Goal: Task Accomplishment & Management: Use online tool/utility

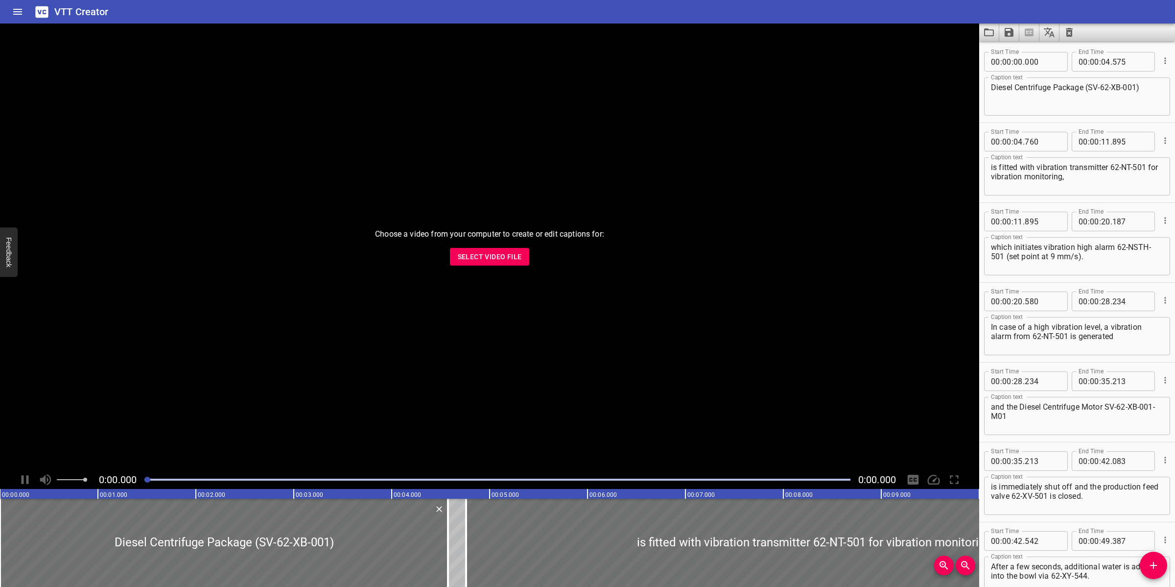
scroll to position [1015, 0]
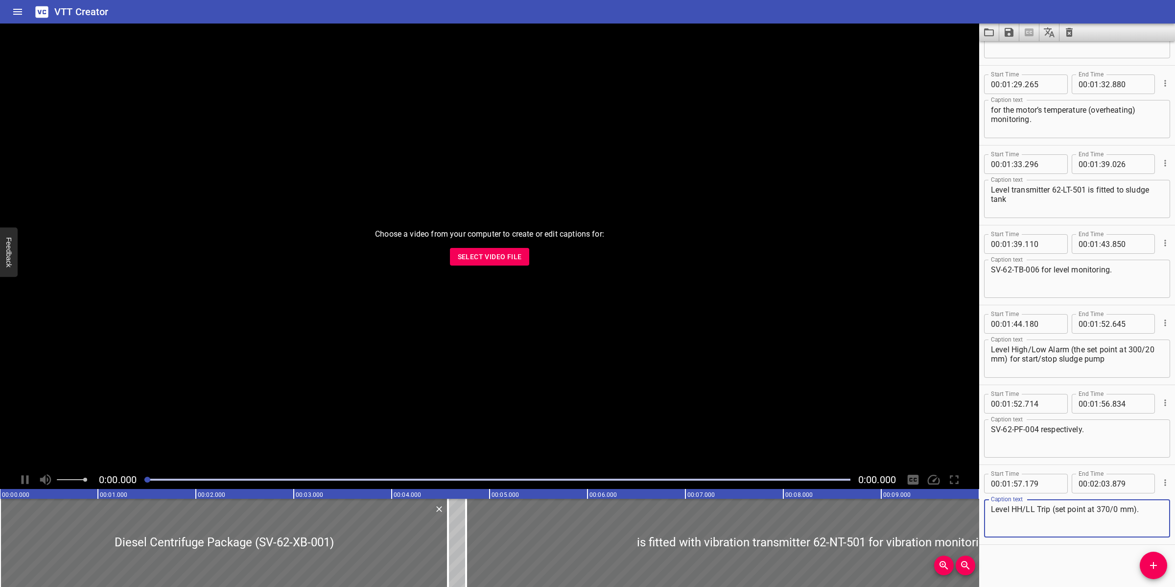
click at [502, 253] on span "Select Video File" at bounding box center [490, 257] width 64 height 12
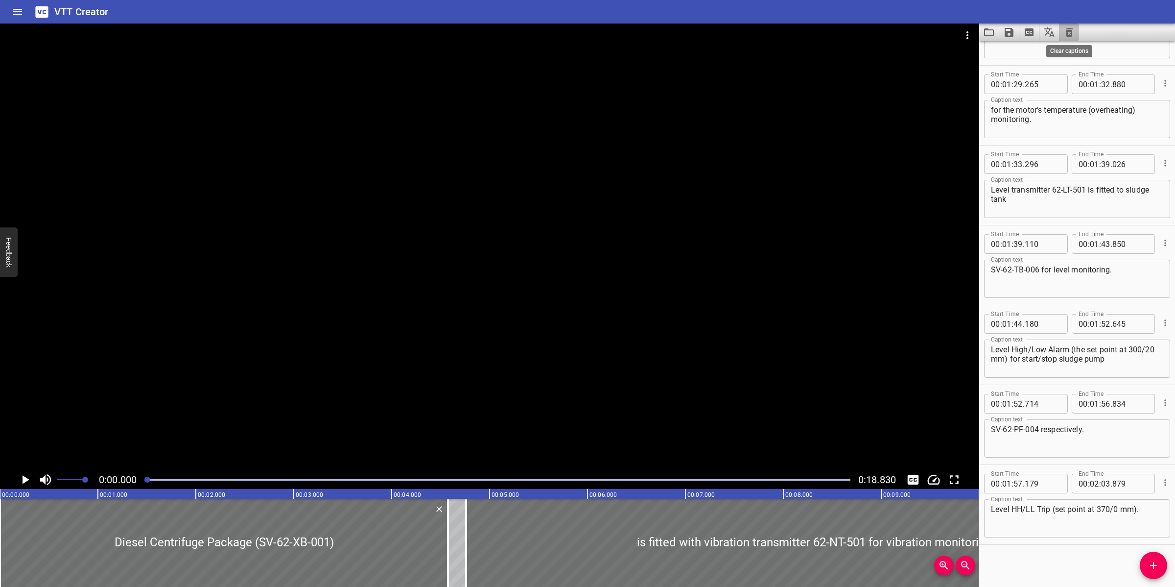
click at [1071, 31] on icon "Clear captions" at bounding box center [1069, 32] width 7 height 9
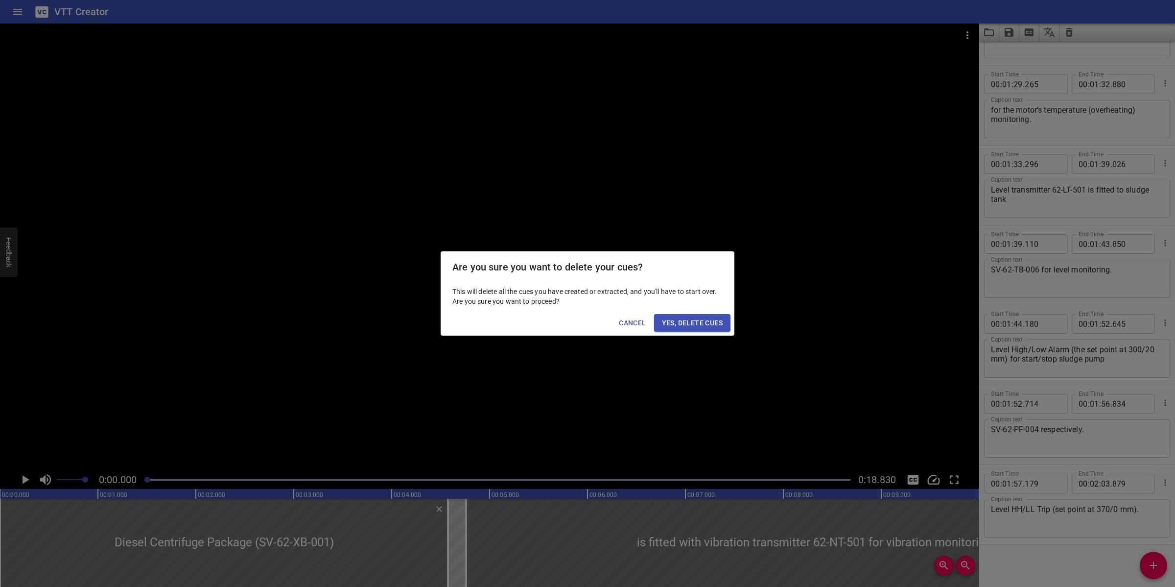
drag, startPoint x: 686, startPoint y: 325, endPoint x: 703, endPoint y: 315, distance: 19.3
click at [688, 322] on span "Yes, Delete Cues" at bounding box center [692, 323] width 61 height 12
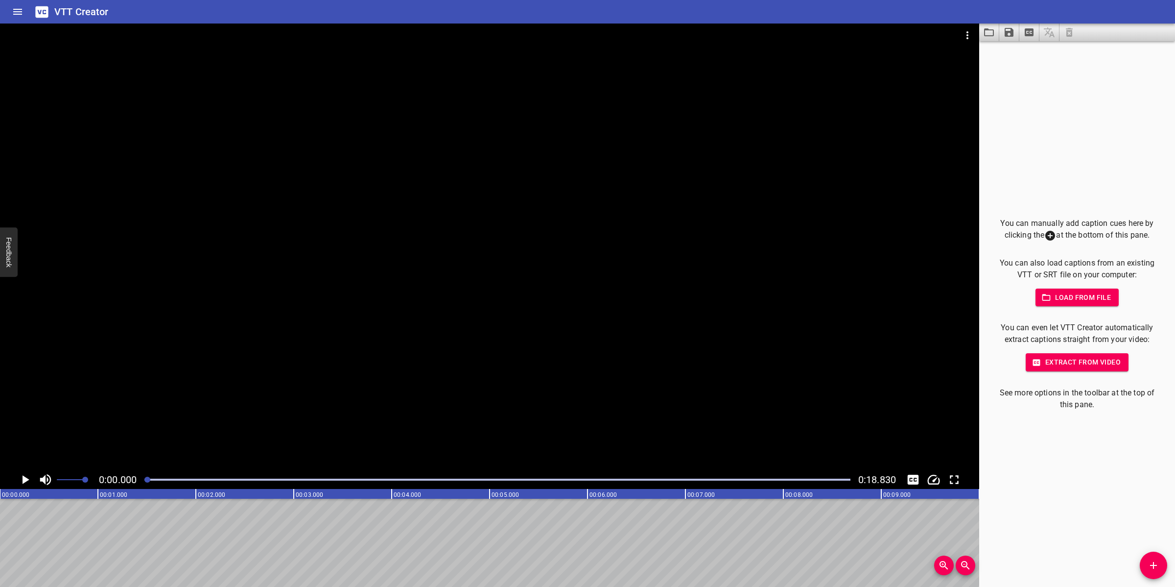
click at [1140, 570] on span "Add Cue" at bounding box center [1153, 565] width 27 height 12
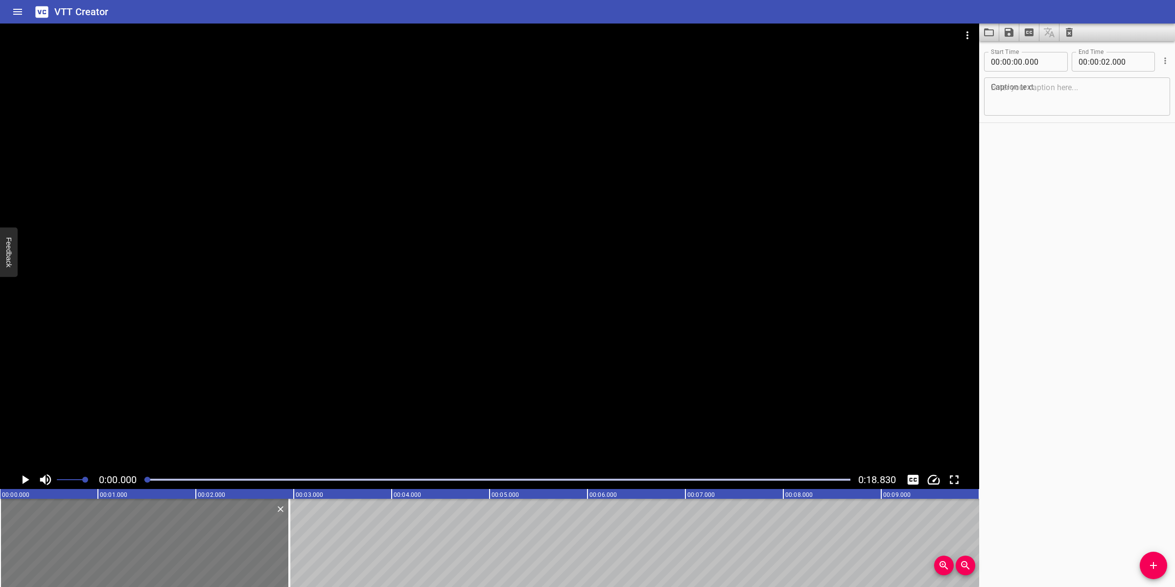
drag, startPoint x: 191, startPoint y: 547, endPoint x: 277, endPoint y: 539, distance: 86.1
click at [285, 545] on div at bounding box center [289, 542] width 10 height 88
type input "960"
click at [1059, 107] on textarea at bounding box center [1077, 97] width 172 height 28
type textarea "Inert Gas (System 64)"
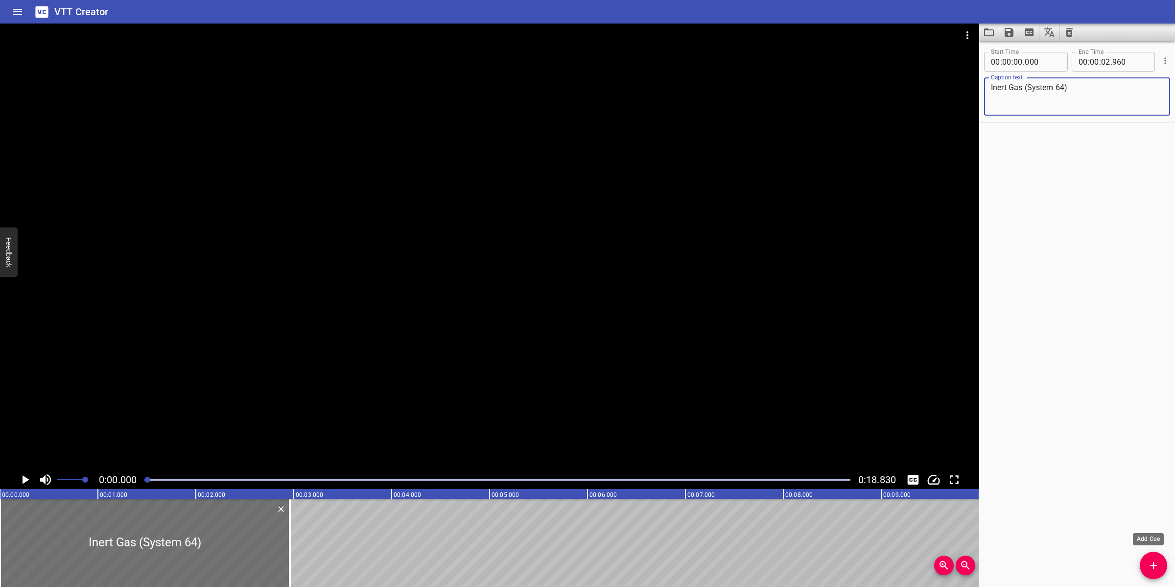
click at [1146, 567] on span "Add Cue" at bounding box center [1153, 565] width 27 height 12
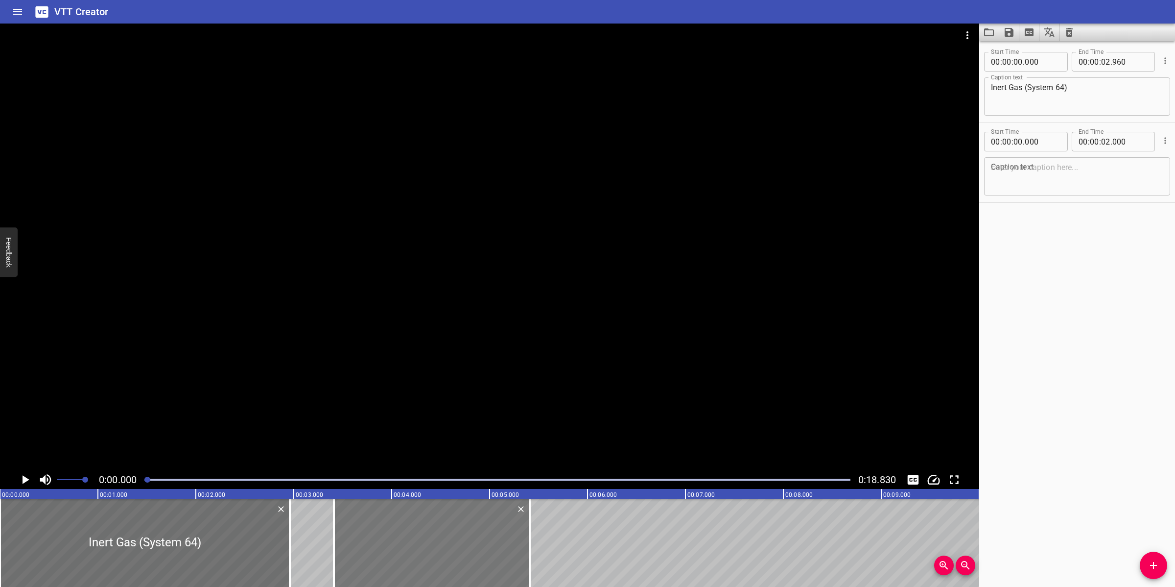
drag, startPoint x: 126, startPoint y: 558, endPoint x: 460, endPoint y: 538, distance: 334.6
click at [460, 545] on div at bounding box center [432, 542] width 196 height 88
type input "03"
type input "410"
type input "05"
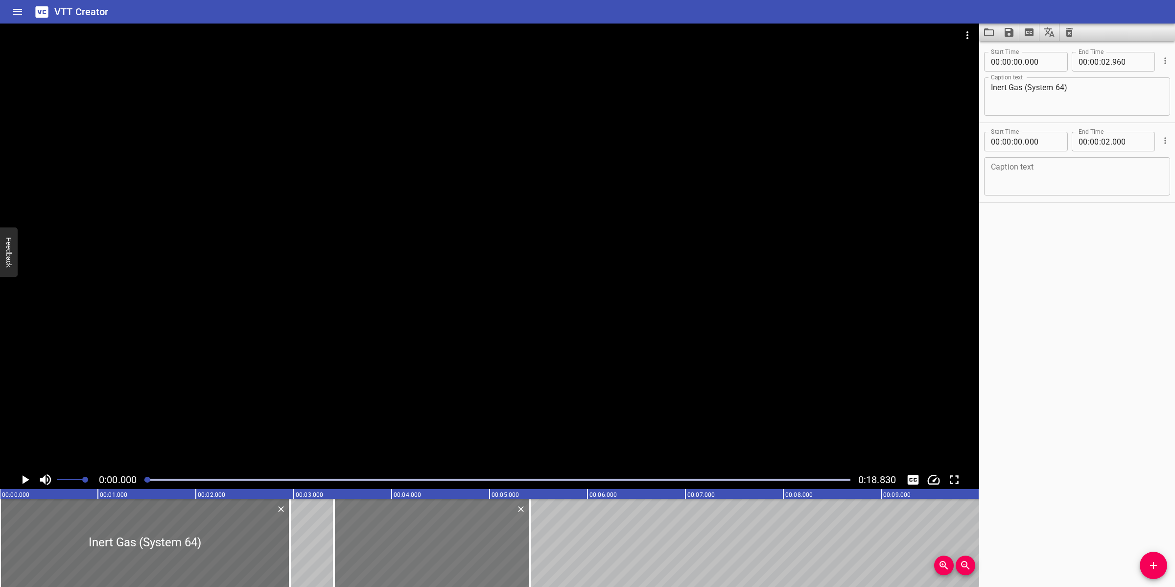
type input "410"
drag, startPoint x: 530, startPoint y: 556, endPoint x: 450, endPoint y: 556, distance: 79.8
click at [450, 556] on div at bounding box center [450, 542] width 2 height 88
type input "04"
type input "595"
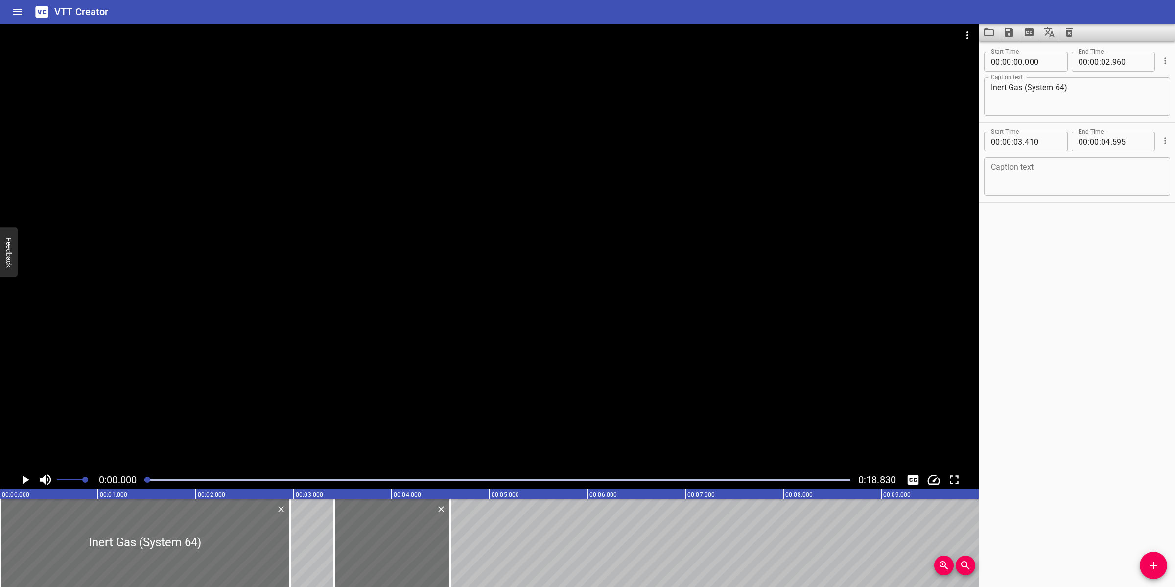
click at [1082, 180] on textarea at bounding box center [1077, 177] width 172 height 28
type textarea "Objectives"
click at [557, 361] on div at bounding box center [489, 247] width 979 height 447
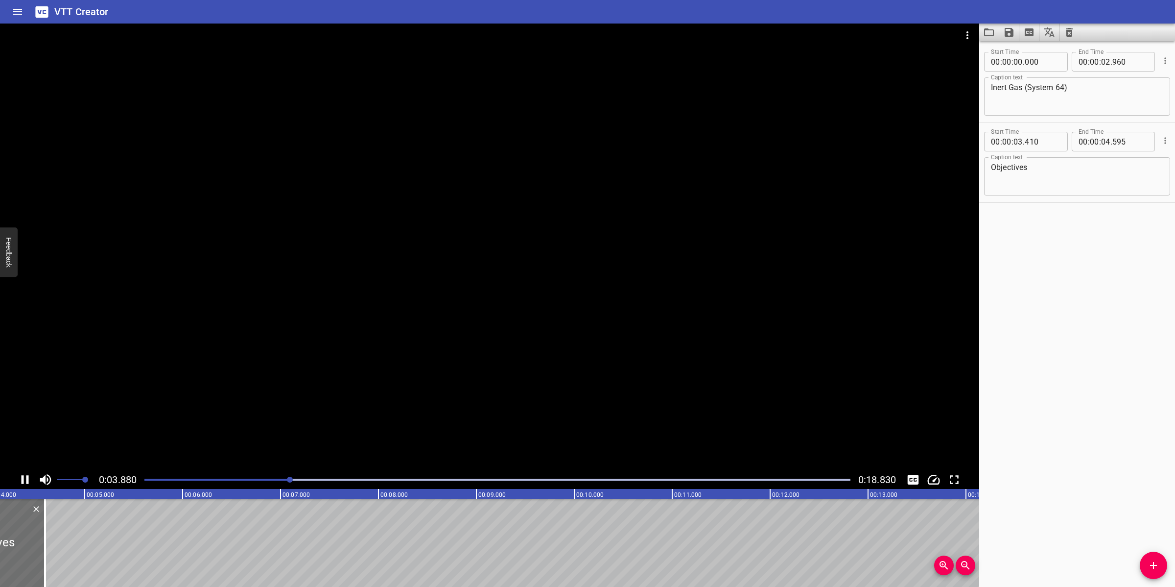
click at [478, 361] on div at bounding box center [489, 247] width 979 height 447
click at [1147, 574] on button "Add Cue" at bounding box center [1153, 564] width 27 height 27
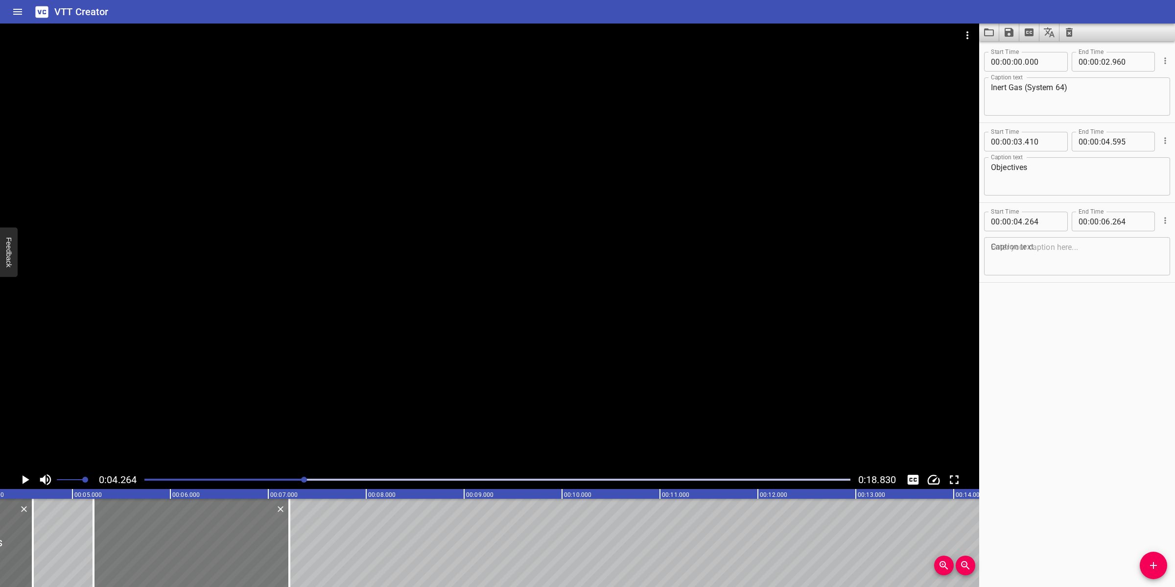
drag, startPoint x: 157, startPoint y: 550, endPoint x: 256, endPoint y: 541, distance: 99.8
click at [250, 538] on div at bounding box center [192, 542] width 196 height 88
type input "05"
type input "229"
type input "07"
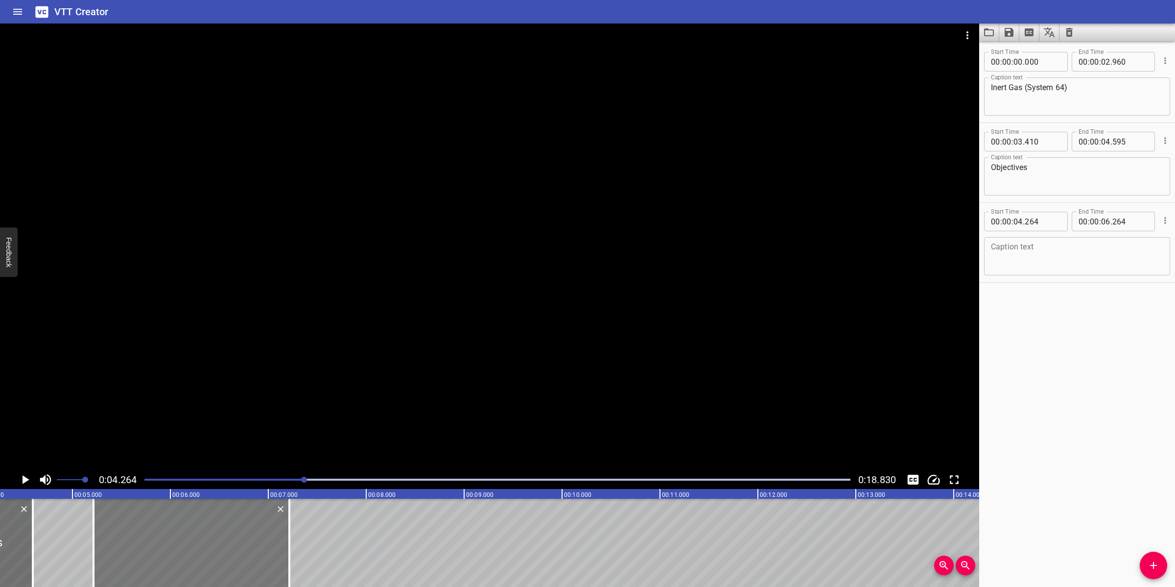
type input "229"
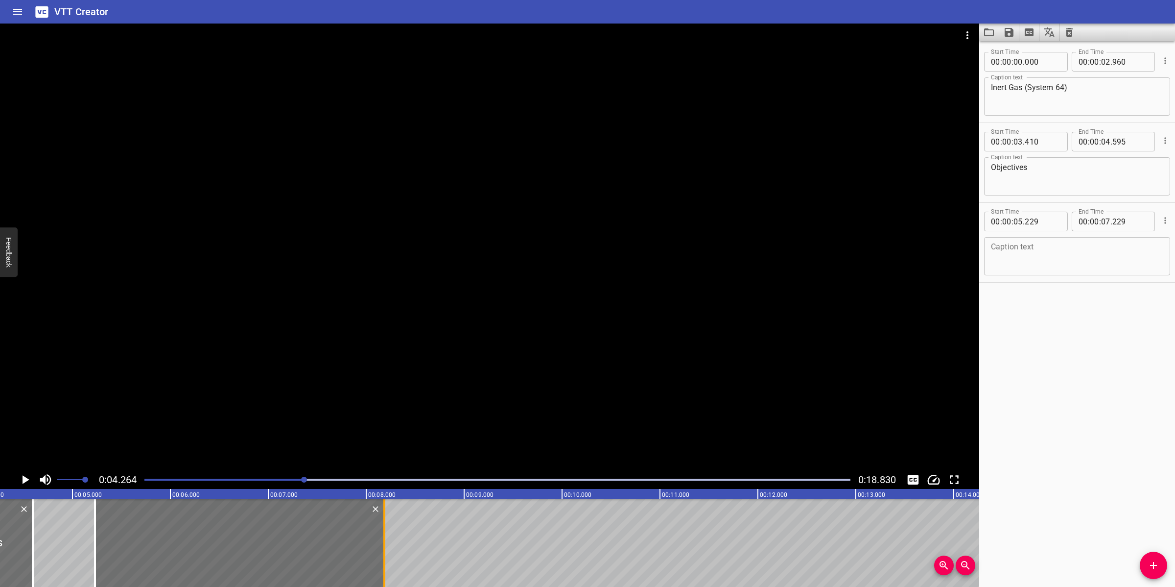
drag, startPoint x: 291, startPoint y: 535, endPoint x: 383, endPoint y: 530, distance: 92.2
click at [385, 530] on div at bounding box center [384, 542] width 2 height 88
type input "08"
type input "184"
click at [1004, 258] on textarea at bounding box center [1077, 256] width 172 height 28
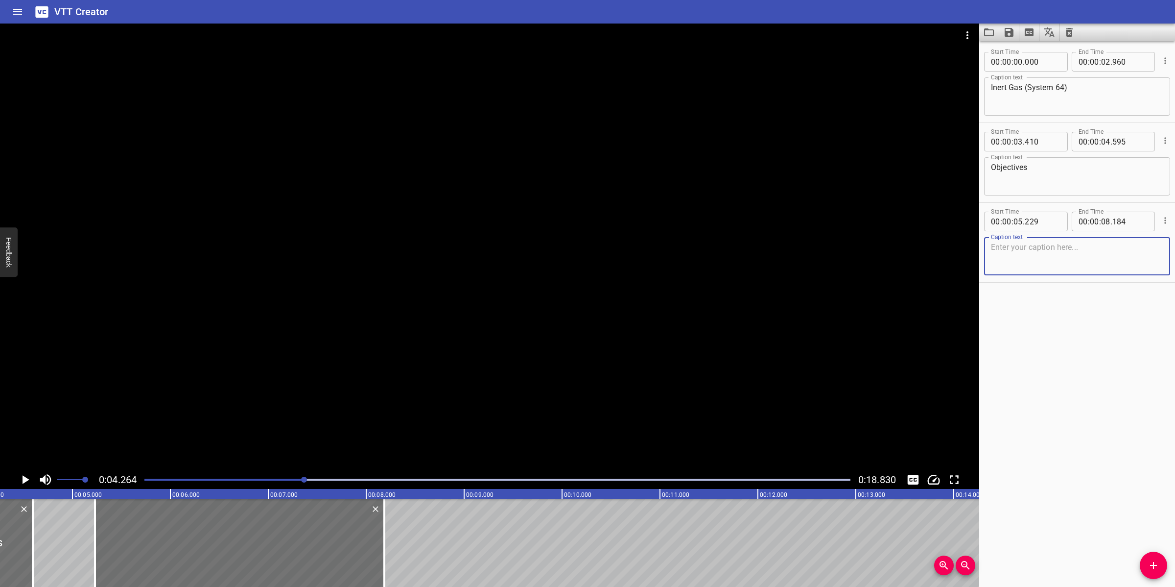
paste textarea "Provide an overview of the Inert Gas system"
type textarea "Provide an overview of the Inert Gas system"
click at [697, 305] on div at bounding box center [489, 247] width 979 height 447
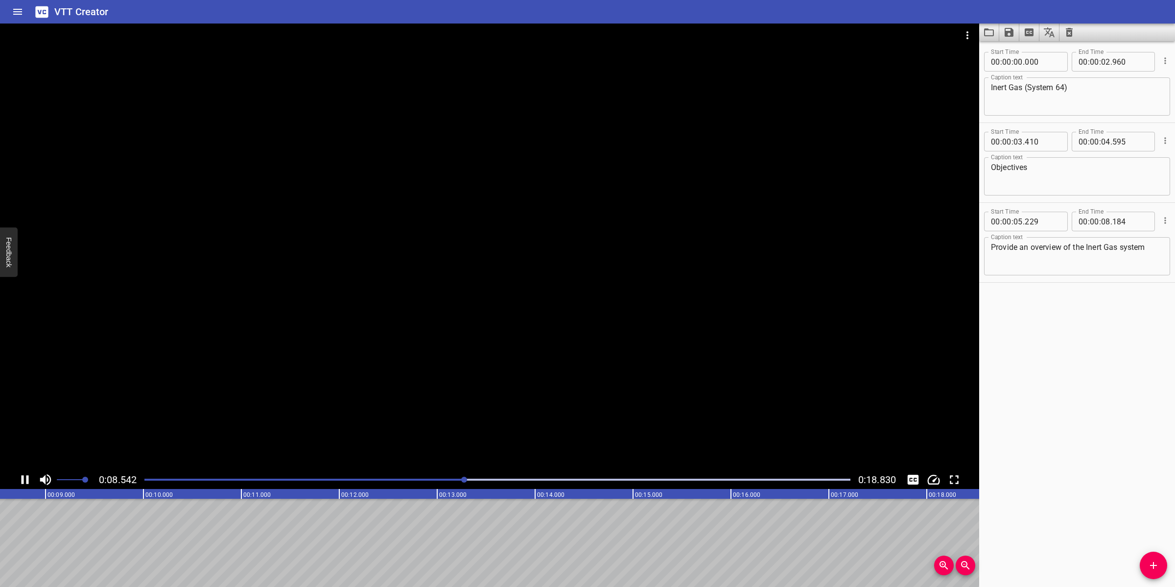
click at [530, 402] on div at bounding box center [489, 247] width 979 height 447
click at [1141, 565] on span "Add Cue" at bounding box center [1153, 565] width 27 height 12
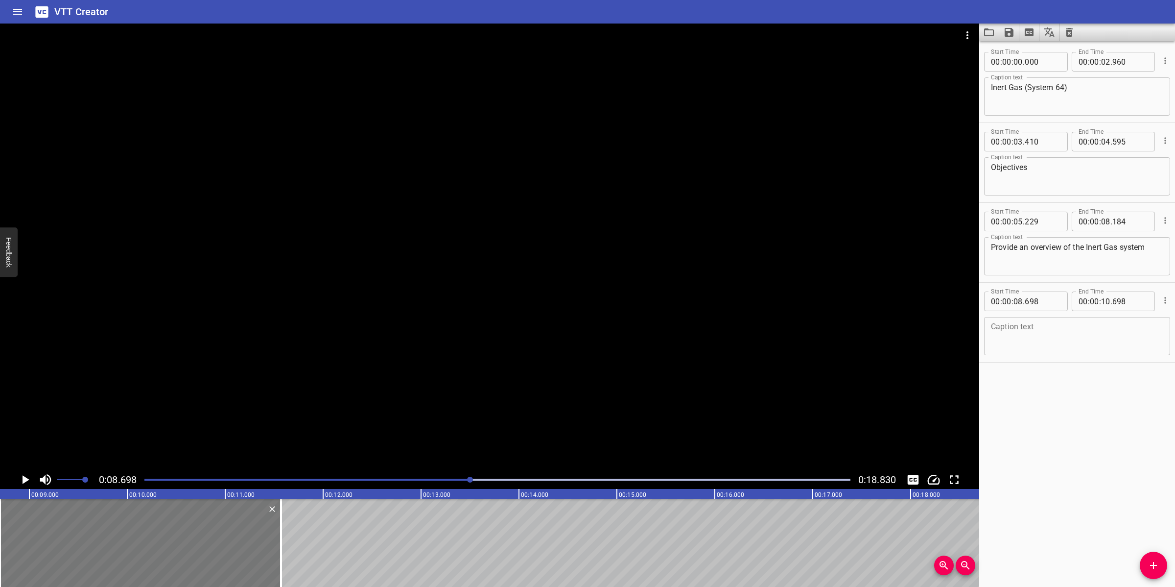
drag, startPoint x: 195, startPoint y: 540, endPoint x: 268, endPoint y: 524, distance: 75.2
click at [280, 525] on div at bounding box center [281, 542] width 2 height 88
type input "11"
type input "538"
click at [1039, 333] on textarea at bounding box center [1077, 336] width 172 height 28
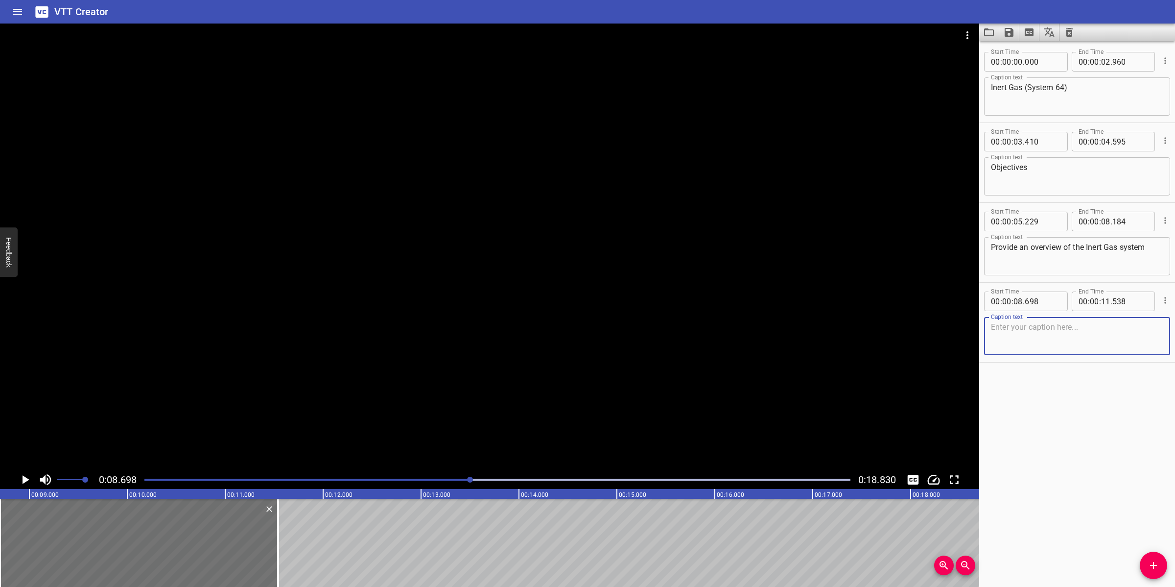
paste textarea "Describe the main components of the system"
click at [736, 352] on div at bounding box center [489, 247] width 979 height 447
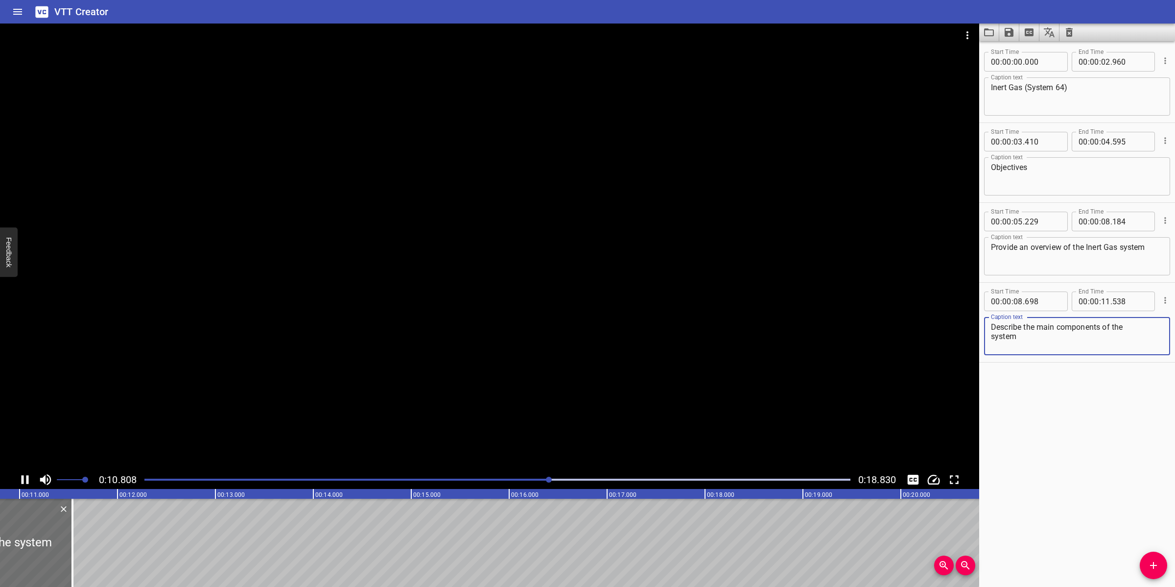
click at [993, 339] on textarea "Describe the main components of the system" at bounding box center [1077, 336] width 172 height 28
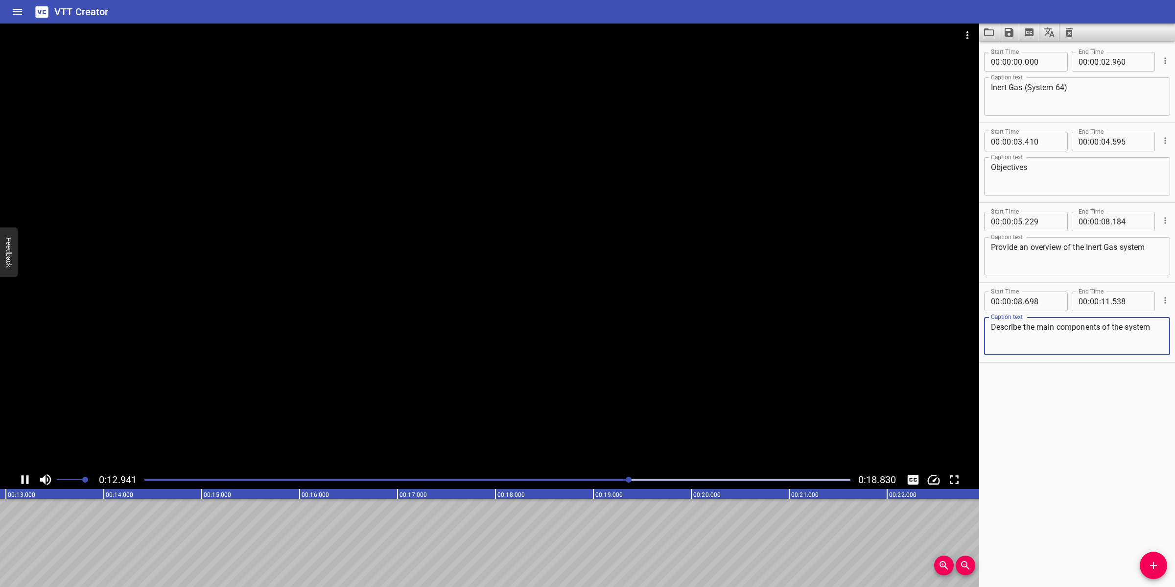
type textarea "Describe the main components of the system"
click at [508, 314] on div at bounding box center [489, 247] width 979 height 447
click at [588, 478] on div at bounding box center [498, 479] width 718 height 14
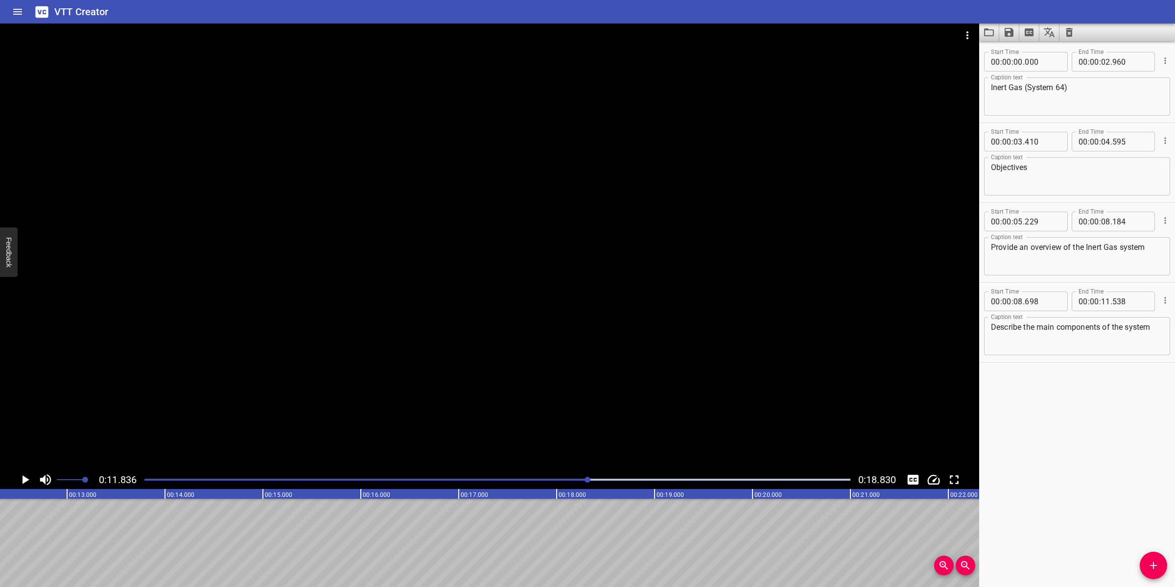
scroll to position [0, 1159]
click at [1157, 552] on button "Add Cue" at bounding box center [1153, 564] width 27 height 27
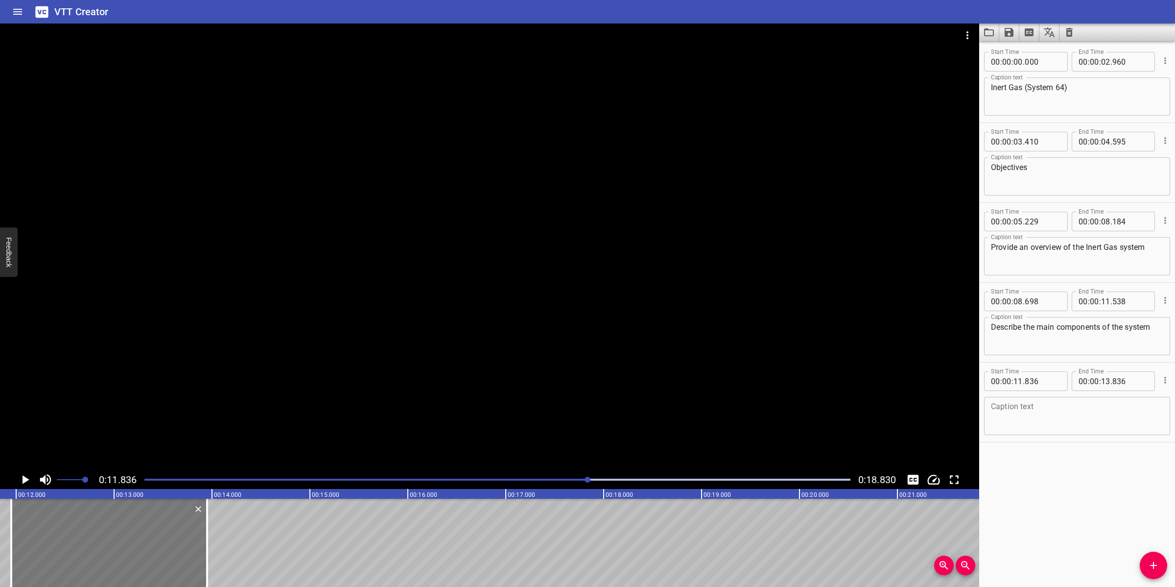
drag, startPoint x: 68, startPoint y: 557, endPoint x: 92, endPoint y: 556, distance: 24.5
click at [79, 551] on div at bounding box center [109, 542] width 196 height 88
type input "956"
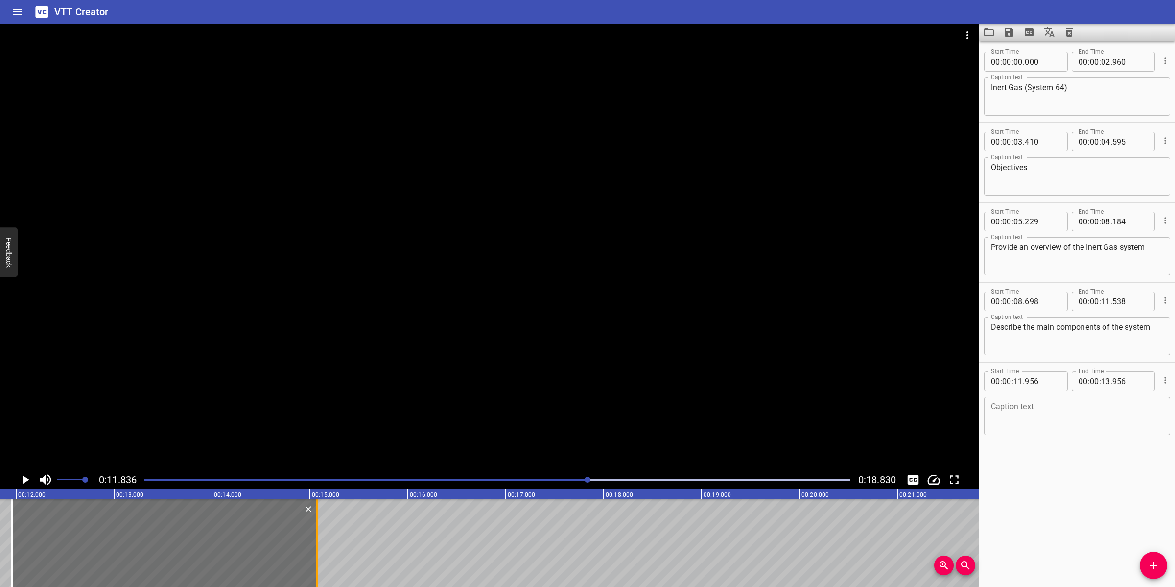
drag, startPoint x: 205, startPoint y: 558, endPoint x: 314, endPoint y: 546, distance: 109.9
click at [314, 546] on div at bounding box center [317, 542] width 10 height 88
type input "15"
type input "076"
click at [1024, 416] on textarea at bounding box center [1077, 416] width 172 height 28
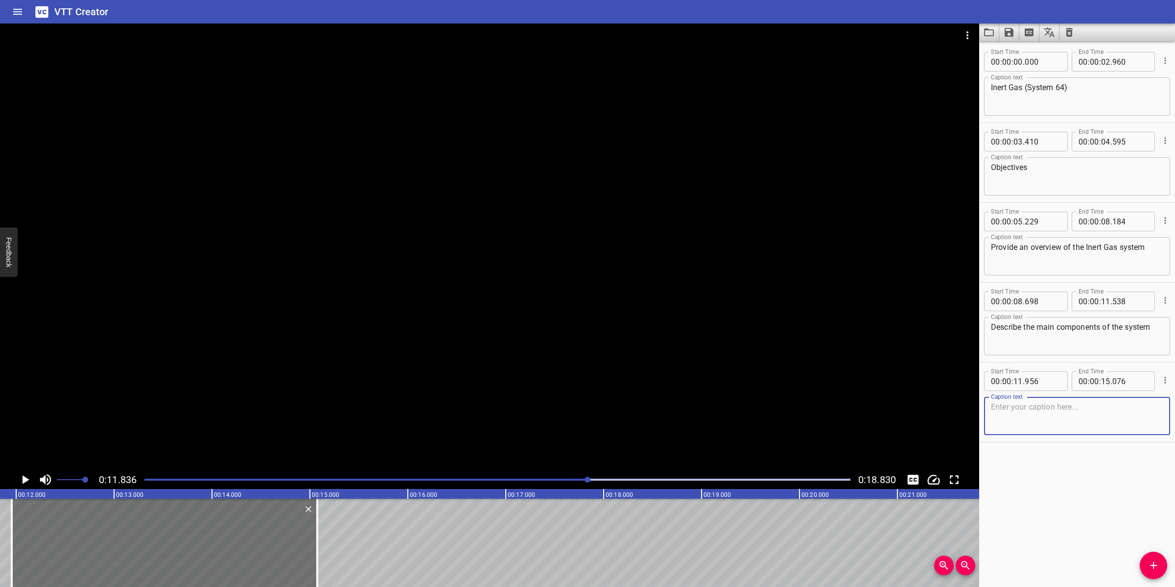
paste textarea "Explain the system operation principles"
type textarea "Explain the system operation principles"
click at [699, 341] on div at bounding box center [489, 247] width 979 height 447
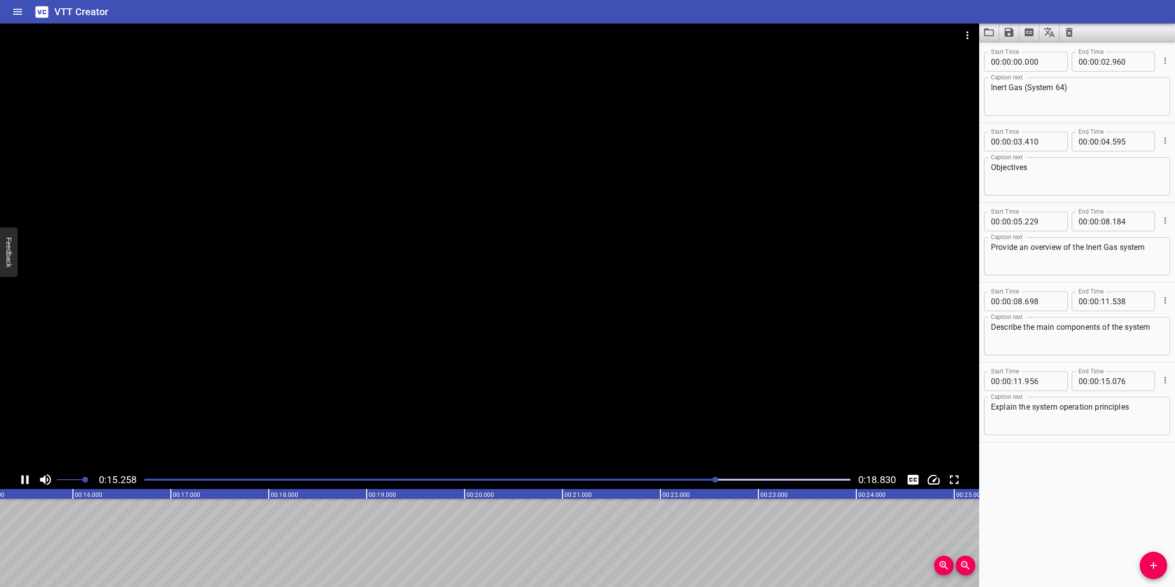
drag, startPoint x: 537, startPoint y: 363, endPoint x: 542, endPoint y: 360, distance: 6.6
click at [540, 361] on div at bounding box center [489, 247] width 979 height 447
drag, startPoint x: 1158, startPoint y: 562, endPoint x: 1005, endPoint y: 529, distance: 156.7
click at [1157, 561] on icon "Add Cue" at bounding box center [1154, 565] width 12 height 12
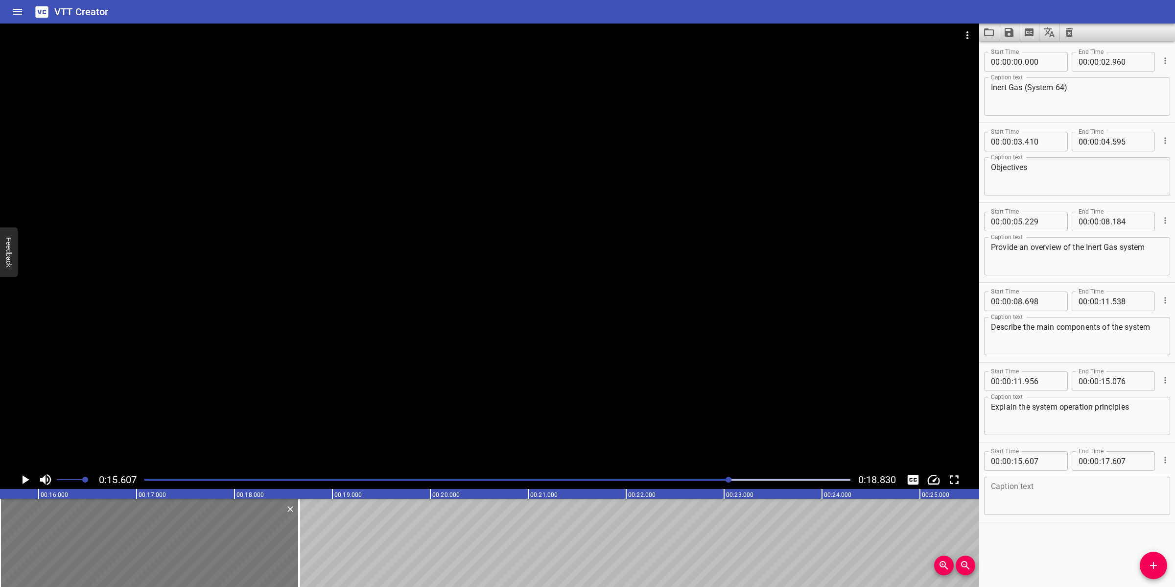
drag, startPoint x: 191, startPoint y: 542, endPoint x: 284, endPoint y: 534, distance: 93.4
click at [294, 534] on div at bounding box center [299, 542] width 10 height 88
type input "18"
type input "657"
click at [1054, 504] on textarea at bounding box center [1077, 496] width 172 height 28
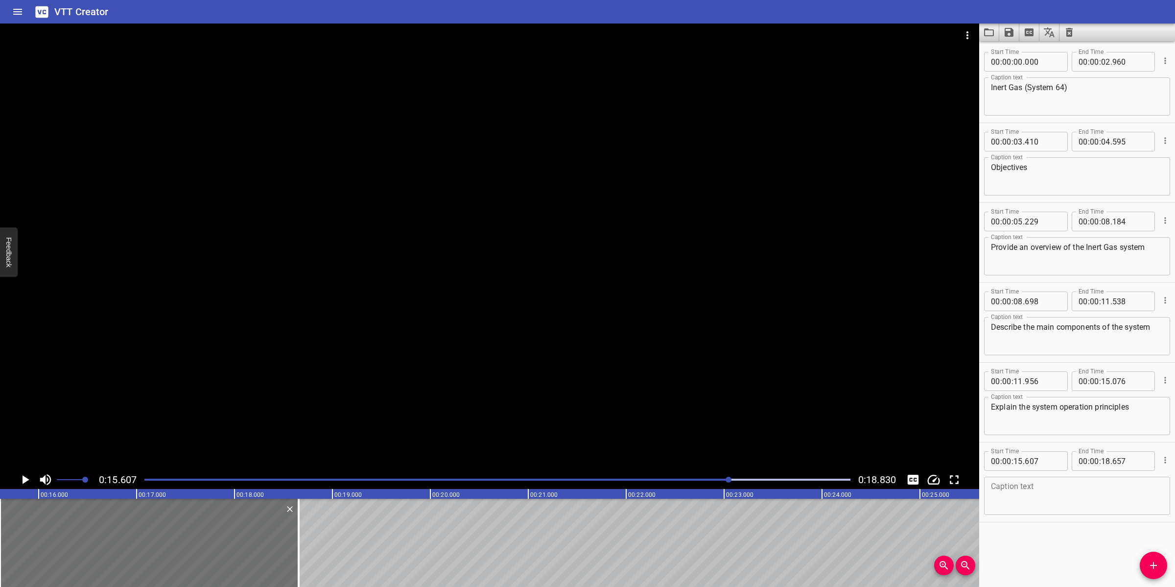
paste textarea "Describe the operating control of the system"
type textarea "Describe the operating control of the system"
click at [708, 384] on div at bounding box center [489, 247] width 979 height 447
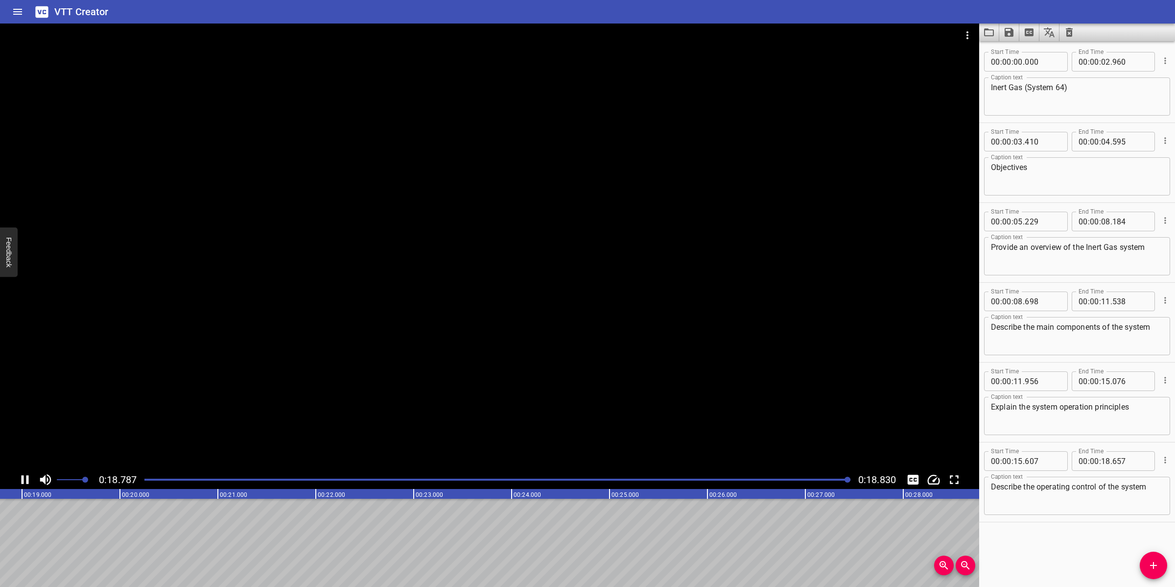
scroll to position [0, 1844]
click at [1011, 35] on icon "Save captions to file" at bounding box center [1009, 32] width 9 height 9
click at [1048, 51] on li "Save to VTT file" at bounding box center [1035, 54] width 72 height 18
click at [967, 39] on icon "Video Options" at bounding box center [968, 35] width 12 height 12
click at [967, 39] on li "Select New Video File..." at bounding box center [1004, 36] width 97 height 18
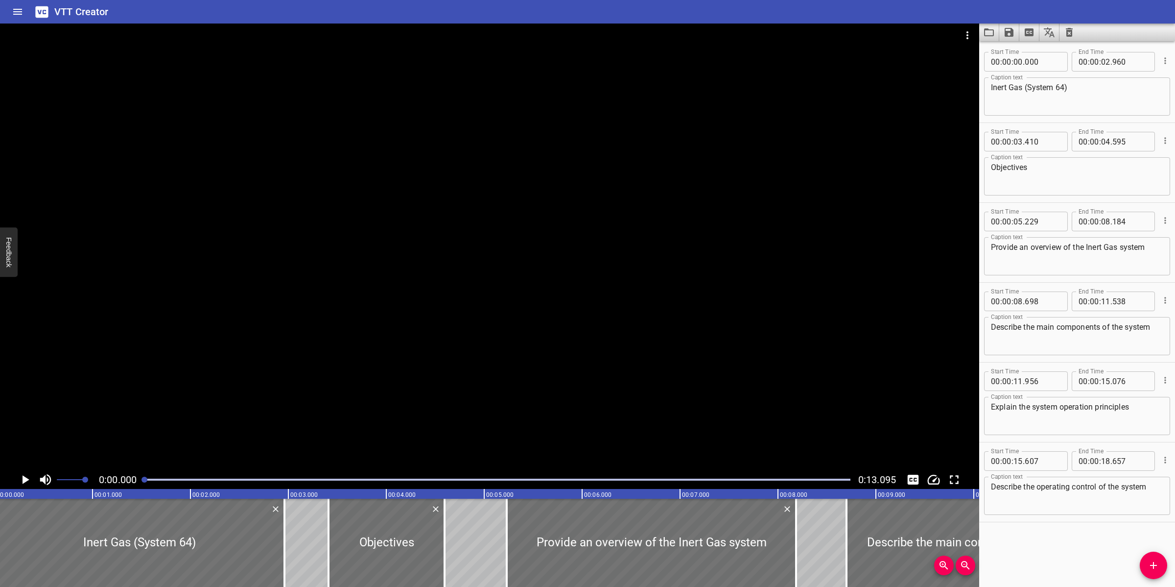
scroll to position [0, 0]
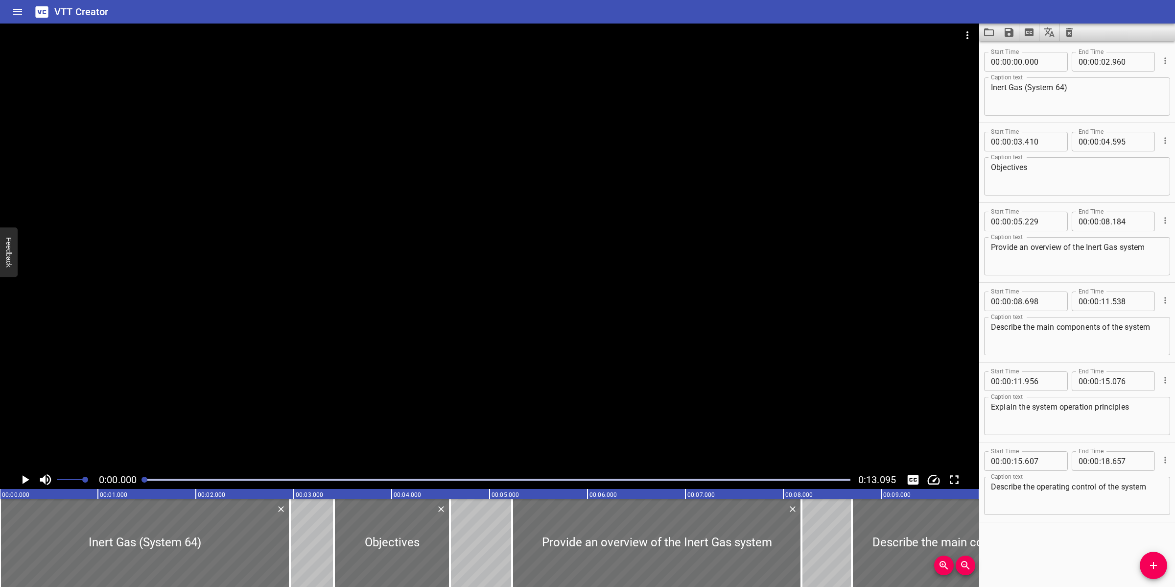
click at [1063, 29] on icon "Clear captions" at bounding box center [1069, 32] width 12 height 12
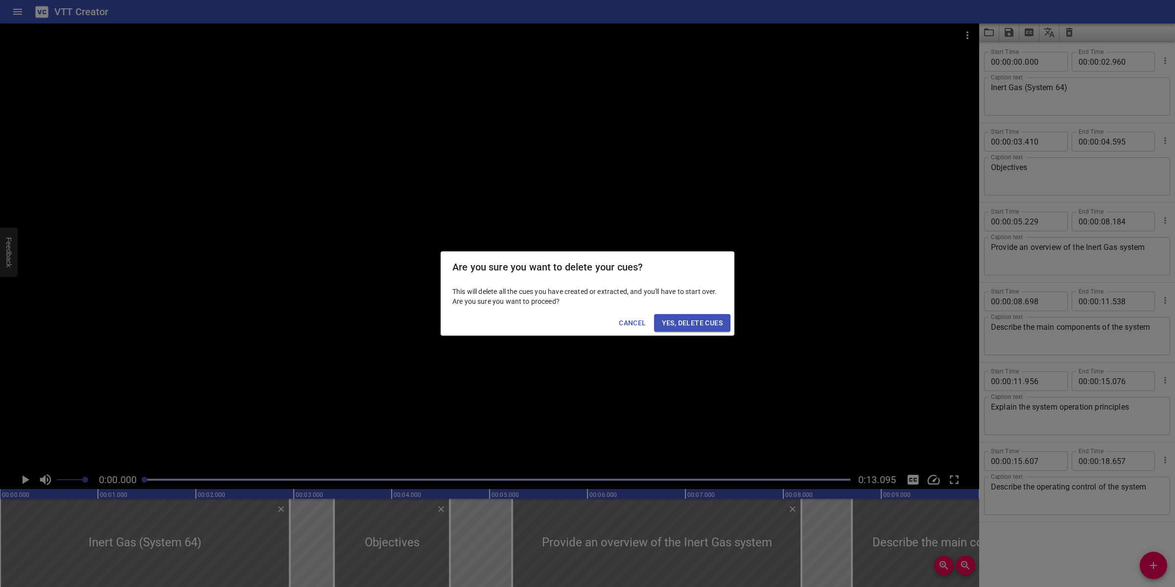
drag, startPoint x: 697, startPoint y: 331, endPoint x: 735, endPoint y: 341, distance: 39.9
click at [698, 331] on button "Yes, Delete Cues" at bounding box center [692, 323] width 76 height 18
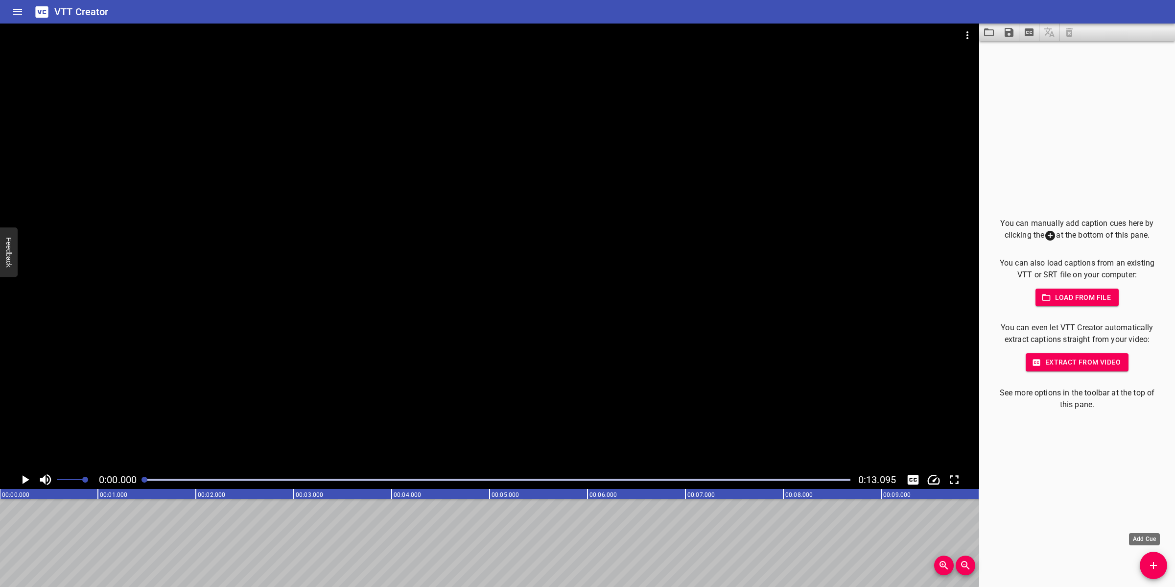
drag, startPoint x: 1154, startPoint y: 569, endPoint x: 1142, endPoint y: 564, distance: 12.3
click at [1150, 566] on icon "Add Cue" at bounding box center [1154, 565] width 12 height 12
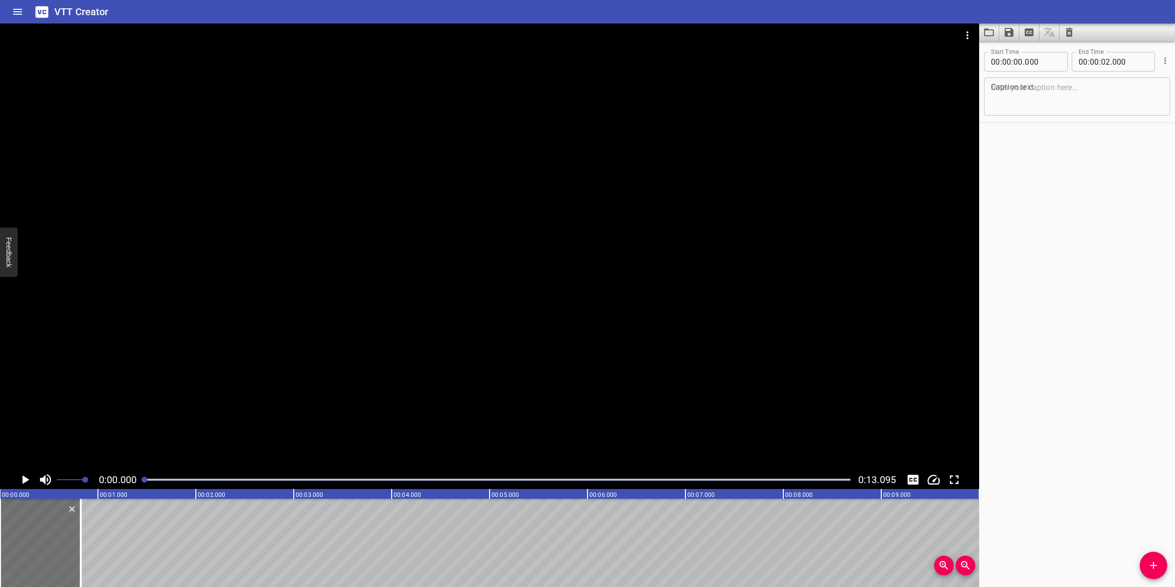
drag, startPoint x: 196, startPoint y: 564, endPoint x: 405, endPoint y: 361, distance: 290.9
click at [81, 542] on div at bounding box center [81, 542] width 2 height 88
type input "00"
type input "830"
click at [1024, 92] on textarea at bounding box center [1077, 97] width 172 height 28
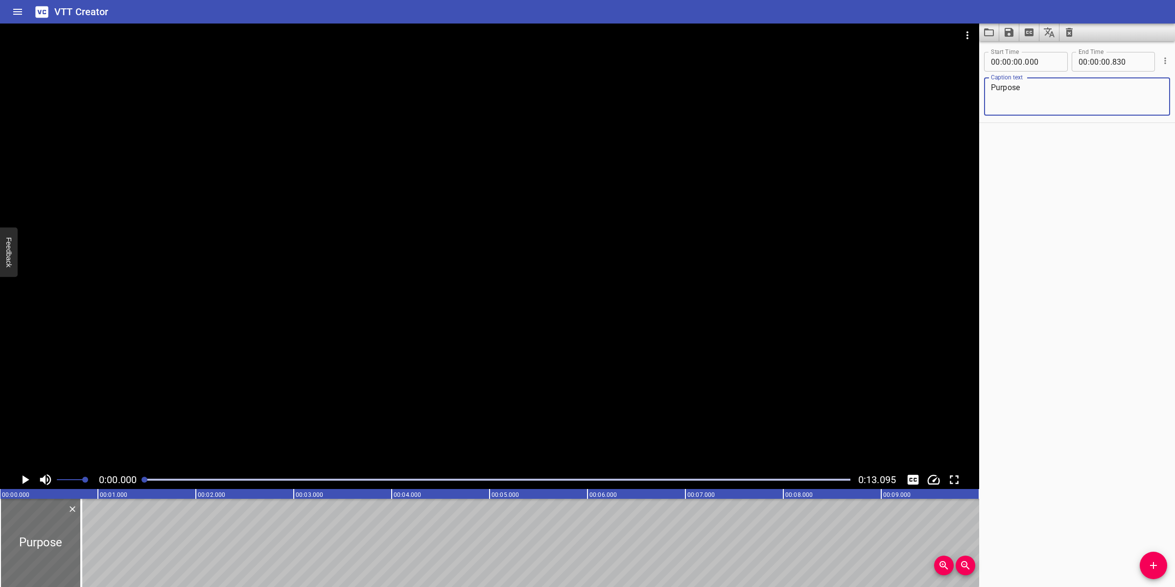
type textarea "Purpose"
click at [536, 218] on div at bounding box center [489, 247] width 979 height 447
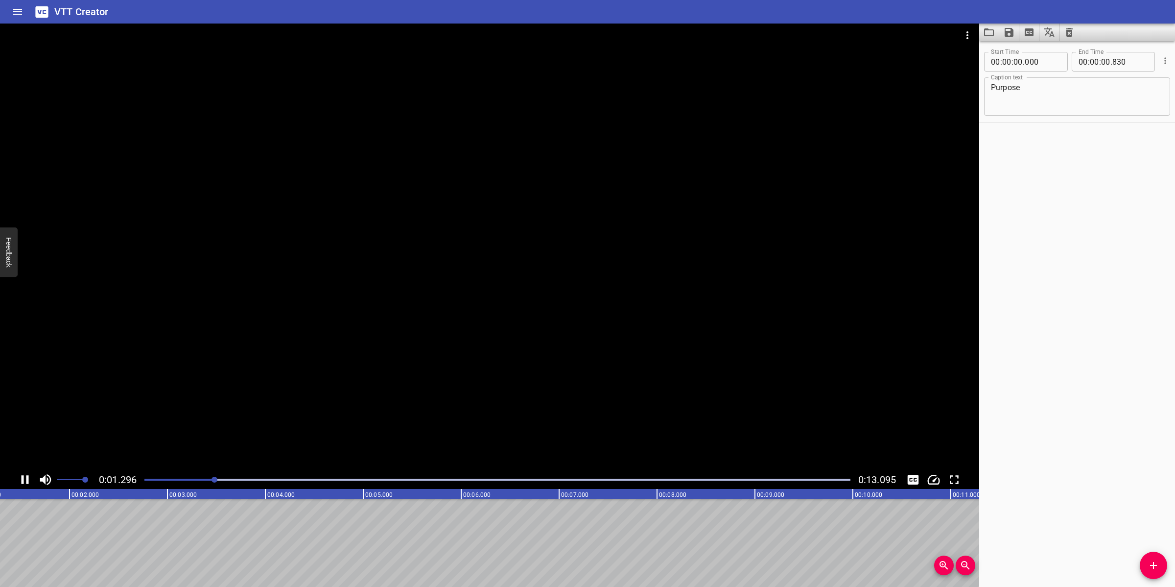
click at [546, 333] on div at bounding box center [489, 247] width 979 height 447
click at [1149, 564] on icon "Add Cue" at bounding box center [1154, 565] width 12 height 12
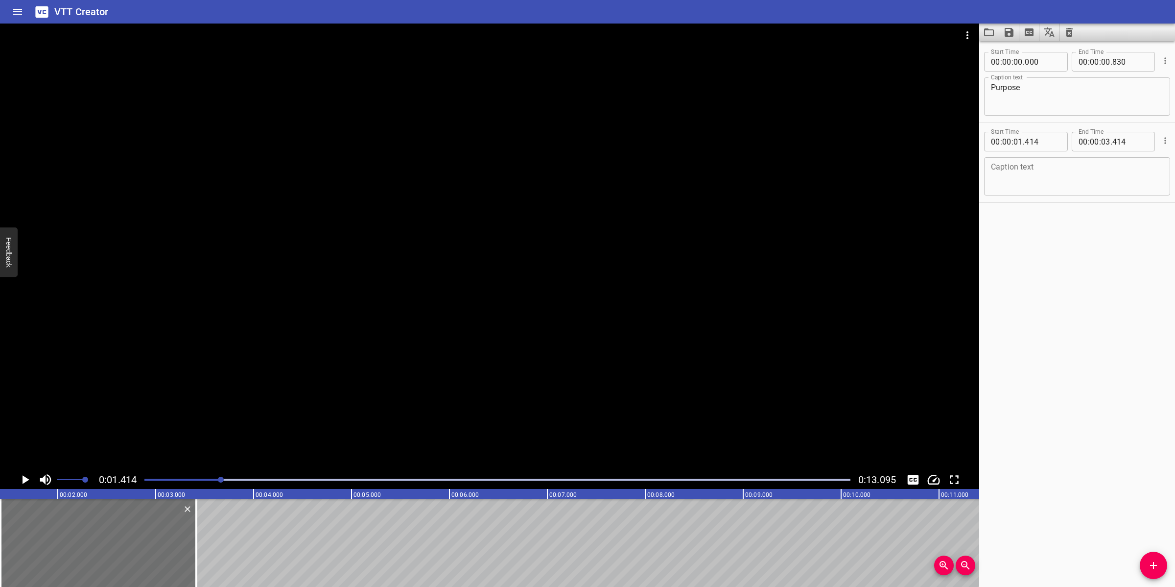
click at [1019, 186] on div "Caption text" at bounding box center [1077, 176] width 186 height 38
paste textarea "The Inert Gas System is designed to generate, store, and supply nitrogen to var…"
type textarea "The Inert Gas System is designed to generate, store, and supply nitrogen to var…"
click at [397, 367] on div at bounding box center [489, 247] width 979 height 447
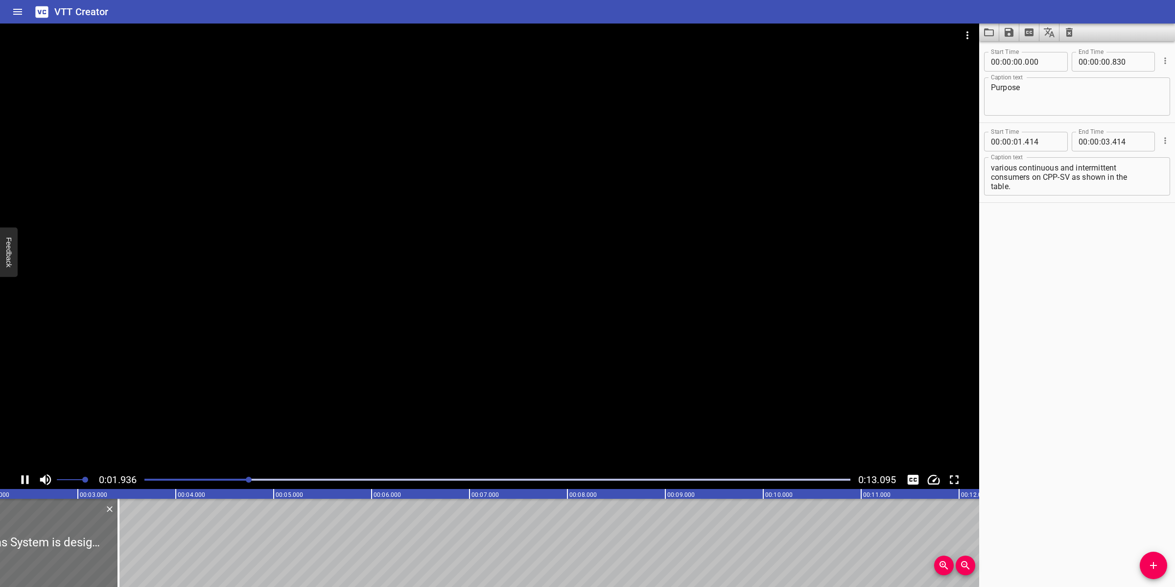
click at [309, 412] on div at bounding box center [489, 247] width 979 height 447
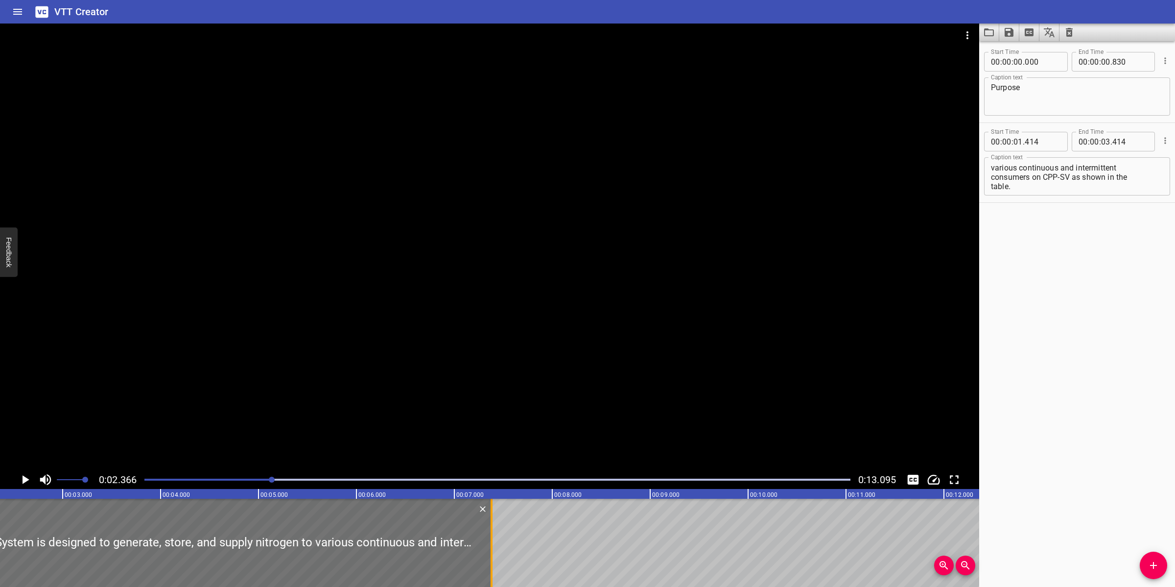
drag, startPoint x: 104, startPoint y: 526, endPoint x: 494, endPoint y: 512, distance: 390.0
click at [493, 518] on div at bounding box center [492, 542] width 10 height 88
type input "07"
type input "389"
click at [527, 402] on div at bounding box center [489, 247] width 979 height 447
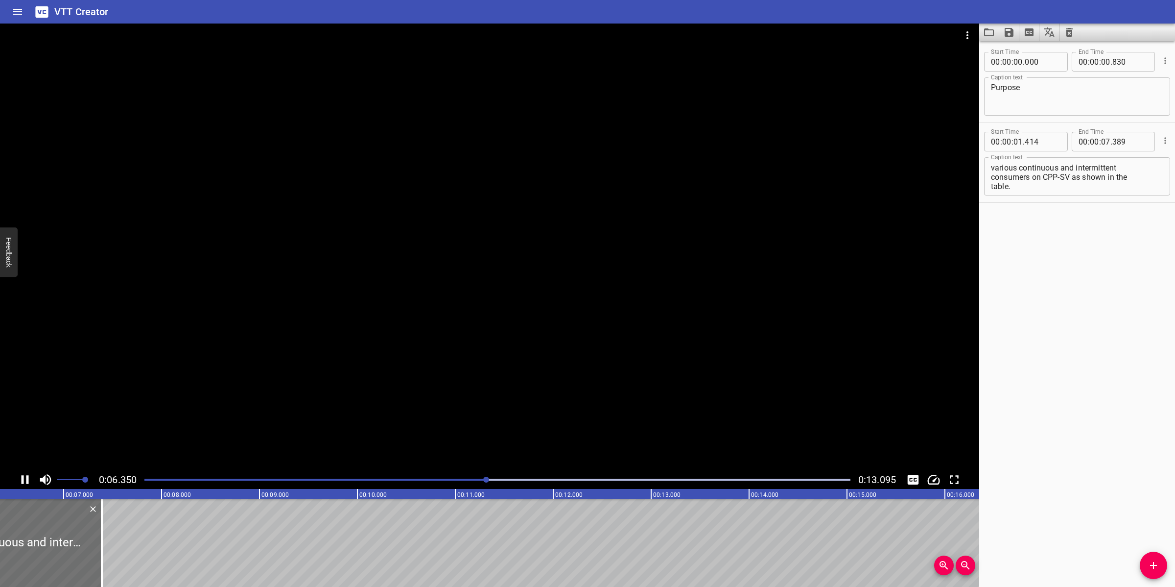
click at [534, 387] on div at bounding box center [489, 247] width 979 height 447
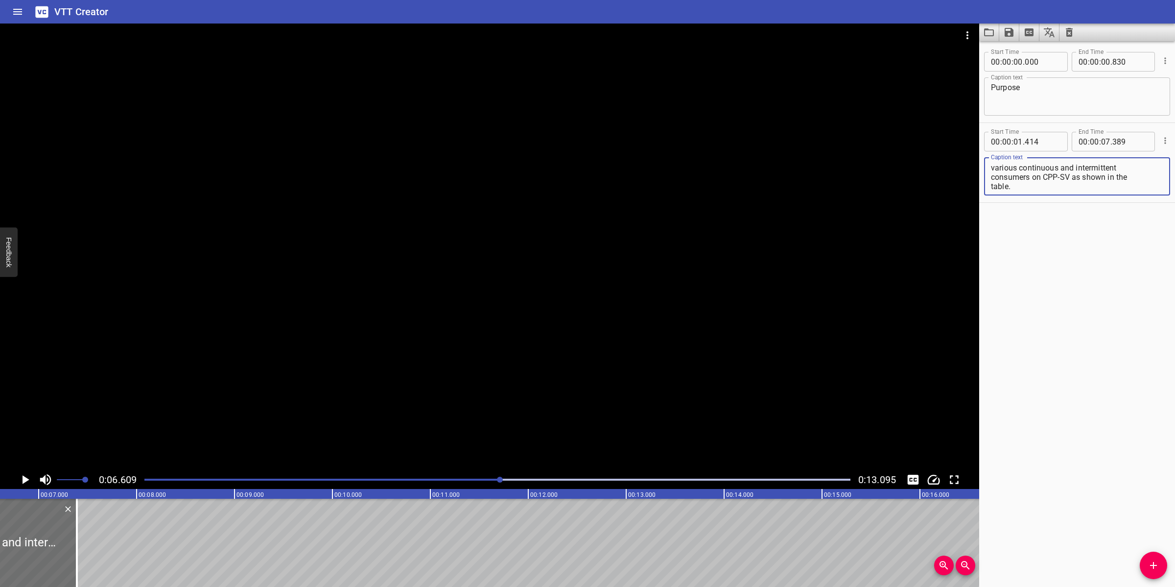
click at [1073, 185] on textarea "The Inert Gas System is designed to generate, store, and supply nitrogen to var…" at bounding box center [1077, 177] width 172 height 28
click at [1126, 166] on textarea "The Inert Gas System is designed to generate, store, and supply nitrogen to var…" at bounding box center [1077, 177] width 172 height 28
drag, startPoint x: 1117, startPoint y: 175, endPoint x: 1120, endPoint y: 191, distance: 16.4
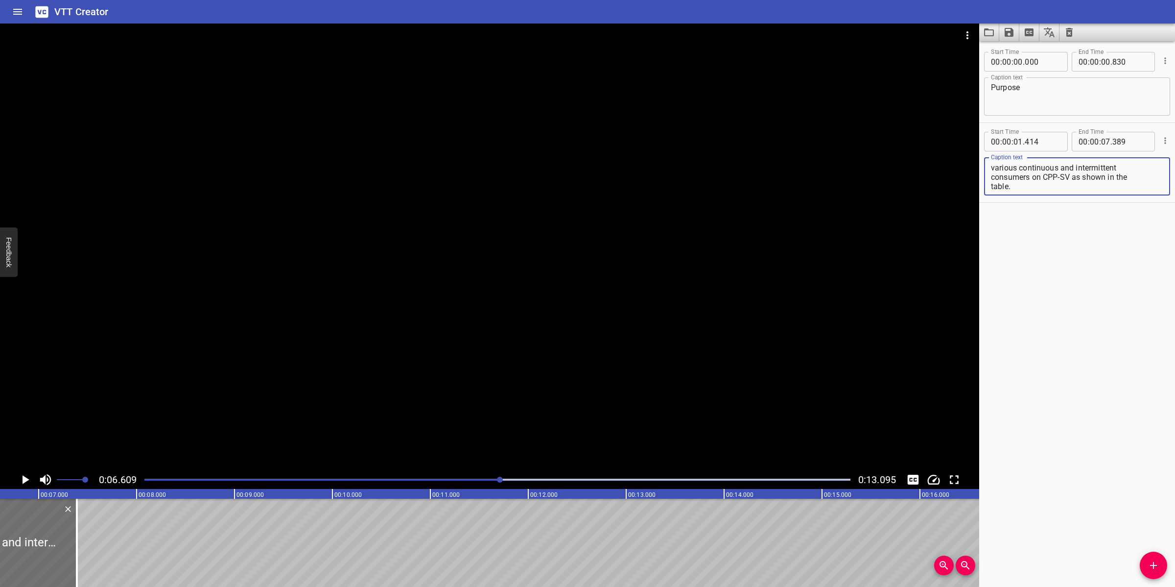
click at [1120, 191] on div "The Inert Gas System is designed to generate, store, and supply nitrogen to var…" at bounding box center [1077, 176] width 186 height 38
type textarea "The Inert Gas System is designed to generate, store, and supply nitrogen"
click at [1101, 144] on input "number" at bounding box center [1105, 142] width 9 height 20
type input "06"
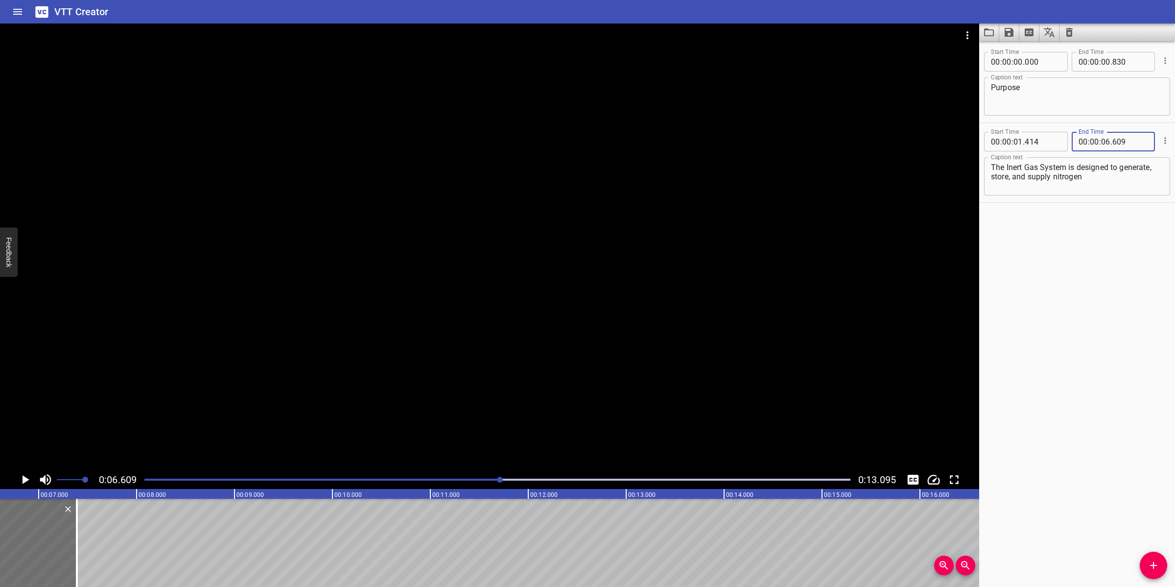
type input "609"
click at [1152, 568] on icon "Add Cue" at bounding box center [1154, 565] width 12 height 12
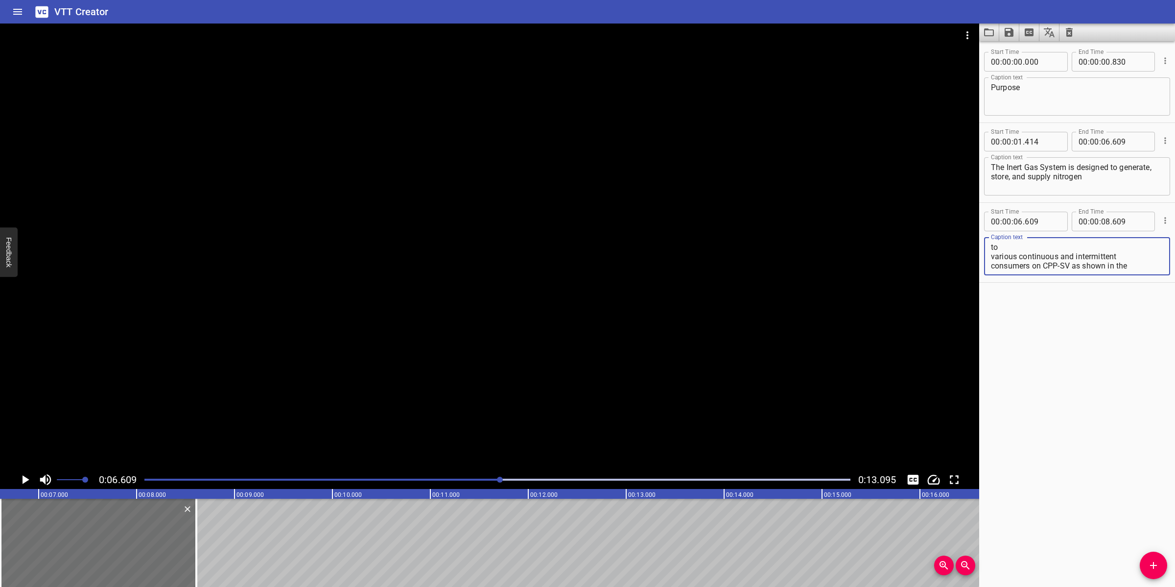
scroll to position [9, 0]
type textarea "to various continuous and intermittent consumers on CPP-SV as shown in the tabl…"
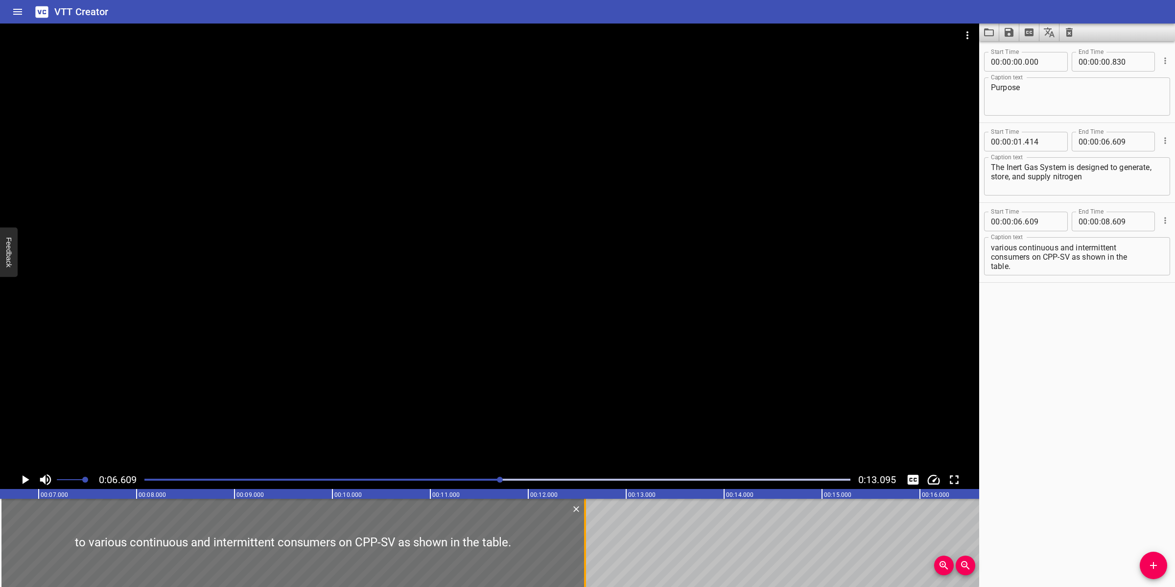
drag, startPoint x: 199, startPoint y: 532, endPoint x: 589, endPoint y: 512, distance: 389.8
click at [589, 512] on div at bounding box center [585, 542] width 10 height 88
type input "12"
type input "584"
click at [992, 256] on textarea "to various continuous and intermittent consumers on CPP-SV as shown in the tabl…" at bounding box center [1077, 256] width 172 height 28
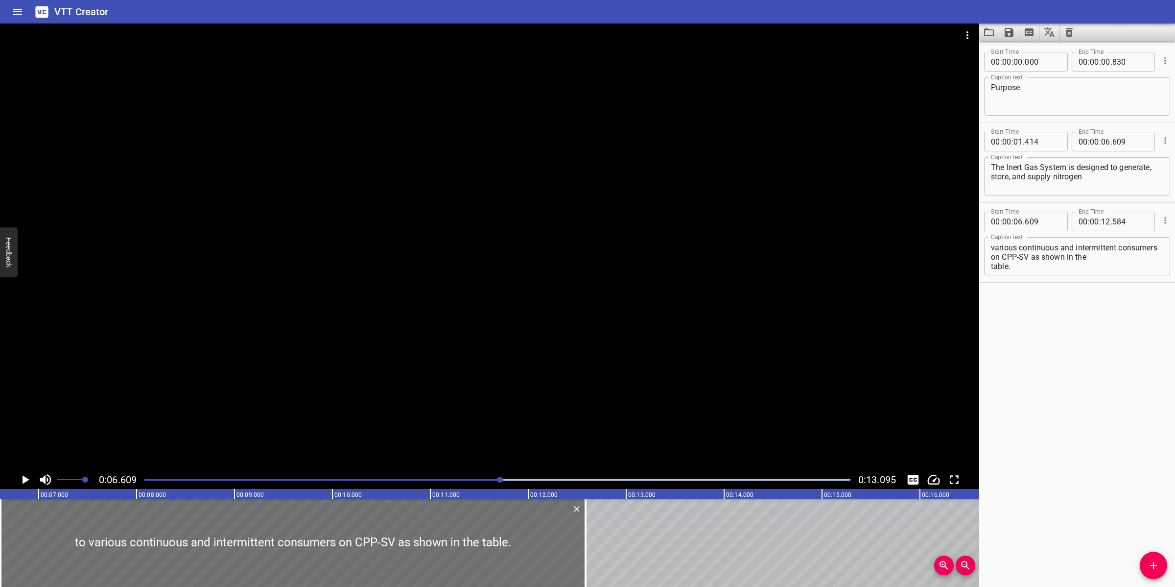
click at [751, 295] on div at bounding box center [489, 247] width 979 height 447
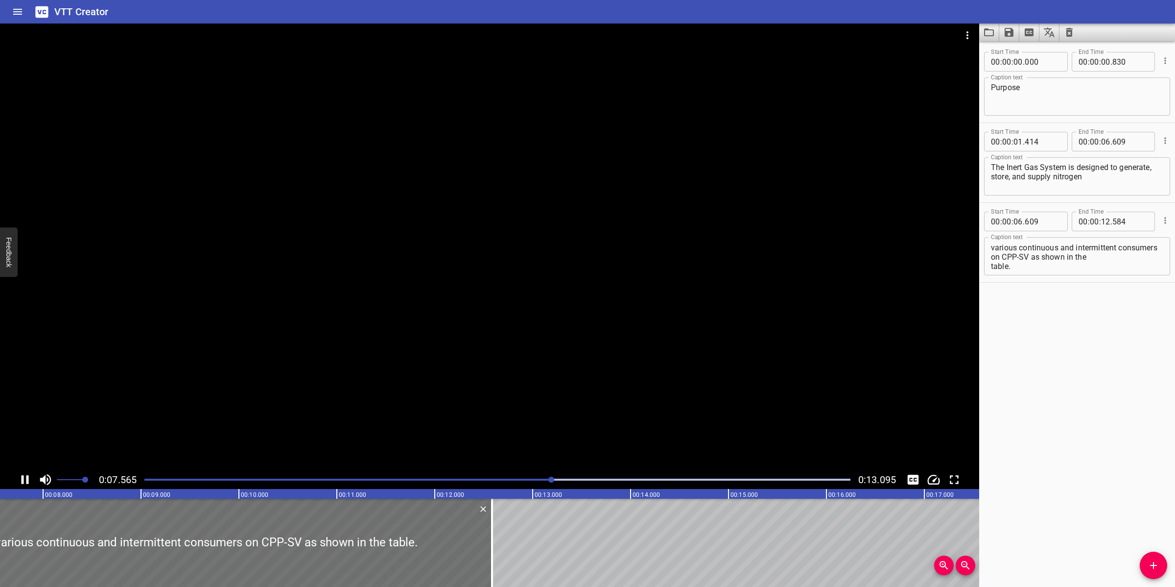
click at [751, 300] on div at bounding box center [489, 247] width 979 height 447
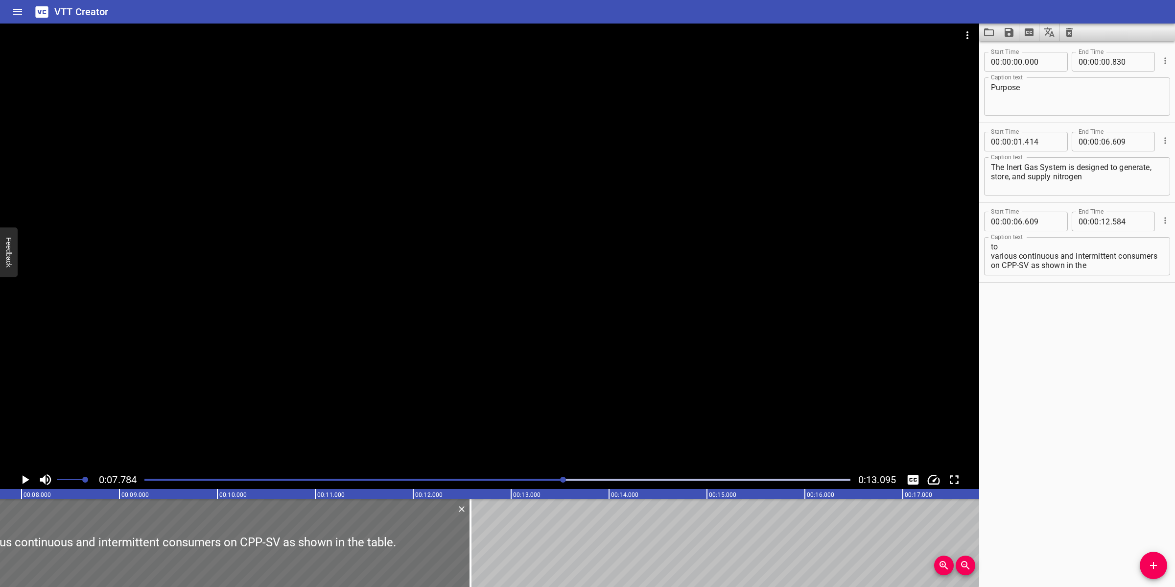
scroll to position [0, 0]
click at [992, 245] on textarea "to various continuous and intermittent consumers on CPP-SV as shown in the tabl…" at bounding box center [1077, 256] width 172 height 28
click at [992, 257] on textarea "to various continuous and intermittent consumers on CPP-SV as shown in the tabl…" at bounding box center [1077, 256] width 172 height 28
click at [1129, 255] on textarea "to various continuous and intermittent consumers on CPP-SV, as shown in the tab…" at bounding box center [1077, 256] width 172 height 28
type textarea "to various continuous and intermittent consumers on CPP-SV, as shown in the tab…"
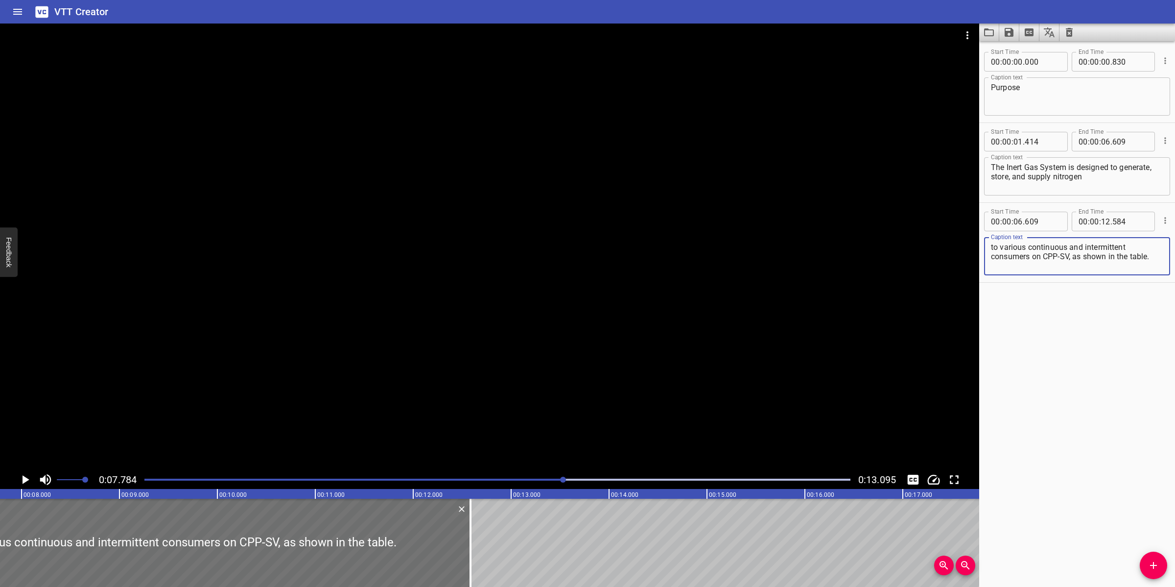
click at [618, 387] on div at bounding box center [489, 247] width 979 height 447
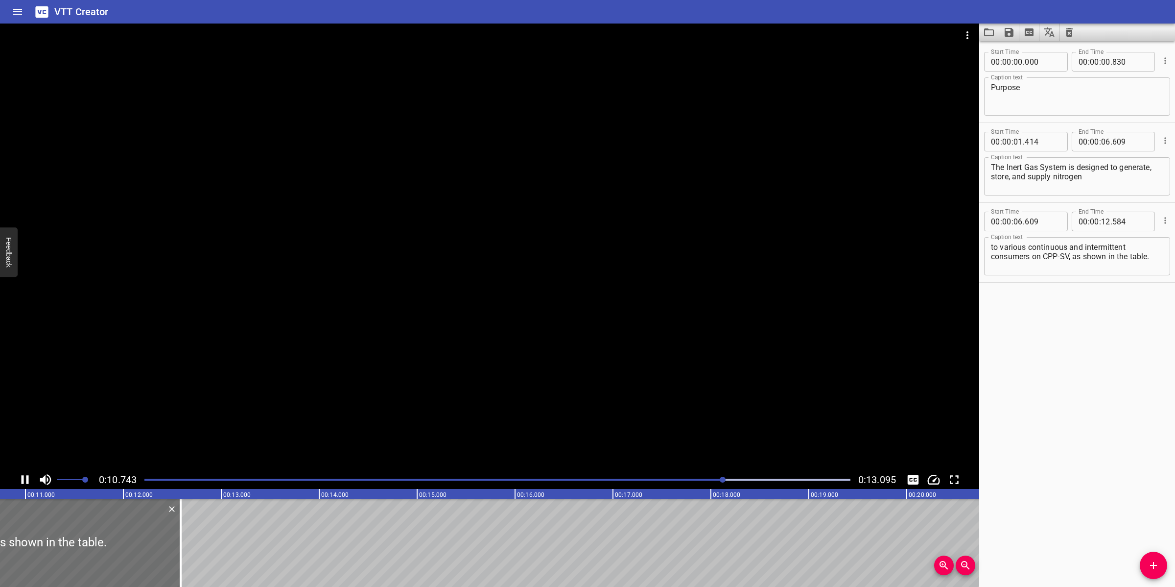
click at [679, 390] on div at bounding box center [489, 247] width 979 height 447
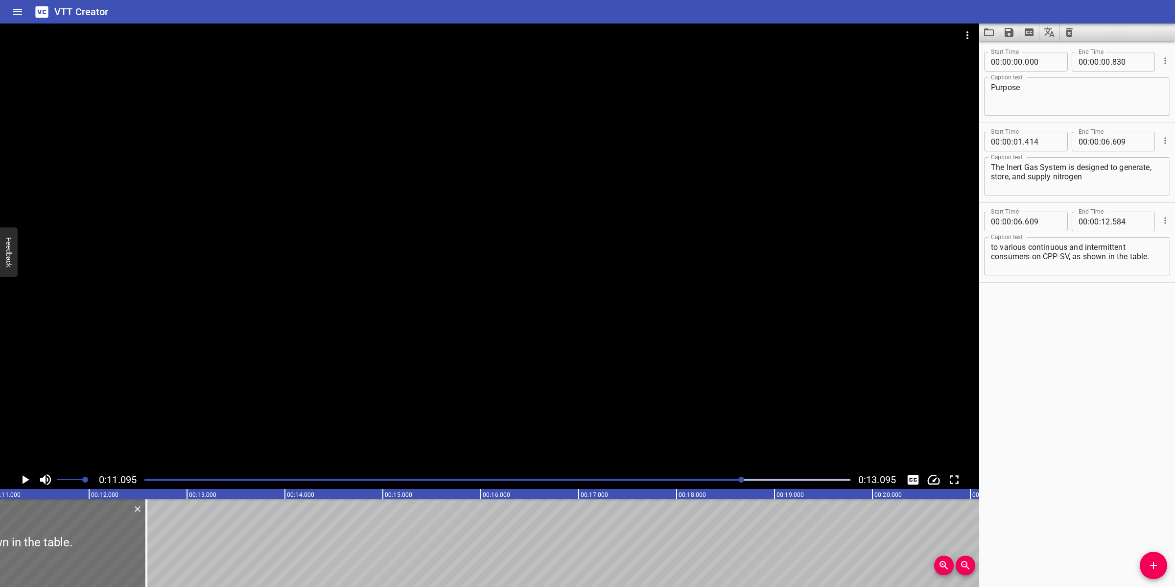
click at [679, 390] on div at bounding box center [489, 247] width 979 height 447
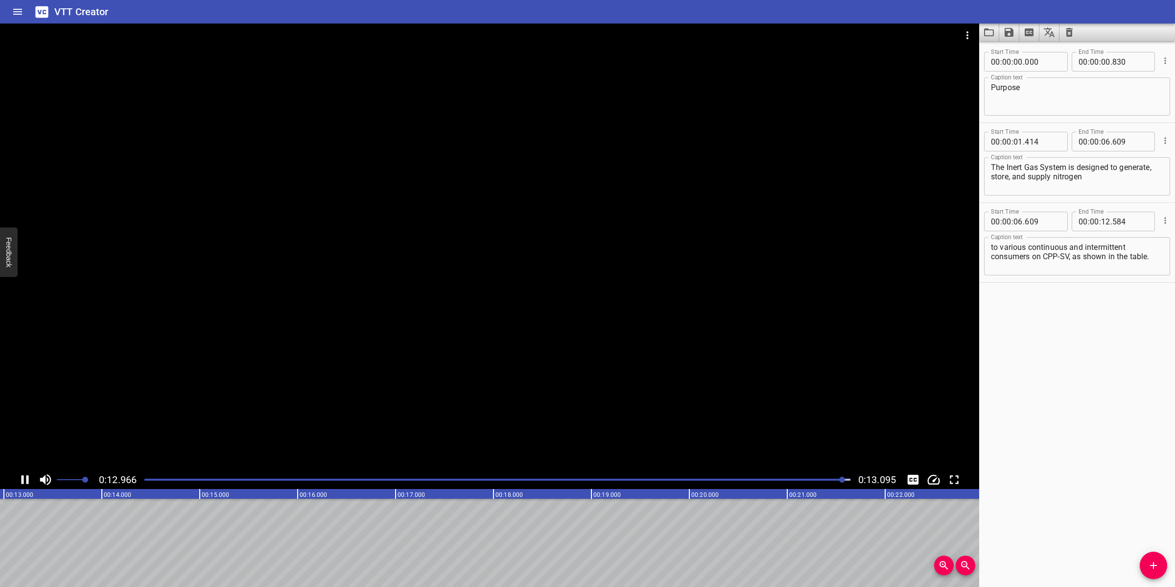
scroll to position [0, 1282]
click at [1001, 33] on button "Save captions to file" at bounding box center [1009, 33] width 20 height 18
click at [1033, 53] on li "Save to VTT file" at bounding box center [1035, 54] width 72 height 18
click at [967, 34] on icon "Video Options" at bounding box center [968, 35] width 2 height 8
click at [967, 34] on li "Select New Video File..." at bounding box center [1004, 36] width 97 height 18
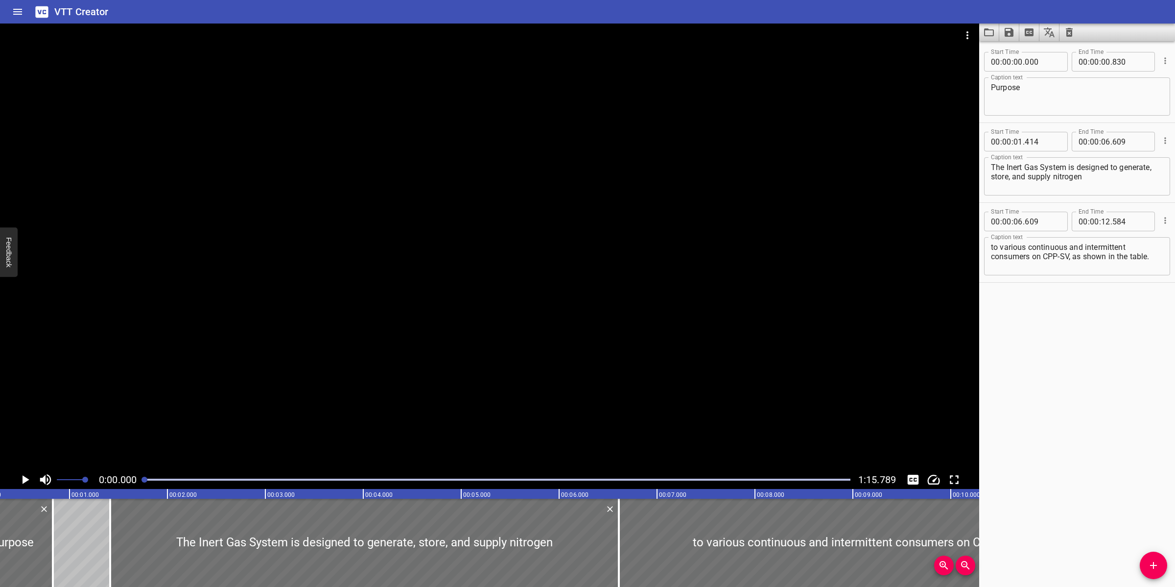
scroll to position [0, 0]
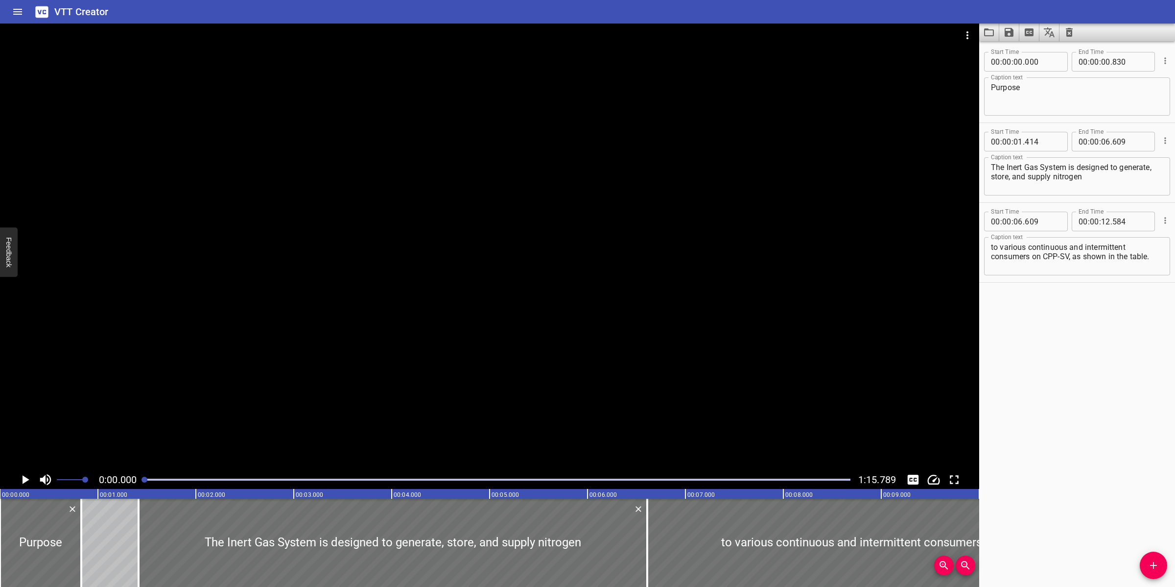
click at [1075, 33] on icon "Clear captions" at bounding box center [1069, 32] width 12 height 12
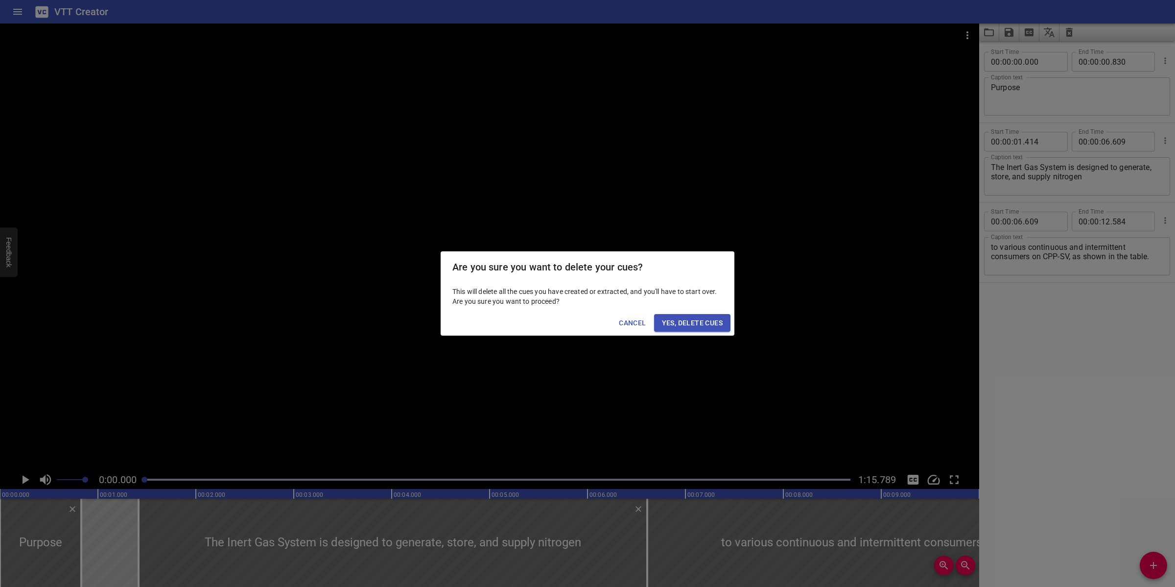
click at [689, 326] on span "Yes, Delete Cues" at bounding box center [692, 323] width 61 height 12
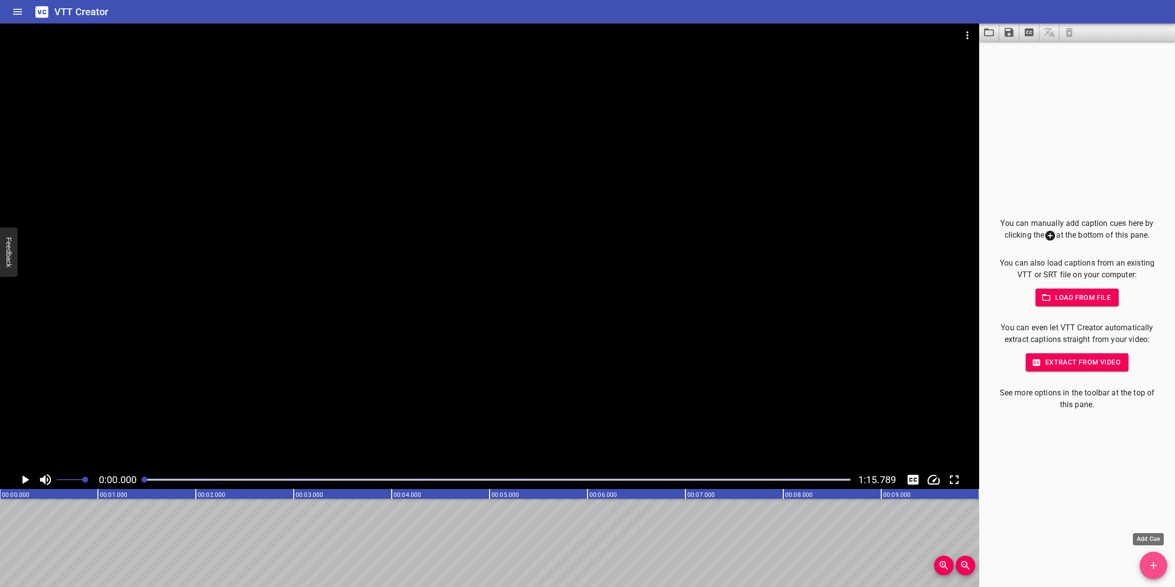
click at [1147, 559] on button "Add Cue" at bounding box center [1153, 564] width 27 height 27
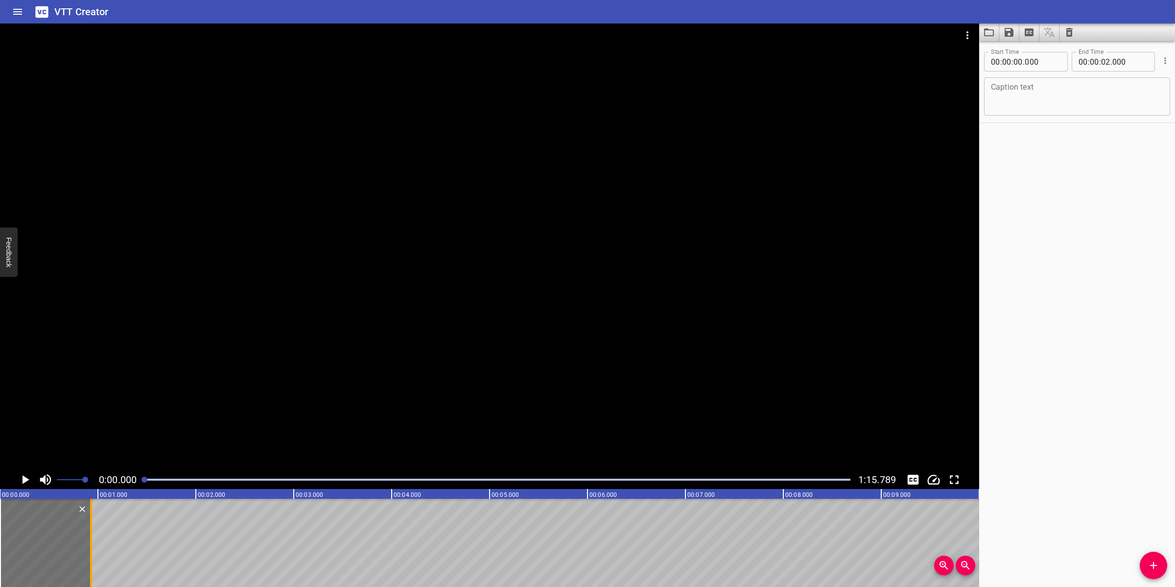
drag, startPoint x: 192, startPoint y: 542, endPoint x: 91, endPoint y: 556, distance: 102.3
click at [91, 556] on div at bounding box center [91, 542] width 2 height 88
type input "00"
type input "930"
click at [1097, 85] on textarea at bounding box center [1077, 97] width 172 height 28
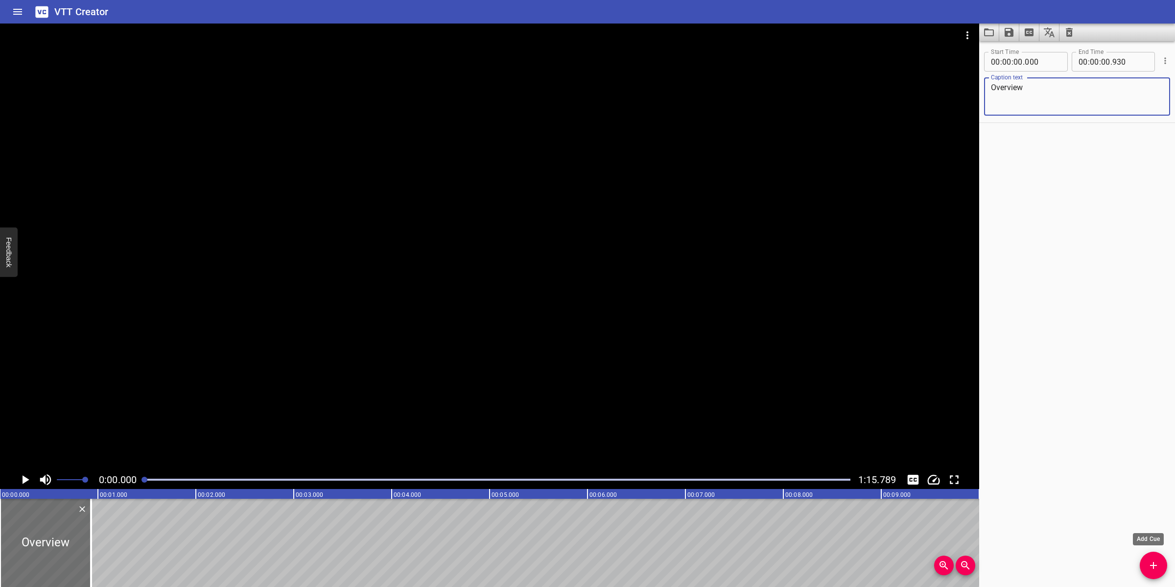
type textarea "Overview"
click at [1163, 564] on span "Add Cue" at bounding box center [1153, 565] width 27 height 12
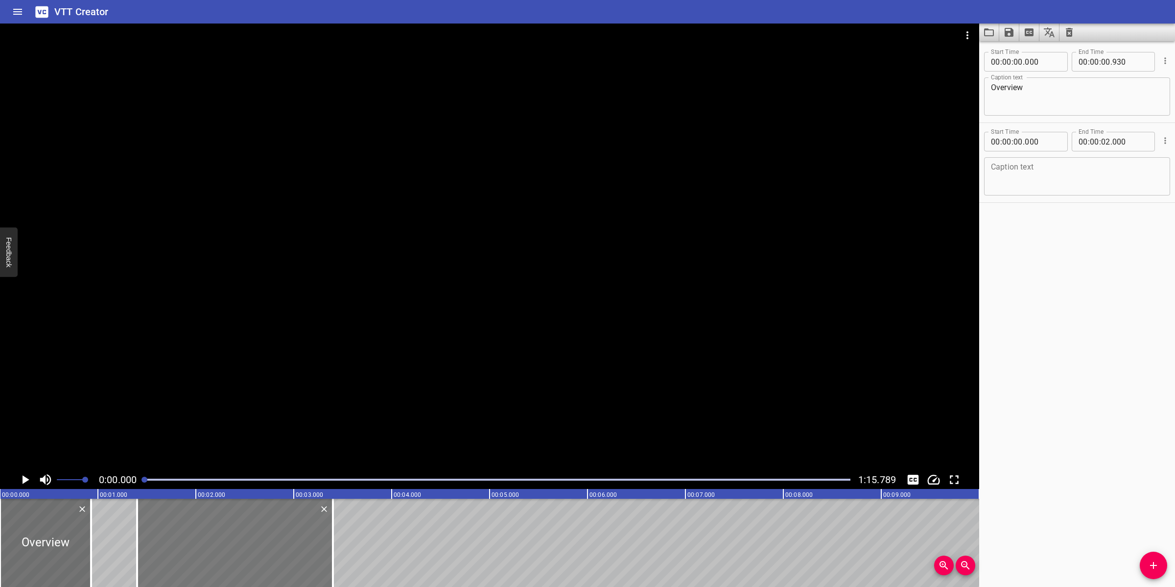
drag, startPoint x: 118, startPoint y: 548, endPoint x: 289, endPoint y: 557, distance: 171.6
click at [257, 540] on div at bounding box center [235, 542] width 196 height 88
type input "01"
type input "420"
type input "03"
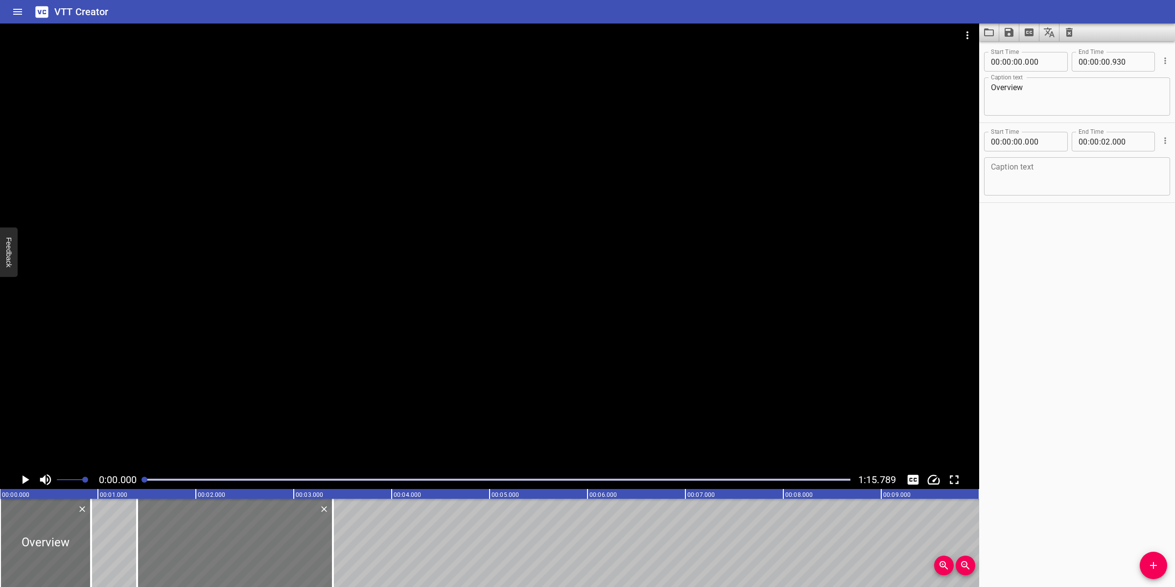
type input "420"
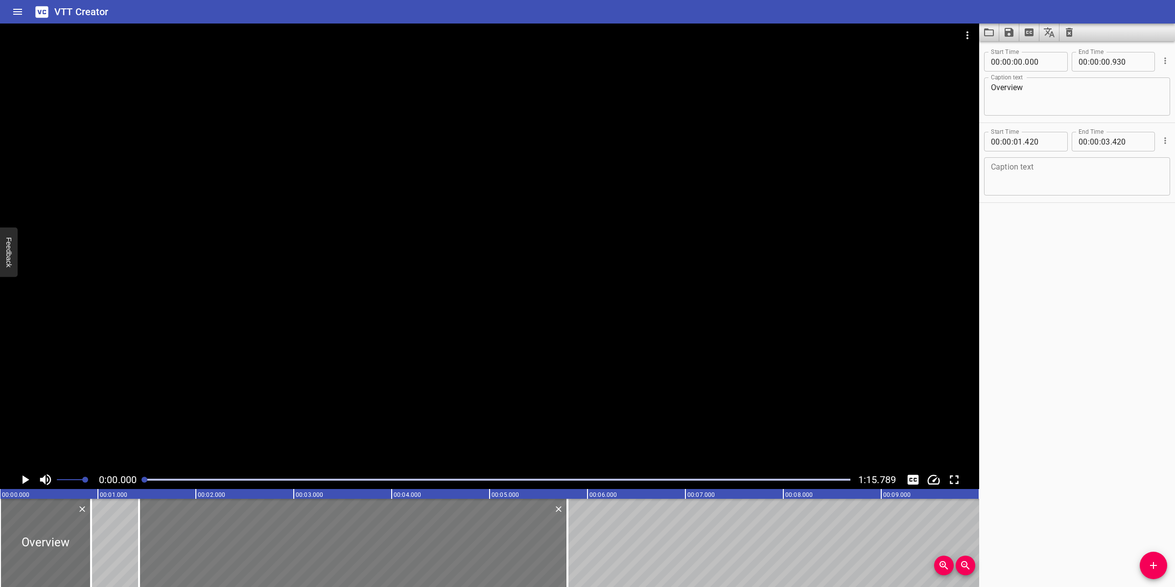
drag, startPoint x: 347, startPoint y: 542, endPoint x: 439, endPoint y: 512, distance: 96.8
click at [566, 528] on div at bounding box center [567, 542] width 2 height 88
type input "05"
type input "790"
click at [1026, 169] on textarea at bounding box center [1077, 177] width 172 height 28
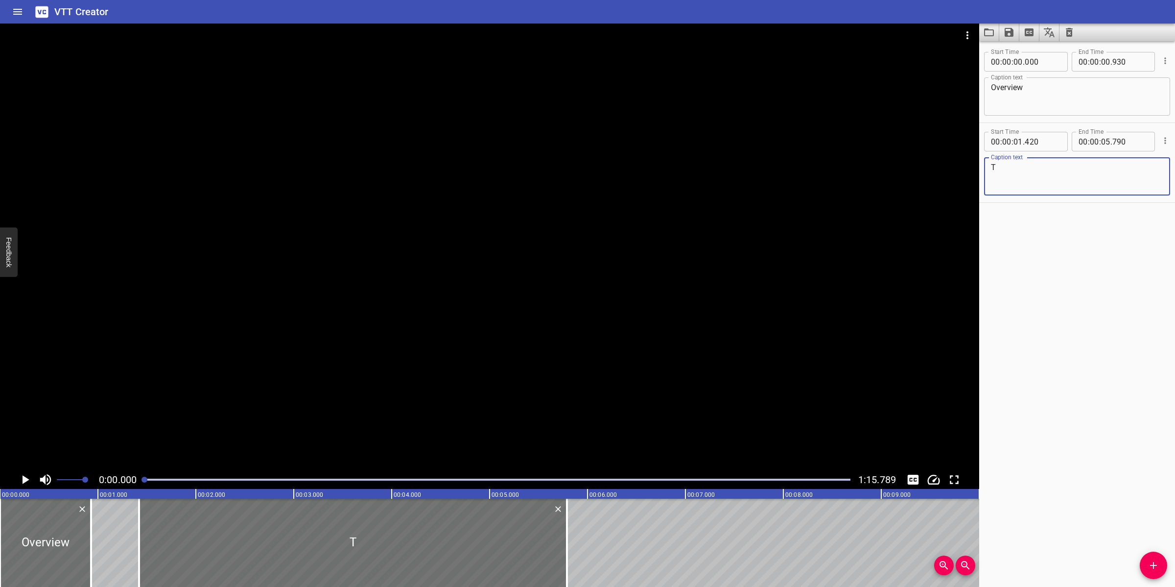
paste textarea "he Inert gas system consists of the following major packages:"
click at [1131, 168] on textarea "The Inert gas system consists of the following major packages:" at bounding box center [1077, 177] width 172 height 28
drag, startPoint x: 600, startPoint y: 367, endPoint x: 589, endPoint y: 370, distance: 11.5
click at [598, 365] on div at bounding box center [489, 247] width 979 height 447
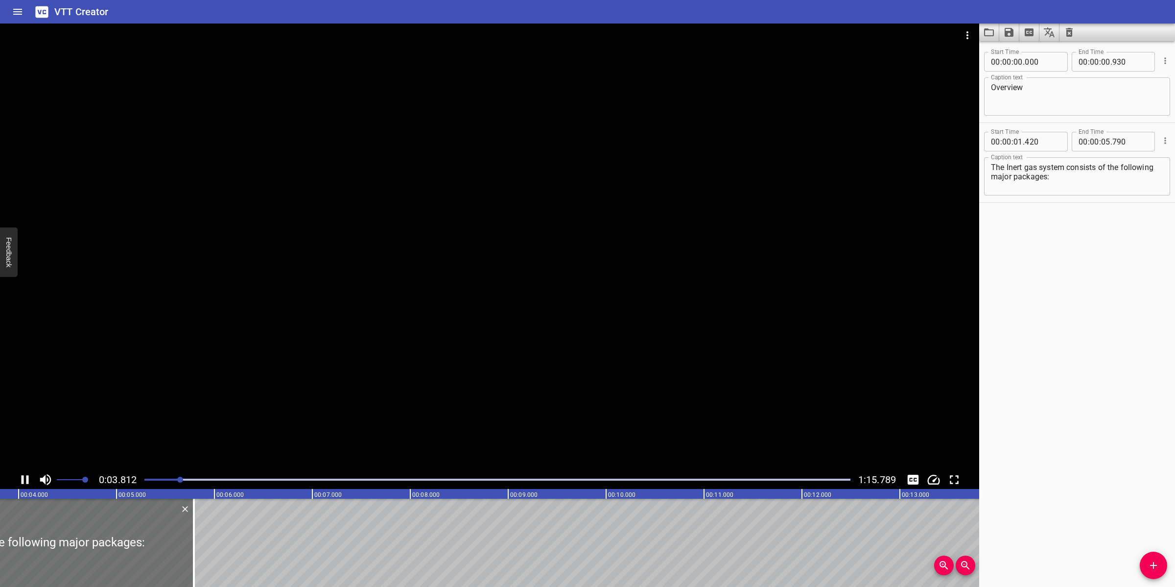
drag, startPoint x: 428, startPoint y: 375, endPoint x: 479, endPoint y: 373, distance: 50.5
click at [432, 375] on div at bounding box center [489, 247] width 979 height 447
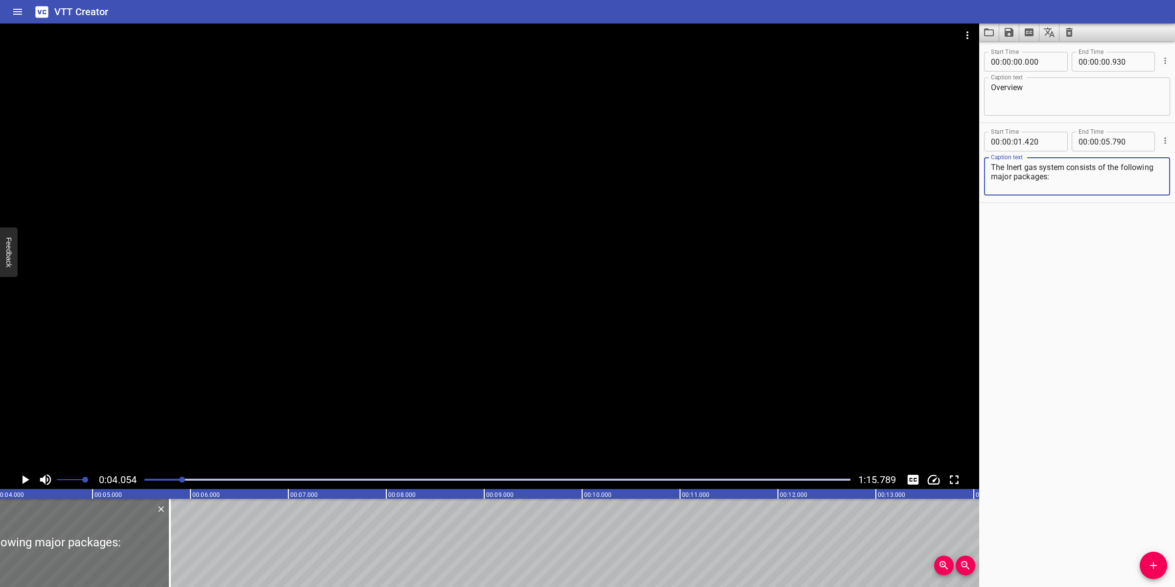
drag, startPoint x: 1029, startPoint y: 165, endPoint x: 1025, endPoint y: 169, distance: 5.9
click at [1025, 169] on textarea "The Inert gas system consists of the following major packages:" at bounding box center [1077, 177] width 172 height 28
click at [1044, 166] on textarea "The Inert Gas system consists of the following major packages:" at bounding box center [1077, 177] width 172 height 28
type textarea "The Inert Gas System consists of the following major packages:"
click at [500, 272] on div at bounding box center [489, 247] width 979 height 447
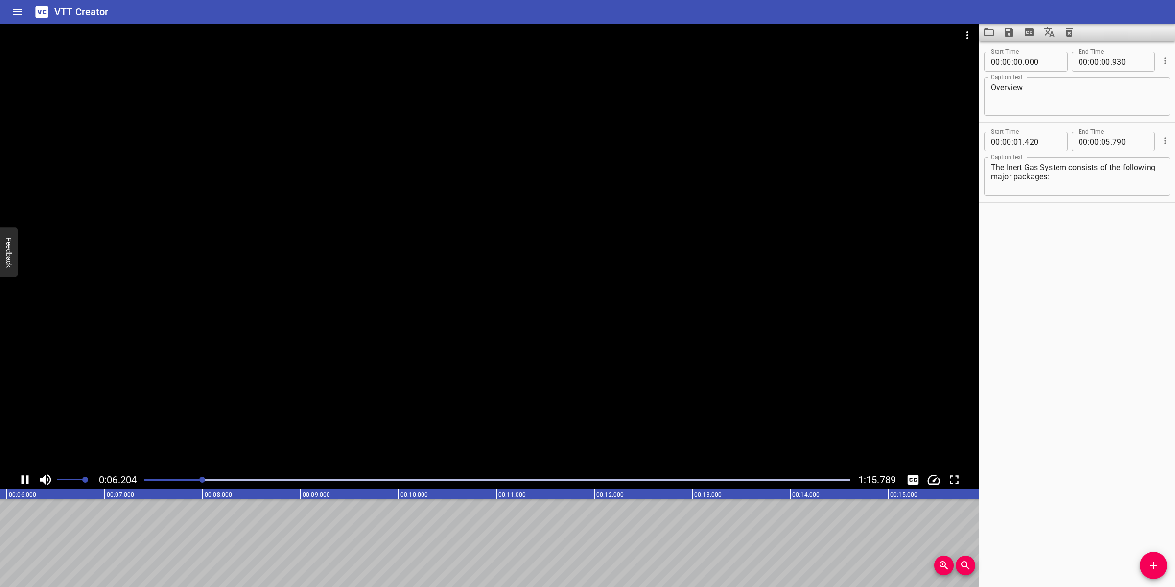
click at [525, 340] on div at bounding box center [489, 247] width 979 height 447
click at [1148, 566] on icon "Add Cue" at bounding box center [1154, 565] width 12 height 12
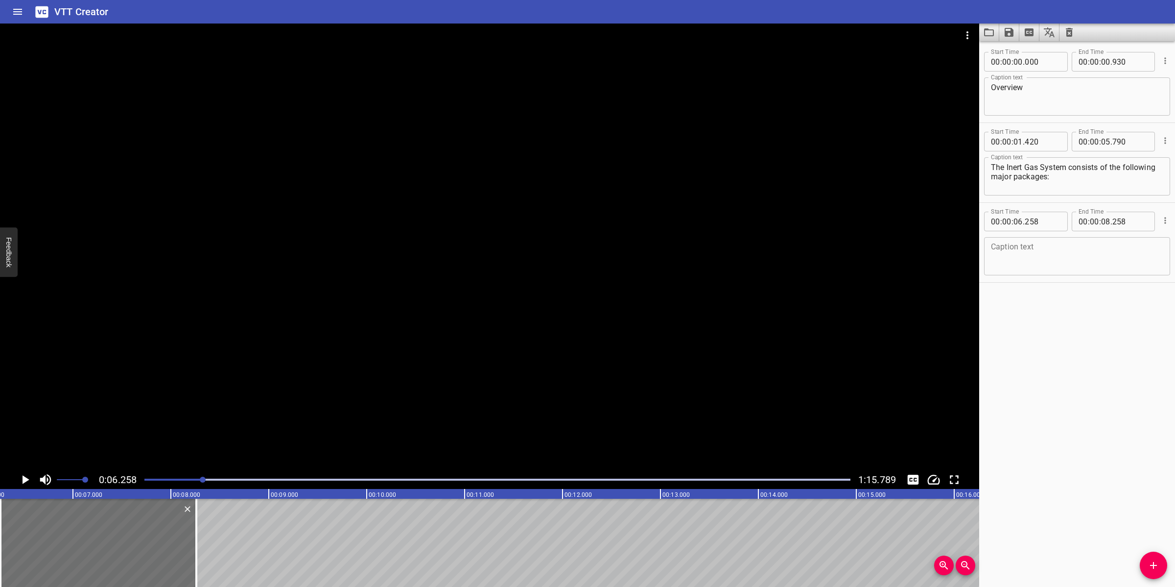
click at [1070, 257] on textarea at bounding box center [1077, 256] width 172 height 28
paste textarea "1 x 100% Nitrogen Generation package (SV-64-XX-002)"
type textarea "1 x 100% Nitrogen Generation package (SV-64-XX-002)"
drag, startPoint x: 448, startPoint y: 419, endPoint x: 438, endPoint y: 426, distance: 12.2
click at [448, 419] on div at bounding box center [489, 247] width 979 height 447
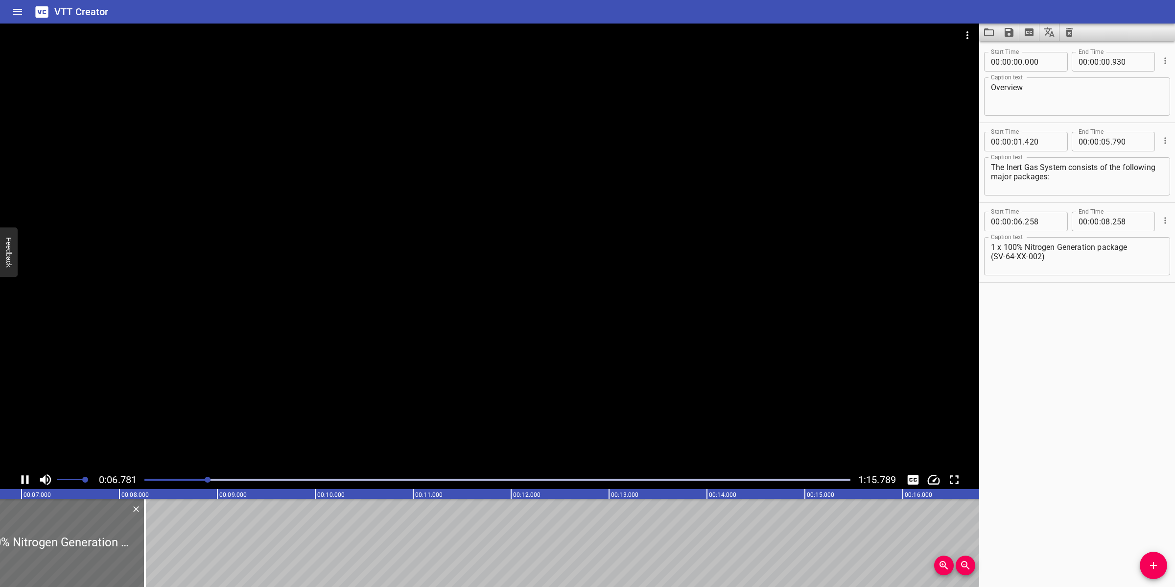
drag, startPoint x: 364, startPoint y: 392, endPoint x: 360, endPoint y: 420, distance: 27.7
click at [363, 395] on div at bounding box center [489, 247] width 979 height 447
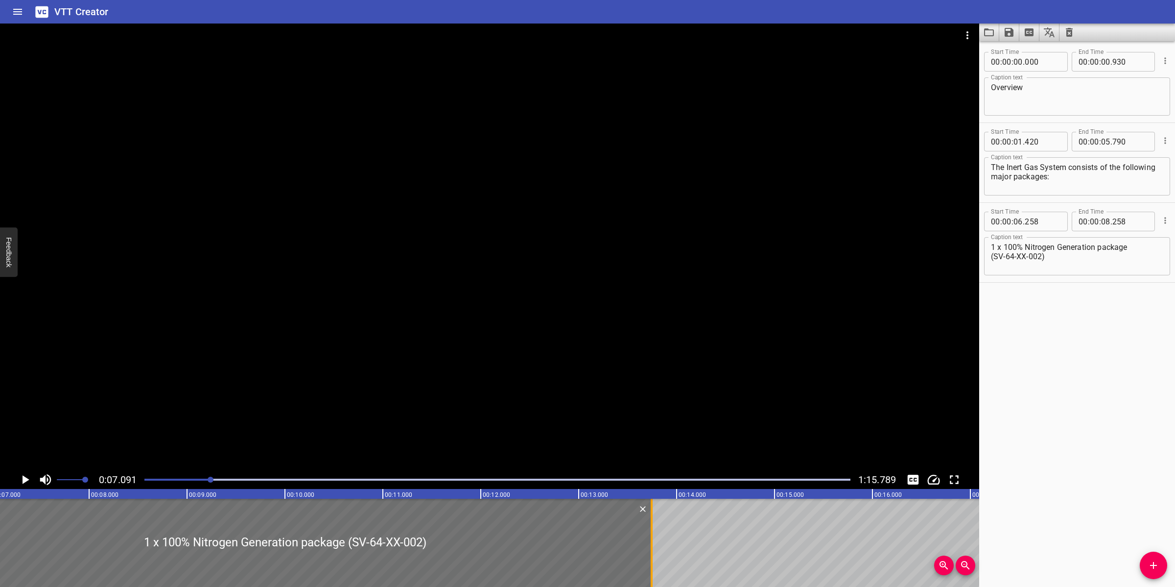
drag, startPoint x: 116, startPoint y: 544, endPoint x: 656, endPoint y: 538, distance: 540.6
click at [654, 540] on div at bounding box center [652, 542] width 10 height 88
type input "13"
type input "753"
click at [993, 258] on textarea "1 x 100% Nitrogen Generation package (SV-64-XX-002)" at bounding box center [1077, 256] width 172 height 28
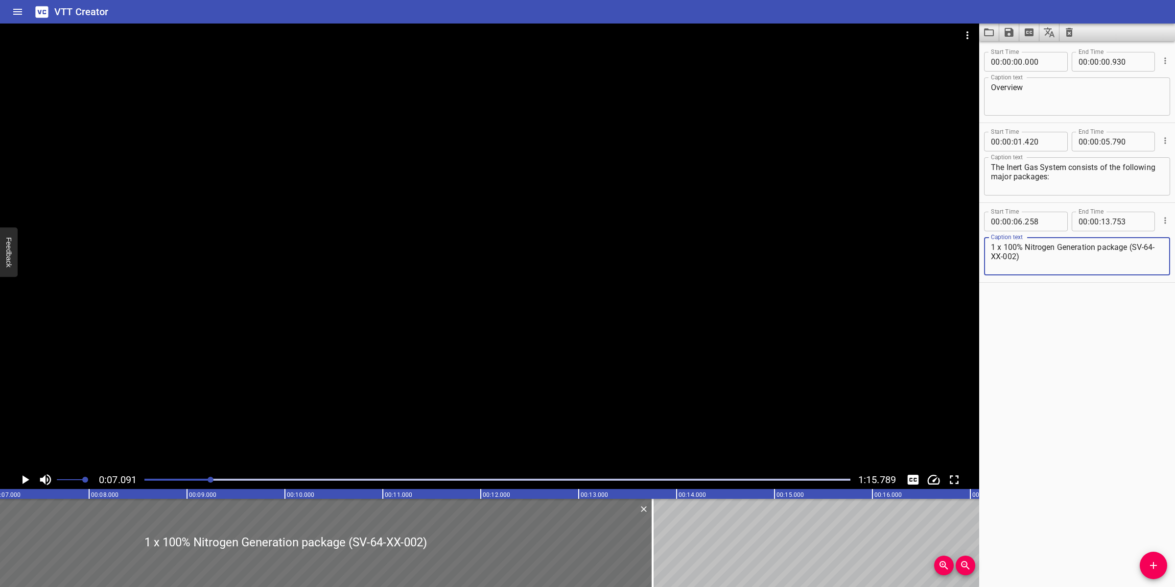
type textarea "1 x 100% Nitrogen Generation package (SV-64-XX-002)"
click at [676, 346] on div at bounding box center [489, 247] width 979 height 447
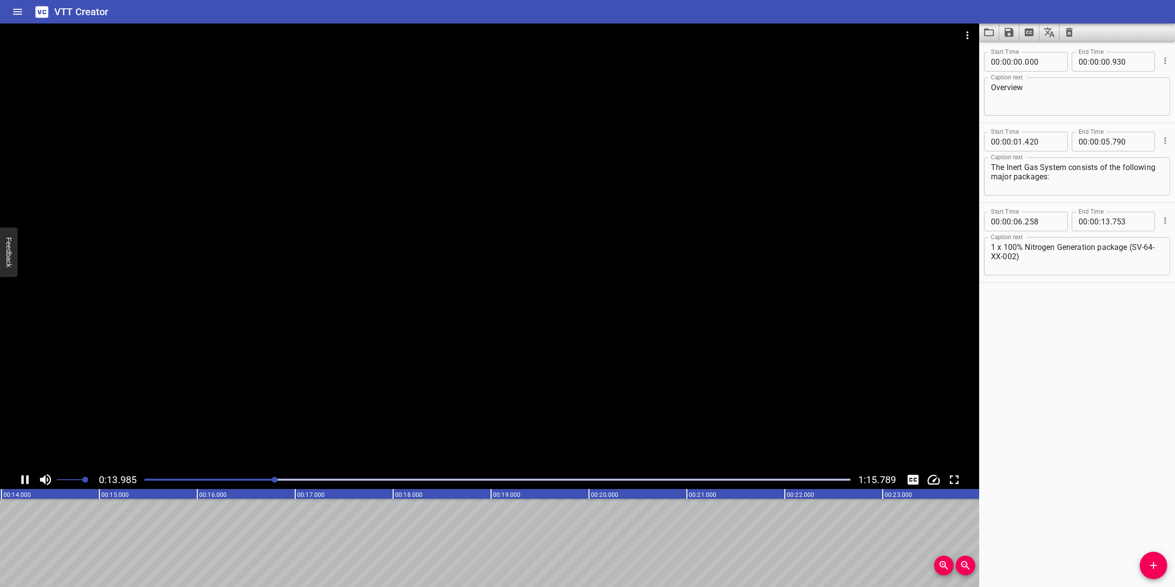
click at [668, 416] on div at bounding box center [489, 247] width 979 height 447
click at [1142, 570] on span "Add Cue" at bounding box center [1153, 565] width 27 height 12
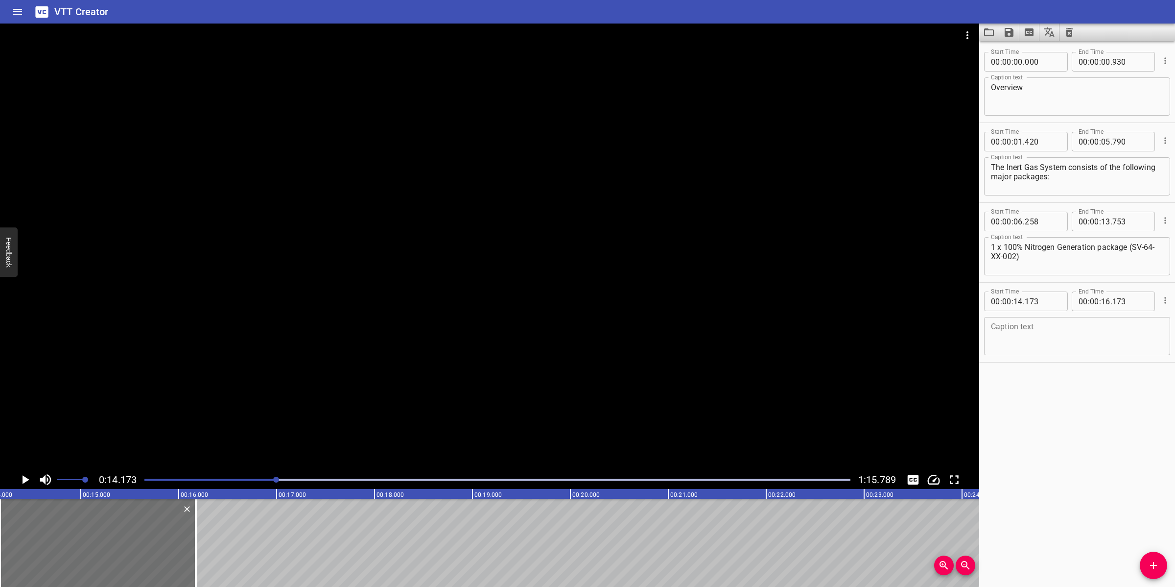
click at [1025, 338] on textarea at bounding box center [1077, 336] width 172 height 28
paste textarea "Nitrogen Quad (SV-64-XX-001A/B)"
type textarea "Nitrogen Quad (SV-64-XX-001A/B)"
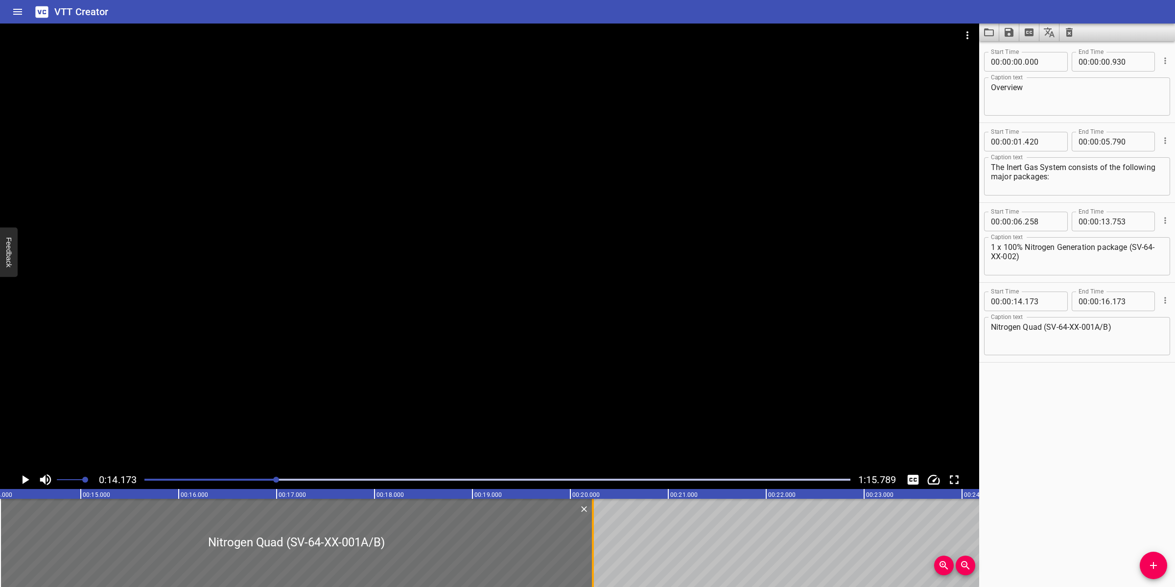
drag, startPoint x: 338, startPoint y: 525, endPoint x: 594, endPoint y: 524, distance: 255.6
click at [594, 524] on div at bounding box center [593, 542] width 10 height 88
type input "20"
type input "228"
drag, startPoint x: 518, startPoint y: 246, endPoint x: 530, endPoint y: 257, distance: 16.3
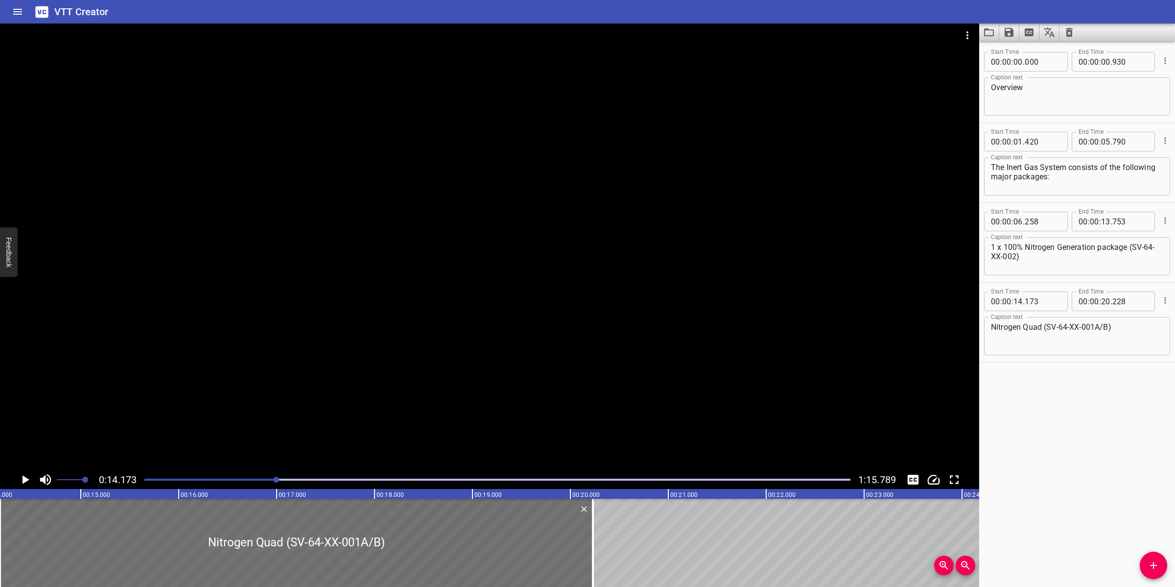
click at [519, 248] on div at bounding box center [489, 247] width 979 height 447
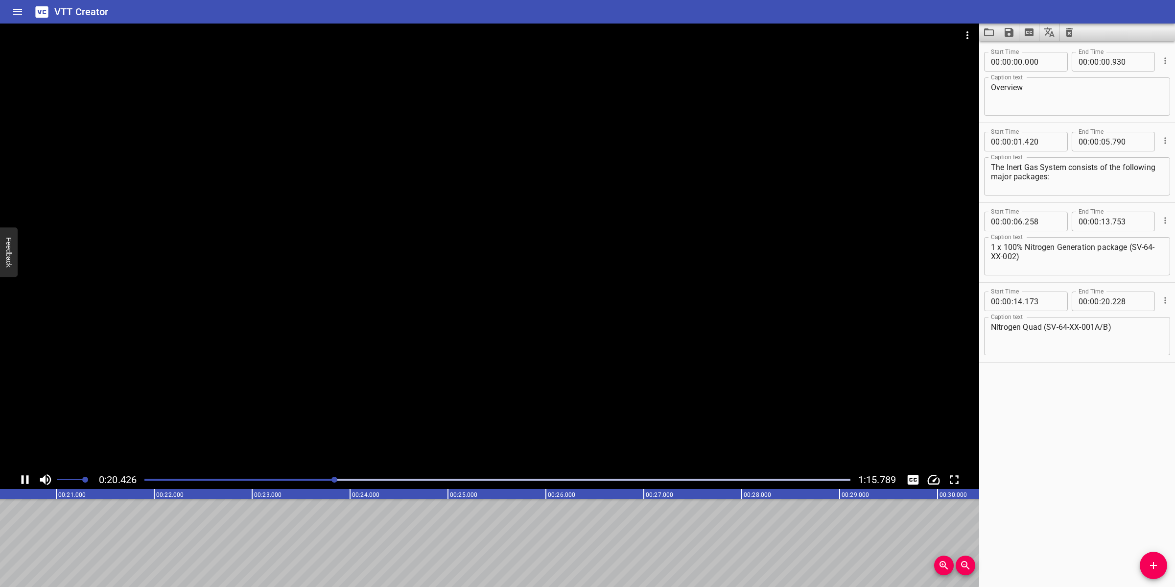
click at [559, 394] on div at bounding box center [489, 247] width 979 height 447
click at [1144, 566] on span "Add Cue" at bounding box center [1153, 565] width 27 height 12
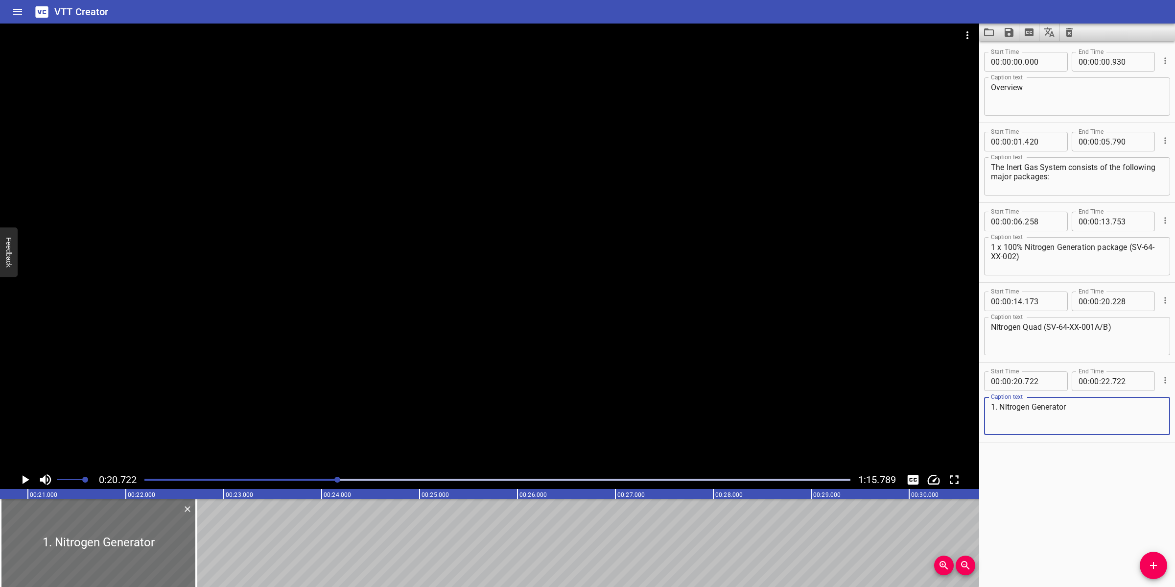
type textarea "1. Nitrogen Generator"
click at [480, 295] on div at bounding box center [489, 247] width 979 height 447
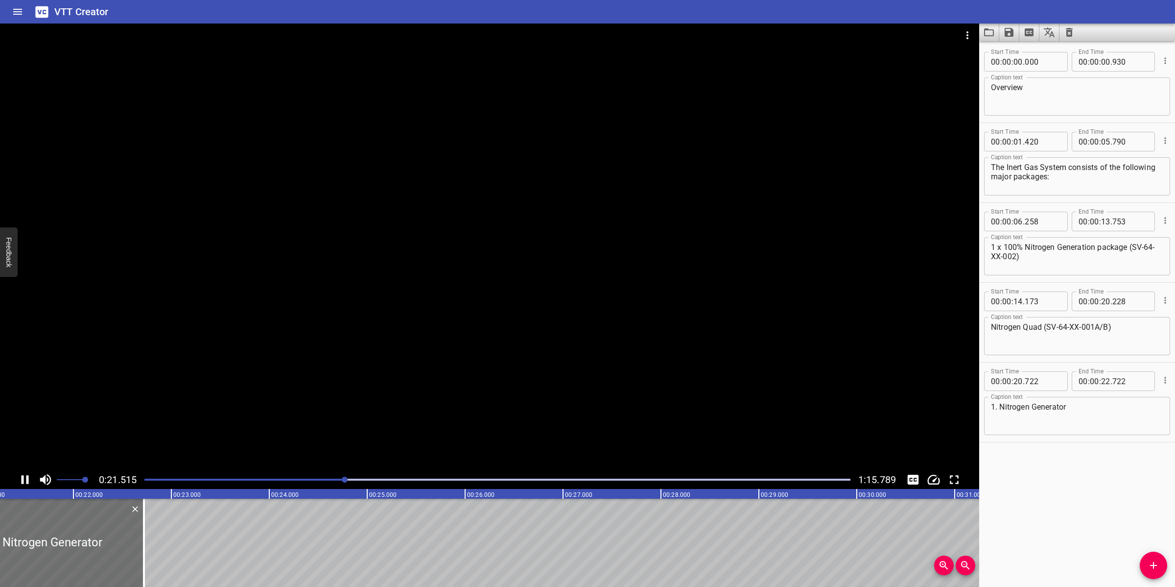
drag, startPoint x: 477, startPoint y: 391, endPoint x: 60, endPoint y: 583, distance: 459.8
click at [474, 395] on div at bounding box center [489, 247] width 979 height 447
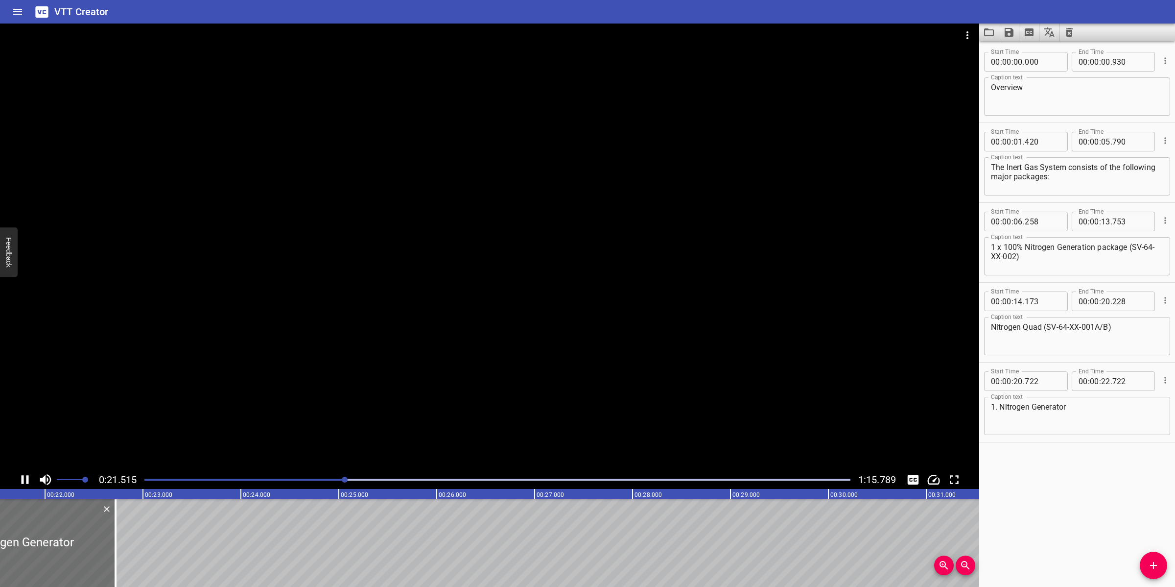
scroll to position [0, 2111]
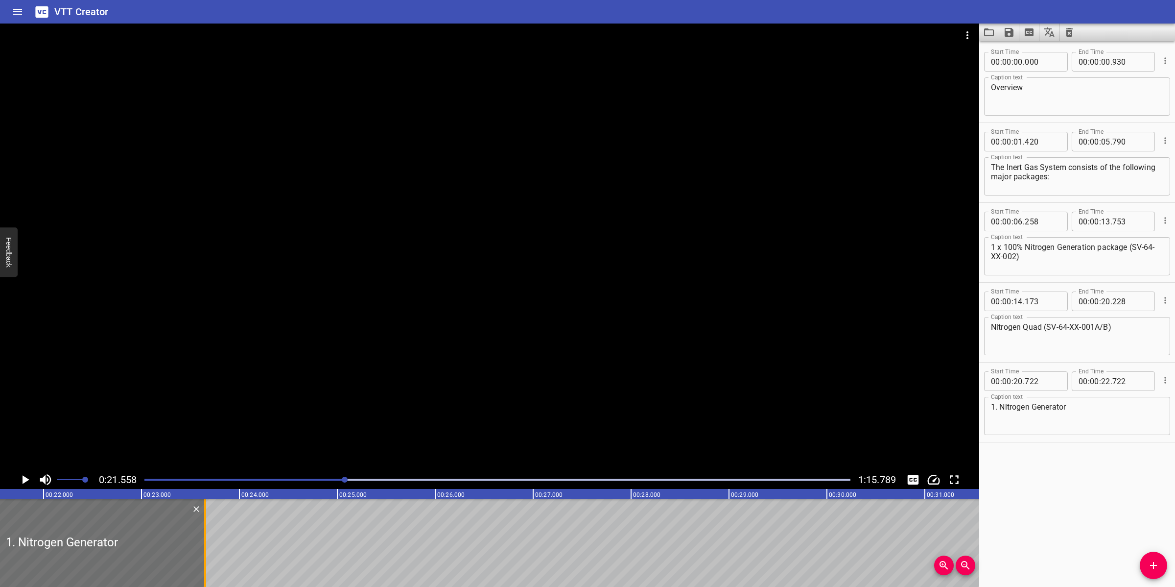
drag, startPoint x: 114, startPoint y: 535, endPoint x: 205, endPoint y: 530, distance: 91.2
click at [205, 530] on div at bounding box center [205, 542] width 2 height 88
type input "23"
type input "652"
click at [362, 377] on div at bounding box center [489, 247] width 979 height 447
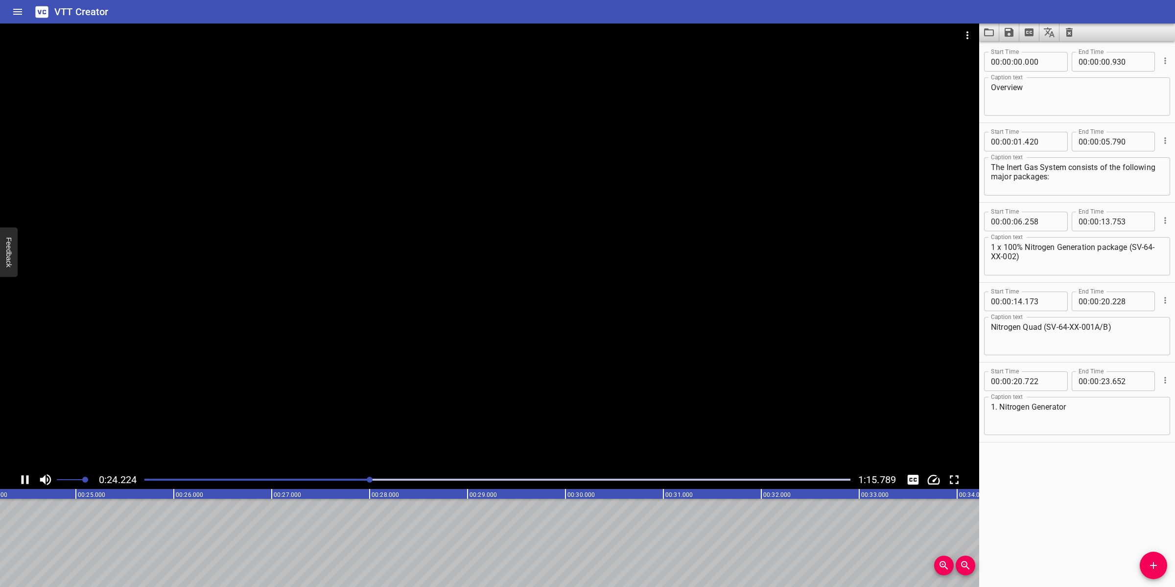
click at [474, 353] on div at bounding box center [489, 247] width 979 height 447
drag, startPoint x: 361, startPoint y: 478, endPoint x: 361, endPoint y: 485, distance: 6.9
click at [360, 480] on div "Play progress" at bounding box center [19, 479] width 706 height 2
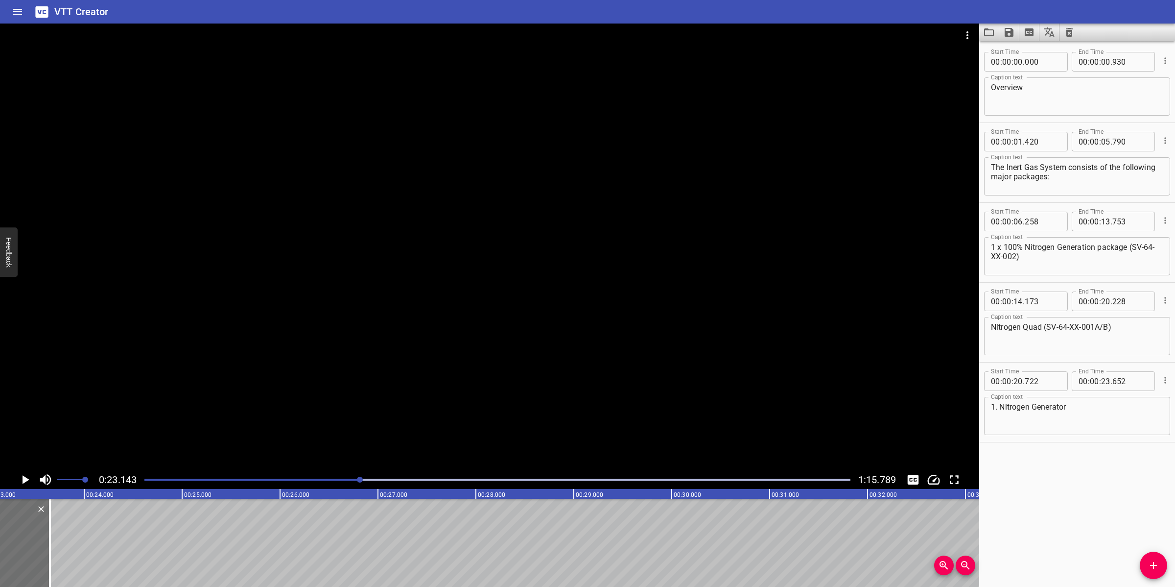
drag, startPoint x: 1151, startPoint y: 567, endPoint x: 1112, endPoint y: 561, distance: 38.6
click at [1149, 565] on icon "Add Cue" at bounding box center [1154, 565] width 12 height 12
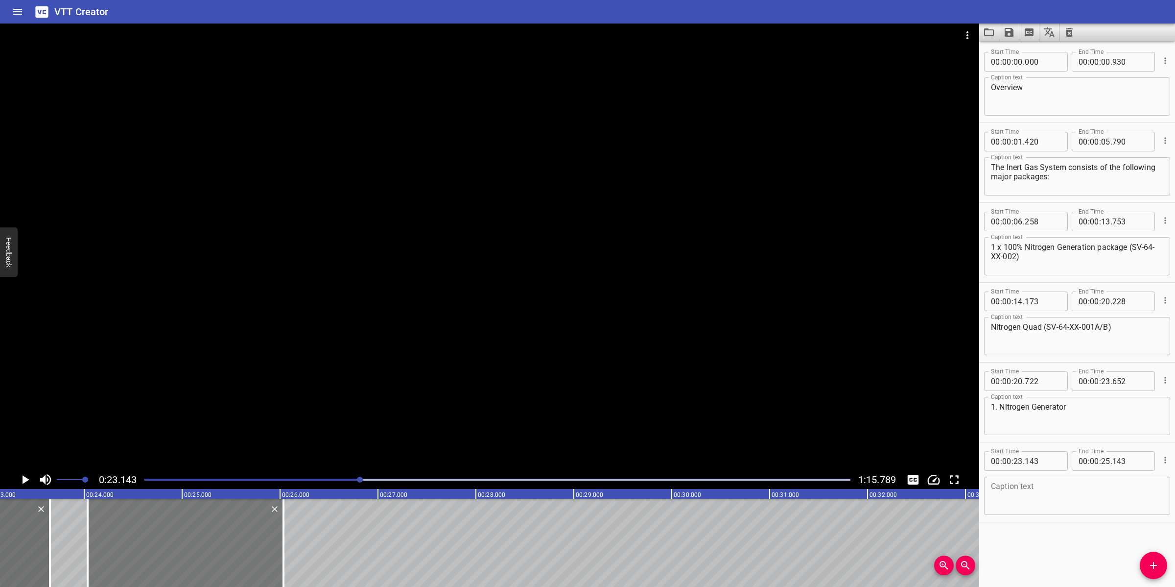
drag, startPoint x: 158, startPoint y: 546, endPoint x: 245, endPoint y: 530, distance: 88.5
click at [245, 530] on div at bounding box center [186, 542] width 196 height 88
type input "24"
type input "033"
type input "26"
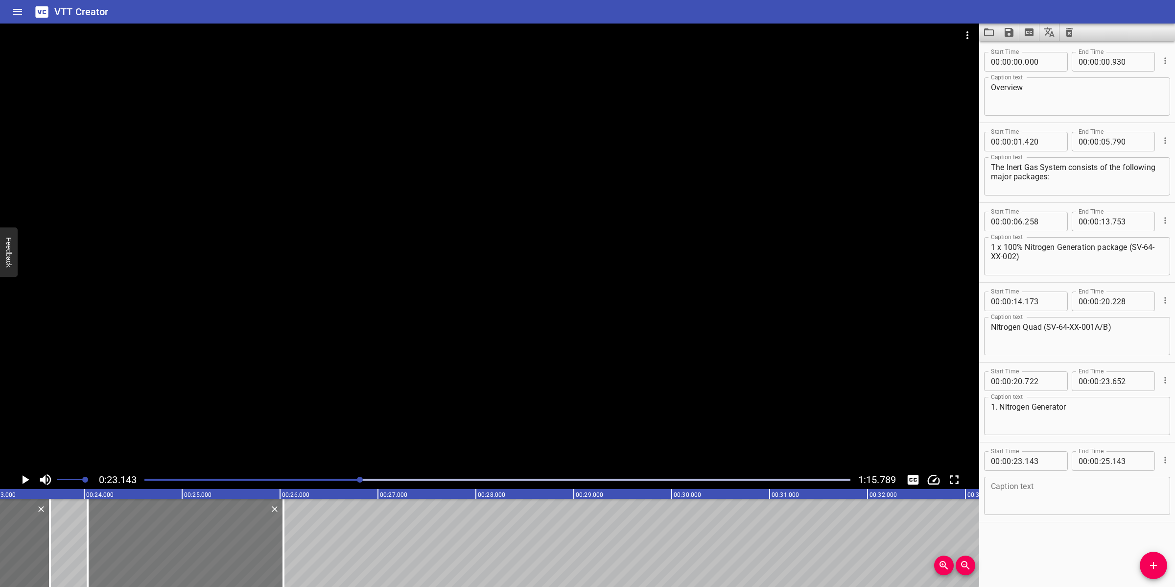
type input "033"
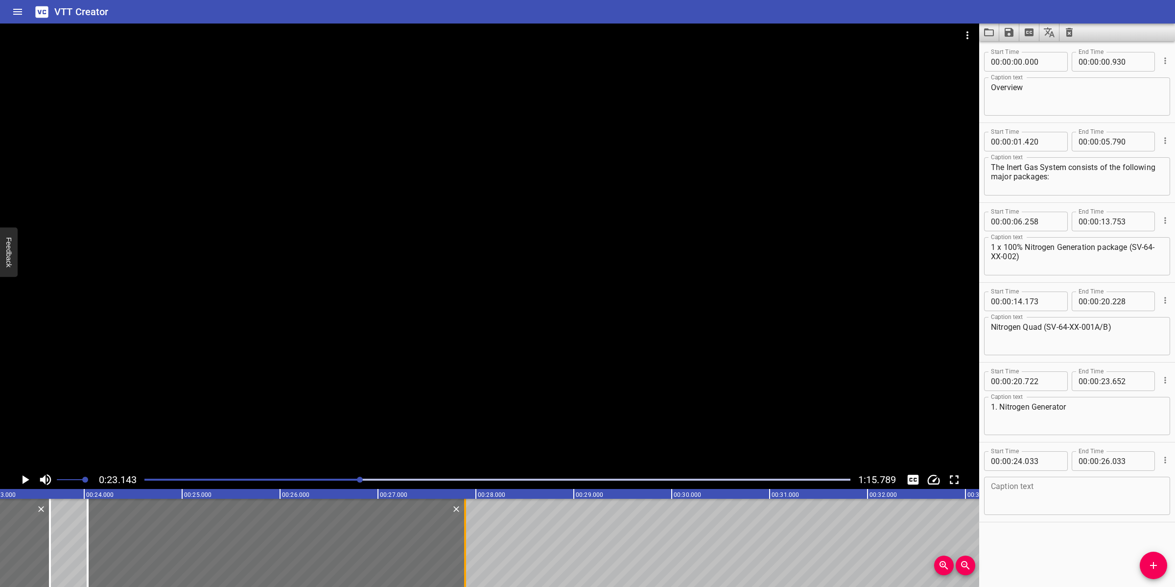
drag, startPoint x: 282, startPoint y: 542, endPoint x: 463, endPoint y: 535, distance: 181.8
click at [463, 535] on div at bounding box center [465, 542] width 10 height 88
type input "27"
type input "888"
click at [1043, 502] on textarea at bounding box center [1077, 496] width 172 height 28
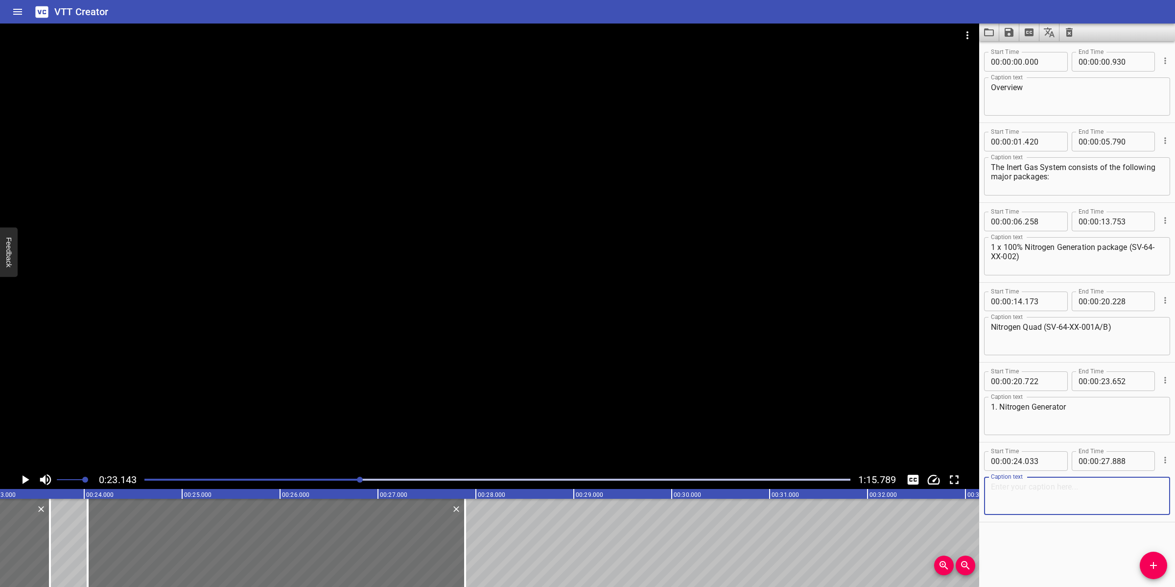
paste textarea "The Nitrogen Generation package will be designed as followed:"
click at [991, 493] on textarea "The Nitrogen Generation package will be designed as followed:" at bounding box center [1077, 496] width 172 height 28
type textarea "The Nitrogen Generation package will be designed as followed:"
click at [480, 375] on div at bounding box center [489, 247] width 979 height 447
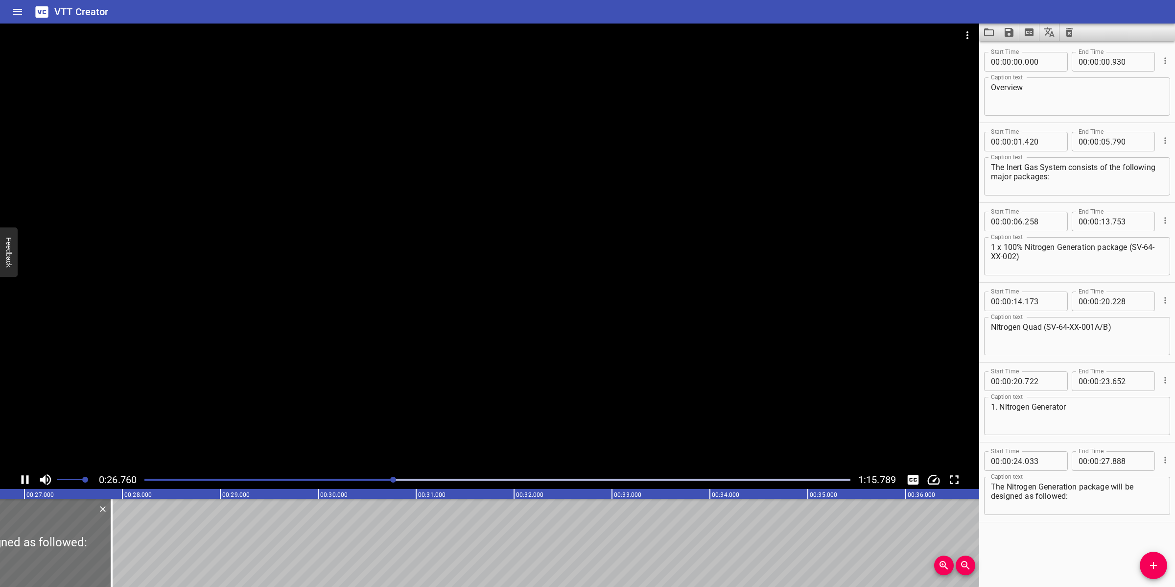
scroll to position [0, 2638]
click at [383, 373] on div at bounding box center [489, 247] width 979 height 447
click at [323, 388] on div at bounding box center [489, 247] width 979 height 447
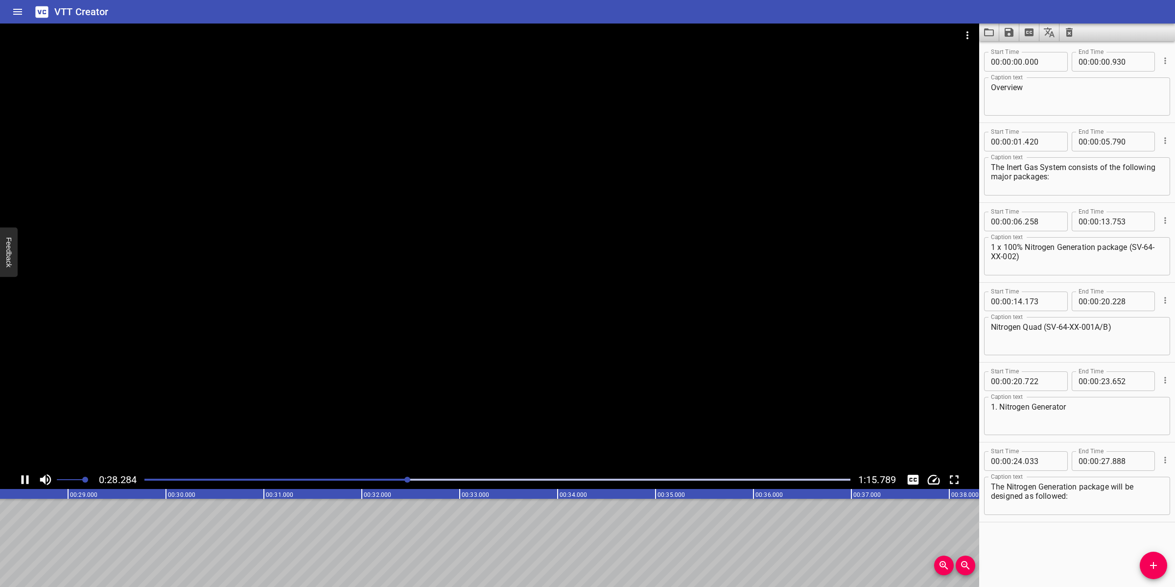
click at [415, 390] on div at bounding box center [489, 247] width 979 height 447
click at [1151, 571] on icon "Add Cue" at bounding box center [1154, 565] width 12 height 12
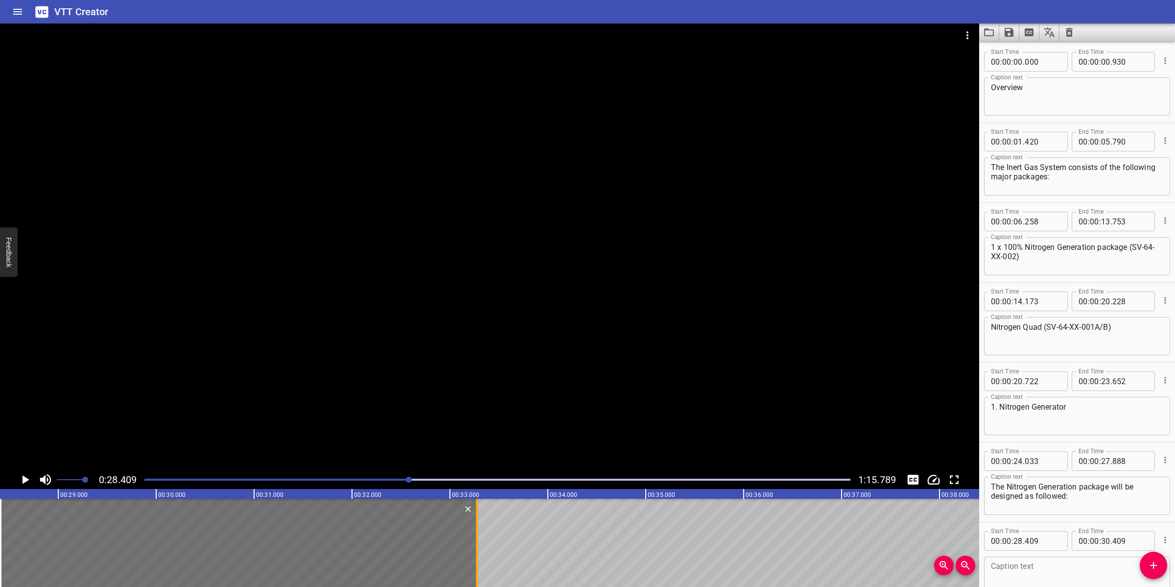
drag, startPoint x: 196, startPoint y: 526, endPoint x: 473, endPoint y: 524, distance: 277.6
click at [476, 524] on div at bounding box center [477, 542] width 2 height 88
type input "33"
type input "249"
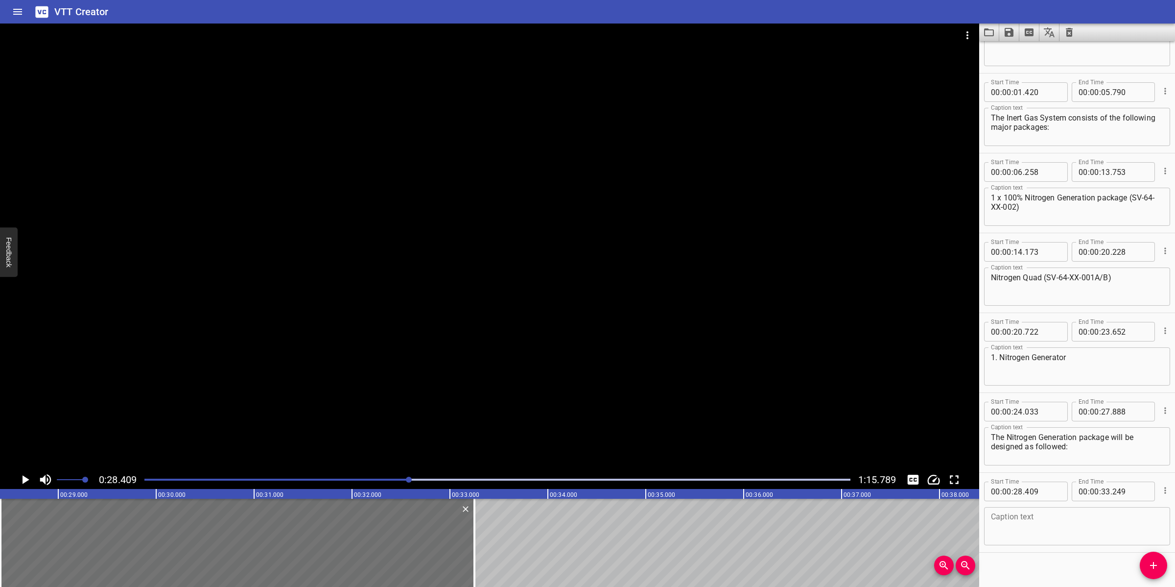
scroll to position [58, 0]
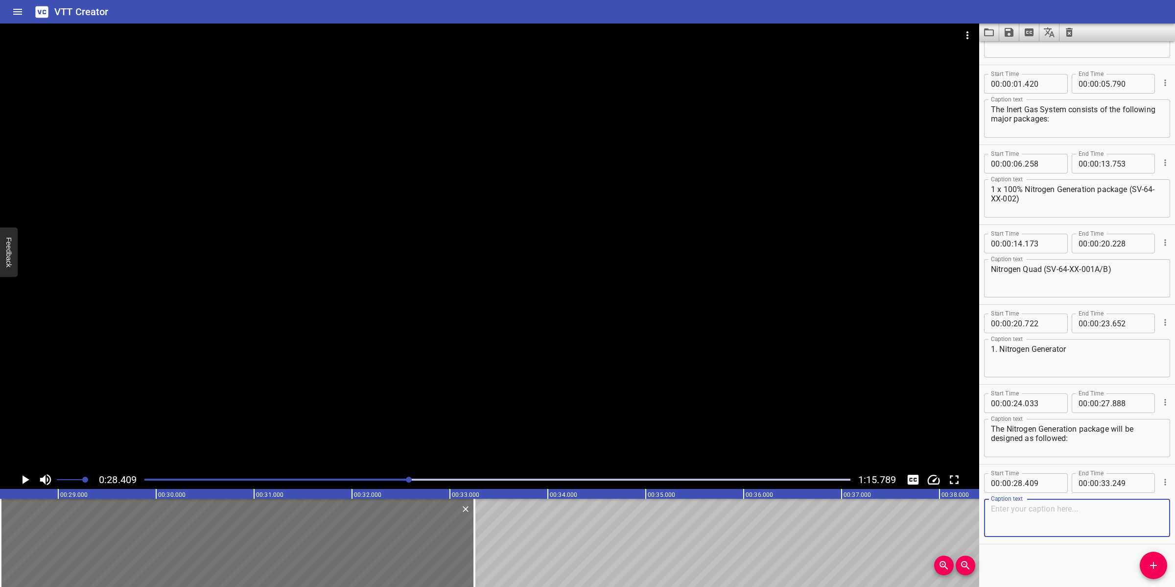
paste textarea "Design Flowrate : 22 Sm³/hr"
click at [1046, 519] on textarea at bounding box center [1077, 518] width 172 height 28
type textarea "Design Flowrate : 22 Sm³/hr"
click at [589, 398] on div at bounding box center [489, 247] width 979 height 447
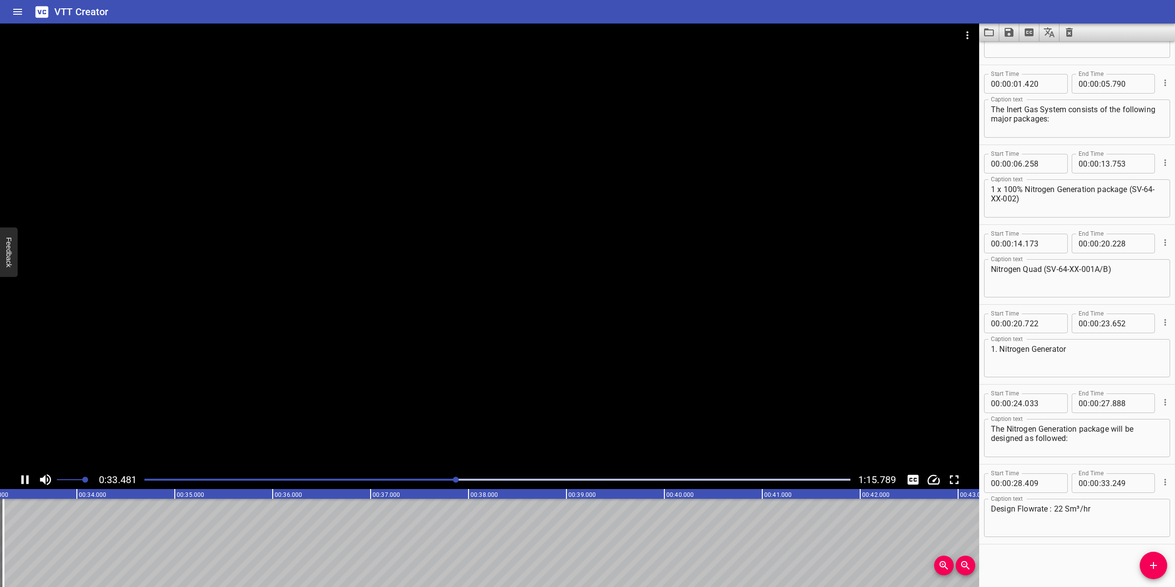
click at [648, 396] on div at bounding box center [489, 247] width 979 height 447
click at [1146, 571] on button "Add Cue" at bounding box center [1153, 564] width 27 height 27
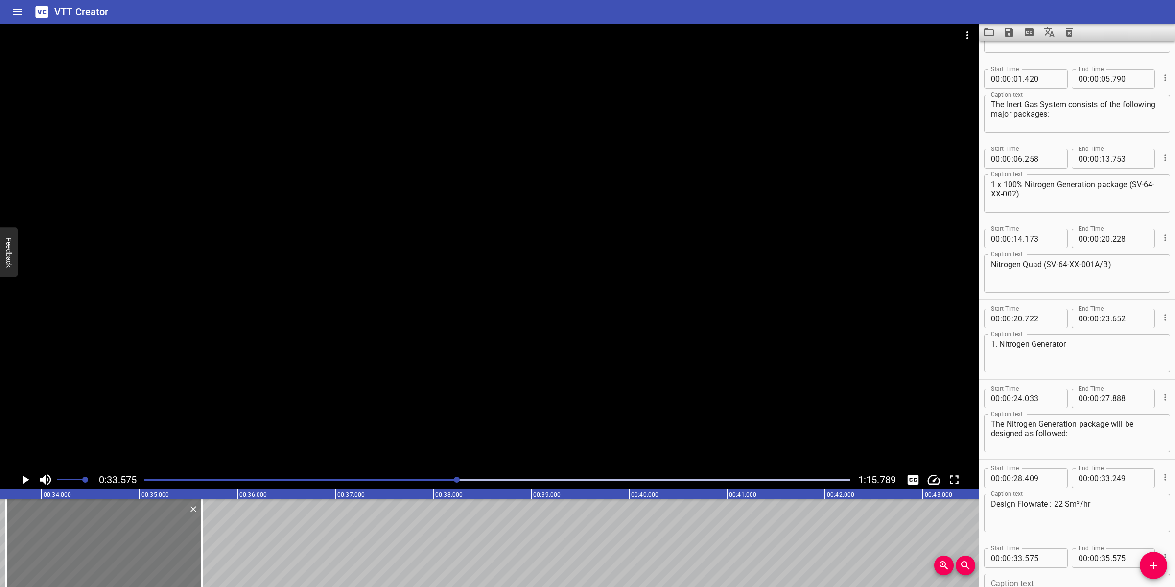
drag, startPoint x: 185, startPoint y: 547, endPoint x: 190, endPoint y: 539, distance: 9.9
click at [191, 539] on div at bounding box center [104, 542] width 196 height 88
type input "640"
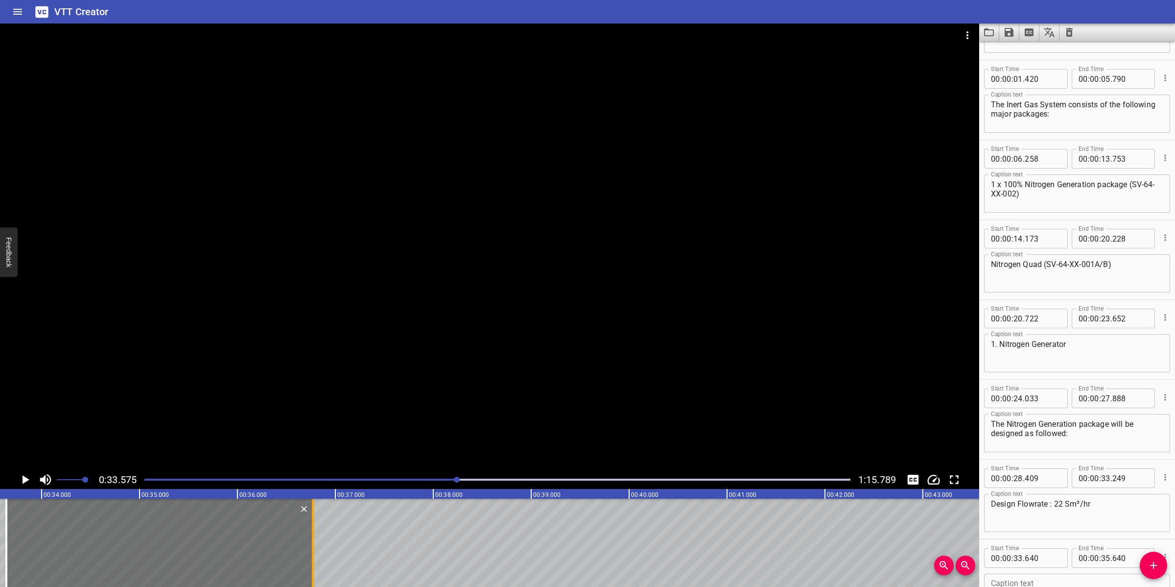
drag, startPoint x: 201, startPoint y: 545, endPoint x: 312, endPoint y: 536, distance: 111.0
click at [312, 536] on div at bounding box center [313, 542] width 2 height 88
type input "36"
type input "770"
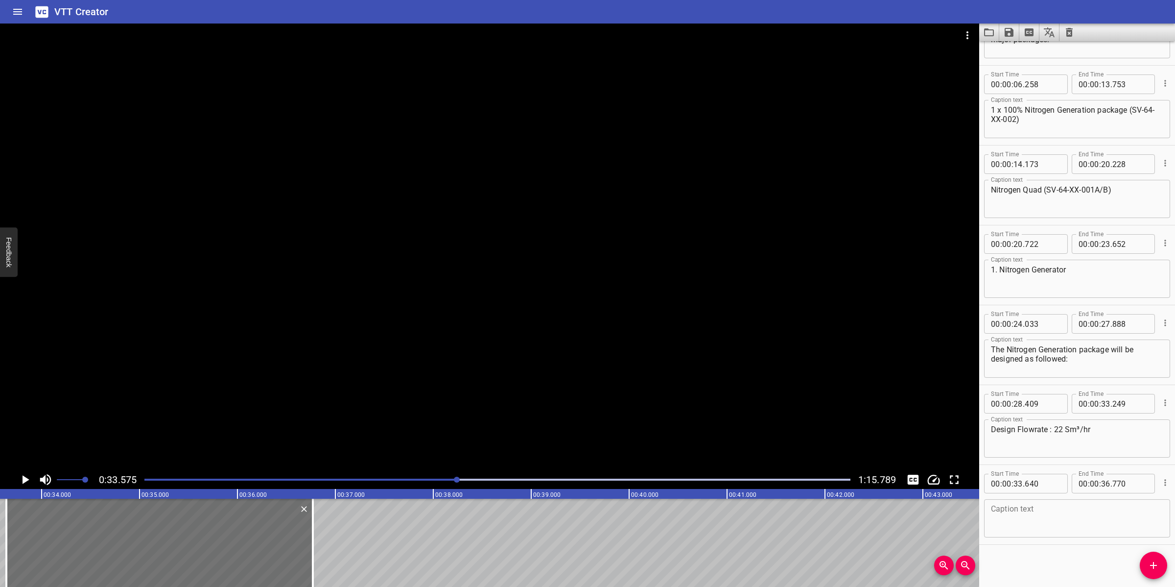
scroll to position [138, 0]
click at [1045, 513] on textarea at bounding box center [1077, 518] width 172 height 28
paste textarea "Design Pressure : 14 [PERSON_NAME]"
type textarea "Design Pressure : 14 [PERSON_NAME]"
drag, startPoint x: 580, startPoint y: 339, endPoint x: 566, endPoint y: 354, distance: 19.7
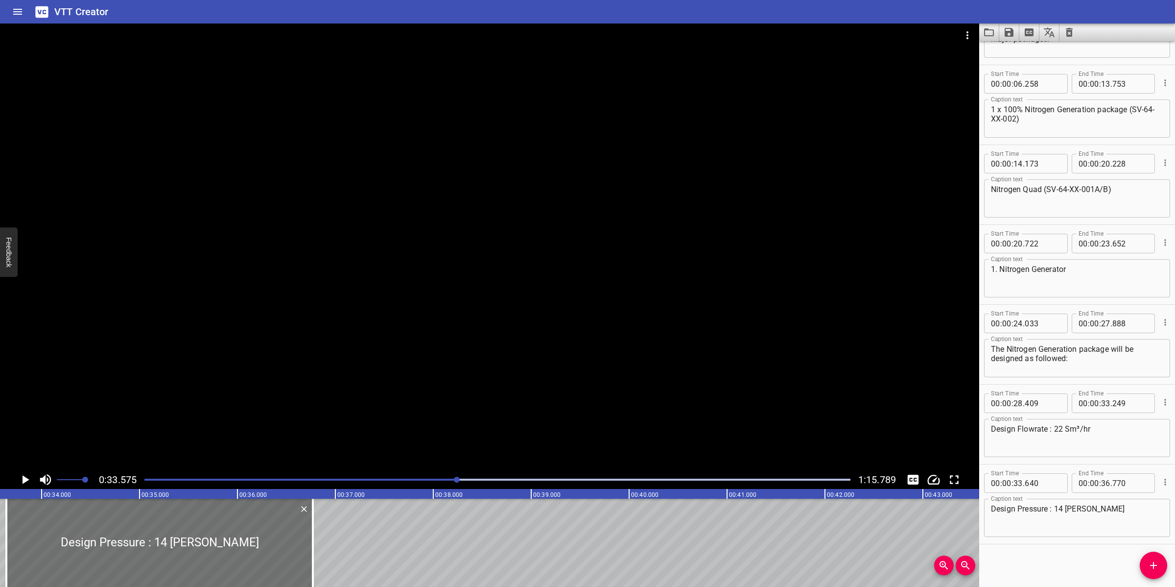
click at [580, 339] on div at bounding box center [489, 247] width 979 height 447
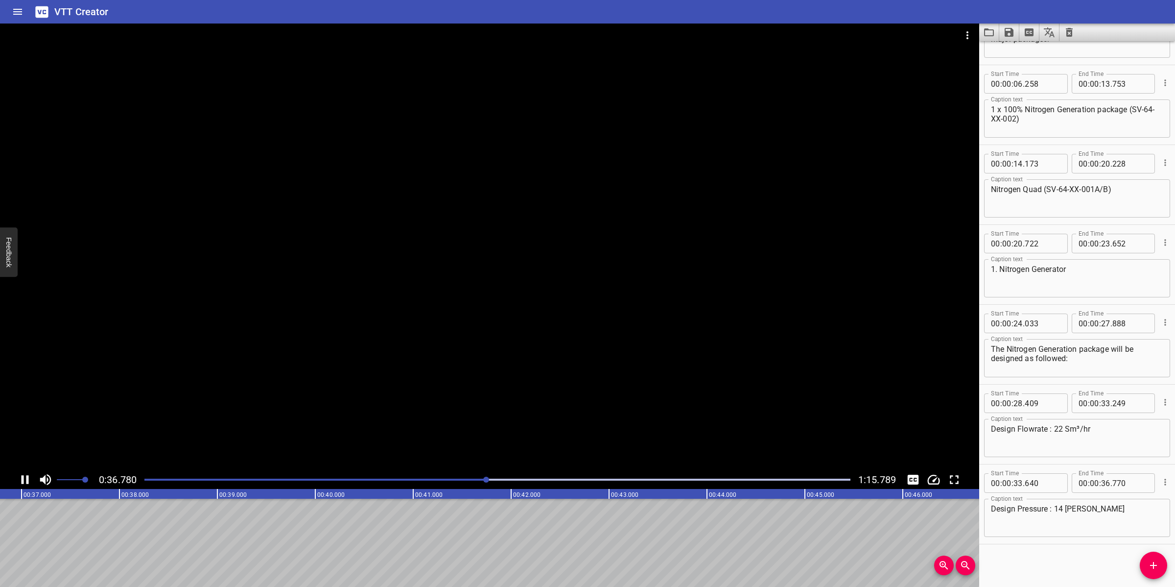
click at [594, 340] on div at bounding box center [489, 247] width 979 height 447
click at [1161, 562] on span "Add Cue" at bounding box center [1153, 565] width 27 height 12
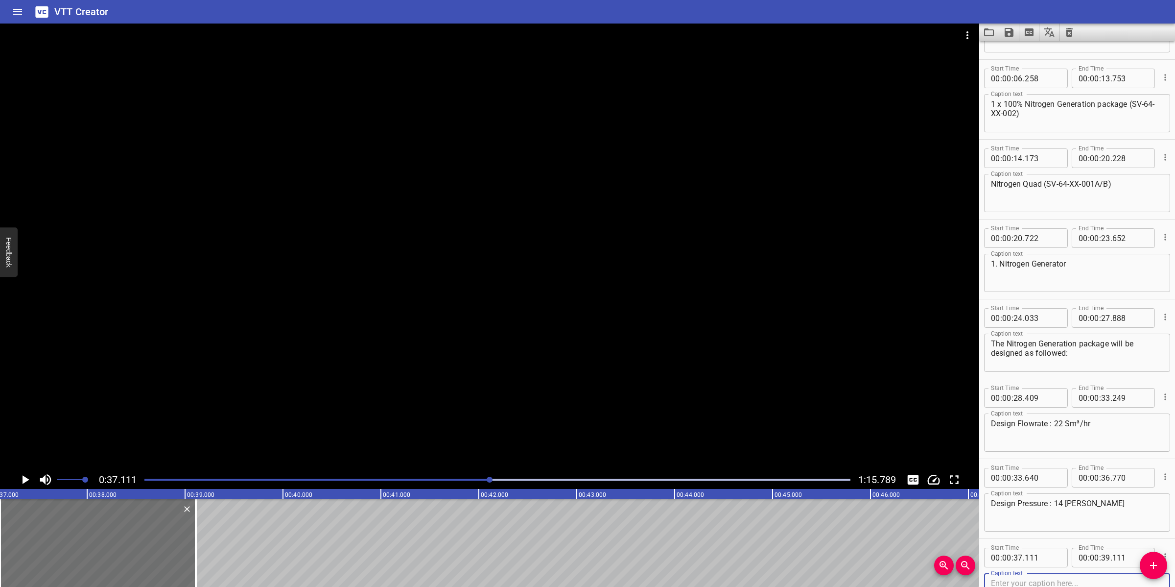
click at [1050, 427] on textarea "Design Flowrate : 22 Sm³/hr" at bounding box center [1077, 433] width 172 height 28
type textarea "Design Flowrate: 22 Sm³/hr"
click at [1049, 503] on textarea "Design Pressure : 14 [PERSON_NAME]" at bounding box center [1077, 512] width 172 height 28
type textarea "Design Pressure: 14 [PERSON_NAME]"
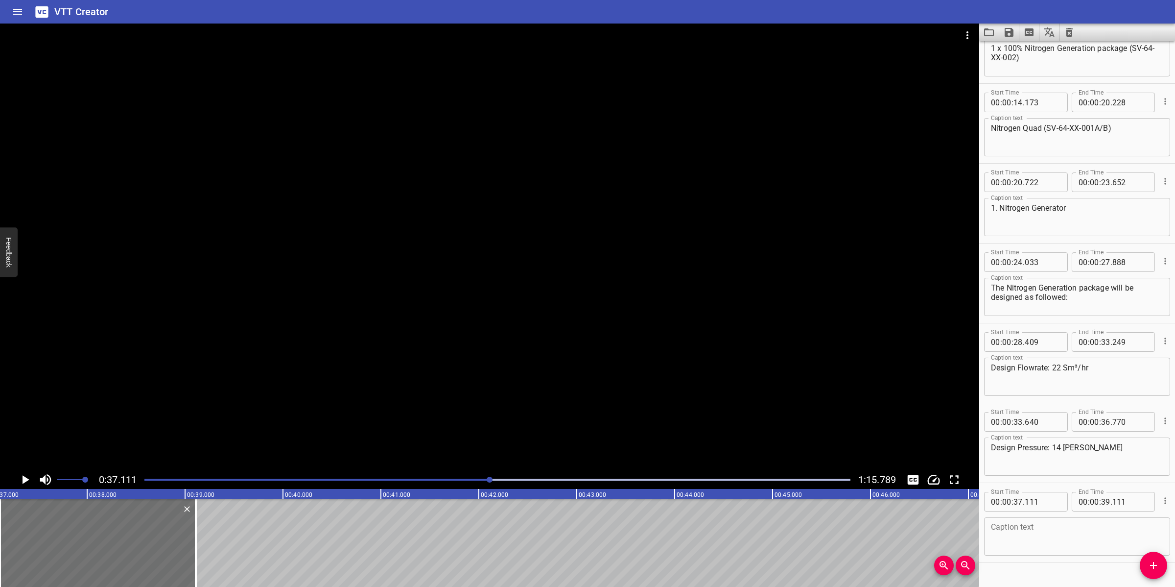
scroll to position [218, 0]
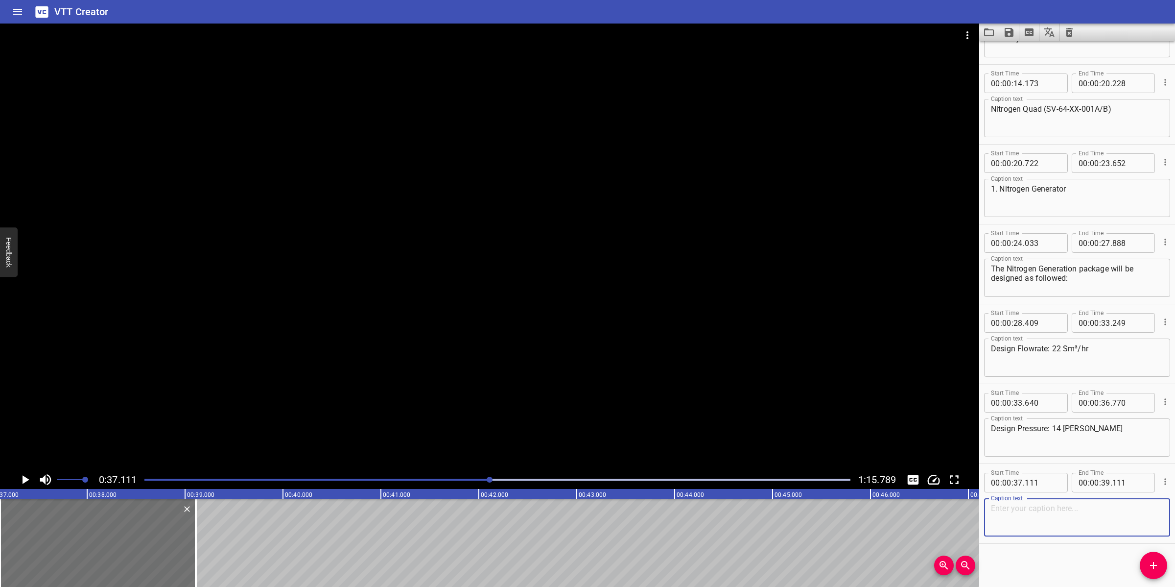
click at [1037, 520] on textarea at bounding box center [1077, 517] width 172 height 28
paste textarea "Design Temperature : 60 / 17 ºC"
drag, startPoint x: 1063, startPoint y: 510, endPoint x: 1060, endPoint y: 515, distance: 5.6
click at [1063, 509] on textarea "Design Temperature : 60 / 17 ºC" at bounding box center [1077, 517] width 172 height 28
type textarea "Design Temperature: 60 / 17 ºC"
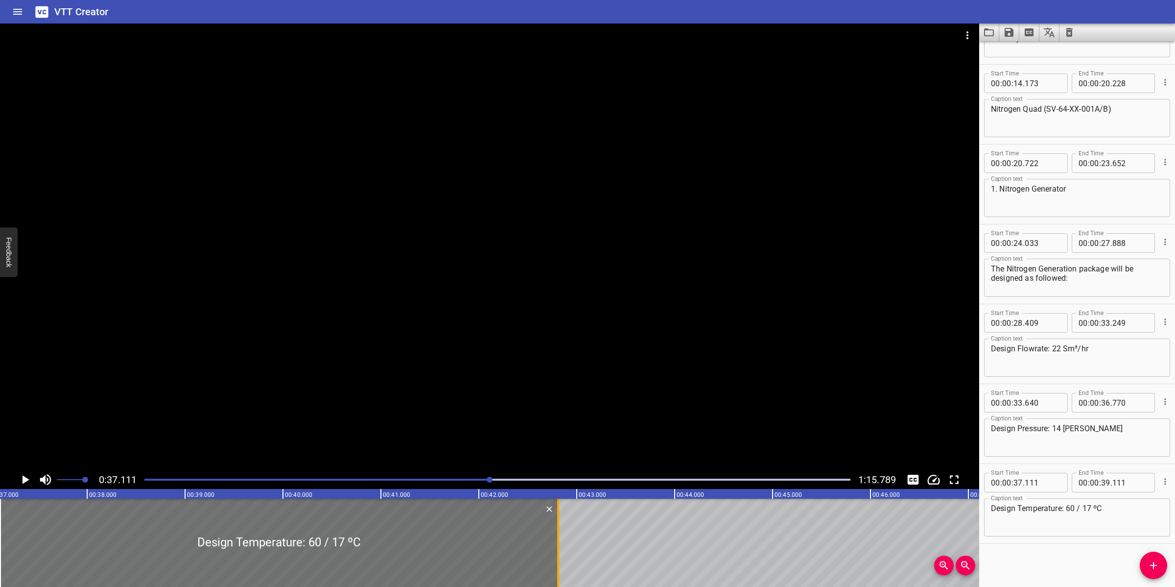
drag, startPoint x: 194, startPoint y: 539, endPoint x: 557, endPoint y: 545, distance: 362.4
click at [557, 545] on div at bounding box center [558, 542] width 2 height 88
type input "42"
type input "811"
click at [620, 424] on div at bounding box center [489, 247] width 979 height 447
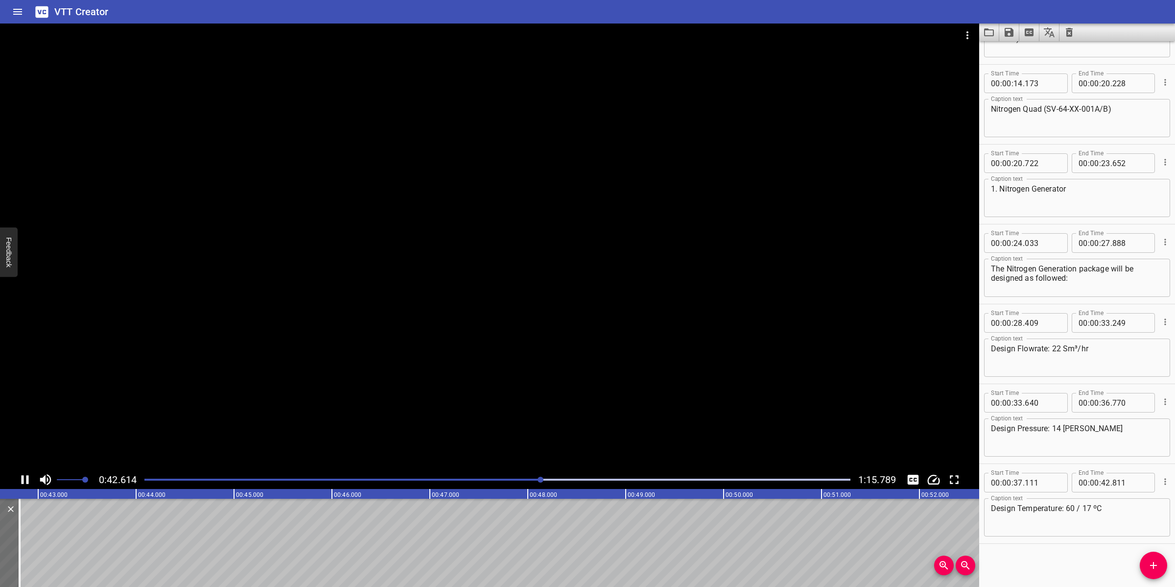
click at [582, 407] on div at bounding box center [489, 247] width 979 height 447
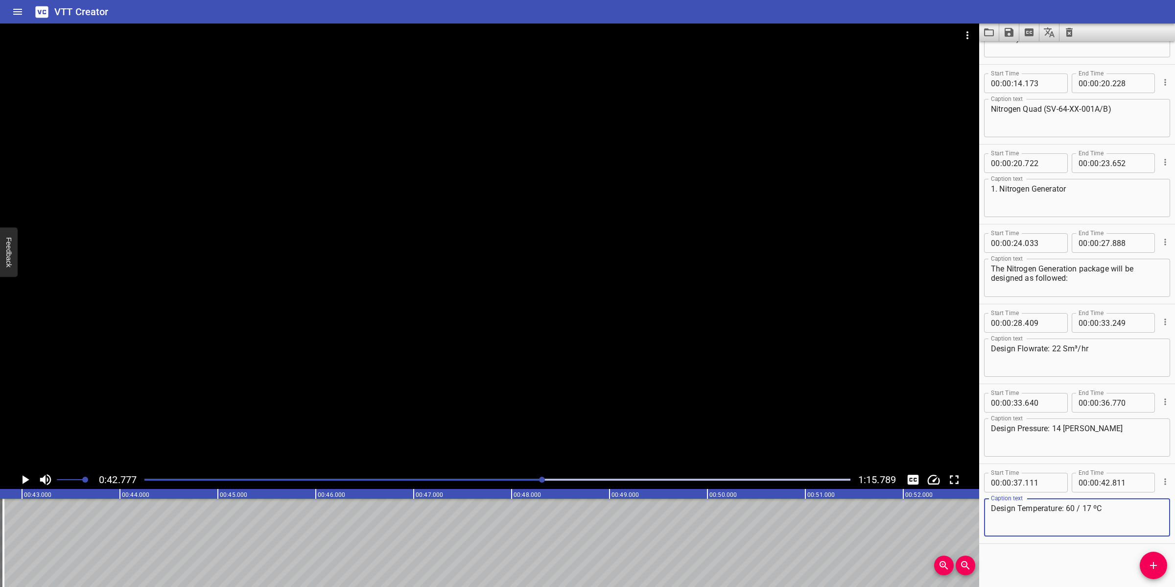
drag, startPoint x: 1075, startPoint y: 505, endPoint x: 1083, endPoint y: 523, distance: 19.5
click at [1074, 507] on textarea "Design Temperature: 60 / 17 ºC" at bounding box center [1077, 517] width 172 height 28
paste textarea "°"
type textarea "Design Temperature: 60 °F / 17 ºC"
drag, startPoint x: 518, startPoint y: 483, endPoint x: 515, endPoint y: 473, distance: 9.8
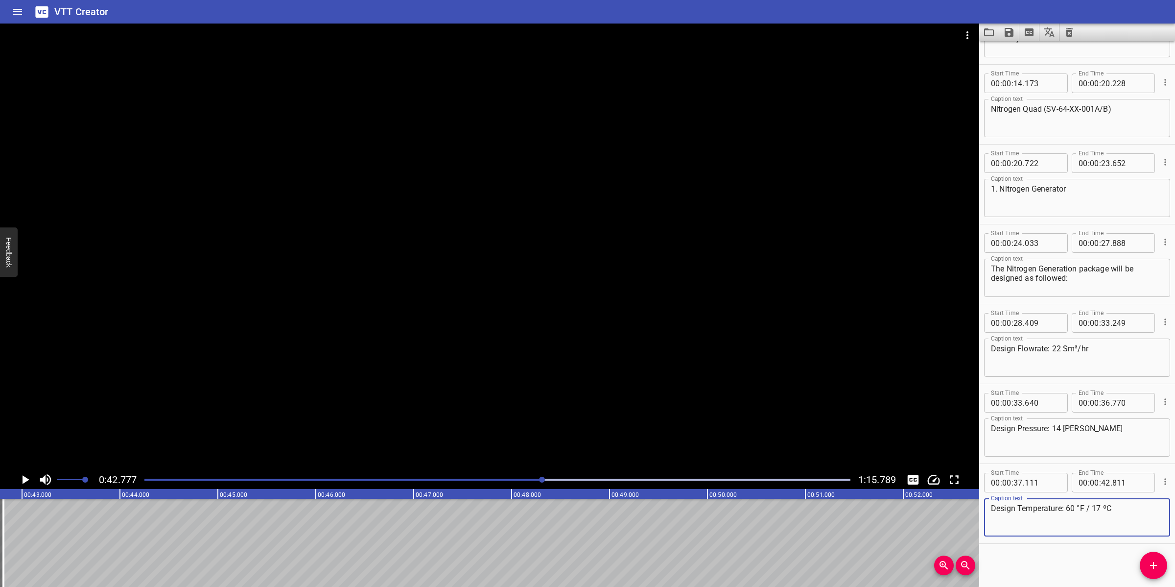
click at [518, 483] on div at bounding box center [498, 479] width 718 height 14
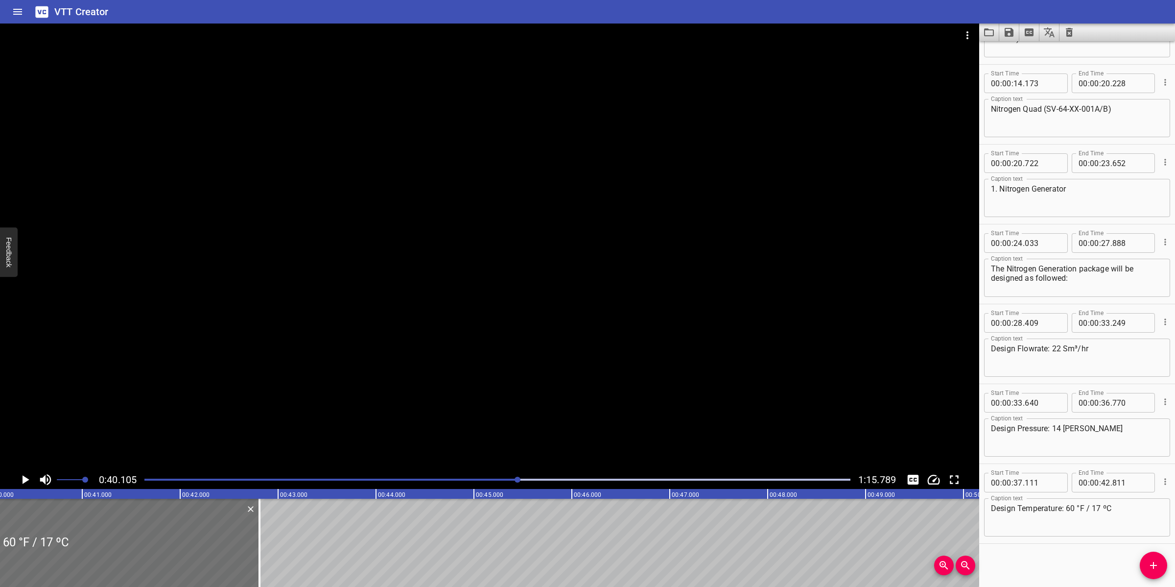
scroll to position [0, 3927]
click at [662, 405] on div at bounding box center [489, 247] width 979 height 447
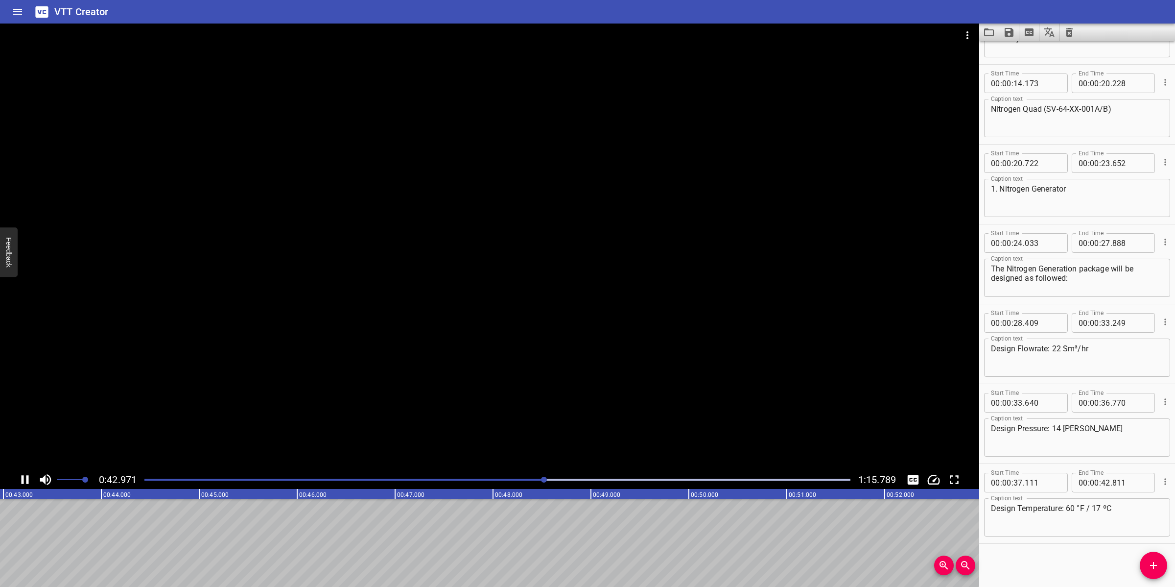
click at [563, 427] on div at bounding box center [489, 247] width 979 height 447
click at [1142, 568] on span "Add Cue" at bounding box center [1153, 565] width 27 height 12
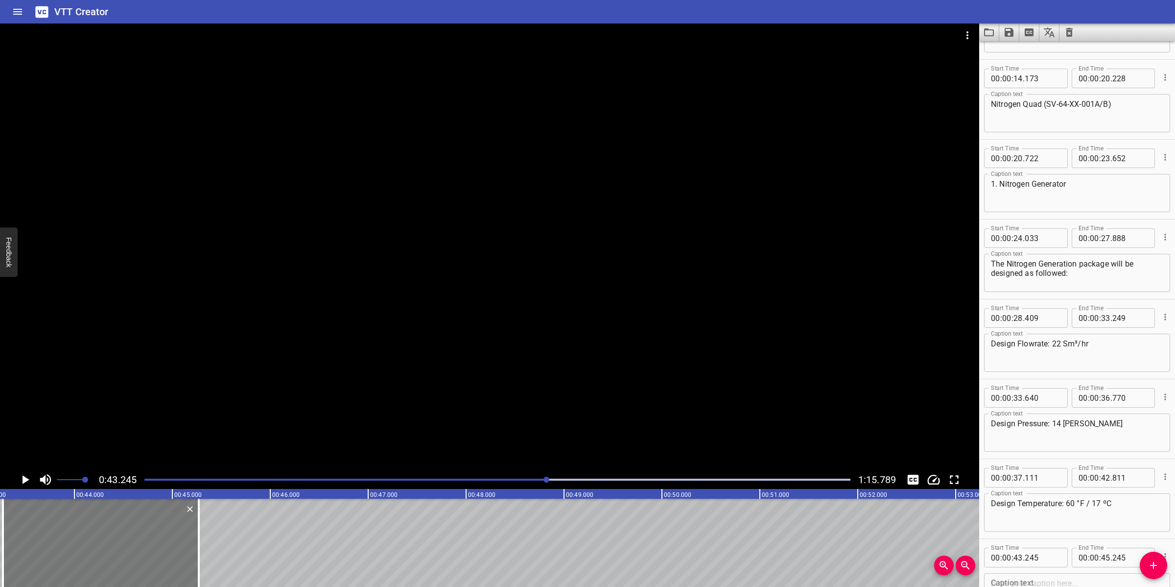
drag, startPoint x: 138, startPoint y: 535, endPoint x: 143, endPoint y: 525, distance: 11.0
click at [143, 525] on div at bounding box center [101, 542] width 196 height 88
type input "305"
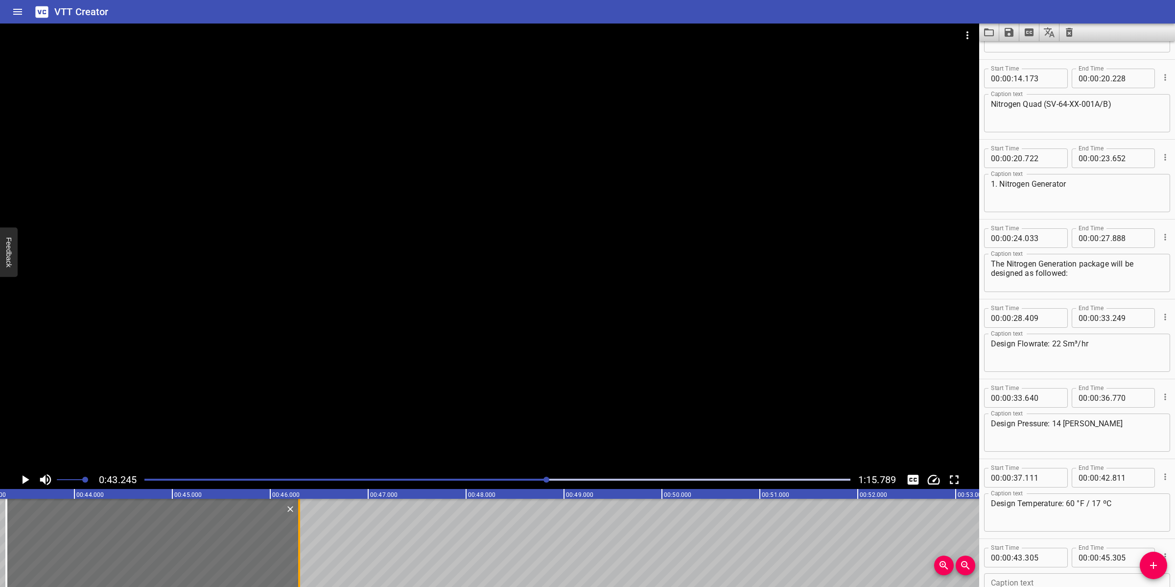
drag, startPoint x: 199, startPoint y: 538, endPoint x: 294, endPoint y: 532, distance: 94.7
click at [295, 532] on div at bounding box center [299, 542] width 10 height 88
type input "46"
type input "280"
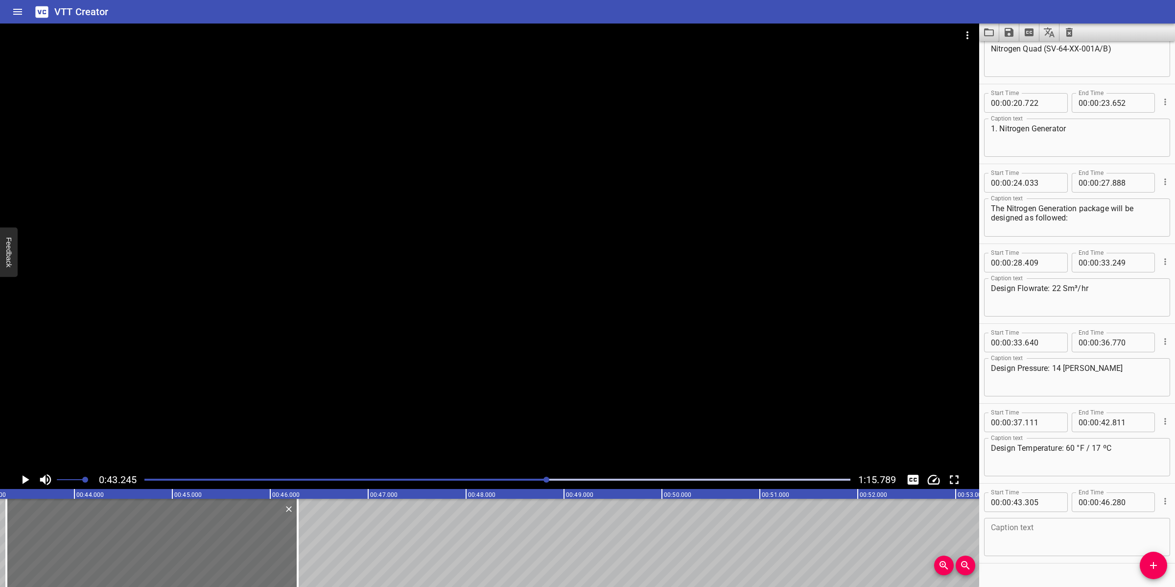
scroll to position [297, 0]
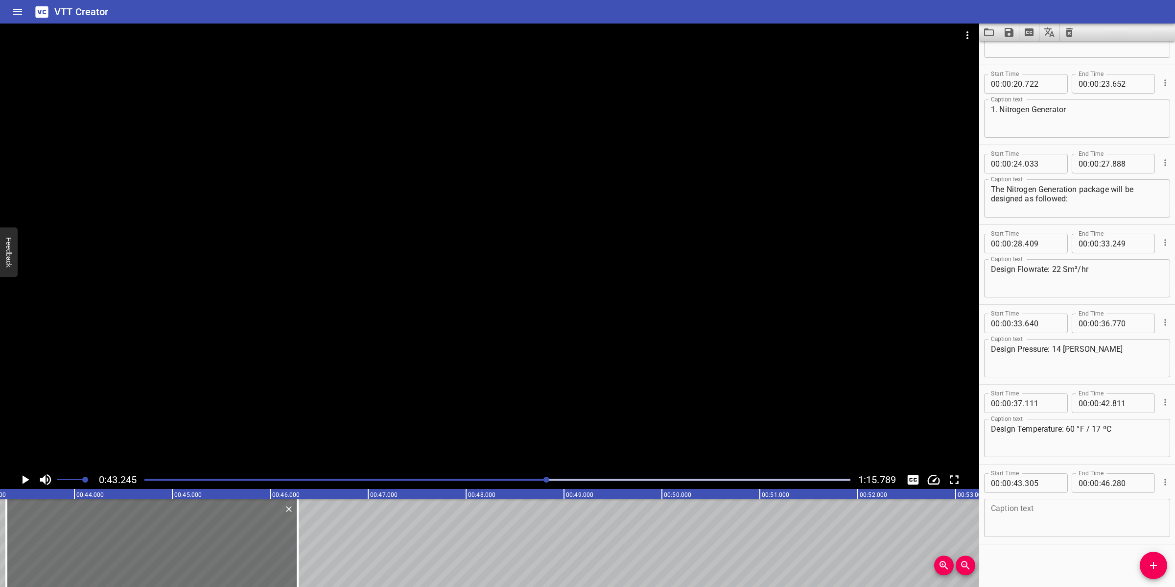
drag, startPoint x: 1054, startPoint y: 500, endPoint x: 1060, endPoint y: 520, distance: 21.4
click at [1054, 500] on div "Caption text" at bounding box center [1077, 517] width 186 height 38
paste textarea "Purity : 97%"
click at [1013, 510] on textarea "Purity : 97%" at bounding box center [1077, 518] width 172 height 28
type textarea "Purity: 97%"
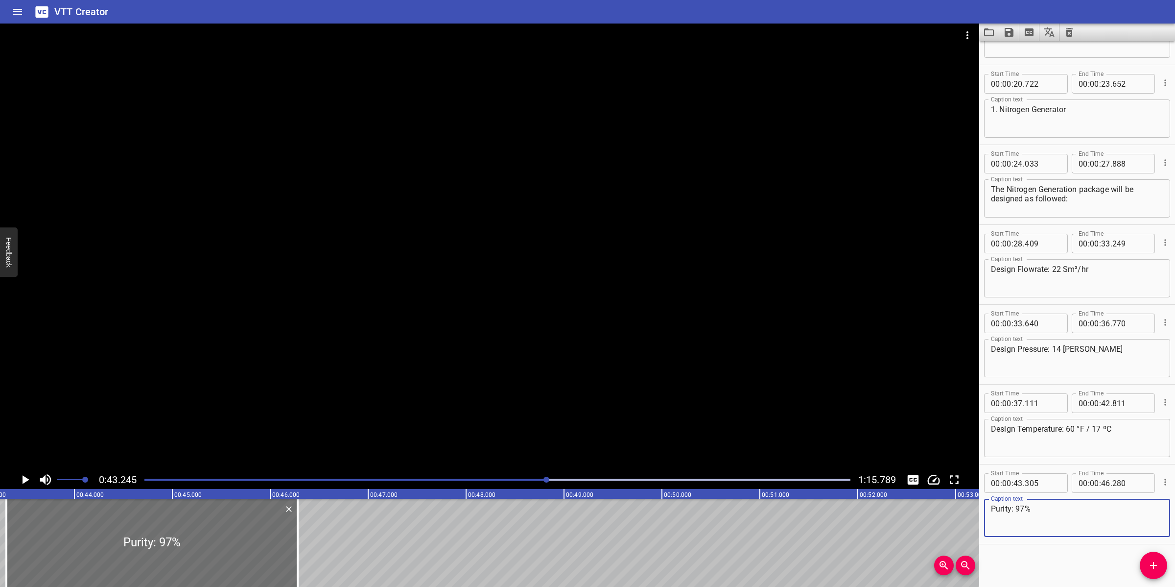
drag, startPoint x: 611, startPoint y: 305, endPoint x: 574, endPoint y: 329, distance: 44.0
click at [611, 305] on div at bounding box center [489, 247] width 979 height 447
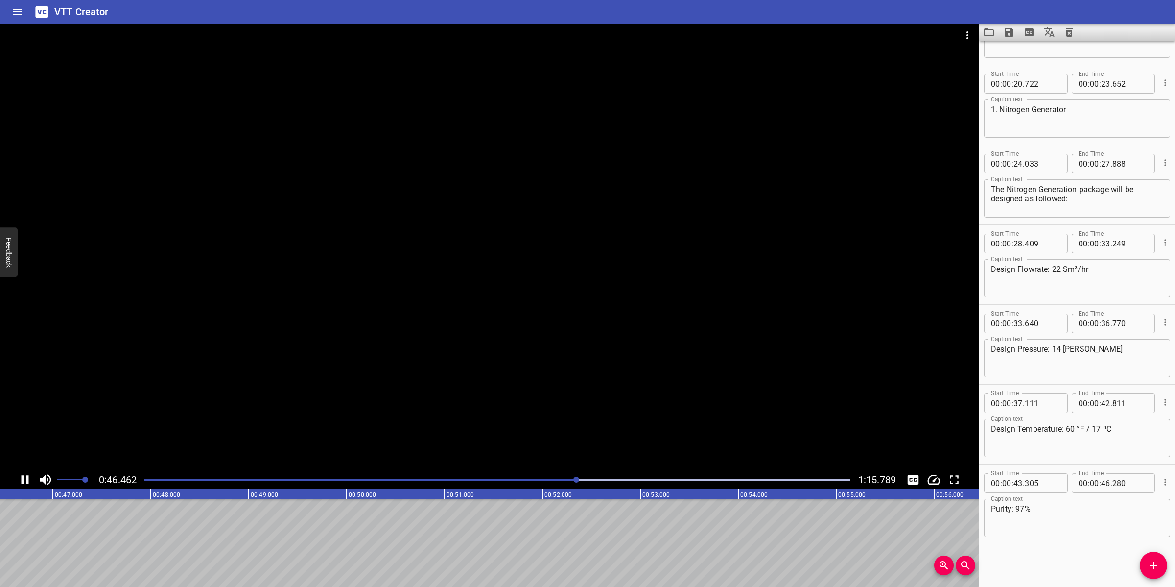
click at [491, 372] on div at bounding box center [489, 247] width 979 height 447
click at [1145, 565] on span "Add Cue" at bounding box center [1153, 565] width 27 height 12
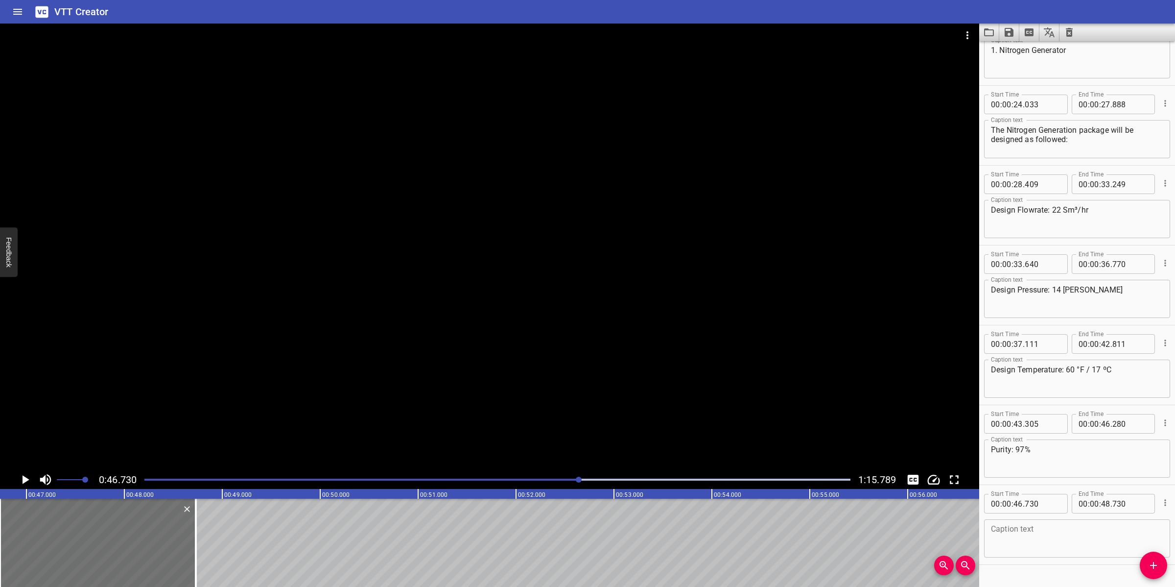
scroll to position [363, 0]
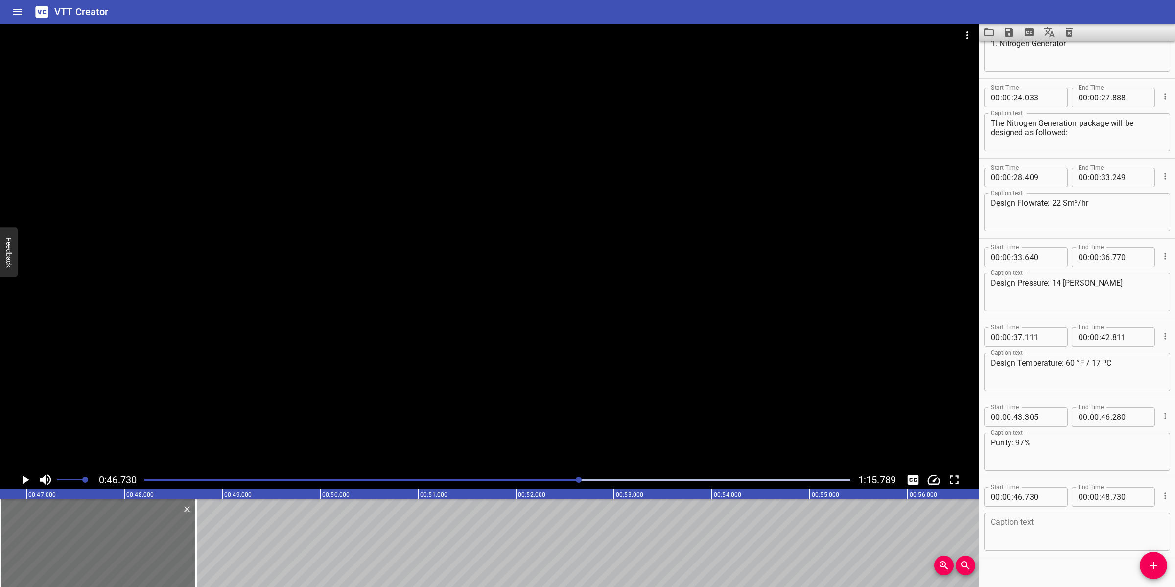
click at [1028, 530] on textarea at bounding box center [1077, 532] width 172 height 28
paste textarea "Nitrogen Quad"
type textarea "2. Nitrogen Quad"
click at [415, 328] on div at bounding box center [489, 247] width 979 height 447
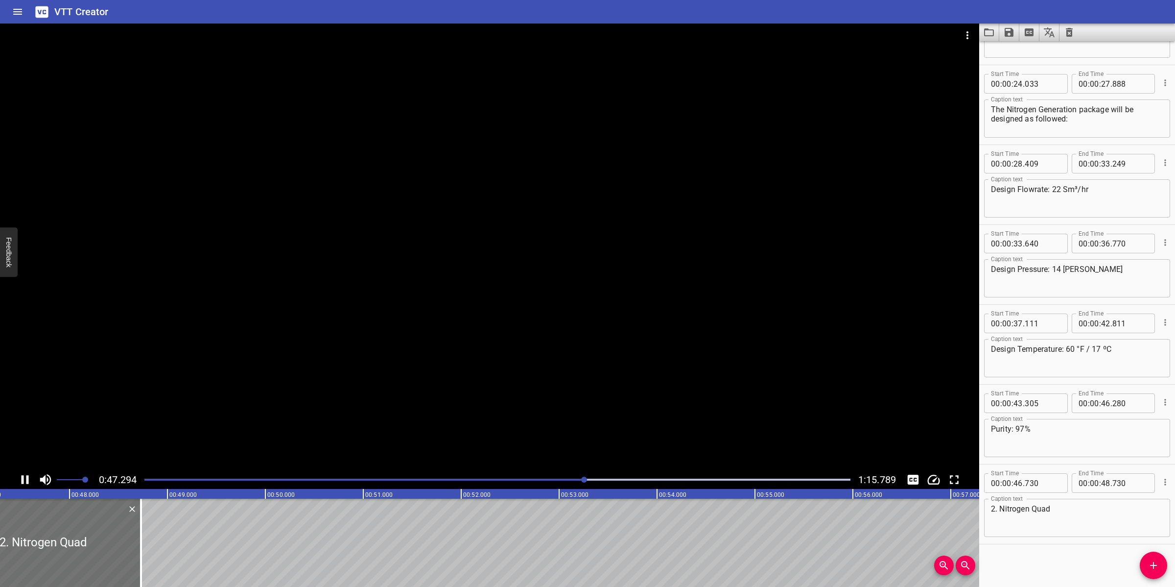
click at [412, 327] on div at bounding box center [489, 247] width 979 height 447
drag, startPoint x: 110, startPoint y: 524, endPoint x: 164, endPoint y: 517, distance: 54.3
click at [158, 521] on div at bounding box center [159, 542] width 2 height 88
type input "49"
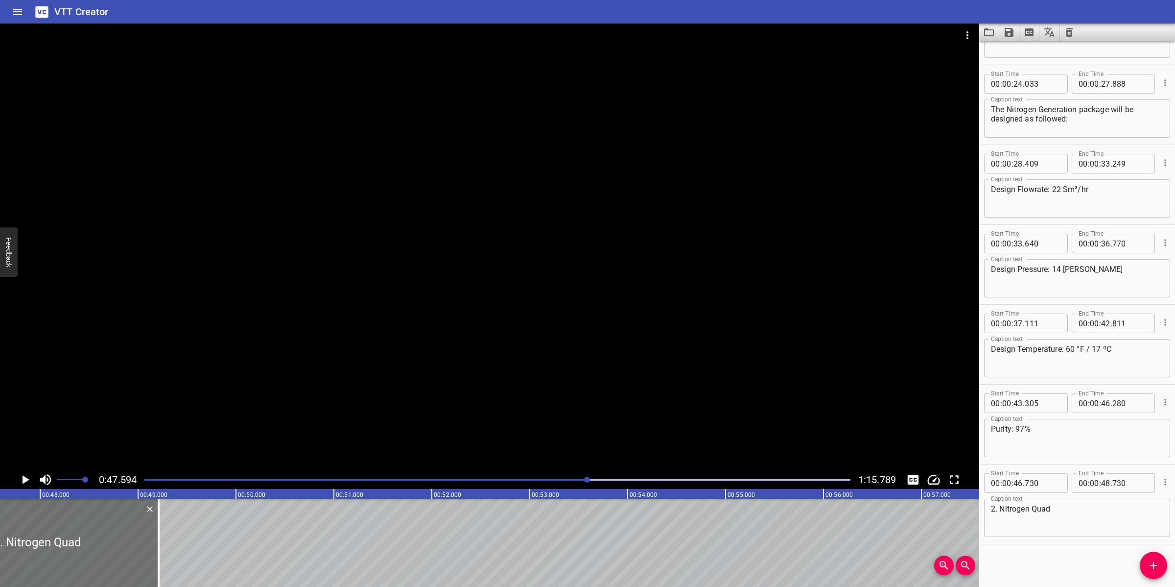
type input "215"
click at [377, 361] on div at bounding box center [489, 247] width 979 height 447
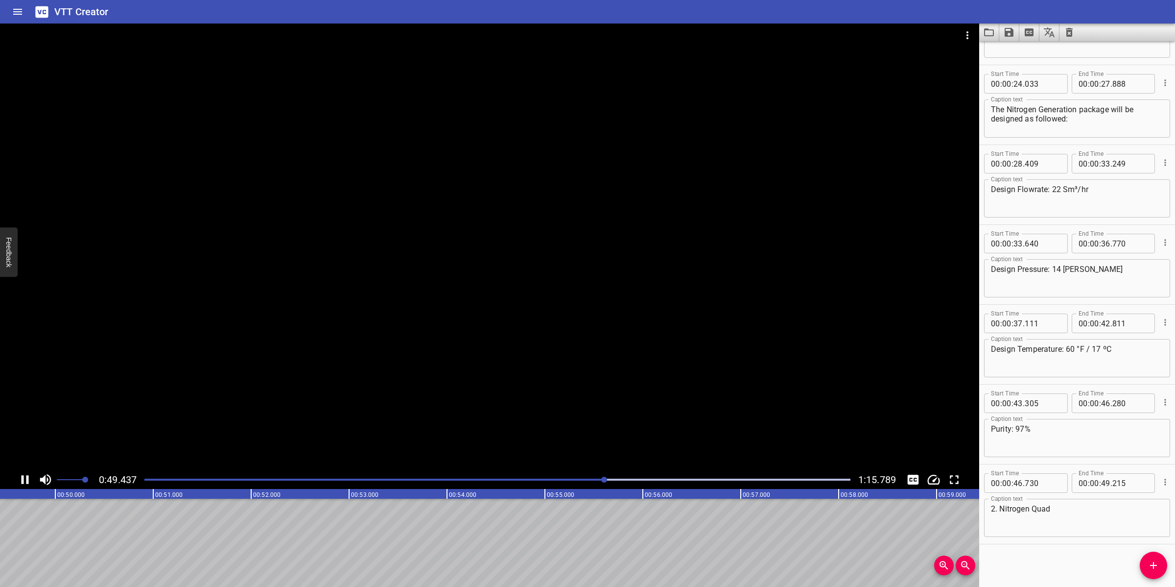
click at [438, 370] on div at bounding box center [489, 247] width 979 height 447
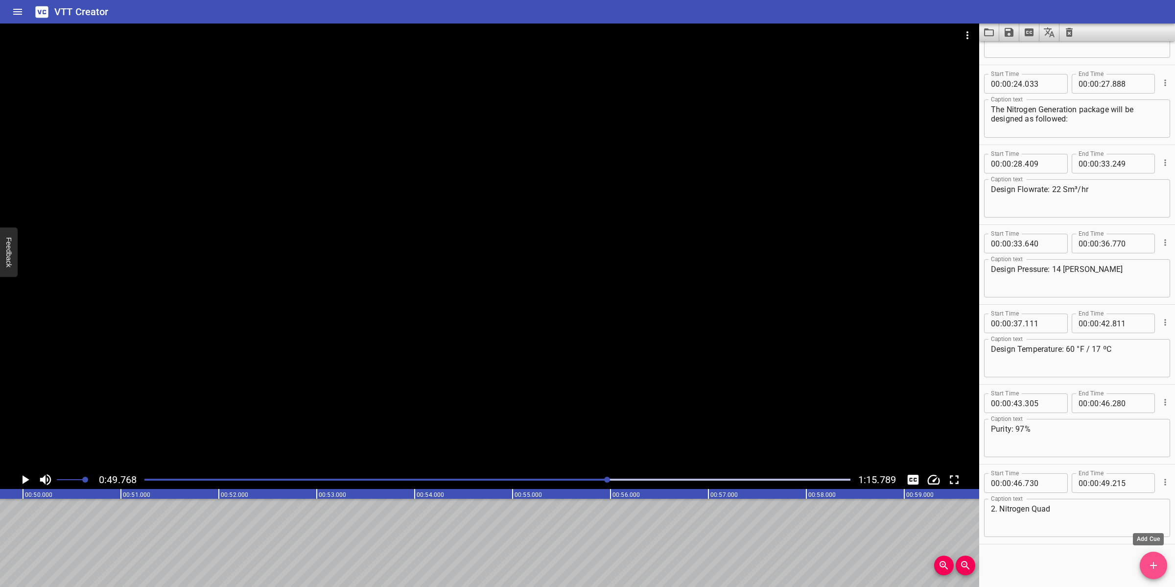
click at [1156, 570] on icon "Add Cue" at bounding box center [1154, 565] width 12 height 12
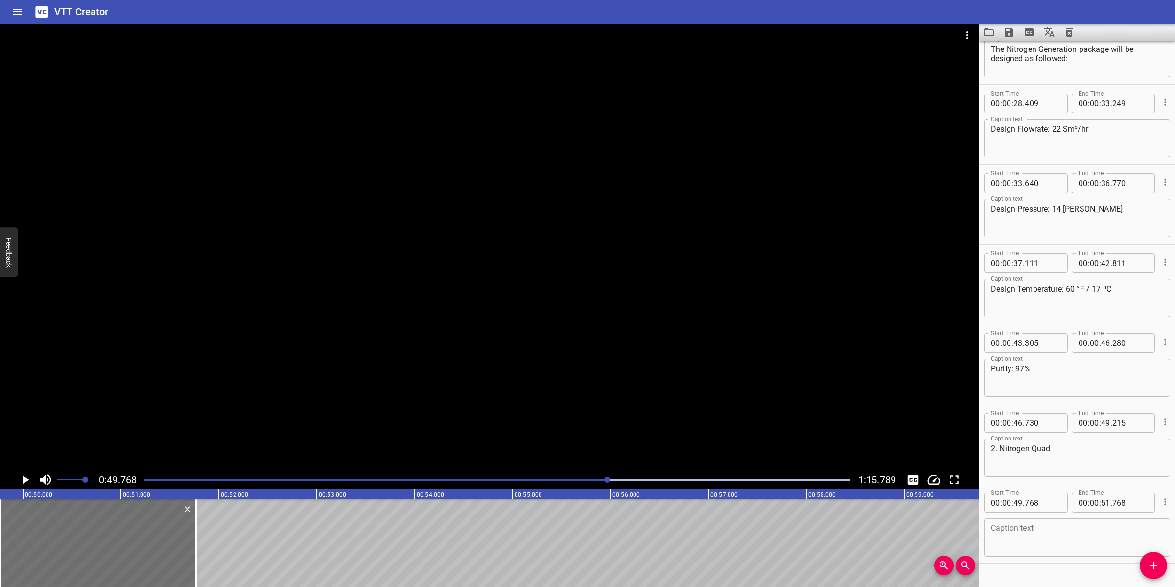
scroll to position [457, 0]
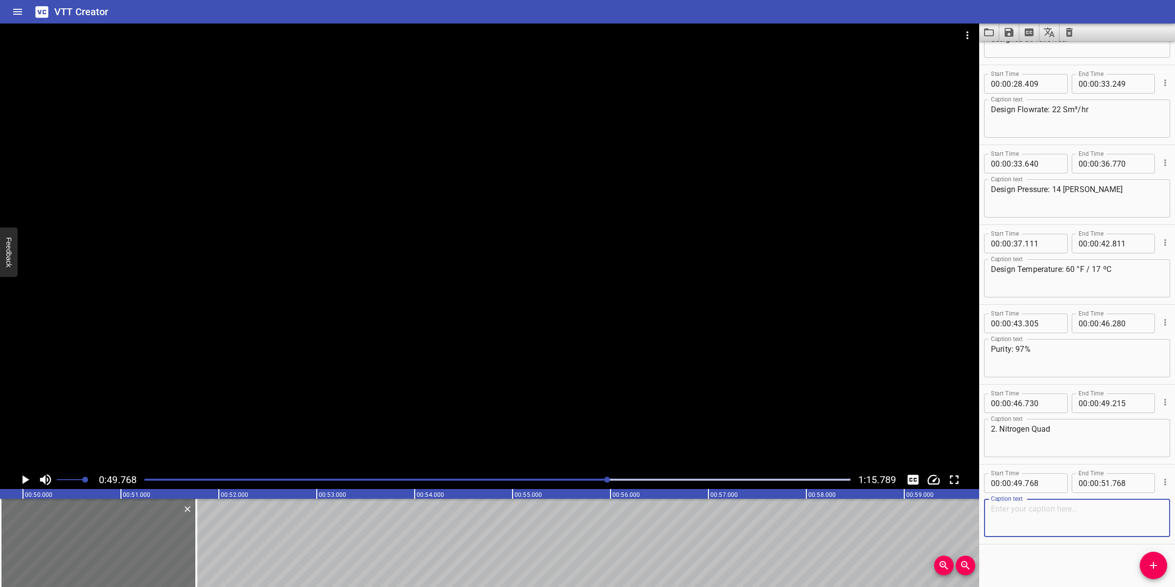
click at [1050, 512] on textarea at bounding box center [1077, 518] width 172 height 28
paste textarea "Nitrogen Quad (SV-64-XX-001A/B) will supply back up nitrogen to nitrogen users …"
click at [1032, 508] on textarea "Nitrogen Quad (SV-64-XX-001A/B) will supply back up nitrogen to nitrogen users …" at bounding box center [1077, 518] width 172 height 28
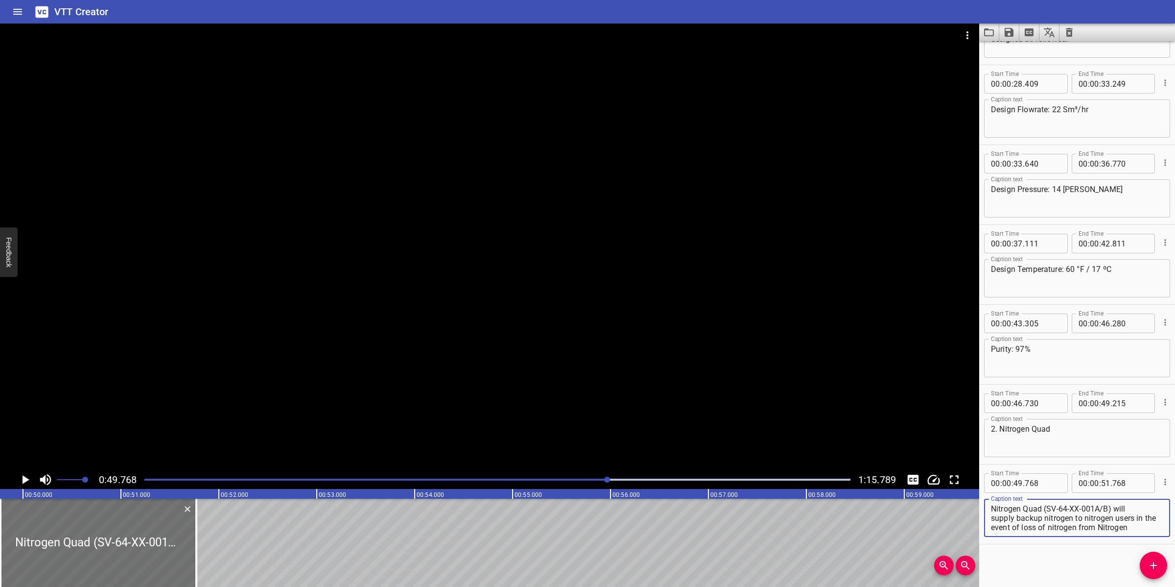
click at [1131, 508] on textarea "Nitrogen Quad (SV-64-XX-001A/B) will supply backup nitrogen to nitrogen users i…" at bounding box center [1077, 518] width 172 height 28
type textarea "Nitrogen Quad (SV-64-XX-001A/B) will supply backup nitrogen to nitrogen users i…"
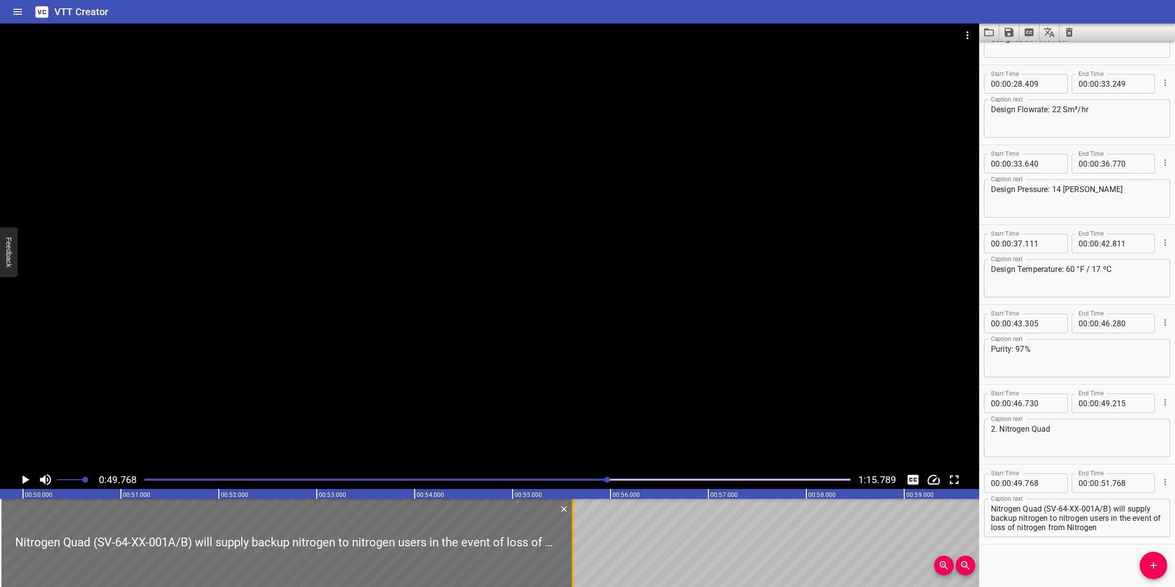
drag, startPoint x: 195, startPoint y: 542, endPoint x: 571, endPoint y: 517, distance: 377.3
click at [572, 517] on div at bounding box center [573, 542] width 2 height 88
type input "55"
type input "613"
click at [636, 395] on div at bounding box center [489, 247] width 979 height 447
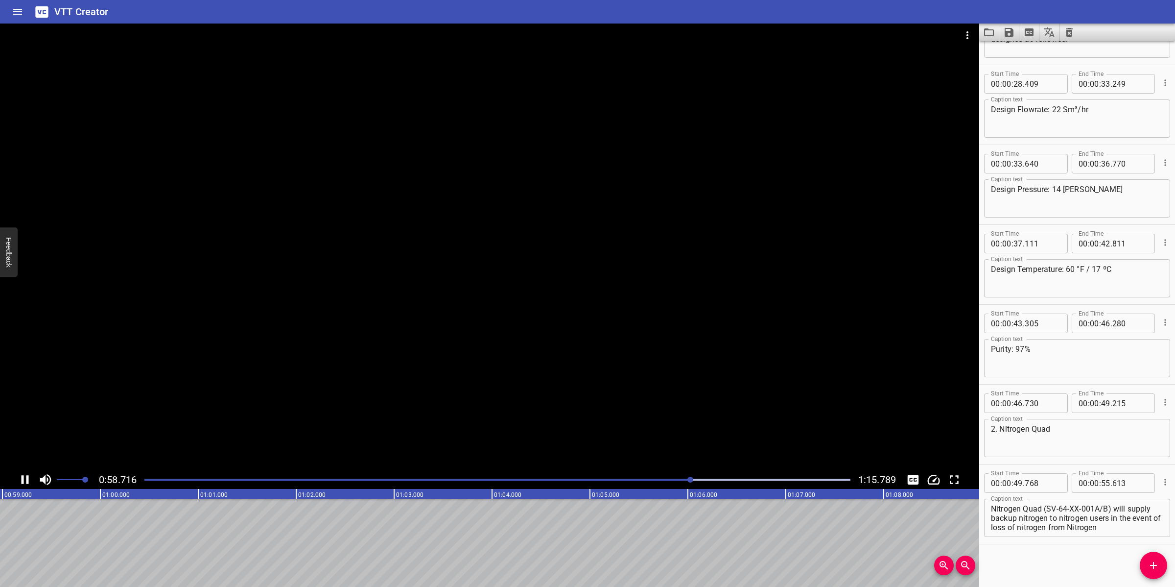
click at [621, 402] on div at bounding box center [489, 247] width 979 height 447
click at [686, 478] on div "Play progress" at bounding box center [358, 479] width 706 height 2
drag, startPoint x: 1134, startPoint y: 516, endPoint x: 1144, endPoint y: 534, distance: 20.8
click at [1144, 534] on div "Nitrogen Quad (SV-64-XX-001A/B) will supply backup nitrogen to nitrogen users i…" at bounding box center [1077, 517] width 186 height 38
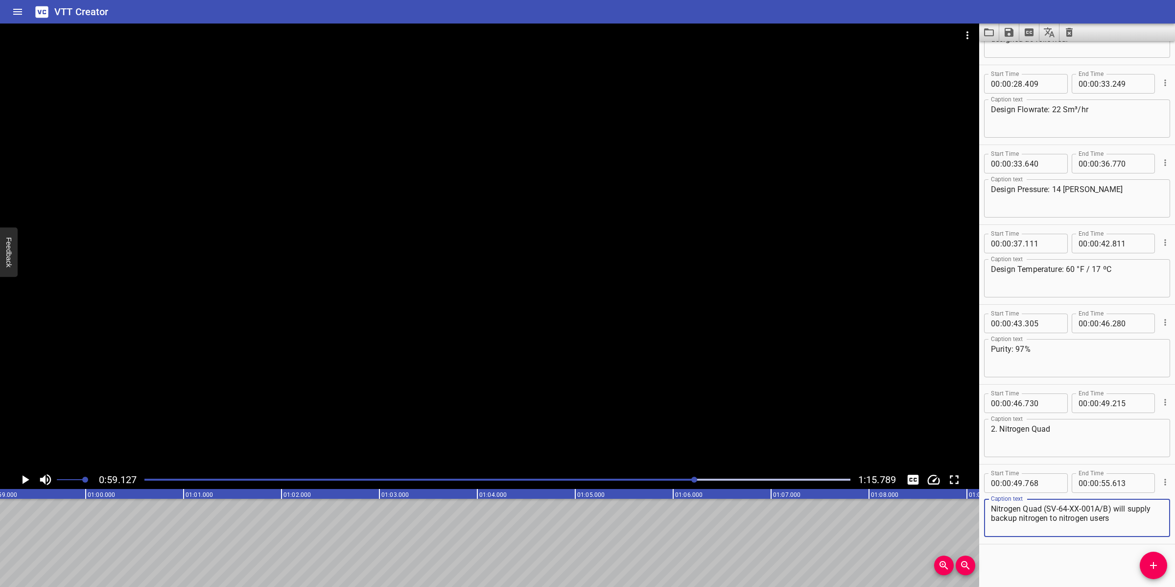
scroll to position [0, 0]
type textarea "Nitrogen Quad (SV-64-XX-001A/B) will supply backup nitrogen to nitrogen users"
click at [1101, 480] on input "number" at bounding box center [1105, 483] width 9 height 20
type input "59"
type input "127"
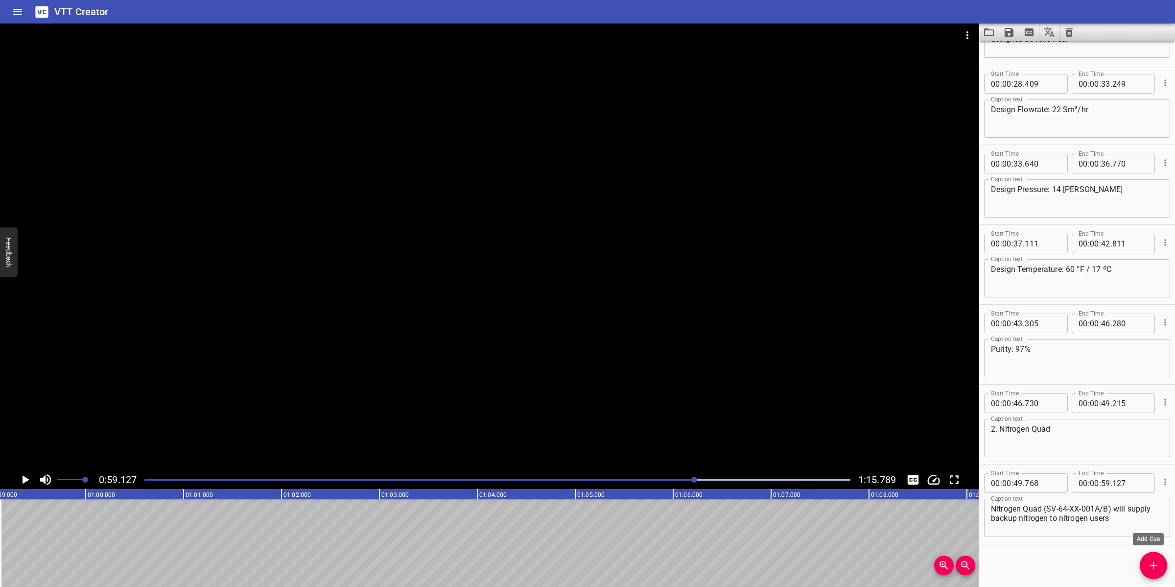
drag, startPoint x: 1151, startPoint y: 569, endPoint x: 1127, endPoint y: 559, distance: 25.9
click at [1151, 568] on icon "Add Cue" at bounding box center [1154, 565] width 12 height 12
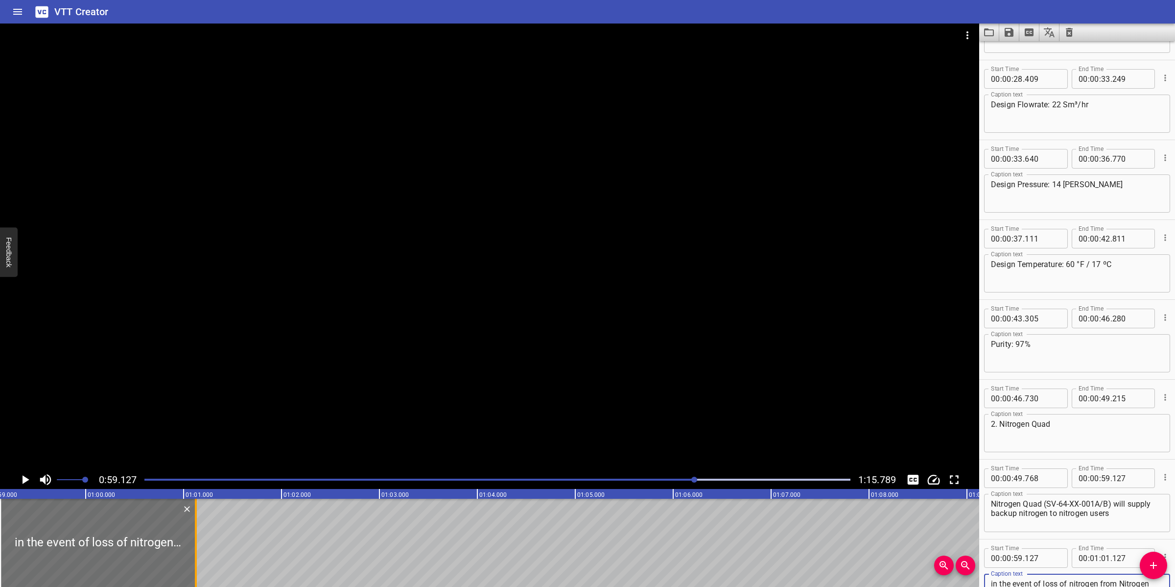
type textarea "in the event of loss of nitrogen from Nitrogen Generator."
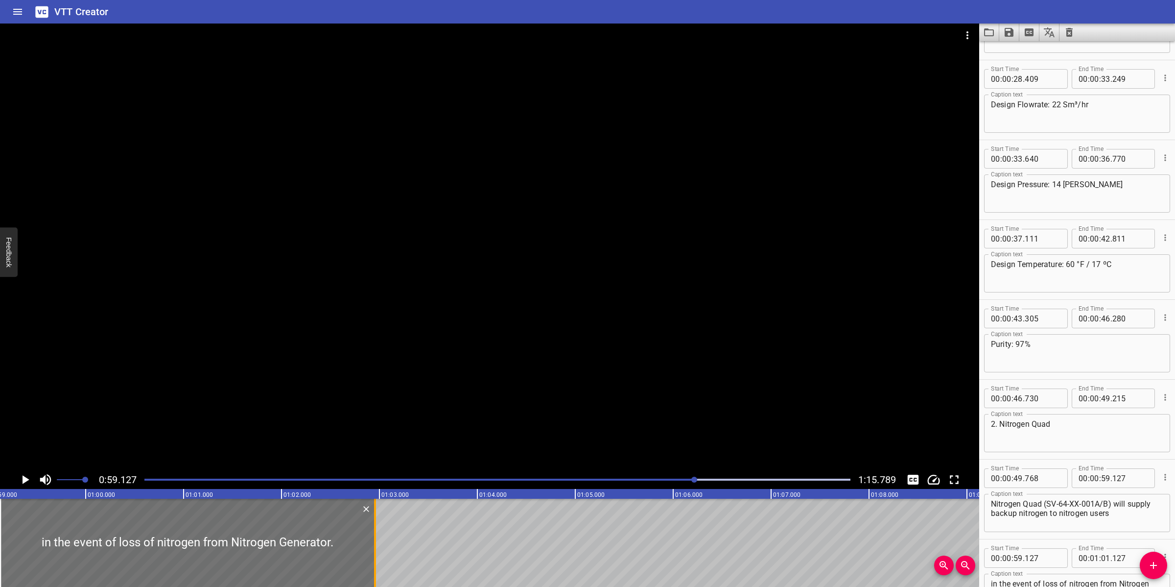
drag, startPoint x: 191, startPoint y: 542, endPoint x: 382, endPoint y: 541, distance: 190.5
click at [378, 535] on div at bounding box center [375, 542] width 10 height 88
type input "03"
type input "032"
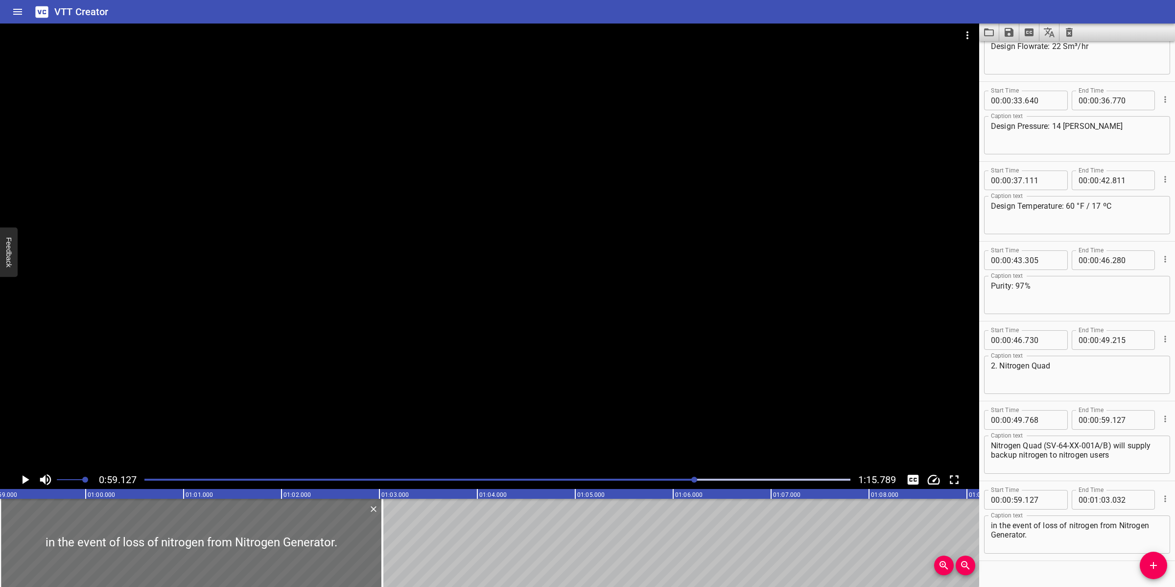
scroll to position [523, 0]
drag, startPoint x: 994, startPoint y: 516, endPoint x: 1002, endPoint y: 520, distance: 9.2
click at [994, 518] on textarea "in the event of loss of nitrogen from Nitrogen Generator." at bounding box center [1077, 532] width 172 height 28
click at [991, 530] on textarea "in the event of loss of nitrogen from Nitrogen Generator." at bounding box center [1077, 532] width 172 height 28
click at [1125, 522] on textarea "in the event of loss of nitrogen from Nitrogen Generator." at bounding box center [1077, 532] width 172 height 28
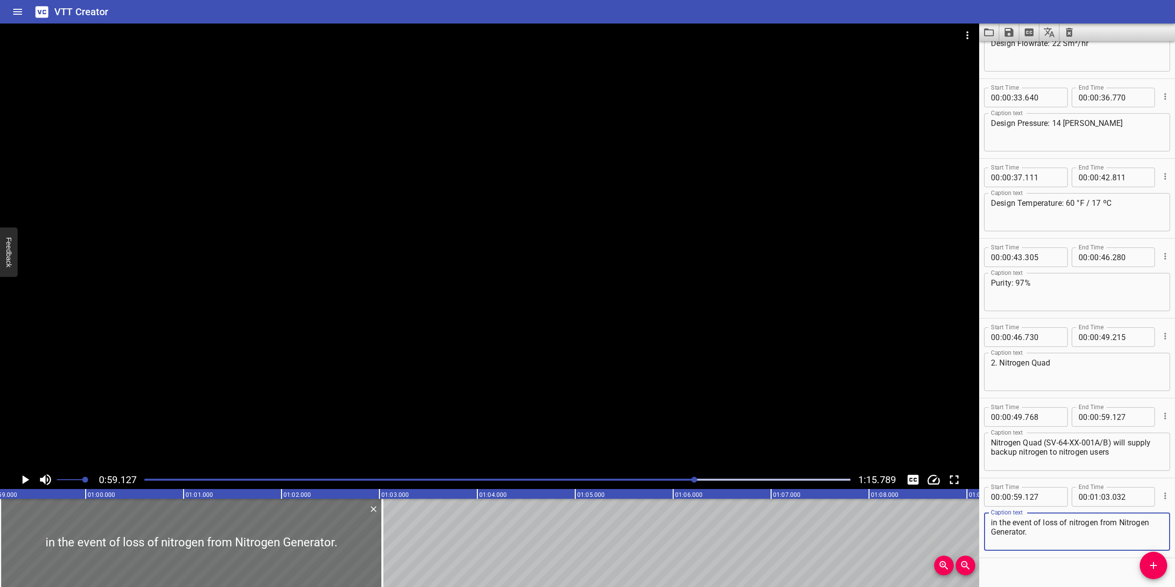
click at [1027, 547] on div "Caption text in the event of loss of nitrogen from Nitrogen Generator. Caption …" at bounding box center [1077, 530] width 186 height 44
click at [1046, 530] on textarea "in the event of loss of nitrogen from Nitrogen Generator." at bounding box center [1077, 532] width 172 height 28
click at [459, 393] on div at bounding box center [489, 247] width 979 height 447
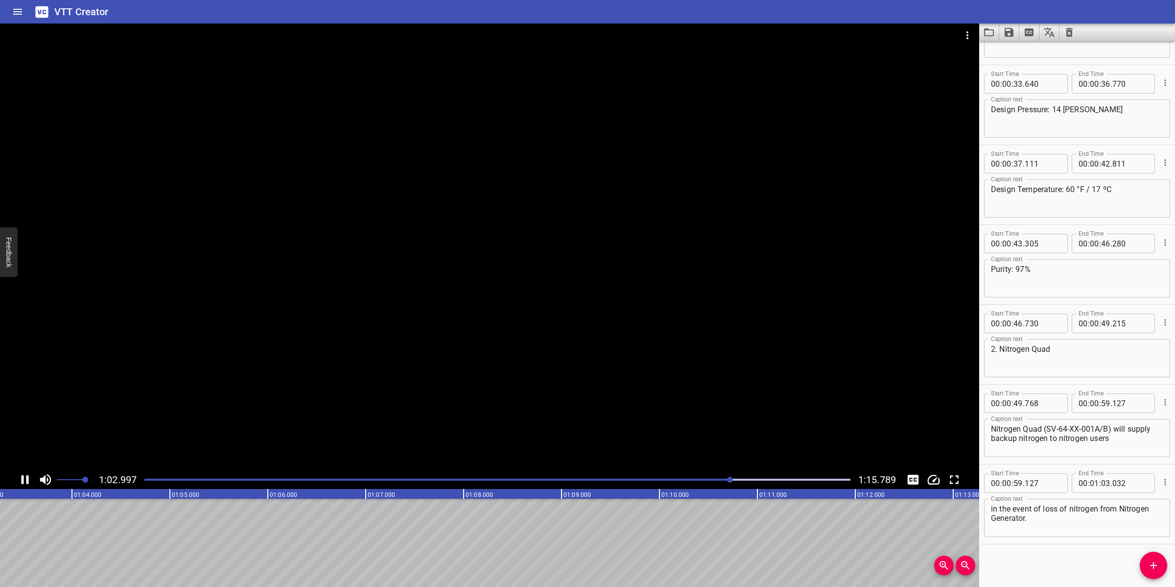
click at [532, 389] on div at bounding box center [489, 247] width 979 height 447
click at [1161, 561] on span "Add Cue" at bounding box center [1153, 565] width 27 height 12
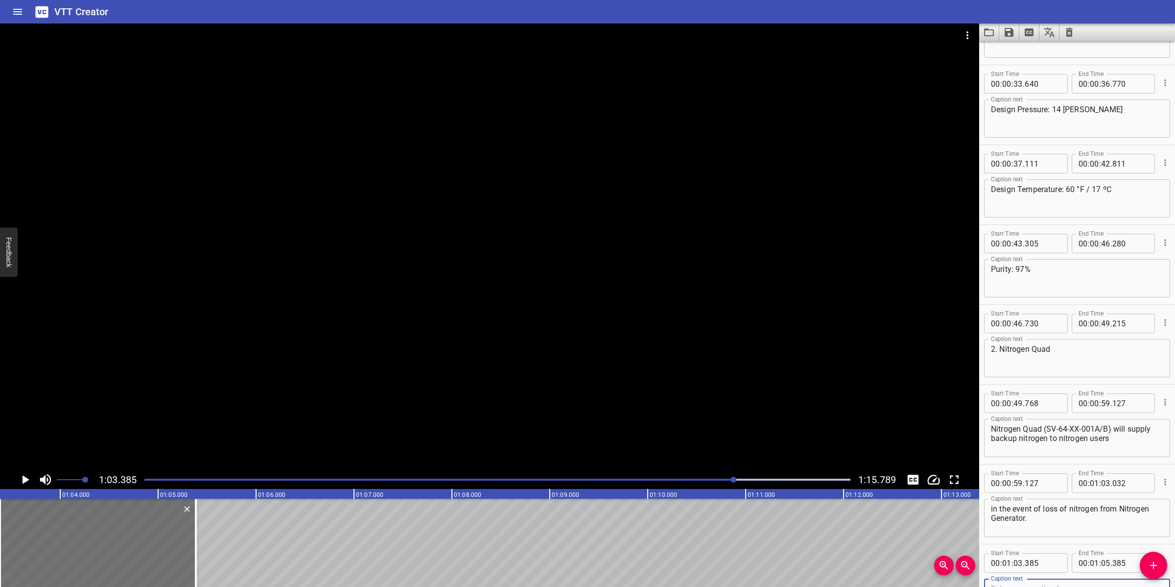
scroll to position [542, 0]
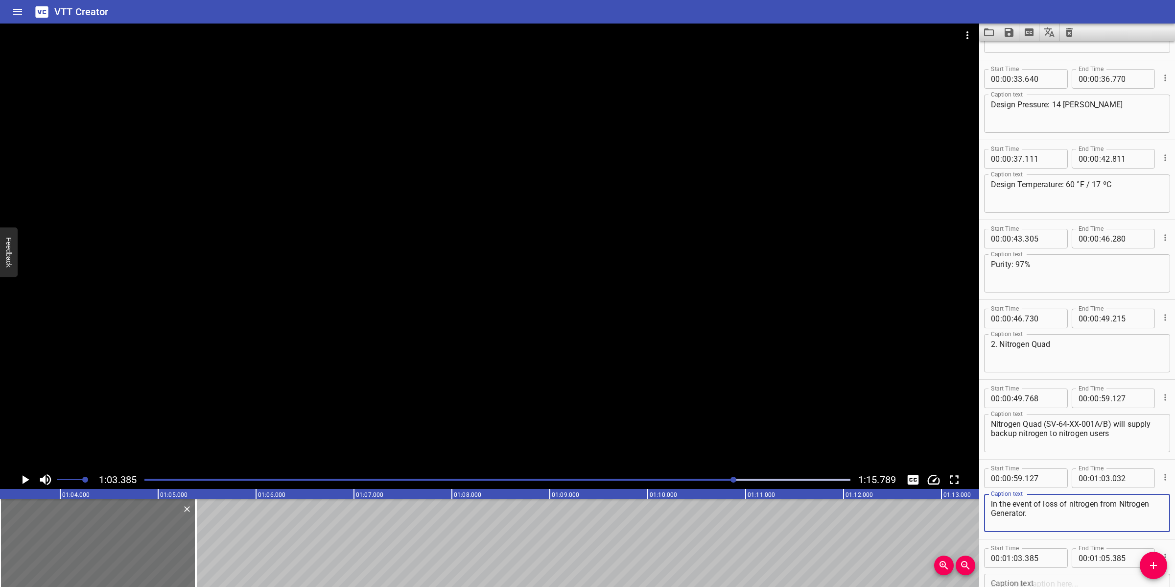
drag, startPoint x: 1054, startPoint y: 515, endPoint x: 1060, endPoint y: 510, distance: 7.3
click at [1054, 515] on textarea "in the event of loss of nitrogen from Nitrogen Generator." at bounding box center [1077, 513] width 172 height 28
type textarea "in the event of loss of nitrogen from Nitrogen Generator."
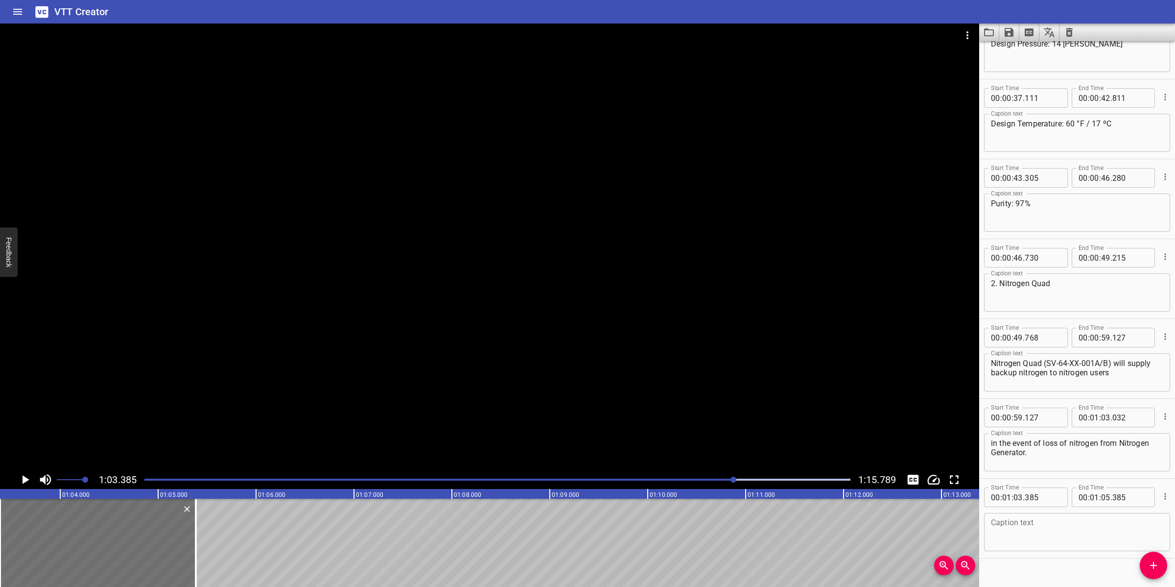
scroll to position [616, 0]
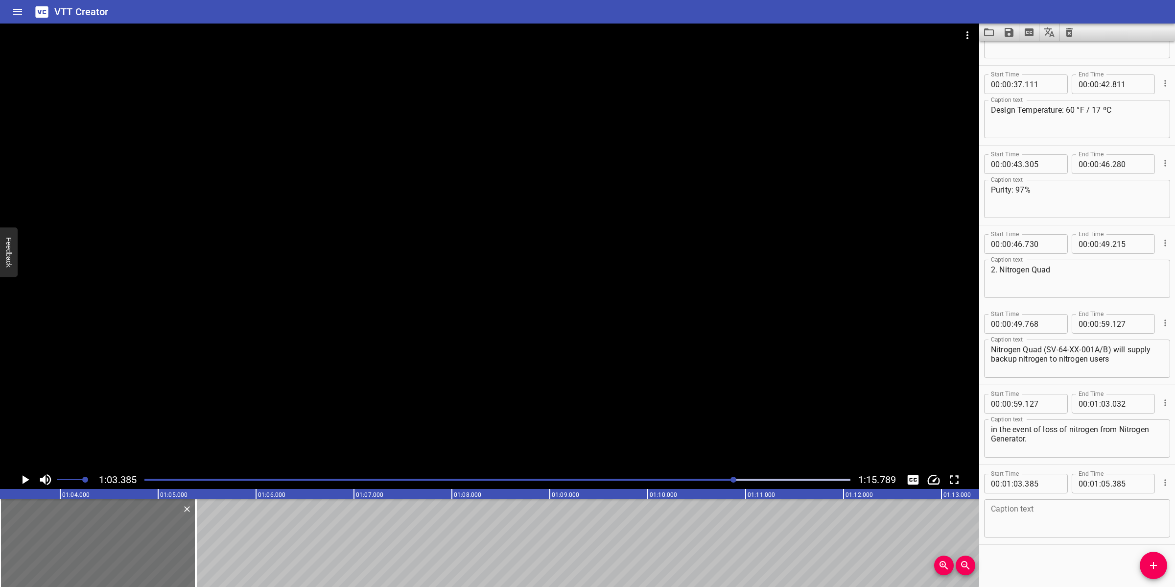
click at [1067, 521] on textarea at bounding box center [1077, 518] width 172 height 28
paste textarea "Back up flow is required to the HP Flare Tip and LP Flare Tip to maintain posit…"
click at [693, 427] on div at bounding box center [489, 247] width 979 height 447
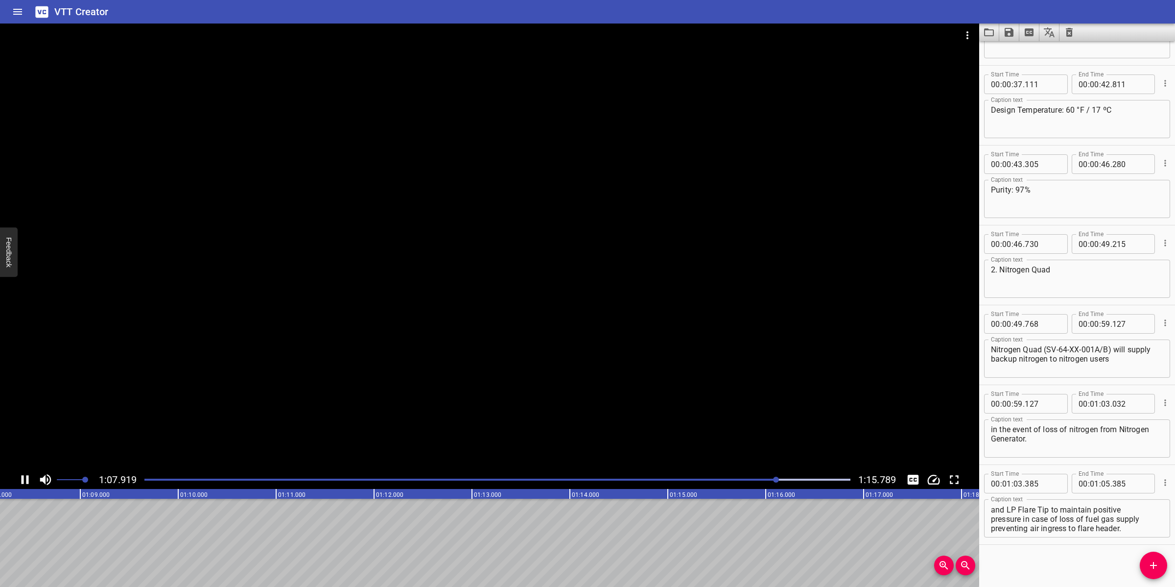
click at [603, 413] on div at bounding box center [489, 247] width 979 height 447
click at [1090, 511] on textarea "Back up flow is required to the HP Flare Tip and LP Flare Tip to maintain posit…" at bounding box center [1077, 518] width 172 height 28
click at [1155, 554] on button "Add Cue" at bounding box center [1153, 564] width 27 height 27
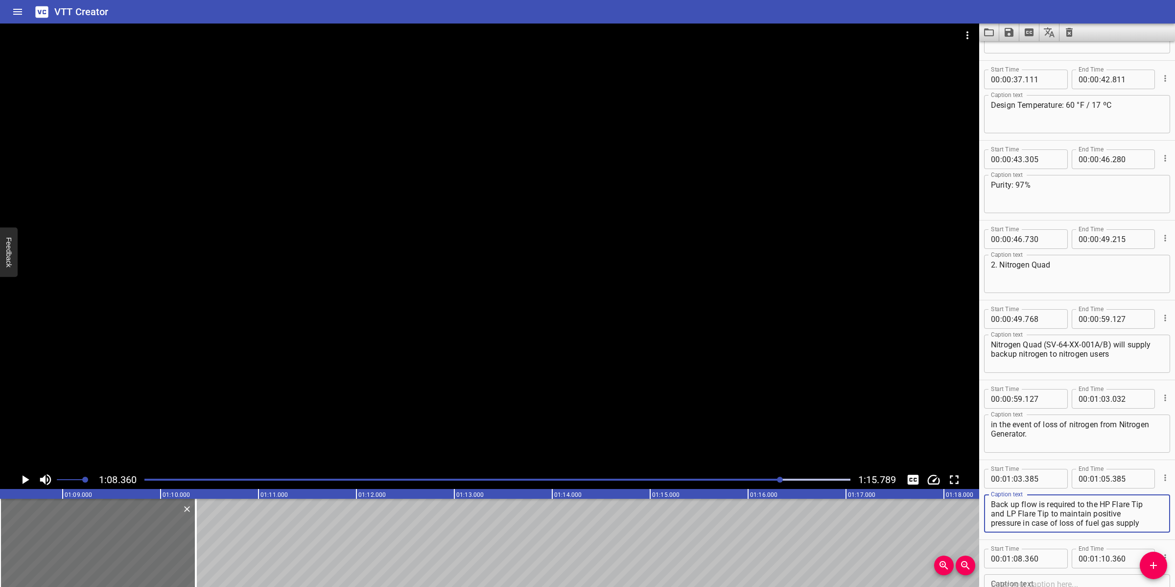
scroll to position [9, 0]
drag, startPoint x: 1050, startPoint y: 502, endPoint x: 1133, endPoint y: 529, distance: 87.5
click at [1133, 529] on div "Back up flow is required to the HP Flare Tip and LP Flare Tip to maintain posit…" at bounding box center [1077, 513] width 186 height 38
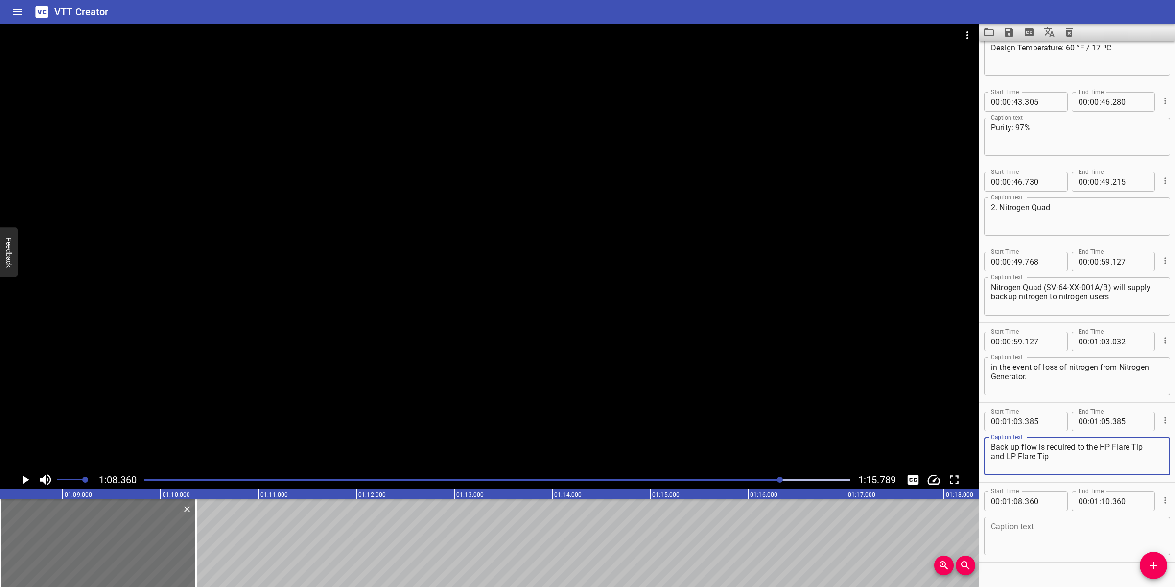
scroll to position [682, 0]
click at [991, 451] on textarea "Back-up flow is required to the HP Flare Tip and LP Flare Tip" at bounding box center [1077, 452] width 172 height 28
type textarea "Back-up flow is required to the HP Flare Tip and LP Flare Tip"
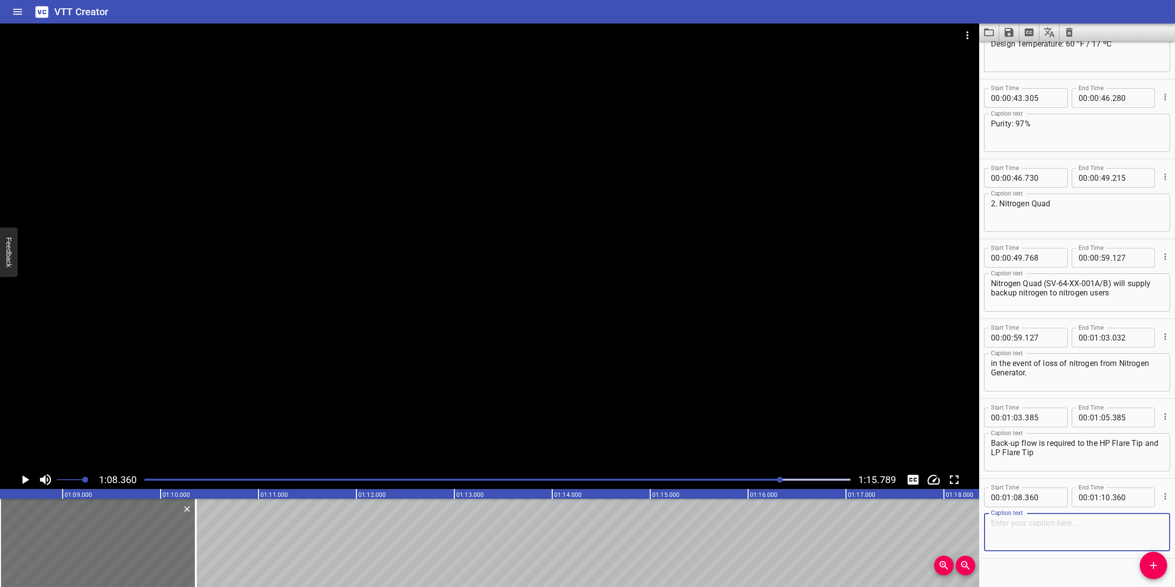
click at [1126, 530] on textarea at bounding box center [1077, 532] width 172 height 28
paste textarea "to maintain positive pressure in case of loss of fuel gas supply preventing air…"
click at [1086, 522] on textarea "to maintain positive pressure in case of loss of fuel gas supply preventing air…" at bounding box center [1077, 532] width 172 height 28
type textarea "to maintain positive pressure in case of loss of fuel gas supply preventing air…"
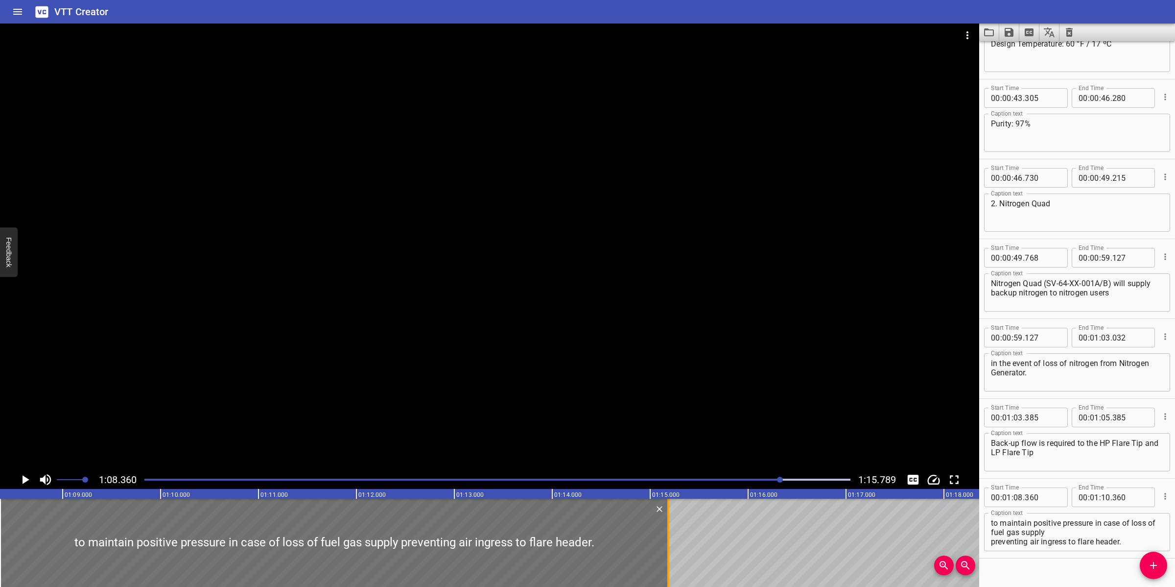
drag, startPoint x: 196, startPoint y: 523, endPoint x: 668, endPoint y: 509, distance: 472.7
click at [668, 509] on div at bounding box center [668, 542] width 2 height 88
type input "15"
type input "185"
click at [693, 379] on div at bounding box center [489, 247] width 979 height 447
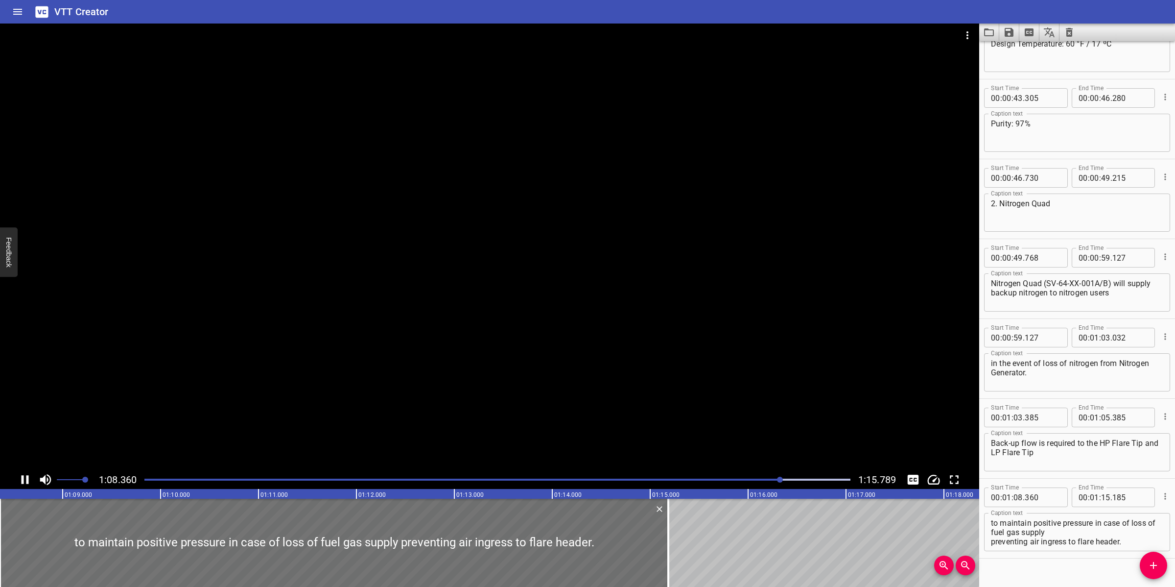
scroll to position [696, 0]
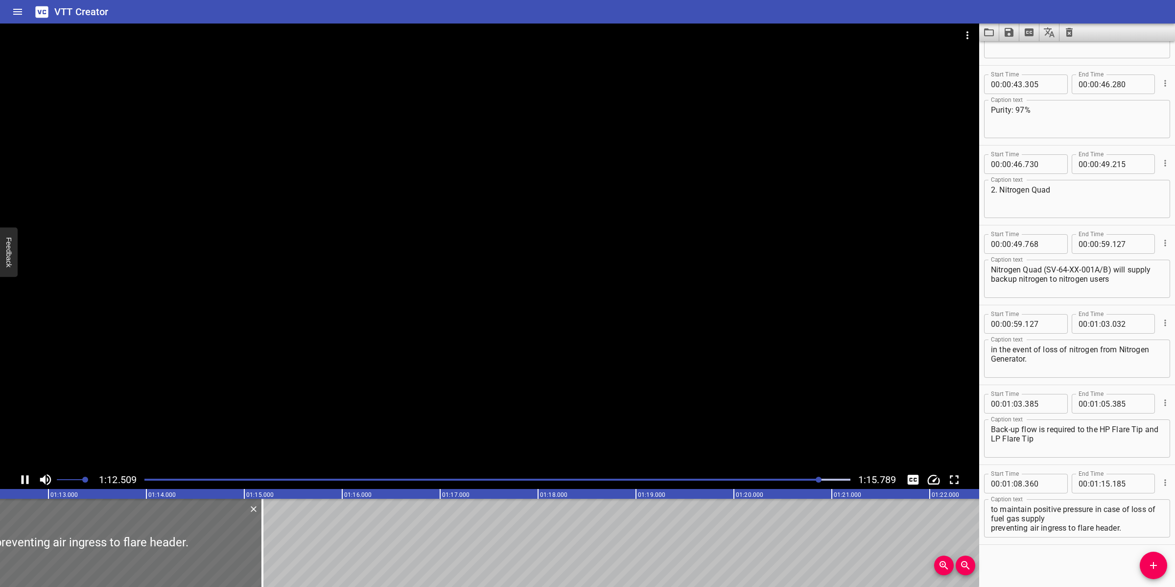
click at [673, 405] on div at bounding box center [489, 247] width 979 height 447
drag, startPoint x: 1107, startPoint y: 532, endPoint x: 946, endPoint y: 539, distance: 161.2
click at [946, 539] on main "1:12.688 1:15.789 00:00.000 00:01.000 00:02.000 00:03.000 00:04.000 00:05.000 0…" at bounding box center [587, 305] width 1175 height 563
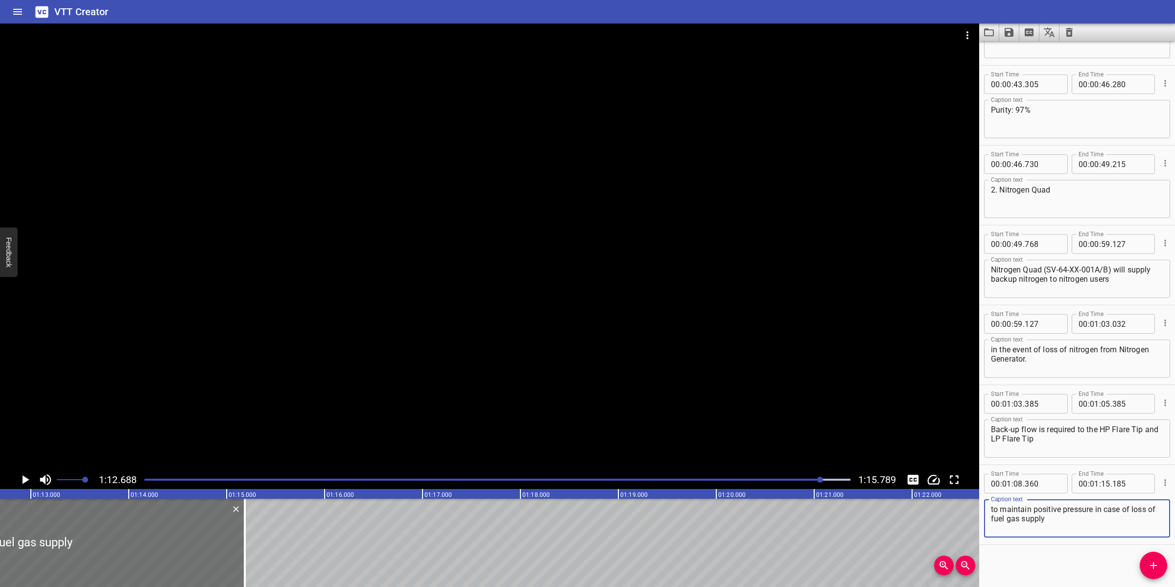
type textarea "to maintain positive pressure in case of loss of fuel gas supply"
click at [1103, 482] on input "number" at bounding box center [1105, 483] width 9 height 20
type input "12"
type input "688"
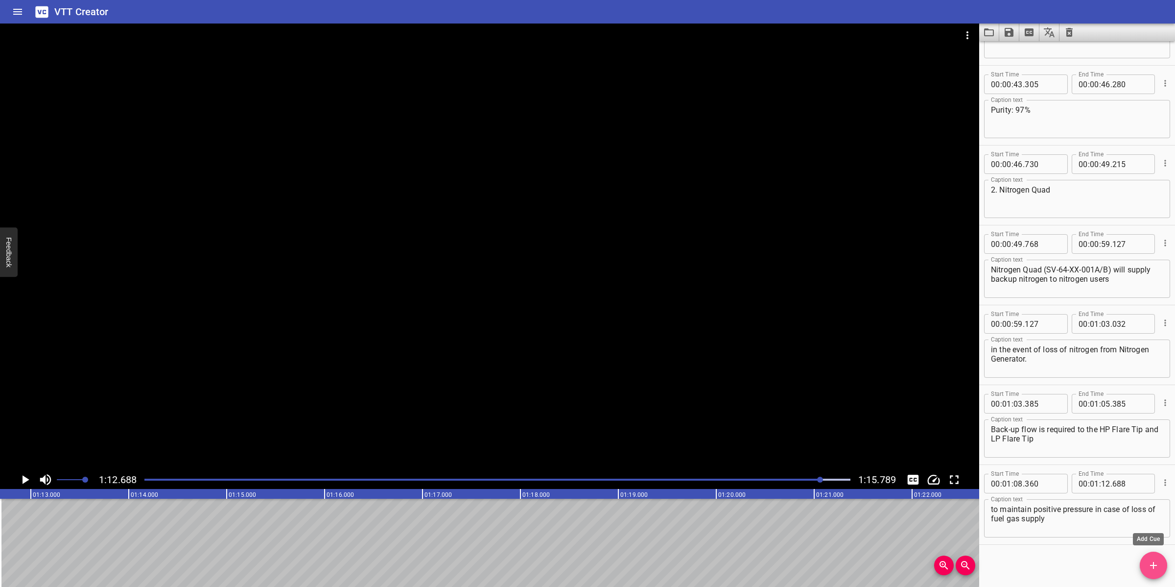
drag, startPoint x: 1155, startPoint y: 562, endPoint x: 1136, endPoint y: 556, distance: 18.9
click at [1156, 561] on icon "Add Cue" at bounding box center [1154, 565] width 12 height 12
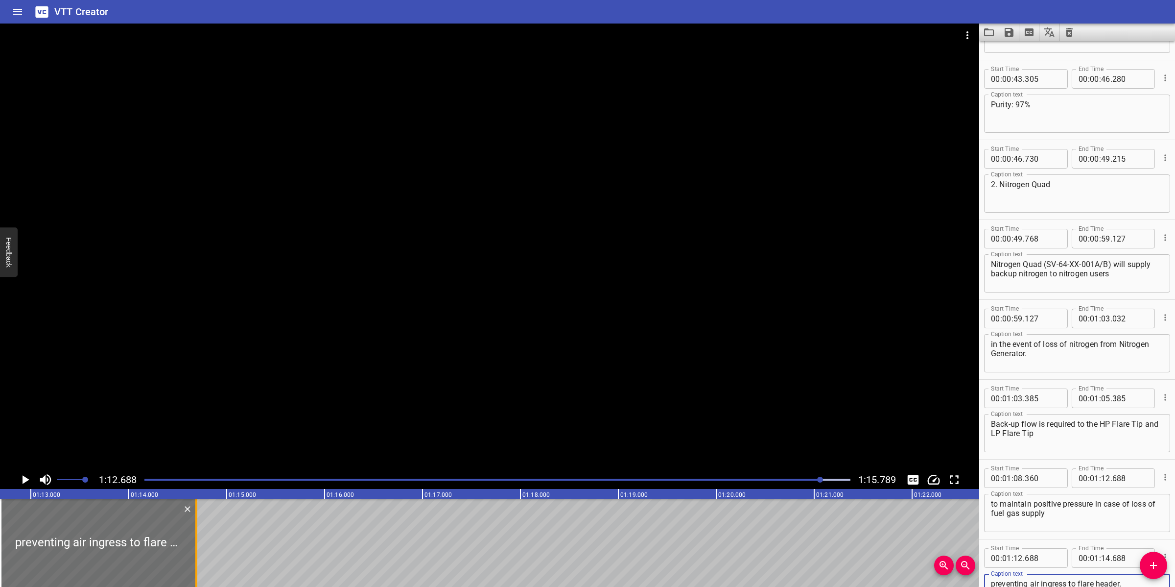
type textarea "preventing air ingress to flare header."
drag, startPoint x: 196, startPoint y: 518, endPoint x: 250, endPoint y: 522, distance: 54.0
click at [249, 522] on div at bounding box center [248, 542] width 2 height 88
type input "15"
type input "223"
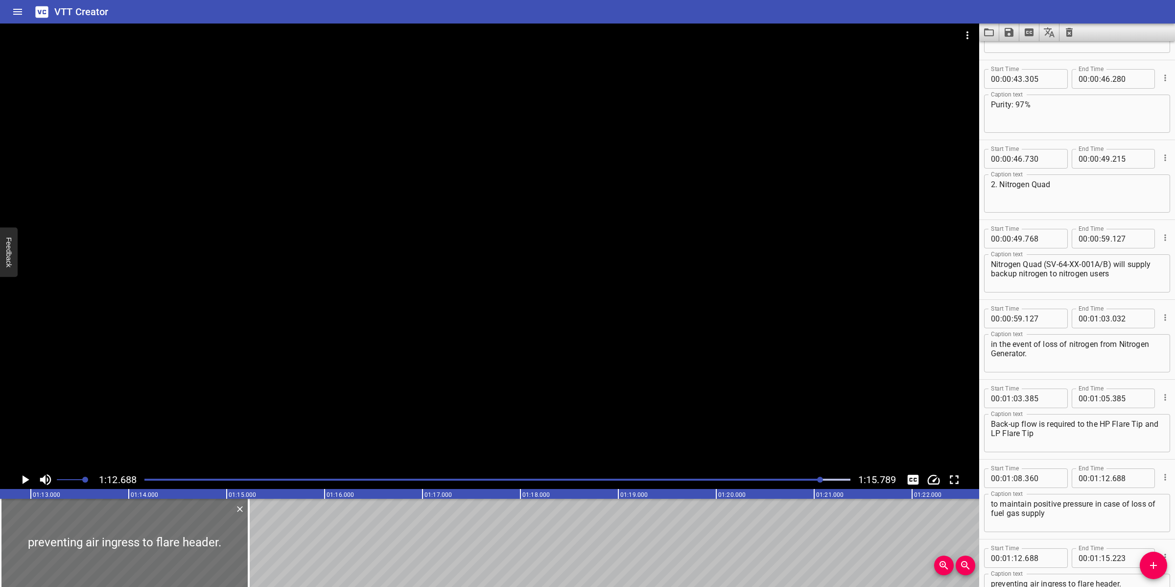
click at [469, 351] on div at bounding box center [489, 247] width 979 height 447
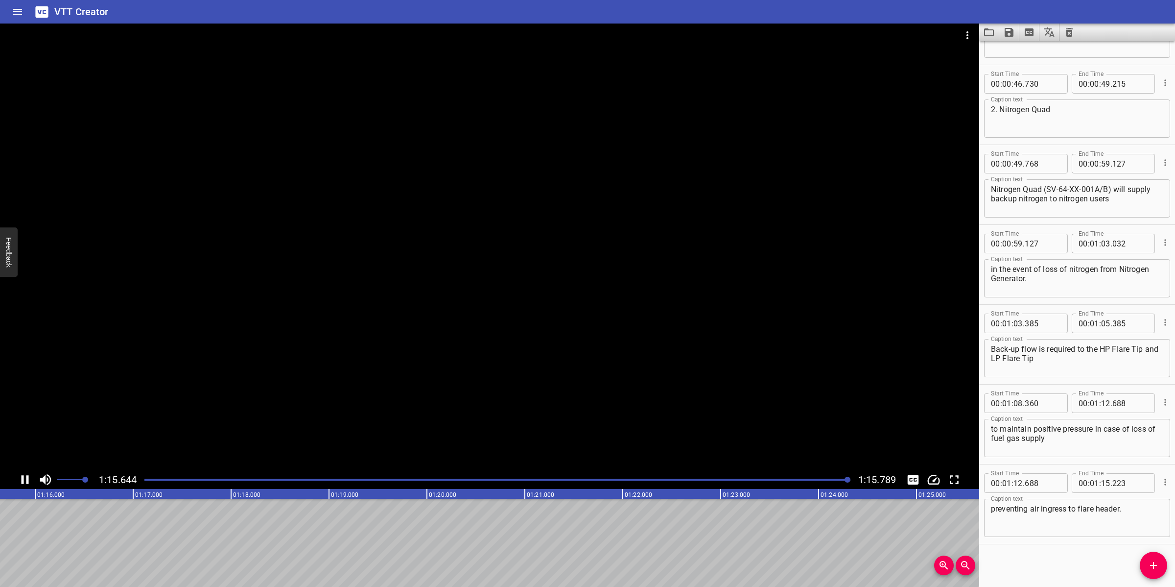
scroll to position [0, 7421]
click at [1009, 32] on icon "Save captions to file" at bounding box center [1009, 32] width 9 height 9
click at [1024, 49] on li "Save to VTT file" at bounding box center [1035, 54] width 72 height 18
click at [962, 28] on button "Video Options" at bounding box center [968, 36] width 24 height 24
click at [975, 29] on li "Select New Video File..." at bounding box center [1004, 36] width 97 height 18
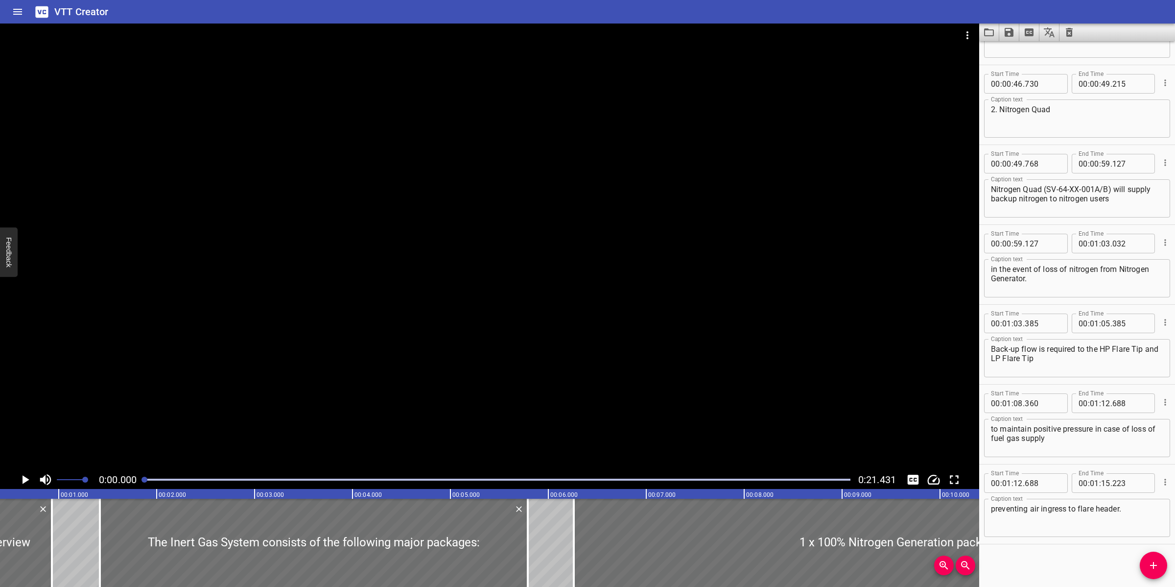
scroll to position [0, 0]
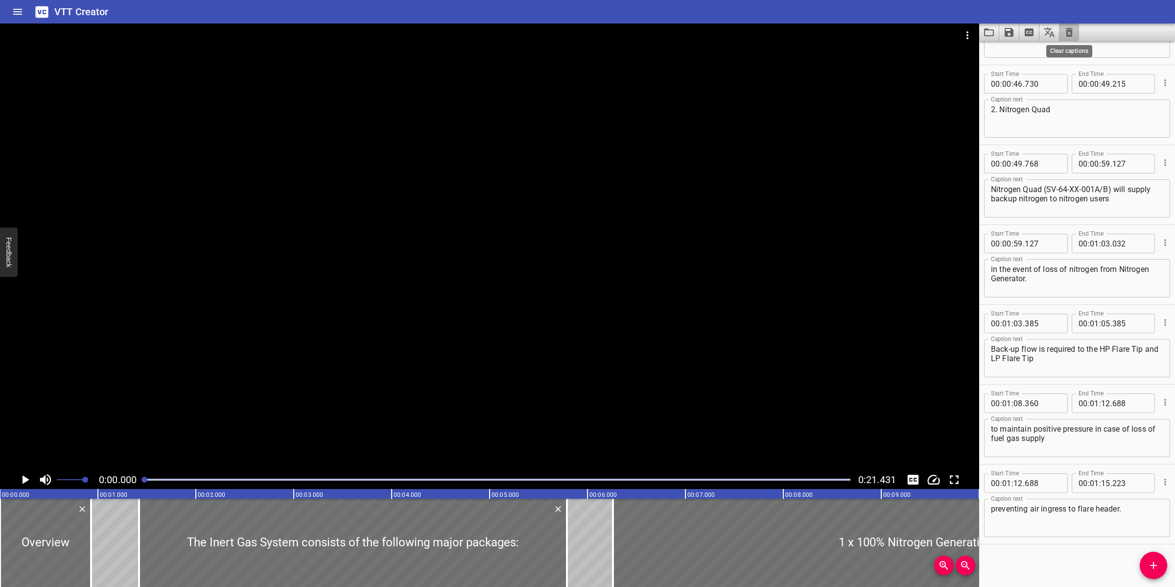
click at [1070, 32] on icon "Clear captions" at bounding box center [1069, 32] width 7 height 9
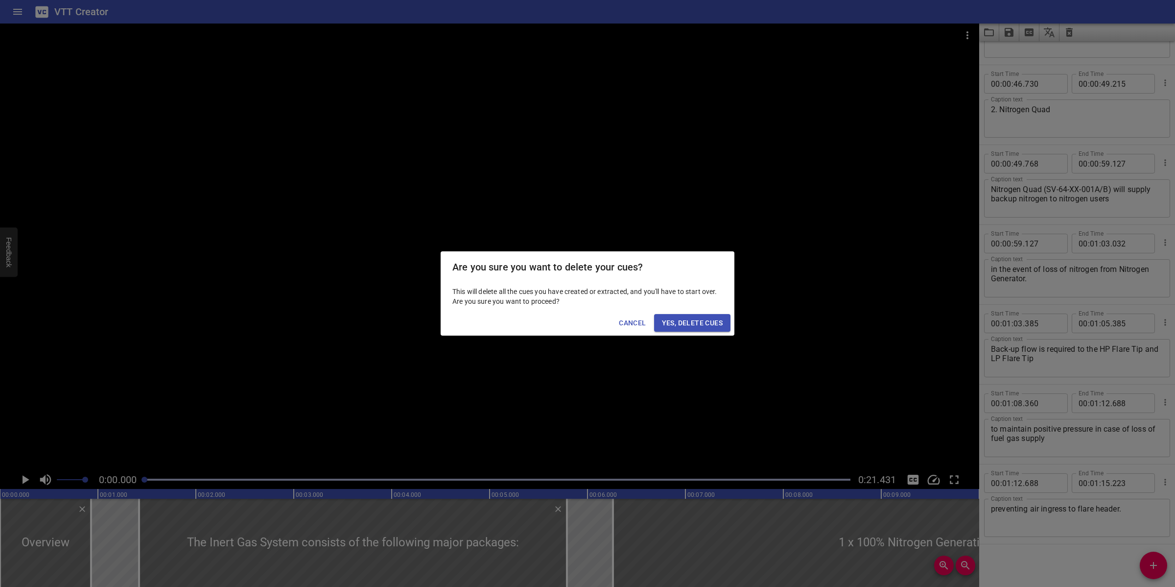
click at [688, 331] on button "Yes, Delete Cues" at bounding box center [692, 323] width 76 height 18
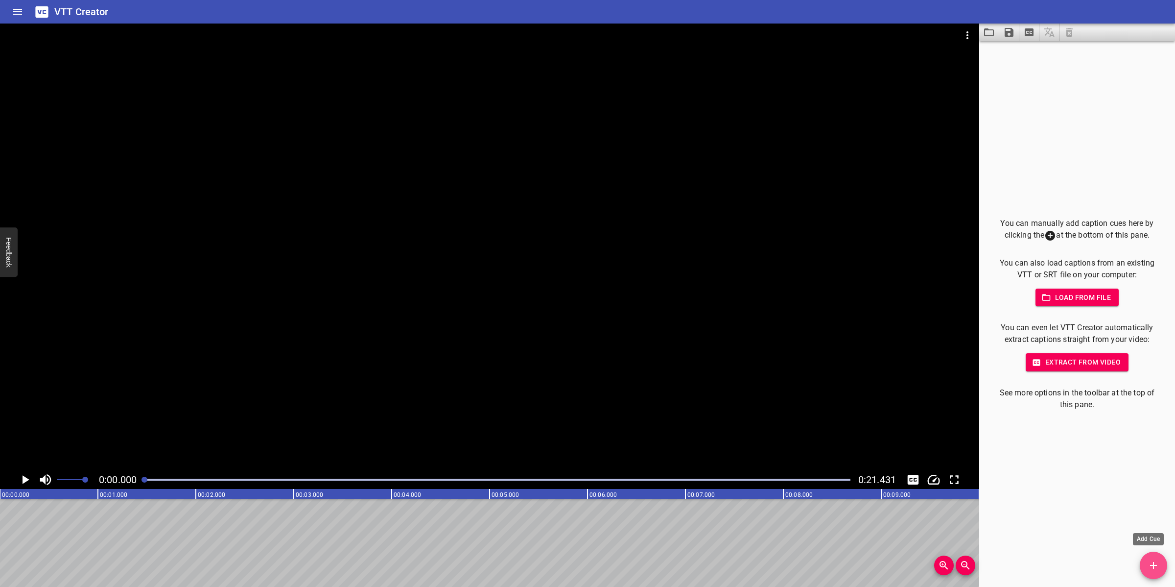
click at [1162, 574] on button "Add Cue" at bounding box center [1153, 564] width 27 height 27
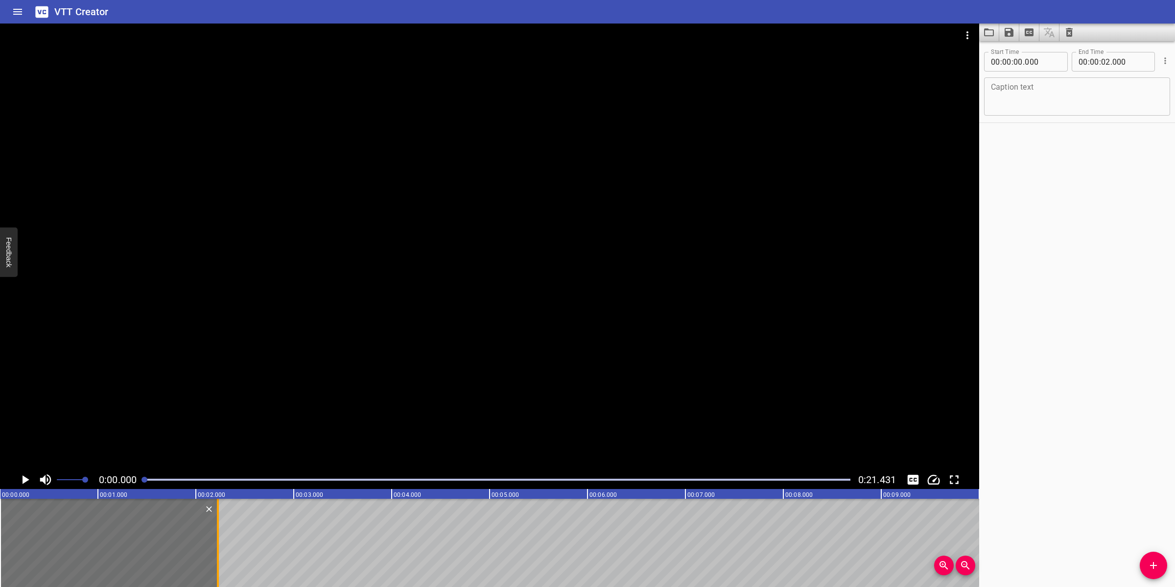
drag, startPoint x: 197, startPoint y: 525, endPoint x: 219, endPoint y: 518, distance: 23.7
click at [219, 518] on div at bounding box center [218, 542] width 10 height 88
type input "225"
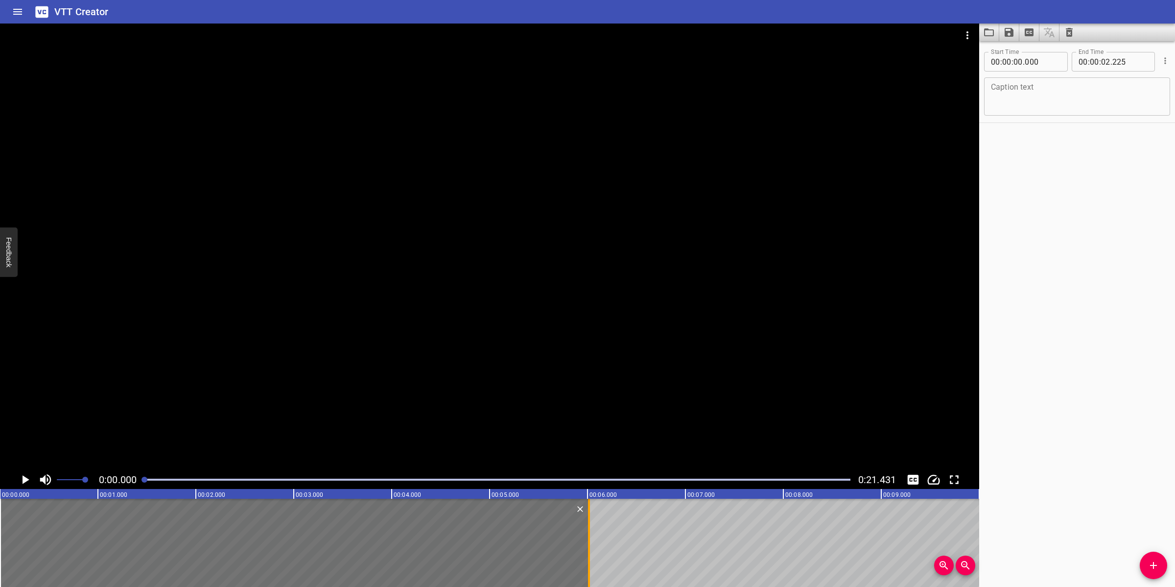
drag, startPoint x: 219, startPoint y: 551, endPoint x: 590, endPoint y: 541, distance: 371.3
click at [590, 541] on div at bounding box center [589, 542] width 10 height 88
type input "06"
type input "015"
click at [1041, 91] on textarea at bounding box center [1077, 97] width 172 height 28
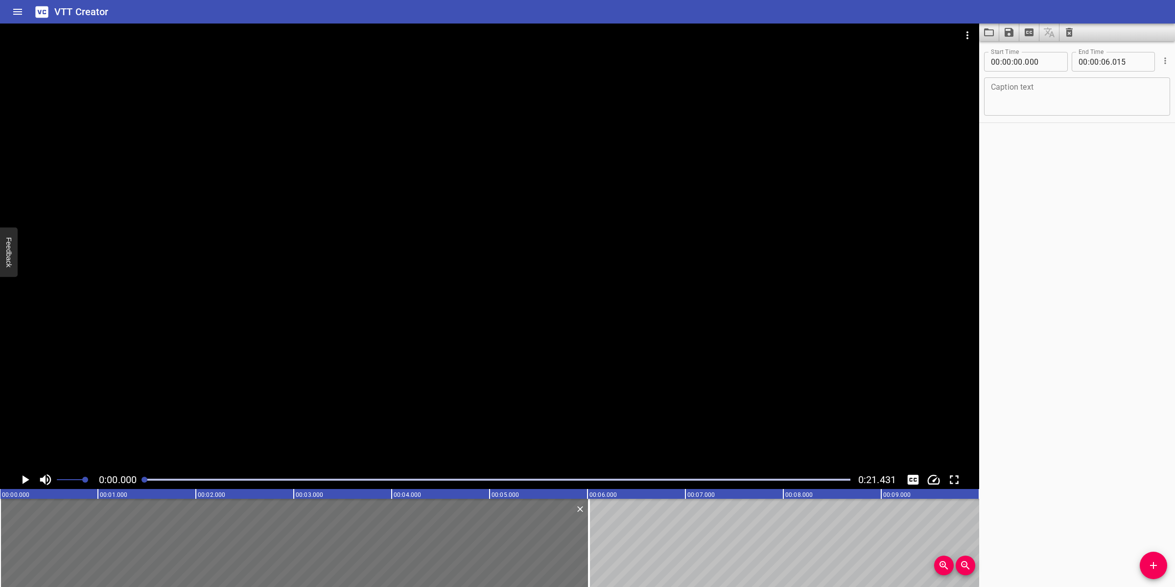
paste textarea "Nitrogen Generation package (SV-64-XX- 002)"
drag, startPoint x: 166, startPoint y: 426, endPoint x: 180, endPoint y: 434, distance: 15.6
click at [167, 427] on div at bounding box center [489, 247] width 979 height 447
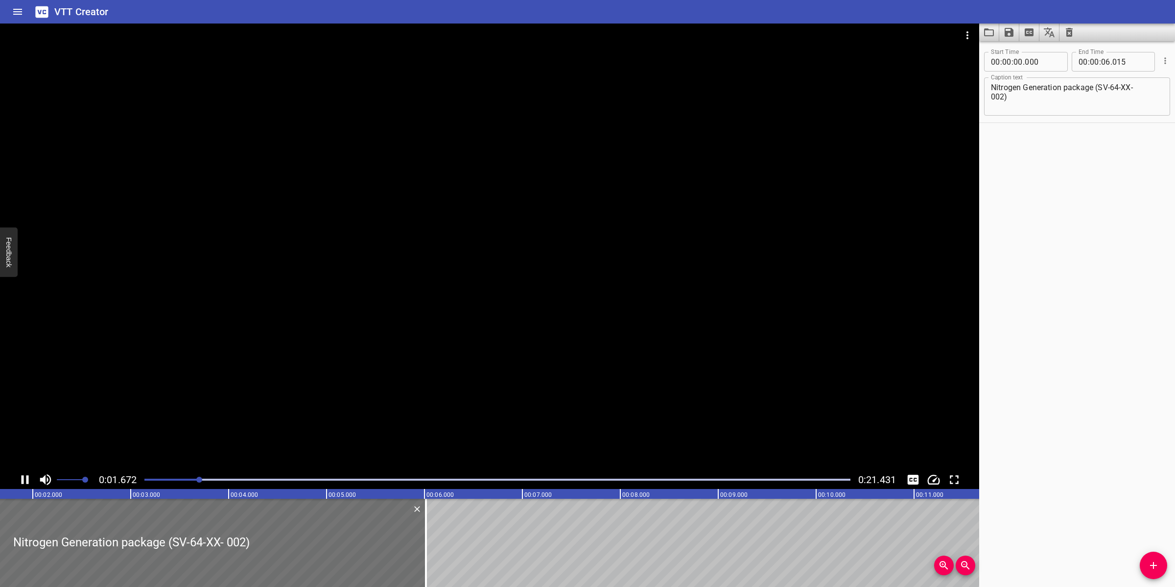
click at [992, 96] on textarea "Nitrogen Generation package (SV-64-XX- 002)" at bounding box center [1077, 97] width 172 height 28
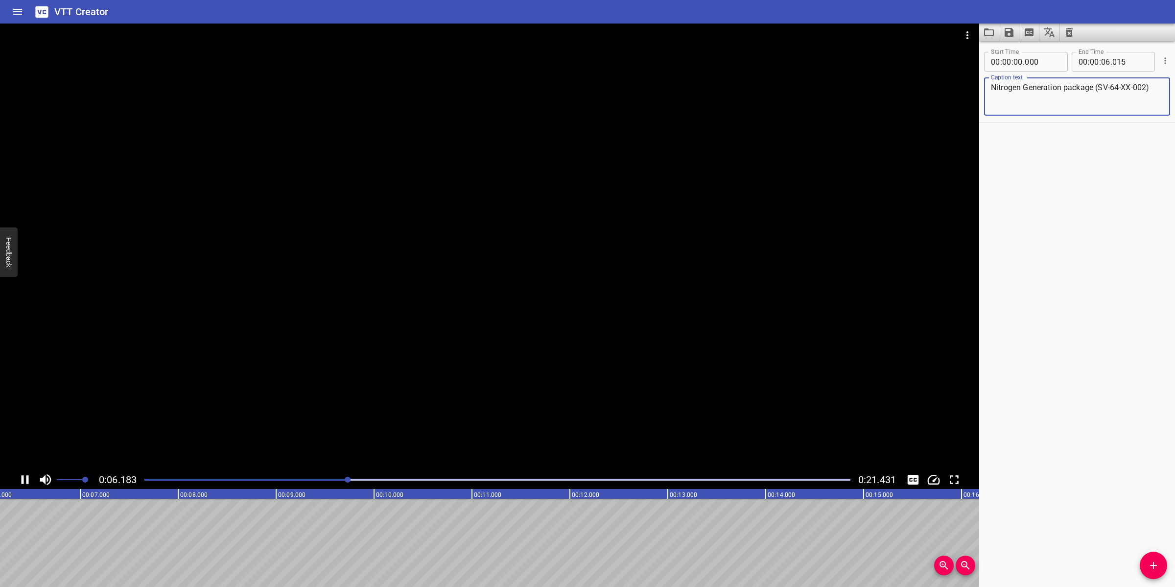
type textarea "Nitrogen Generation package (SV-64-XX-002)"
click at [648, 380] on div at bounding box center [489, 247] width 979 height 447
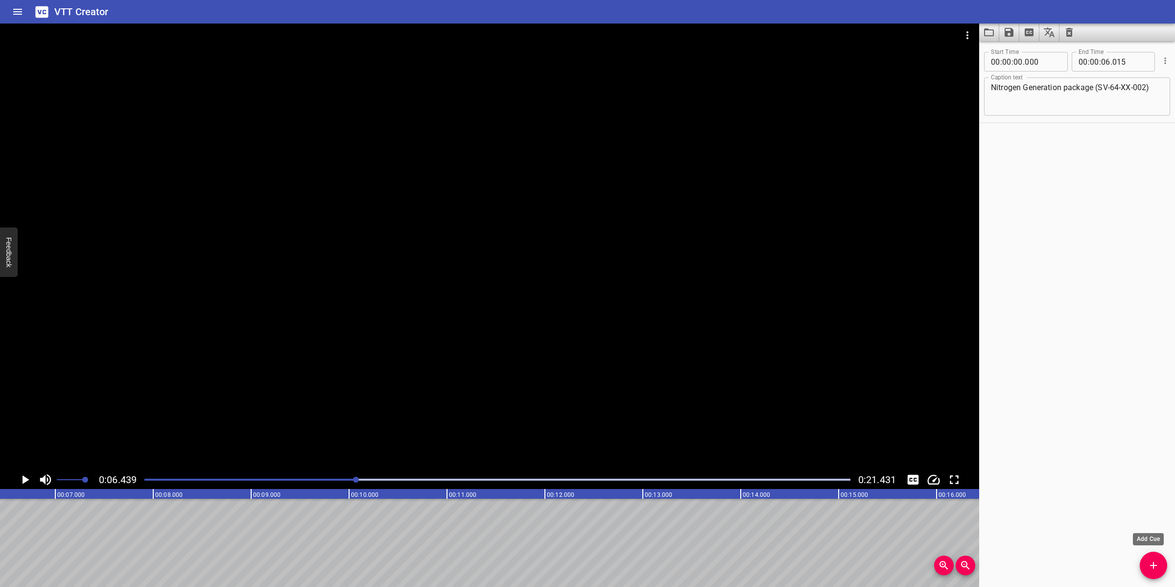
click at [1154, 564] on icon "Add Cue" at bounding box center [1153, 565] width 7 height 7
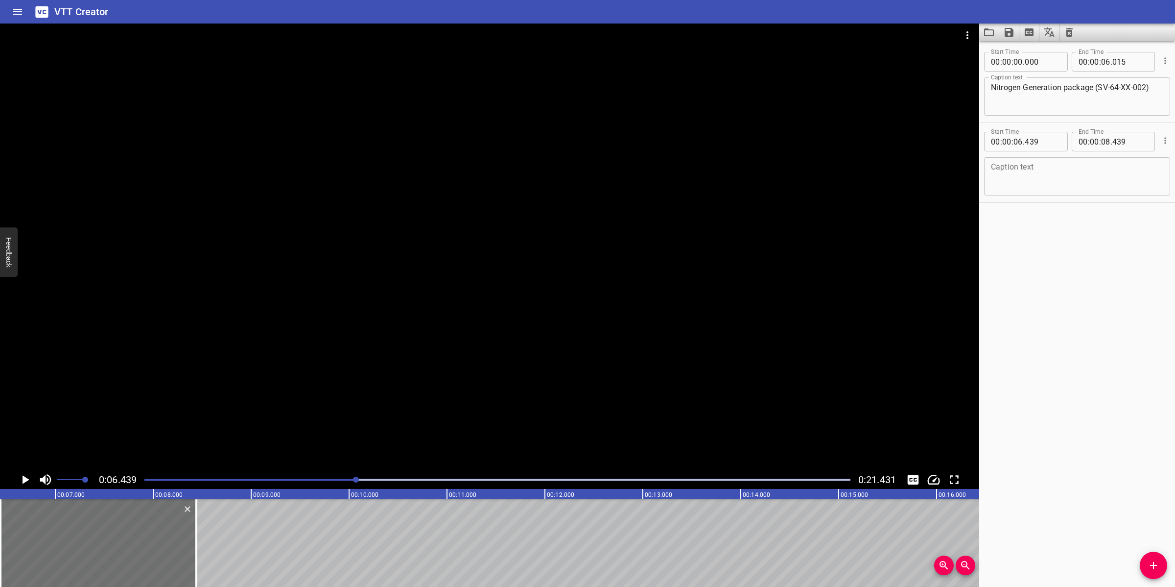
click at [1024, 191] on div "Caption text" at bounding box center [1077, 176] width 186 height 38
paste textarea "Shown in the tables are the design parameters of the main components of the Nit…"
click at [1124, 167] on textarea "Shown in the tables are the design parameters of the main components of the Nit…" at bounding box center [1077, 177] width 172 height 28
click at [1140, 170] on textarea "Shown in the tables are the design parameters of the main components of the Nit…" at bounding box center [1077, 177] width 172 height 28
click at [1148, 172] on textarea "Shown in the tables are the design parameters of the main components of the Nit…" at bounding box center [1077, 177] width 172 height 28
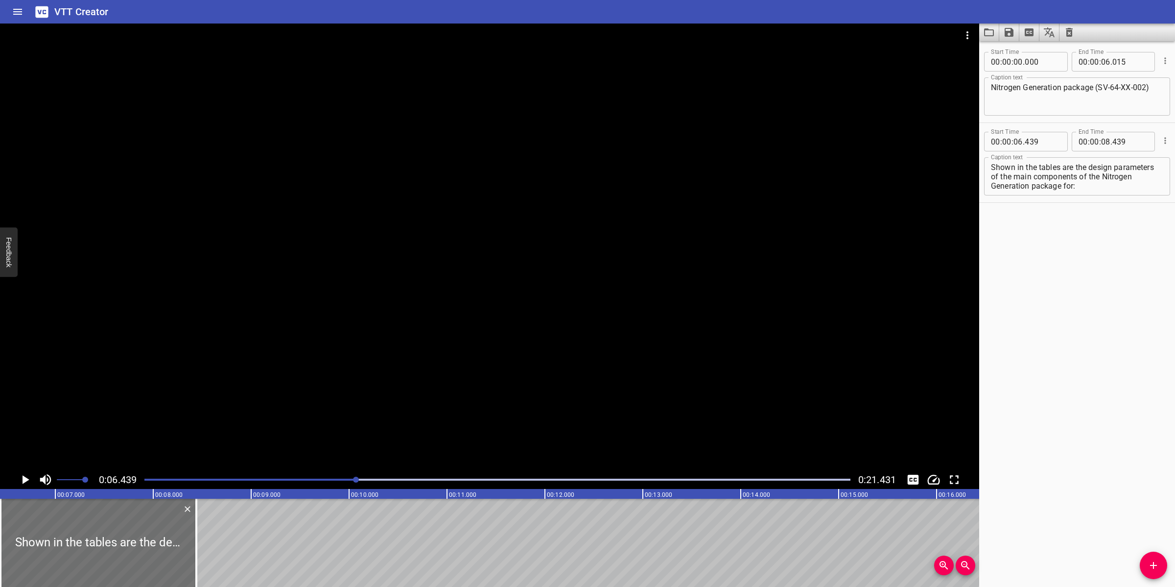
click at [797, 327] on div at bounding box center [489, 247] width 979 height 447
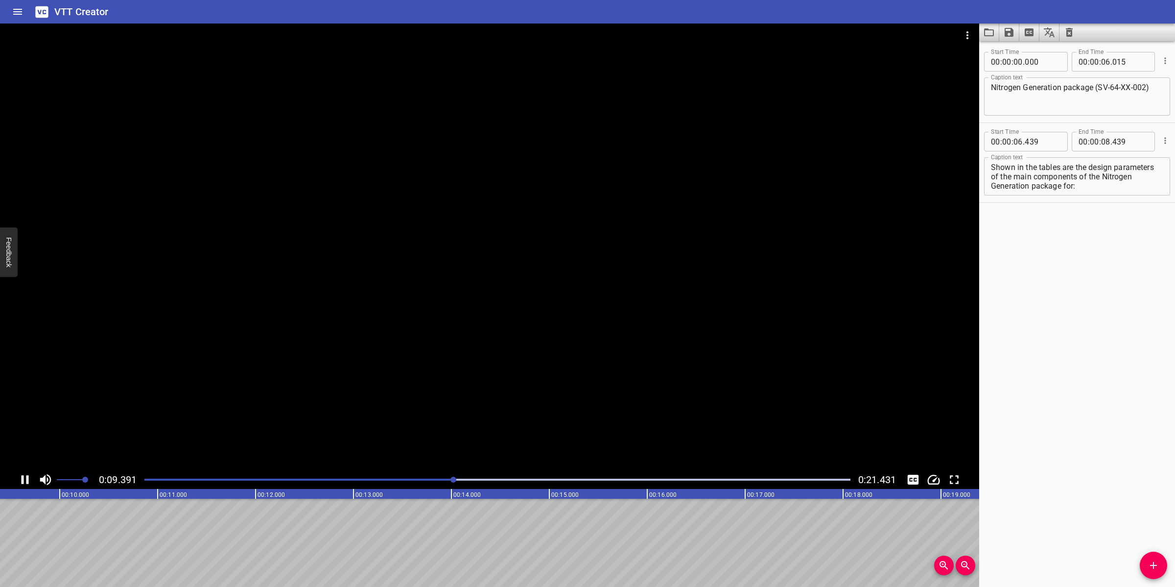
click at [617, 357] on div at bounding box center [489, 247] width 979 height 447
drag, startPoint x: 1034, startPoint y: 171, endPoint x: 1124, endPoint y: 189, distance: 92.4
click at [1124, 189] on textarea "Shown in the tables are the design parameters of the main components of the Nit…" at bounding box center [1077, 177] width 172 height 28
type textarea "Shown in the tables are the design parameters"
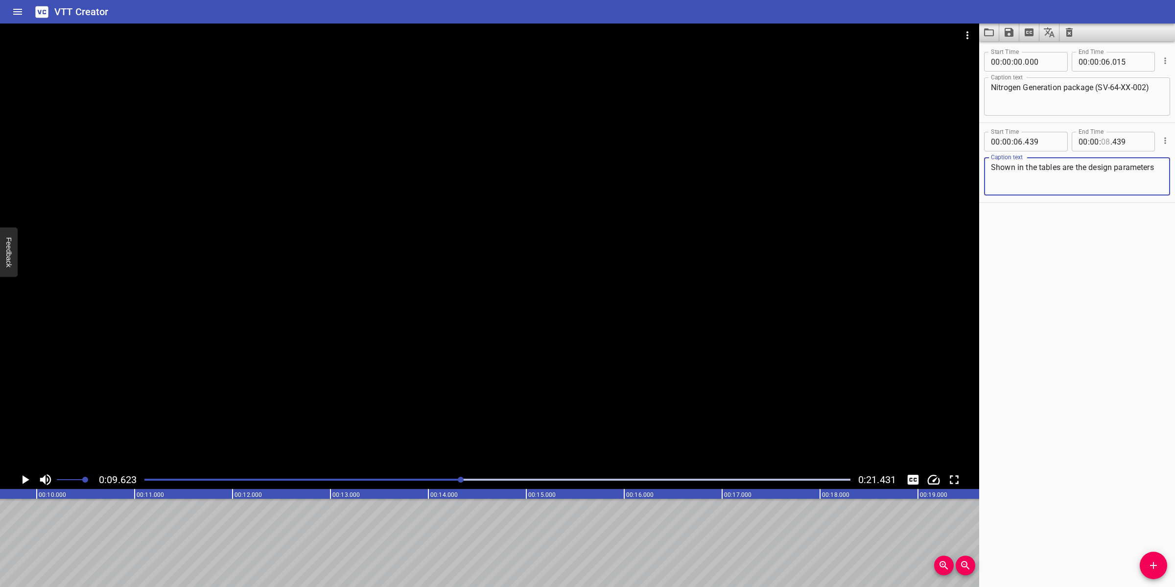
click at [1093, 141] on div "00 : 00 : . 439" at bounding box center [1114, 142] width 84 height 20
type input "09"
type input "623"
click at [1149, 566] on icon "Add Cue" at bounding box center [1154, 565] width 12 height 12
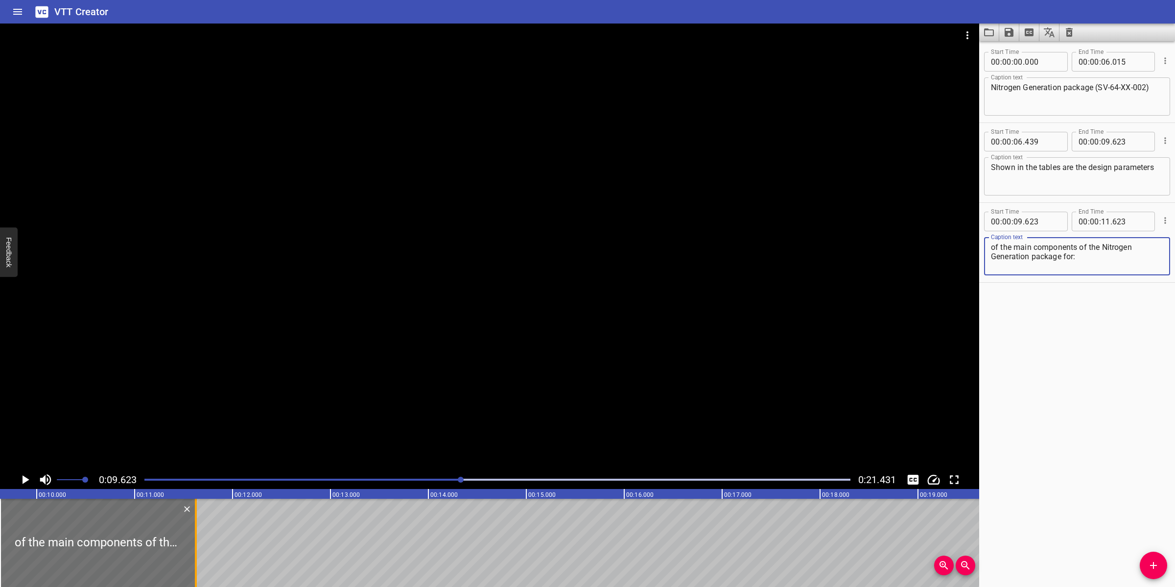
type textarea "of the main components of the Nitrogen Generation package for:"
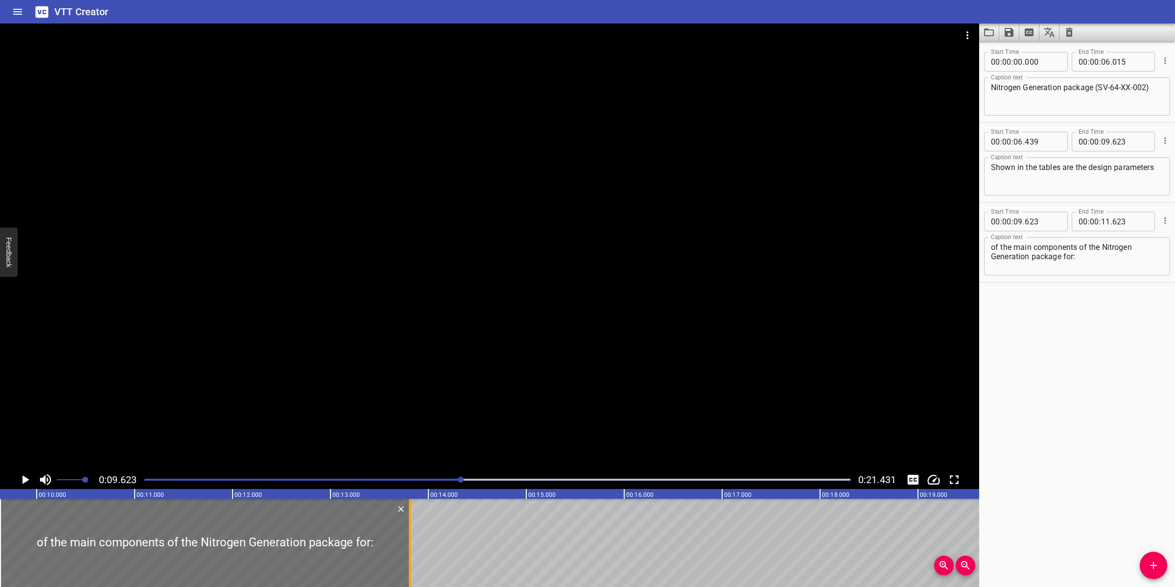
drag, startPoint x: 194, startPoint y: 532, endPoint x: 409, endPoint y: 518, distance: 215.4
click at [409, 518] on div at bounding box center [410, 542] width 10 height 88
type input "13"
type input "818"
click at [466, 373] on div at bounding box center [489, 247] width 979 height 447
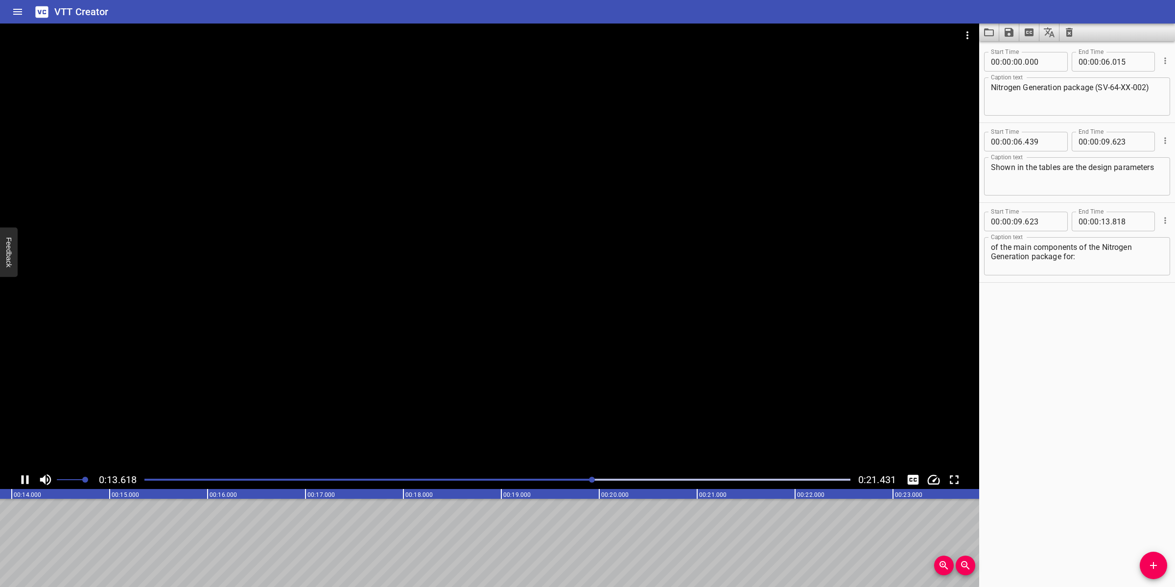
click at [475, 366] on div at bounding box center [489, 247] width 979 height 447
click at [1149, 566] on icon "Add Cue" at bounding box center [1154, 565] width 12 height 12
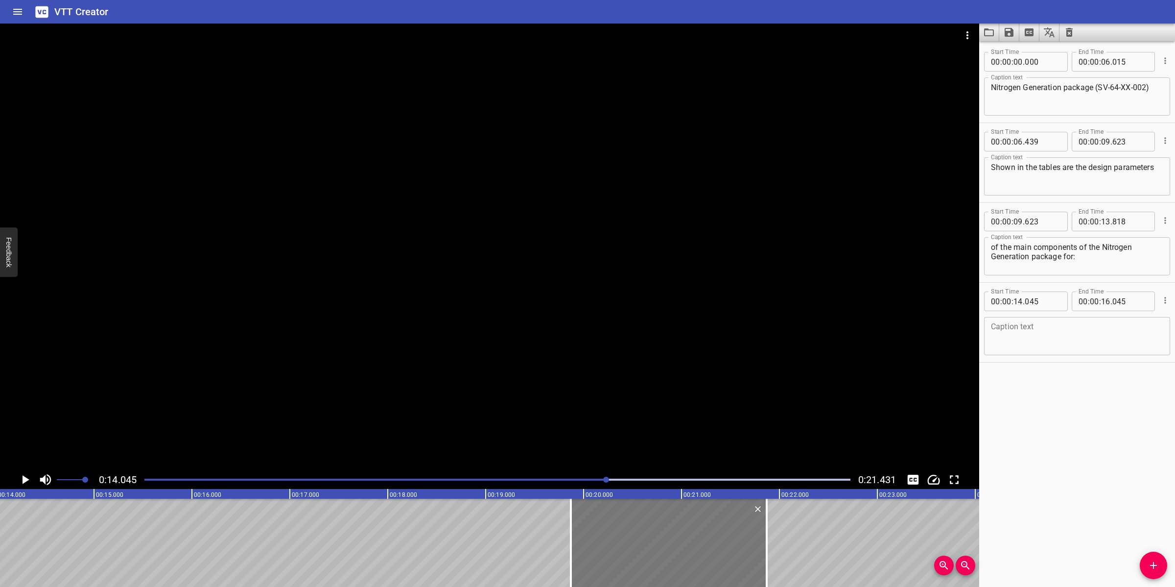
drag, startPoint x: 375, startPoint y: 522, endPoint x: 726, endPoint y: 533, distance: 351.2
click at [720, 533] on div at bounding box center [669, 542] width 196 height 88
type input "19"
type input "880"
type input "21"
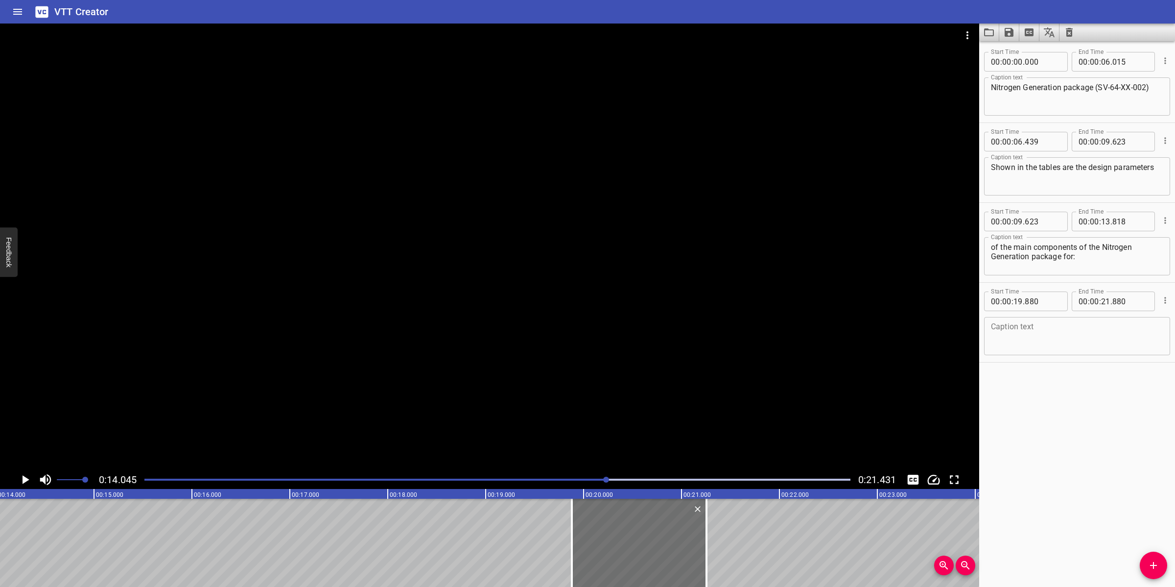
drag, startPoint x: 767, startPoint y: 535, endPoint x: 758, endPoint y: 544, distance: 13.2
click at [707, 546] on div at bounding box center [707, 542] width 2 height 88
type input "260"
click at [1144, 565] on span "Add Cue" at bounding box center [1153, 565] width 27 height 12
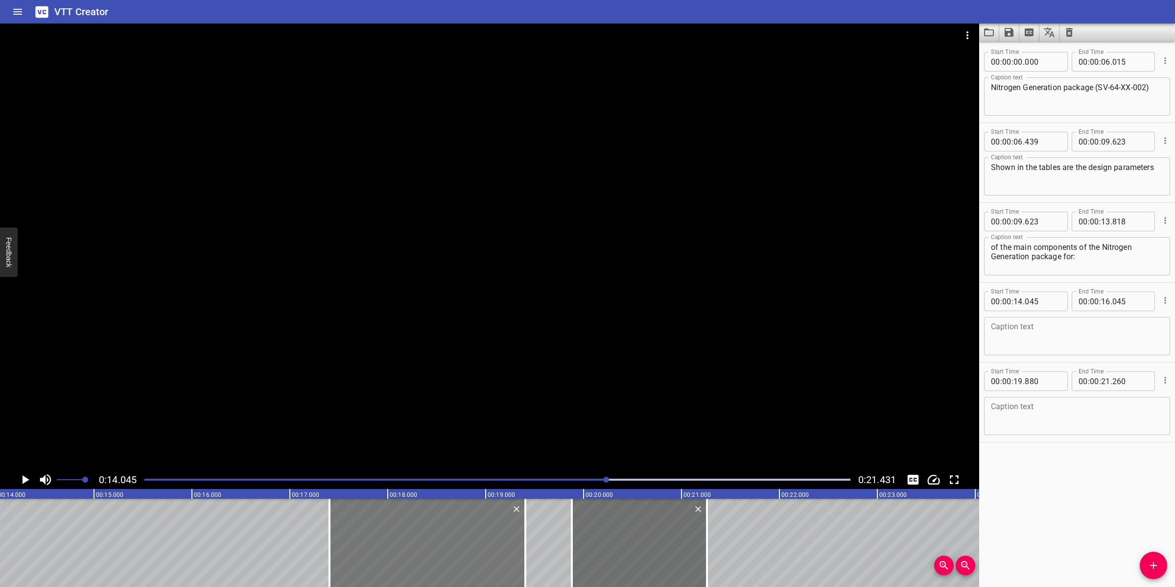
drag, startPoint x: 223, startPoint y: 541, endPoint x: 401, endPoint y: 531, distance: 179.0
click at [401, 531] on div at bounding box center [428, 542] width 196 height 88
type input "17"
type input "405"
type input "19"
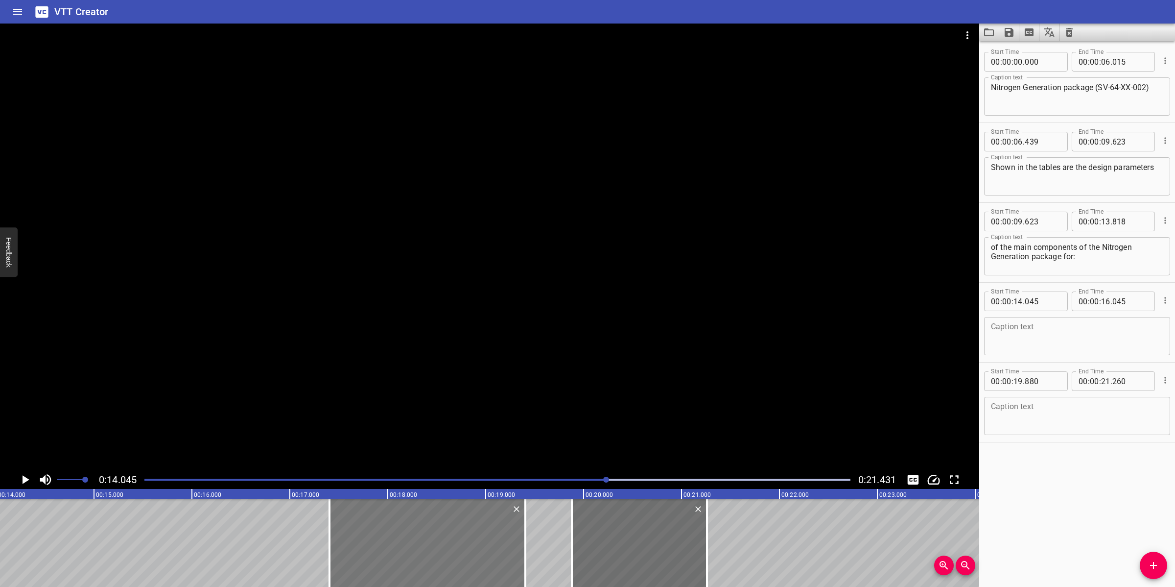
type input "405"
drag, startPoint x: 330, startPoint y: 537, endPoint x: 405, endPoint y: 535, distance: 75.4
click at [405, 535] on div at bounding box center [404, 542] width 2 height 88
type input "18"
type input "175"
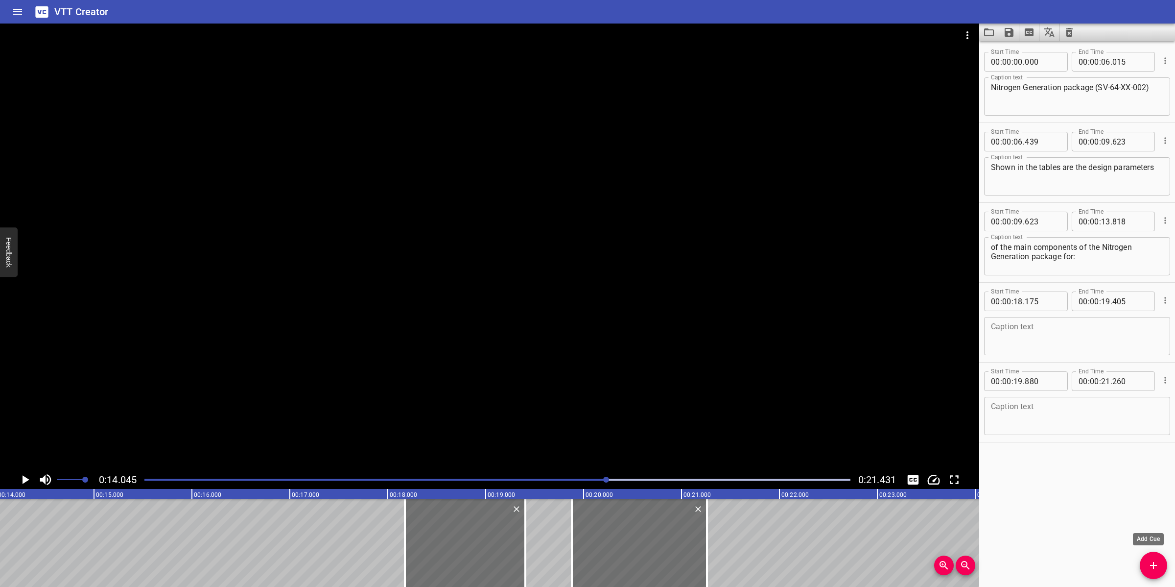
click at [1143, 566] on span "Add Cue" at bounding box center [1153, 565] width 27 height 12
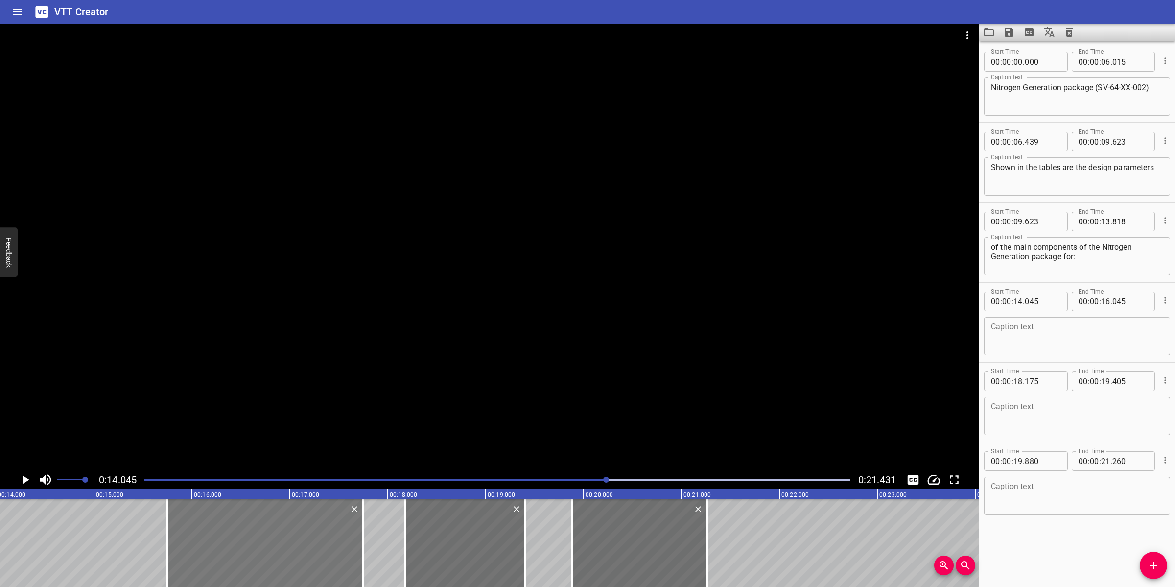
drag, startPoint x: 86, startPoint y: 547, endPoint x: 255, endPoint y: 527, distance: 170.1
click at [255, 527] on div at bounding box center [265, 542] width 196 height 88
type input "15"
type input "770"
type input "17"
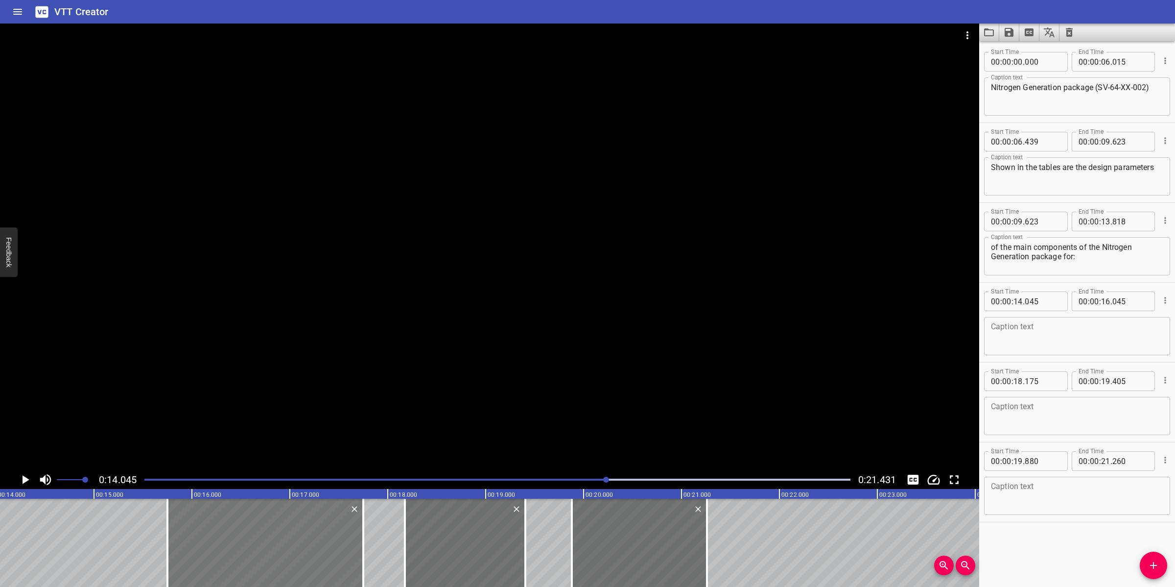
type input "770"
drag, startPoint x: 169, startPoint y: 539, endPoint x: 240, endPoint y: 546, distance: 71.9
click at [195, 535] on div at bounding box center [195, 542] width 2 height 88
type input "16"
type input "035"
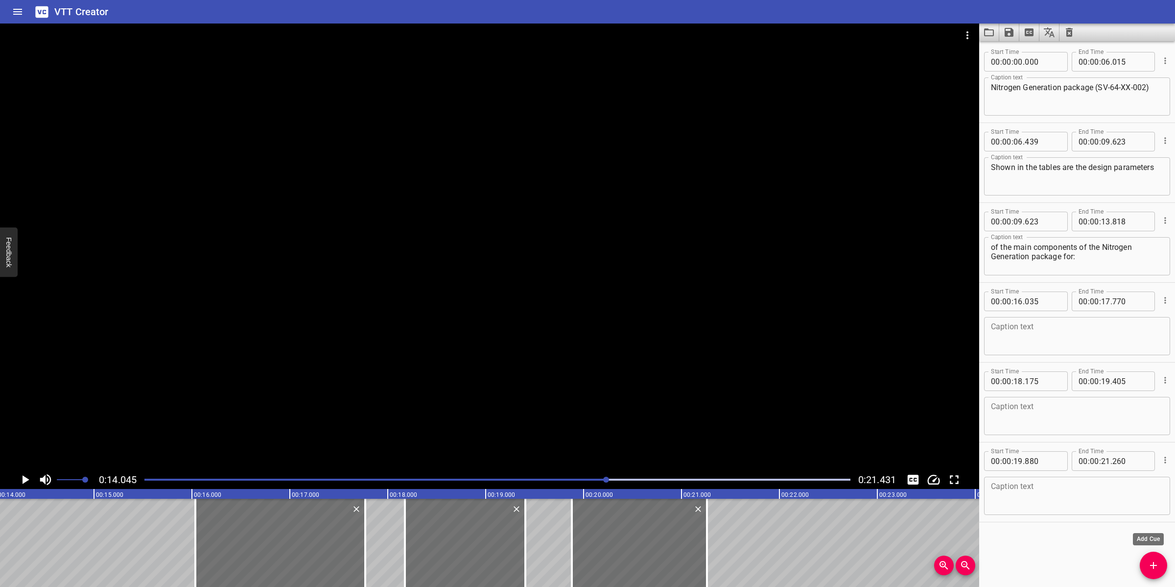
click at [1156, 560] on icon "Add Cue" at bounding box center [1154, 565] width 12 height 12
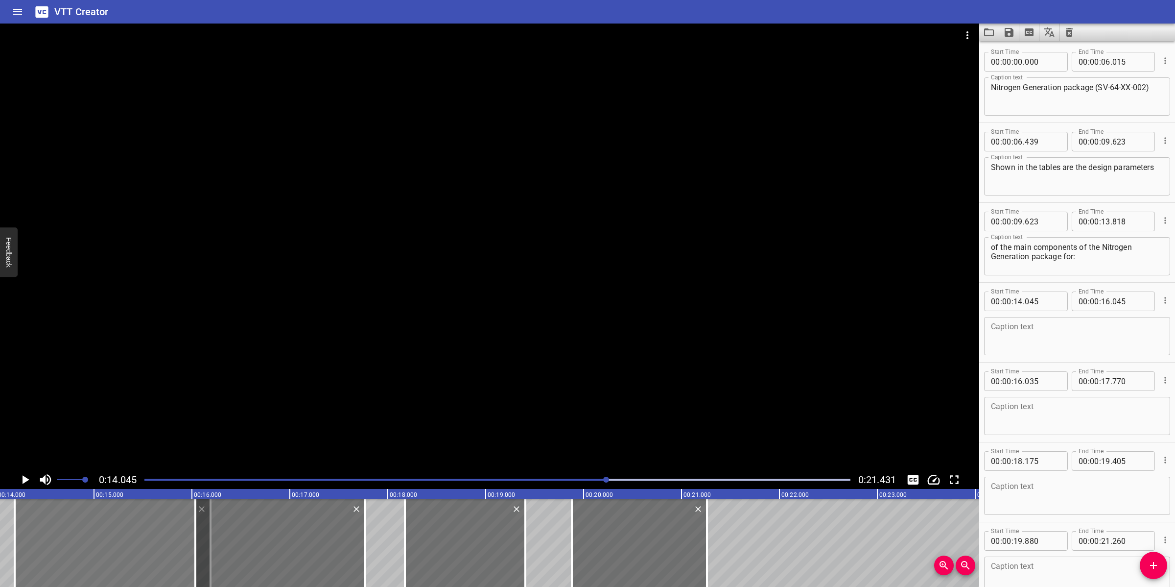
drag, startPoint x: 8, startPoint y: 534, endPoint x: 49, endPoint y: 552, distance: 44.7
click at [24, 534] on div at bounding box center [113, 542] width 196 height 88
type input "200"
drag, startPoint x: 17, startPoint y: 537, endPoint x: 116, endPoint y: 542, distance: 98.6
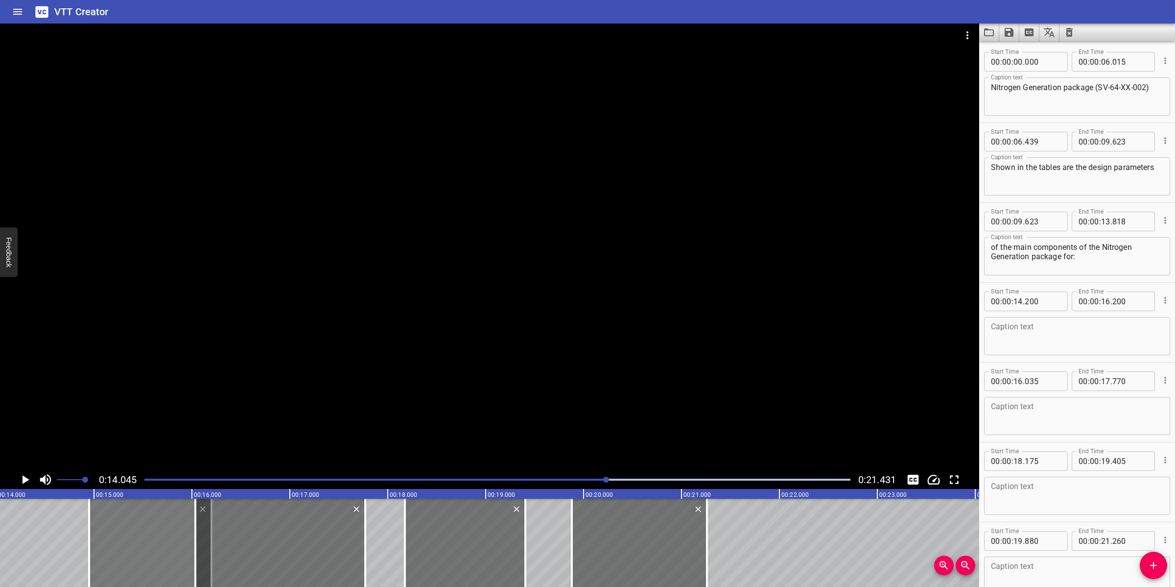
click at [94, 542] on div at bounding box center [89, 542] width 10 height 88
type input "15"
type input "140"
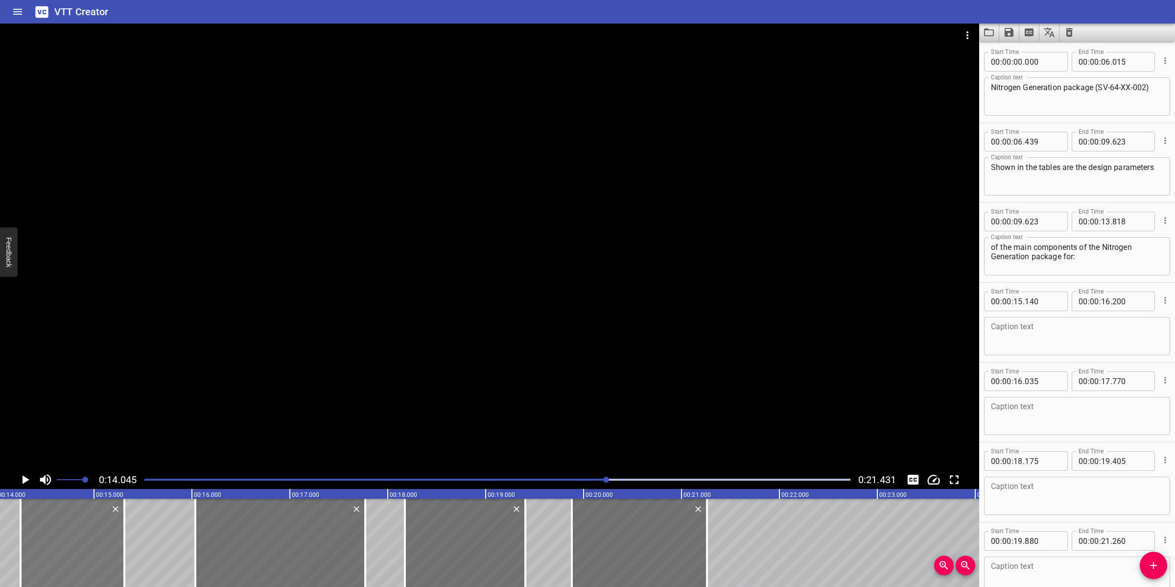
drag, startPoint x: 148, startPoint y: 552, endPoint x: 64, endPoint y: 551, distance: 84.7
click at [64, 551] on div at bounding box center [73, 542] width 104 height 88
type input "14"
type input "250"
type input "15"
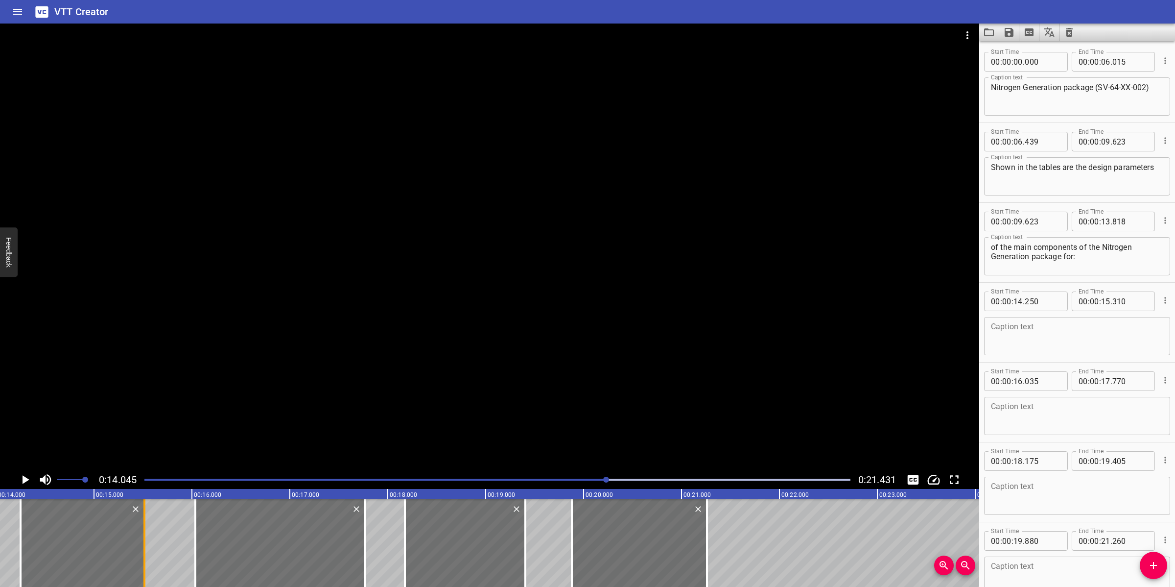
drag, startPoint x: 120, startPoint y: 547, endPoint x: 141, endPoint y: 550, distance: 20.3
click at [141, 550] on div at bounding box center [145, 542] width 10 height 88
type input "515"
click at [1059, 347] on textarea at bounding box center [1077, 336] width 172 height 28
paste textarea "Pre-filter"
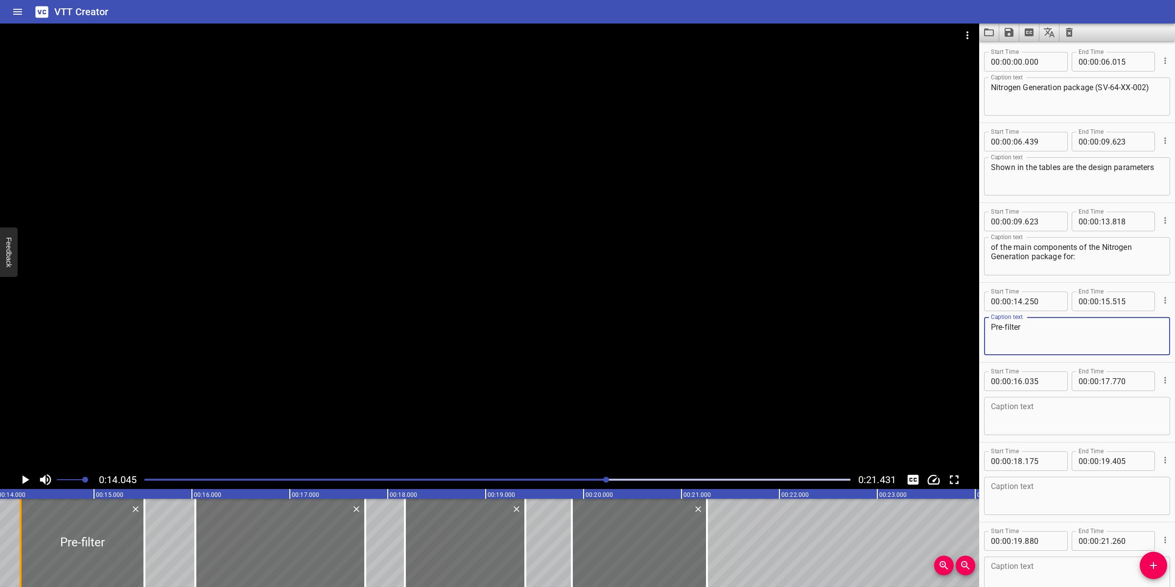
type textarea "Pre-filter"
click at [1033, 410] on textarea at bounding box center [1077, 416] width 172 height 28
paste textarea "Particulate filter"
type textarea "Particulate filter"
drag, startPoint x: 1057, startPoint y: 497, endPoint x: 1053, endPoint y: 491, distance: 7.7
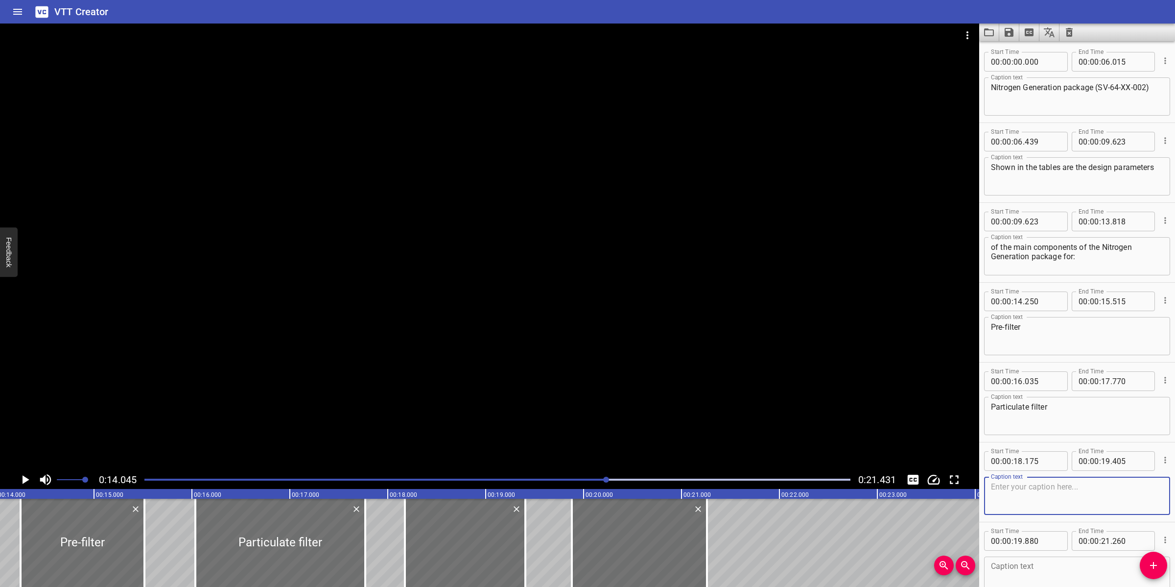
click at [1053, 491] on textarea at bounding box center [1077, 496] width 172 height 28
paste textarea "Membranes"
type textarea "Membranes"
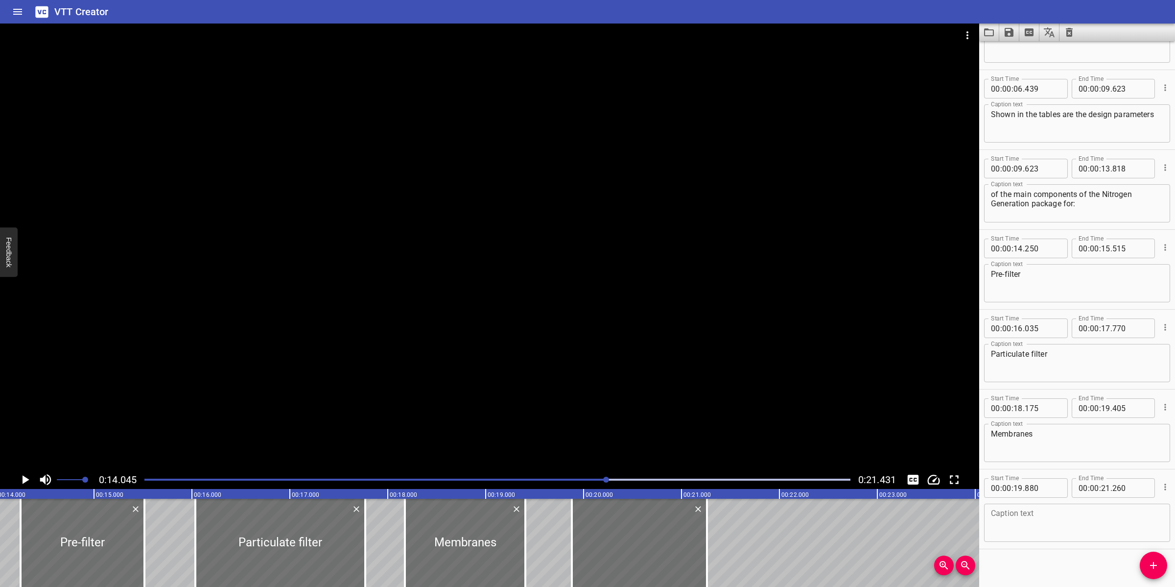
scroll to position [58, 0]
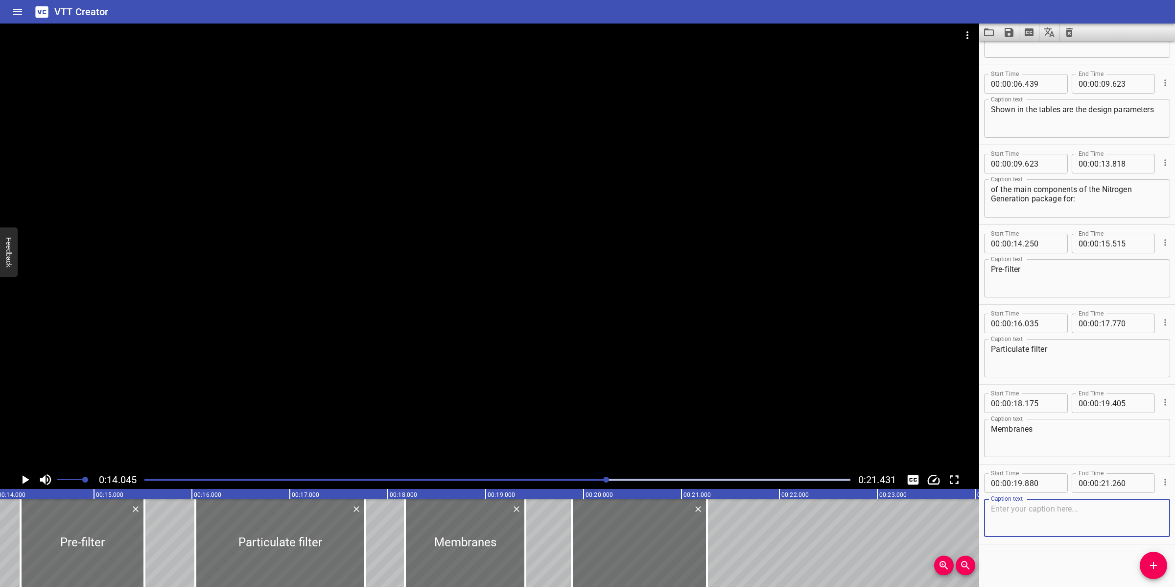
drag, startPoint x: 1057, startPoint y: 522, endPoint x: 1049, endPoint y: 517, distance: 8.8
click at [1049, 517] on textarea at bounding box center [1077, 518] width 172 height 28
paste textarea "Carbon Filter"
type textarea "Carbon Filter"
drag, startPoint x: 502, startPoint y: 350, endPoint x: 497, endPoint y: 355, distance: 7.3
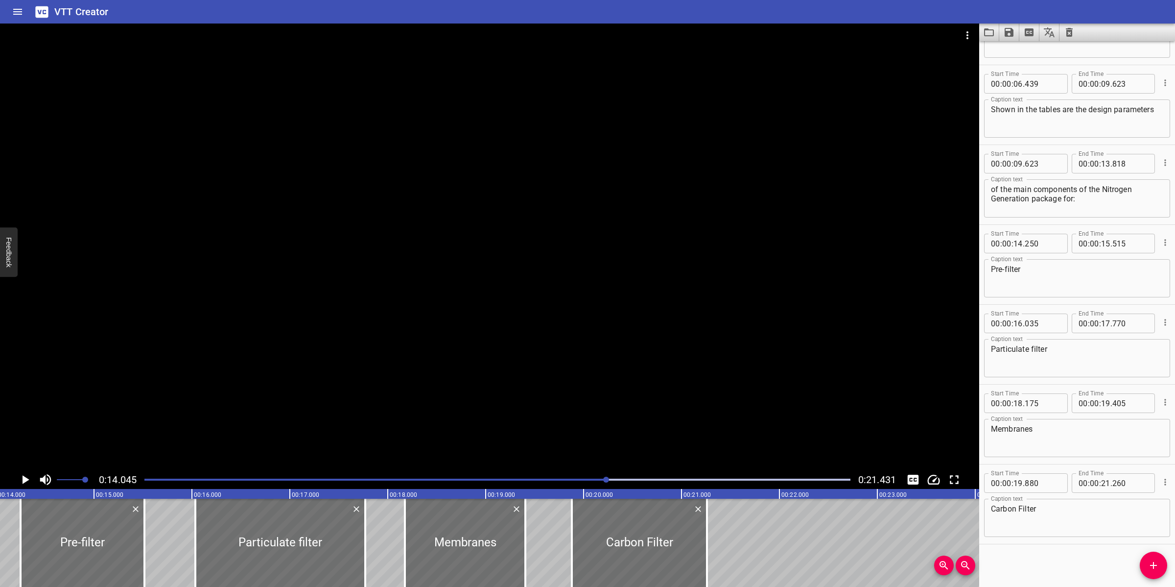
click at [500, 350] on div at bounding box center [489, 247] width 979 height 447
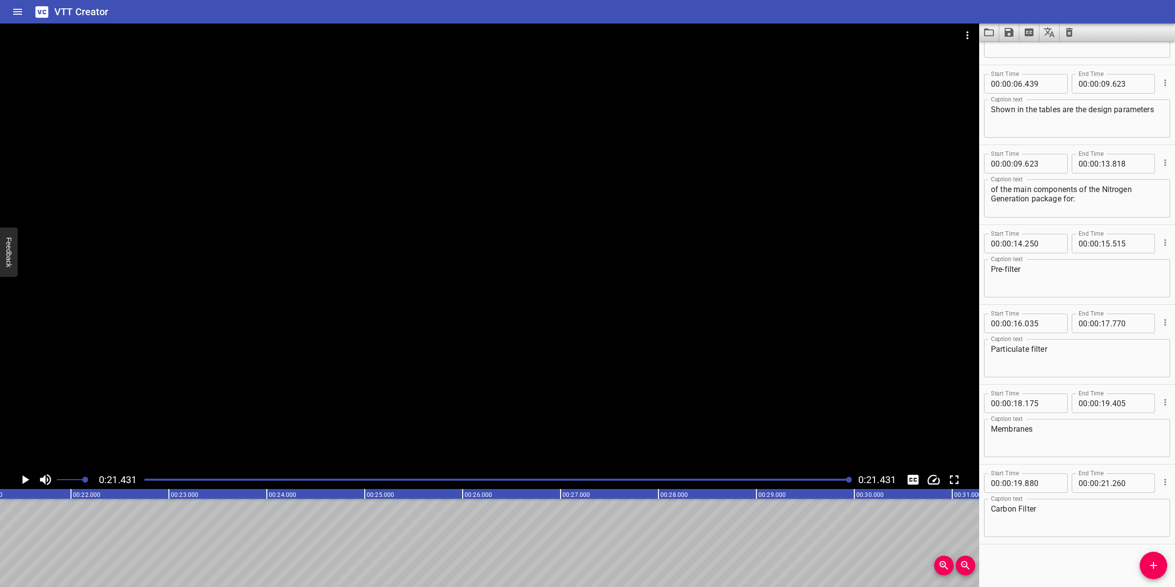
scroll to position [0, 2099]
click at [1007, 31] on icon "Save captions to file" at bounding box center [1009, 32] width 9 height 9
click at [1019, 47] on li "Save to VTT file" at bounding box center [1035, 54] width 72 height 18
click at [967, 32] on icon "Video Options" at bounding box center [968, 35] width 2 height 8
click at [967, 32] on li "Select New Video File..." at bounding box center [1004, 36] width 97 height 18
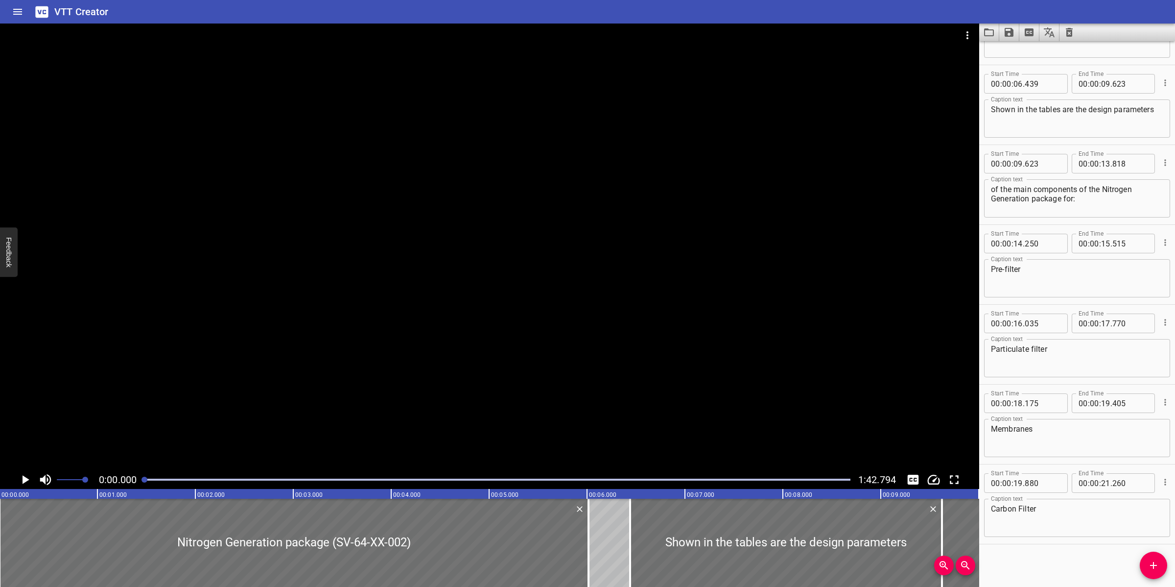
scroll to position [0, 0]
click at [986, 38] on button "Load captions from file" at bounding box center [989, 33] width 20 height 18
click at [1053, 29] on icon "Translate captions" at bounding box center [1049, 32] width 12 height 12
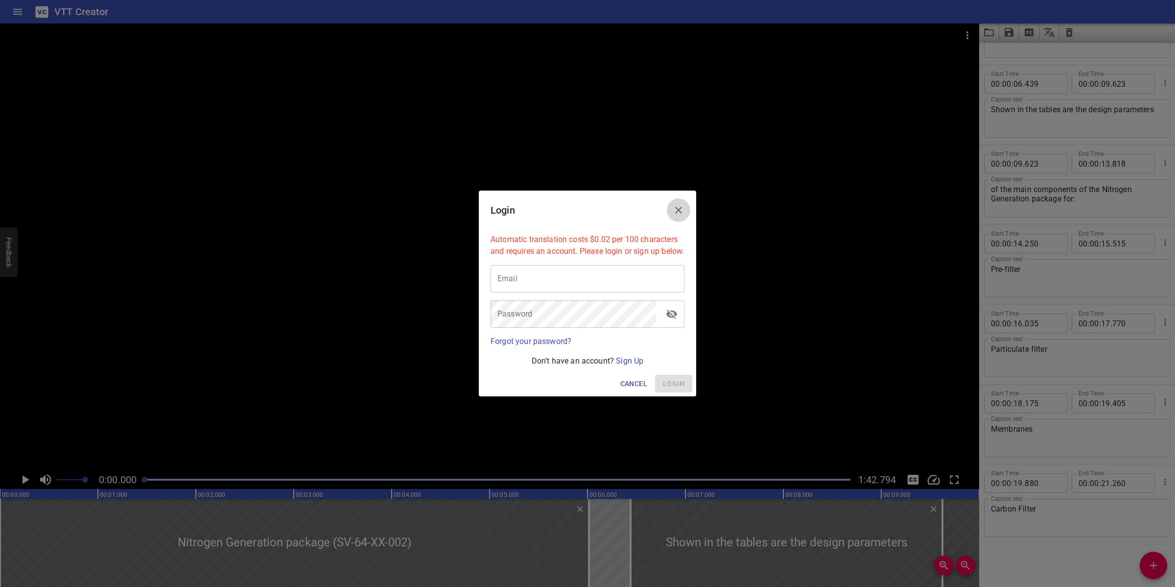
click at [671, 198] on button "Close" at bounding box center [679, 210] width 24 height 24
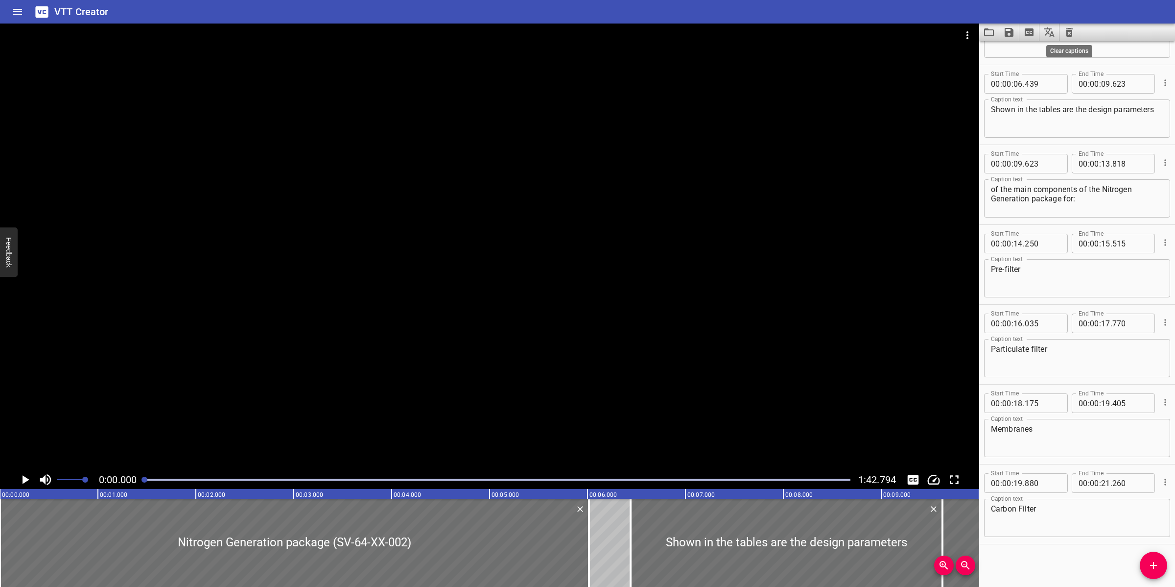
click at [1070, 36] on icon "Clear captions" at bounding box center [1069, 32] width 7 height 9
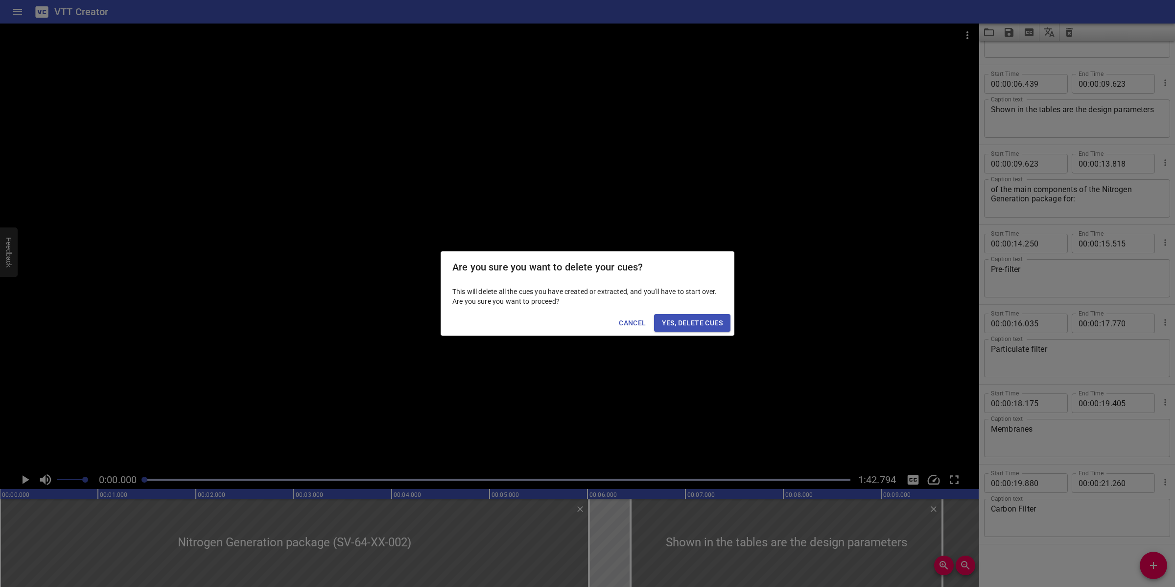
click at [707, 321] on span "Yes, Delete Cues" at bounding box center [692, 323] width 61 height 12
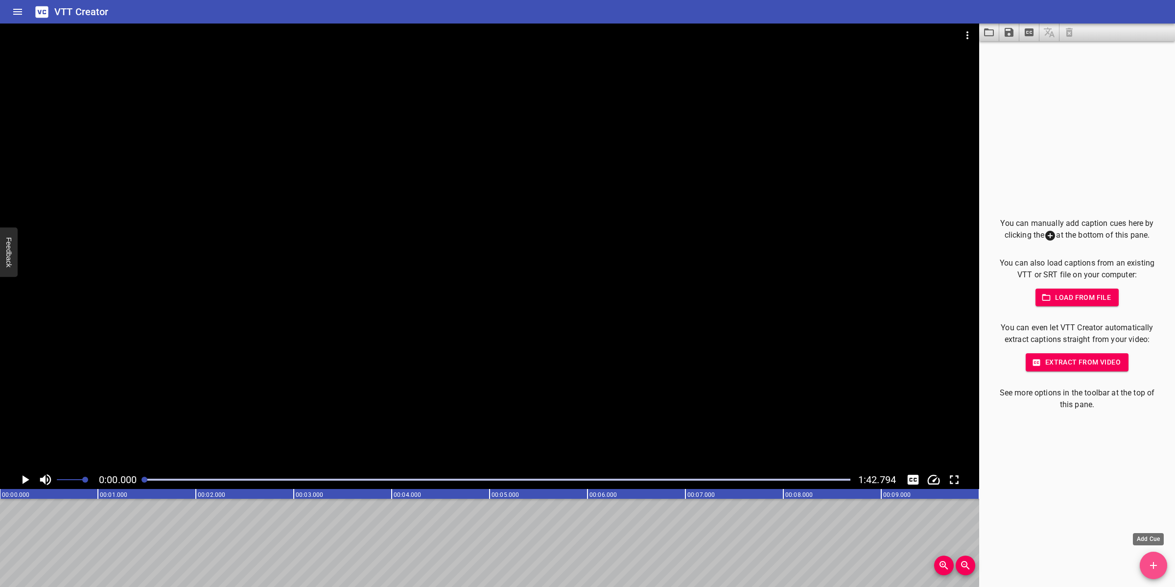
click at [1154, 568] on icon "Add Cue" at bounding box center [1153, 565] width 7 height 7
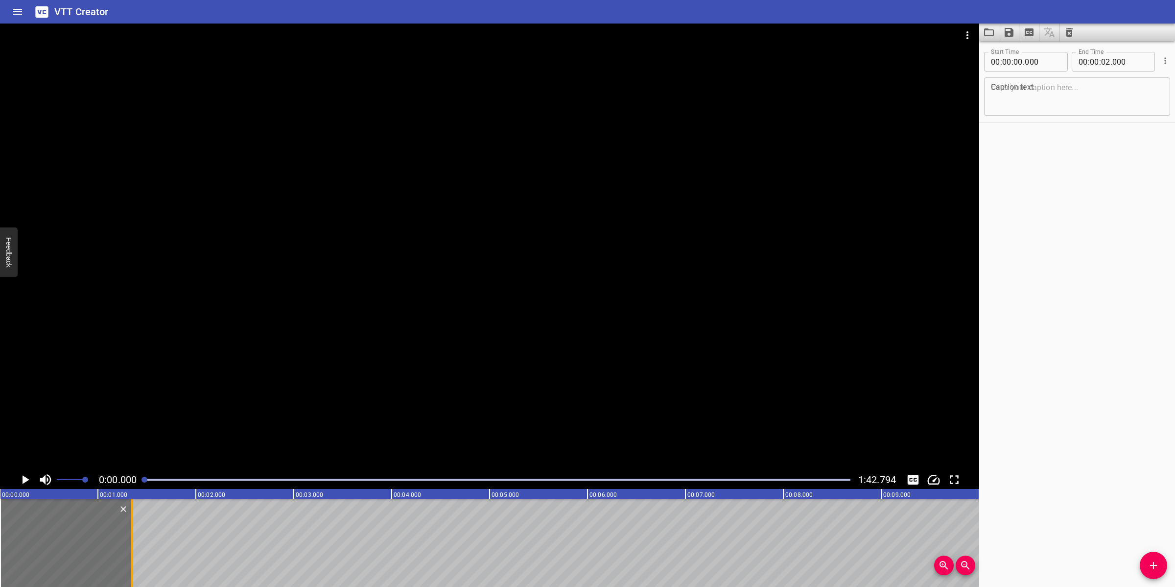
drag, startPoint x: 195, startPoint y: 553, endPoint x: 131, endPoint y: 557, distance: 63.8
click at [131, 557] on div at bounding box center [132, 542] width 2 height 88
type input "01"
type input "350"
click at [1040, 86] on textarea at bounding box center [1077, 97] width 172 height 28
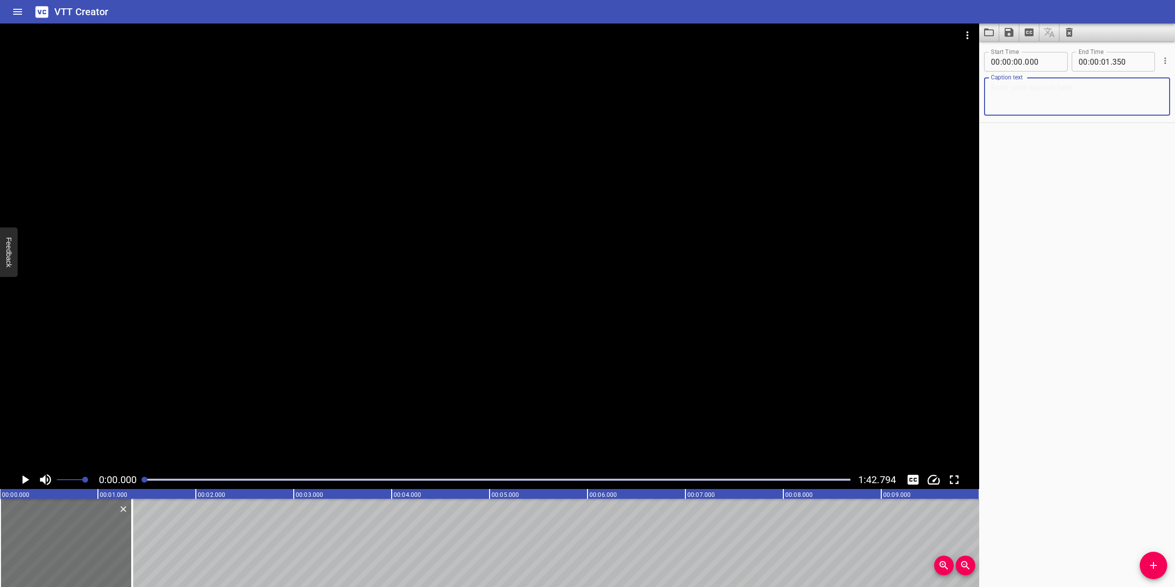
paste textarea "Working Principle"
type textarea "Working Principle"
click at [762, 257] on div at bounding box center [489, 247] width 979 height 447
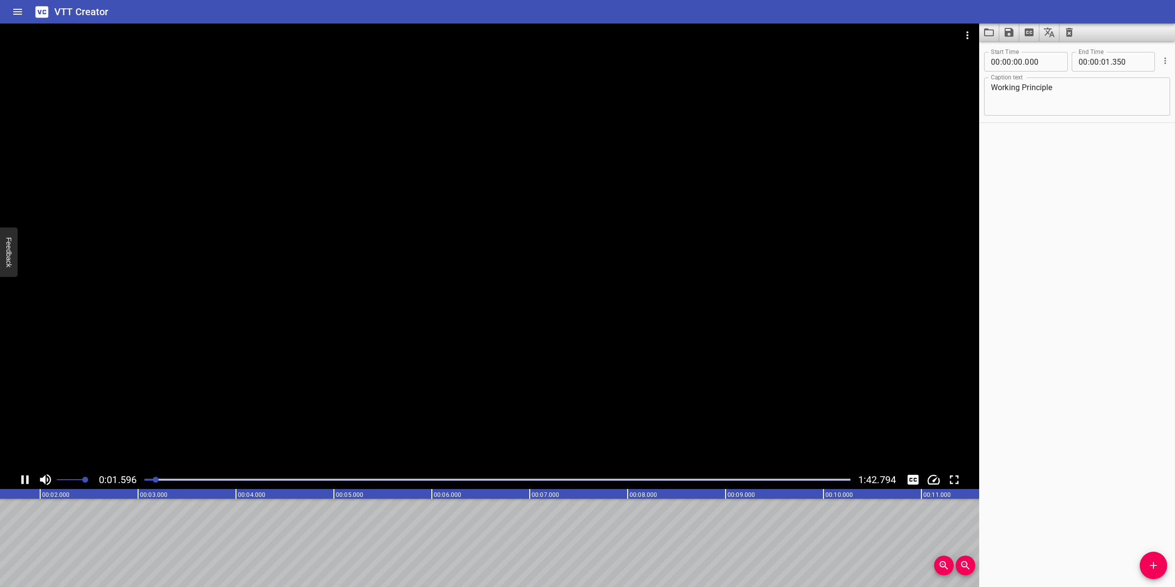
click at [363, 401] on div at bounding box center [489, 247] width 979 height 447
click at [1153, 565] on icon "Add Cue" at bounding box center [1153, 565] width 7 height 7
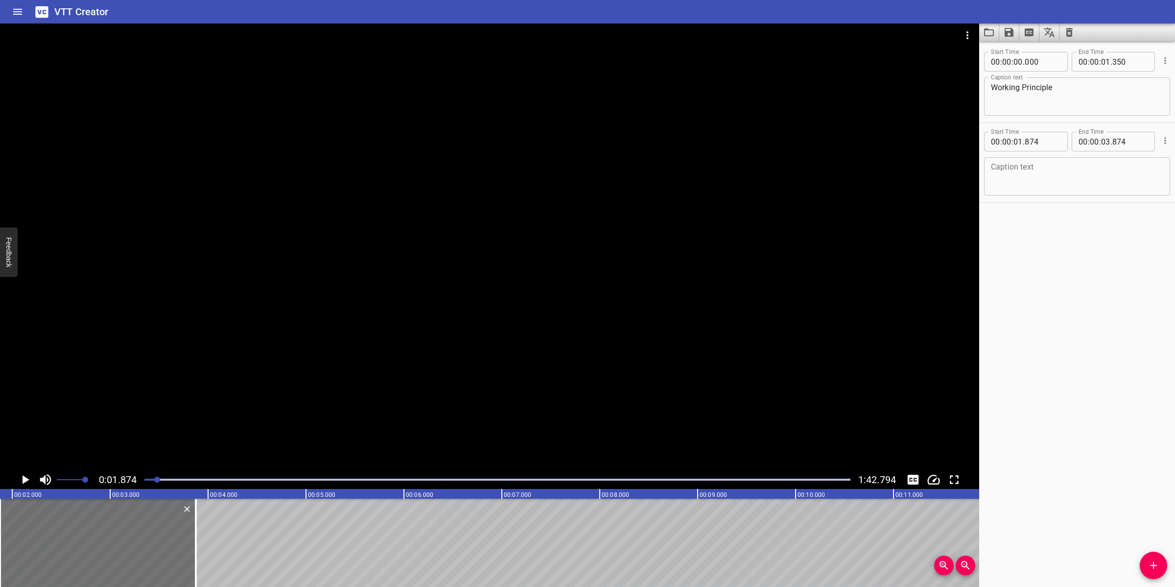
click at [1093, 184] on textarea at bounding box center [1077, 177] width 172 height 28
paste textarea "The main part of a Nitrogen generator is the membrane module (about 10cm in dia…"
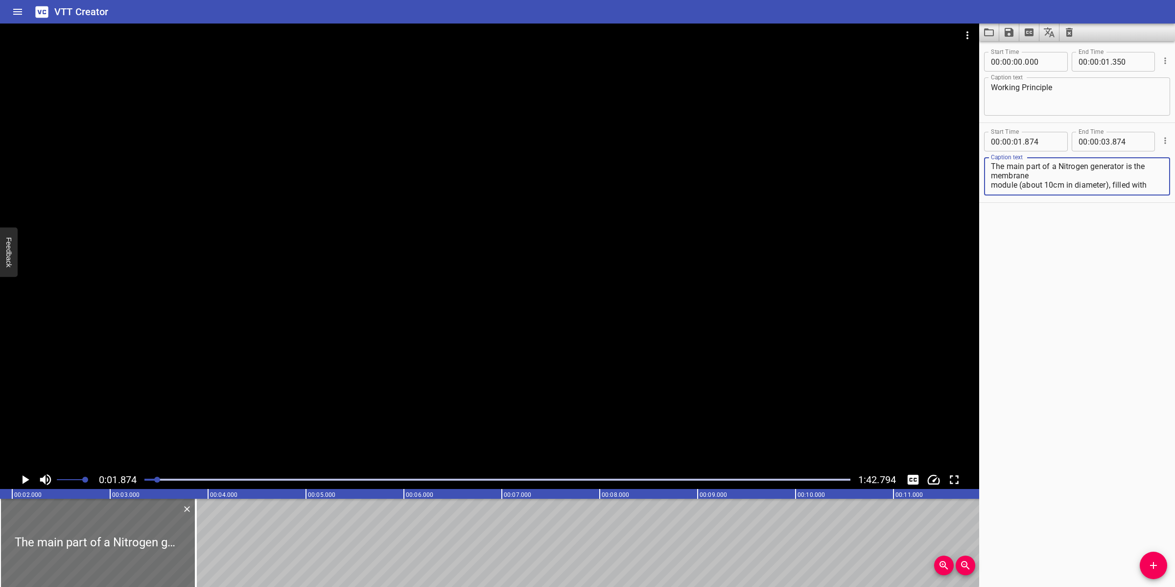
scroll to position [0, 0]
click at [1054, 177] on textarea "The main part of a Nitrogen generator is the membrane module (about 10cm in dia…" at bounding box center [1077, 177] width 172 height 28
click at [544, 233] on div at bounding box center [489, 247] width 979 height 447
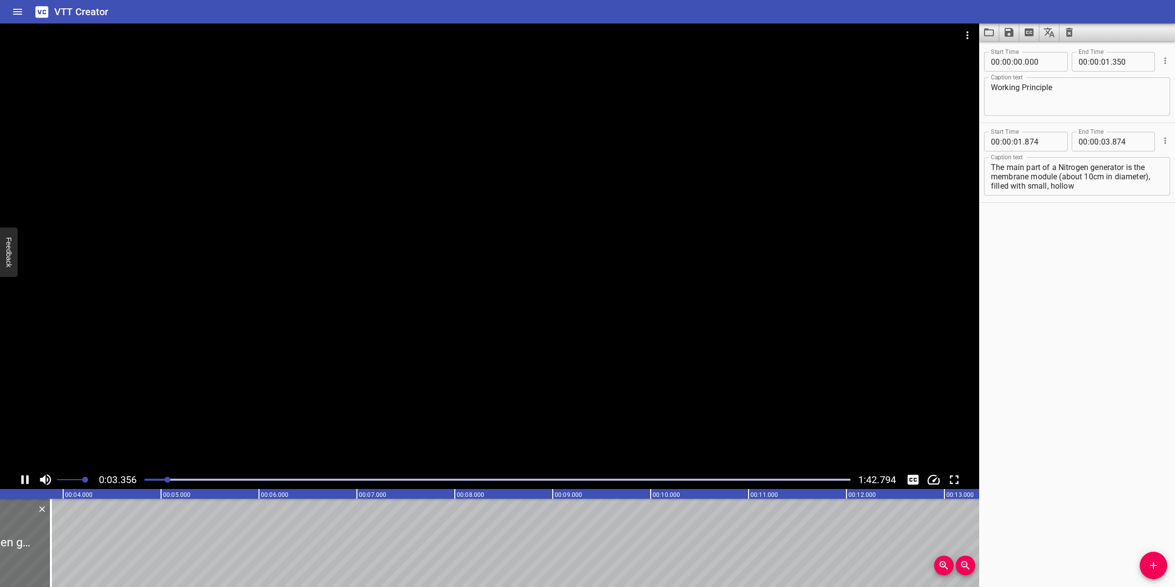
drag, startPoint x: 375, startPoint y: 375, endPoint x: 688, endPoint y: 287, distance: 325.7
click at [382, 370] on div at bounding box center [489, 247] width 979 height 447
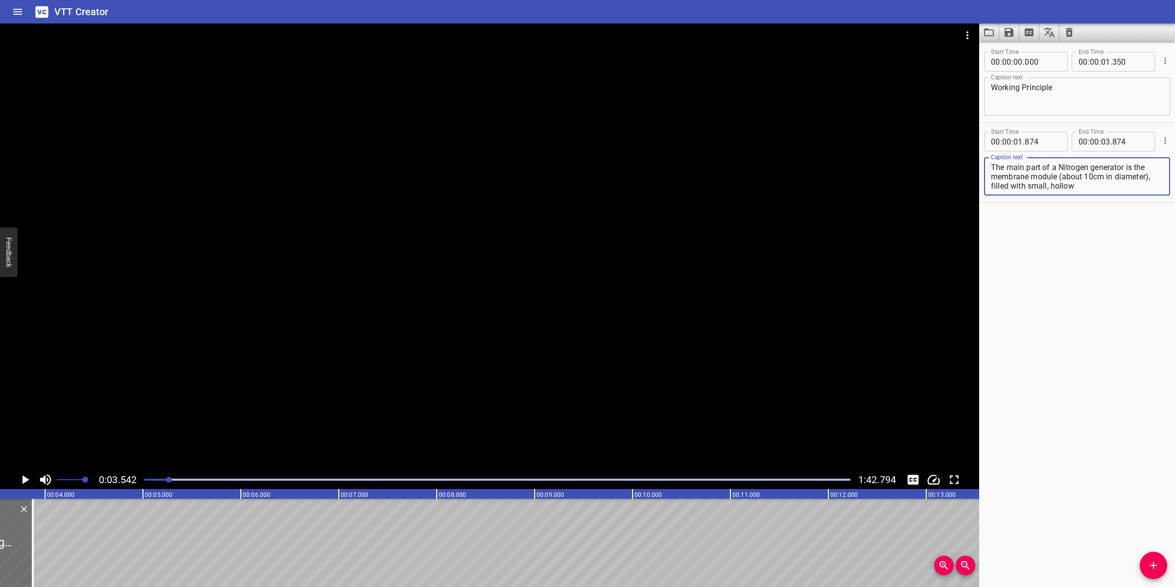
drag, startPoint x: 1063, startPoint y: 168, endPoint x: 1055, endPoint y: 163, distance: 9.5
click at [1055, 163] on textarea "The main part of a Nitrogen generator is the membrane module (about 10cm in dia…" at bounding box center [1077, 177] width 172 height 28
drag, startPoint x: 722, startPoint y: 332, endPoint x: 698, endPoint y: 327, distance: 24.5
click at [722, 332] on div at bounding box center [489, 247] width 979 height 447
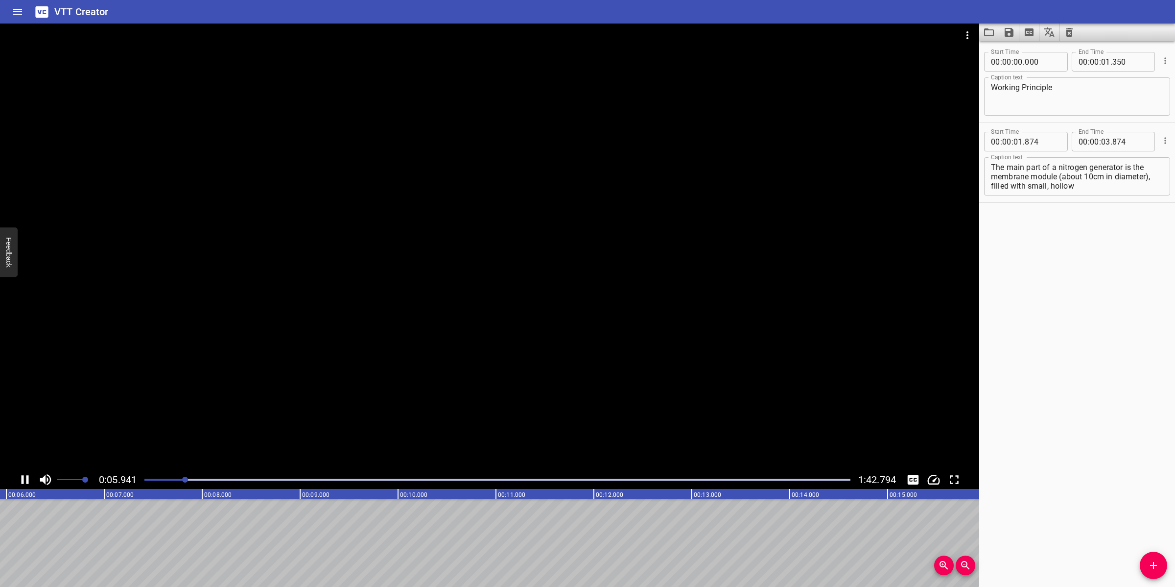
drag, startPoint x: 492, startPoint y: 331, endPoint x: 498, endPoint y: 326, distance: 8.3
click at [494, 330] on div at bounding box center [489, 247] width 979 height 447
click at [326, 371] on div at bounding box center [489, 247] width 979 height 447
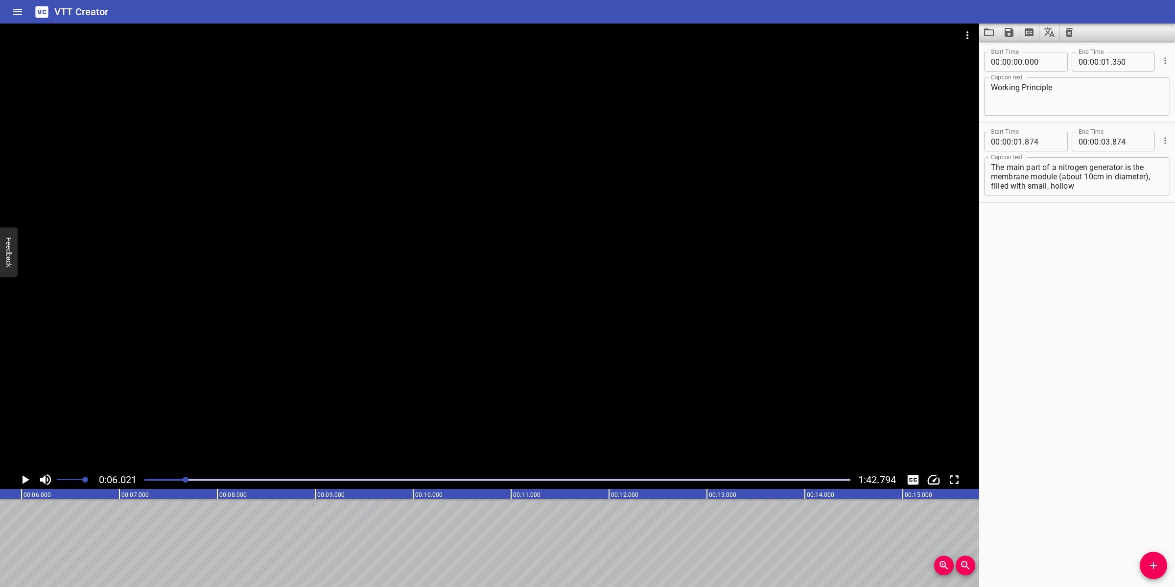
scroll to position [0, 589]
click at [1048, 169] on textarea "The main part of a nitrogen generator is the membrane module (about 10cm in dia…" at bounding box center [1077, 177] width 172 height 28
click at [638, 285] on div at bounding box center [489, 247] width 979 height 447
click at [564, 355] on div at bounding box center [489, 247] width 979 height 447
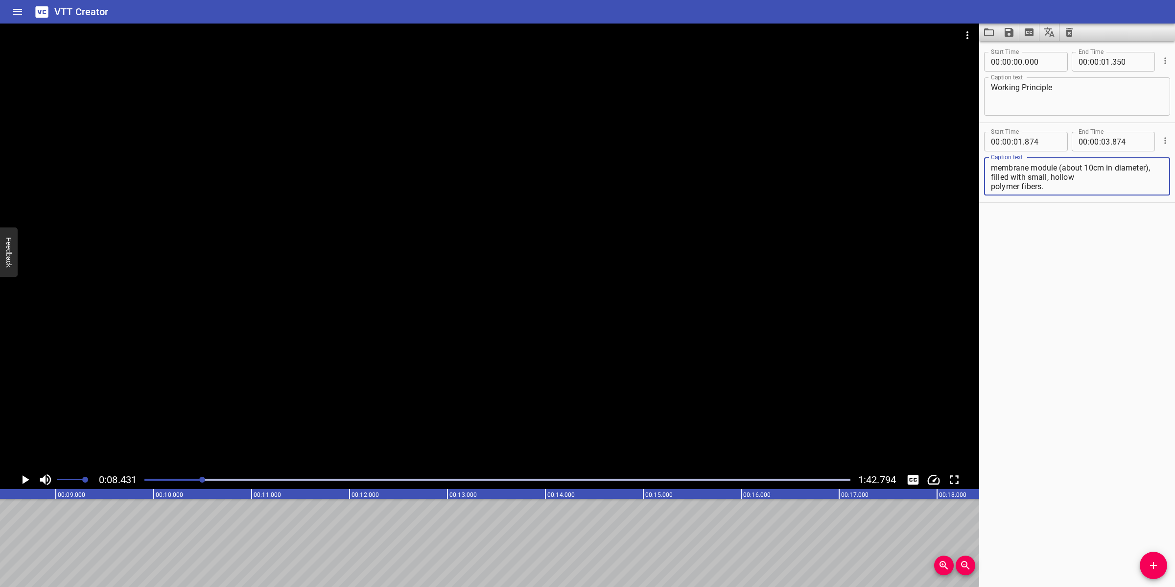
drag, startPoint x: 1028, startPoint y: 184, endPoint x: 1123, endPoint y: 202, distance: 96.1
click at [1123, 202] on div "Start Time 00 : 00 : 01 . 874 Start Time End Time 00 : 00 : 03 . 874 End Time C…" at bounding box center [1077, 163] width 196 height 80
type textarea "The main part of a nitrogen generator is the membrane module (about 10cm in dia…"
click at [1103, 141] on input "number" at bounding box center [1105, 142] width 9 height 20
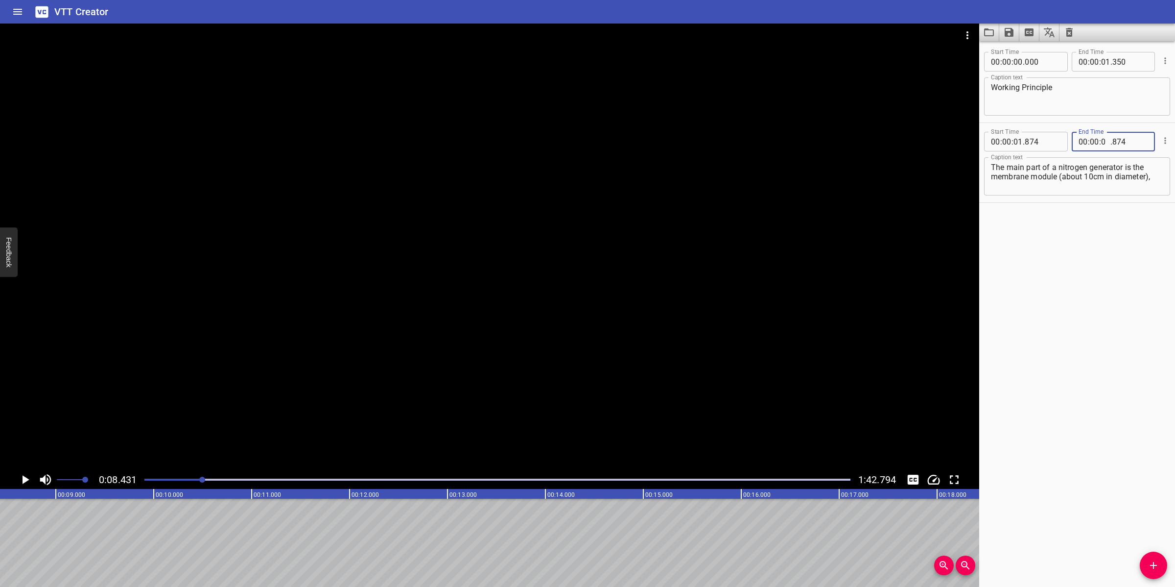
type input "08"
type input "431"
click at [1149, 564] on icon "Add Cue" at bounding box center [1154, 565] width 12 height 12
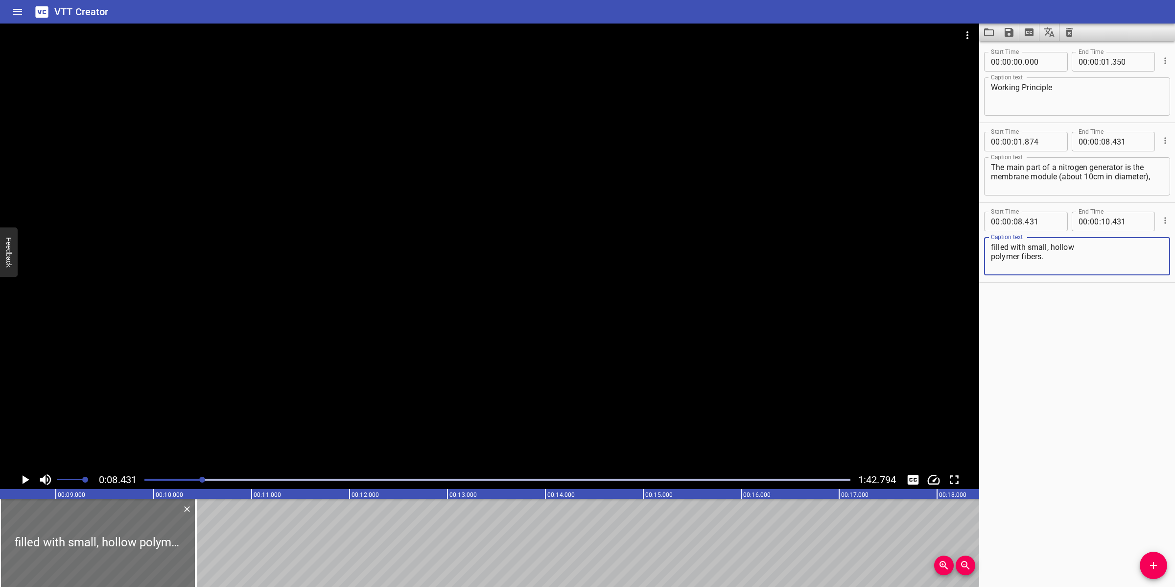
click at [1083, 242] on textarea "filled with small, hollow polymer fibers." at bounding box center [1077, 256] width 172 height 28
type textarea "filled with small, hollow polymer fibers."
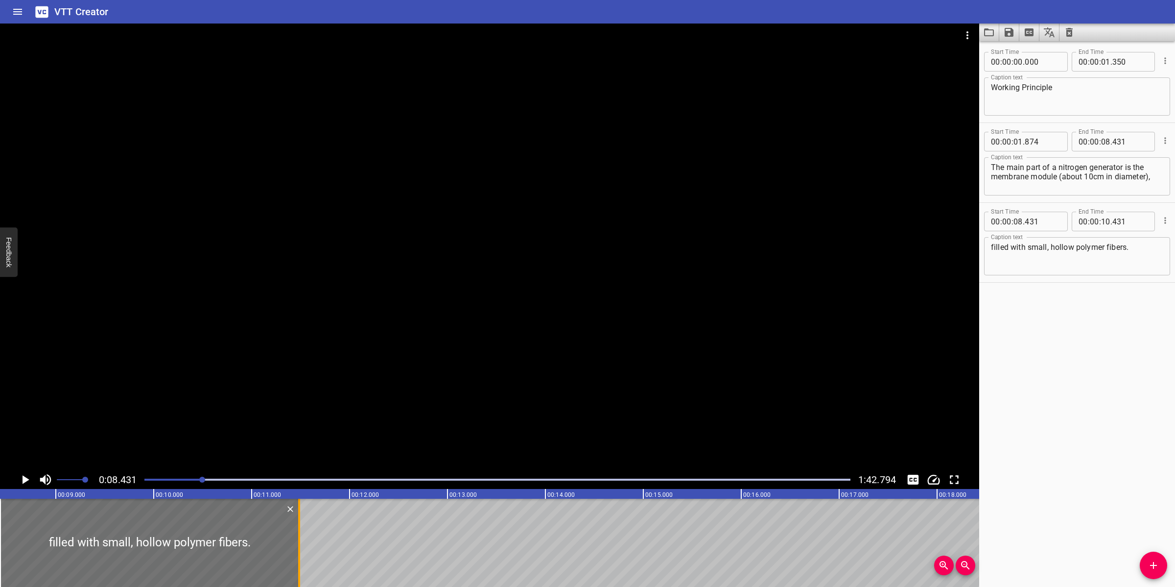
drag, startPoint x: 196, startPoint y: 530, endPoint x: 300, endPoint y: 524, distance: 103.9
click at [300, 524] on div at bounding box center [299, 542] width 2 height 88
type input "11"
type input "491"
drag, startPoint x: 1126, startPoint y: 246, endPoint x: 1117, endPoint y: 249, distance: 9.8
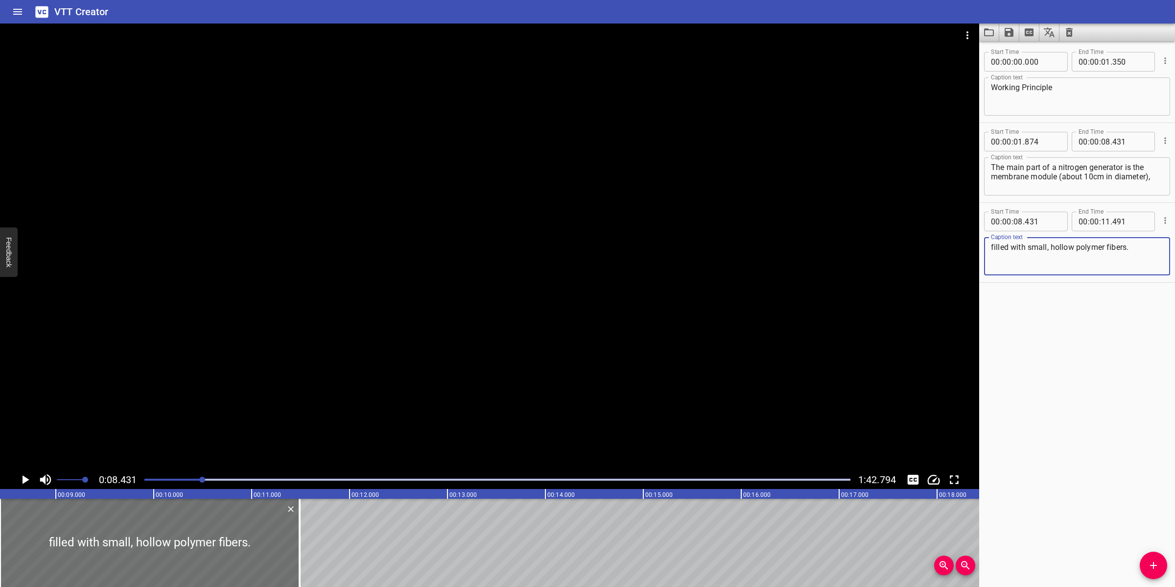
click at [1117, 249] on textarea "filled with small, hollow polymer fibers." at bounding box center [1077, 256] width 172 height 28
drag, startPoint x: 686, startPoint y: 340, endPoint x: 663, endPoint y: 351, distance: 24.8
click at [676, 346] on div at bounding box center [489, 247] width 979 height 447
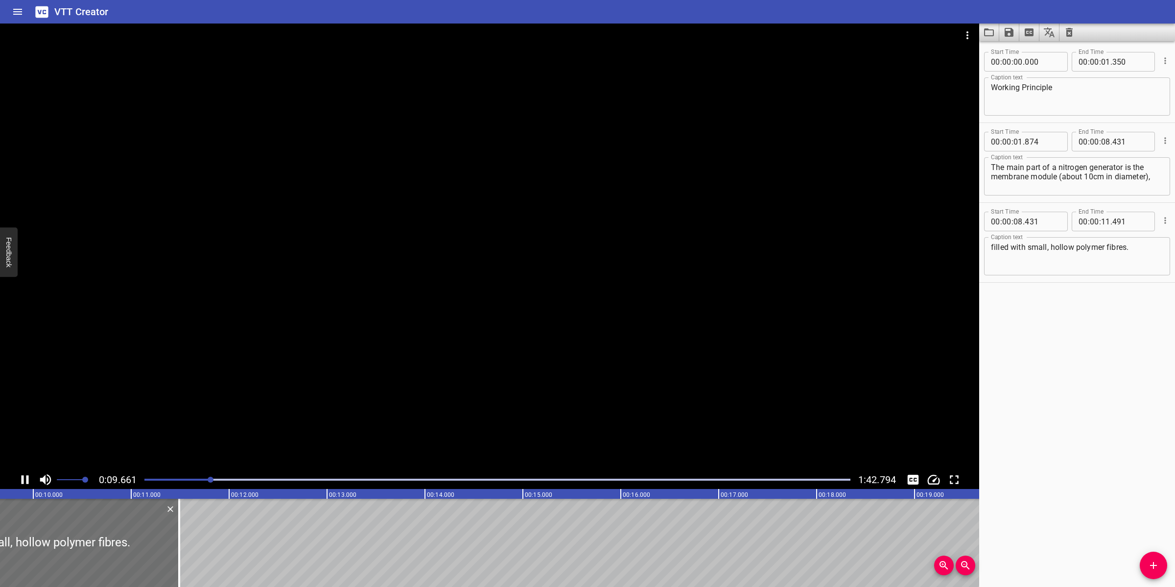
click at [1147, 245] on textarea "filled with small, hollow polymer fibres." at bounding box center [1077, 256] width 172 height 28
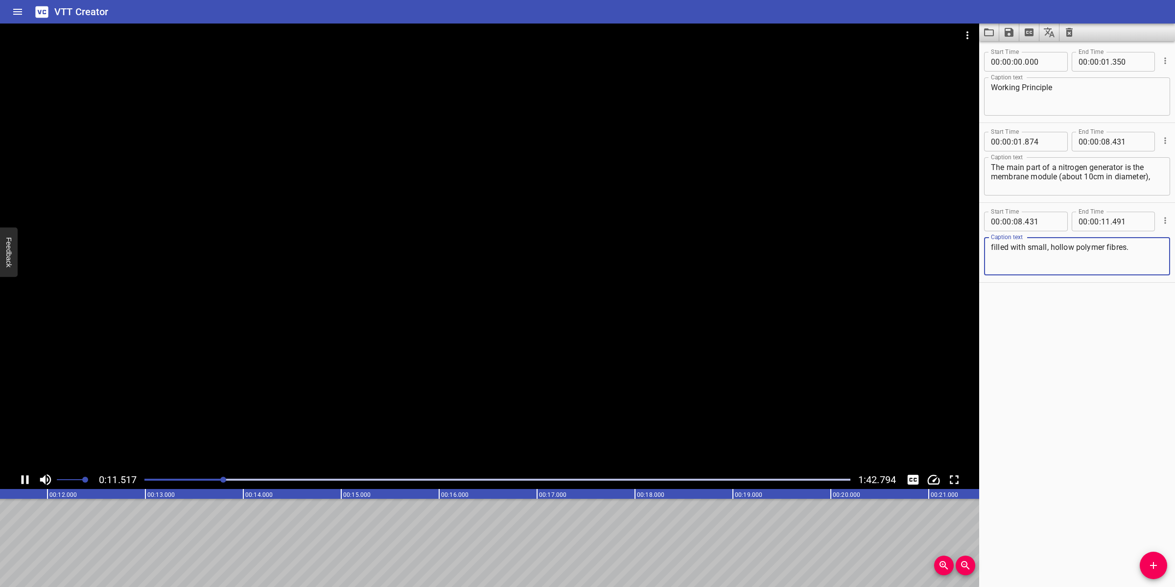
click at [464, 380] on div at bounding box center [489, 247] width 979 height 447
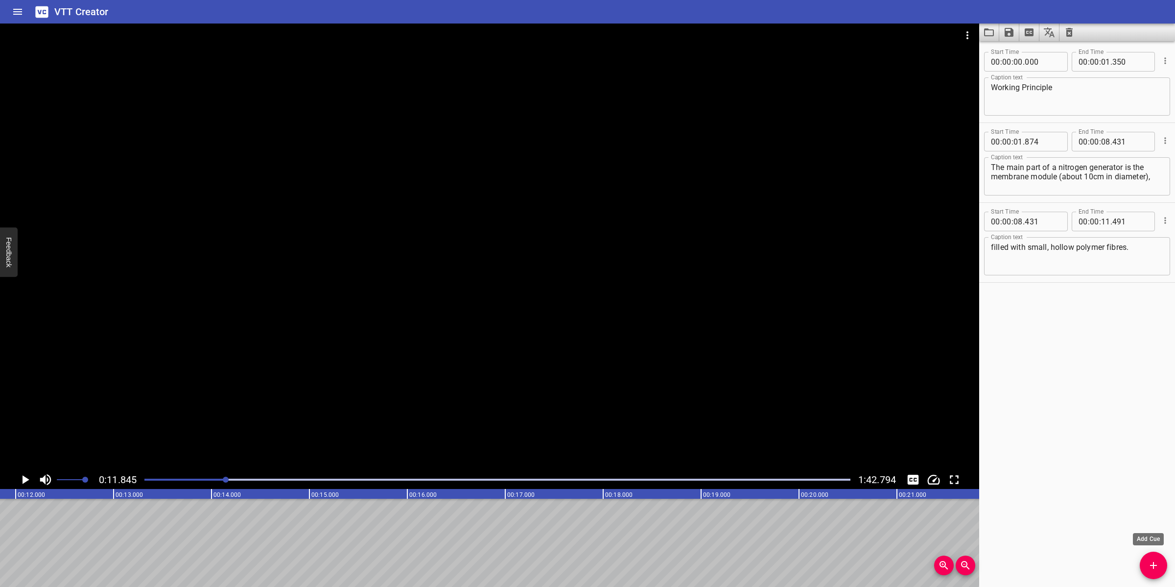
drag, startPoint x: 1156, startPoint y: 568, endPoint x: 1147, endPoint y: 568, distance: 8.8
click at [1157, 568] on icon "Add Cue" at bounding box center [1154, 565] width 12 height 12
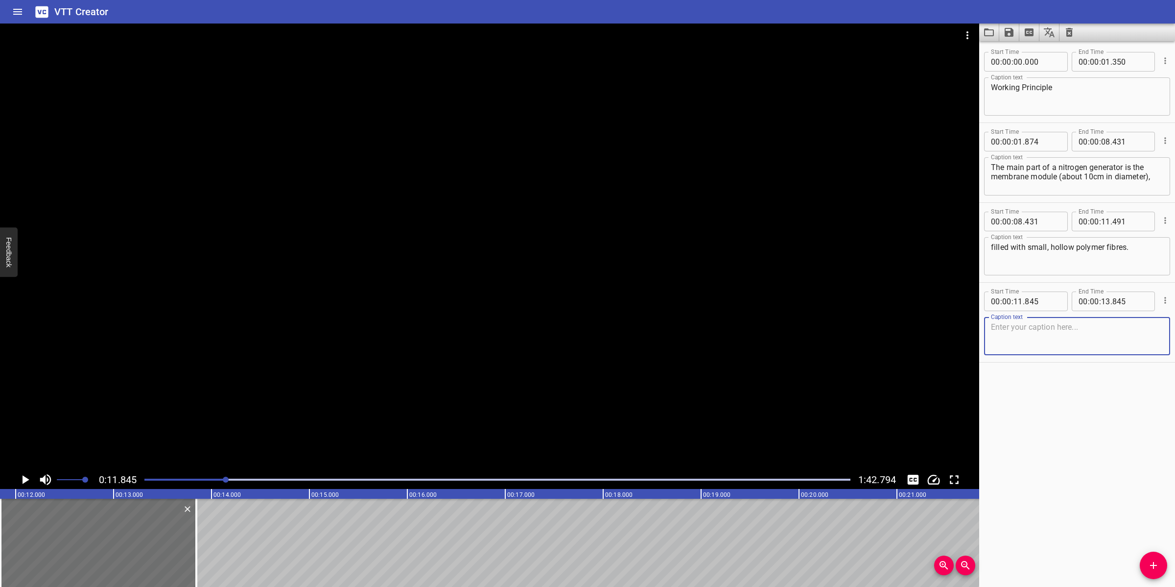
click at [1049, 249] on textarea "filled with small, hollow polymer fibres." at bounding box center [1077, 256] width 172 height 28
click at [1061, 256] on textarea "filled with small hollow polymer fibres." at bounding box center [1077, 256] width 172 height 28
type textarea "filled with small hollow polymer fibres."
drag, startPoint x: 122, startPoint y: 566, endPoint x: 140, endPoint y: 546, distance: 26.7
click at [140, 546] on div at bounding box center [115, 542] width 196 height 88
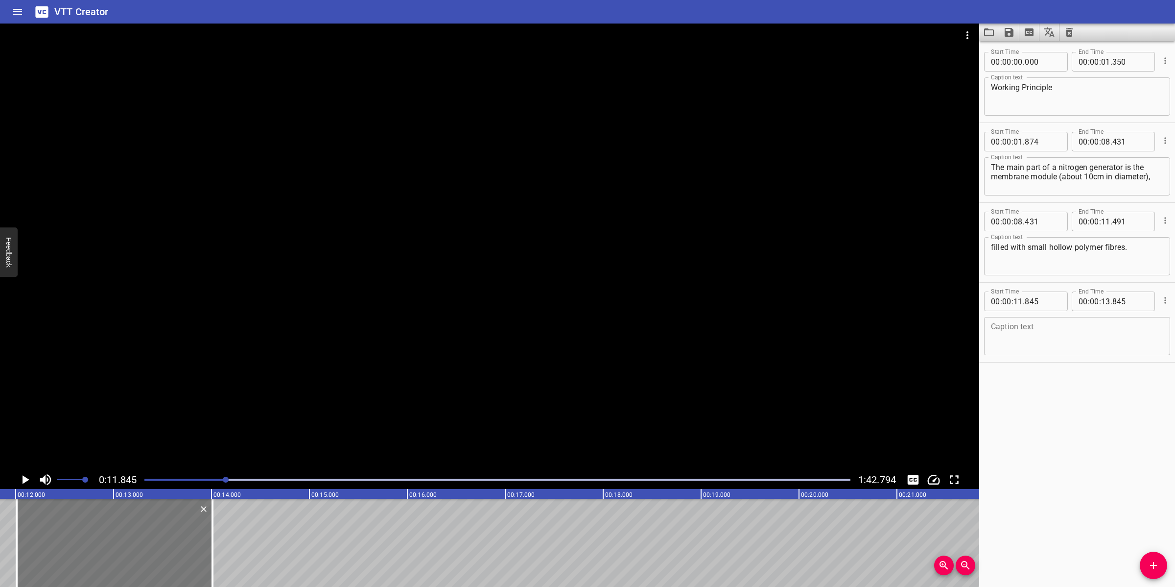
type input "12"
type input "025"
type input "14"
type input "025"
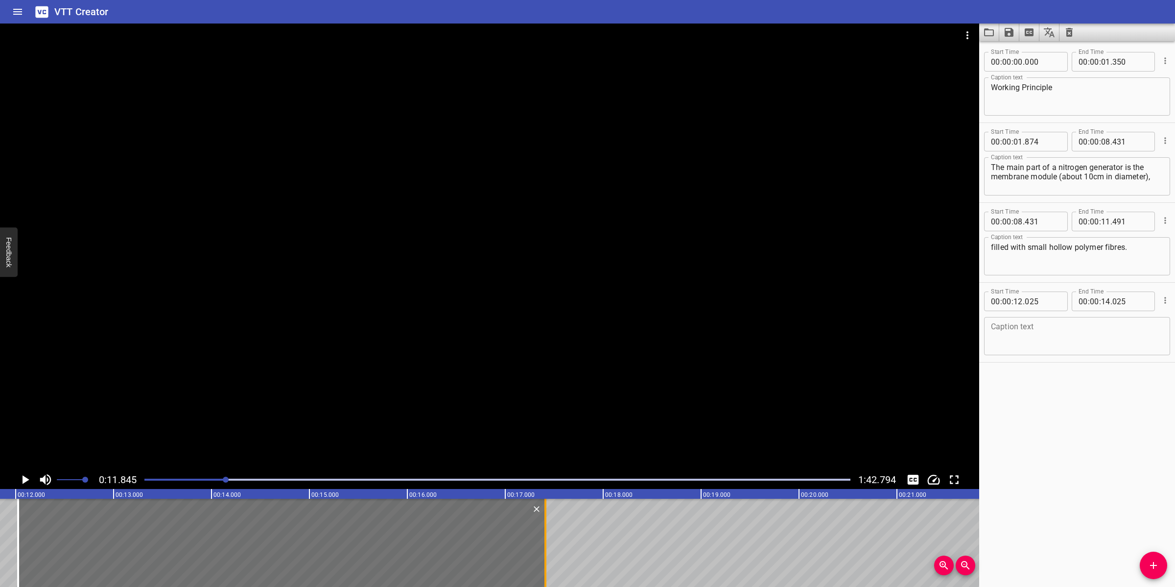
drag, startPoint x: 213, startPoint y: 543, endPoint x: 546, endPoint y: 527, distance: 333.4
click at [546, 527] on div at bounding box center [545, 542] width 2 height 88
type input "17"
type input "425"
click at [1075, 358] on div "Start Time 00 : 00 : 12 . 025 Start Time End Time 00 : 00 : 17 . 425 End Time C…" at bounding box center [1077, 322] width 196 height 79
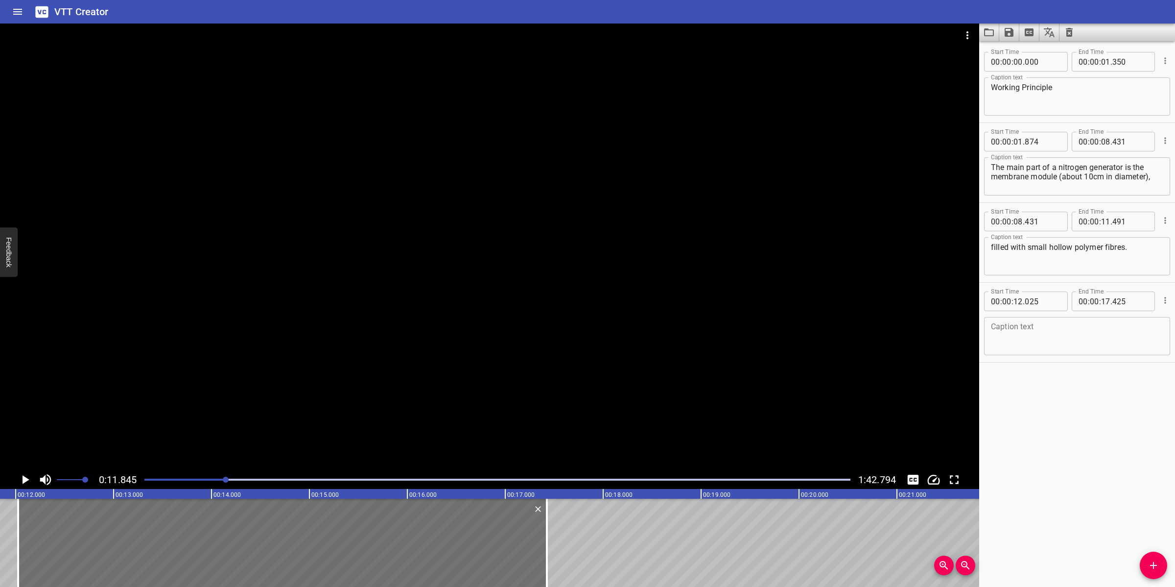
click at [1074, 350] on div "Caption text" at bounding box center [1077, 336] width 186 height 38
paste textarea "First, dry, clean compressed air enters and due to the structure of these fiber…"
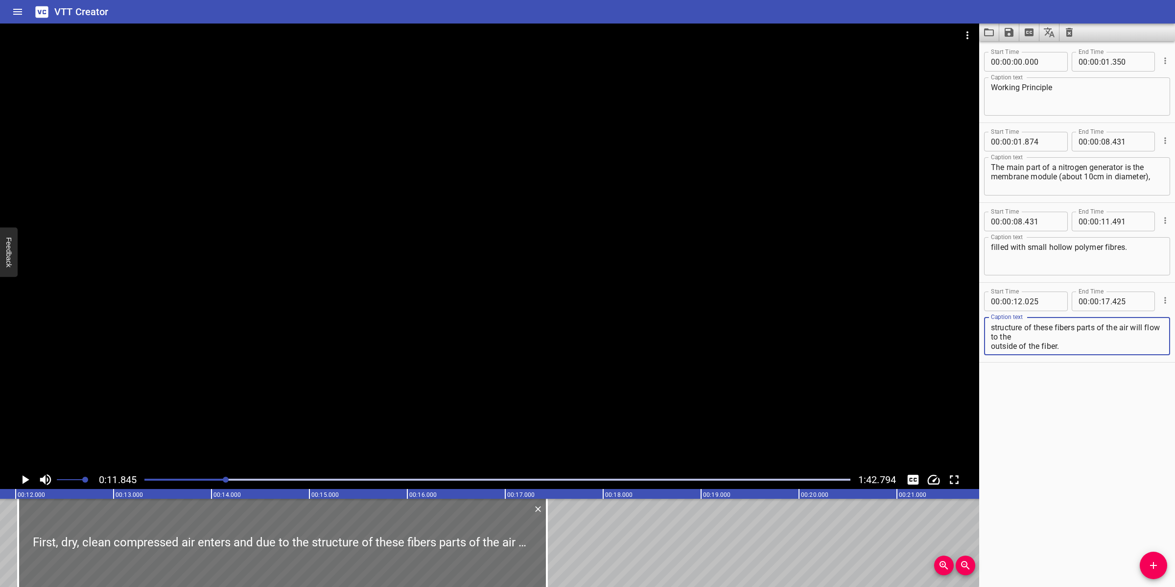
click at [1058, 339] on textarea "First, dry, clean compressed air enters and due to the structure of these fiber…" at bounding box center [1077, 336] width 172 height 28
click at [1037, 327] on textarea "First, dry, clean compressed air enters and due to the structure of these fiber…" at bounding box center [1077, 336] width 172 height 28
click at [632, 316] on div at bounding box center [489, 247] width 979 height 447
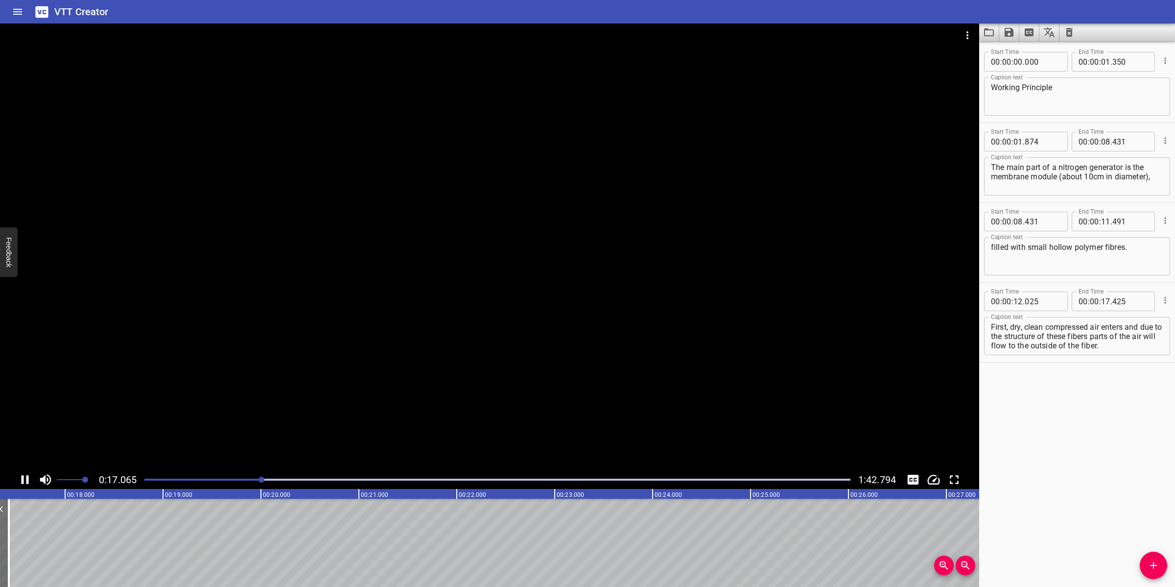
click at [503, 343] on div at bounding box center [489, 247] width 979 height 447
click at [1067, 339] on textarea "First, dry, clean compressed air enters and due to the structure of these fiber…" at bounding box center [1077, 336] width 172 height 28
drag, startPoint x: 1115, startPoint y: 334, endPoint x: 1154, endPoint y: 360, distance: 47.3
click at [1154, 360] on div "Start Time 00 : 00 : 12 . 025 Start Time End Time 00 : 00 : 17 . 425 End Time C…" at bounding box center [1077, 322] width 196 height 79
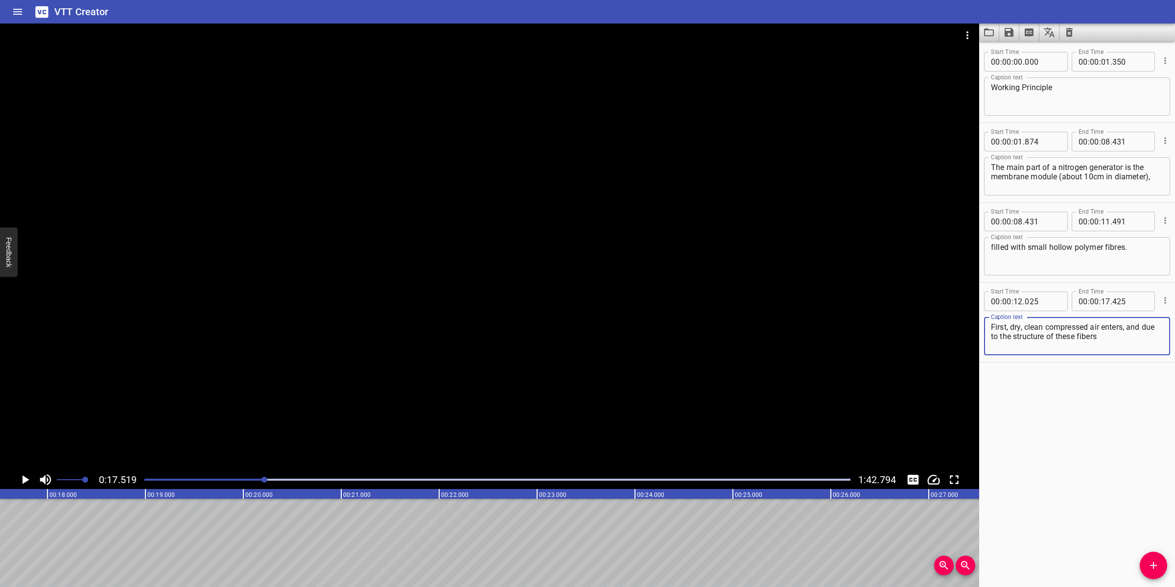
type textarea "First, dry, clean compressed air enters, and due to the structure of these fibe…"
click at [1101, 304] on input "number" at bounding box center [1105, 301] width 9 height 20
type input "17"
type input "519"
click at [1151, 568] on icon "Add Cue" at bounding box center [1154, 565] width 12 height 12
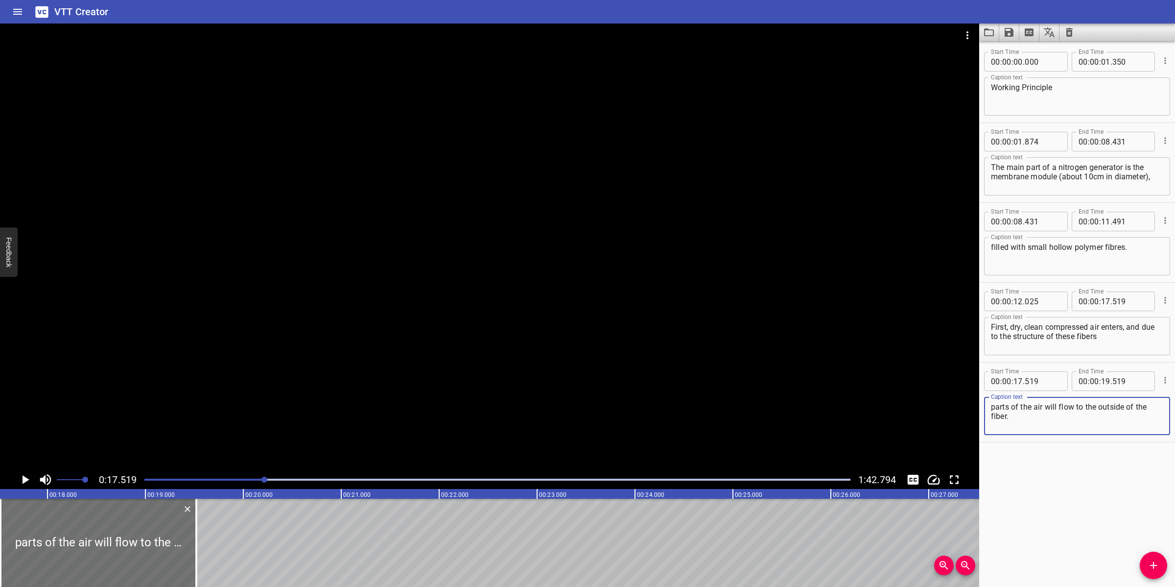
type textarea "parts of the air will flow to the outside of the fiber."
drag, startPoint x: 1114, startPoint y: 333, endPoint x: 1103, endPoint y: 336, distance: 12.2
click at [1103, 336] on textarea "First, dry, clean compressed air enters, and due to the structure of these fibe…" at bounding box center [1077, 336] width 172 height 28
type textarea "First, dry, clean compressed air enters, and due to the structure of these fibr…"
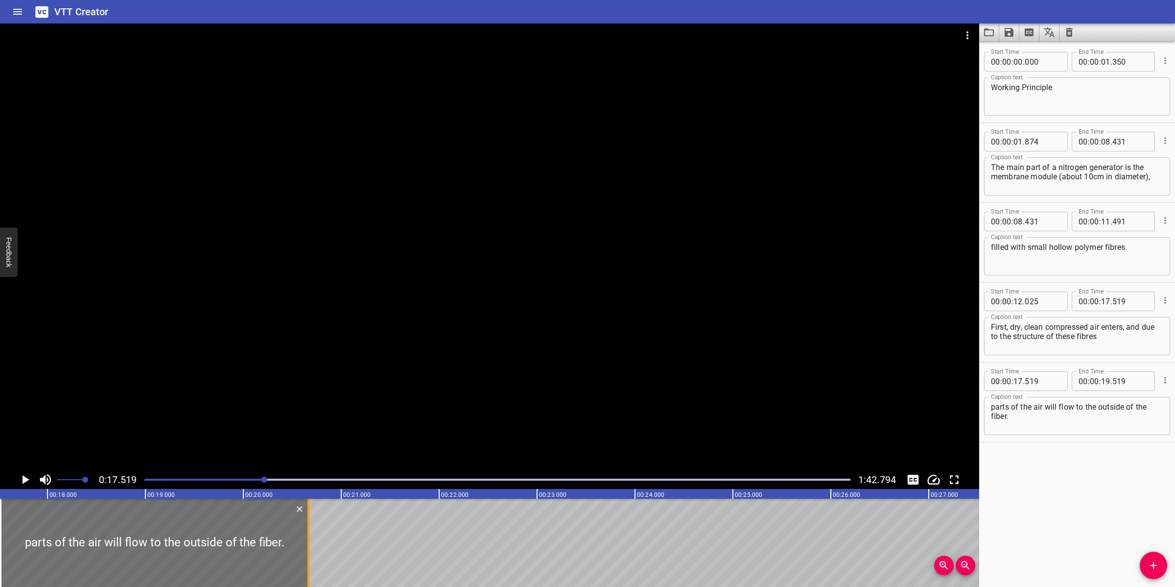
drag, startPoint x: 205, startPoint y: 541, endPoint x: 308, endPoint y: 524, distance: 105.2
click at [308, 524] on div at bounding box center [308, 542] width 2 height 88
type input "20"
type input "679"
click at [373, 396] on div at bounding box center [489, 247] width 979 height 447
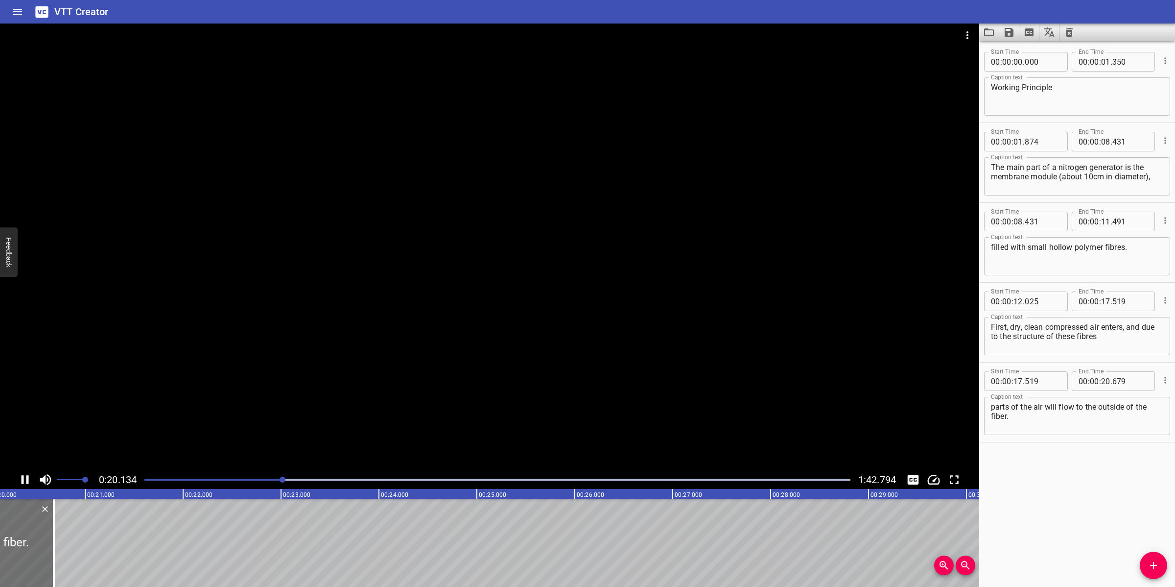
scroll to position [0, 1990]
click at [502, 358] on div at bounding box center [489, 247] width 979 height 447
click at [1093, 418] on textarea "parts of the air will flow to the outside of the fiber." at bounding box center [1077, 416] width 172 height 28
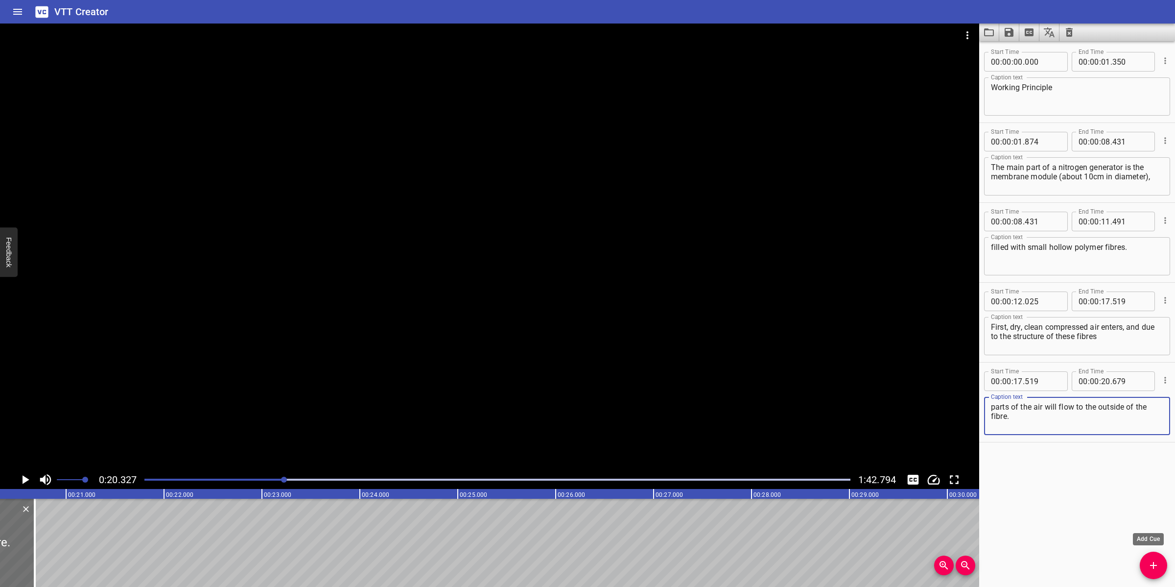
type textarea "parts of the air will flow to the outside of the fibre."
click at [1164, 561] on span "Add Cue" at bounding box center [1153, 565] width 27 height 12
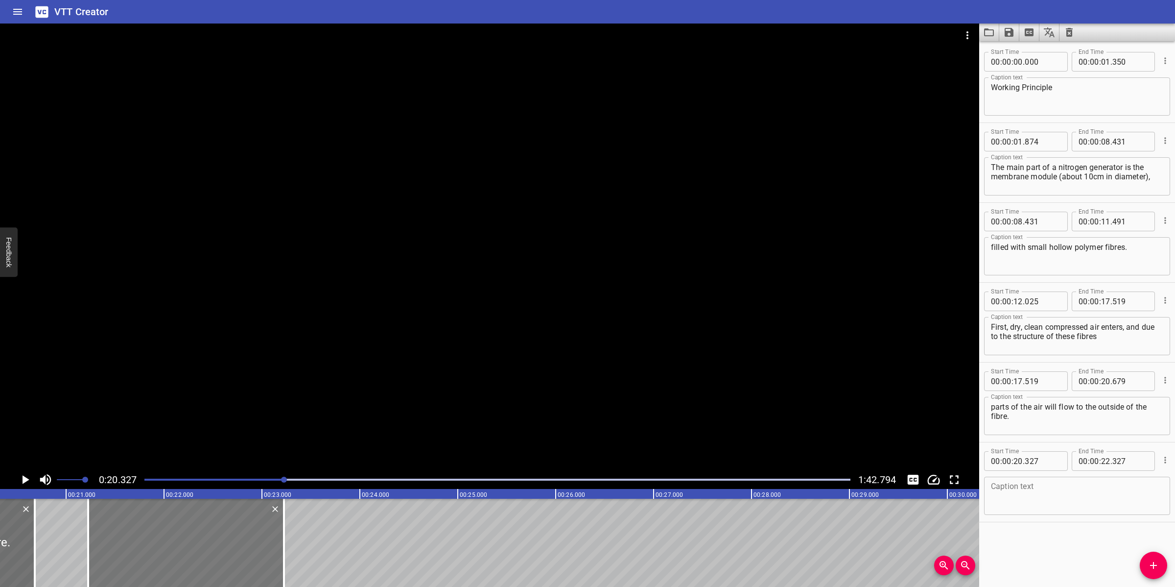
drag, startPoint x: 123, startPoint y: 559, endPoint x: 212, endPoint y: 523, distance: 95.1
click at [212, 517] on div at bounding box center [186, 542] width 196 height 88
type input "21"
type input "232"
type input "23"
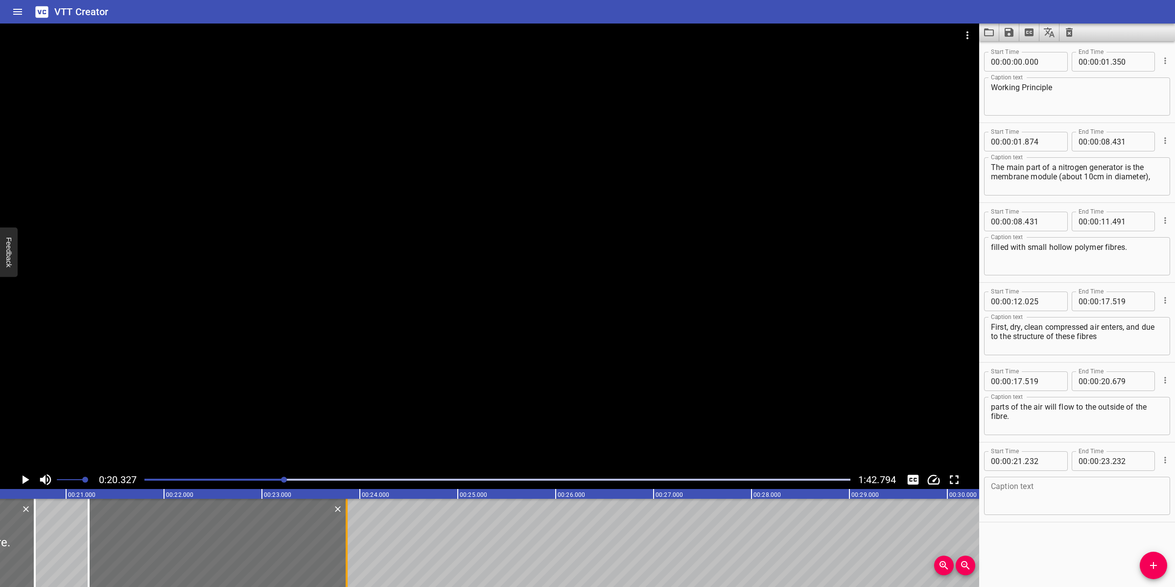
drag, startPoint x: 281, startPoint y: 544, endPoint x: 343, endPoint y: 538, distance: 63.0
click at [343, 538] on div at bounding box center [347, 542] width 10 height 88
type input "872"
click at [1027, 489] on textarea at bounding box center [1077, 496] width 172 height 28
paste textarea "This process is called permeation."
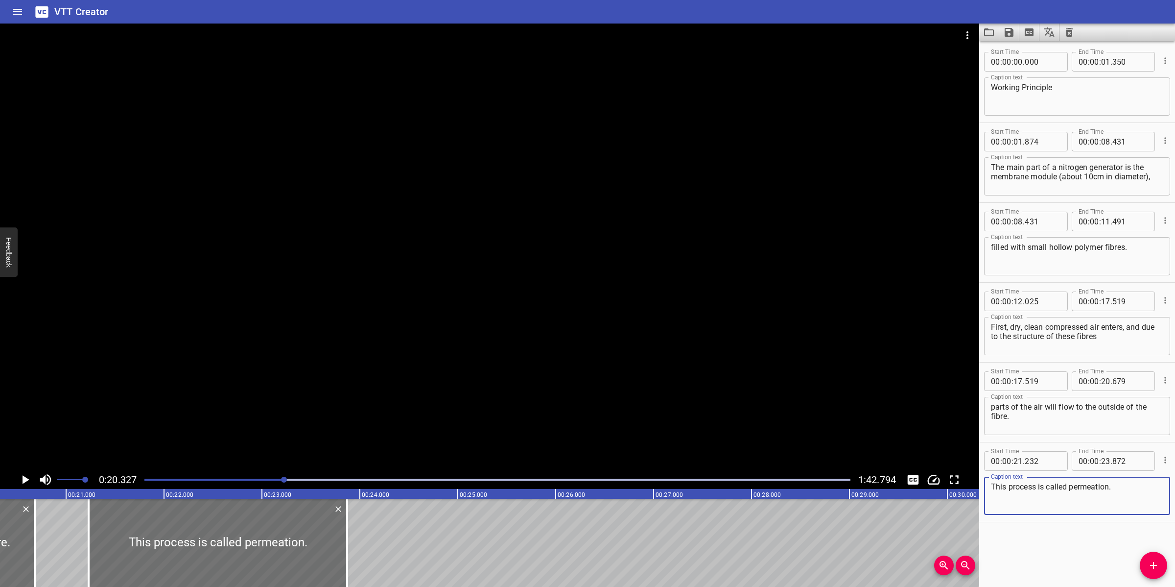
type textarea "This process is called permeation."
click at [611, 351] on div at bounding box center [489, 247] width 979 height 447
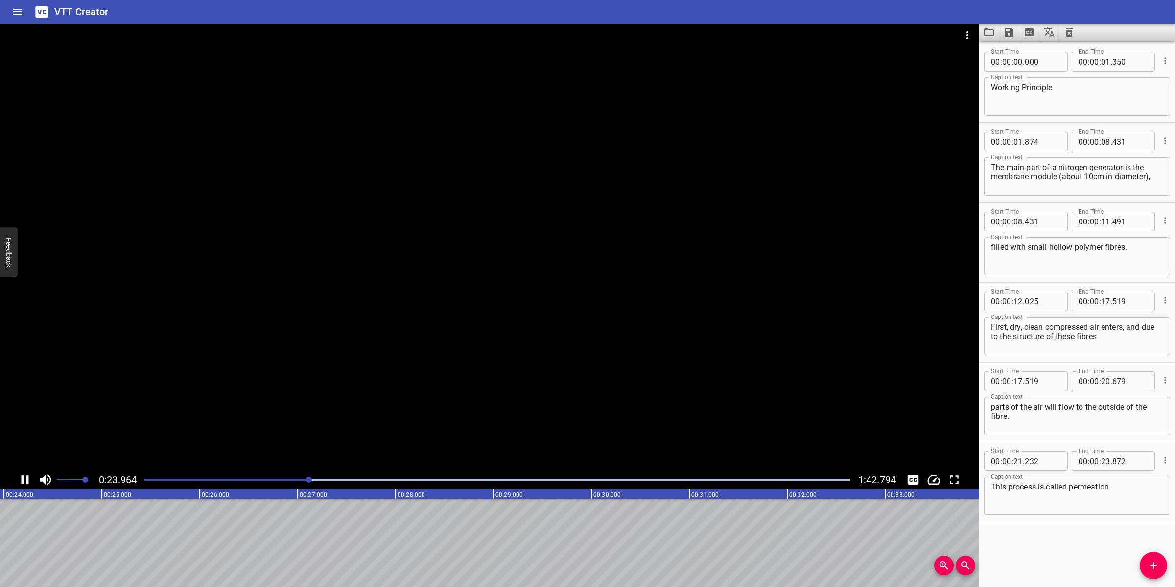
click at [513, 393] on div at bounding box center [489, 247] width 979 height 447
drag, startPoint x: 1151, startPoint y: 560, endPoint x: 1014, endPoint y: 519, distance: 142.4
click at [1151, 561] on icon "Add Cue" at bounding box center [1154, 565] width 12 height 12
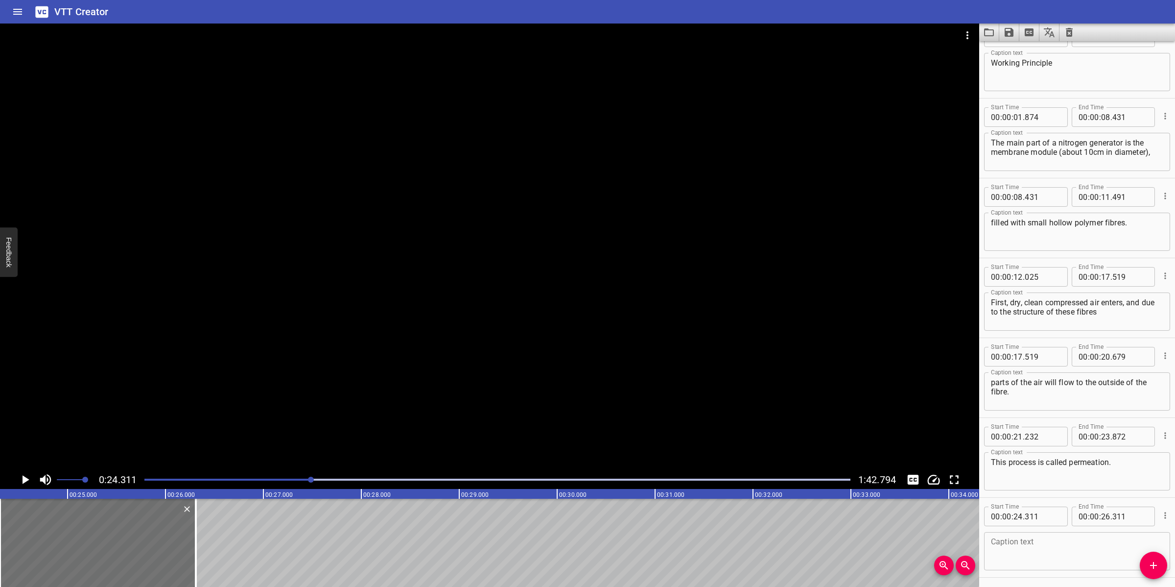
scroll to position [58, 0]
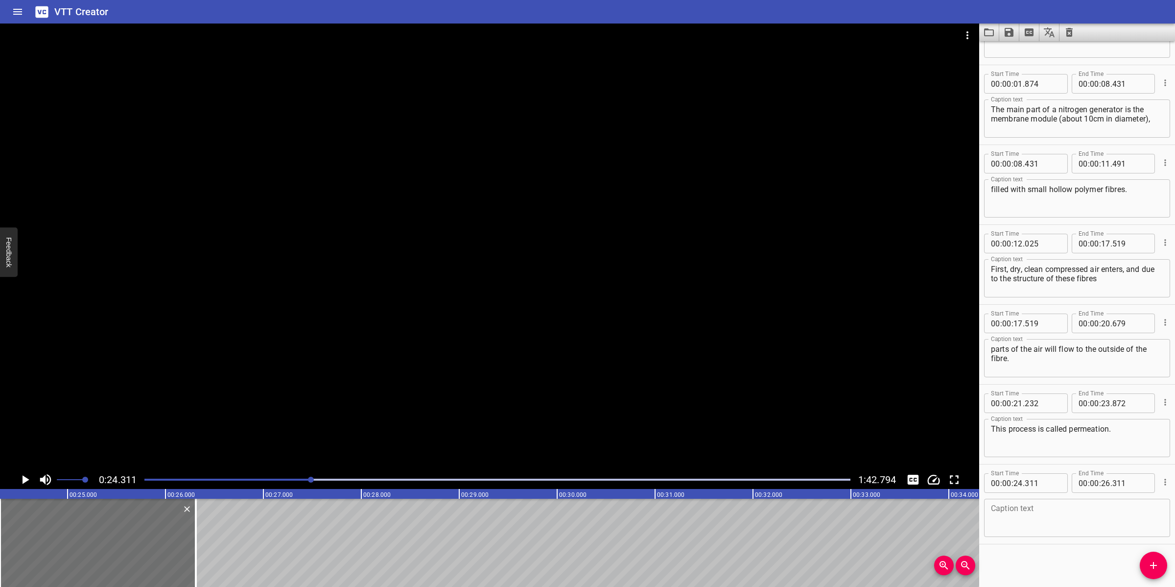
click at [1028, 541] on div "Start Time 00 : 00 : 24 . 311 Start Time End Time 00 : 00 : 26 . 311 End Time C…" at bounding box center [1077, 503] width 196 height 79
click at [1033, 520] on textarea at bounding box center [1077, 518] width 172 height 28
paste textarea "During this process, water, oxygen and some of the argon exit through the membr…"
click at [1061, 509] on textarea "During this process, water, oxygen and some of the argon exit through the membr…" at bounding box center [1077, 518] width 172 height 28
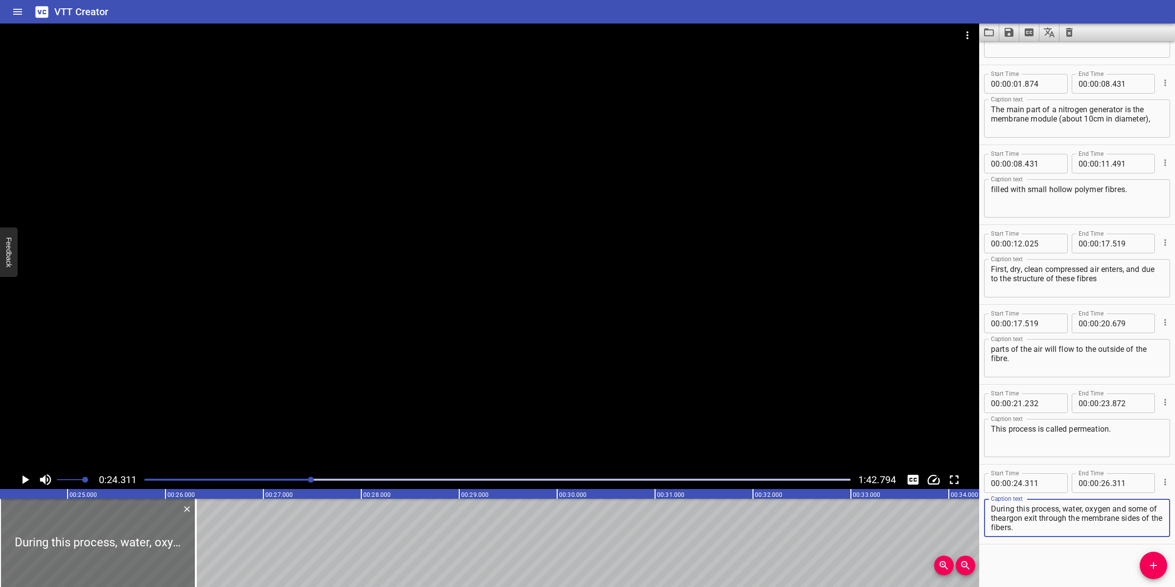
scroll to position [0, 0]
click at [676, 373] on div at bounding box center [489, 247] width 979 height 447
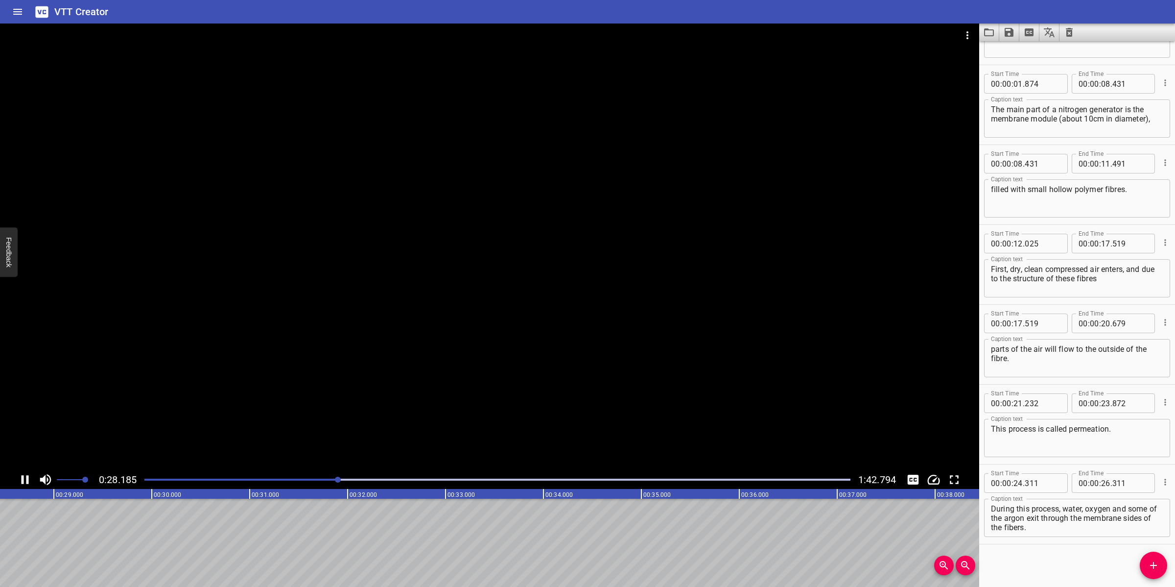
click at [339, 415] on div at bounding box center [489, 247] width 979 height 447
drag, startPoint x: 1036, startPoint y: 520, endPoint x: 1041, endPoint y: 529, distance: 10.7
click at [1041, 529] on textarea "During this process, water, oxygen and some of the argon exit through the membr…" at bounding box center [1077, 518] width 172 height 28
type textarea "During this process, water, oxygen and some of the argon"
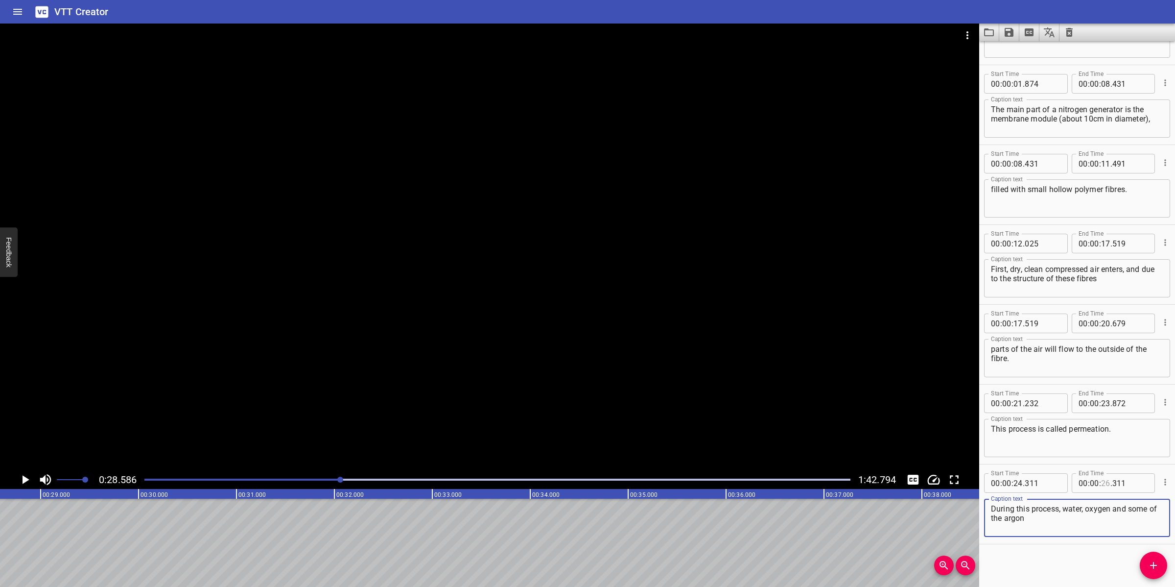
click at [1101, 481] on input "number" at bounding box center [1105, 483] width 9 height 20
type input "28"
type input "586"
click at [1141, 564] on span "Add Cue" at bounding box center [1153, 565] width 27 height 12
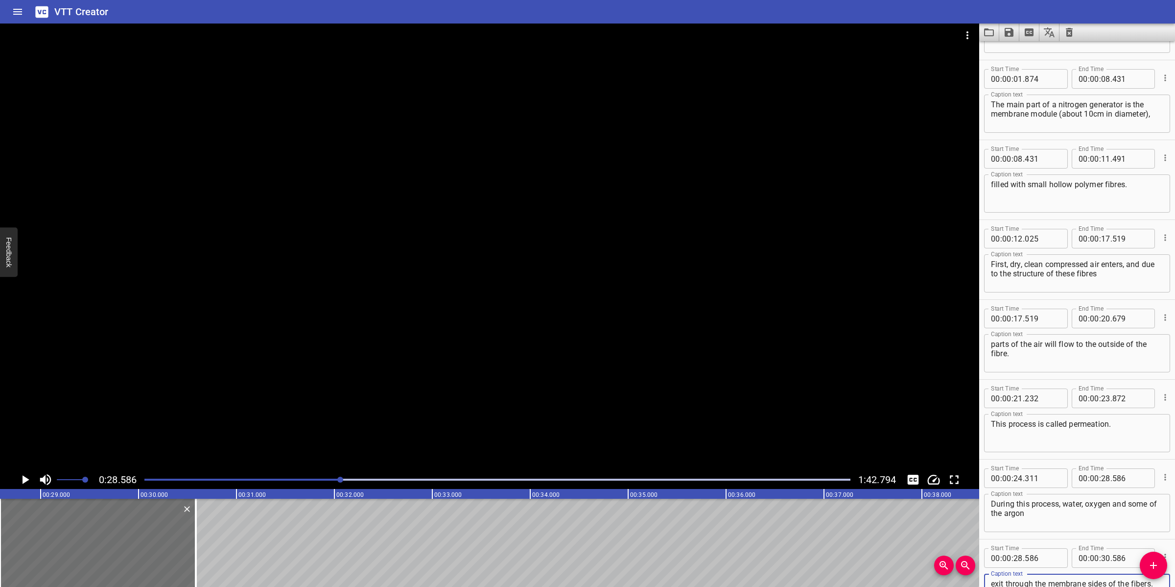
scroll to position [72, 0]
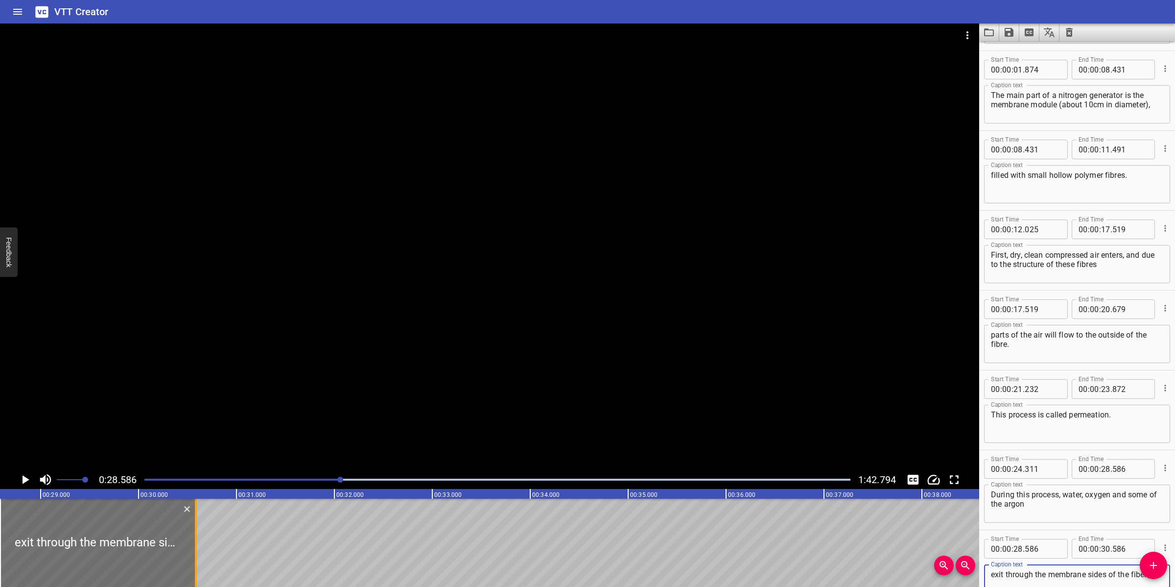
type textarea "exit through the membrane sides of the fibers."
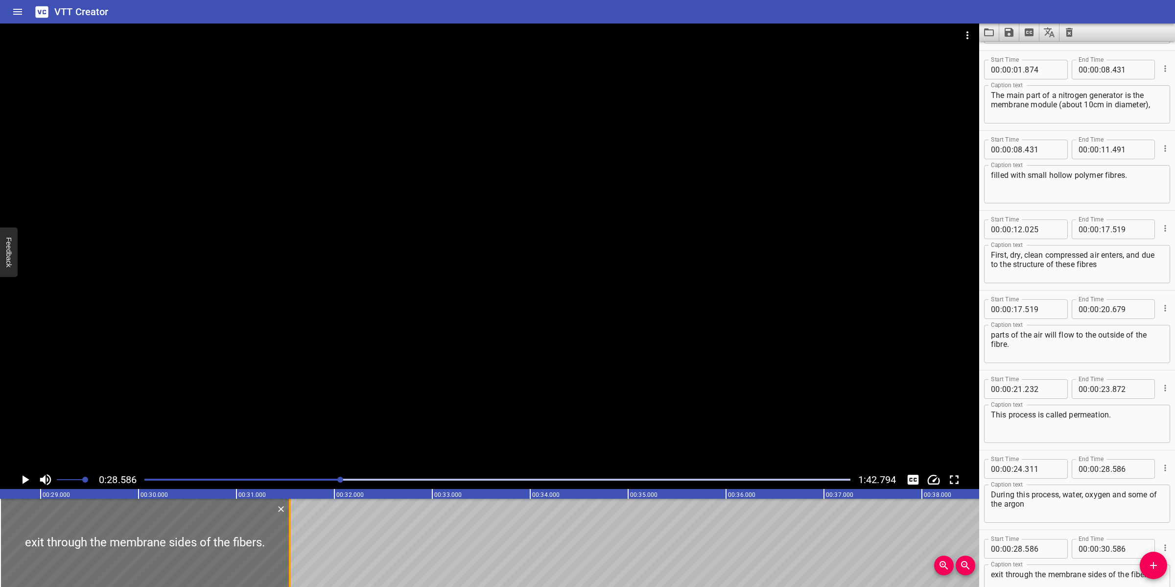
drag, startPoint x: 191, startPoint y: 529, endPoint x: 285, endPoint y: 518, distance: 94.6
click at [285, 518] on div at bounding box center [290, 542] width 10 height 88
type input "31"
type input "546"
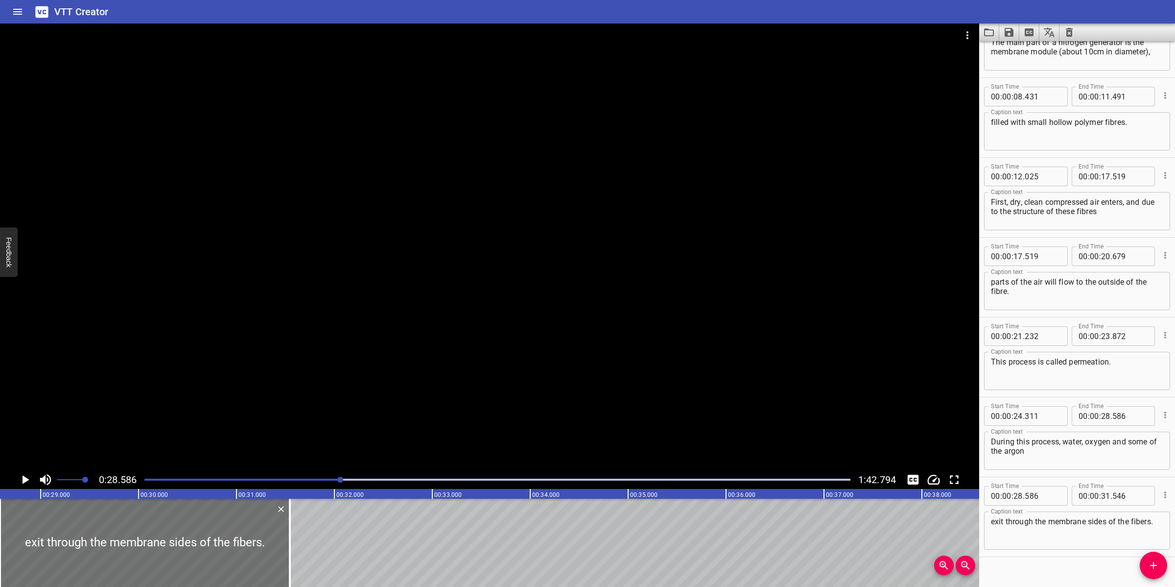
scroll to position [133, 0]
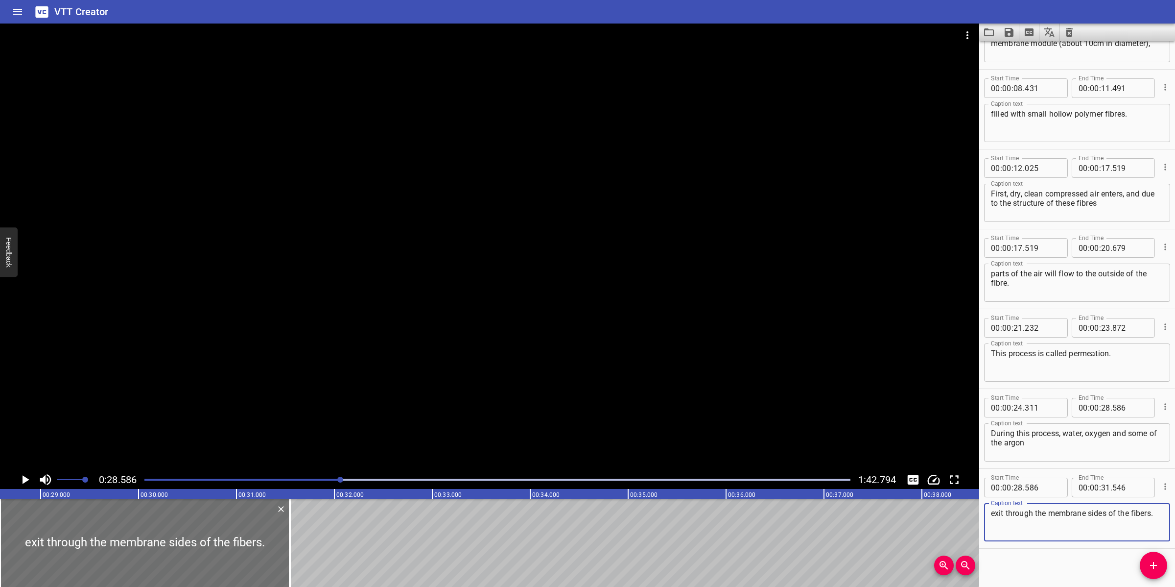
drag, startPoint x: 1027, startPoint y: 526, endPoint x: 1000, endPoint y: 525, distance: 27.5
click at [1000, 525] on textarea "exit through the membrane sides of the fibers." at bounding box center [1077, 522] width 172 height 28
type textarea "exit through the membrane sides of the fibres."
drag, startPoint x: 498, startPoint y: 392, endPoint x: 484, endPoint y: 402, distance: 17.5
click at [498, 392] on div at bounding box center [489, 247] width 979 height 447
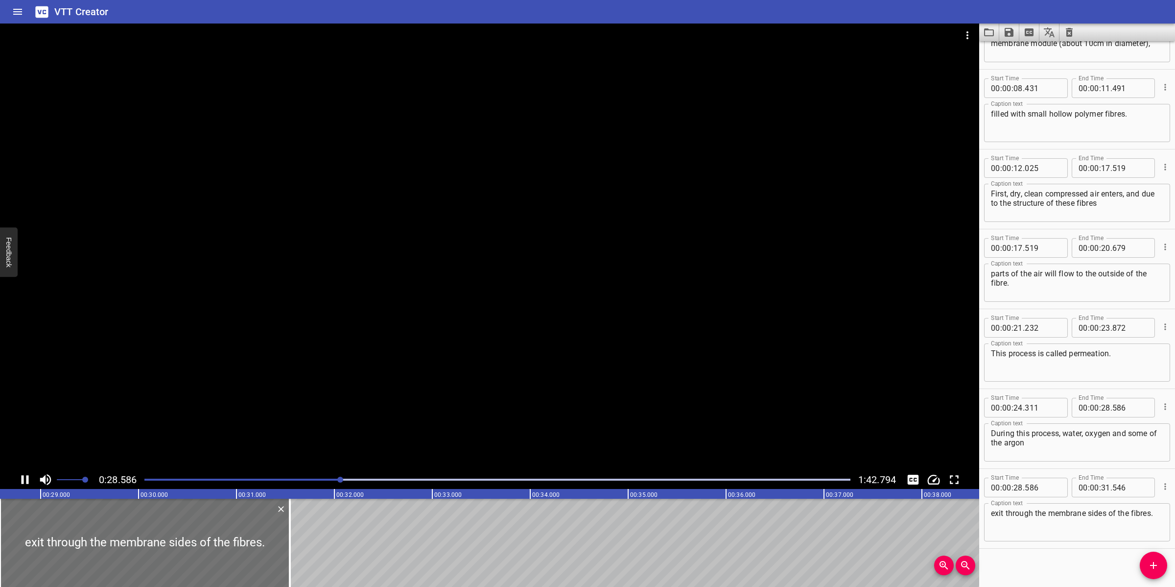
scroll to position [138, 0]
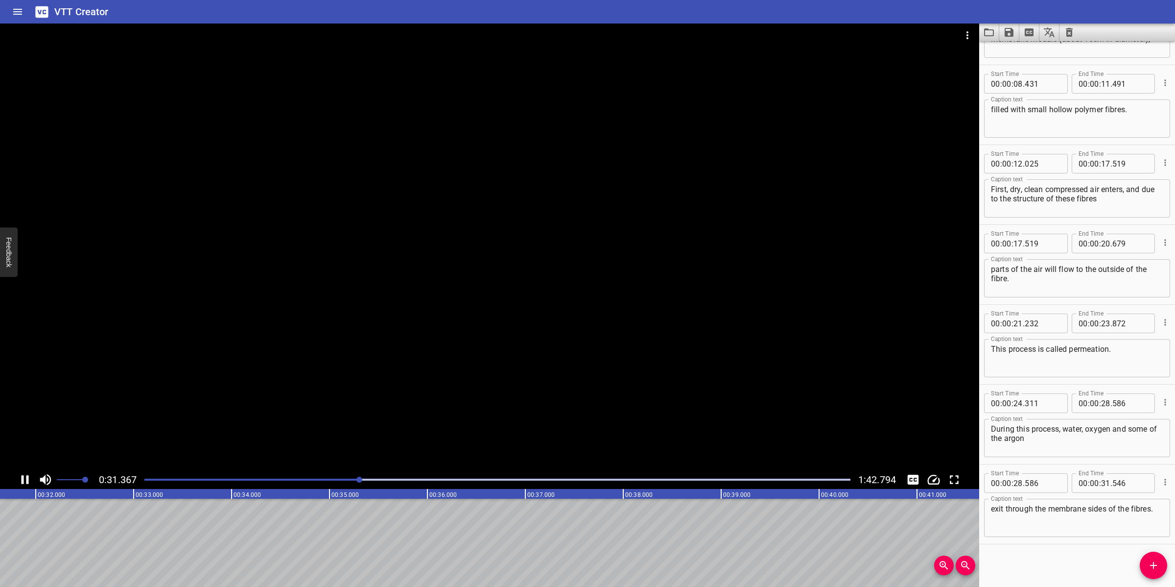
click at [503, 418] on div at bounding box center [489, 247] width 979 height 447
click at [1157, 562] on icon "Add Cue" at bounding box center [1154, 565] width 12 height 12
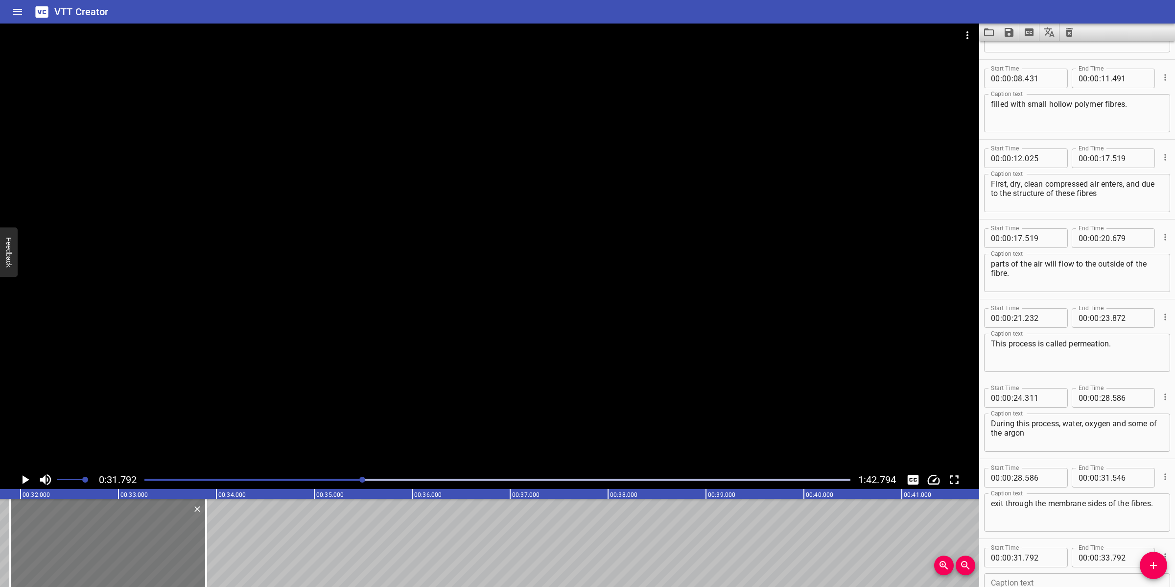
drag, startPoint x: 27, startPoint y: 546, endPoint x: 38, endPoint y: 545, distance: 10.3
click at [38, 545] on div at bounding box center [108, 542] width 196 height 88
type input "897"
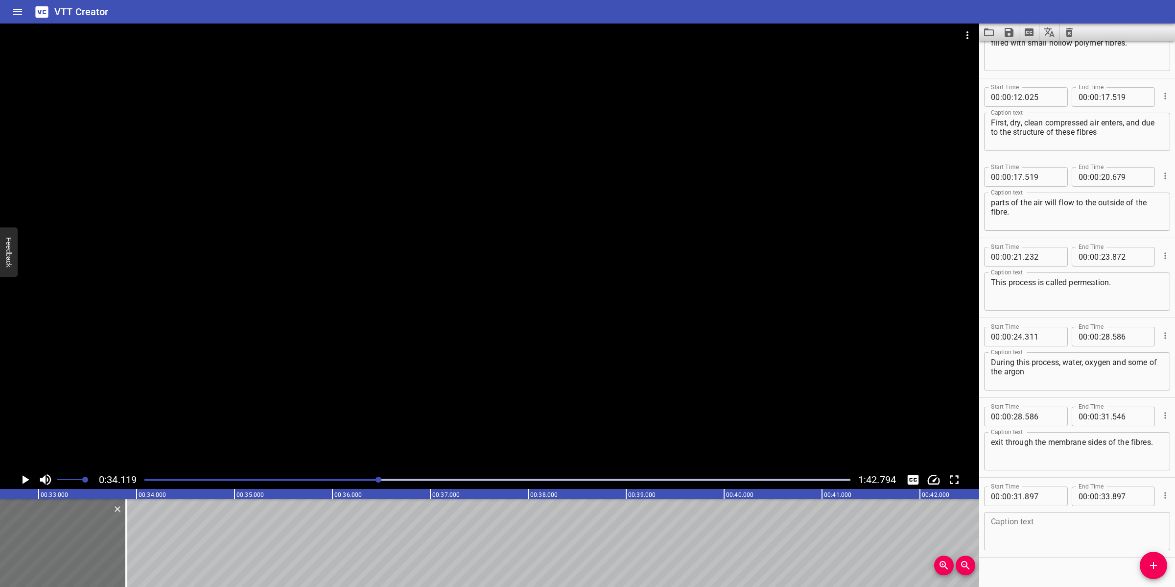
scroll to position [218, 0]
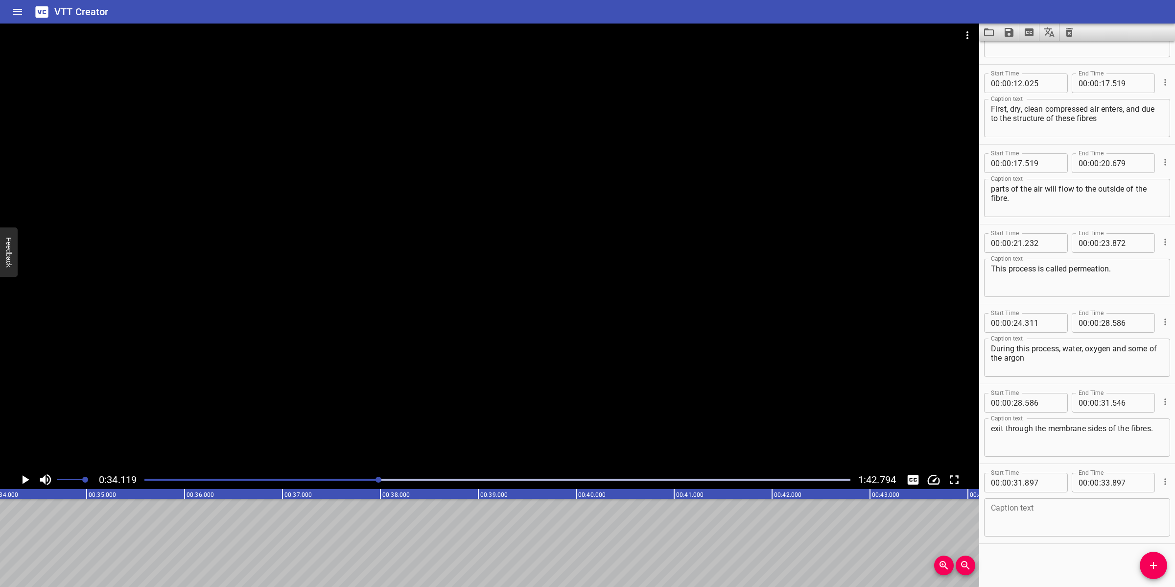
click at [355, 480] on div "Play progress" at bounding box center [26, 479] width 706 height 2
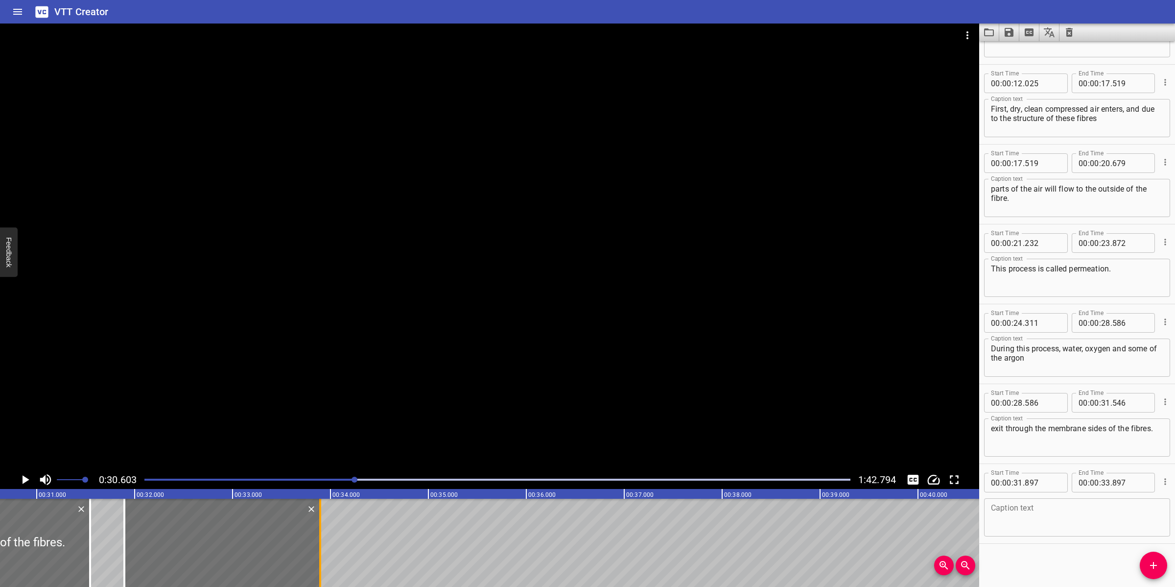
scroll to position [0, 2997]
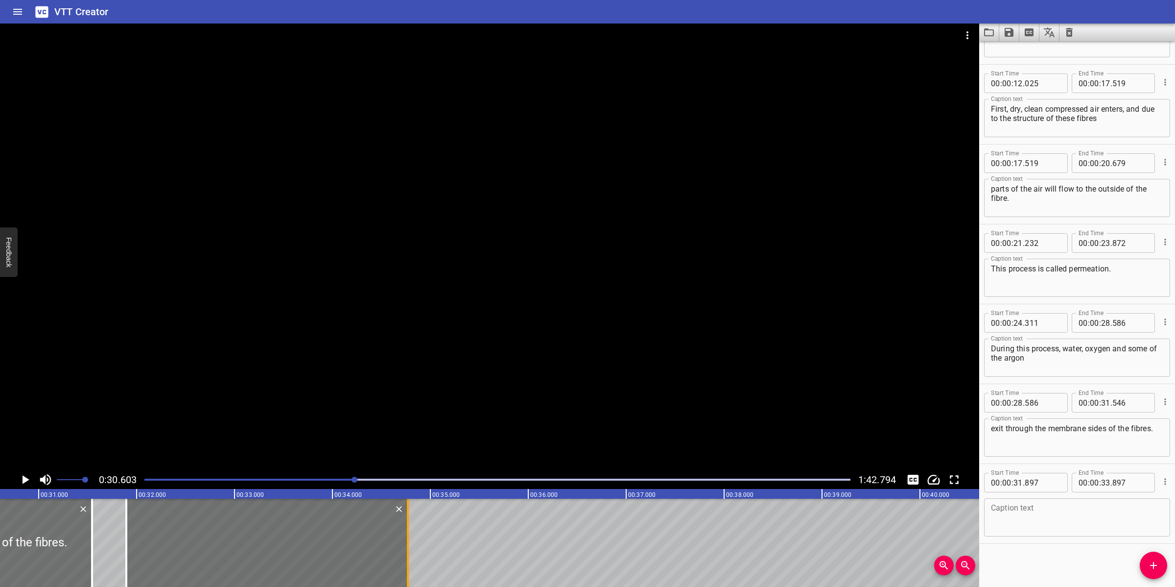
drag, startPoint x: 322, startPoint y: 538, endPoint x: 408, endPoint y: 535, distance: 86.2
click at [408, 535] on div at bounding box center [408, 542] width 2 height 88
type input "34"
type input "777"
drag, startPoint x: 90, startPoint y: 559, endPoint x: 76, endPoint y: 566, distance: 15.6
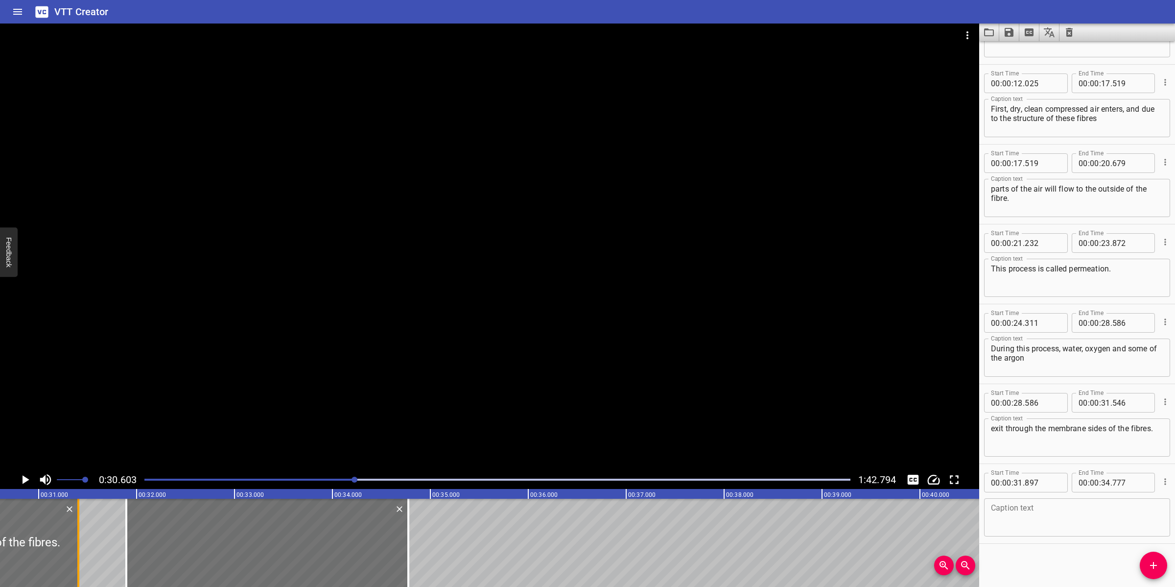
click at [76, 566] on div at bounding box center [78, 542] width 10 height 88
type input "406"
paste textarea "In the end, only nitrogen will remain."
click at [1032, 527] on textarea "In the end, only nitrogen will remain." at bounding box center [1077, 517] width 172 height 28
click at [1126, 507] on textarea "In the end, only nitrogen will remain." at bounding box center [1077, 517] width 172 height 28
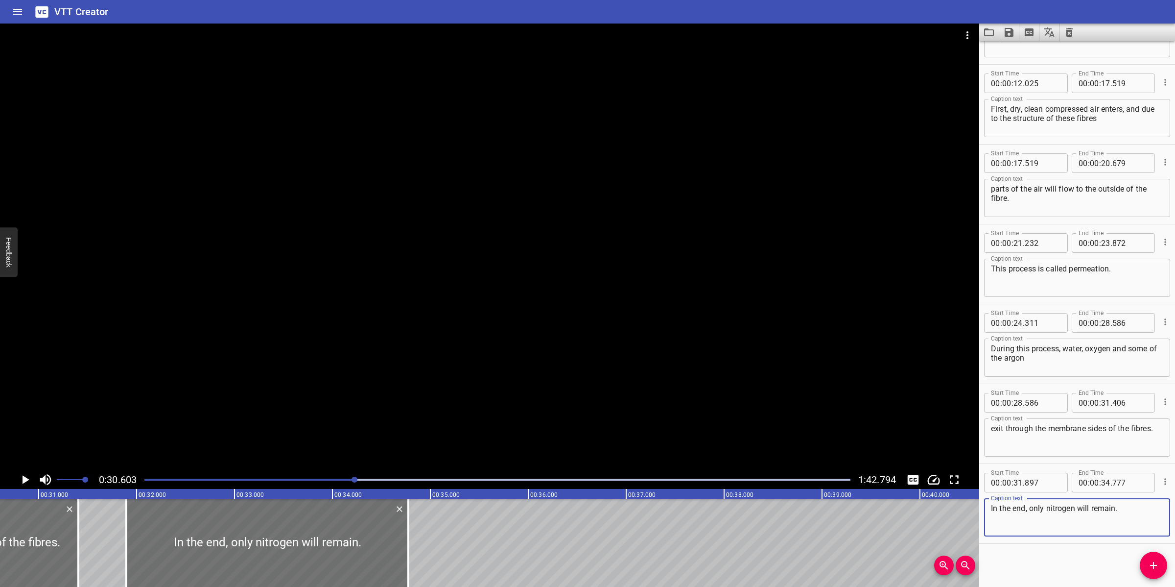
type textarea "In the end, only nitrogen will remain."
click at [527, 353] on div at bounding box center [489, 247] width 979 height 447
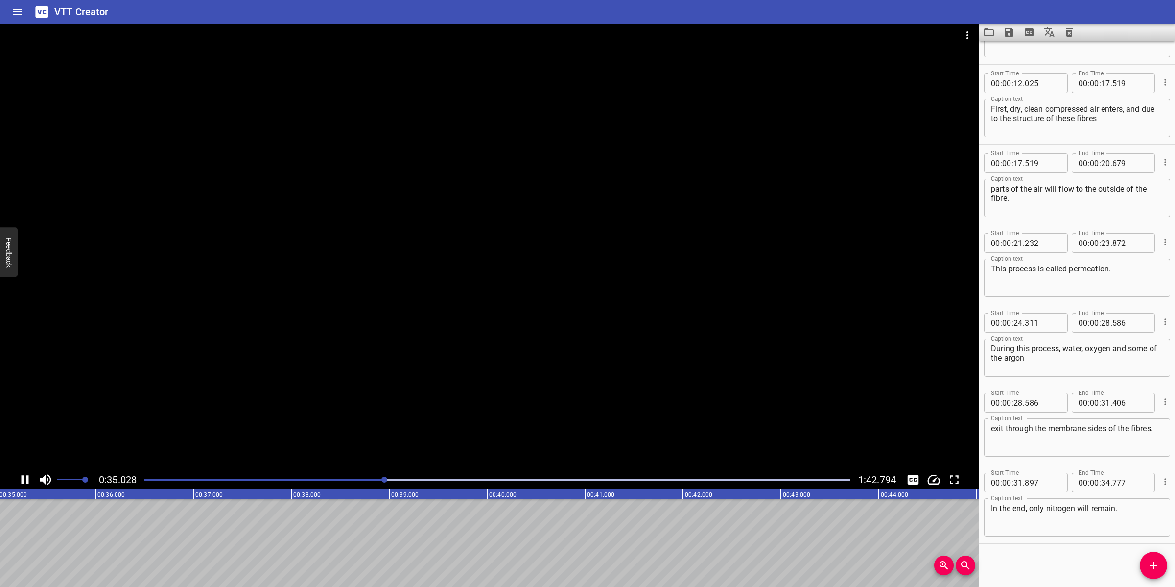
click at [468, 424] on div at bounding box center [489, 247] width 979 height 447
click at [1140, 562] on span "Add Cue" at bounding box center [1153, 565] width 27 height 12
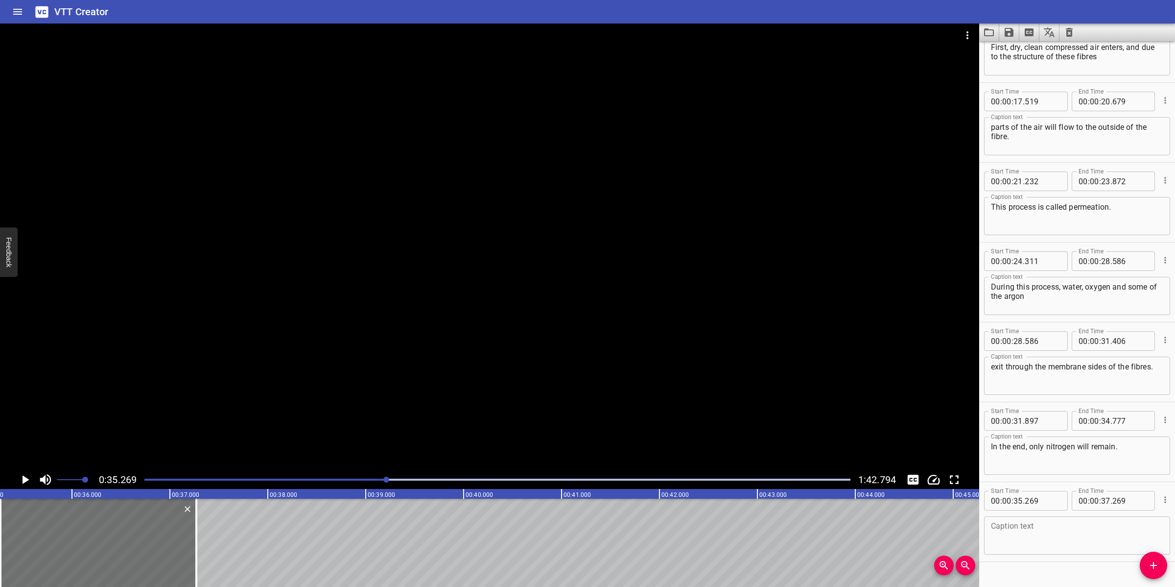
scroll to position [297, 0]
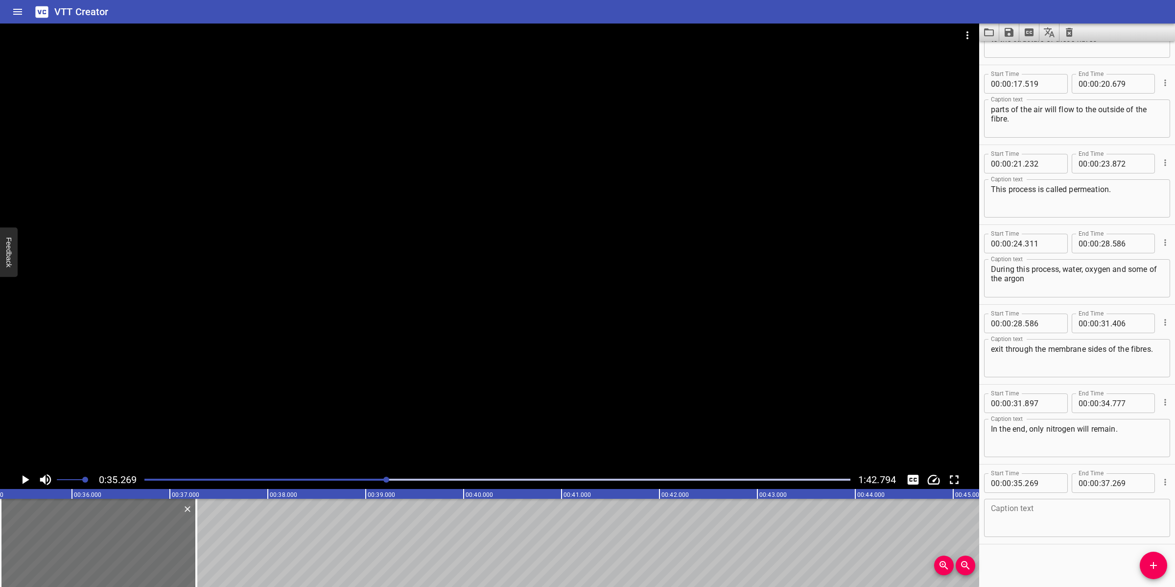
paste textarea "This is possible since different molecules permeate at different speeds."
click at [1051, 517] on textarea at bounding box center [1077, 518] width 172 height 28
click at [1047, 513] on textarea "This is possible since different molecules permeate at different speeds." at bounding box center [1077, 518] width 172 height 28
click at [1115, 517] on textarea "This is possible since different molecules permeate at different speeds." at bounding box center [1077, 518] width 172 height 28
type textarea "This is possible since different molecules permeate at different speeds."
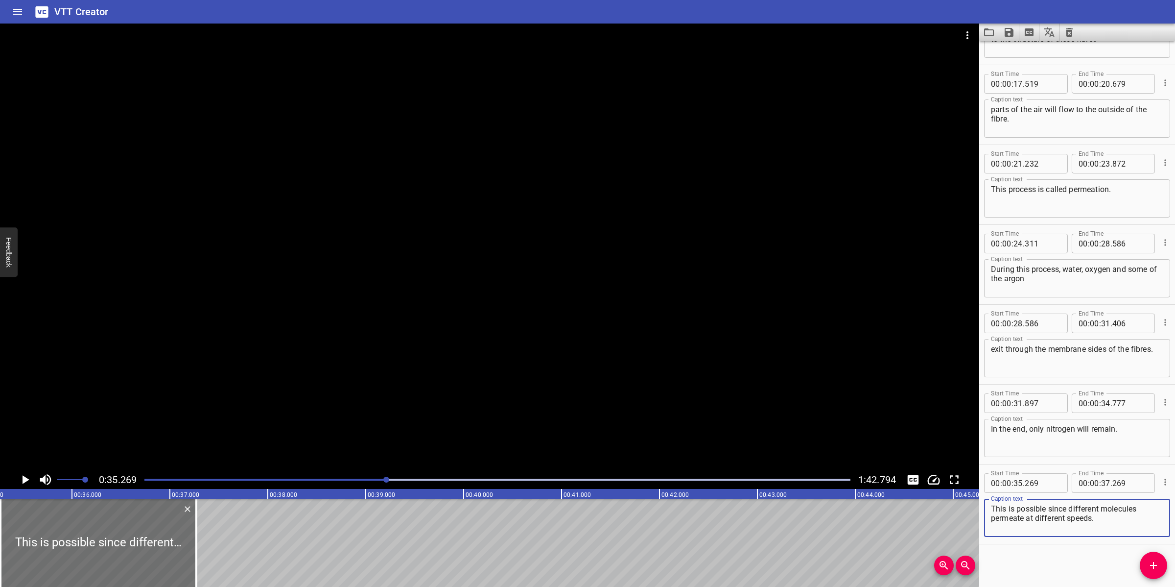
click at [593, 377] on div at bounding box center [489, 247] width 979 height 447
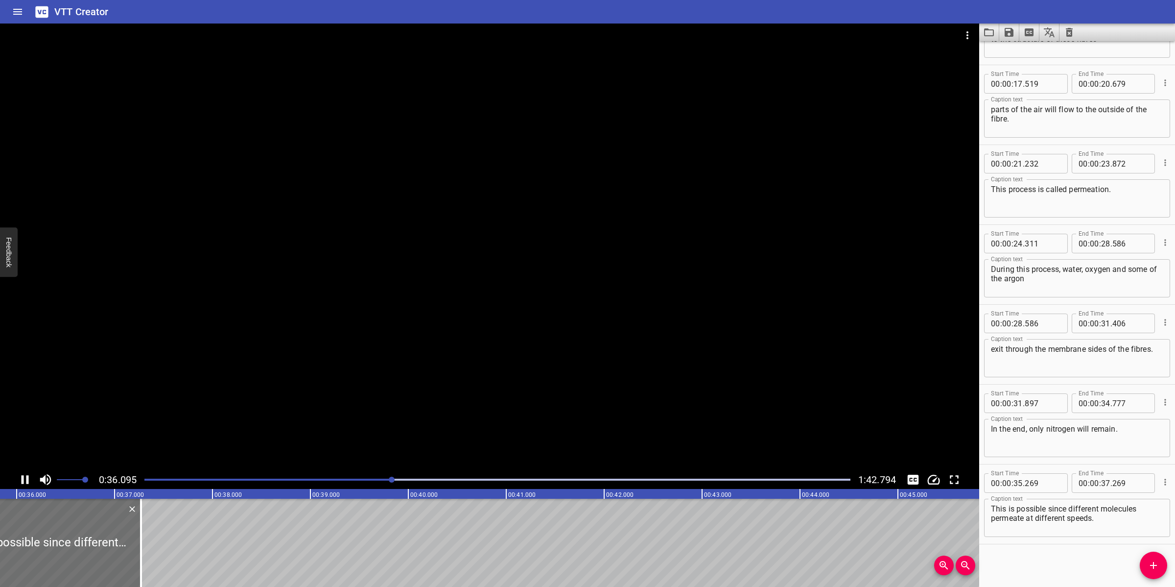
click at [367, 358] on div at bounding box center [489, 247] width 979 height 447
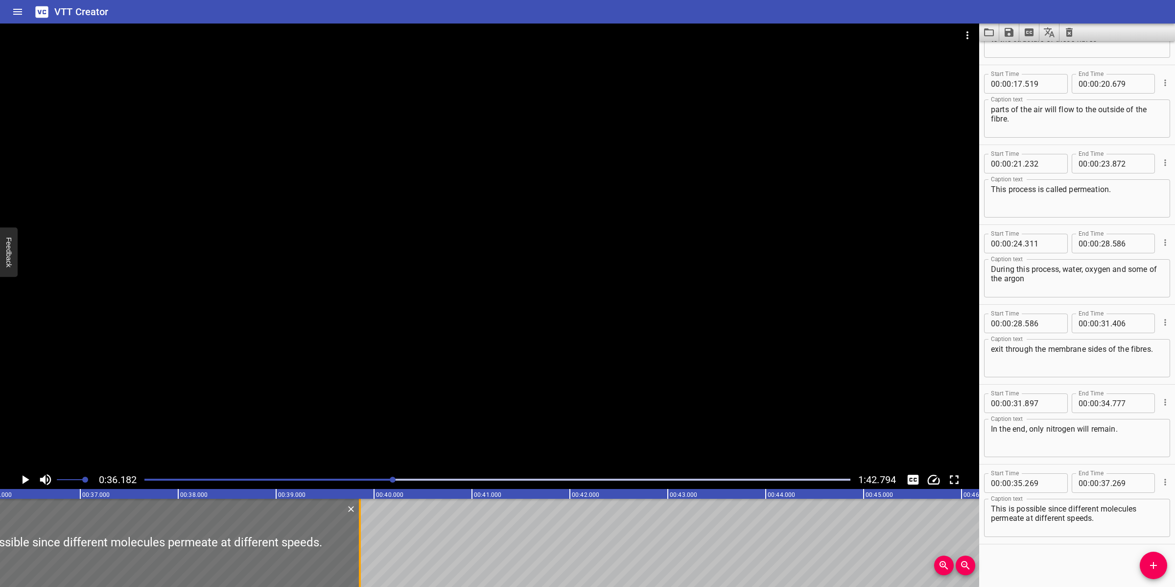
drag, startPoint x: 109, startPoint y: 535, endPoint x: 364, endPoint y: 521, distance: 255.0
click at [363, 520] on div at bounding box center [360, 542] width 10 height 88
type input "39"
type input "864"
click at [461, 415] on div at bounding box center [489, 247] width 979 height 447
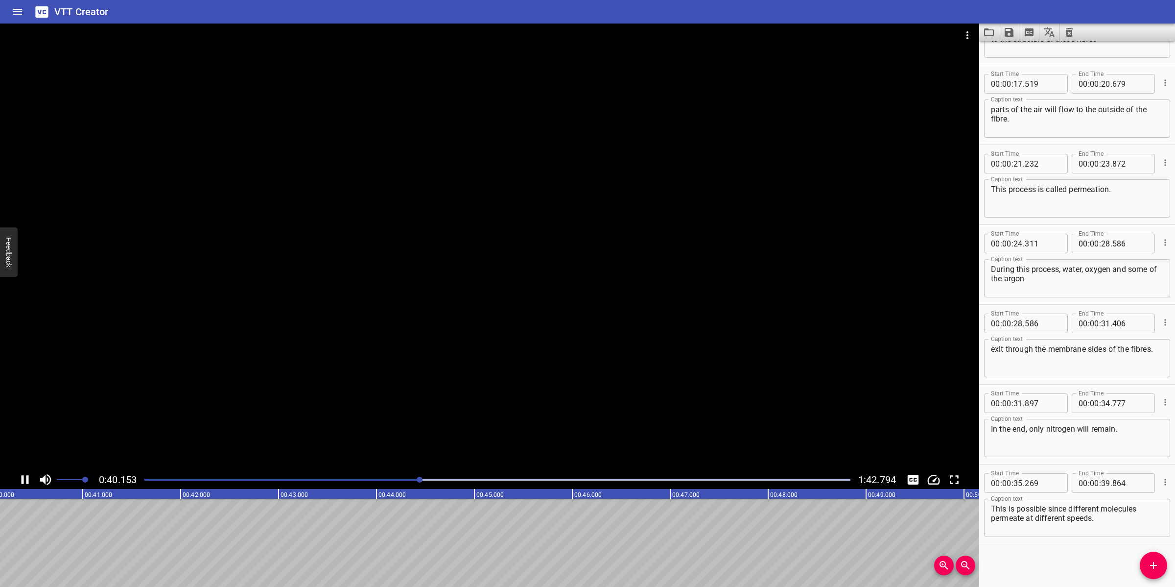
drag, startPoint x: 482, startPoint y: 410, endPoint x: 483, endPoint y: 419, distance: 8.8
click at [483, 417] on div at bounding box center [489, 247] width 979 height 447
click at [1149, 562] on icon "Add Cue" at bounding box center [1154, 565] width 12 height 12
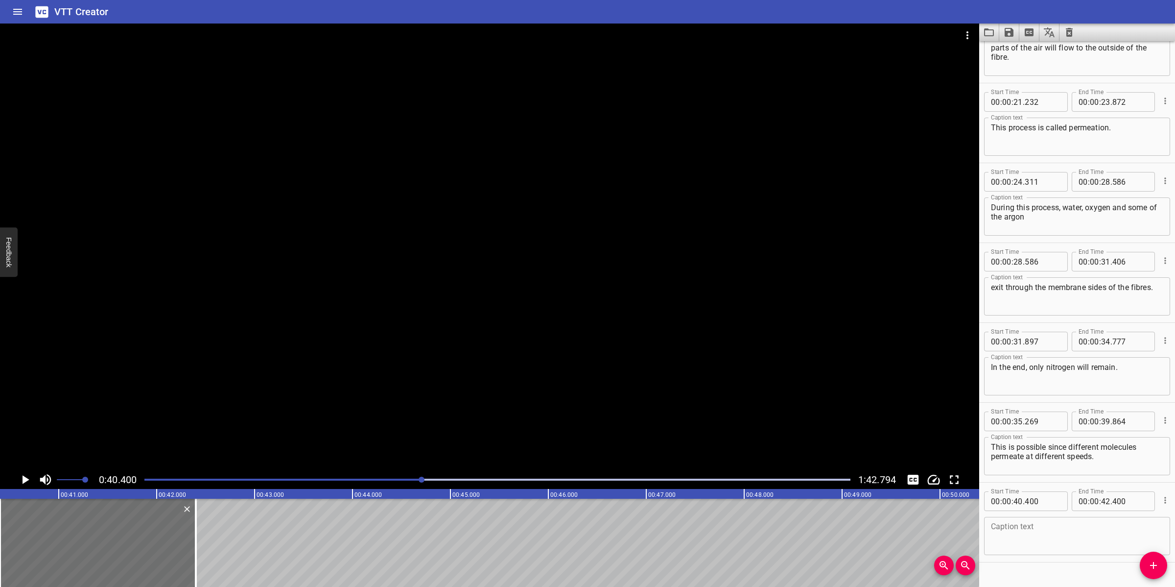
scroll to position [377, 0]
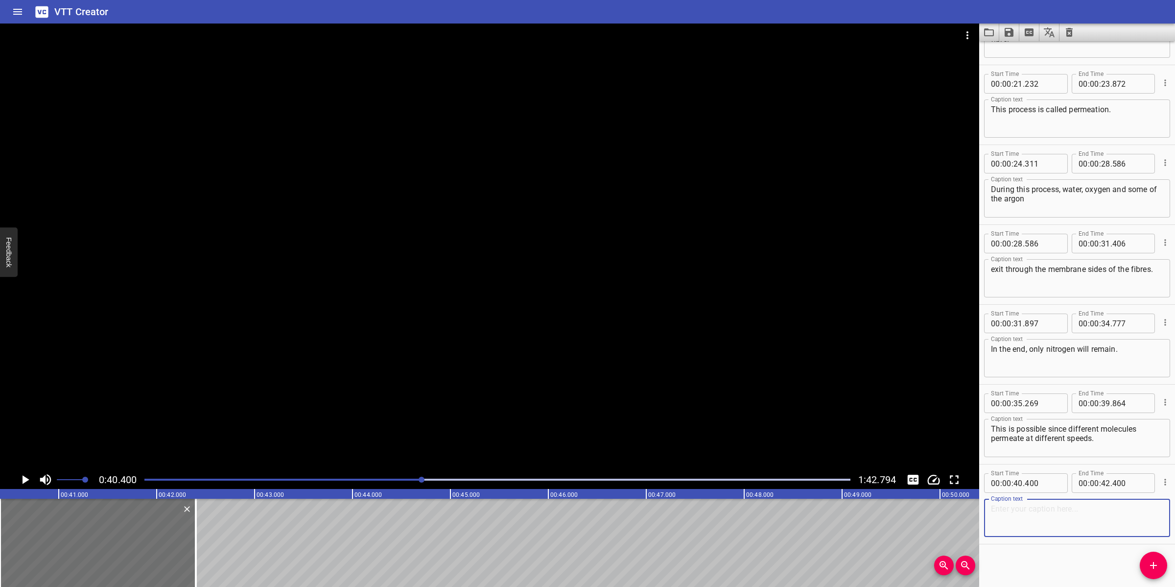
click at [1055, 530] on textarea at bounding box center [1077, 518] width 172 height 28
paste textarea "H2O will permeate very quickly; oxygen takes a little longer."
click at [1039, 518] on textarea "H2O will permeate very quickly; oxygen takes a little longer." at bounding box center [1077, 518] width 172 height 28
click at [1054, 511] on textarea "H2O will permeate very quickly; oxygen takes a little longer." at bounding box center [1077, 518] width 172 height 28
click at [1056, 519] on textarea "H2O will permeate very quickly; oxygen takes a little longer." at bounding box center [1077, 518] width 172 height 28
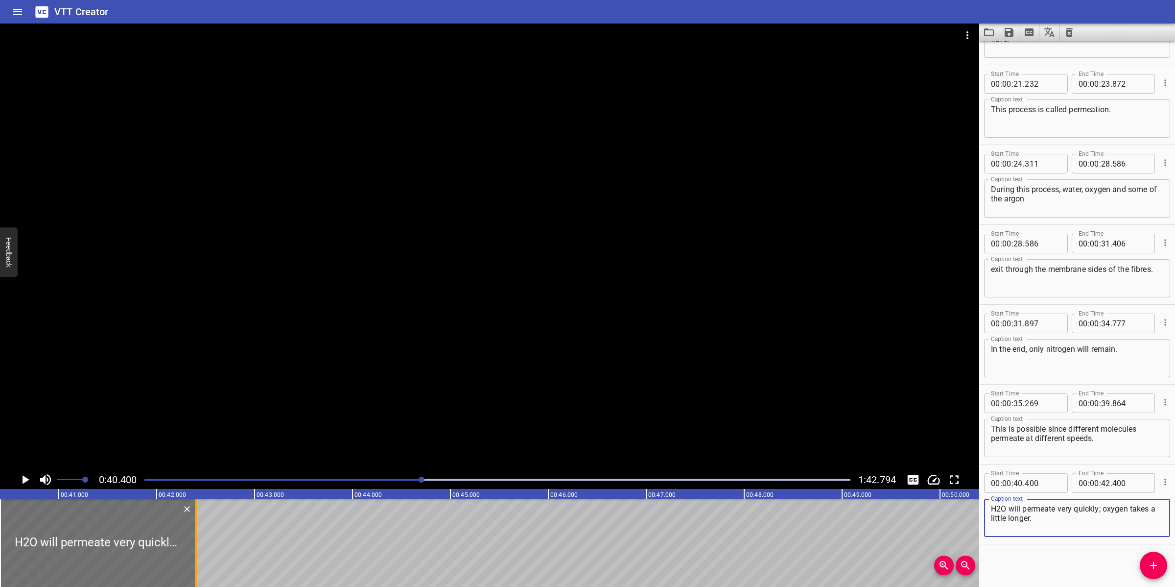
type textarea "H2O will permeate very quickly; oxygen takes a little longer."
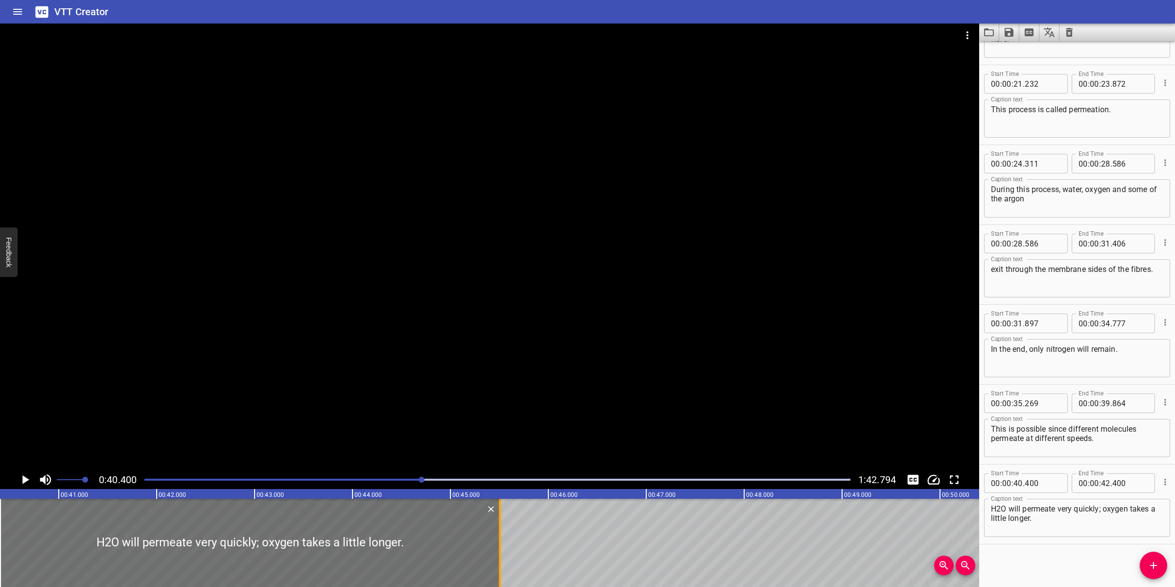
drag, startPoint x: 196, startPoint y: 520, endPoint x: 500, endPoint y: 523, distance: 304.1
click at [500, 523] on div at bounding box center [500, 542] width 2 height 88
type input "45"
type input "505"
click at [529, 388] on div at bounding box center [489, 247] width 979 height 447
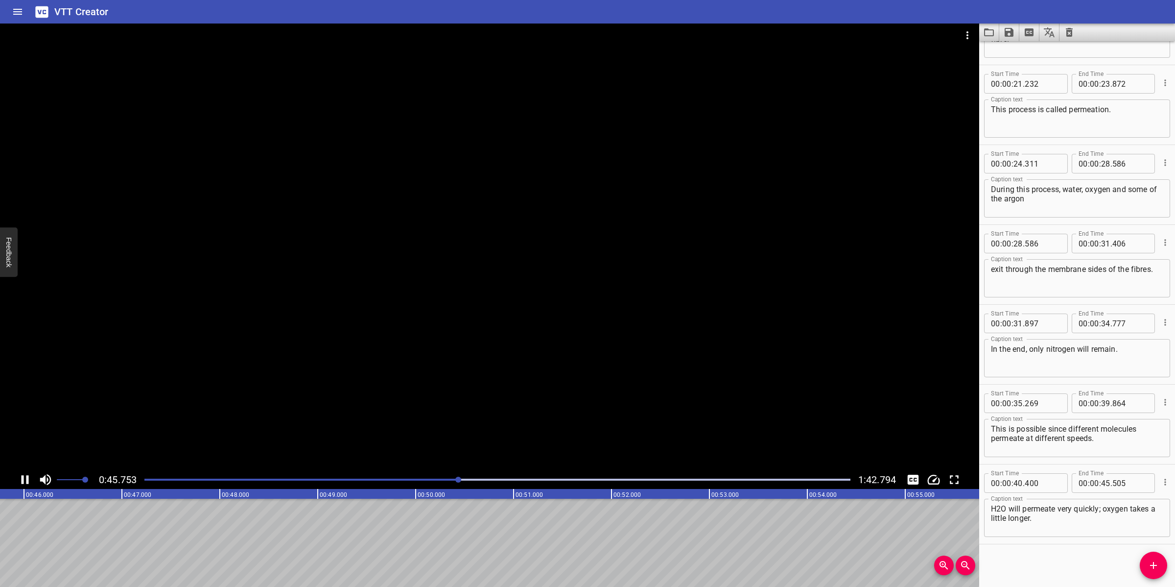
click at [564, 388] on div at bounding box center [489, 247] width 979 height 447
click at [1151, 568] on icon "Add Cue" at bounding box center [1154, 565] width 12 height 12
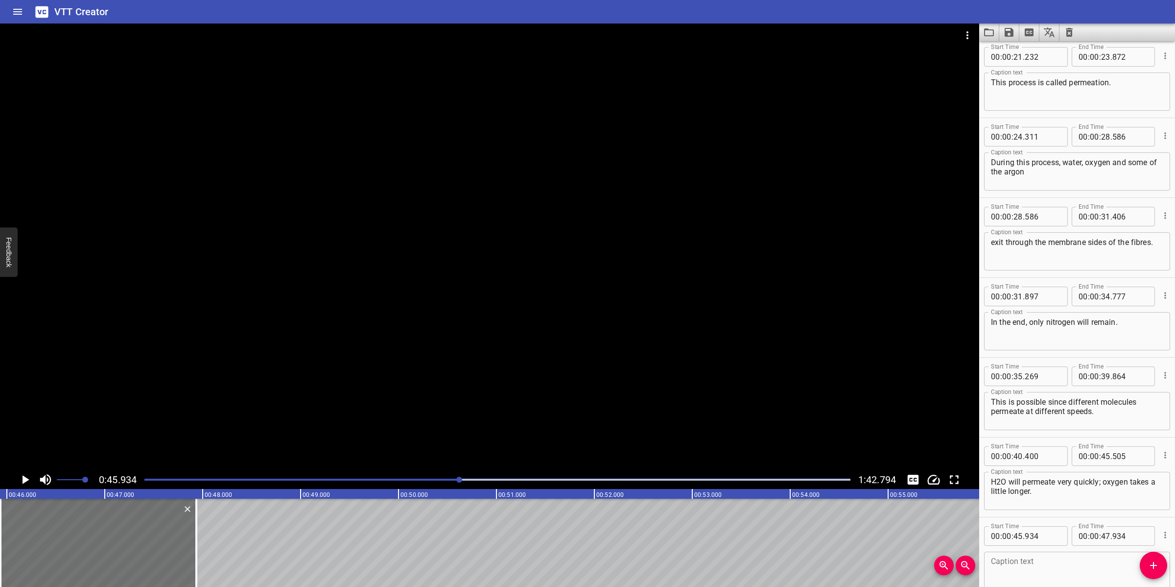
scroll to position [443, 0]
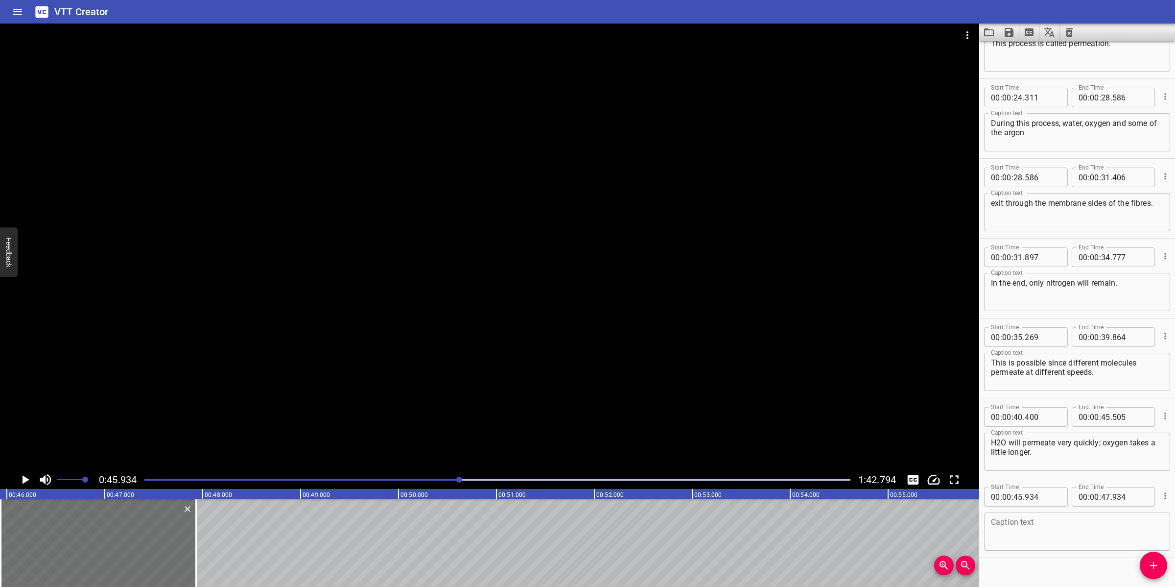
click at [1073, 528] on textarea at bounding box center [1077, 532] width 172 height 28
paste textarea "Argon and Nitrogen permeate rather slowly,"
type textarea "Argon and Nitrogen permeate rather slowly,"
click at [390, 385] on div at bounding box center [489, 247] width 979 height 447
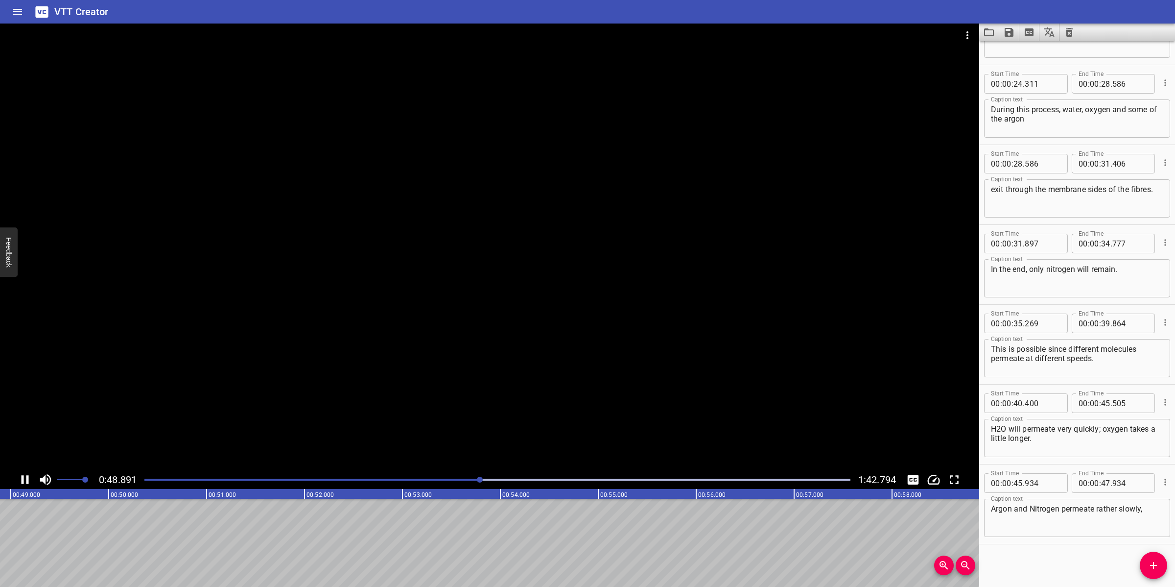
click at [462, 414] on div at bounding box center [489, 247] width 979 height 447
click at [1101, 485] on input "number" at bounding box center [1105, 483] width 9 height 20
type input "49"
type input "223"
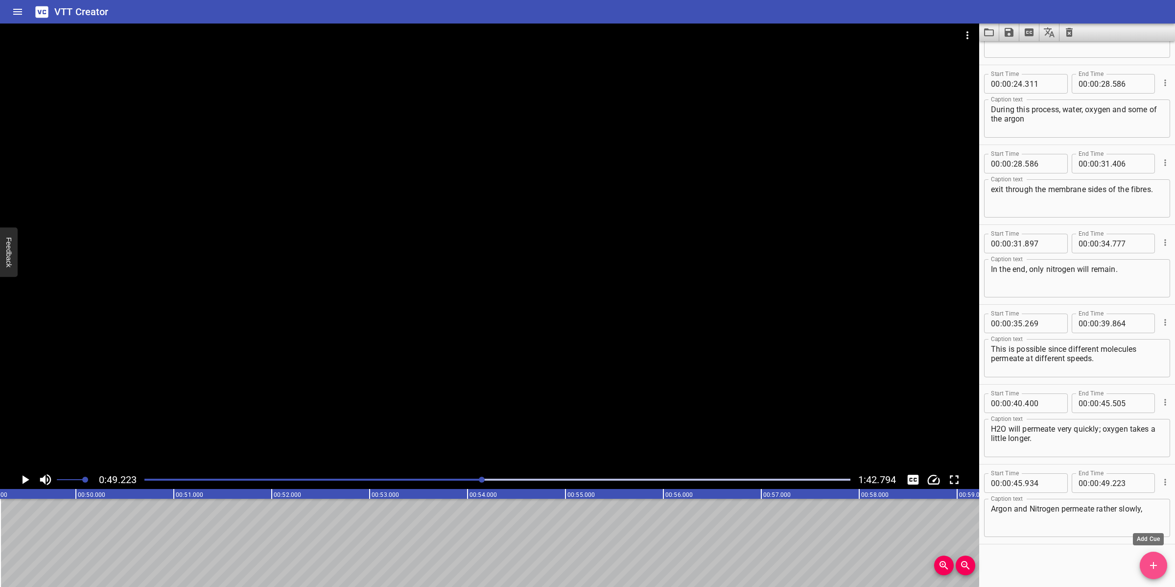
click at [1153, 564] on icon "Add Cue" at bounding box center [1153, 565] width 7 height 7
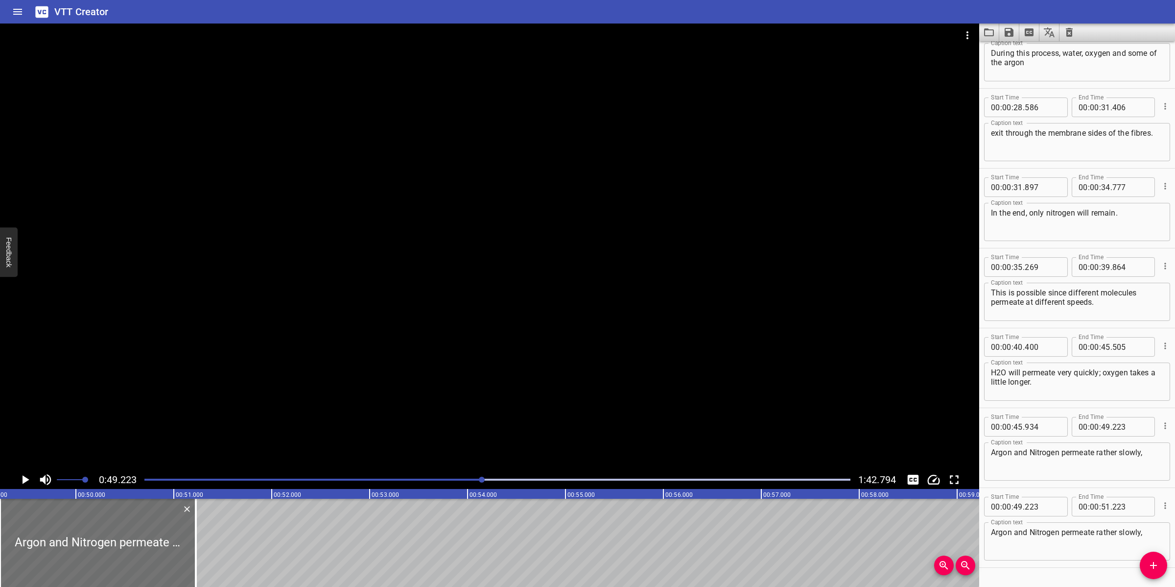
scroll to position [537, 0]
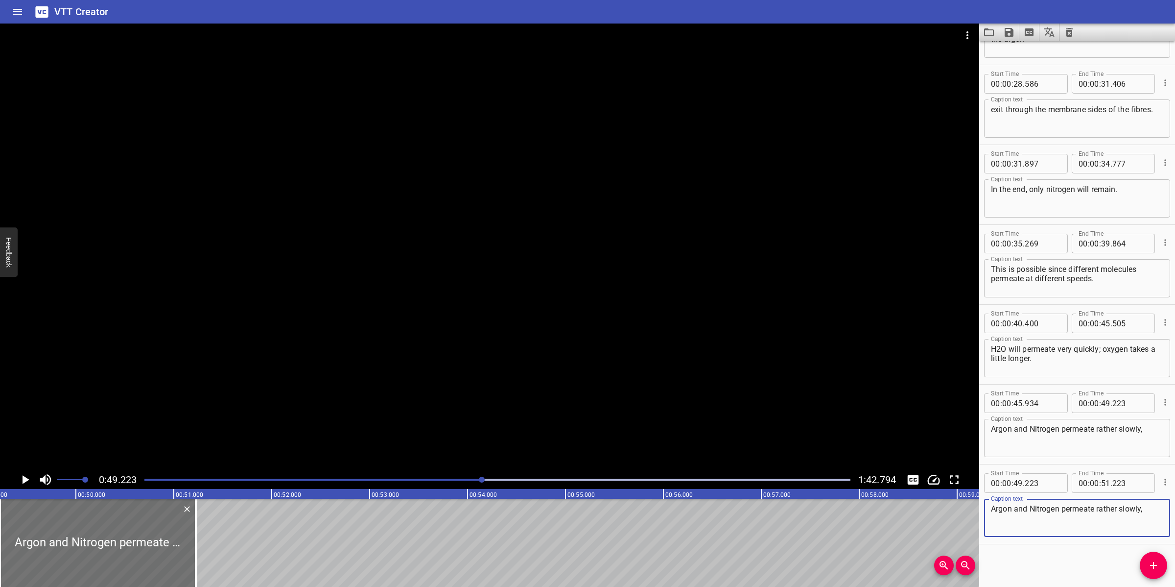
click at [1051, 517] on textarea "Argon and Nitrogen permeate rather slowly," at bounding box center [1077, 518] width 172 height 28
paste textarea "meaning that they will remain in the fibers long after the H2O and oxygen are g…"
click at [1035, 517] on textarea "meaning that they will remain in the fibers long after the H2O and oxygen are g…" at bounding box center [1077, 518] width 172 height 28
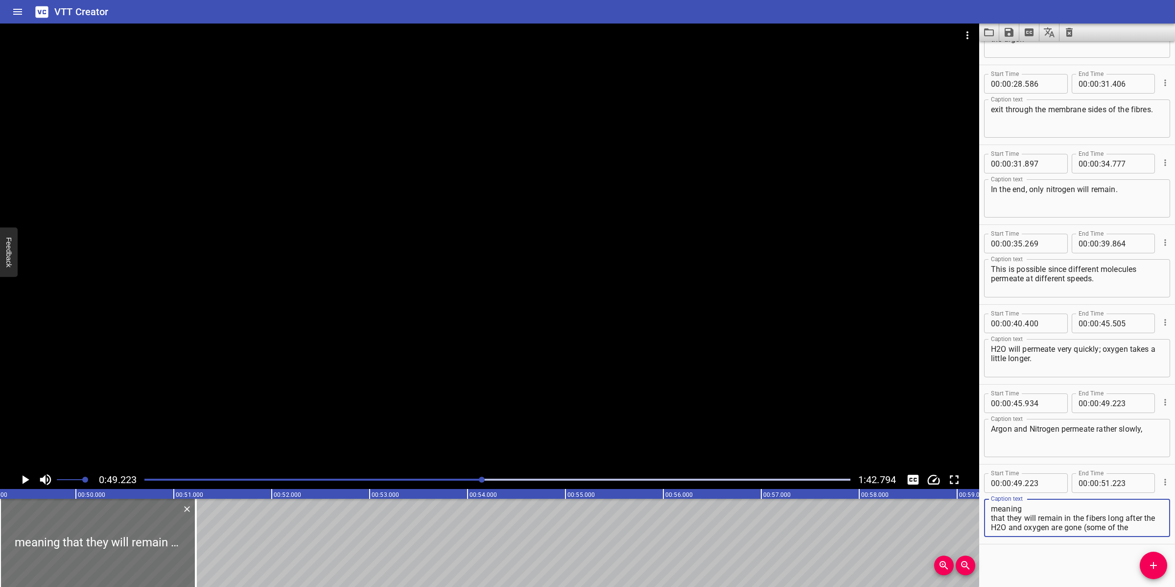
click at [1040, 504] on textarea "meaning that they will remain in the fibers long after the H2O and oxygen are g…" at bounding box center [1077, 518] width 172 height 28
click at [991, 507] on textarea "meaning that they will remain in the fibers long after the H2O and oxygen are g…" at bounding box center [1077, 518] width 172 height 28
click at [571, 391] on div at bounding box center [489, 247] width 979 height 447
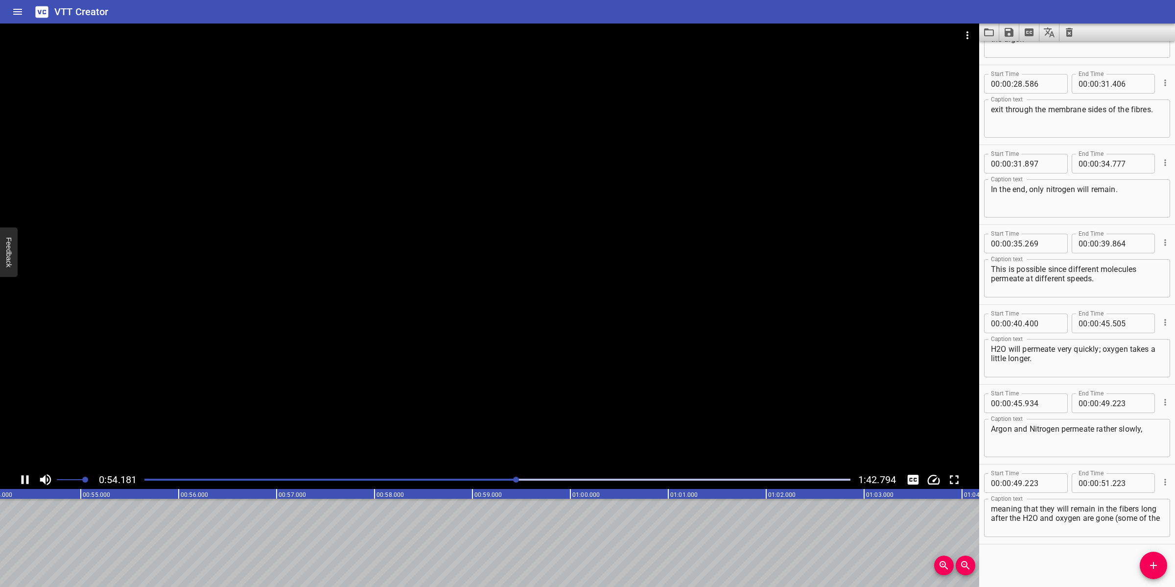
click at [519, 384] on div at bounding box center [489, 247] width 979 height 447
drag, startPoint x: 1139, startPoint y: 520, endPoint x: 1140, endPoint y: 534, distance: 13.7
click at [1139, 535] on div "meaning that they will remain in the fibers long after the H2O and oxygen are g…" at bounding box center [1077, 517] width 186 height 38
drag, startPoint x: 1141, startPoint y: 511, endPoint x: 1127, endPoint y: 512, distance: 14.8
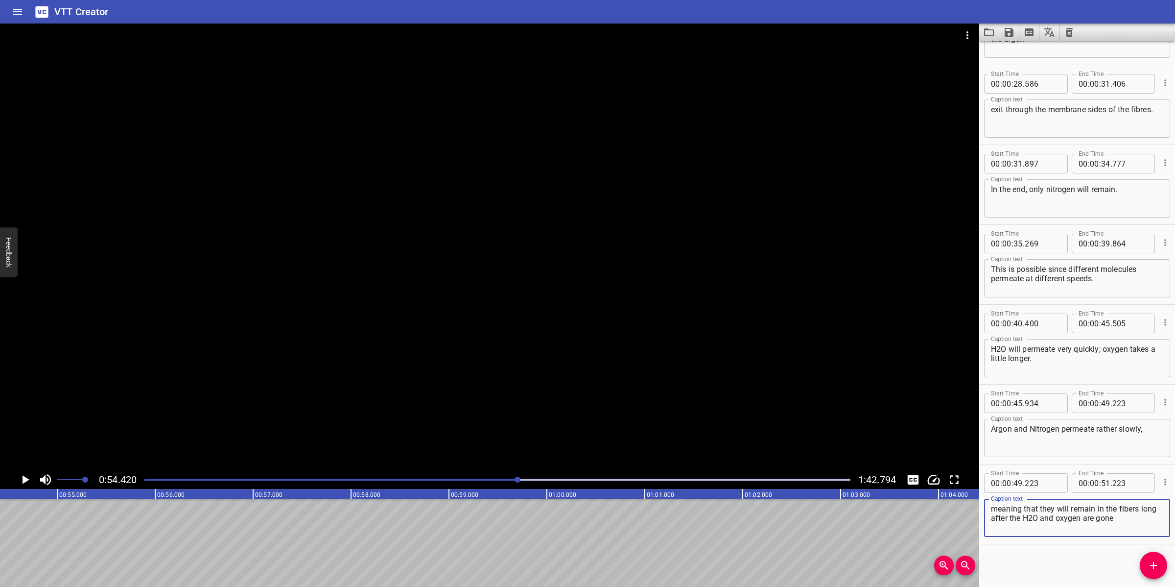
click at [1127, 511] on textarea "meaning that they will remain in the fibers long after the H2O and oxygen are g…" at bounding box center [1077, 518] width 172 height 28
type textarea "meaning that they will remain in the fibres long after the H2O and oxygen are g…"
click at [487, 480] on div "Play progress" at bounding box center [165, 479] width 706 height 2
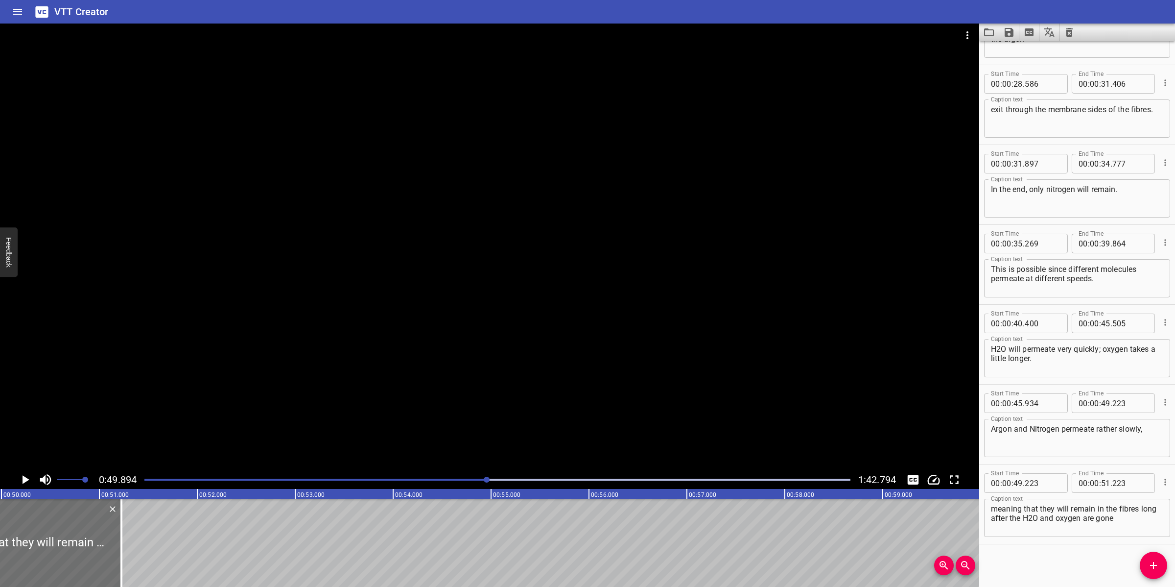
scroll to position [0, 4885]
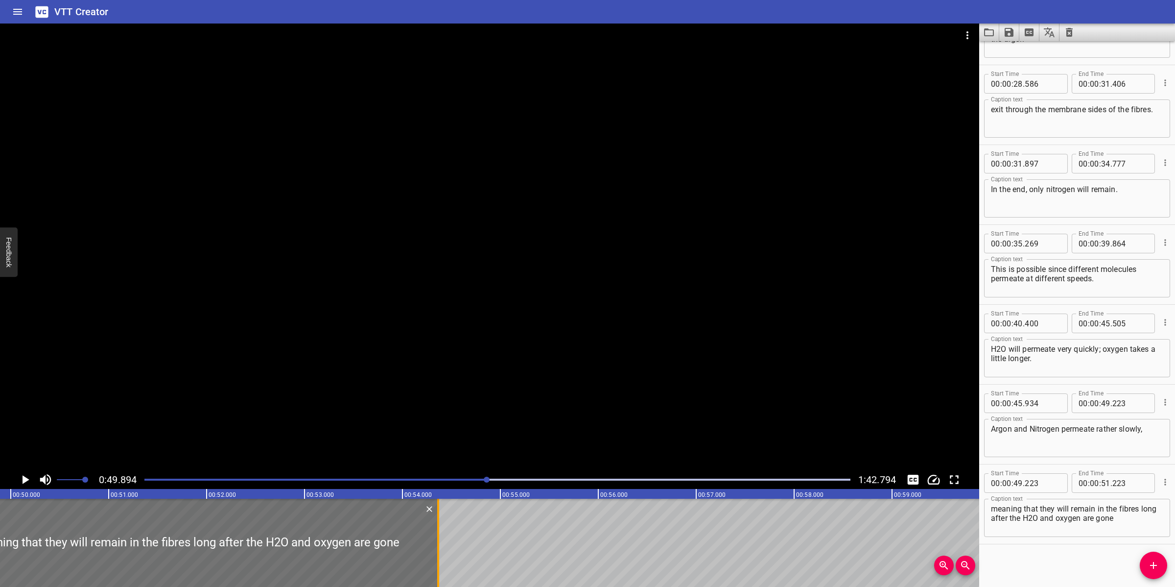
drag, startPoint x: 131, startPoint y: 533, endPoint x: 438, endPoint y: 524, distance: 307.6
click at [438, 524] on div at bounding box center [438, 542] width 2 height 88
click at [491, 397] on div at bounding box center [489, 247] width 979 height 447
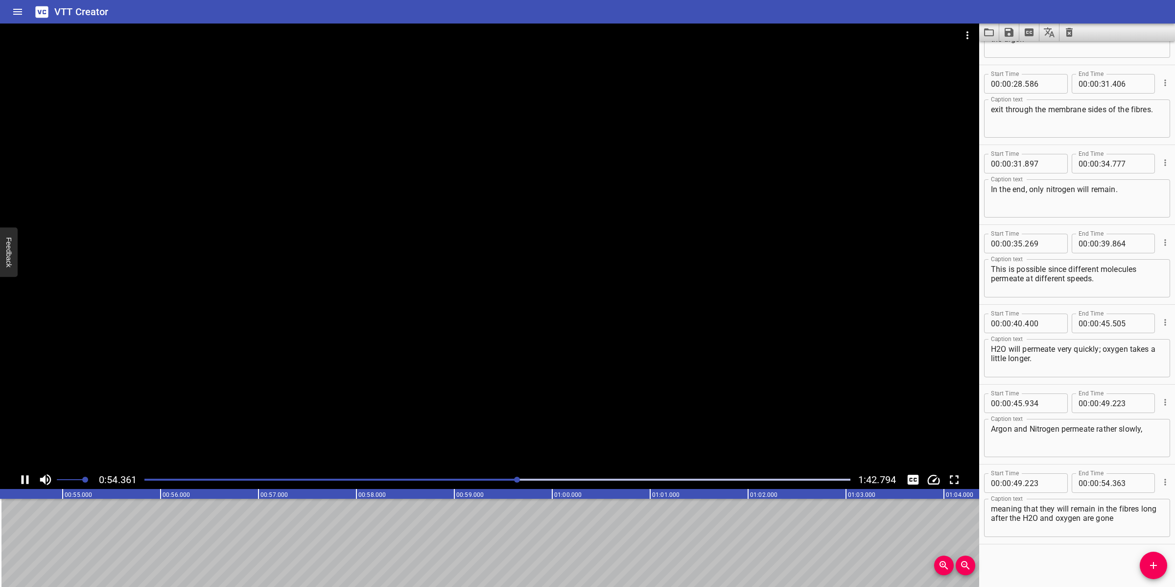
click at [468, 420] on div at bounding box center [489, 247] width 979 height 447
click at [1144, 561] on span "Add Cue" at bounding box center [1153, 565] width 27 height 12
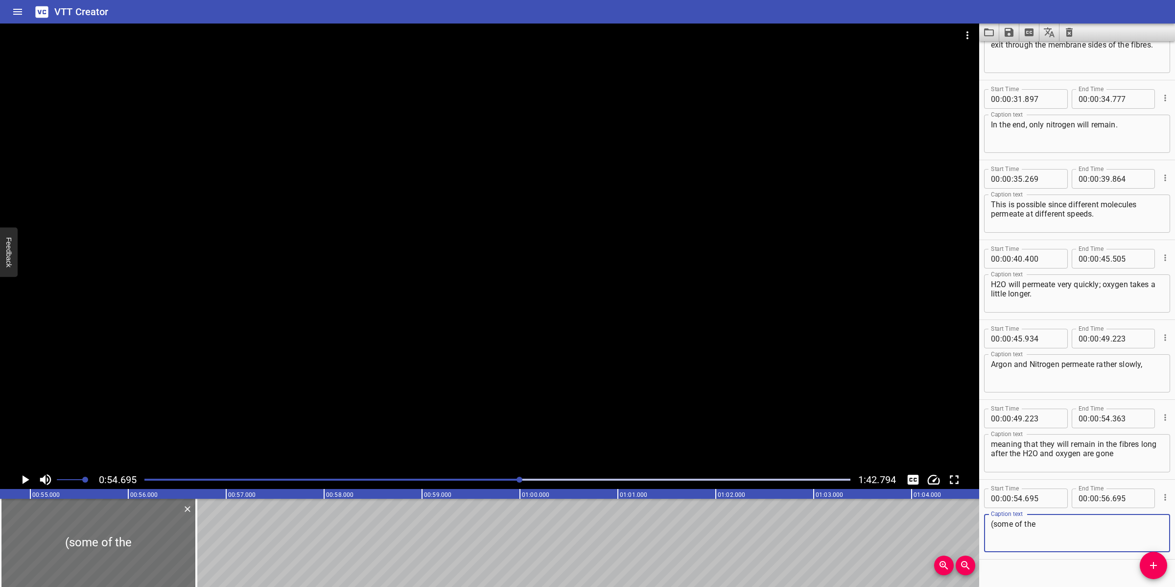
scroll to position [603, 0]
drag, startPoint x: 1070, startPoint y: 529, endPoint x: 1071, endPoint y: 524, distance: 5.6
click at [1071, 525] on textarea "(some of the" at bounding box center [1077, 532] width 172 height 28
paste textarea "Argon will permeate as well, but it would be inefficient to completely remove i…"
click at [1081, 519] on textarea "(some of the Argon will permeate as well, but it would be inefficient to comple…" at bounding box center [1077, 532] width 172 height 28
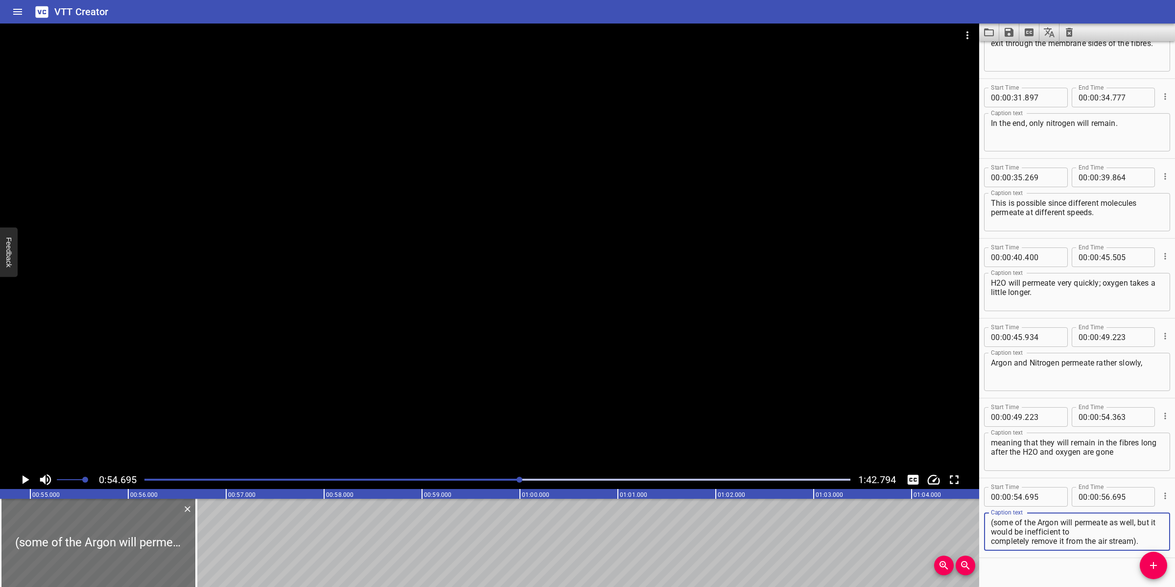
click at [1087, 534] on textarea "(some of the Argon will permeate as well, but it would be inefficient to comple…" at bounding box center [1077, 532] width 172 height 28
drag, startPoint x: 198, startPoint y: 546, endPoint x: 255, endPoint y: 546, distance: 56.8
click at [255, 546] on div at bounding box center [253, 542] width 10 height 88
click at [400, 397] on div at bounding box center [489, 247] width 979 height 447
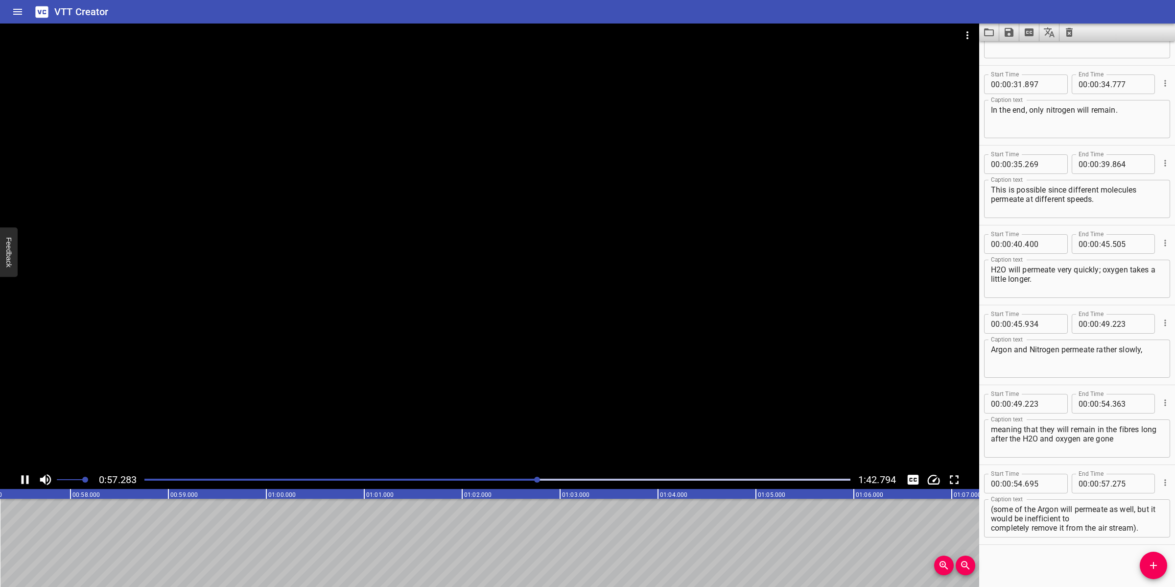
drag, startPoint x: 385, startPoint y: 415, endPoint x: 402, endPoint y: 426, distance: 20.2
click at [385, 417] on div at bounding box center [489, 247] width 979 height 447
drag, startPoint x: 1139, startPoint y: 507, endPoint x: 1149, endPoint y: 529, distance: 24.4
click at [1149, 529] on textarea "(some of the Argon will permeate as well, but it would be inefficient to comple…" at bounding box center [1077, 518] width 172 height 28
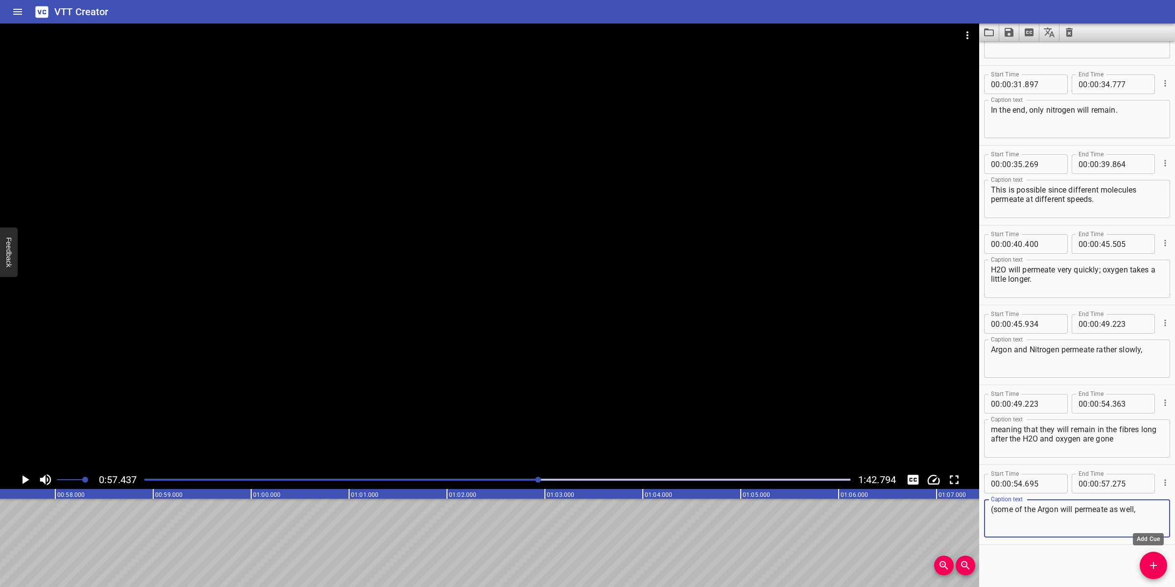
click at [1159, 560] on icon "Add Cue" at bounding box center [1154, 565] width 12 height 12
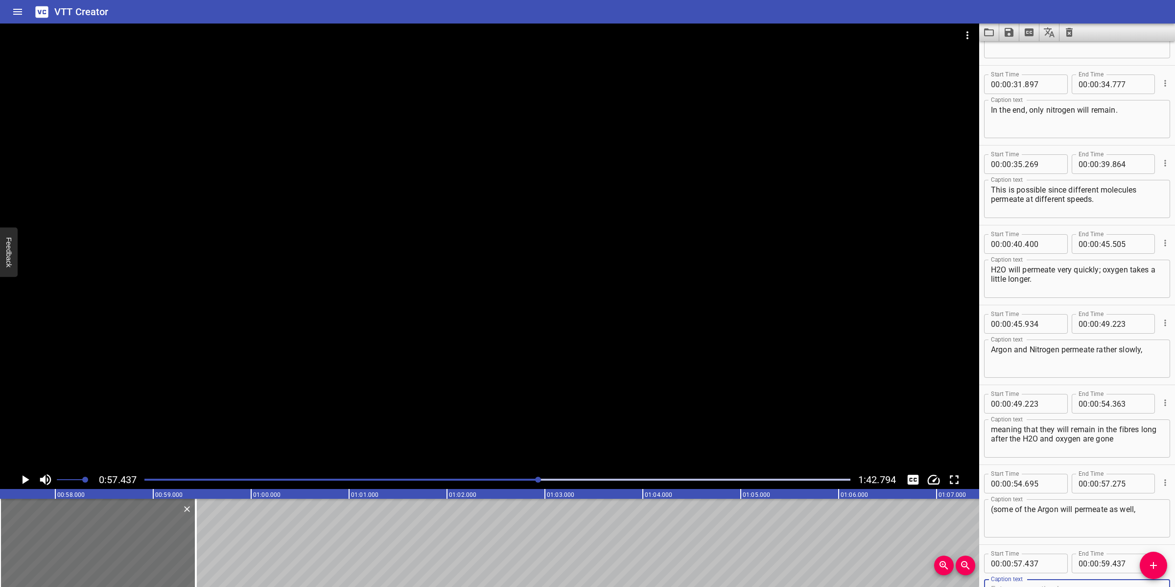
scroll to position [621, 0]
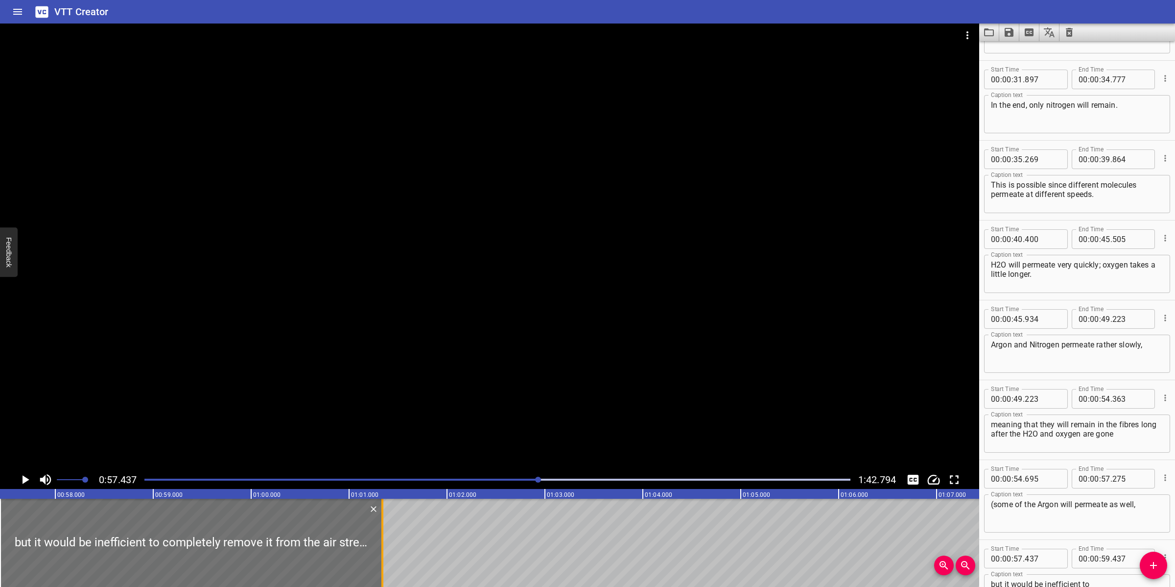
drag, startPoint x: 199, startPoint y: 527, endPoint x: 385, endPoint y: 525, distance: 186.6
click at [385, 525] on div at bounding box center [382, 542] width 10 height 88
click at [509, 334] on div at bounding box center [489, 247] width 979 height 447
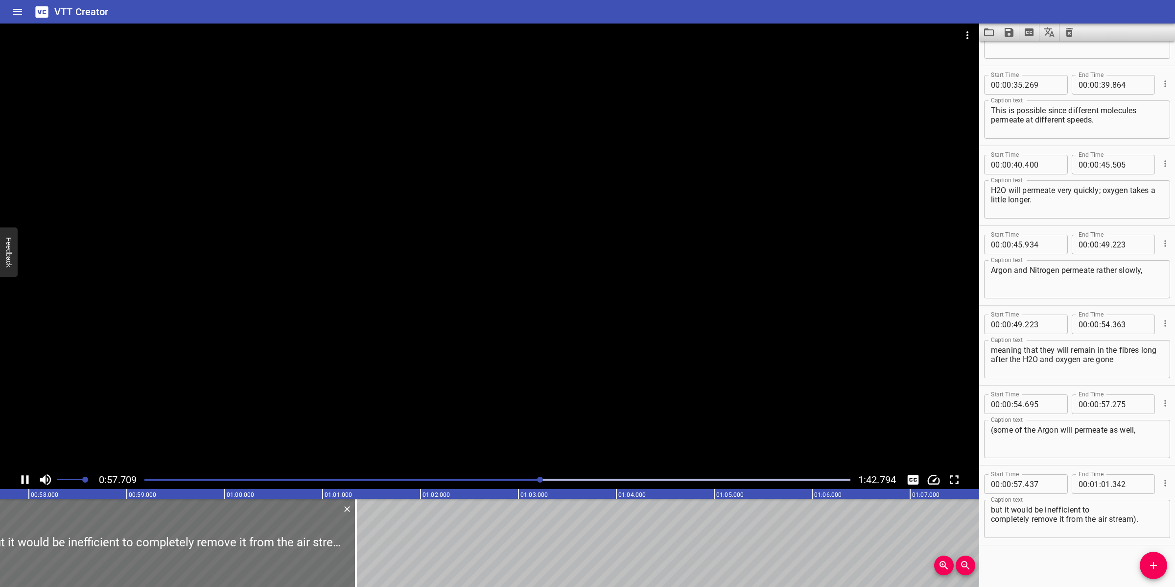
scroll to position [696, 0]
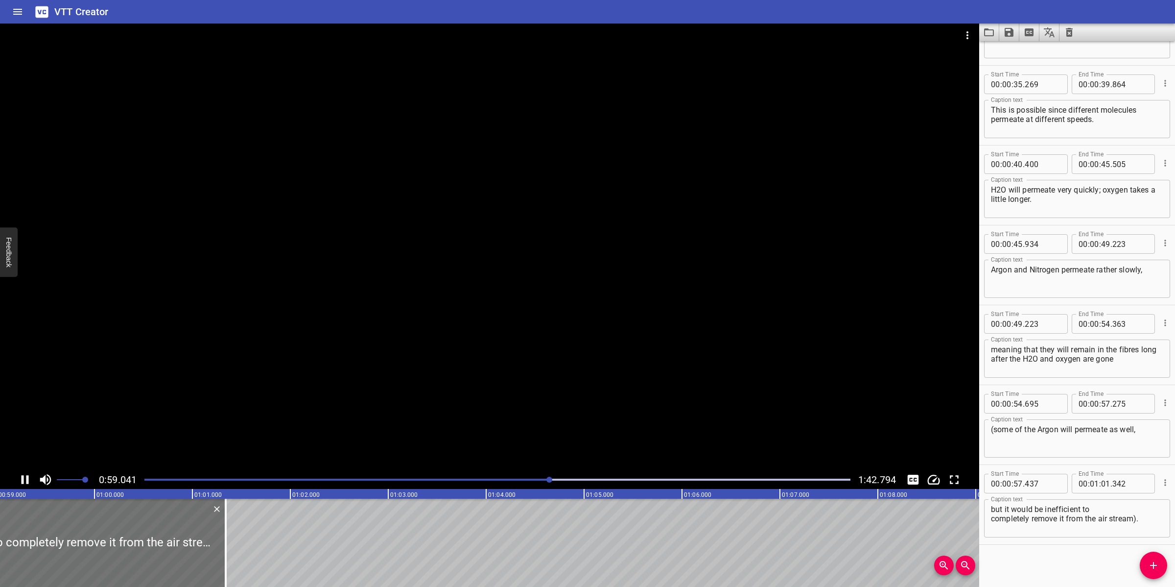
click at [1114, 507] on textarea "but it would be inefficient to completely remove it from the air stream). ​" at bounding box center [1077, 518] width 172 height 28
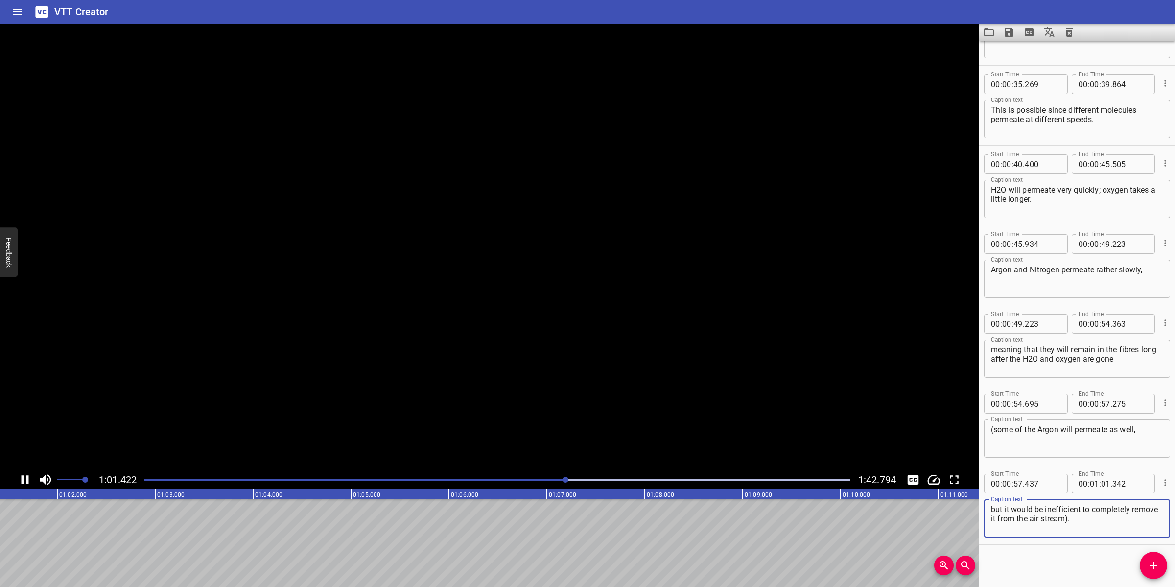
click at [1005, 496] on div "Caption text but it would be inefficient to completely remove it from the air s…" at bounding box center [1077, 517] width 186 height 44
click at [527, 417] on div at bounding box center [489, 247] width 979 height 447
click at [1122, 518] on textarea "but it would be inefficient to completely remove it from the air stream). ​" at bounding box center [1077, 518] width 172 height 28
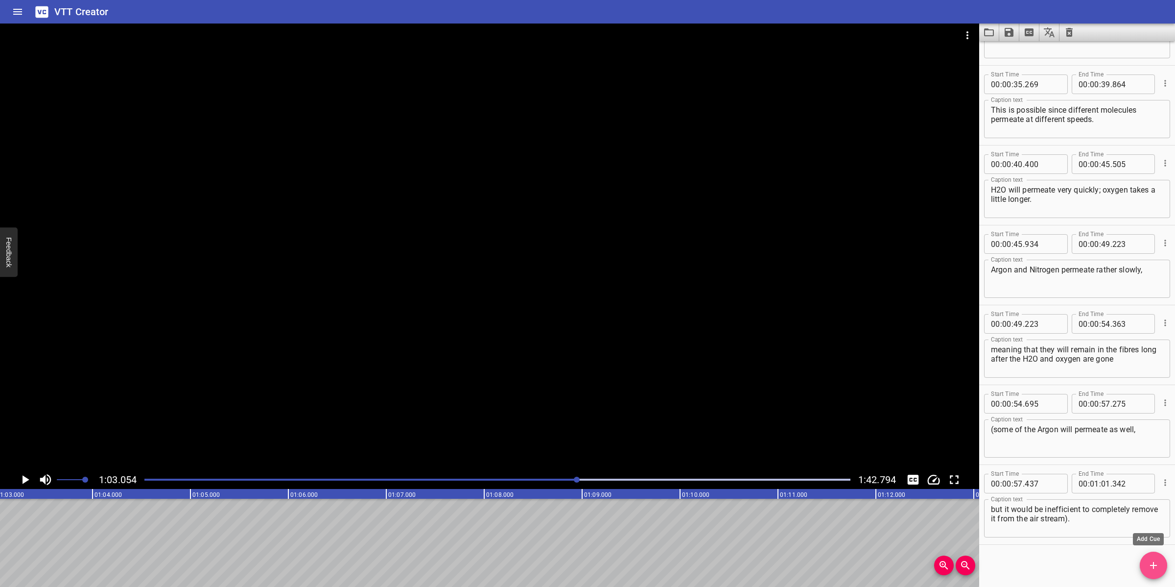
click at [1156, 557] on button "Add Cue" at bounding box center [1153, 564] width 27 height 27
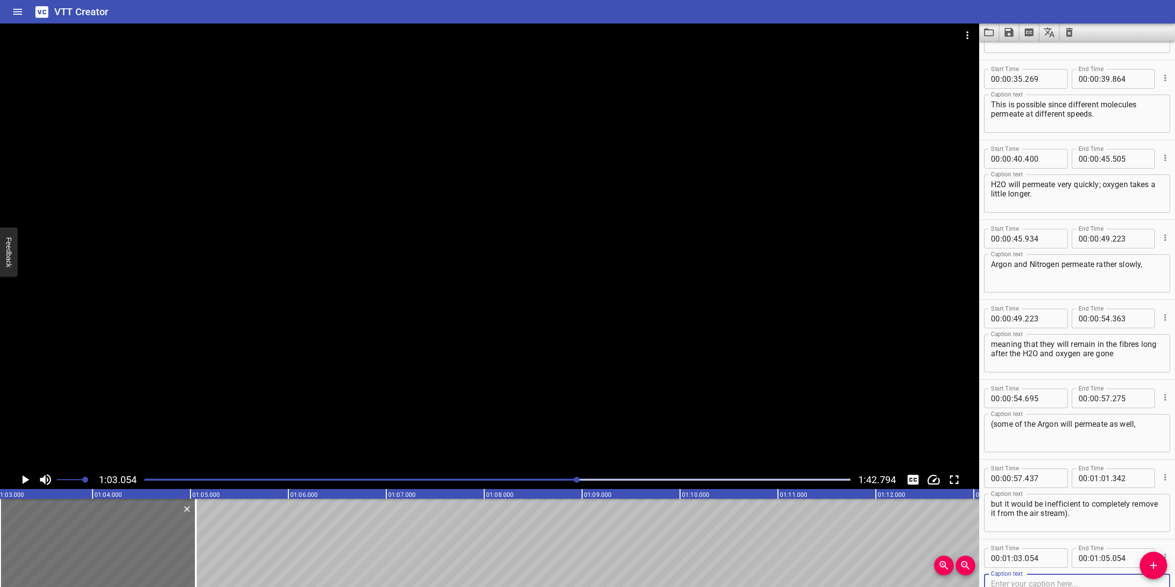
click at [530, 473] on div at bounding box center [498, 479] width 718 height 14
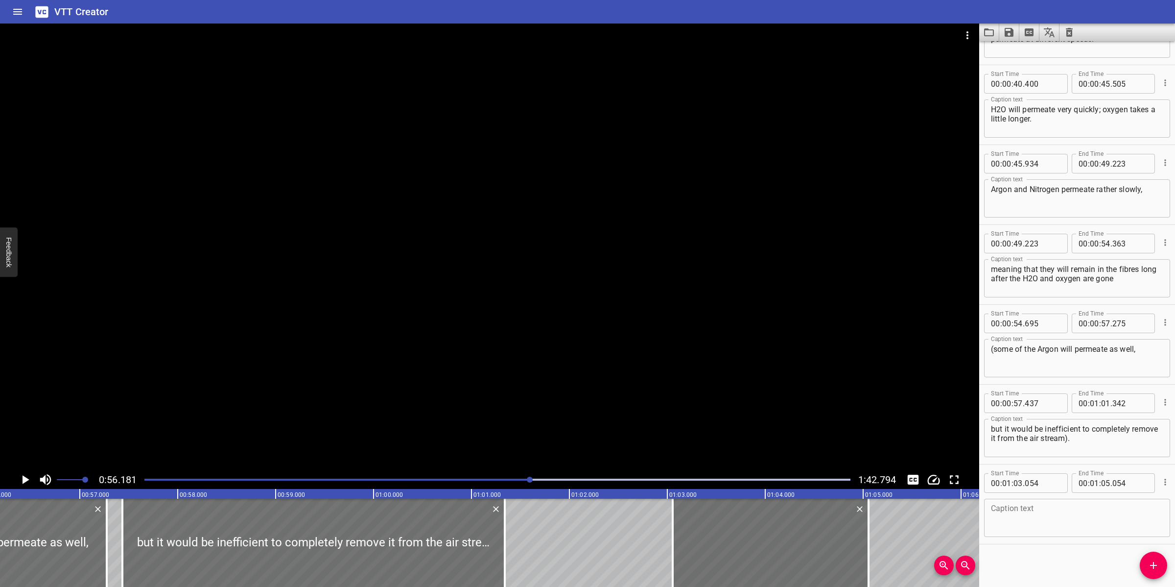
scroll to position [0, 5501]
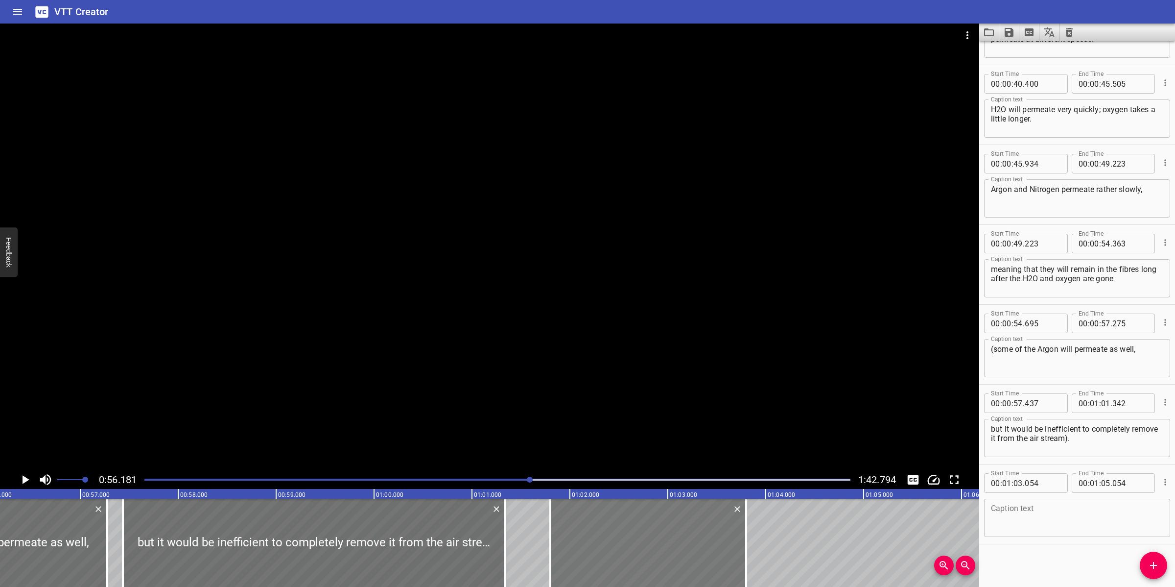
drag, startPoint x: 789, startPoint y: 522, endPoint x: 667, endPoint y: 546, distance: 124.3
click at [667, 546] on div at bounding box center [648, 542] width 196 height 88
click at [1063, 504] on textarea at bounding box center [1077, 518] width 172 height 28
paste textarea "Because of the permeation through the fiber wall, an overpressure would occur i…"
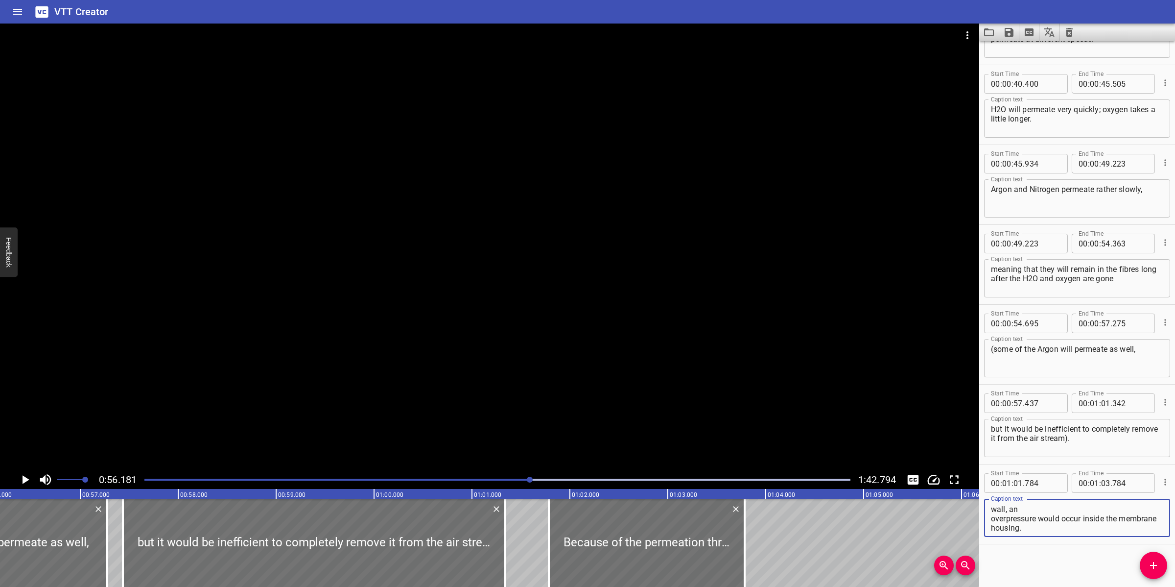
click at [1048, 512] on textarea "Because of the permeation through the fiber wall, an overpressure would occur i…" at bounding box center [1077, 518] width 172 height 28
click at [1051, 507] on textarea "Because of the permeation through the fiber wall, an overpressure would occur i…" at bounding box center [1077, 518] width 172 height 28
click at [628, 377] on div at bounding box center [489, 247] width 979 height 447
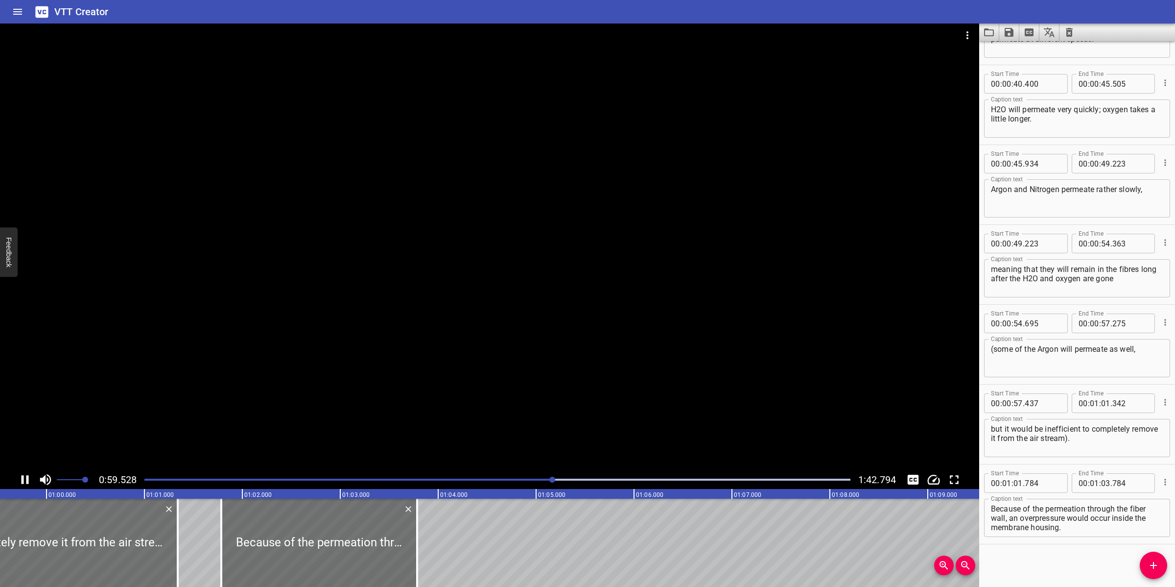
click at [1114, 437] on textarea "but it would be inefficient to completely remove it from the air stream)." at bounding box center [1077, 438] width 172 height 28
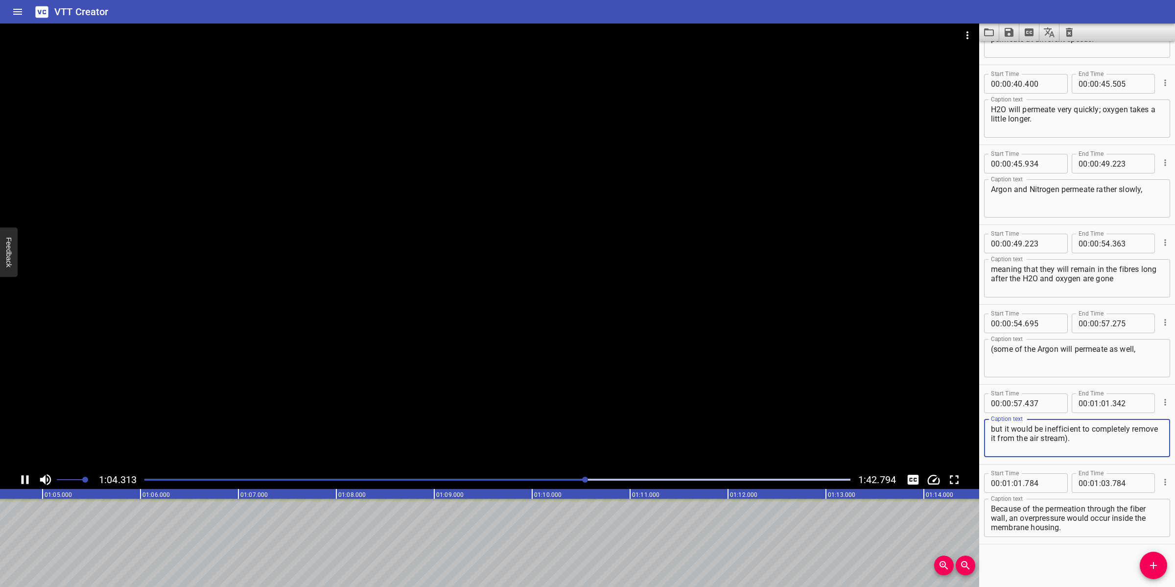
click at [405, 397] on div at bounding box center [489, 247] width 979 height 447
click at [1114, 517] on textarea "Because of the permeation through the fiber wall, an overpressure would occur i…" at bounding box center [1077, 518] width 172 height 28
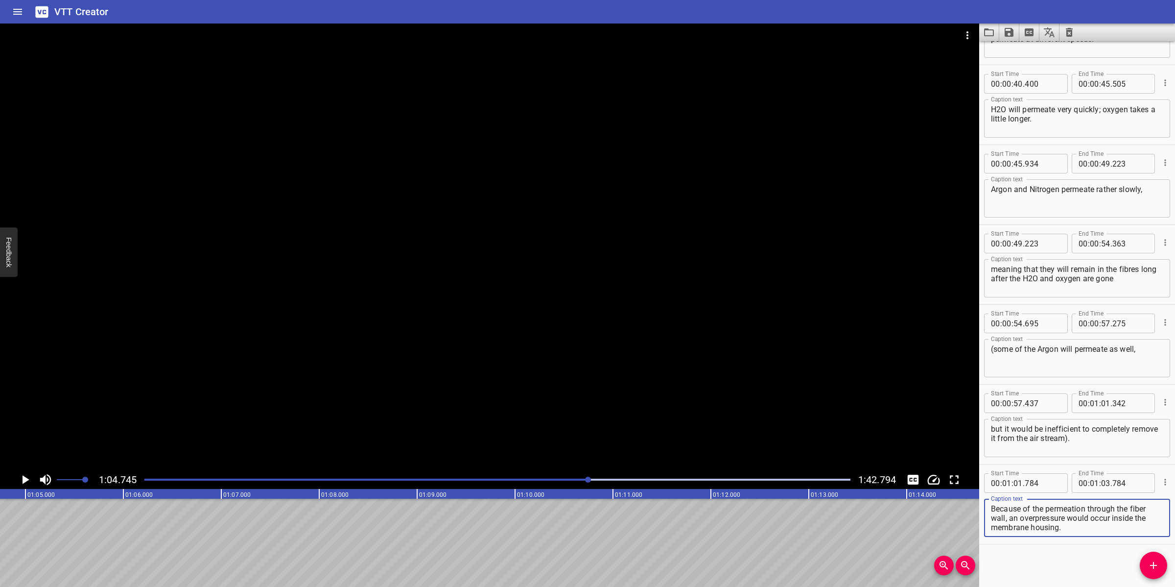
drag, startPoint x: 1010, startPoint y: 520, endPoint x: 1093, endPoint y: 530, distance: 83.4
click at [1093, 530] on div "Because of the permeation through the fiber wall, an overpressure would occur i…" at bounding box center [1077, 517] width 186 height 38
drag, startPoint x: 1149, startPoint y: 509, endPoint x: 1137, endPoint y: 510, distance: 11.8
click at [1138, 509] on textarea "Because of the permeation through the fiber wall," at bounding box center [1077, 518] width 172 height 28
click at [1159, 551] on div "Start Time 00 : 00 : 00 . 000 Start Time End Time 00 : 00 : 01 . 350 End Time C…" at bounding box center [1077, 313] width 196 height 545
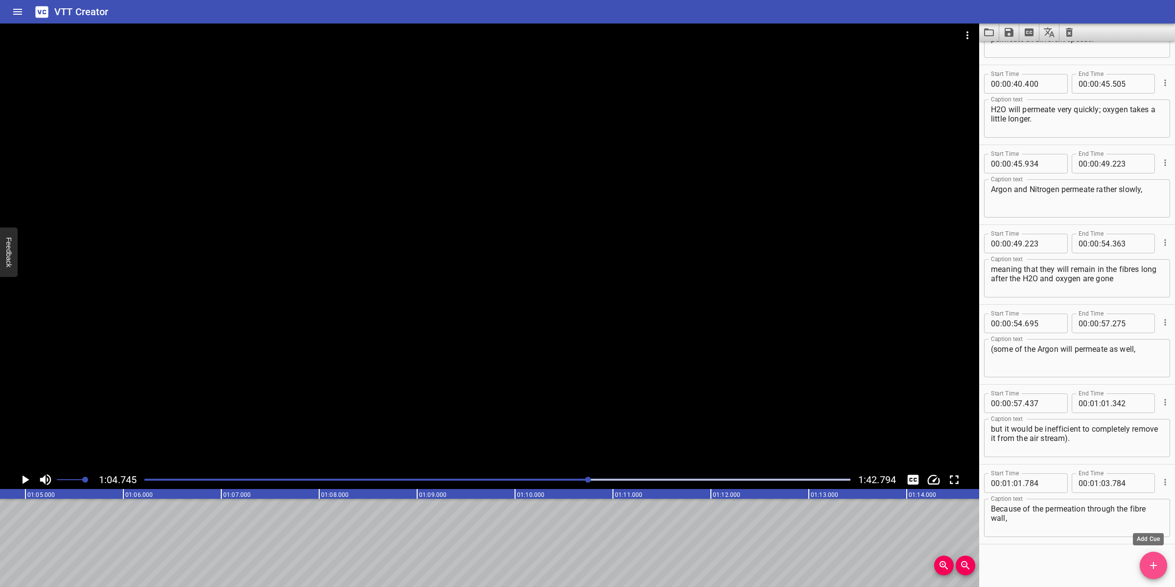
click at [1153, 564] on icon "Add Cue" at bounding box center [1153, 565] width 7 height 7
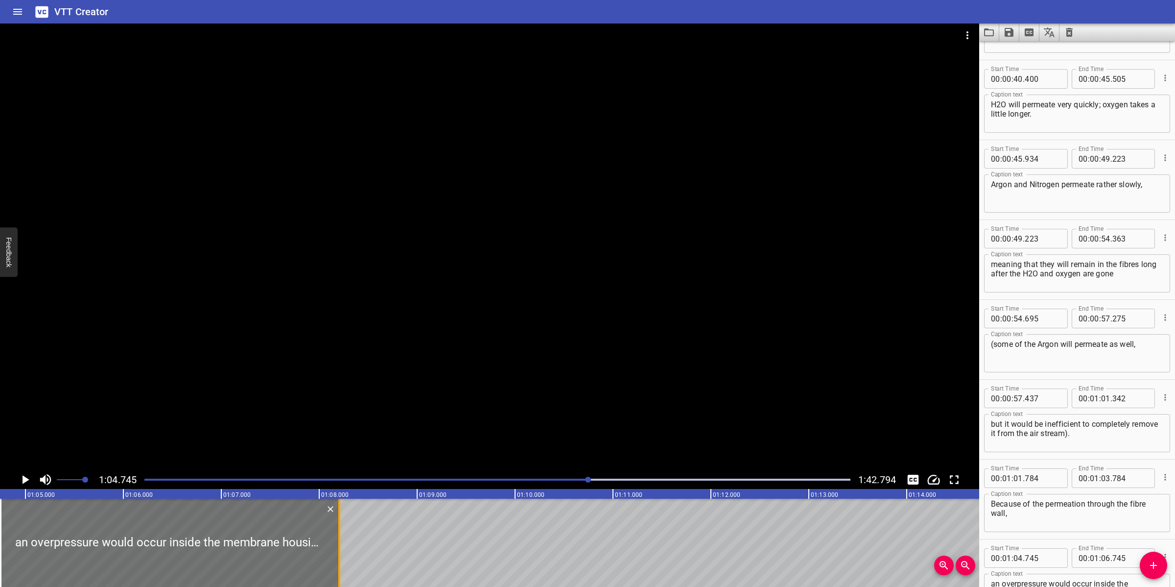
drag, startPoint x: 199, startPoint y: 526, endPoint x: 342, endPoint y: 528, distance: 143.0
click at [342, 528] on div at bounding box center [339, 542] width 10 height 88
drag, startPoint x: 389, startPoint y: 366, endPoint x: 384, endPoint y: 374, distance: 9.2
click at [385, 371] on div at bounding box center [489, 247] width 979 height 447
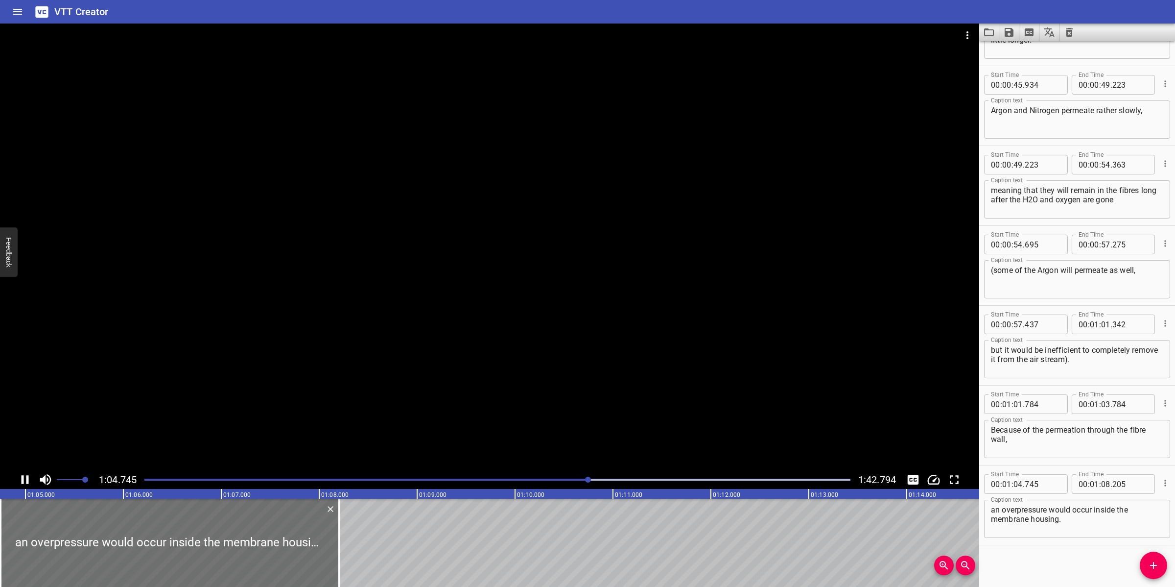
scroll to position [855, 0]
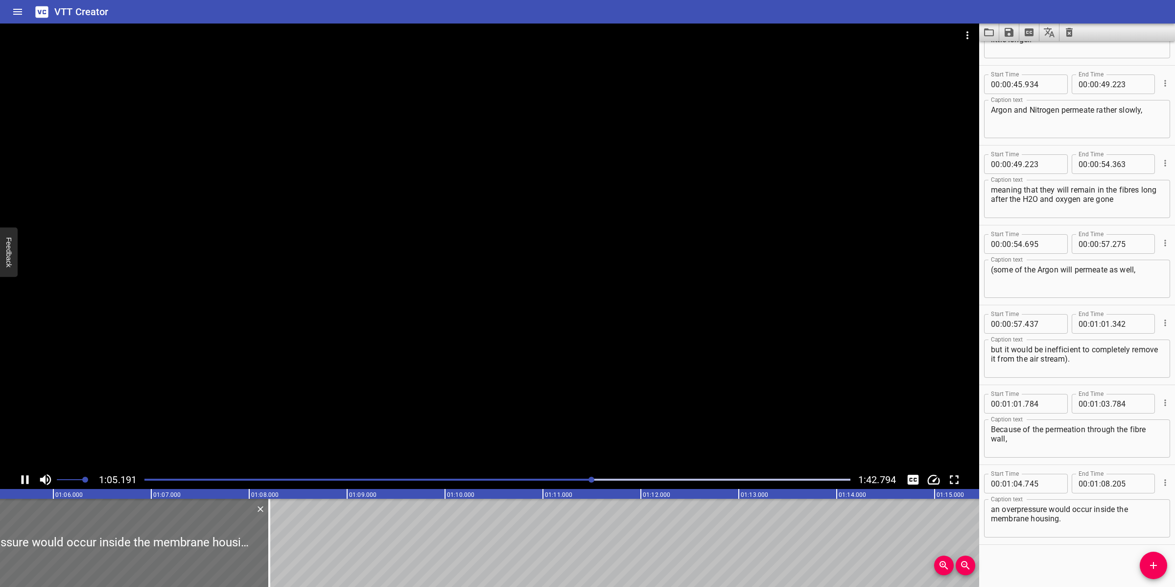
click at [611, 408] on div at bounding box center [489, 247] width 979 height 447
click at [571, 477] on div at bounding box center [498, 479] width 718 height 14
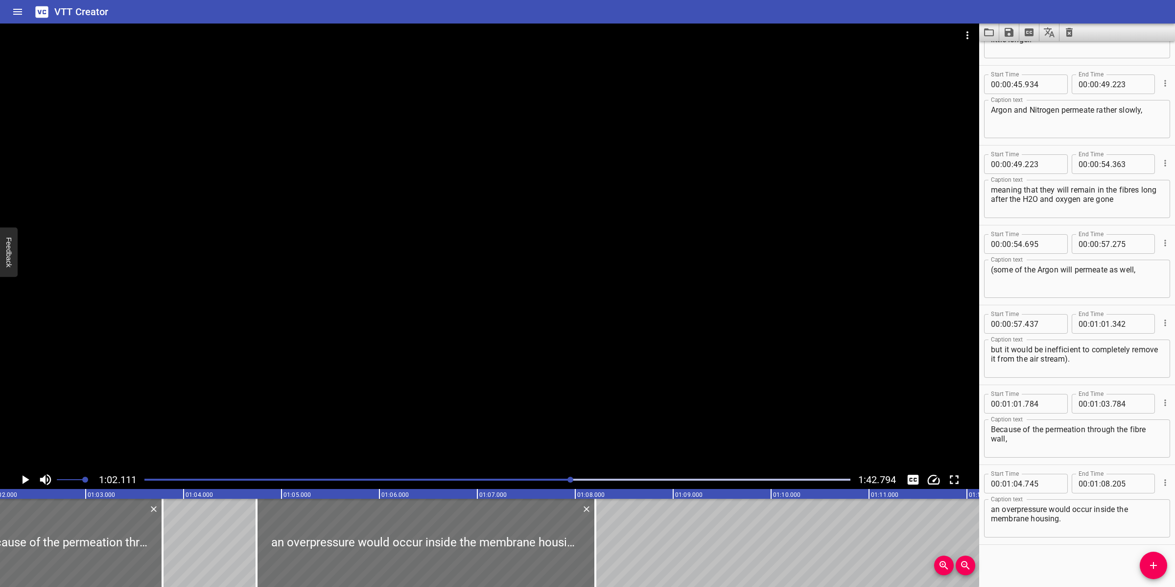
scroll to position [0, 6082]
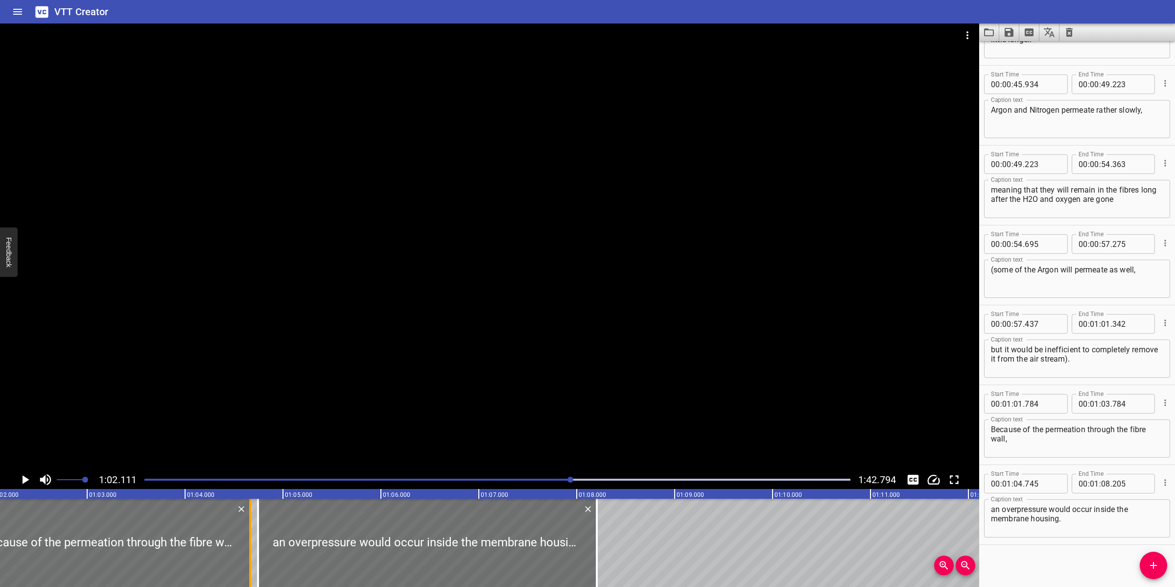
drag, startPoint x: 175, startPoint y: 528, endPoint x: 251, endPoint y: 515, distance: 76.5
click at [251, 515] on div at bounding box center [250, 542] width 10 height 88
click at [589, 378] on div at bounding box center [489, 247] width 979 height 447
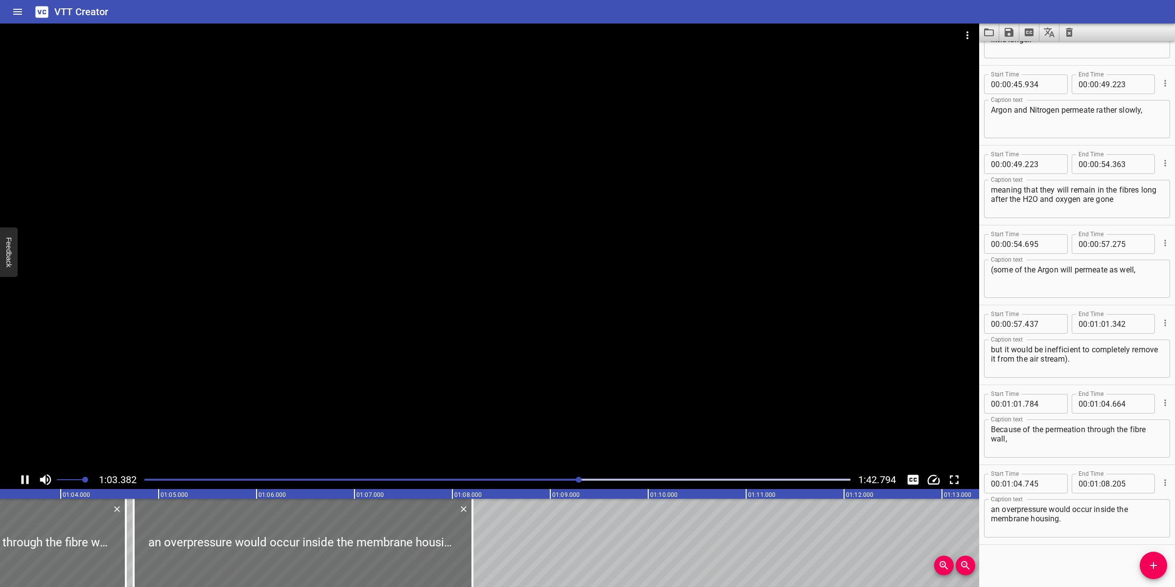
click at [1075, 522] on textarea "an overpressure would occur inside the membrane housing." at bounding box center [1077, 518] width 172 height 28
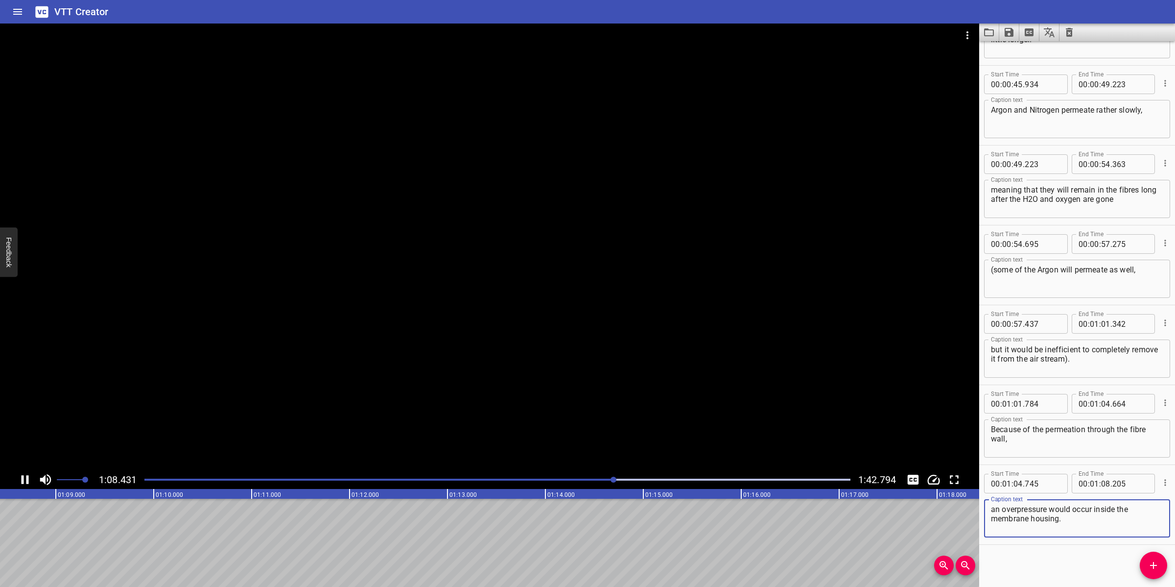
click at [326, 431] on div at bounding box center [489, 247] width 979 height 447
click at [1149, 564] on icon "Add Cue" at bounding box center [1154, 565] width 12 height 12
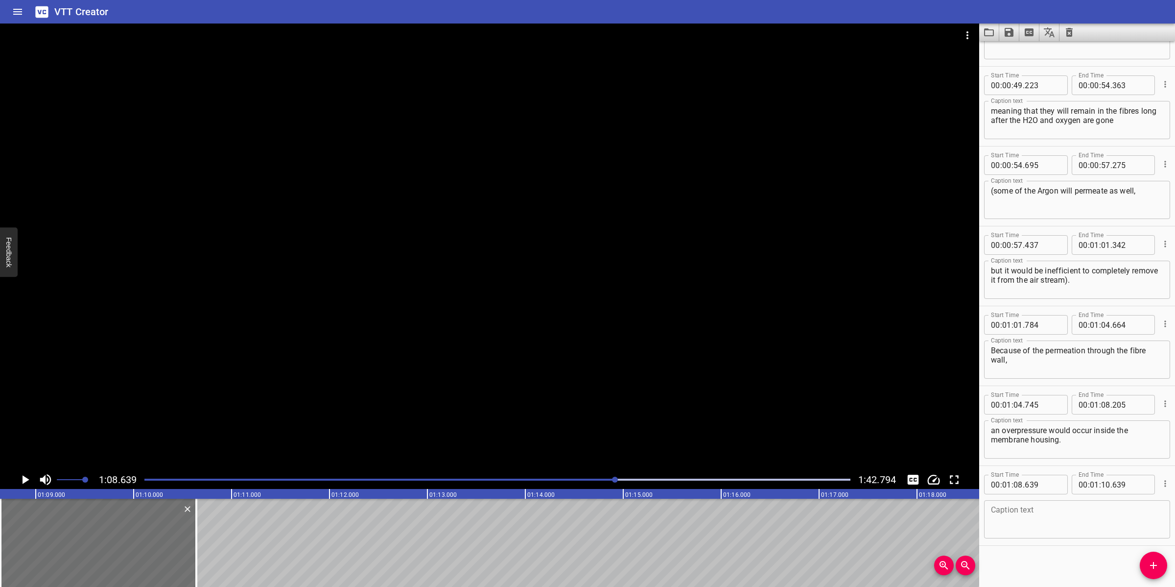
scroll to position [935, 0]
click at [1027, 535] on div "Caption text" at bounding box center [1077, 518] width 186 height 38
paste textarea "The fibers would clog, and the permeation efficiency would be significantly low…"
click at [1028, 515] on textarea "The fibers would clog, and the permeation efficiency would be significantly low…" at bounding box center [1077, 518] width 172 height 28
drag, startPoint x: 1027, startPoint y: 508, endPoint x: 1014, endPoint y: 505, distance: 12.6
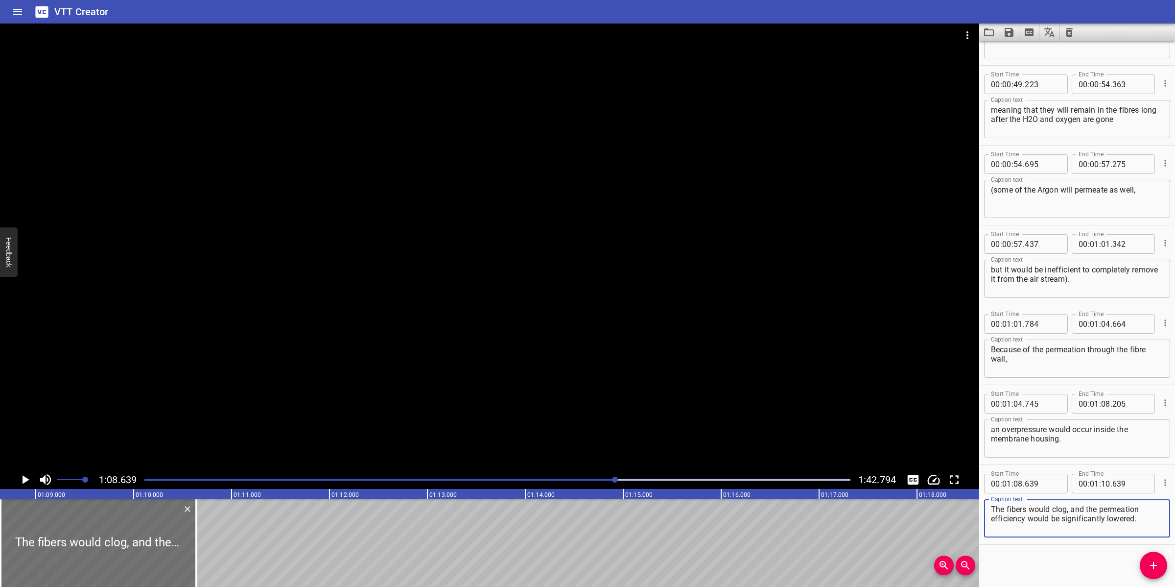
click at [1014, 505] on textarea "The fibers would clog, and the permeation efficiency would be significantly low…" at bounding box center [1077, 518] width 172 height 28
click at [1145, 508] on textarea "The fibres would clog, and the permeation efficiency would be significantly low…" at bounding box center [1077, 518] width 172 height 28
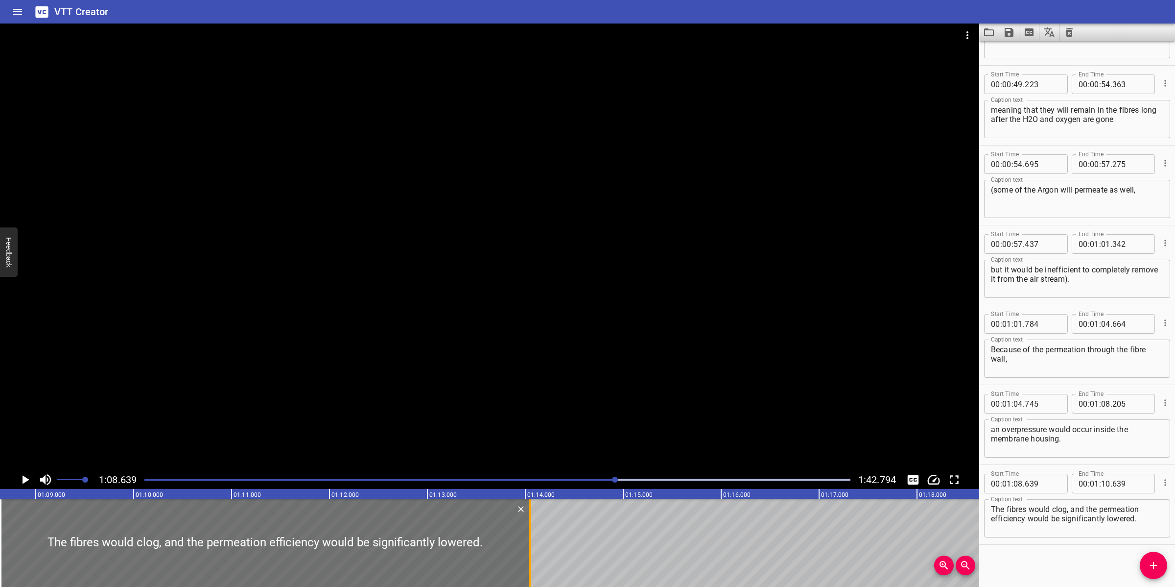
drag, startPoint x: 196, startPoint y: 523, endPoint x: 529, endPoint y: 507, distance: 333.8
click at [529, 507] on div at bounding box center [530, 542] width 2 height 88
click at [578, 430] on div at bounding box center [489, 247] width 979 height 447
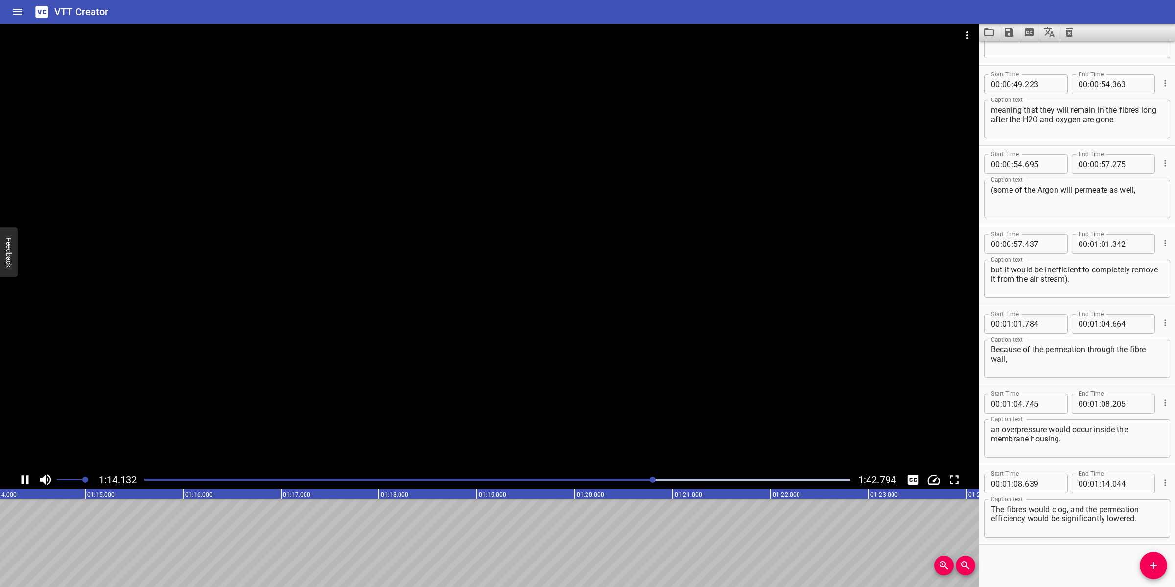
click at [539, 419] on div at bounding box center [489, 247] width 979 height 447
click at [1156, 568] on icon "Add Cue" at bounding box center [1154, 565] width 12 height 12
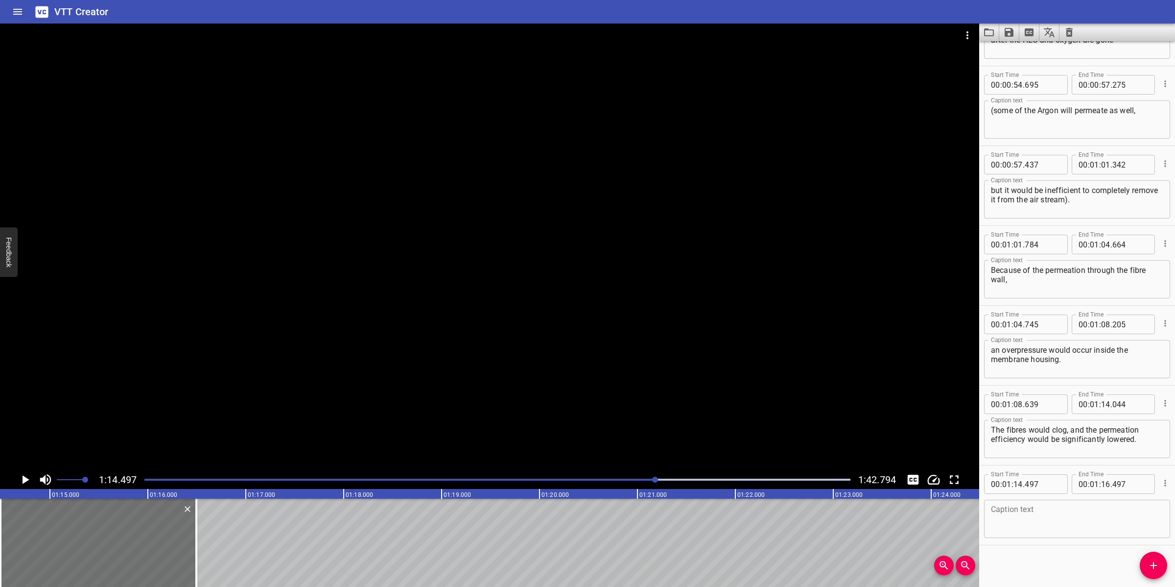
scroll to position [1015, 0]
click at [1041, 515] on textarea at bounding box center [1077, 518] width 172 height 28
paste textarea "To prevent that from happening there is an opening in the housing, the permeate…"
click at [1034, 517] on textarea "To prevent that from happening there is an opening in the housing, the permeate…" at bounding box center [1077, 518] width 172 height 28
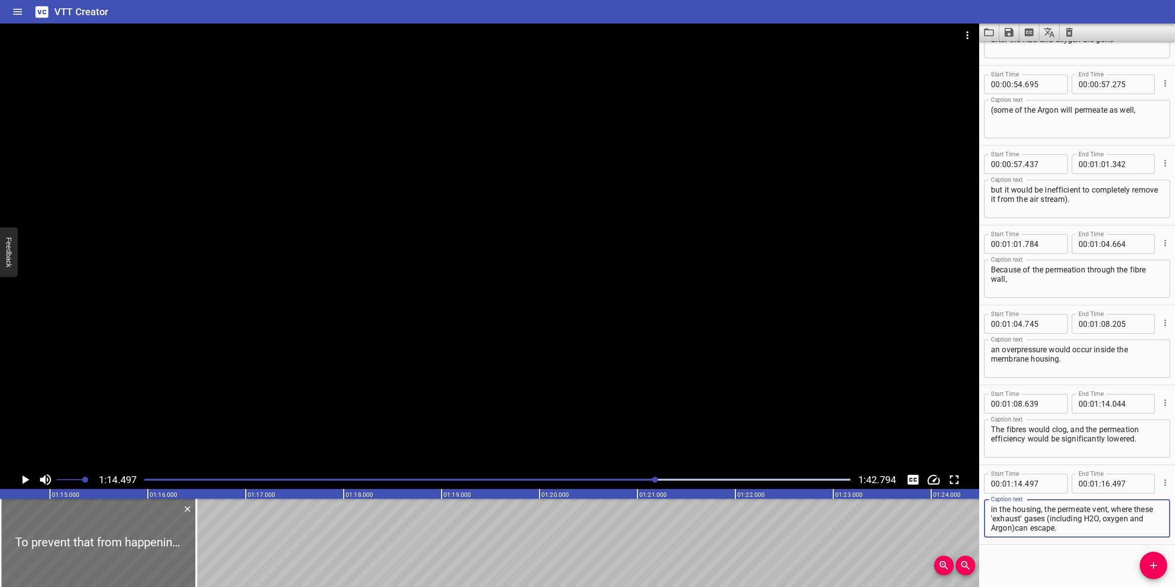
scroll to position [27, 0]
click at [1036, 508] on textarea "To prevent that from happening there is an opening in the housing, the permeate…" at bounding box center [1077, 518] width 172 height 28
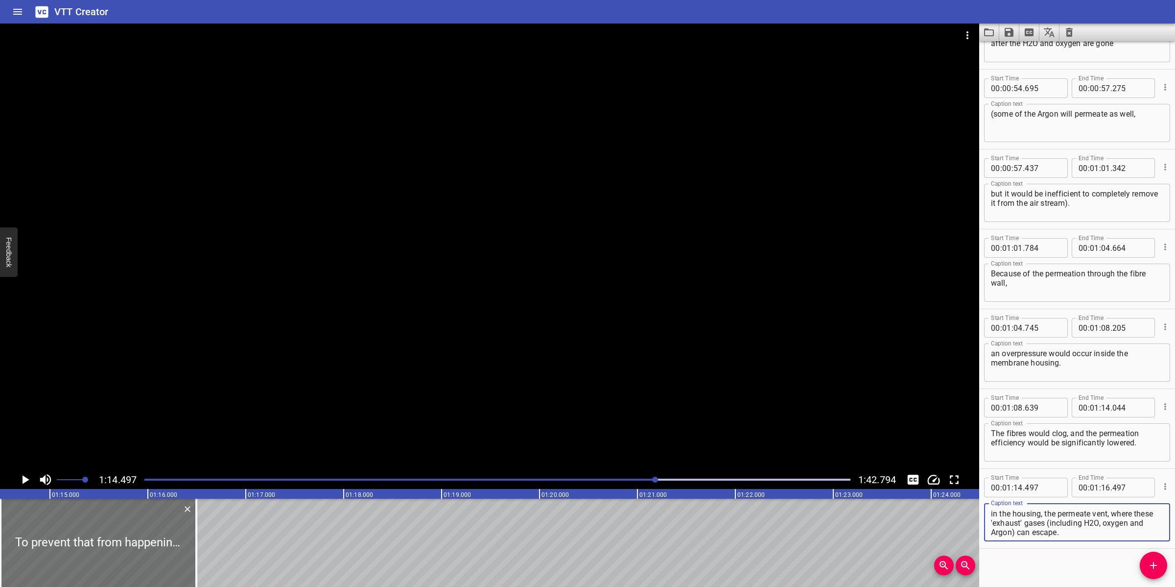
scroll to position [1015, 0]
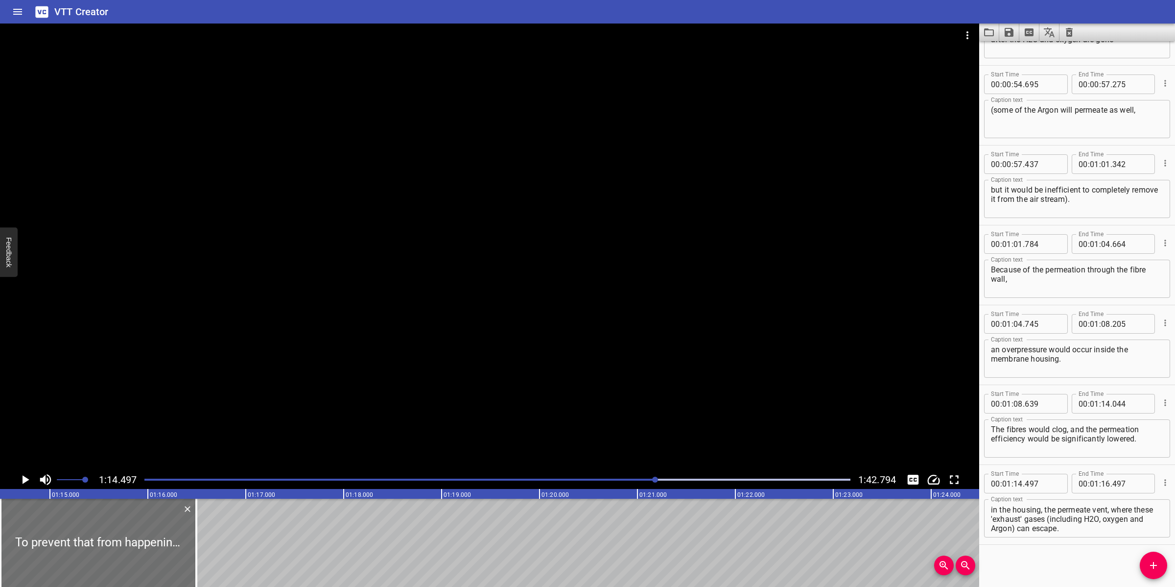
click at [534, 380] on div at bounding box center [489, 247] width 979 height 447
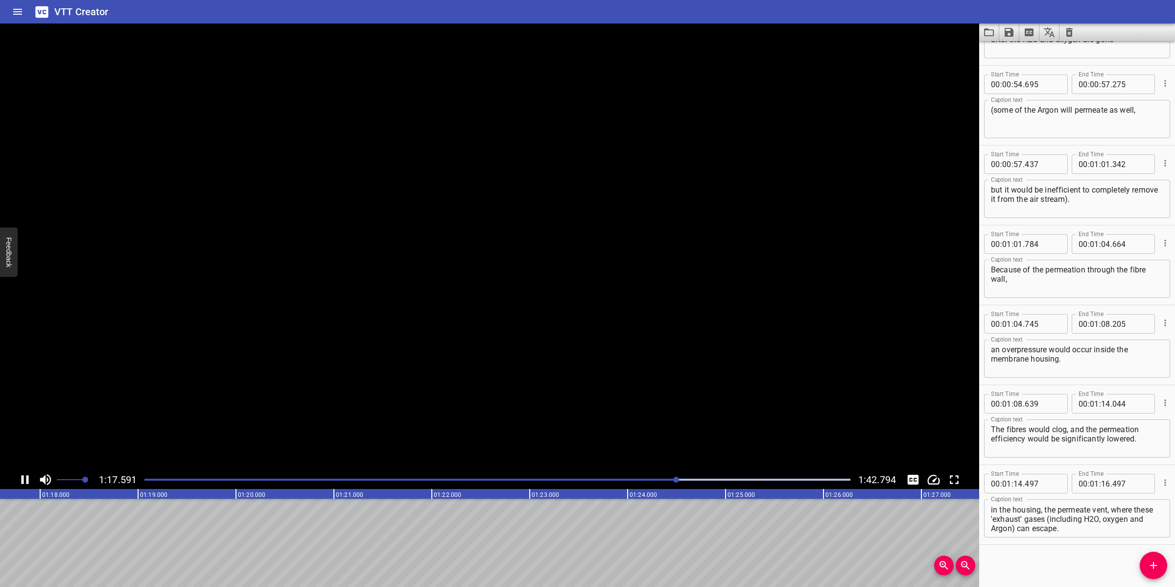
click at [532, 382] on video at bounding box center [489, 247] width 979 height 447
click at [642, 483] on div at bounding box center [498, 479] width 718 height 14
click at [1024, 518] on textarea "To prevent that from happening there is an opening in the housing, the permeate…" at bounding box center [1077, 518] width 172 height 28
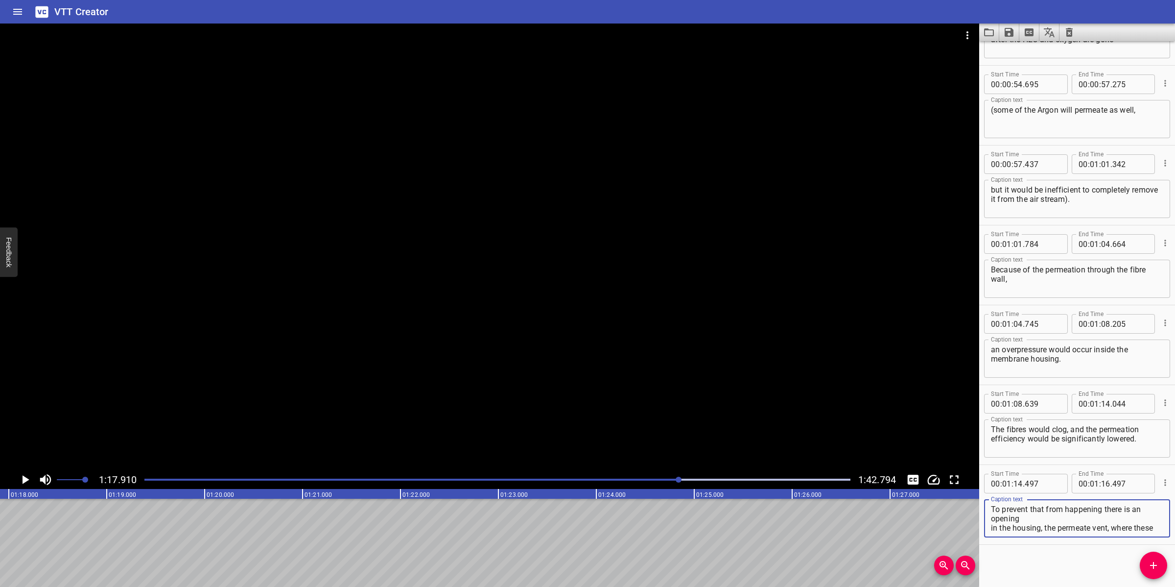
scroll to position [18, 0]
drag, startPoint x: 1043, startPoint y: 507, endPoint x: 1124, endPoint y: 539, distance: 86.2
click at [1124, 539] on div "Start Time 00 : 01 : 14 . 497 Start Time End Time 00 : 01 : 16 . 497 End Time C…" at bounding box center [1077, 504] width 196 height 79
click at [1053, 521] on textarea "To prevent that from happening there is an opening in the housing," at bounding box center [1077, 518] width 172 height 28
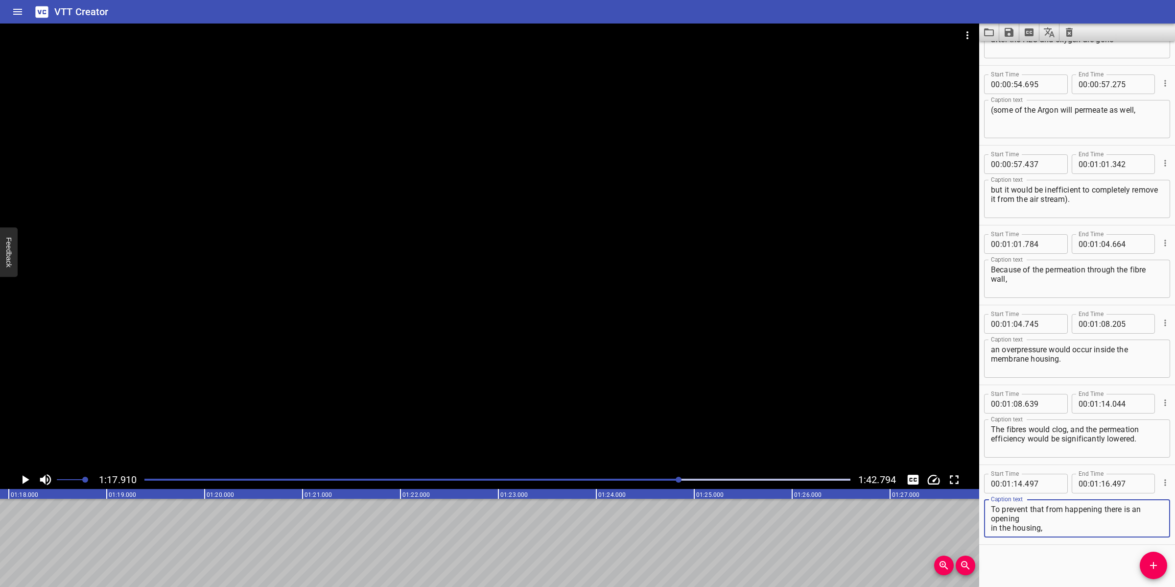
click at [1051, 516] on textarea "To prevent that from happening there is an opening in the housing," at bounding box center [1077, 518] width 172 height 28
click at [1052, 512] on textarea "To prevent that from happening there is an opening, in the housing," at bounding box center [1077, 518] width 172 height 28
click at [1102, 486] on input "number" at bounding box center [1105, 483] width 9 height 20
click at [1152, 563] on icon "Add Cue" at bounding box center [1154, 565] width 12 height 12
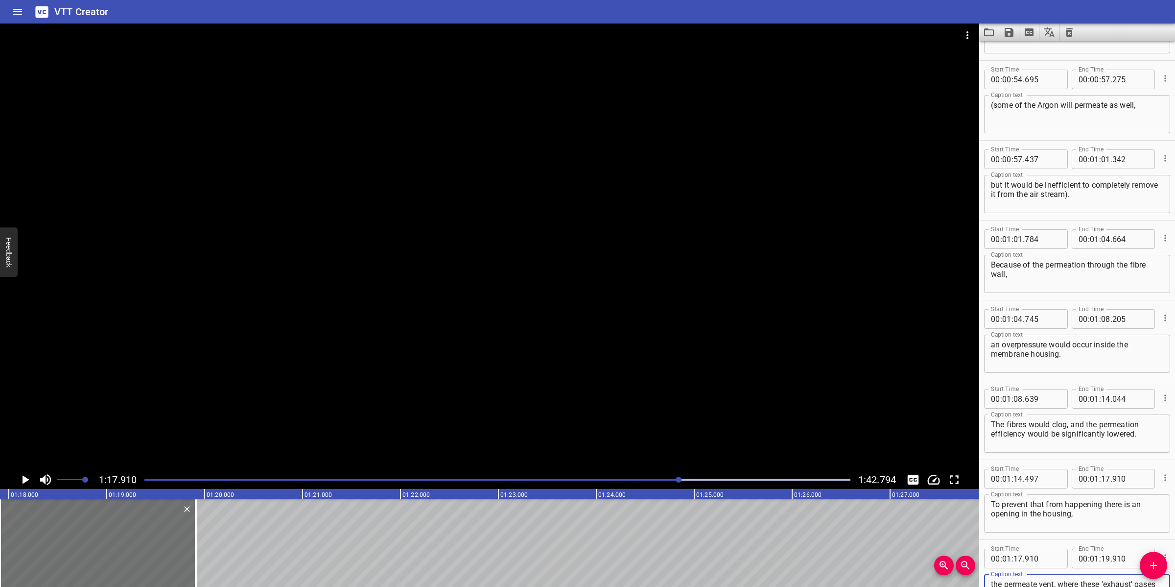
scroll to position [1038, 0]
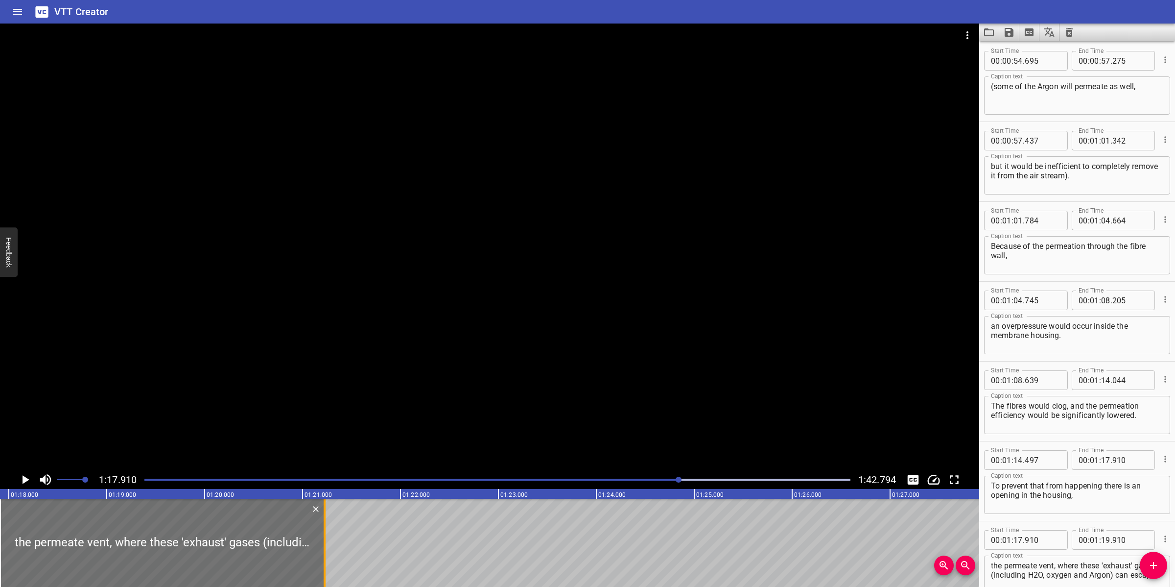
drag, startPoint x: 193, startPoint y: 525, endPoint x: 322, endPoint y: 534, distance: 129.0
click at [322, 534] on div at bounding box center [325, 542] width 10 height 88
click at [468, 404] on div at bounding box center [489, 247] width 979 height 447
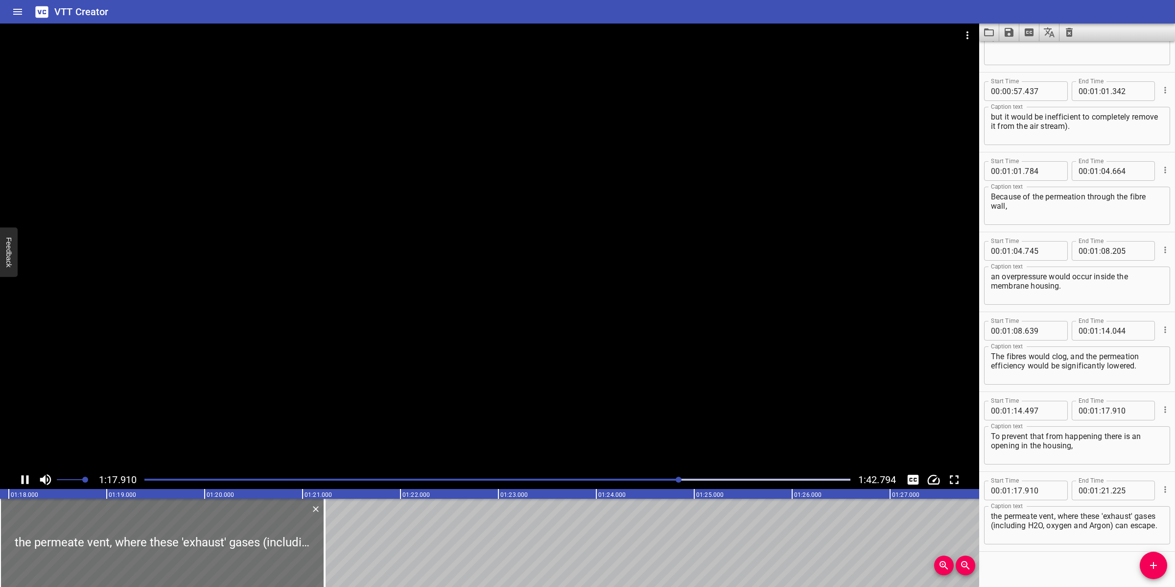
scroll to position [1095, 0]
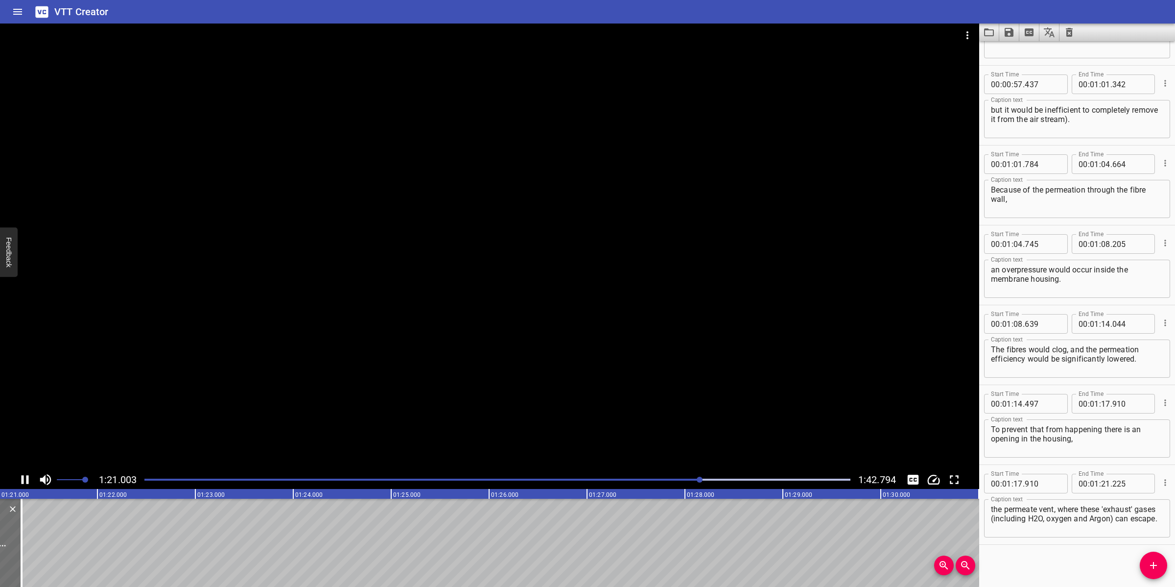
click at [432, 433] on div at bounding box center [489, 247] width 979 height 447
drag, startPoint x: 1014, startPoint y: 519, endPoint x: 1041, endPoint y: 527, distance: 27.6
click at [1039, 528] on textarea "the permeate vent, where these 'exhaust' gases (including H2O, oxygen and Argon…" at bounding box center [1077, 518] width 172 height 28
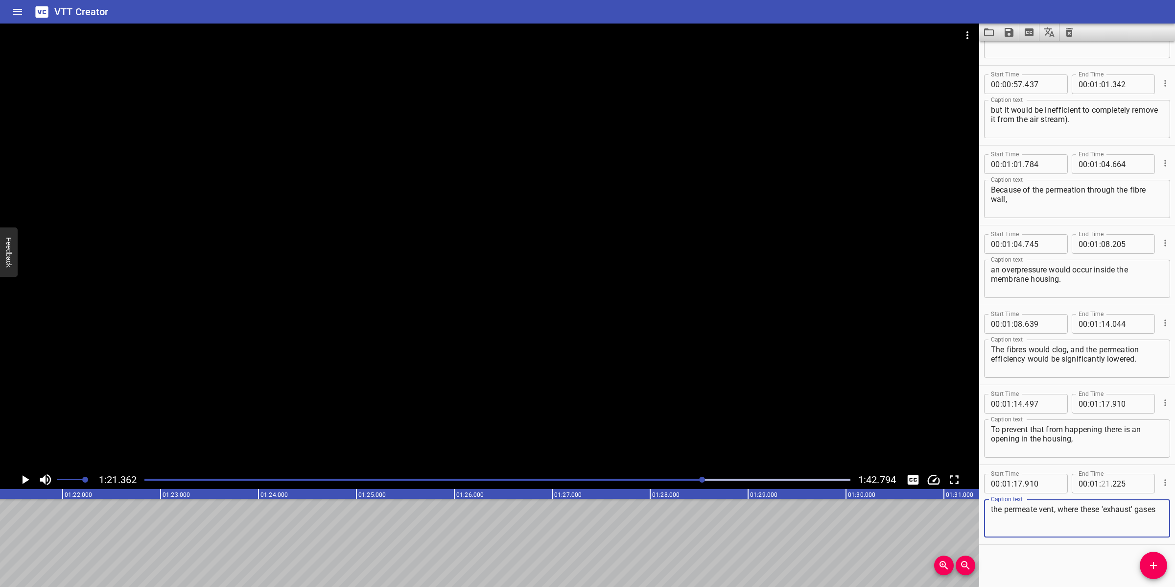
click at [1101, 485] on input "number" at bounding box center [1105, 483] width 9 height 20
click at [1152, 556] on button "Add Cue" at bounding box center [1153, 564] width 27 height 27
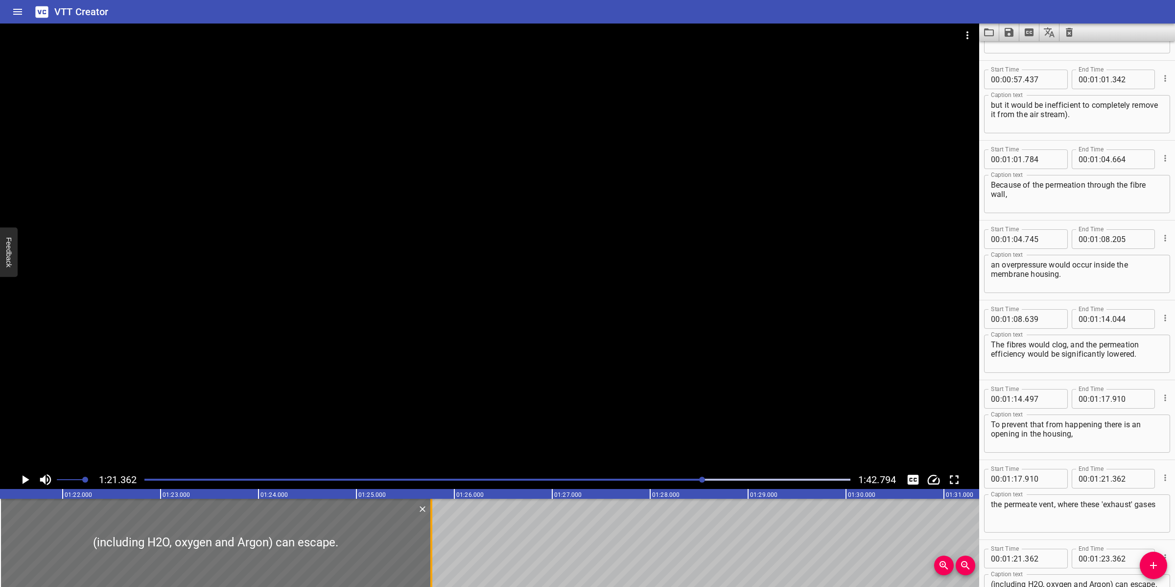
drag, startPoint x: 199, startPoint y: 525, endPoint x: 435, endPoint y: 520, distance: 236.0
click at [435, 520] on div at bounding box center [431, 542] width 10 height 88
click at [631, 382] on div at bounding box center [489, 247] width 979 height 447
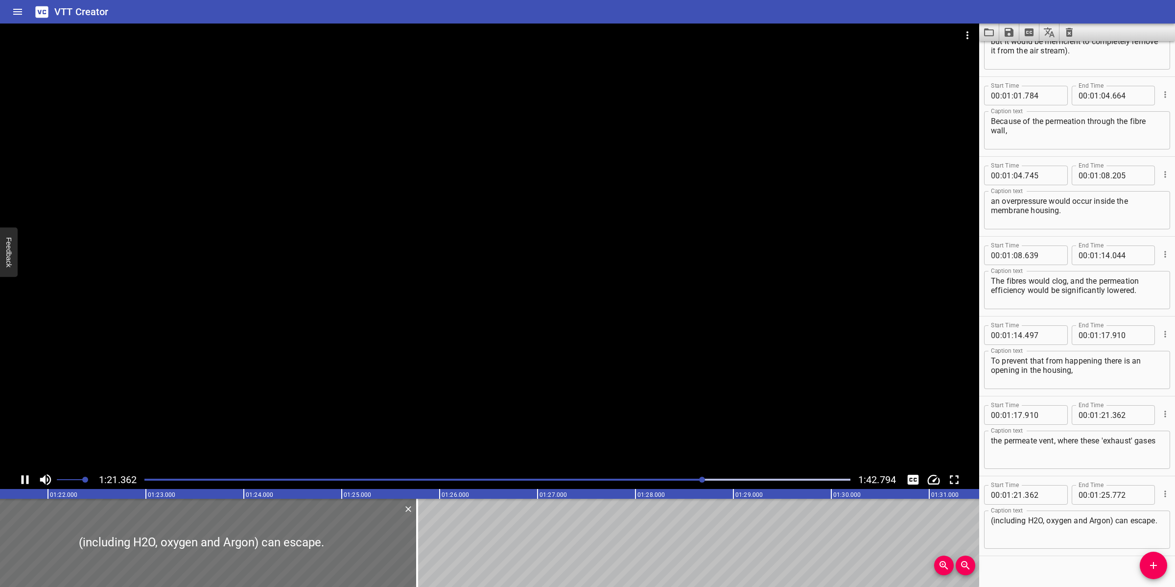
scroll to position [1174, 0]
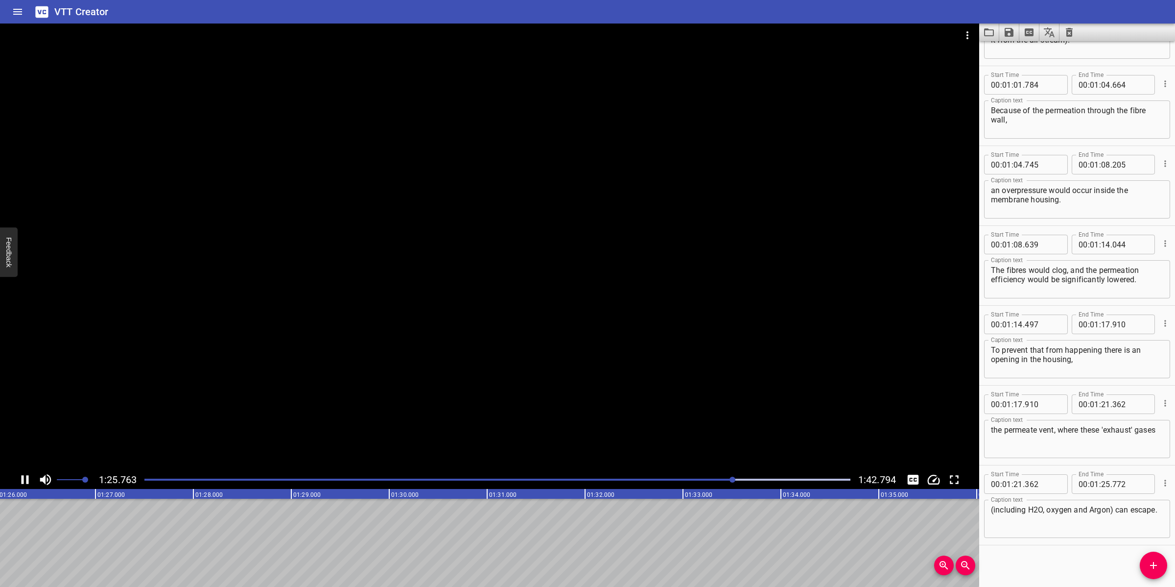
click at [488, 437] on div at bounding box center [489, 247] width 979 height 447
click at [1146, 565] on span "Add Cue" at bounding box center [1153, 565] width 27 height 12
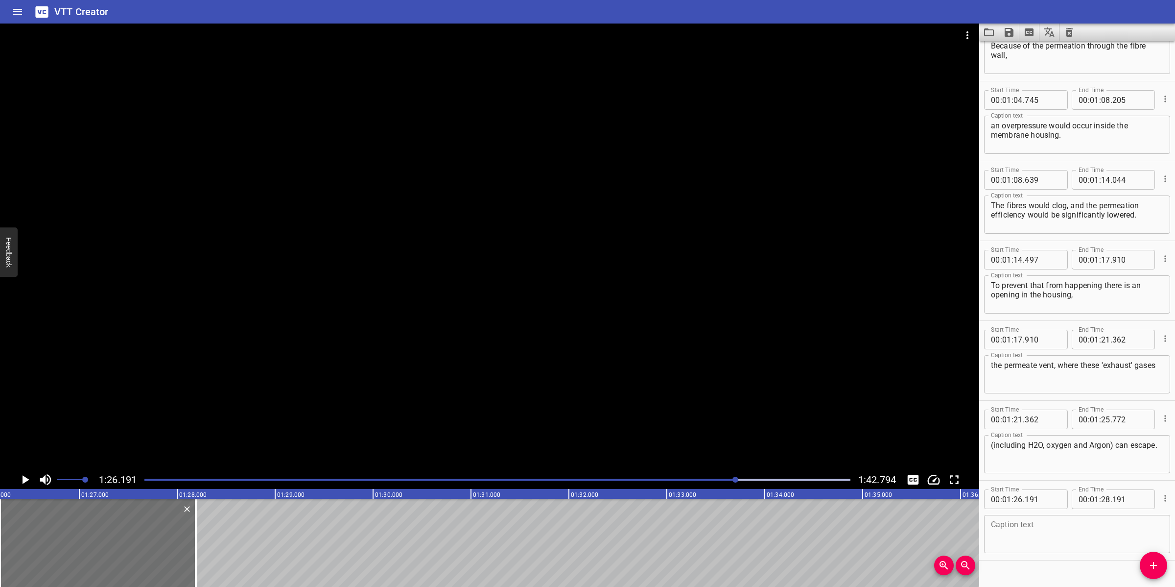
scroll to position [1254, 0]
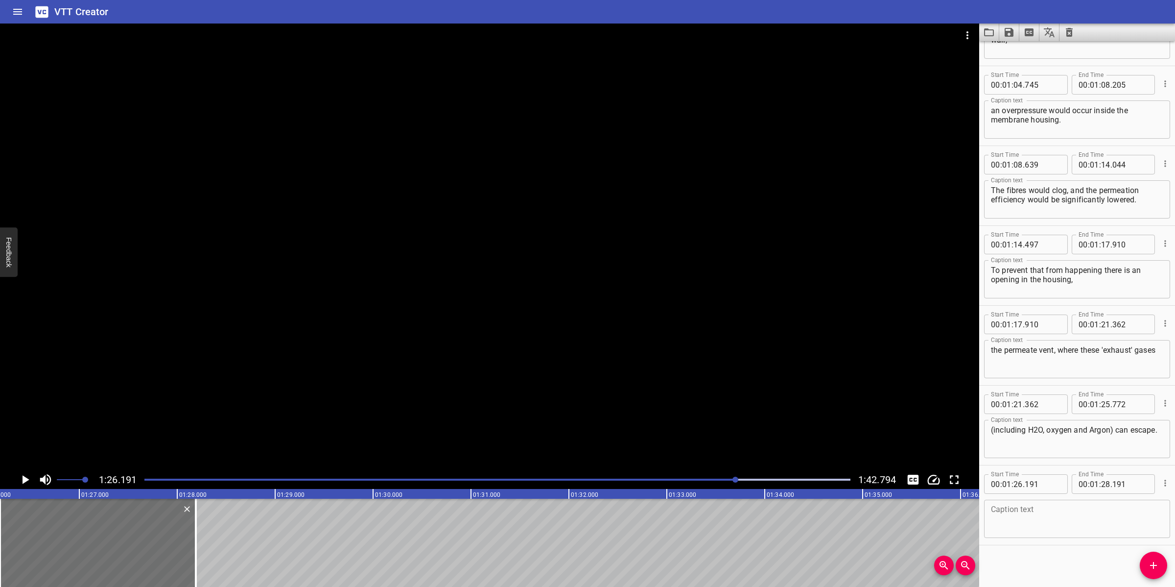
click at [1004, 524] on textarea at bounding box center [1077, 519] width 172 height 28
paste textarea "It is very important for the intake air to be clean and dry before it enters th…"
click at [1077, 515] on textarea "It is very important for the intake air to be clean and dry before it enters th…" at bounding box center [1077, 519] width 172 height 28
click at [464, 363] on div at bounding box center [489, 247] width 979 height 447
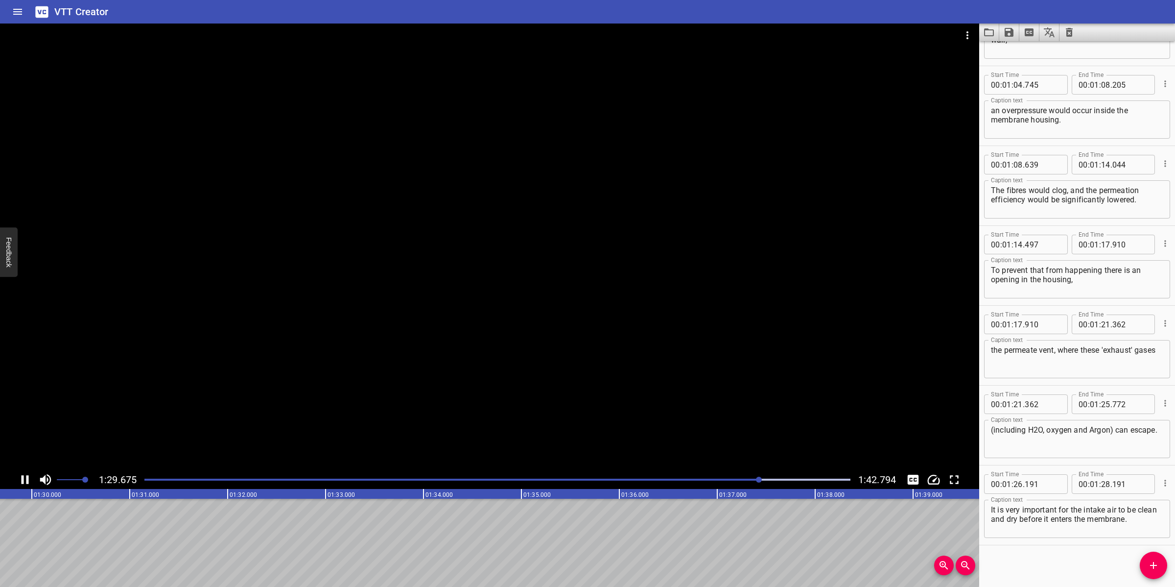
click at [436, 414] on div at bounding box center [489, 247] width 979 height 447
drag, startPoint x: 1039, startPoint y: 518, endPoint x: 1159, endPoint y: 515, distance: 120.0
click at [1159, 515] on div "It is very important for the intake air to be clean and dry before it enters th…" at bounding box center [1077, 518] width 186 height 38
drag, startPoint x: 1098, startPoint y: 481, endPoint x: 1096, endPoint y: 485, distance: 5.0
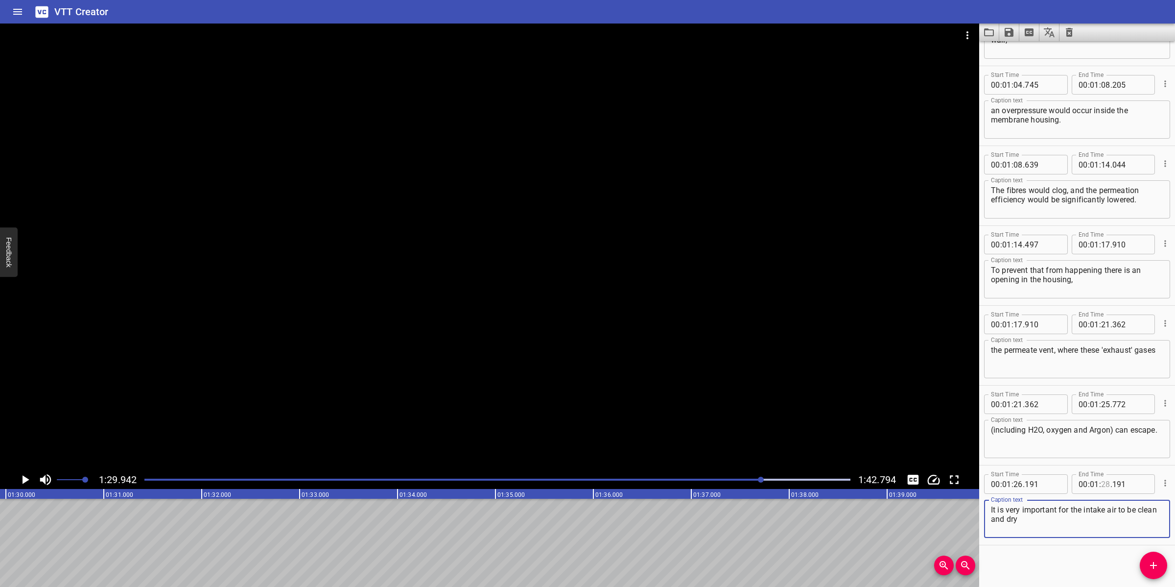
click at [1101, 485] on input "number" at bounding box center [1105, 484] width 9 height 20
click at [1149, 568] on icon "Add Cue" at bounding box center [1154, 565] width 12 height 12
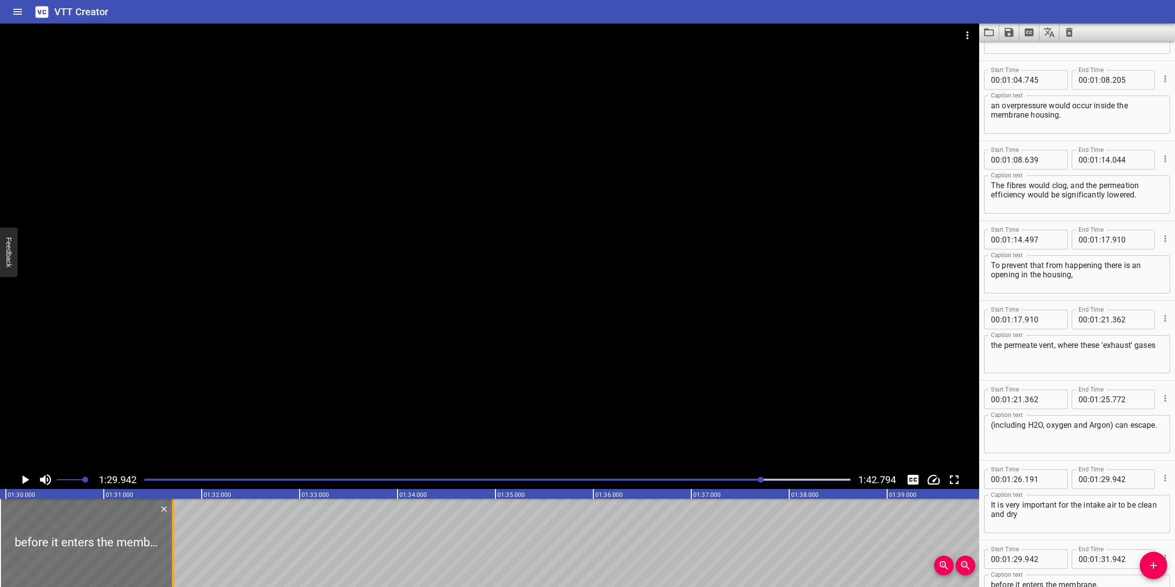
drag, startPoint x: 192, startPoint y: 542, endPoint x: 169, endPoint y: 553, distance: 25.4
click at [169, 553] on div at bounding box center [173, 542] width 10 height 88
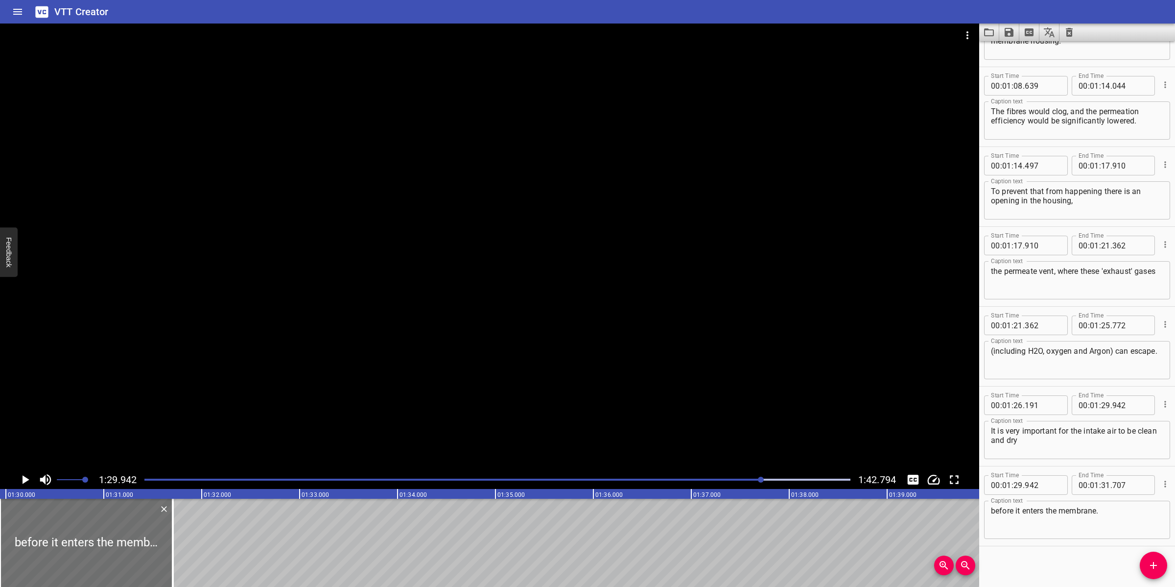
scroll to position [1334, 0]
click at [253, 448] on div at bounding box center [489, 247] width 979 height 447
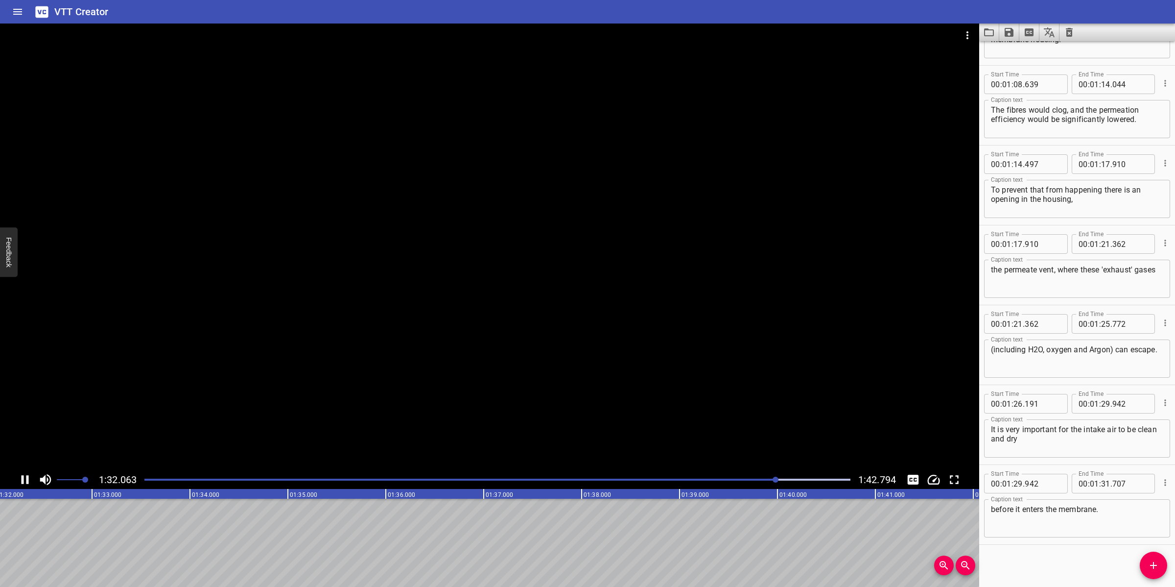
click at [419, 429] on div at bounding box center [489, 247] width 979 height 447
drag, startPoint x: 1156, startPoint y: 558, endPoint x: 1063, endPoint y: 559, distance: 92.5
click at [1153, 559] on button "Add Cue" at bounding box center [1153, 564] width 27 height 27
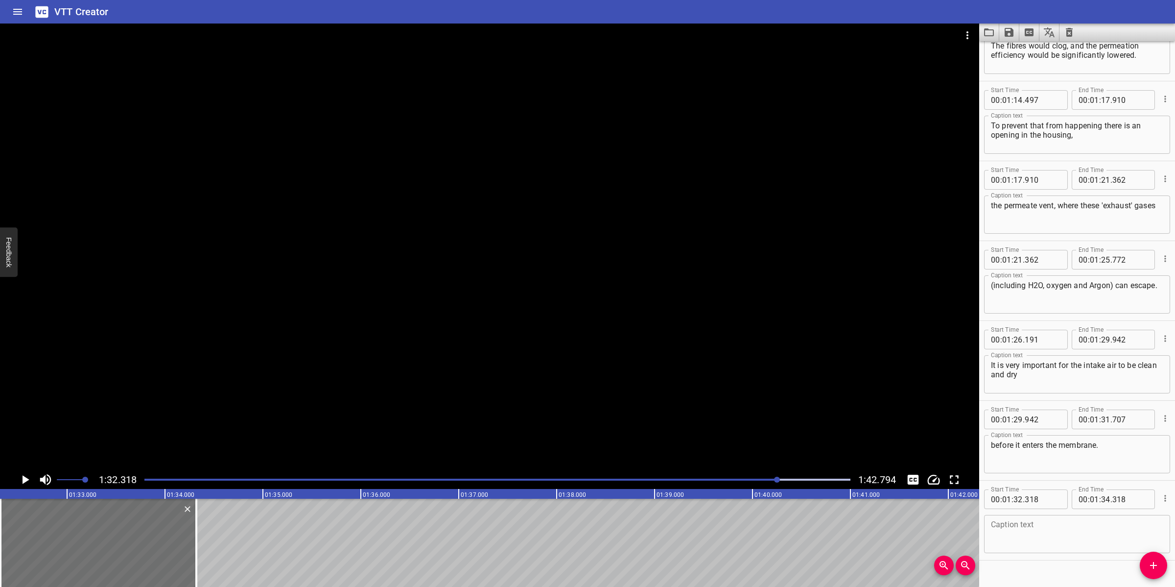
scroll to position [1400, 0]
click at [1024, 522] on textarea at bounding box center [1077, 532] width 172 height 28
paste textarea "If this is not the case, the shallow fibers will quickly clog."
click at [1032, 532] on textarea "If this is not the case, the shallow fibers will quickly clog." at bounding box center [1077, 532] width 172 height 28
click at [1049, 526] on textarea "If this is not the case, the shallow fibers will quickly clog." at bounding box center [1077, 532] width 172 height 28
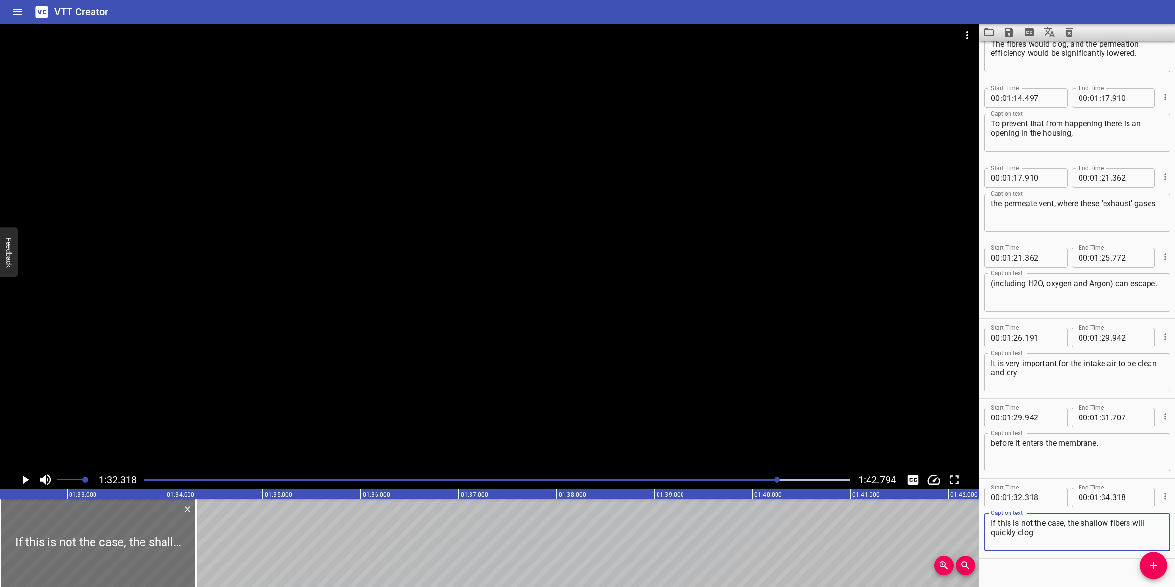
click at [490, 366] on div at bounding box center [489, 247] width 979 height 447
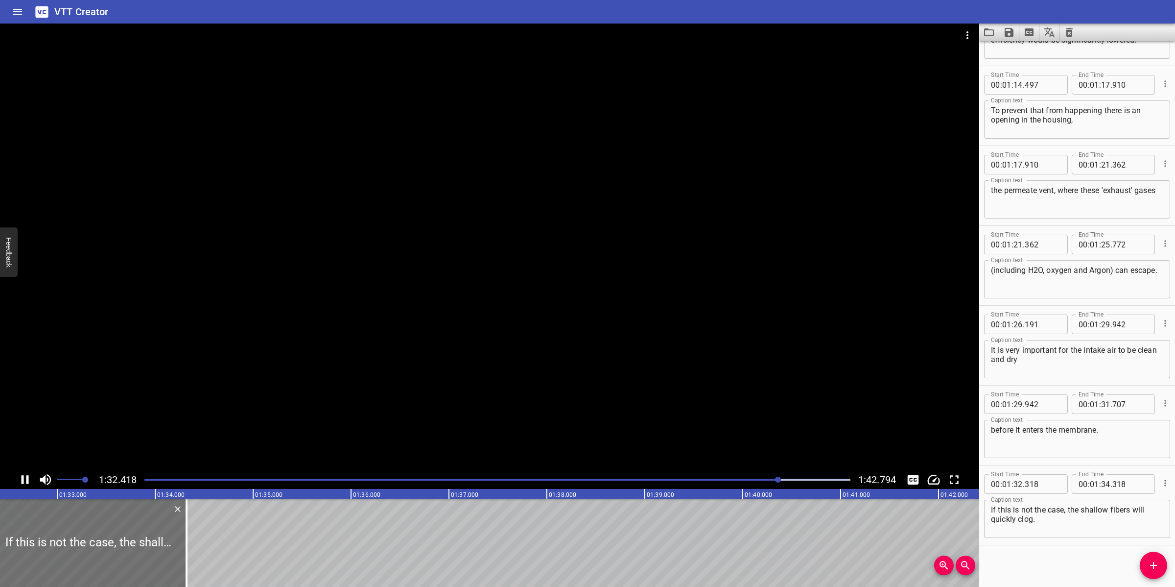
click at [394, 366] on div at bounding box center [489, 247] width 979 height 447
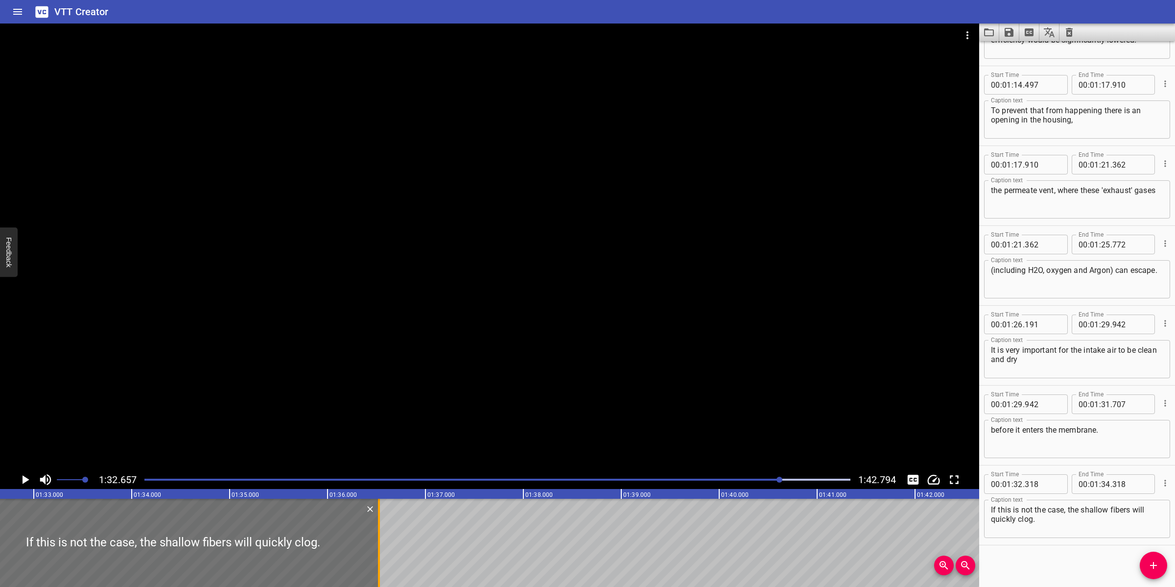
drag, startPoint x: 277, startPoint y: 549, endPoint x: 376, endPoint y: 546, distance: 99.5
click at [376, 546] on div at bounding box center [379, 542] width 10 height 88
click at [424, 424] on div at bounding box center [489, 247] width 979 height 447
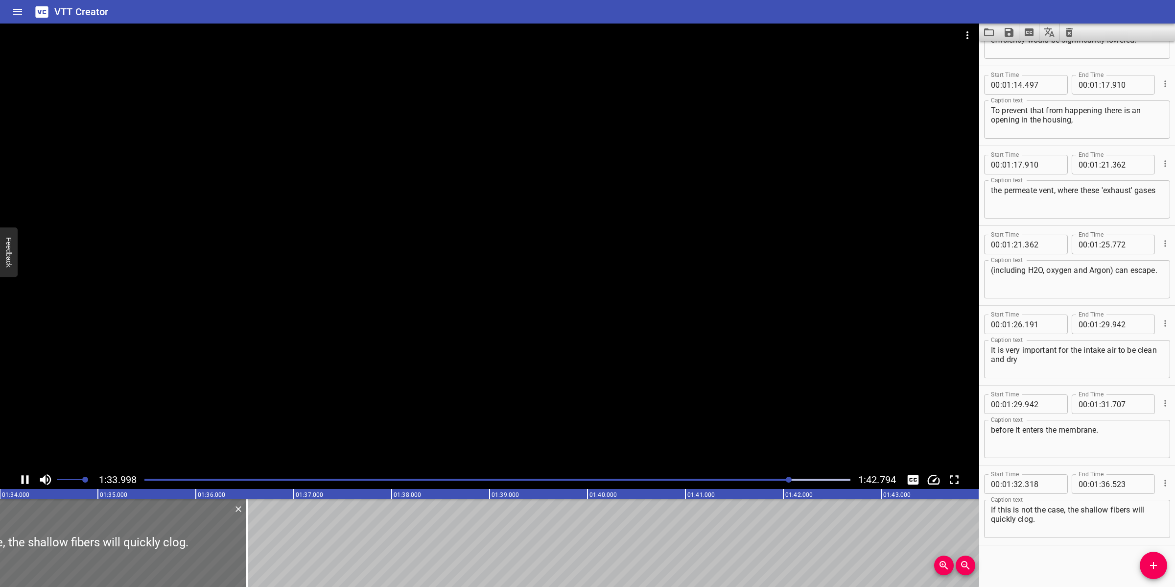
drag, startPoint x: 799, startPoint y: 368, endPoint x: 886, endPoint y: 395, distance: 91.2
click at [803, 370] on div at bounding box center [489, 247] width 979 height 447
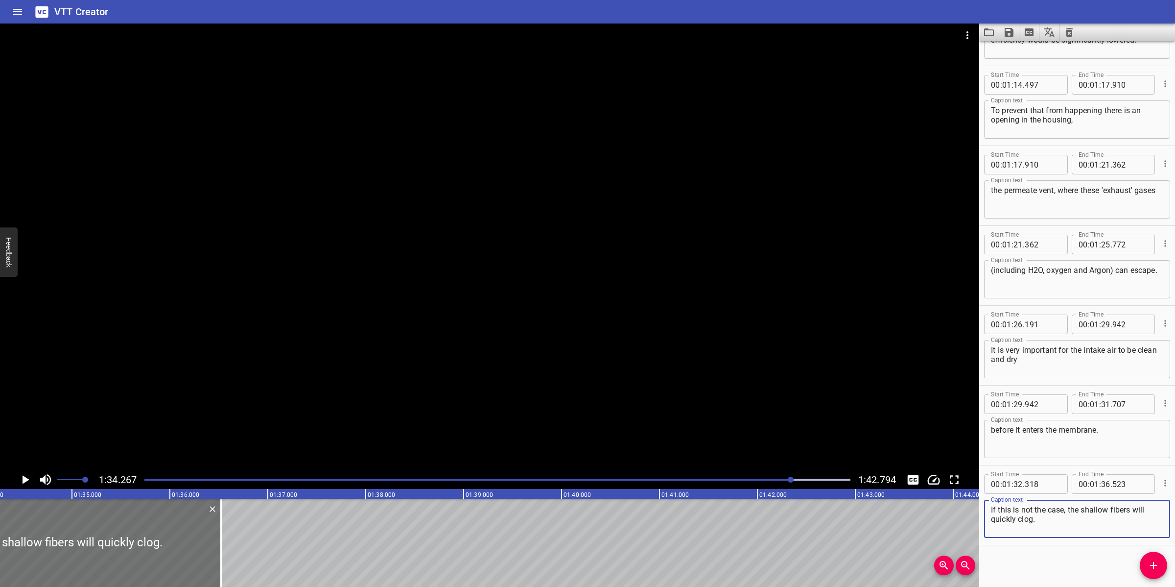
drag, startPoint x: 1132, startPoint y: 509, endPoint x: 1121, endPoint y: 508, distance: 10.8
click at [1121, 508] on textarea "If this is not the case, the shallow fibers will quickly clog." at bounding box center [1077, 519] width 172 height 28
drag, startPoint x: 472, startPoint y: 236, endPoint x: 473, endPoint y: 241, distance: 5.0
click at [472, 238] on div at bounding box center [489, 247] width 979 height 447
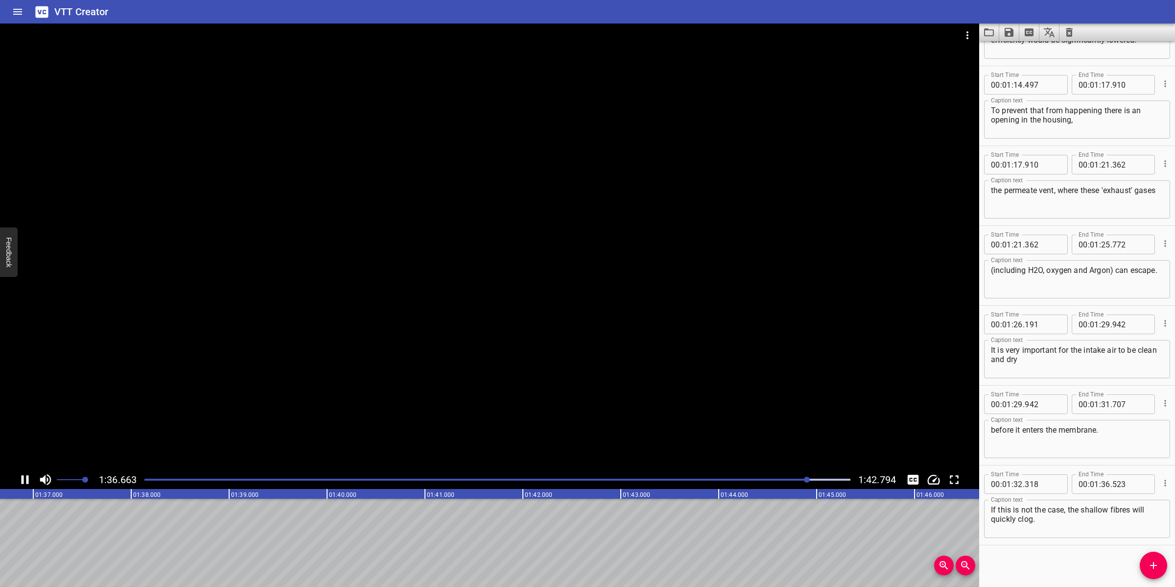
click at [530, 400] on div at bounding box center [489, 247] width 979 height 447
click at [1146, 571] on span "Add Cue" at bounding box center [1153, 565] width 27 height 12
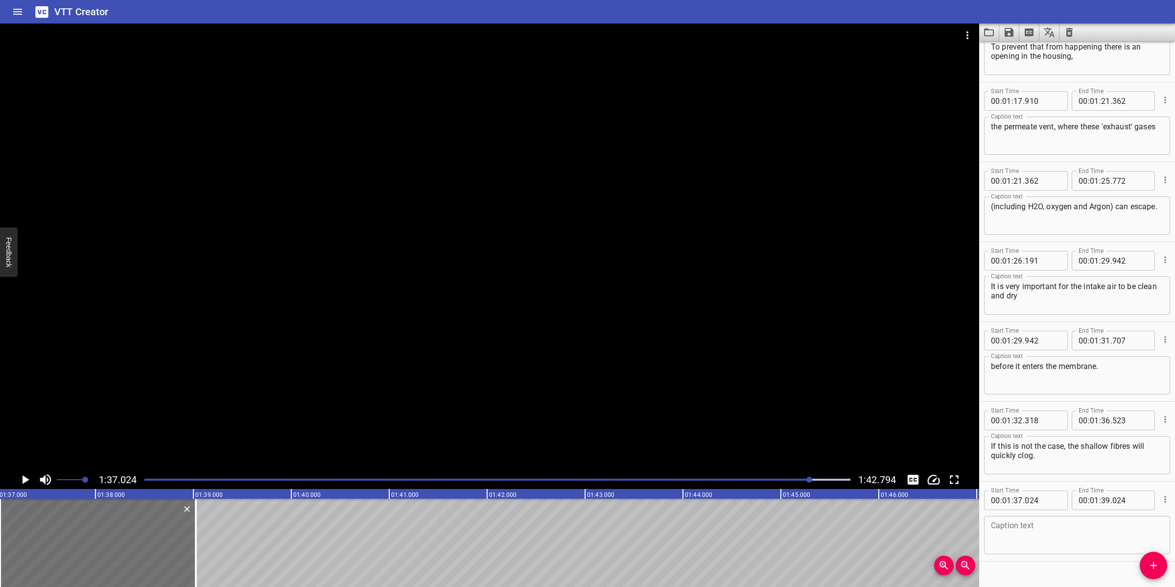
scroll to position [1493, 0]
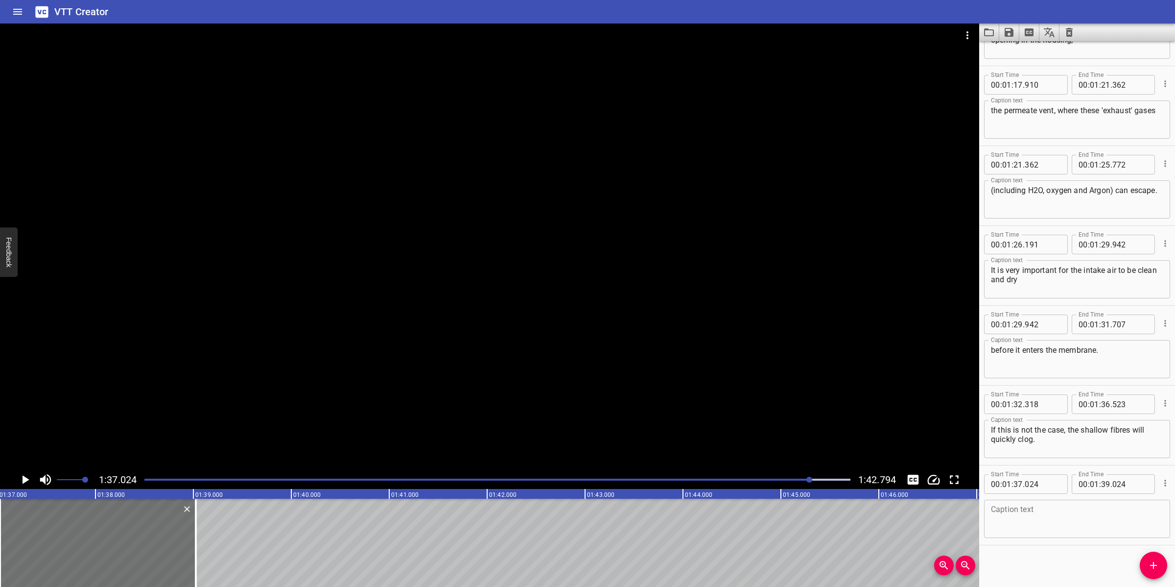
click at [1036, 513] on textarea at bounding box center [1077, 519] width 172 height 28
paste textarea "To prevent this from happening, correct air treatment of the feed air must be i…"
click at [1085, 515] on textarea "To prevent this from happening, correct air treatment of the feed air must be i…" at bounding box center [1077, 519] width 172 height 28
click at [707, 422] on div at bounding box center [489, 247] width 979 height 447
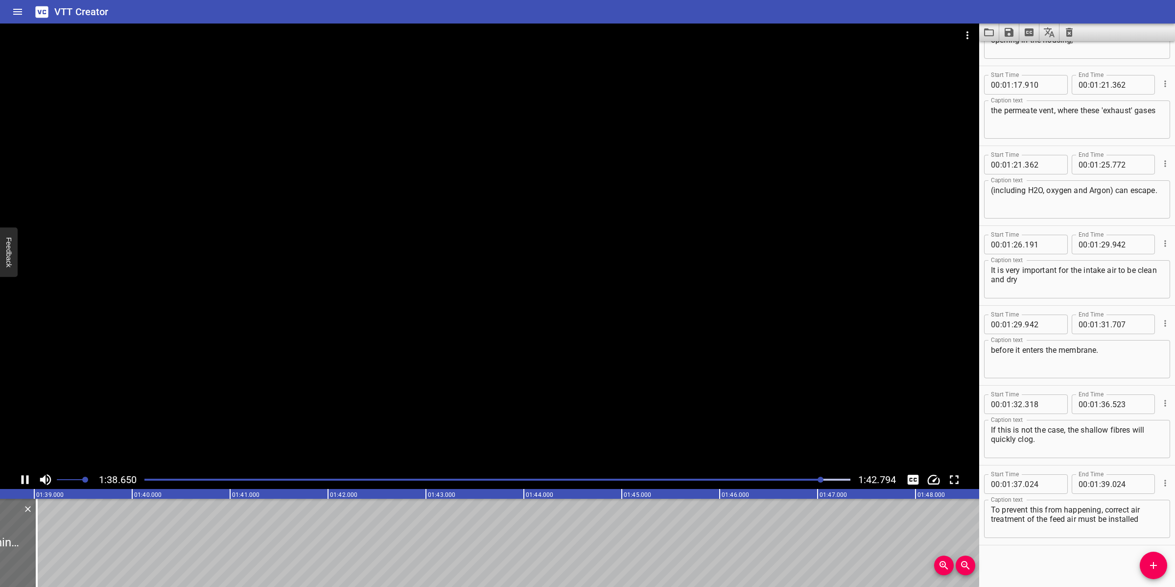
click at [644, 412] on div at bounding box center [489, 247] width 979 height 447
drag, startPoint x: 1105, startPoint y: 508, endPoint x: 1159, endPoint y: 532, distance: 59.2
click at [1159, 534] on div "To prevent this from happening, correct air treatment of the feed air must be i…" at bounding box center [1077, 518] width 186 height 38
click at [1101, 477] on input "number" at bounding box center [1105, 484] width 9 height 20
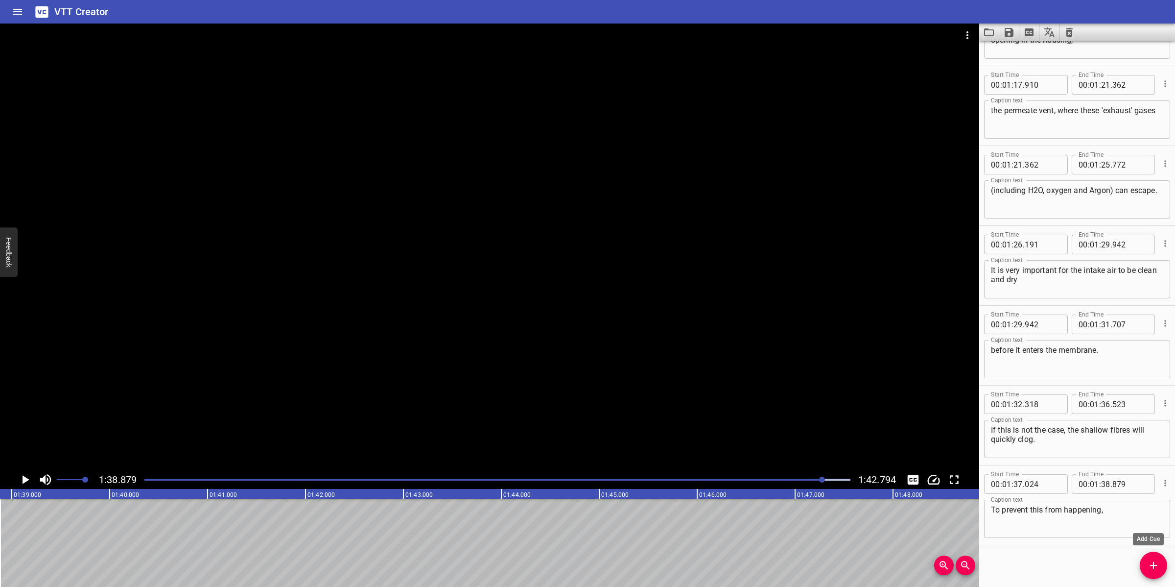
click at [1161, 572] on button "Add Cue" at bounding box center [1153, 564] width 27 height 27
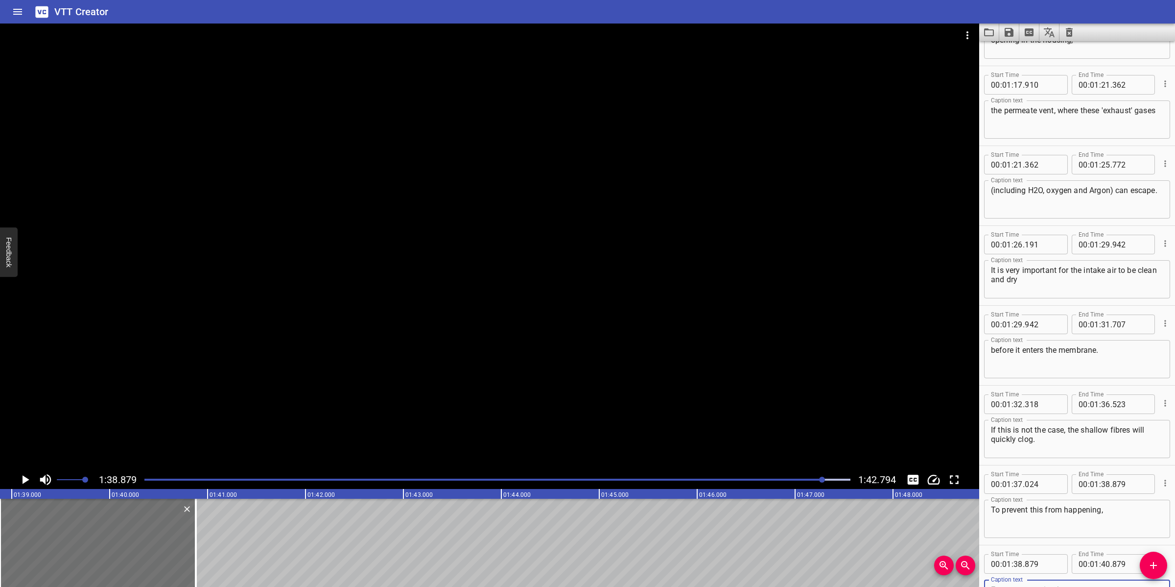
scroll to position [1498, 0]
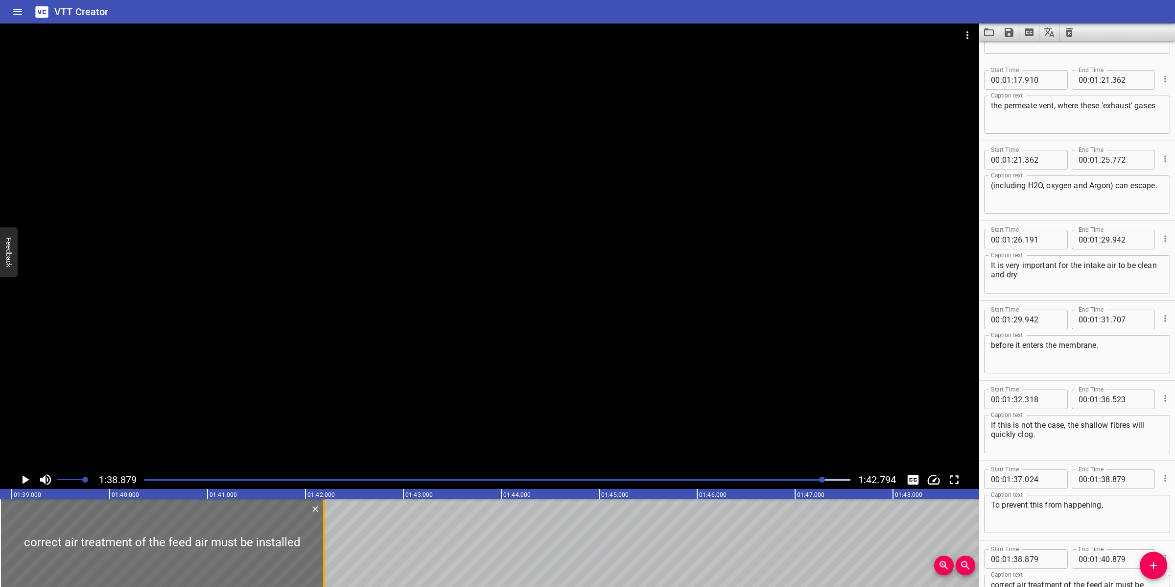
drag, startPoint x: 196, startPoint y: 532, endPoint x: 325, endPoint y: 519, distance: 129.4
click at [325, 519] on div at bounding box center [324, 542] width 2 height 88
click at [444, 348] on div at bounding box center [489, 247] width 979 height 447
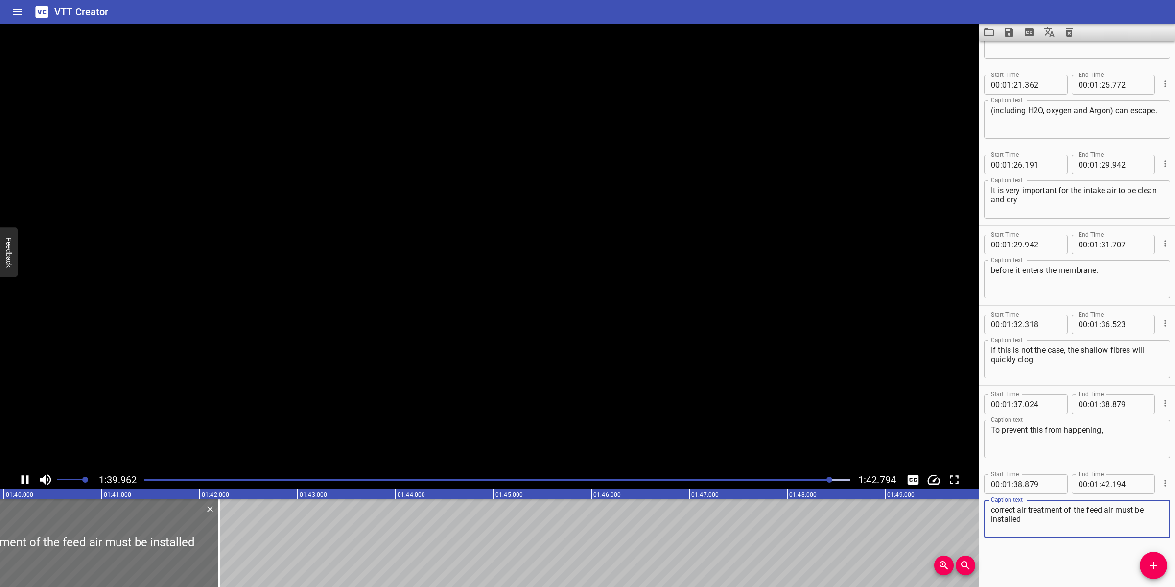
click at [1071, 517] on textarea "correct air treatment of the feed air must be installed" at bounding box center [1077, 519] width 172 height 28
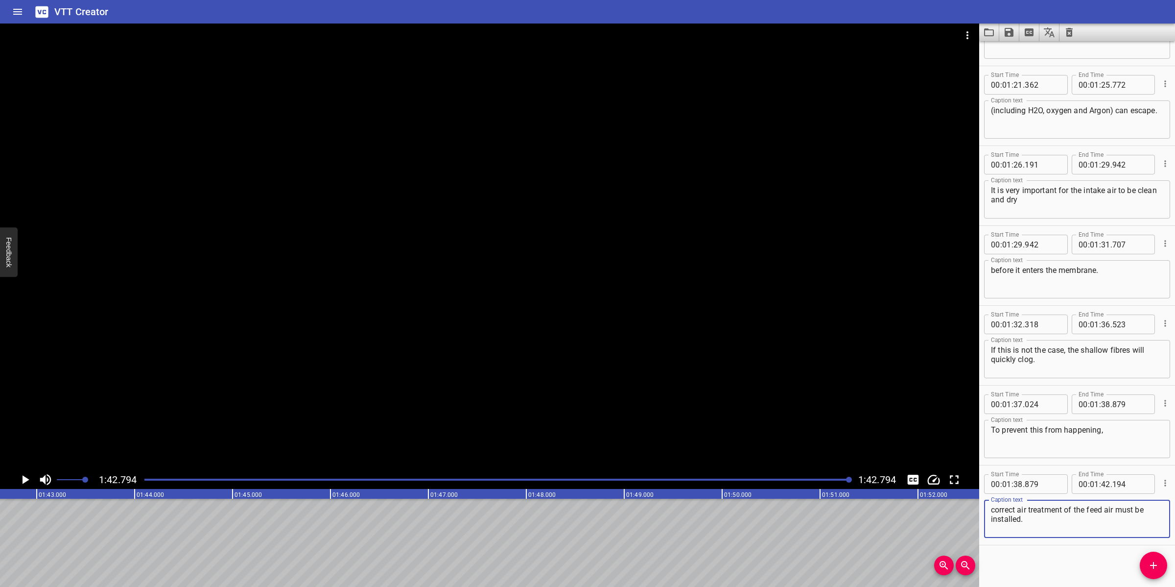
scroll to position [0, 10066]
drag, startPoint x: 593, startPoint y: 390, endPoint x: 589, endPoint y: 385, distance: 6.9
click at [589, 385] on div at bounding box center [489, 247] width 979 height 447
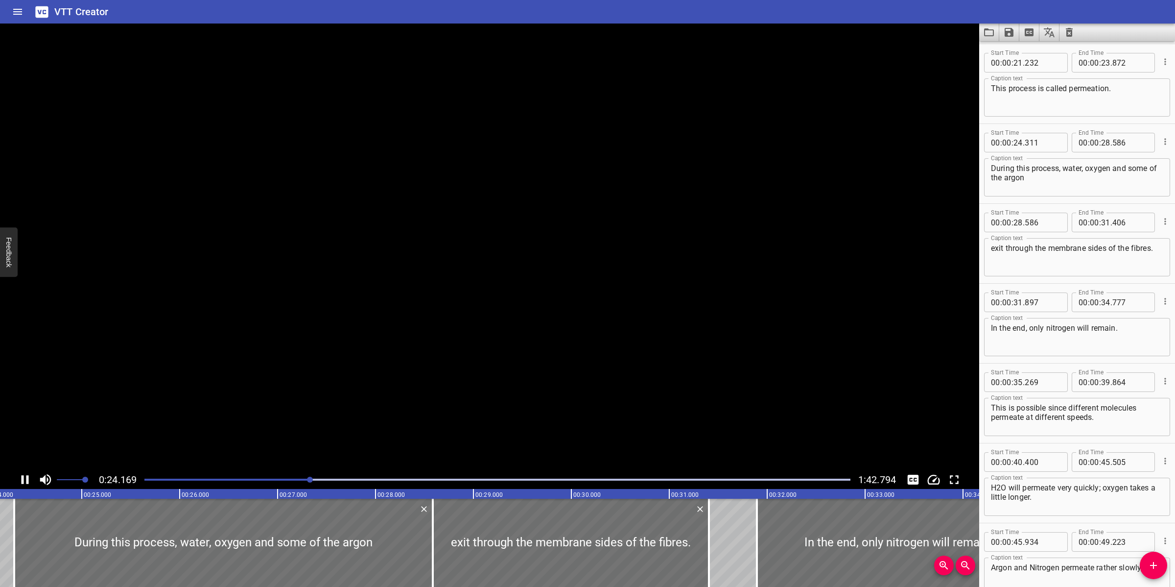
scroll to position [0, 0]
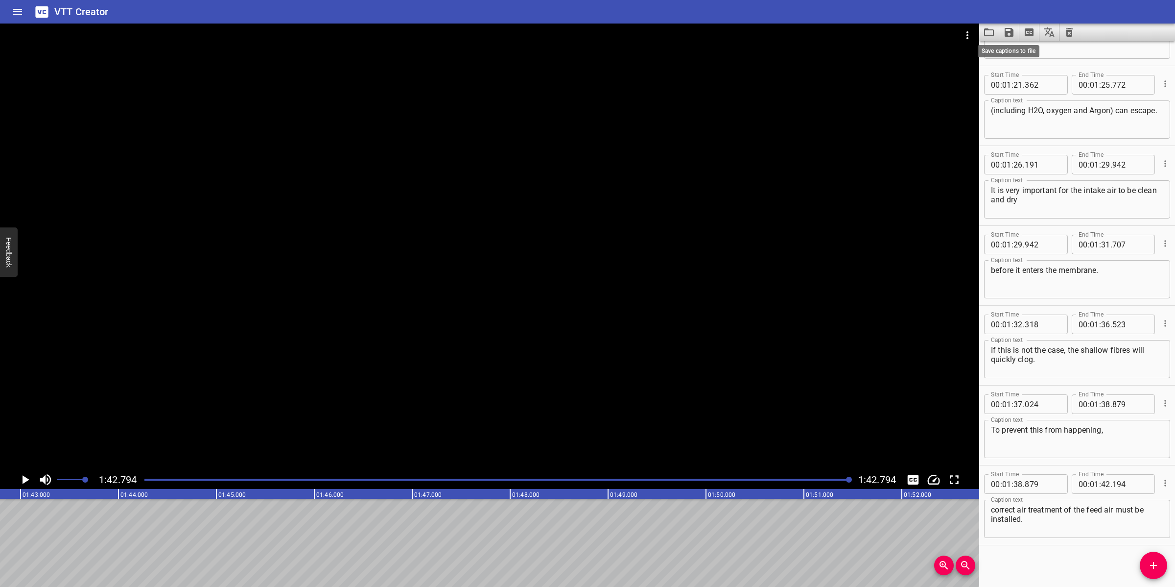
click at [1009, 30] on icon "Save captions to file" at bounding box center [1009, 32] width 12 height 12
click at [1040, 59] on li "Save to VTT file" at bounding box center [1035, 54] width 72 height 18
click at [972, 37] on icon "Video Options" at bounding box center [968, 35] width 12 height 12
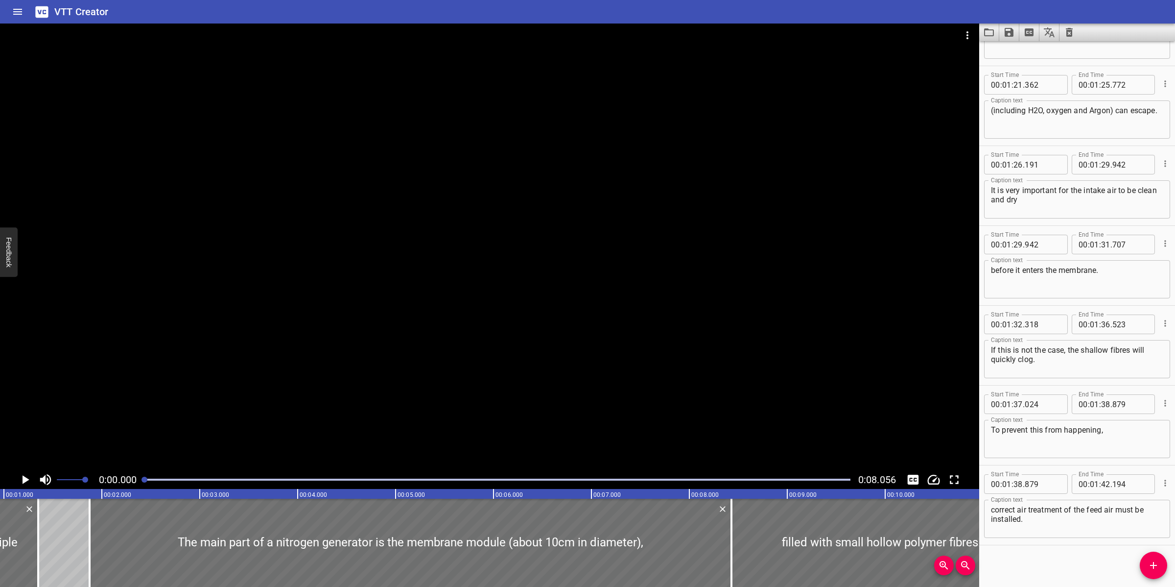
click at [1067, 35] on icon "Clear captions" at bounding box center [1069, 32] width 7 height 9
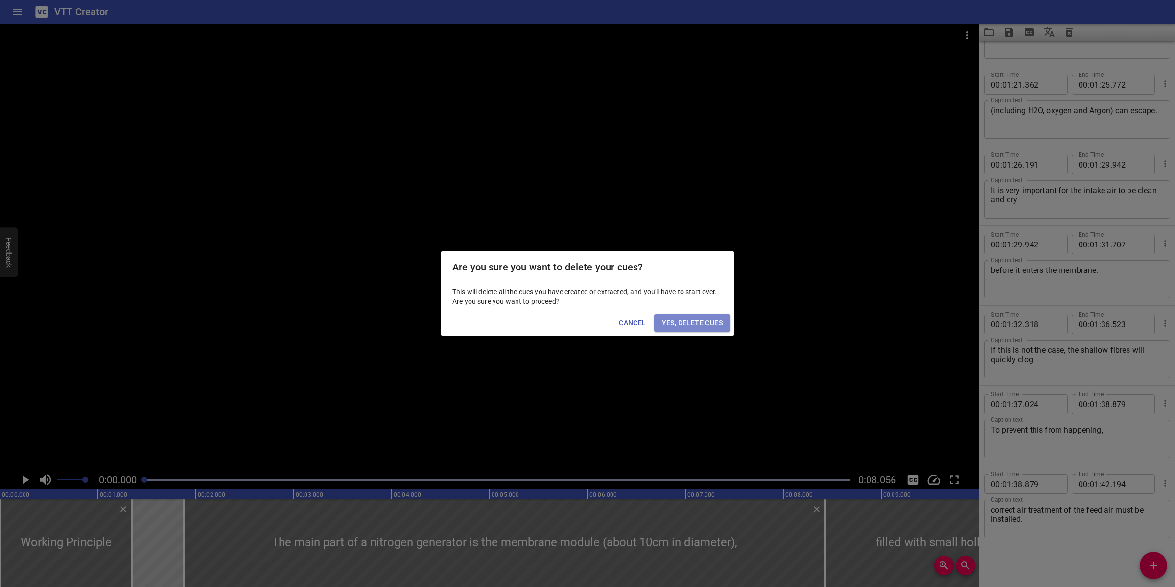
click at [696, 323] on span "Yes, Delete Cues" at bounding box center [692, 323] width 61 height 12
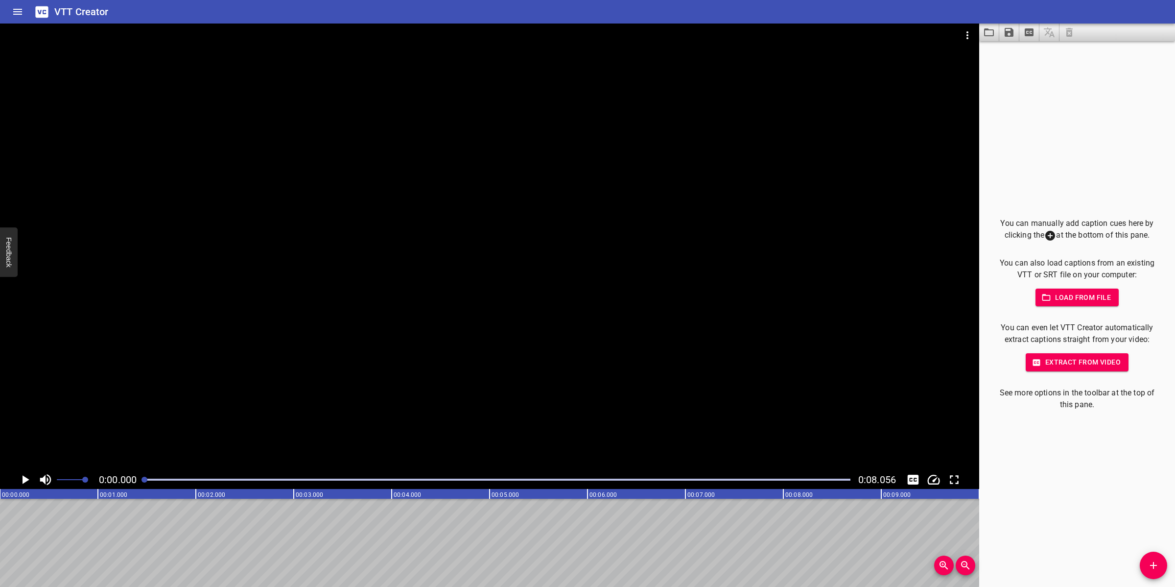
click at [1149, 565] on icon "Add Cue" at bounding box center [1154, 565] width 12 height 12
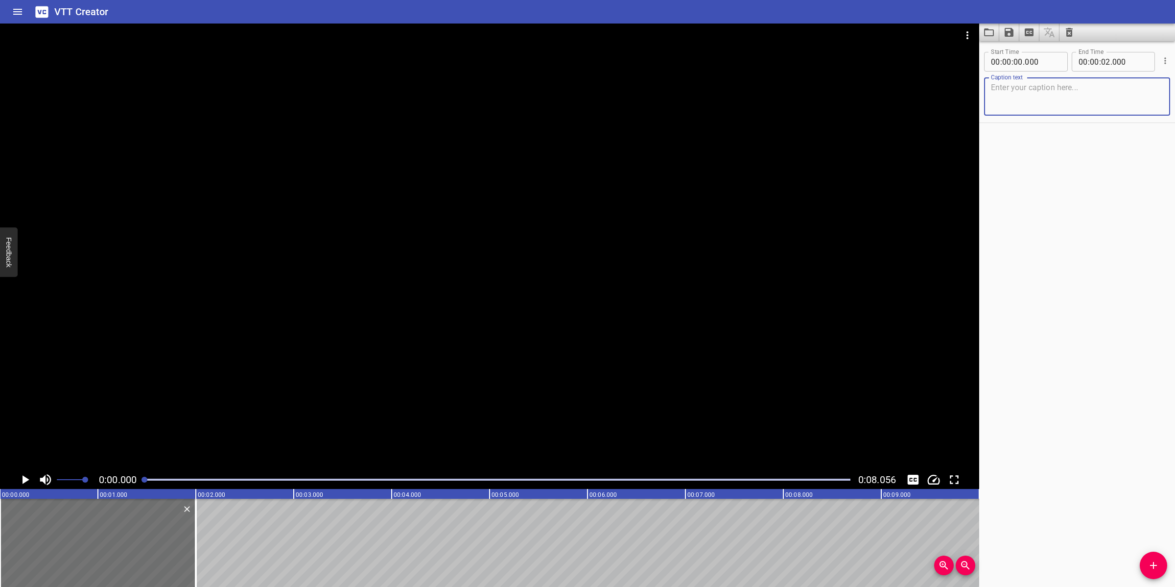
click at [1031, 106] on textarea at bounding box center [1077, 97] width 172 height 28
paste textarea "HMI Panel display"
click at [1034, 86] on textarea "HMI Panel display" at bounding box center [1077, 97] width 172 height 28
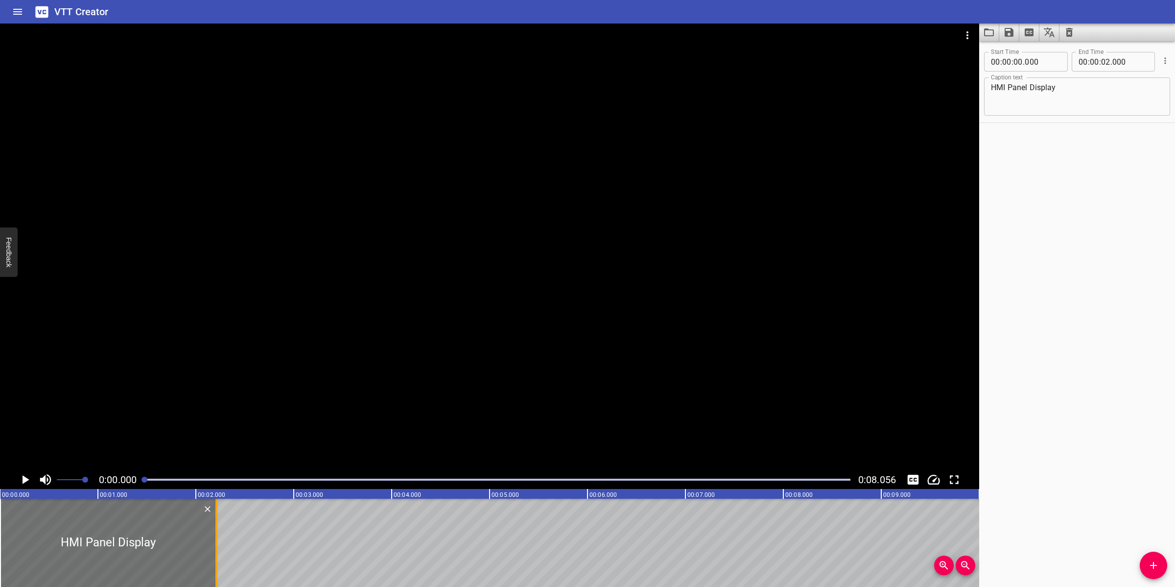
drag, startPoint x: 198, startPoint y: 525, endPoint x: 221, endPoint y: 524, distance: 23.0
click at [221, 524] on div at bounding box center [217, 542] width 10 height 88
drag, startPoint x: 1149, startPoint y: 563, endPoint x: 1142, endPoint y: 562, distance: 6.5
click at [1148, 563] on icon "Add Cue" at bounding box center [1154, 565] width 12 height 12
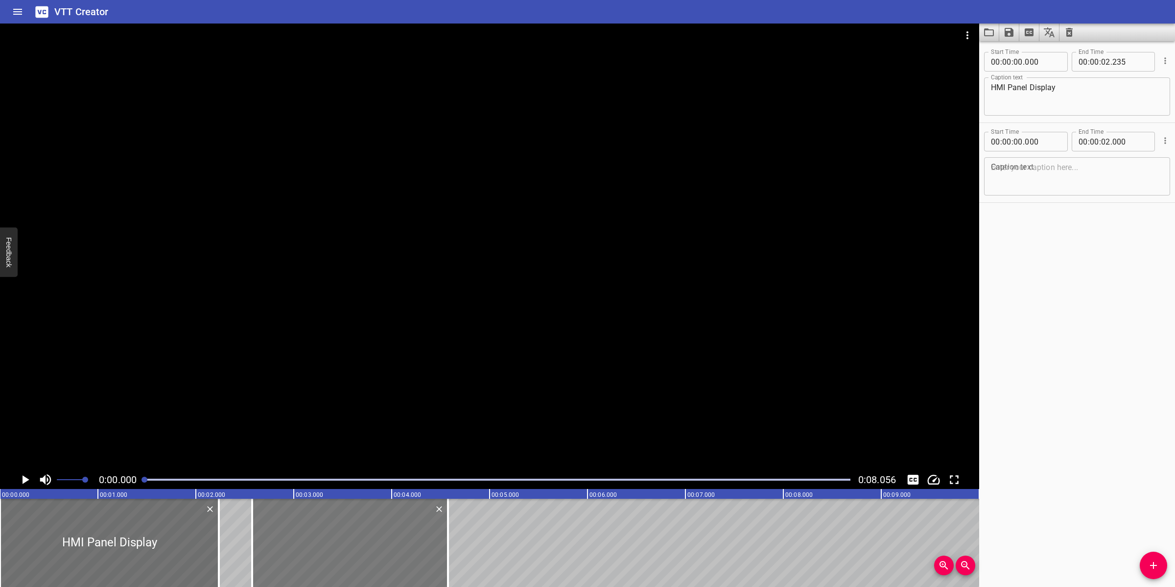
drag, startPoint x: 158, startPoint y: 548, endPoint x: 373, endPoint y: 531, distance: 216.1
click at [373, 531] on div at bounding box center [350, 542] width 196 height 88
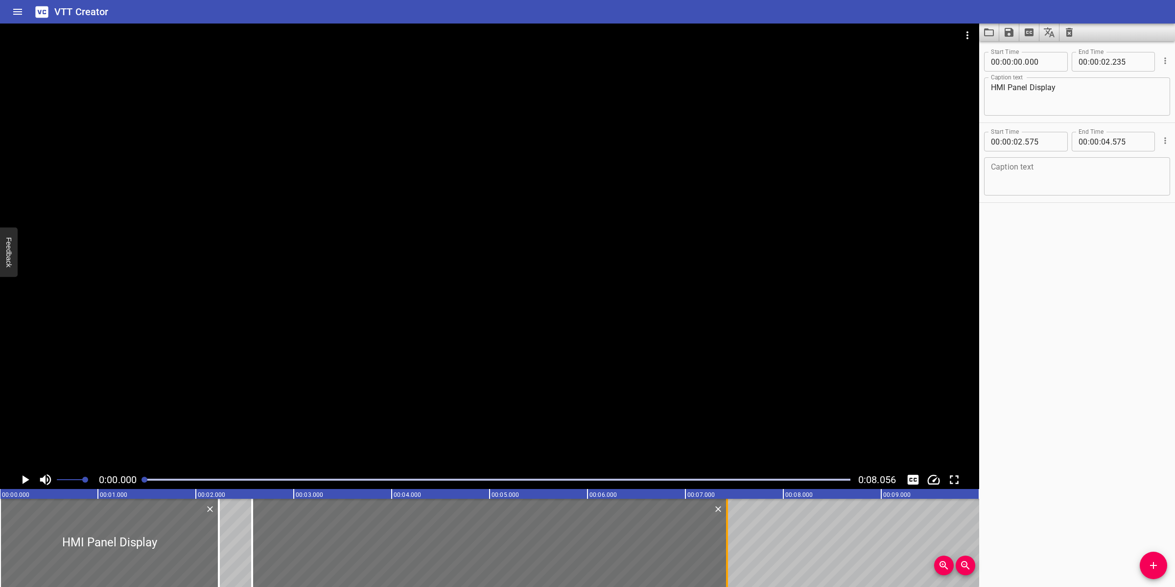
drag, startPoint x: 449, startPoint y: 532, endPoint x: 729, endPoint y: 502, distance: 280.7
click at [729, 502] on div at bounding box center [727, 542] width 10 height 88
click at [1028, 187] on textarea at bounding box center [1077, 177] width 172 height 28
paste textarea "Shown here is the HMI Panel display of the Nitrogen Generator."
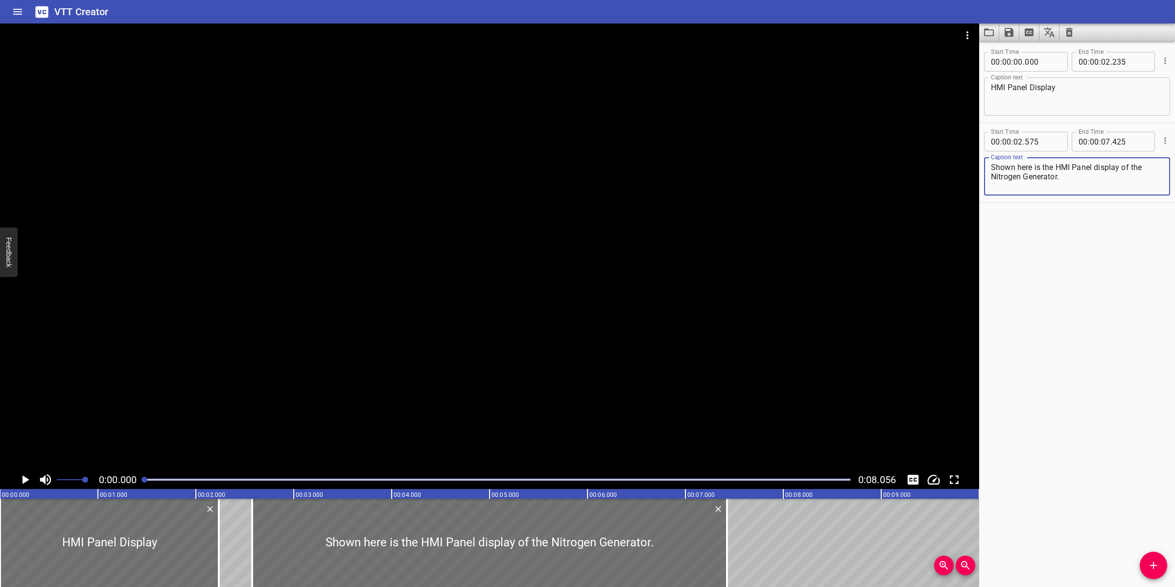
click at [547, 417] on div at bounding box center [489, 247] width 979 height 447
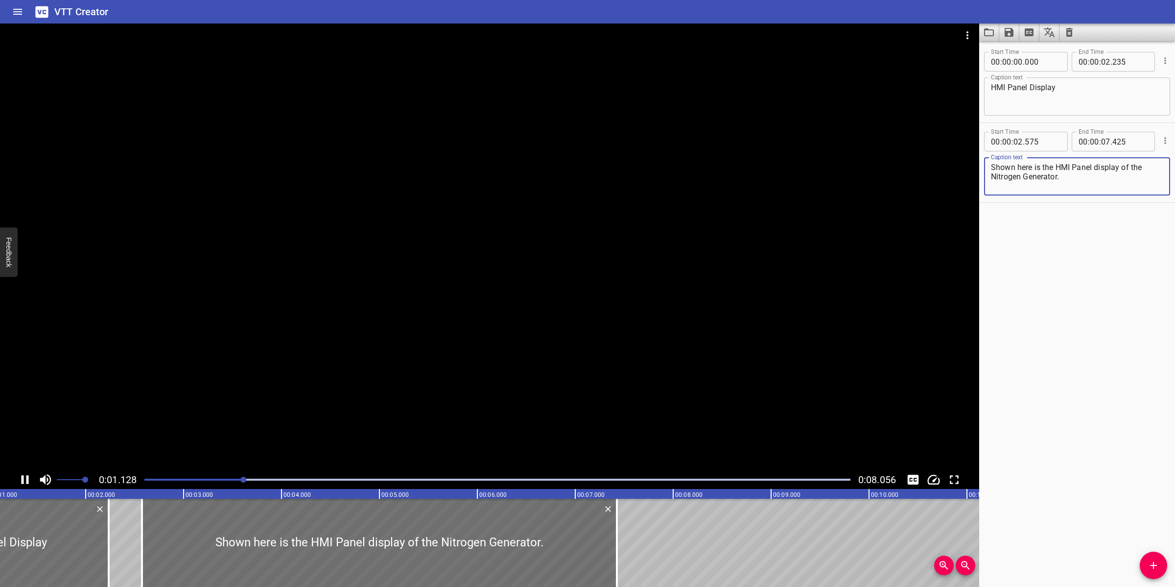
click at [993, 179] on textarea "Shown here is the HMI Panel display of the Nitrogen Generator." at bounding box center [1077, 177] width 172 height 28
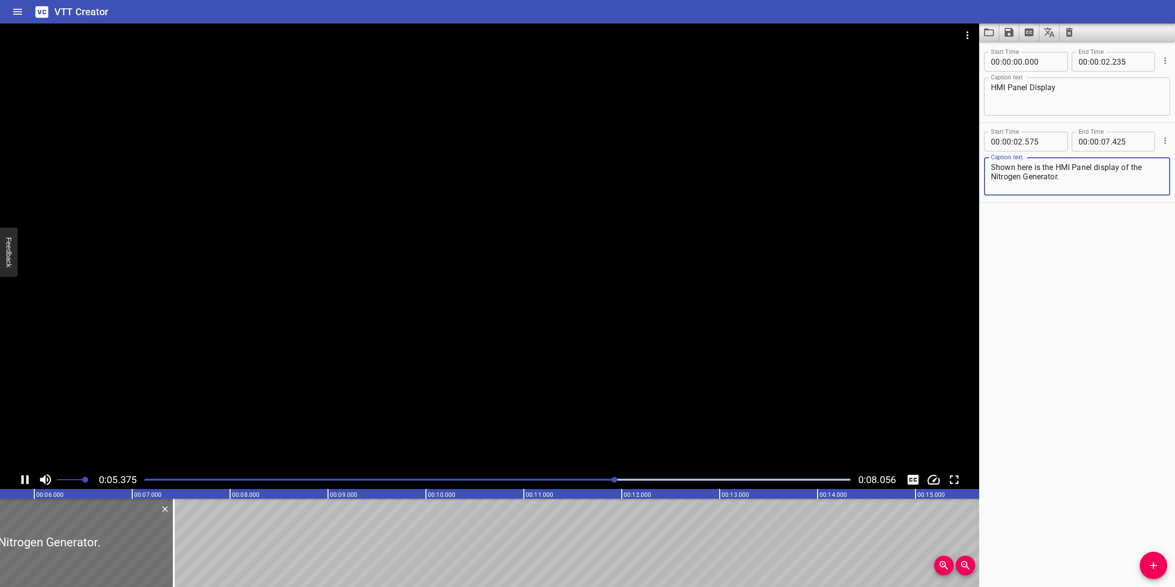
click at [541, 272] on div at bounding box center [489, 247] width 979 height 447
click at [1096, 166] on textarea "Shown here is the HMI Panel display of the Nitrogen Generator." at bounding box center [1077, 177] width 172 height 28
click at [545, 374] on div at bounding box center [489, 247] width 979 height 447
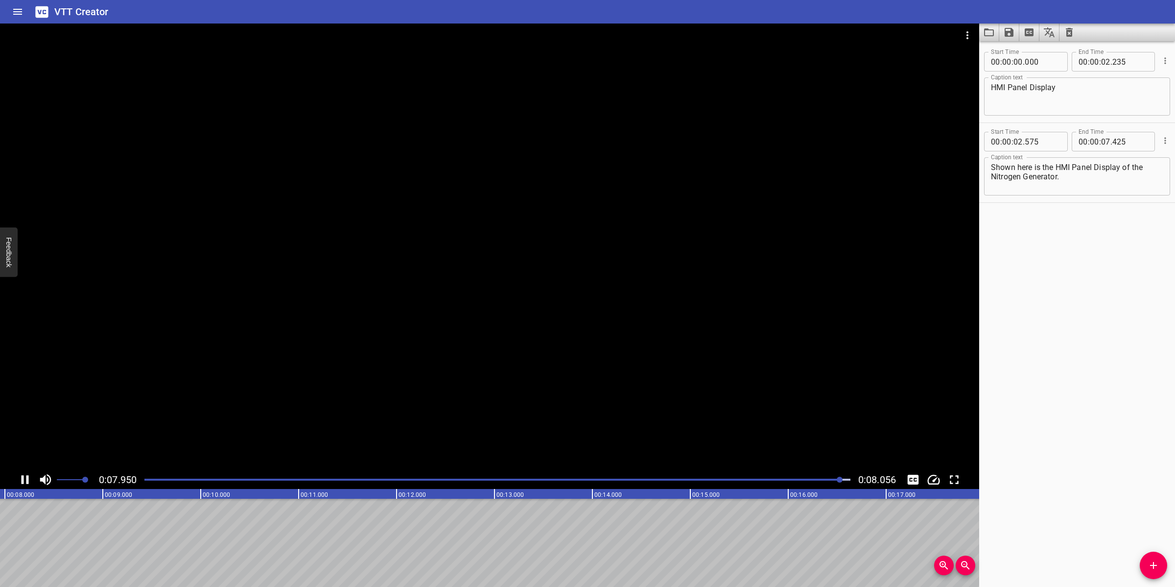
scroll to position [0, 789]
drag, startPoint x: 829, startPoint y: 477, endPoint x: 829, endPoint y: 483, distance: 5.4
click at [829, 478] on div at bounding box center [498, 479] width 718 height 14
click at [781, 485] on div at bounding box center [498, 479] width 718 height 14
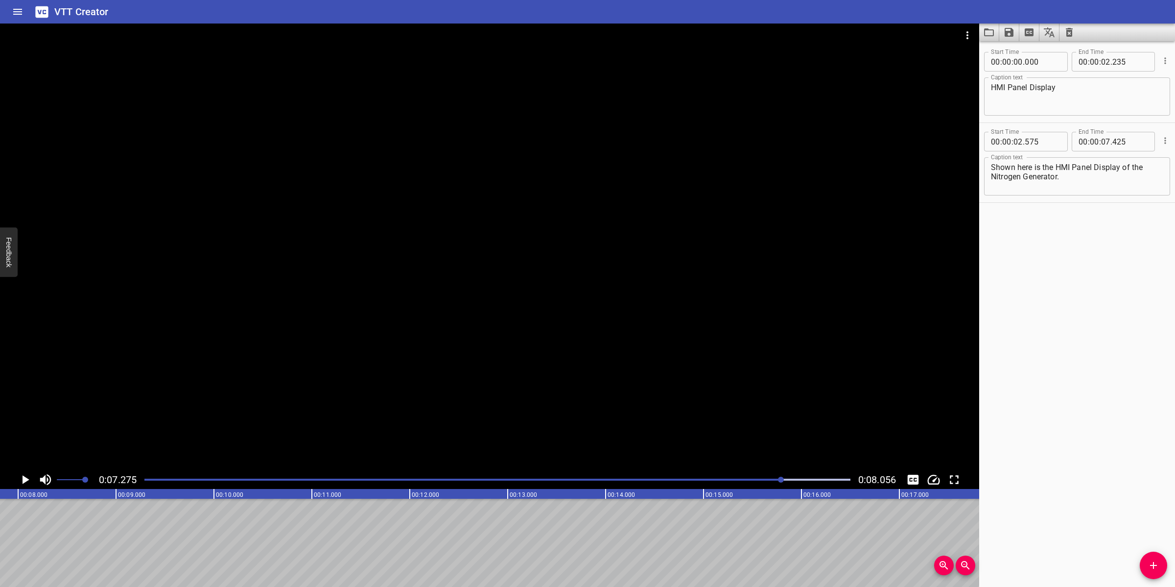
scroll to position [0, 712]
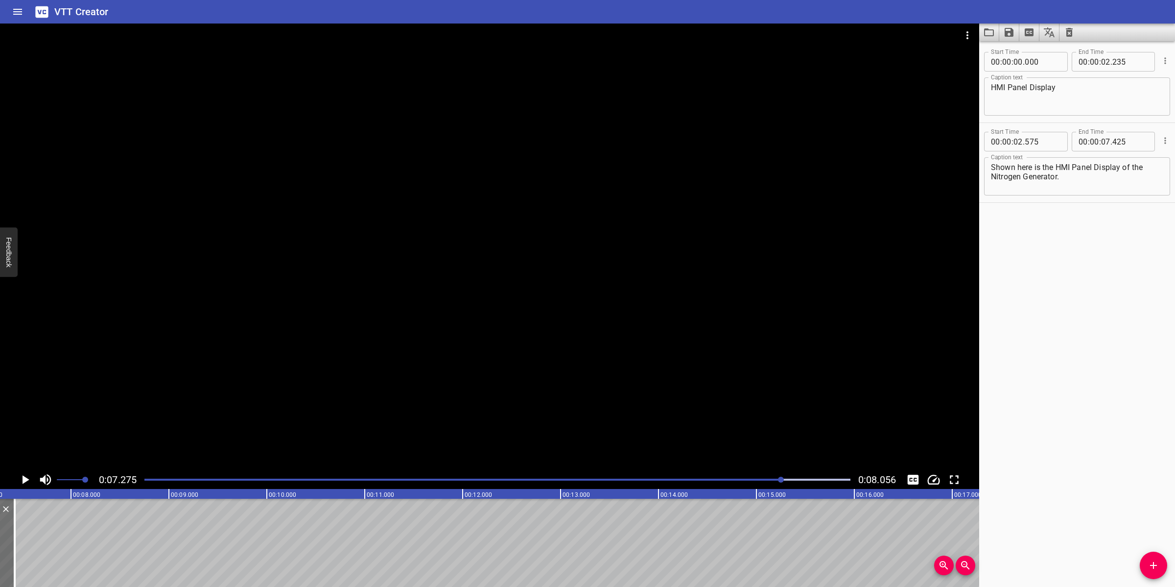
click at [740, 477] on div at bounding box center [498, 479] width 718 height 14
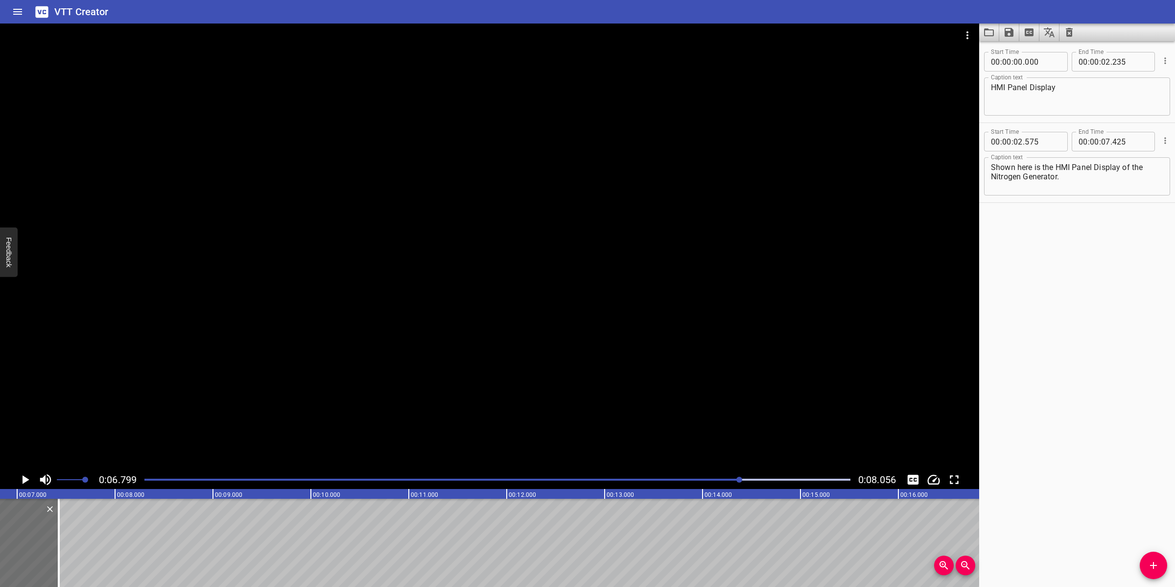
scroll to position [0, 666]
drag, startPoint x: 65, startPoint y: 534, endPoint x: 141, endPoint y: 525, distance: 75.9
click at [139, 525] on div at bounding box center [134, 542] width 10 height 88
click at [390, 355] on div at bounding box center [489, 247] width 979 height 447
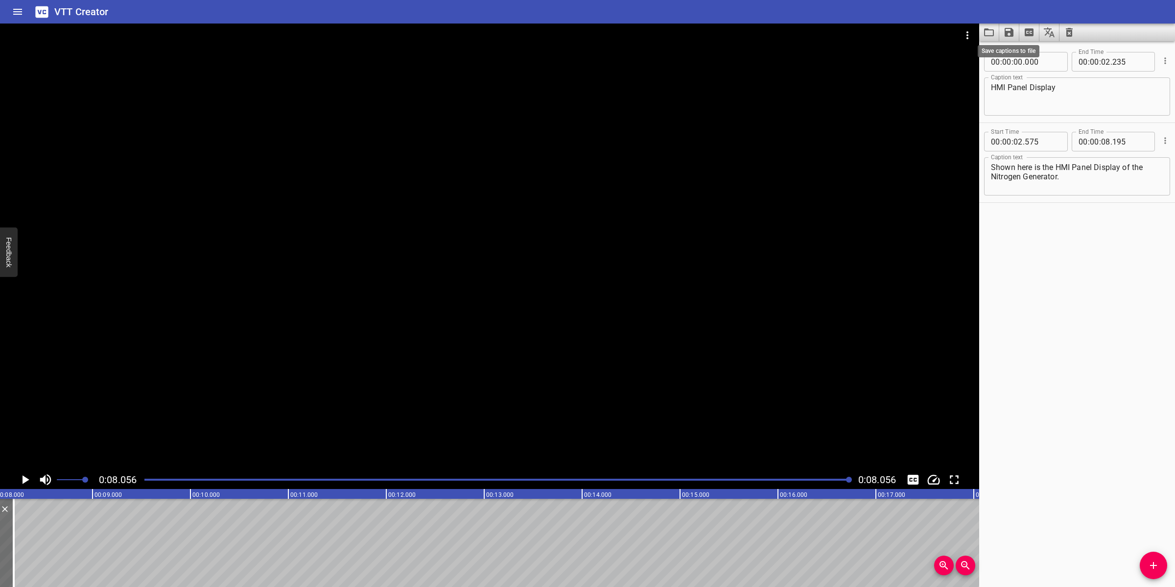
click at [1004, 32] on icon "Save captions to file" at bounding box center [1009, 32] width 12 height 12
click at [1028, 48] on li "Save to VTT file" at bounding box center [1035, 54] width 72 height 18
click at [961, 38] on button "Video Options" at bounding box center [968, 36] width 24 height 24
click at [975, 28] on li "Select New Video File..." at bounding box center [1004, 36] width 97 height 18
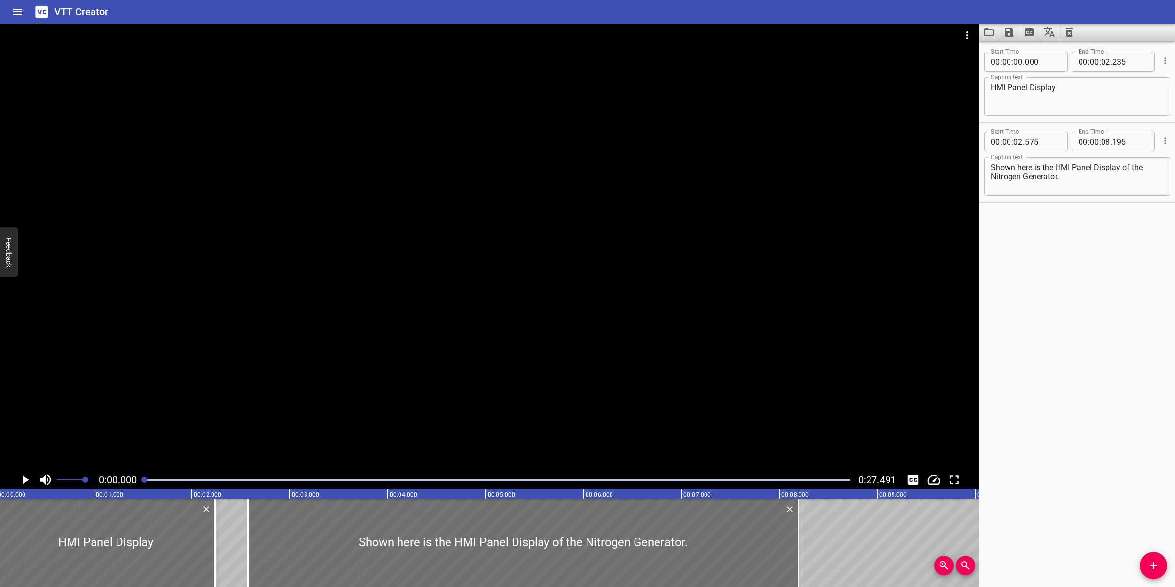
scroll to position [0, 0]
click at [1065, 32] on icon "Clear captions" at bounding box center [1069, 32] width 12 height 12
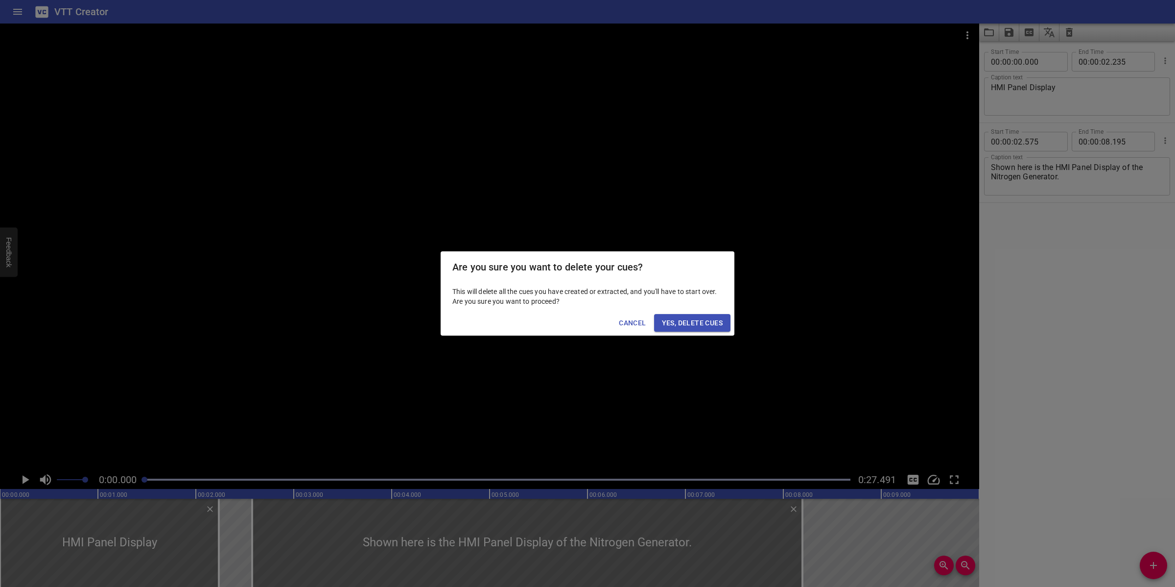
click at [691, 316] on button "Yes, Delete Cues" at bounding box center [692, 323] width 76 height 18
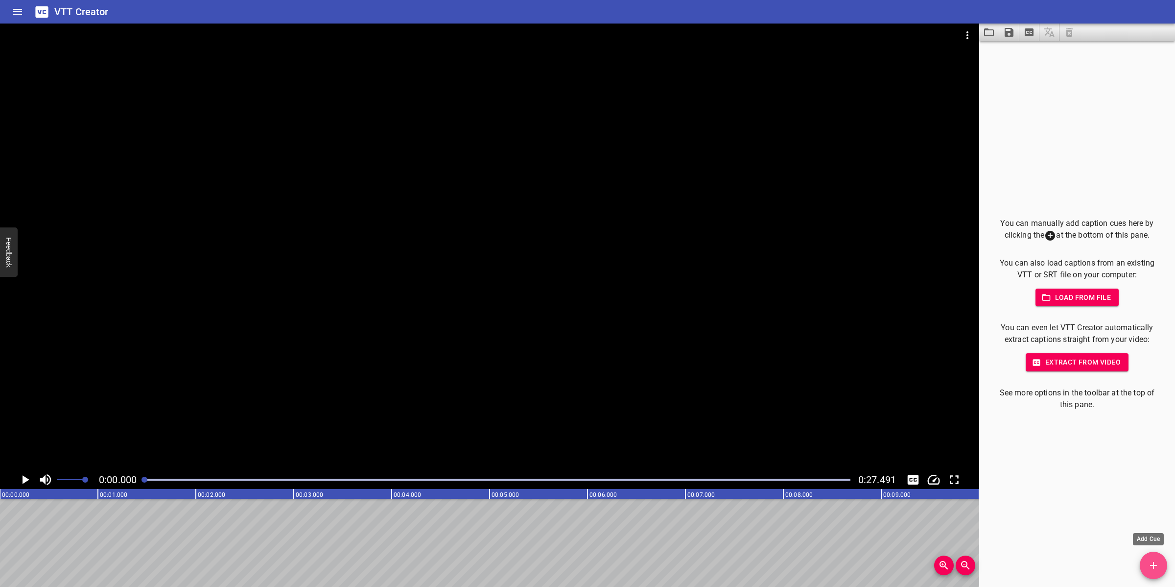
click at [1151, 570] on icon "Add Cue" at bounding box center [1154, 565] width 12 height 12
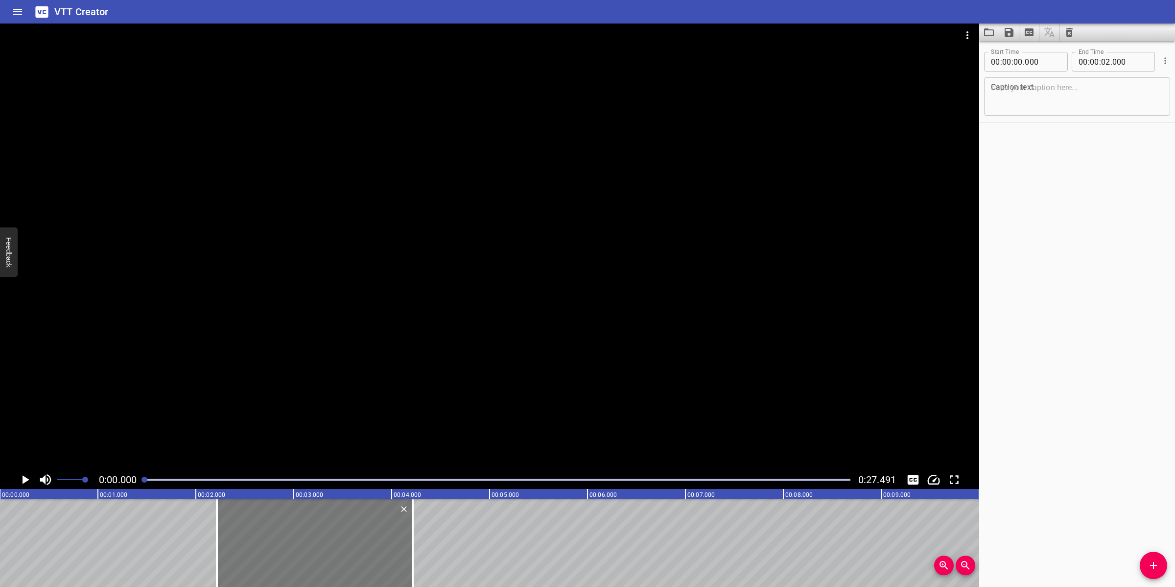
drag, startPoint x: 150, startPoint y: 542, endPoint x: 366, endPoint y: 523, distance: 216.8
click at [366, 523] on div at bounding box center [315, 542] width 196 height 88
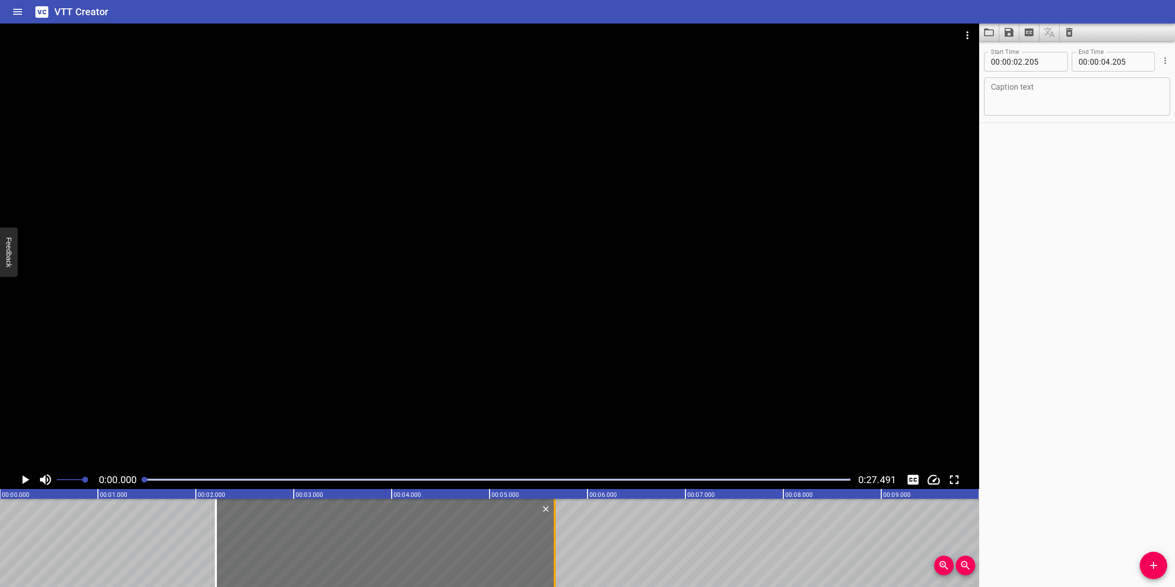
drag, startPoint x: 408, startPoint y: 524, endPoint x: 551, endPoint y: 522, distance: 143.0
click at [551, 522] on div at bounding box center [555, 542] width 10 height 88
click at [1148, 562] on icon "Add Cue" at bounding box center [1154, 565] width 12 height 12
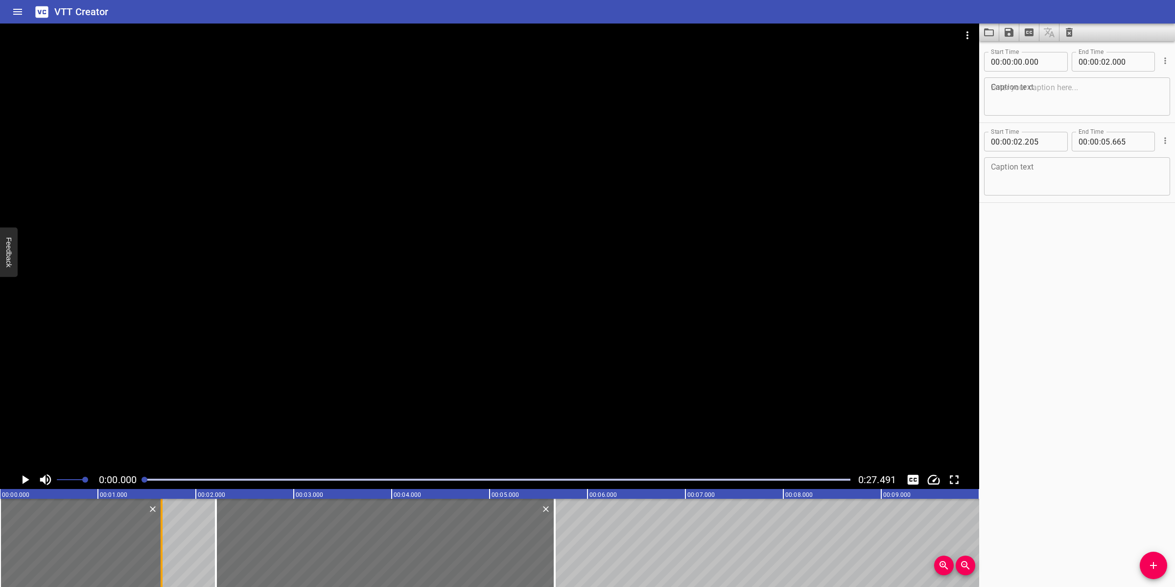
drag, startPoint x: 195, startPoint y: 559, endPoint x: 161, endPoint y: 562, distance: 34.4
click at [161, 562] on div at bounding box center [162, 542] width 2 height 88
click at [1031, 104] on textarea at bounding box center [1077, 97] width 172 height 28
paste textarea "Local Control Panel"
click at [1073, 179] on textarea at bounding box center [1077, 177] width 172 height 28
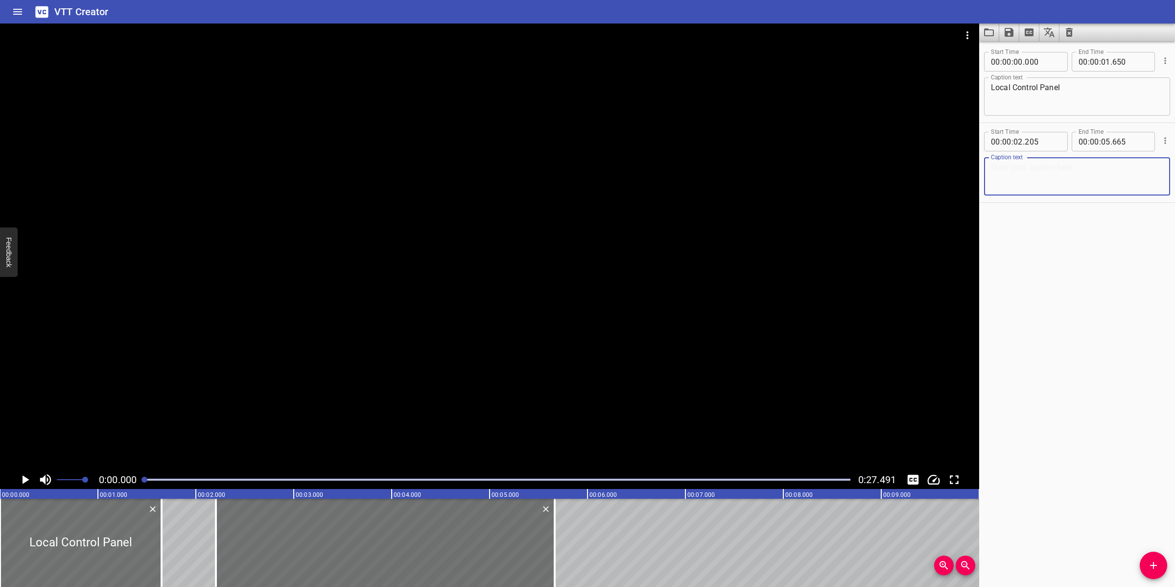
paste textarea "In summary, Local control panel consists of:"
click at [1038, 167] on textarea "In summary, Local control panel consists of:" at bounding box center [1077, 177] width 172 height 28
click at [1038, 170] on textarea "In summary, Local control panel consists of:" at bounding box center [1077, 177] width 172 height 28
click at [593, 355] on div at bounding box center [489, 247] width 979 height 447
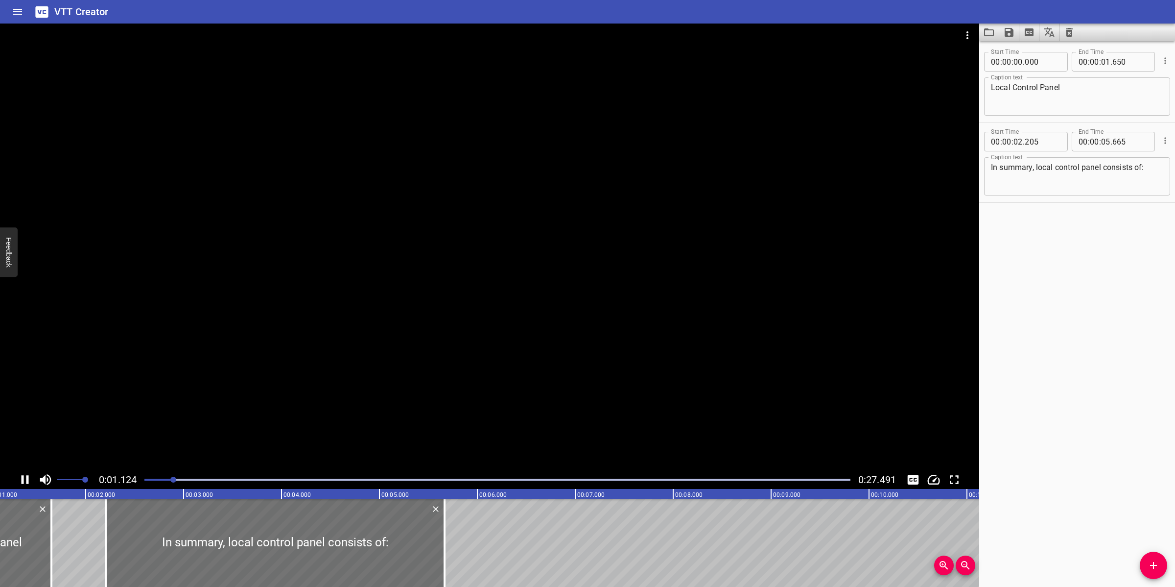
click at [728, 363] on div at bounding box center [489, 247] width 979 height 447
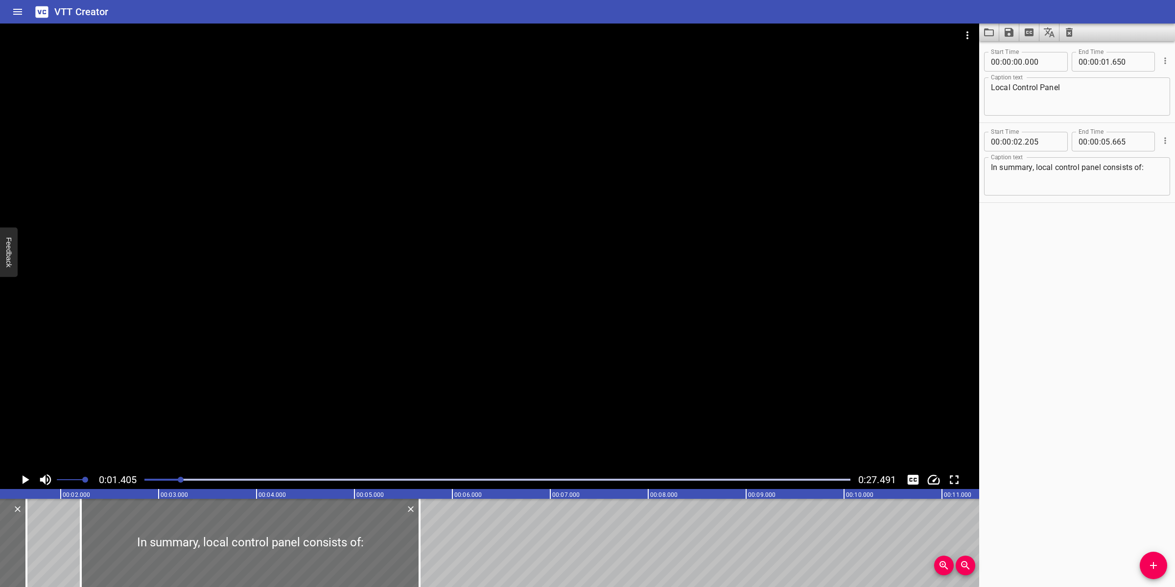
scroll to position [0, 138]
click at [907, 480] on icon "Toggle captions" at bounding box center [913, 479] width 15 height 15
click at [907, 479] on icon "Toggle captions" at bounding box center [913, 479] width 15 height 15
click at [638, 414] on div at bounding box center [489, 247] width 979 height 447
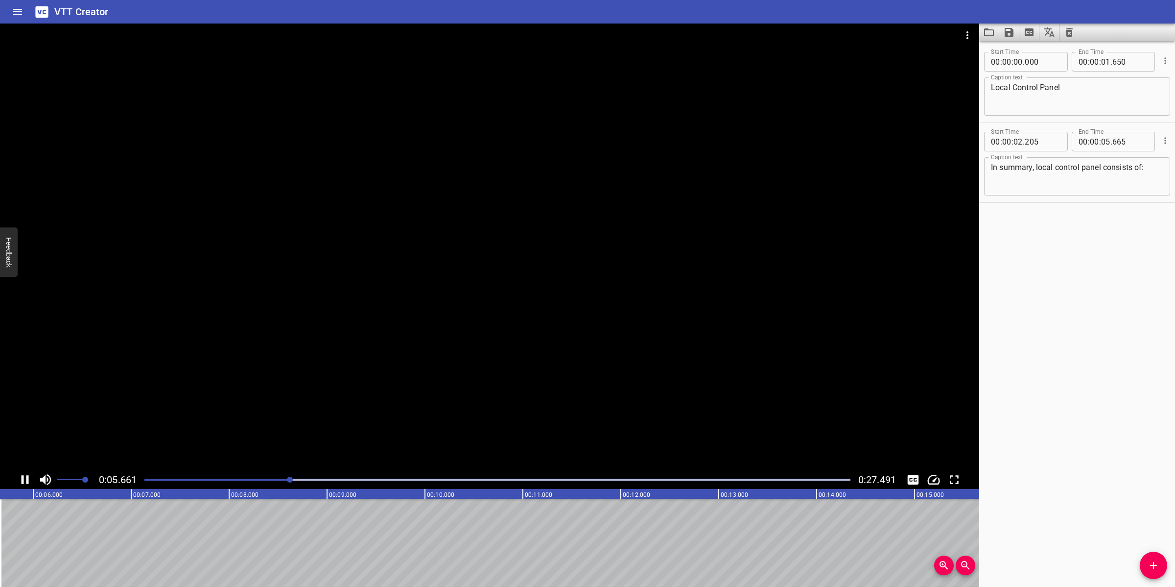
click at [559, 389] on div at bounding box center [489, 247] width 979 height 447
click at [1157, 562] on icon "Add Cue" at bounding box center [1154, 565] width 12 height 12
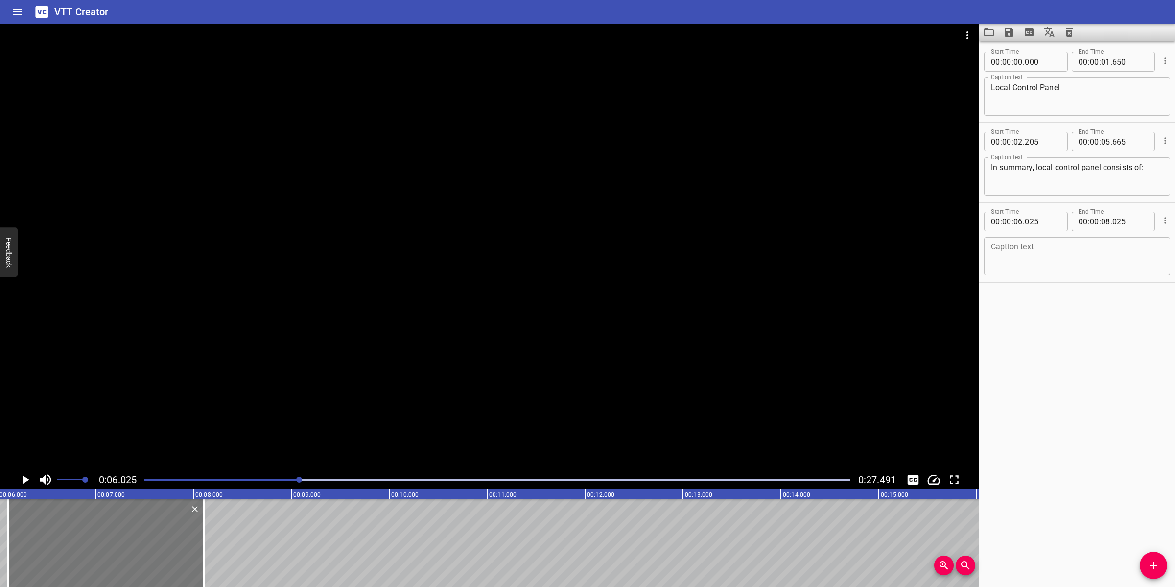
drag, startPoint x: 42, startPoint y: 542, endPoint x: 49, endPoint y: 527, distance: 17.5
click at [49, 527] on div at bounding box center [106, 542] width 196 height 88
click at [1030, 265] on textarea at bounding box center [1077, 256] width 172 height 28
paste textarea "HS-801 – System On / Off control selector switch"
click at [992, 257] on textarea "HS-801 – System On / Off control selector switch" at bounding box center [1077, 256] width 172 height 28
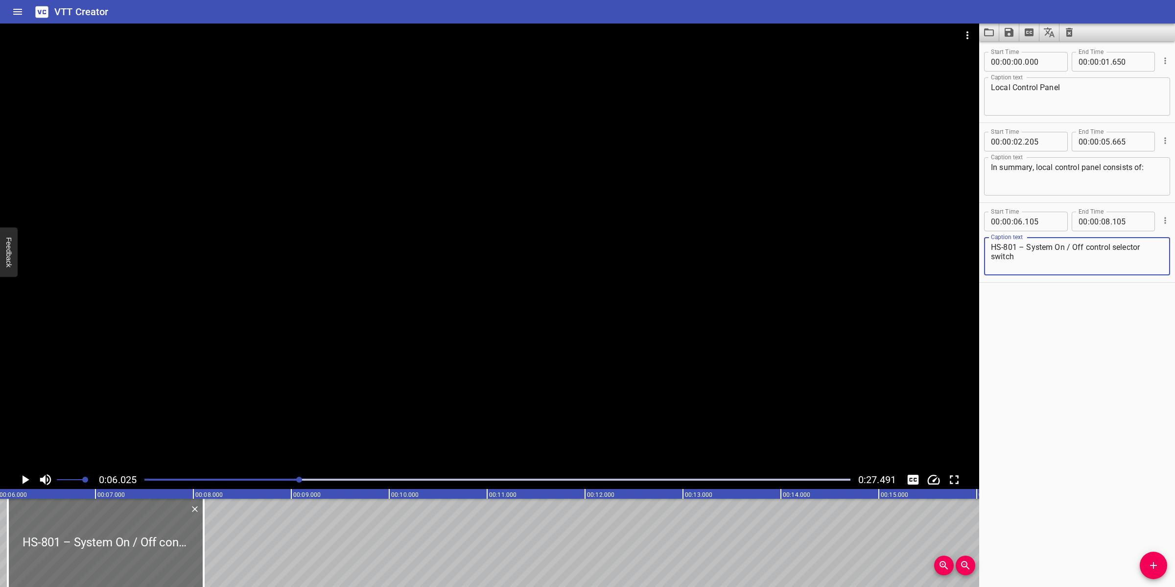
click at [1075, 250] on textarea "HS-801 – System On / Off control selector switch" at bounding box center [1077, 256] width 172 height 28
click at [699, 330] on div at bounding box center [489, 247] width 979 height 447
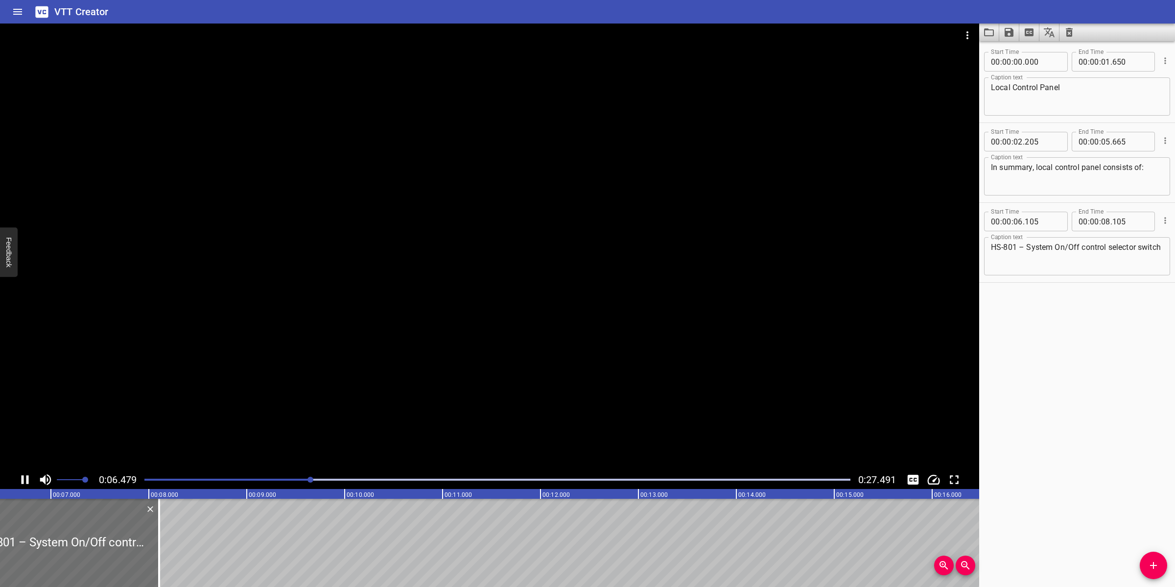
click at [333, 412] on div at bounding box center [489, 247] width 979 height 447
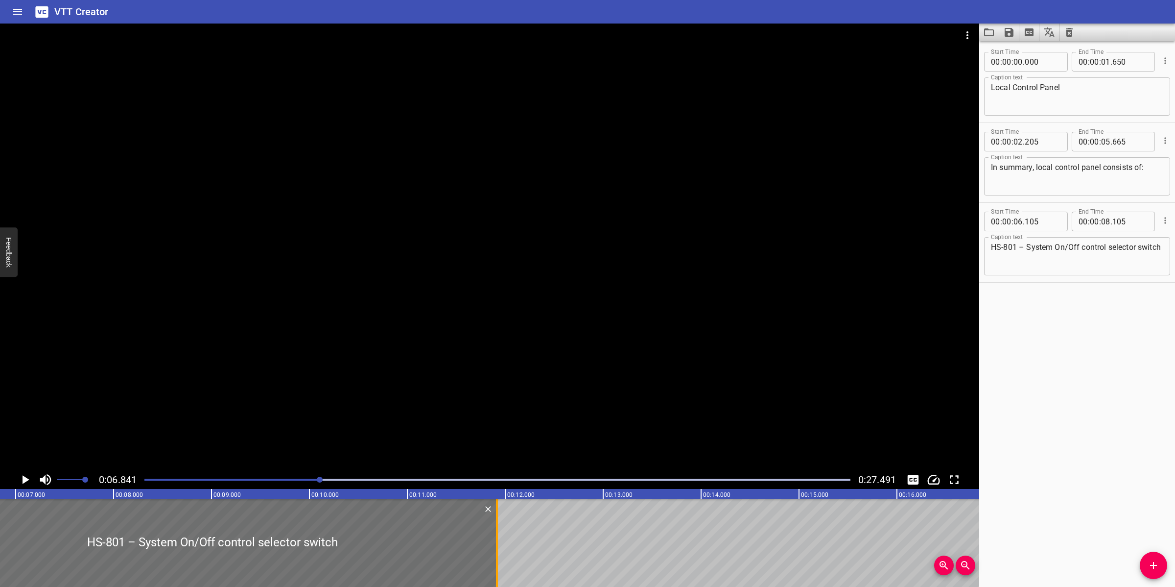
drag, startPoint x: 123, startPoint y: 534, endPoint x: 496, endPoint y: 539, distance: 373.1
click at [496, 539] on div at bounding box center [497, 542] width 2 height 88
click at [562, 351] on div at bounding box center [489, 247] width 979 height 447
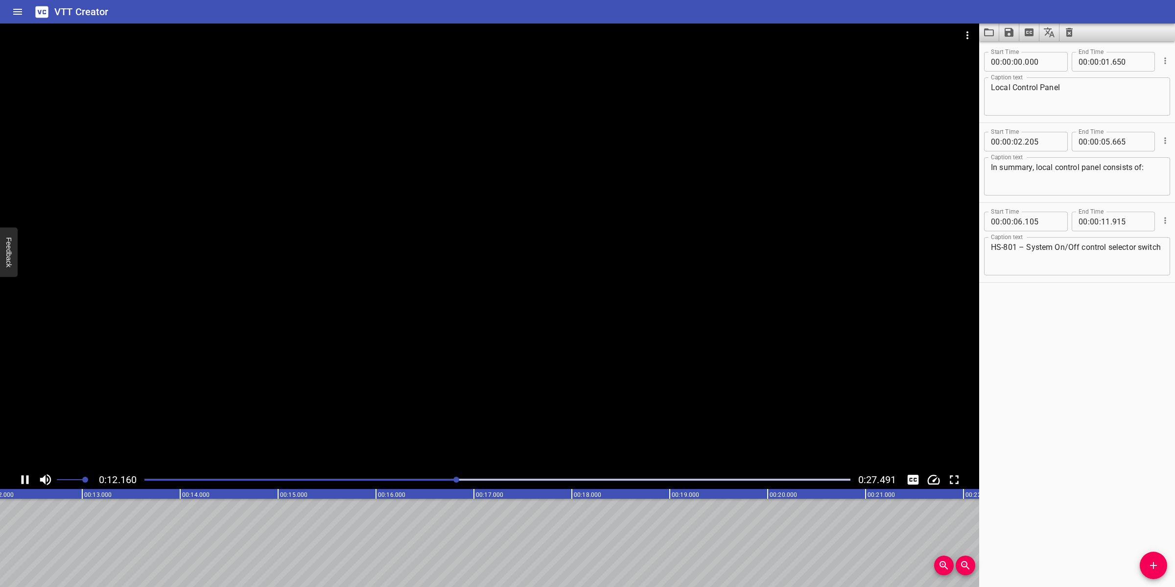
click at [571, 403] on div at bounding box center [489, 247] width 979 height 447
drag, startPoint x: 1154, startPoint y: 566, endPoint x: 1129, endPoint y: 578, distance: 28.0
click at [1151, 566] on icon "Add Cue" at bounding box center [1154, 565] width 12 height 12
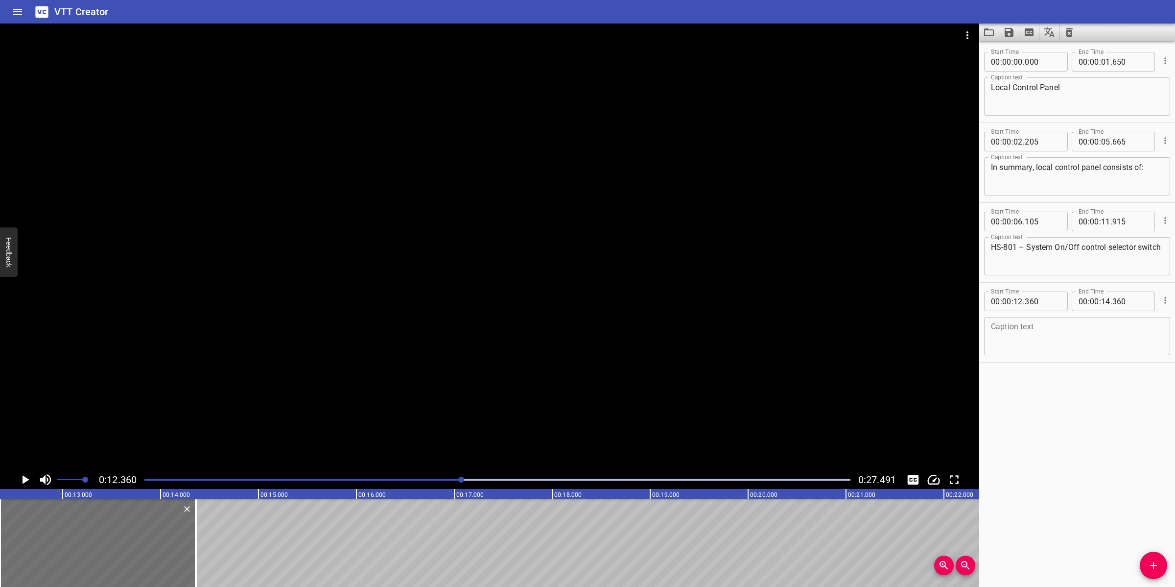
click at [1013, 333] on textarea at bounding box center [1077, 336] width 172 height 28
paste textarea "HS-800 – Emergency Push Button"
click at [598, 327] on div at bounding box center [489, 247] width 979 height 447
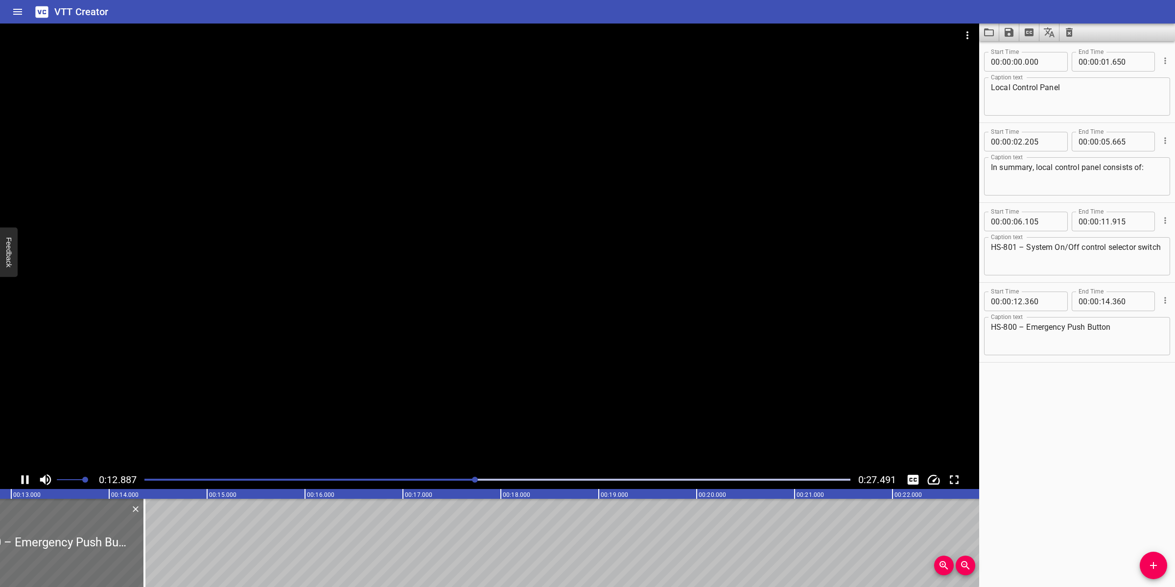
click at [461, 397] on div at bounding box center [489, 247] width 979 height 447
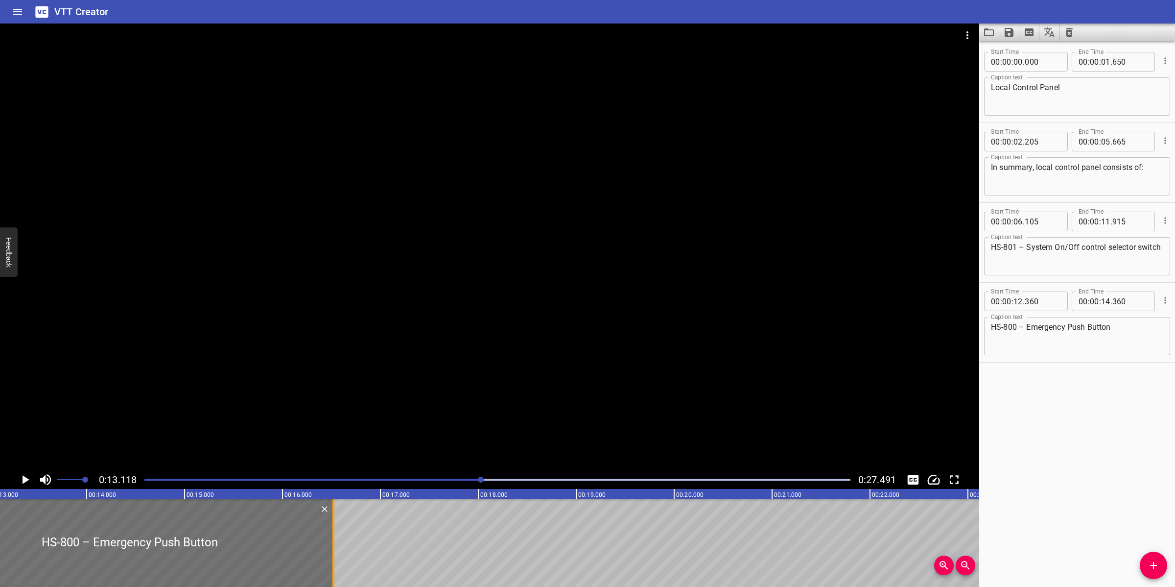
drag, startPoint x: 125, startPoint y: 527, endPoint x: 336, endPoint y: 548, distance: 212.6
click at [336, 548] on div at bounding box center [334, 542] width 10 height 88
click at [441, 393] on div at bounding box center [489, 247] width 979 height 447
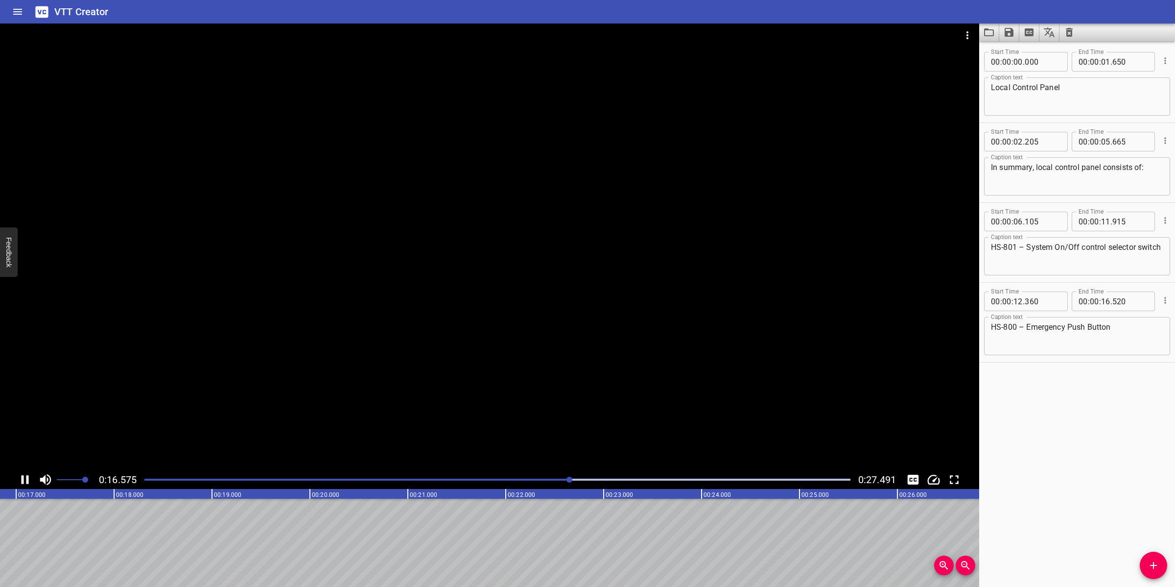
drag, startPoint x: 471, startPoint y: 429, endPoint x: 476, endPoint y: 432, distance: 5.9
click at [475, 430] on div at bounding box center [489, 247] width 979 height 447
click at [1160, 562] on span "Add Cue" at bounding box center [1153, 565] width 27 height 12
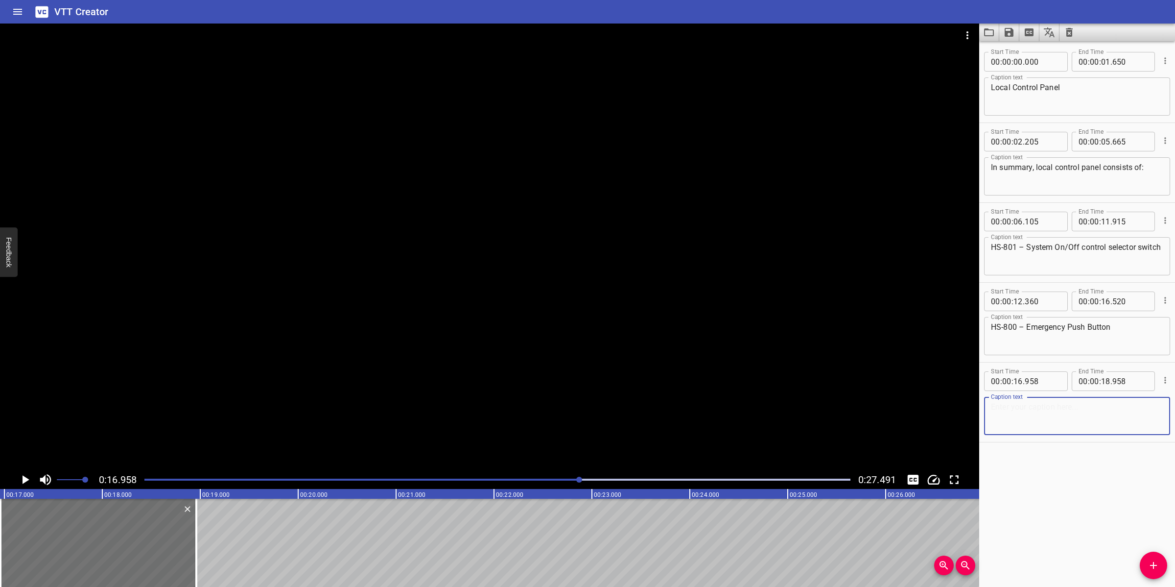
click at [1051, 415] on textarea at bounding box center [1077, 416] width 172 height 28
paste textarea "S-802 – Local/Remote selector switch"
click at [990, 407] on div "S-802 – Local/Remote selector switch Caption text" at bounding box center [1077, 416] width 186 height 38
click at [991, 407] on textarea "S-802 – Local/Remote selector switch" at bounding box center [1077, 416] width 172 height 28
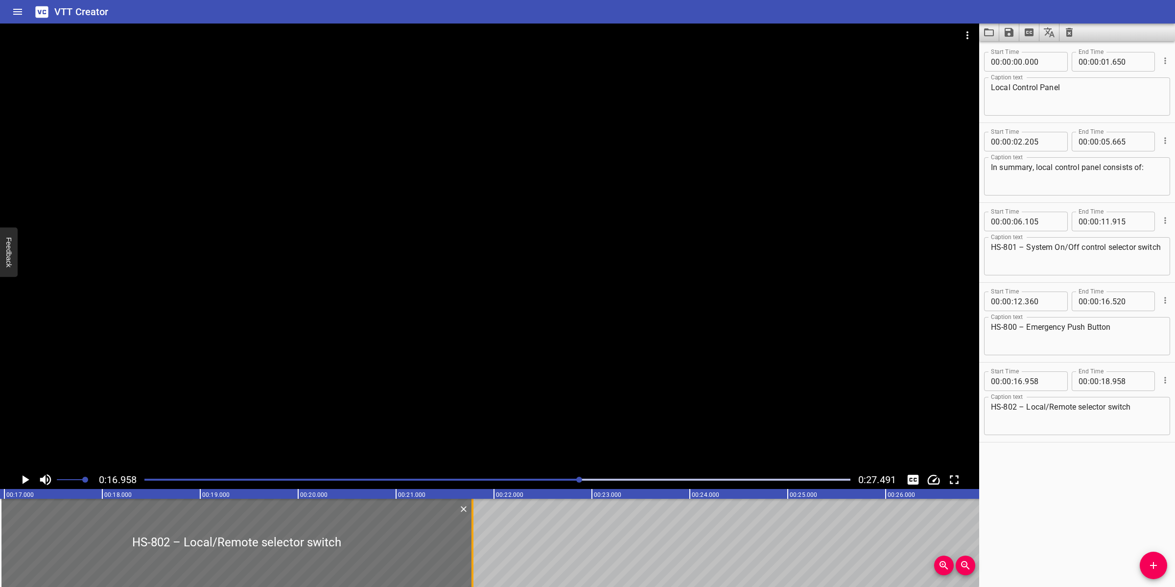
drag, startPoint x: 194, startPoint y: 528, endPoint x: 469, endPoint y: 530, distance: 274.7
click at [469, 530] on div at bounding box center [473, 542] width 10 height 88
click at [517, 407] on div at bounding box center [489, 247] width 979 height 447
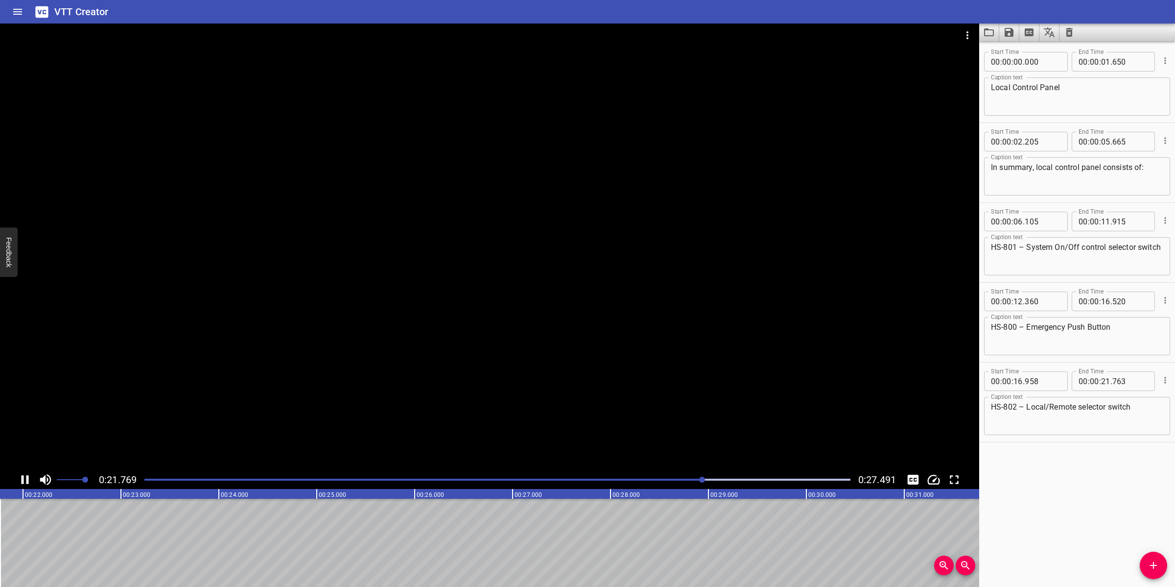
click at [513, 384] on div at bounding box center [489, 247] width 979 height 447
drag, startPoint x: 1153, startPoint y: 565, endPoint x: 1147, endPoint y: 566, distance: 6.1
click at [1151, 566] on icon "Add Cue" at bounding box center [1154, 565] width 12 height 12
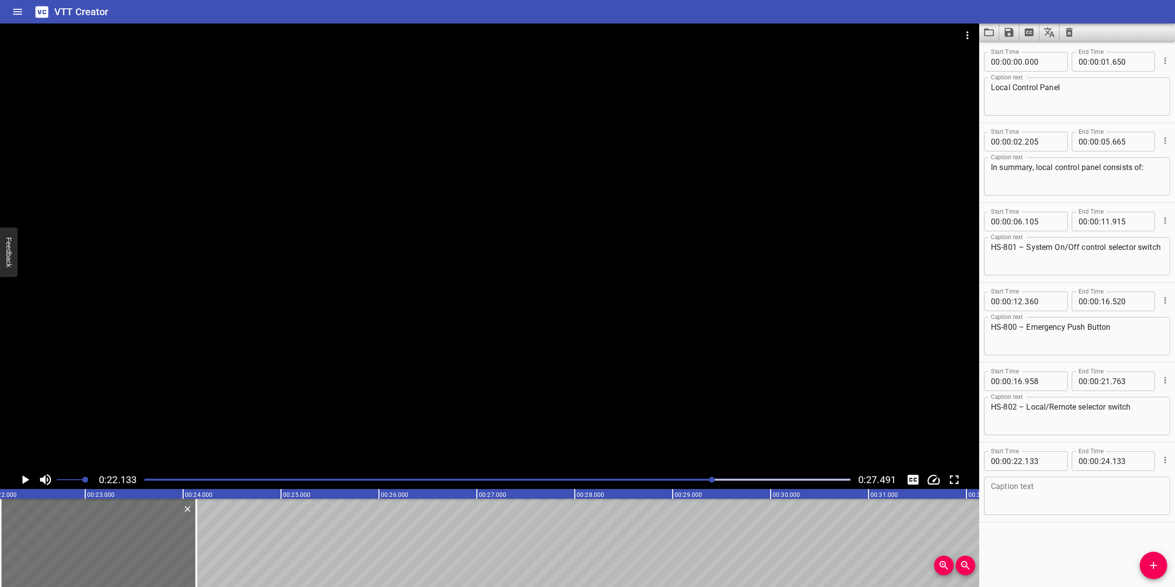
drag, startPoint x: 1090, startPoint y: 496, endPoint x: 1083, endPoint y: 500, distance: 8.8
click at [1090, 496] on textarea at bounding box center [1077, 496] width 172 height 28
paste textarea "HS-804 – Train A/B selector switch"
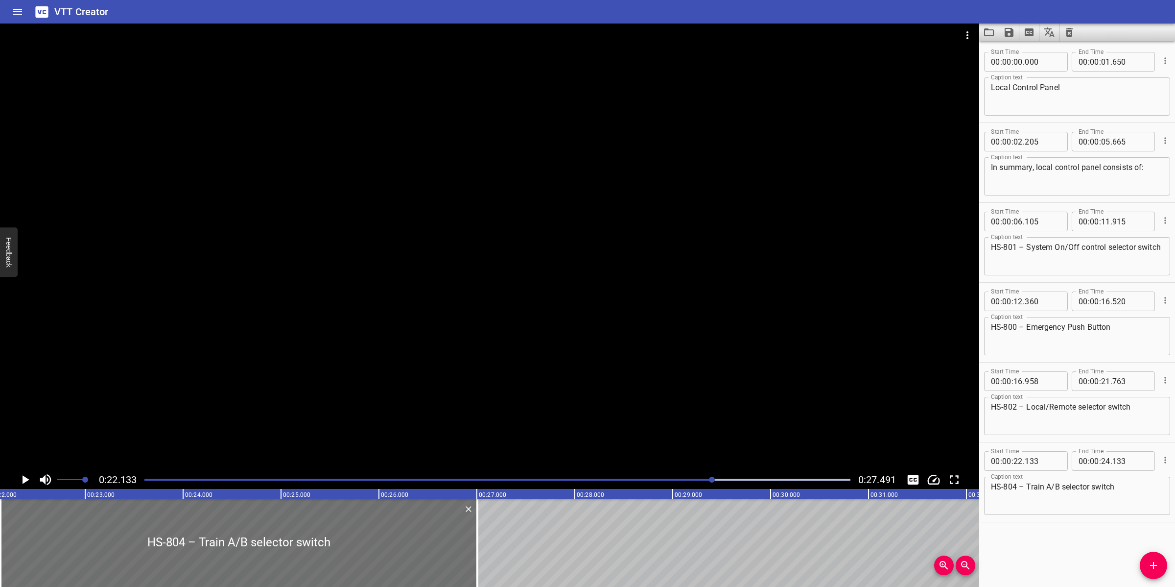
drag, startPoint x: 197, startPoint y: 534, endPoint x: 491, endPoint y: 525, distance: 294.4
click at [478, 522] on div at bounding box center [477, 542] width 2 height 88
click at [1121, 485] on textarea "HS-804 – Train A/B selector switch" at bounding box center [1077, 496] width 172 height 28
click at [427, 374] on div at bounding box center [489, 247] width 979 height 447
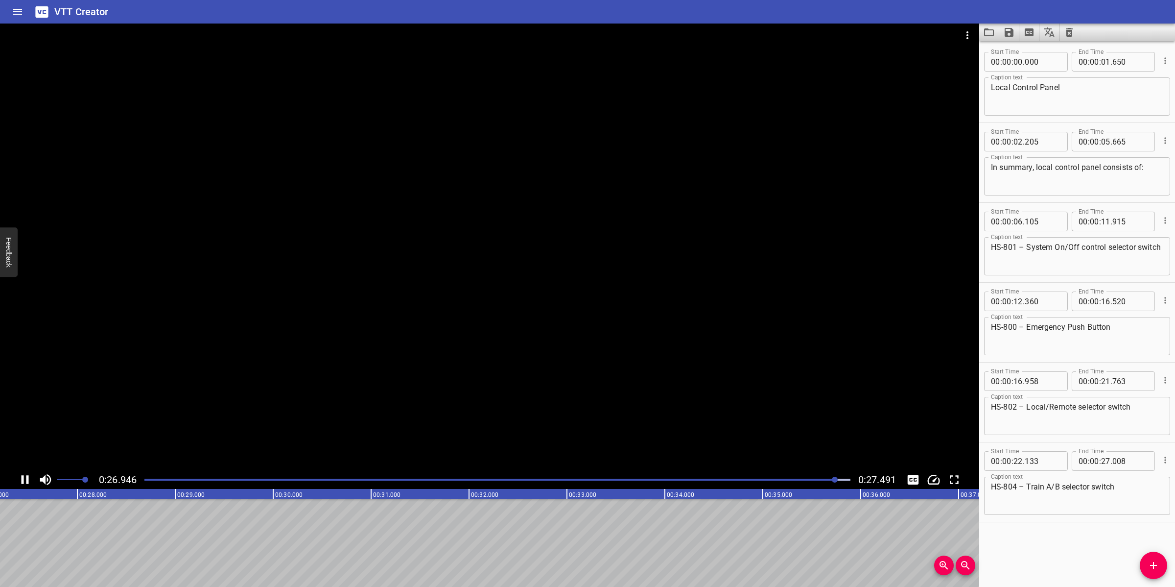
click at [1009, 34] on icon "Save captions to file" at bounding box center [1009, 32] width 12 height 12
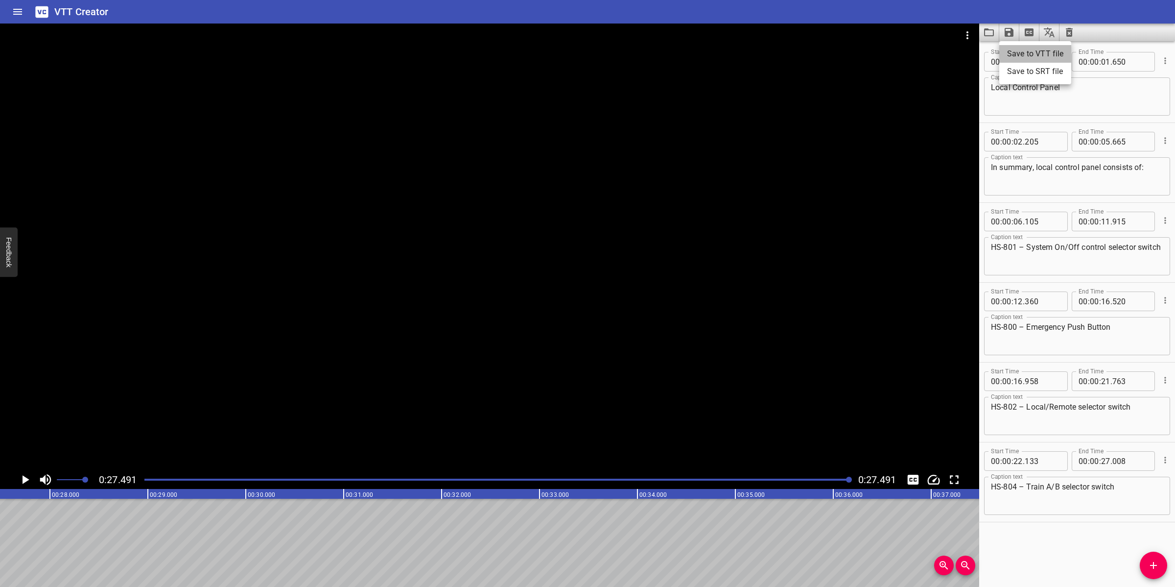
click at [1035, 56] on li "Save to VTT file" at bounding box center [1035, 54] width 72 height 18
click at [971, 40] on icon "Video Options" at bounding box center [968, 35] width 12 height 12
click at [971, 39] on li "Select New Video File..." at bounding box center [1004, 36] width 97 height 18
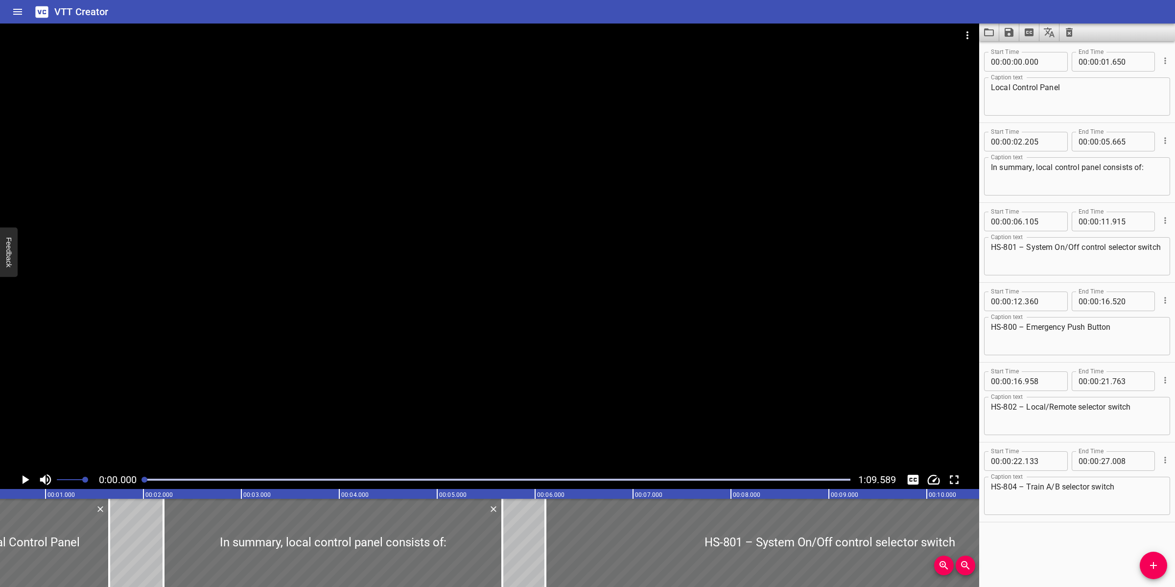
scroll to position [0, 5]
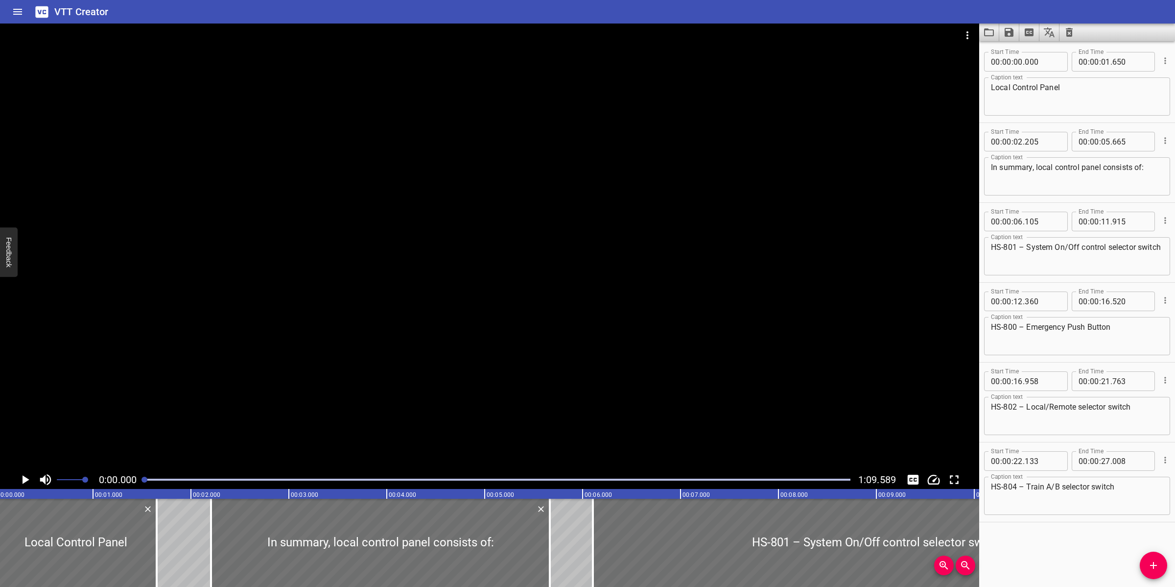
click at [1068, 33] on icon "Clear captions" at bounding box center [1069, 32] width 7 height 9
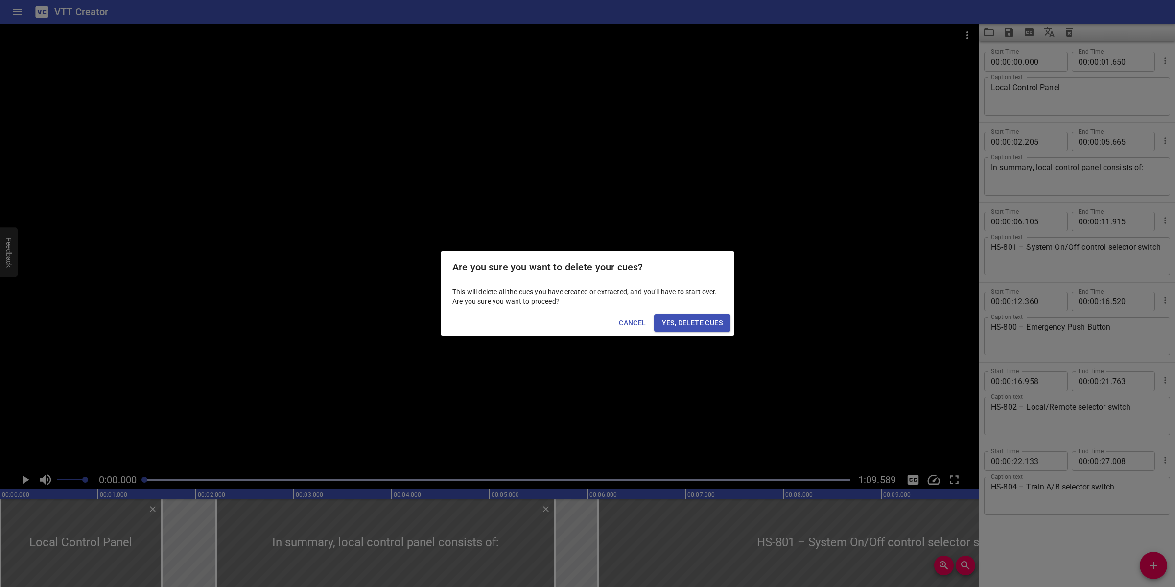
click at [701, 320] on span "Yes, Delete Cues" at bounding box center [692, 323] width 61 height 12
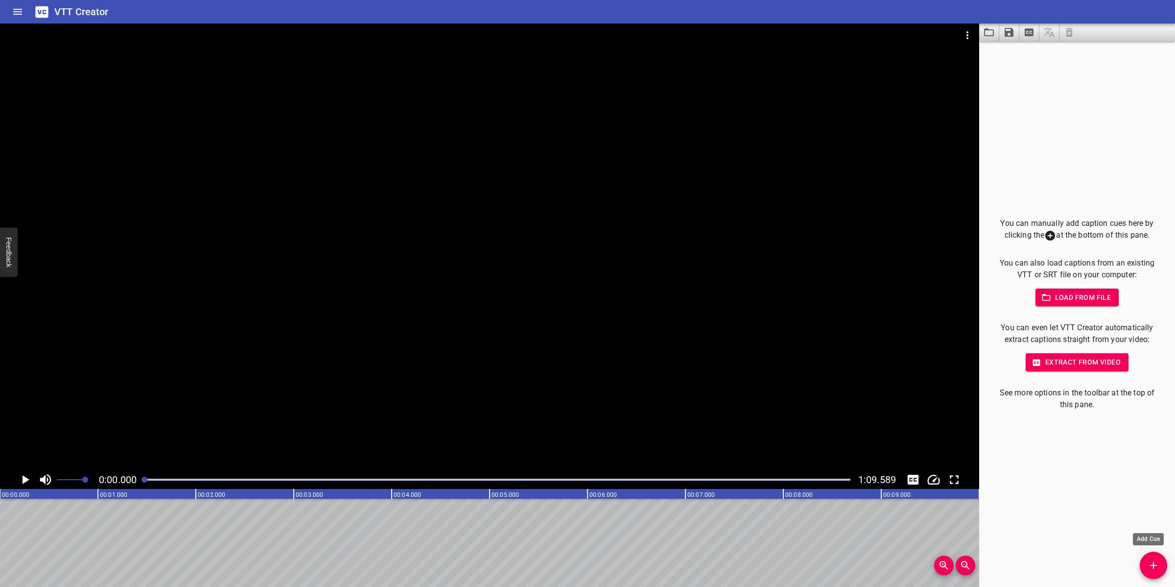
click at [1152, 567] on icon "Add Cue" at bounding box center [1154, 565] width 12 height 12
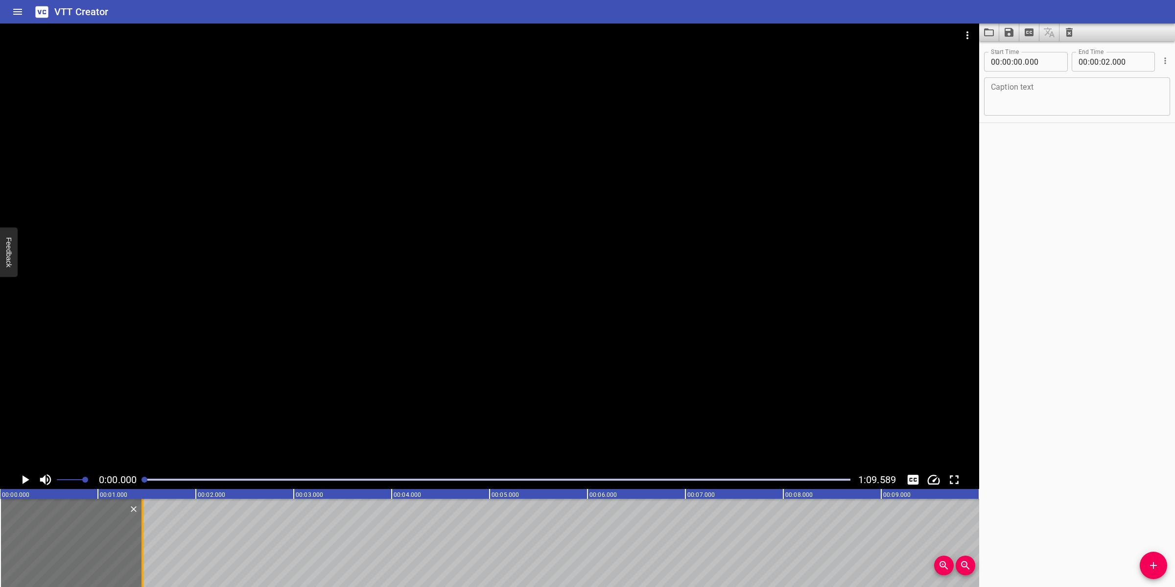
drag, startPoint x: 193, startPoint y: 540, endPoint x: 140, endPoint y: 562, distance: 57.7
click at [140, 562] on div at bounding box center [143, 542] width 10 height 88
drag, startPoint x: 140, startPoint y: 535, endPoint x: 158, endPoint y: 551, distance: 24.6
click at [158, 551] on div at bounding box center [161, 542] width 10 height 88
click at [1103, 106] on textarea at bounding box center [1077, 97] width 172 height 28
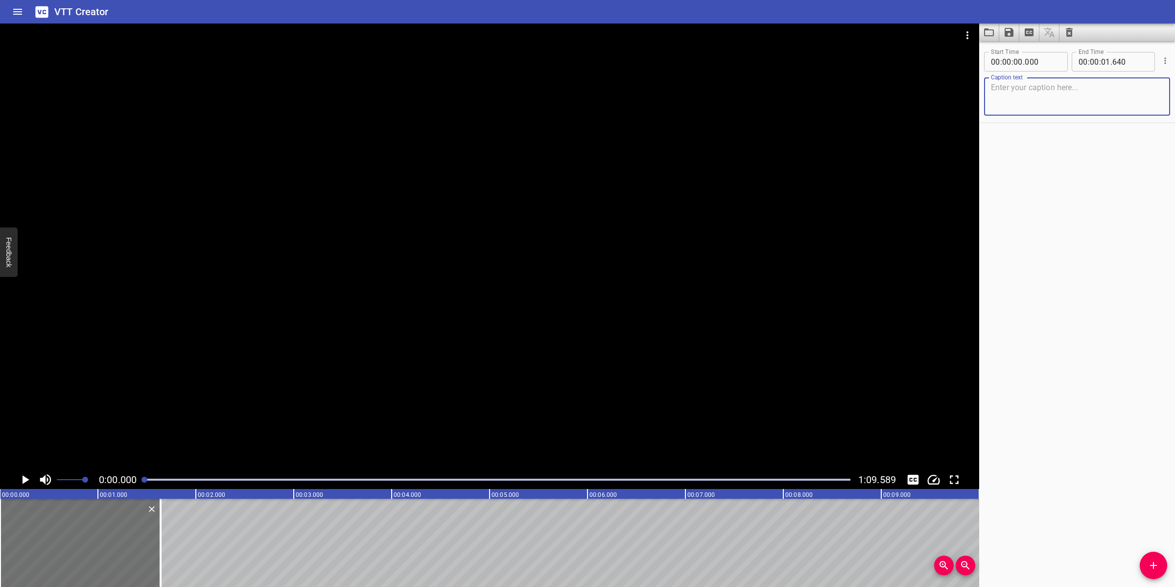
paste textarea "Control Description"
click at [605, 372] on div at bounding box center [489, 247] width 979 height 447
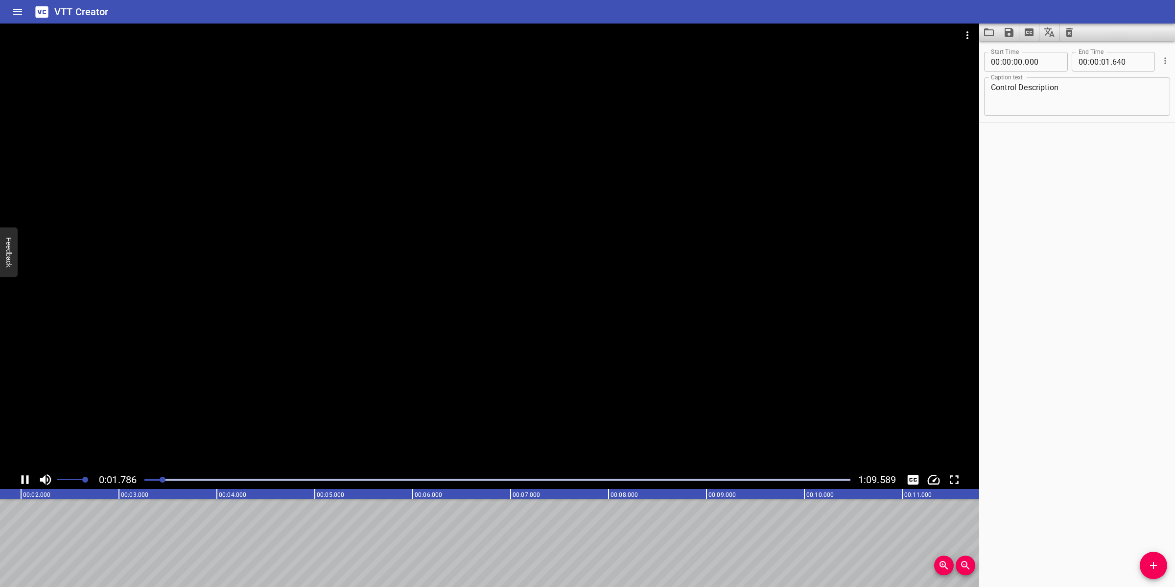
click at [434, 363] on div at bounding box center [489, 247] width 979 height 447
click at [1154, 569] on icon "Add Cue" at bounding box center [1154, 565] width 12 height 12
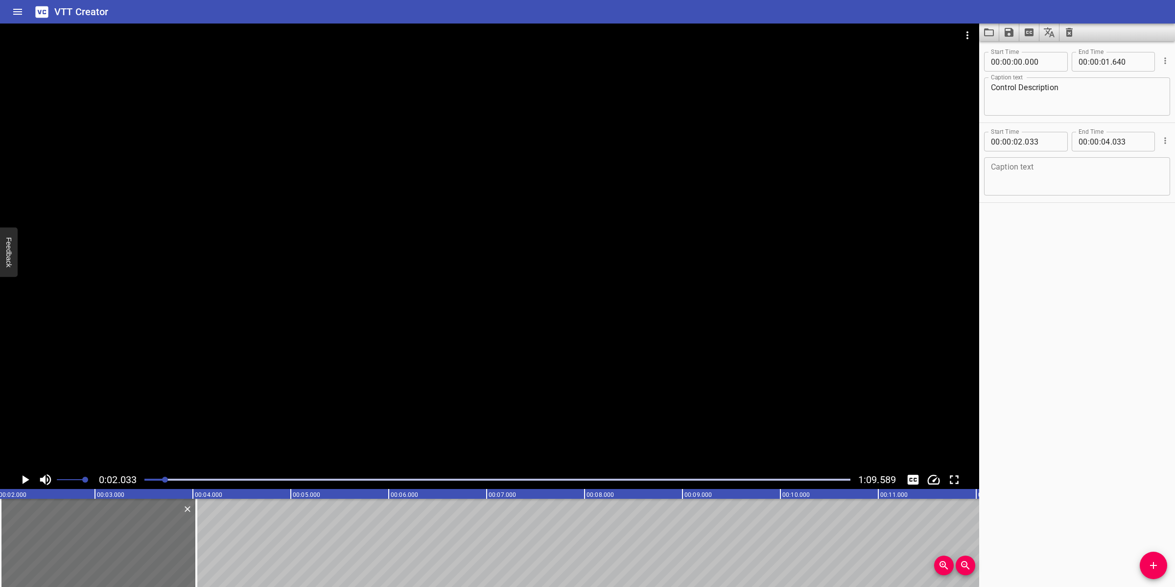
click at [1034, 167] on textarea at bounding box center [1077, 177] width 172 height 28
paste textarea "The overall nitrogen generation process iscontrolled by a local PLC which has t…"
click at [997, 176] on textarea "The overall nitrogen generation process iscontrolled by a local PLC which has t…" at bounding box center [1077, 177] width 172 height 28
click at [1002, 183] on textarea "The overall nitrogen generation process is controlled by a local PLC which has …" at bounding box center [1077, 177] width 172 height 28
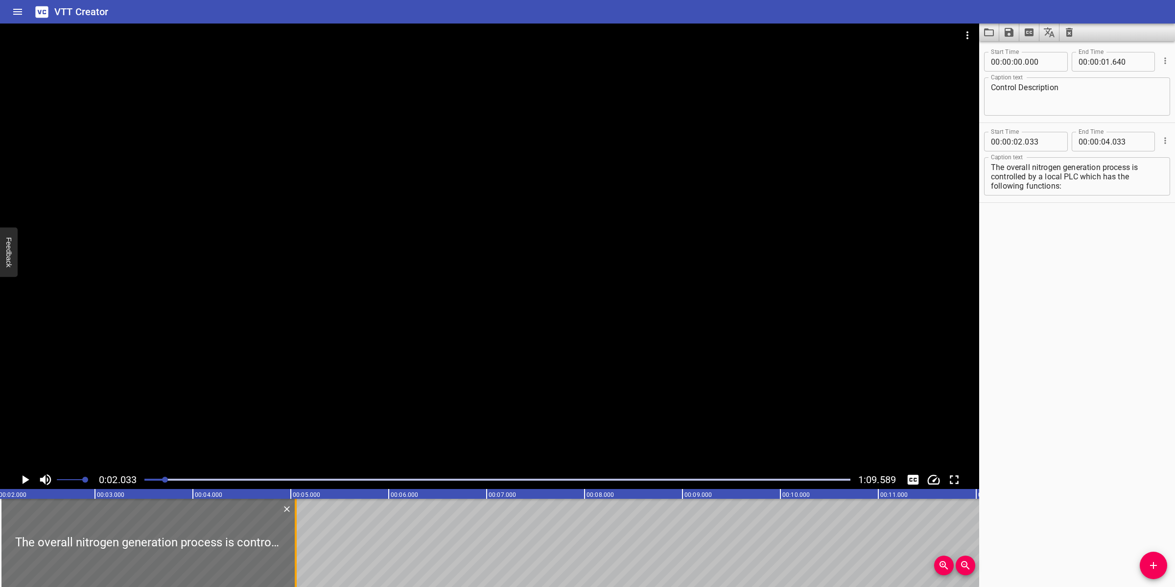
drag, startPoint x: 198, startPoint y: 519, endPoint x: 298, endPoint y: 518, distance: 99.4
click at [298, 518] on div at bounding box center [296, 542] width 10 height 88
click at [572, 368] on div at bounding box center [489, 247] width 979 height 447
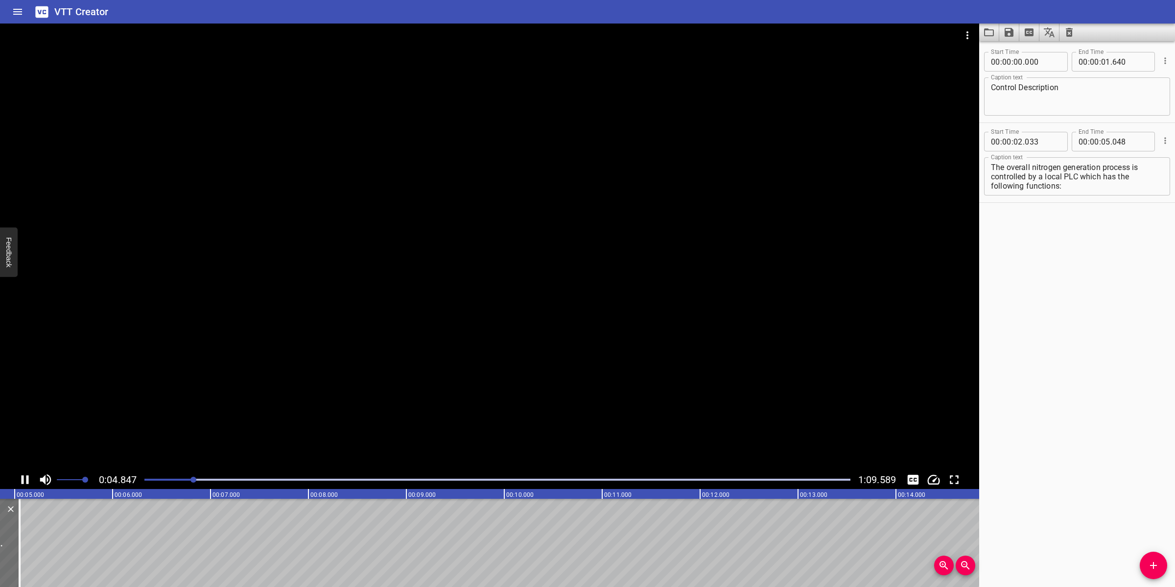
click at [542, 332] on div at bounding box center [489, 247] width 979 height 447
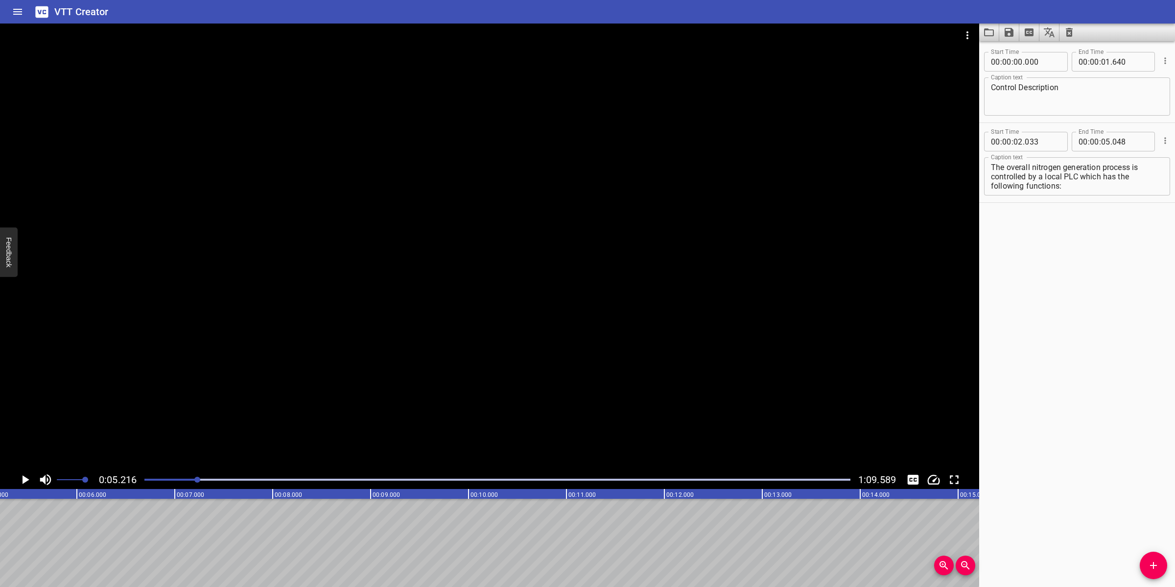
click at [186, 473] on div at bounding box center [498, 479] width 718 height 14
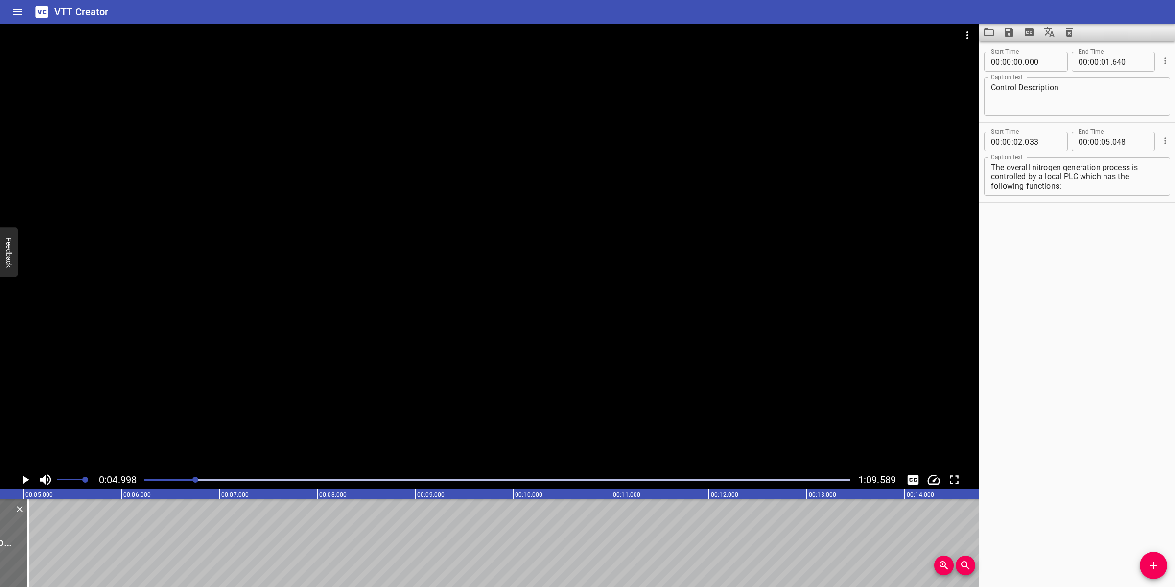
scroll to position [0, 490]
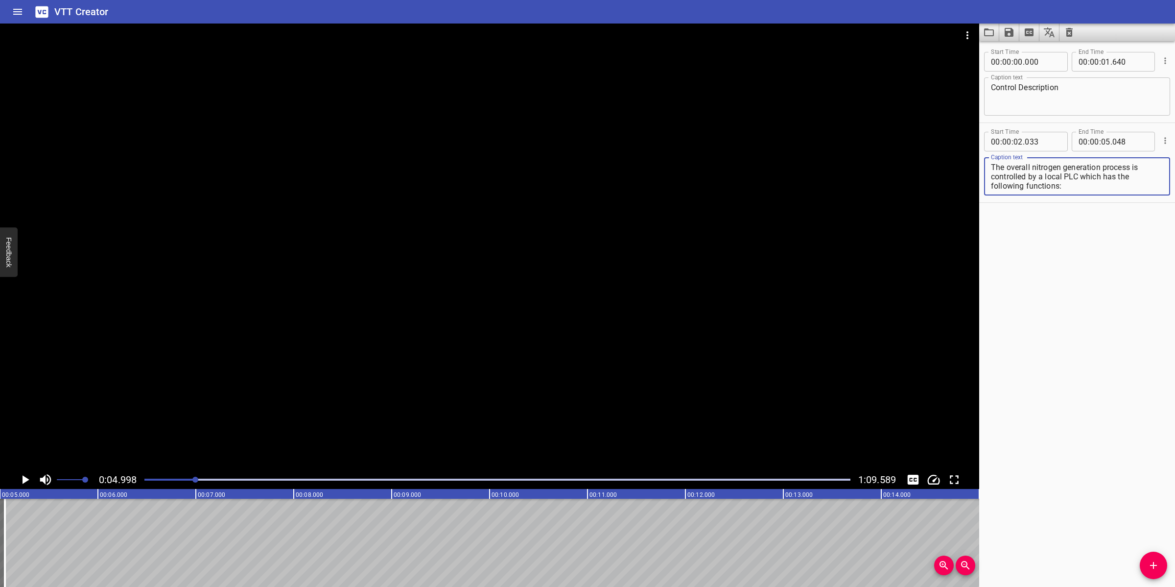
drag, startPoint x: 1132, startPoint y: 167, endPoint x: 1144, endPoint y: 192, distance: 27.2
click at [1144, 192] on div "The overall nitrogen generation process is controlled by a local PLC which has …" at bounding box center [1077, 176] width 186 height 38
click at [1101, 145] on input "number" at bounding box center [1105, 142] width 9 height 20
click at [1152, 569] on icon "Add Cue" at bounding box center [1154, 565] width 12 height 12
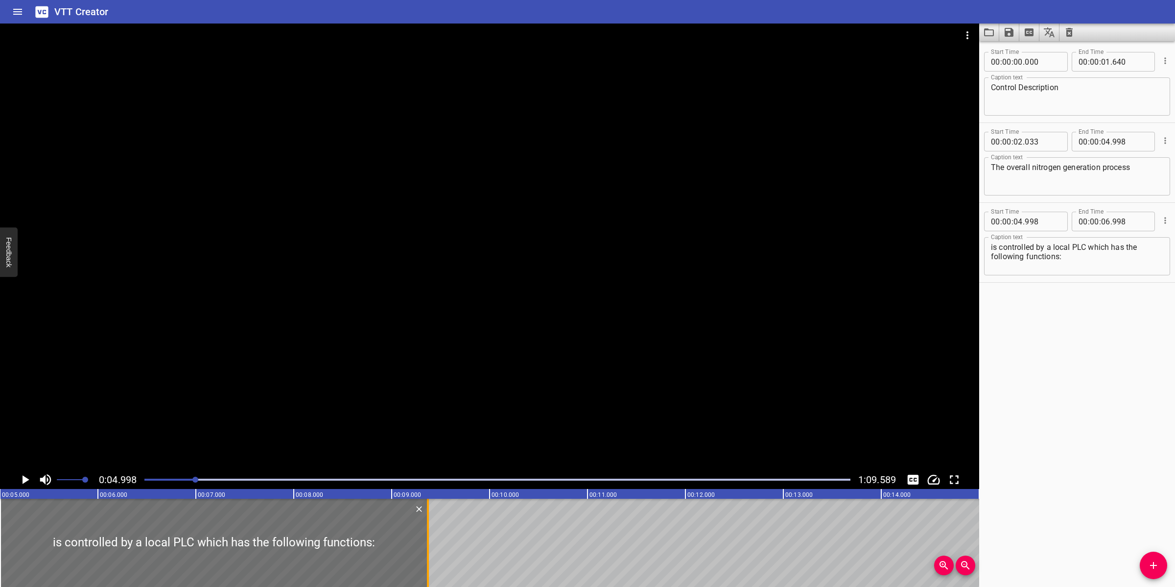
drag, startPoint x: 194, startPoint y: 521, endPoint x: 426, endPoint y: 512, distance: 232.3
click at [427, 512] on div at bounding box center [428, 542] width 2 height 88
click at [537, 354] on div at bounding box center [489, 247] width 979 height 447
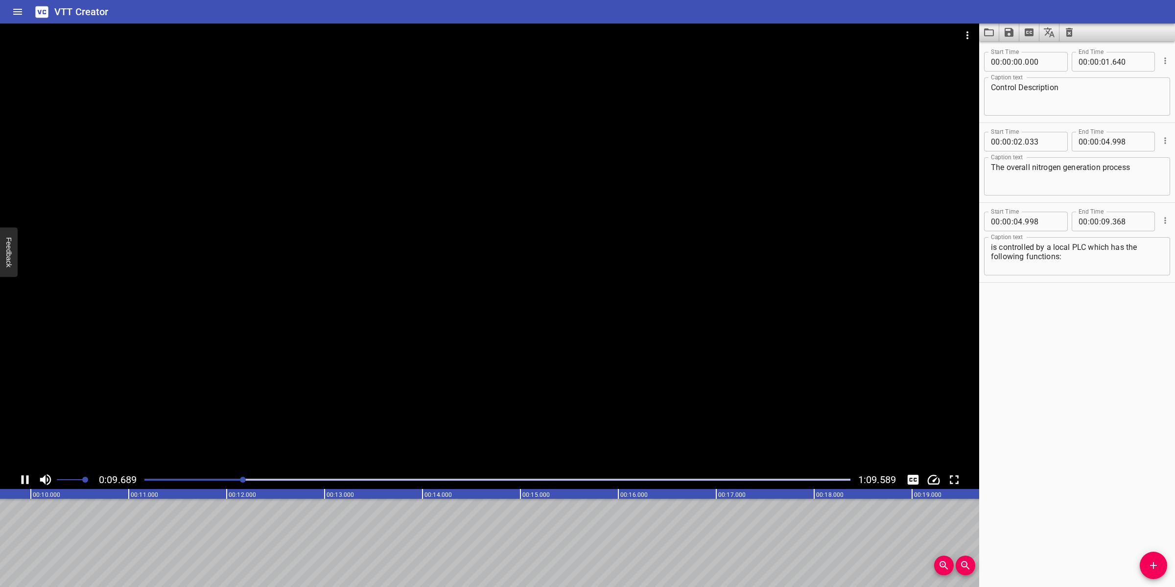
click at [490, 397] on div at bounding box center [489, 247] width 979 height 447
click at [1146, 566] on span "Add Cue" at bounding box center [1153, 565] width 27 height 12
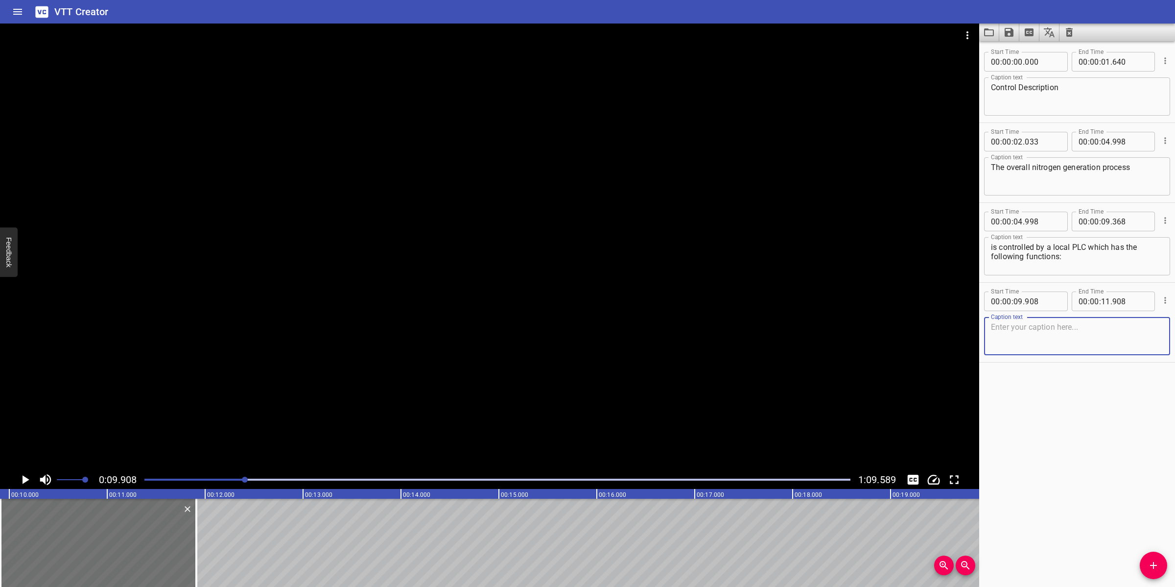
click at [1048, 331] on textarea at bounding box center [1077, 336] width 172 height 28
paste textarea "Under local operation, it will start / stop based on local ON/OFF command."
drag, startPoint x: 1115, startPoint y: 326, endPoint x: 1107, endPoint y: 307, distance: 20.4
click at [1115, 326] on textarea "Under local operation, it will start / stop based on local ON/OFF command." at bounding box center [1077, 336] width 172 height 28
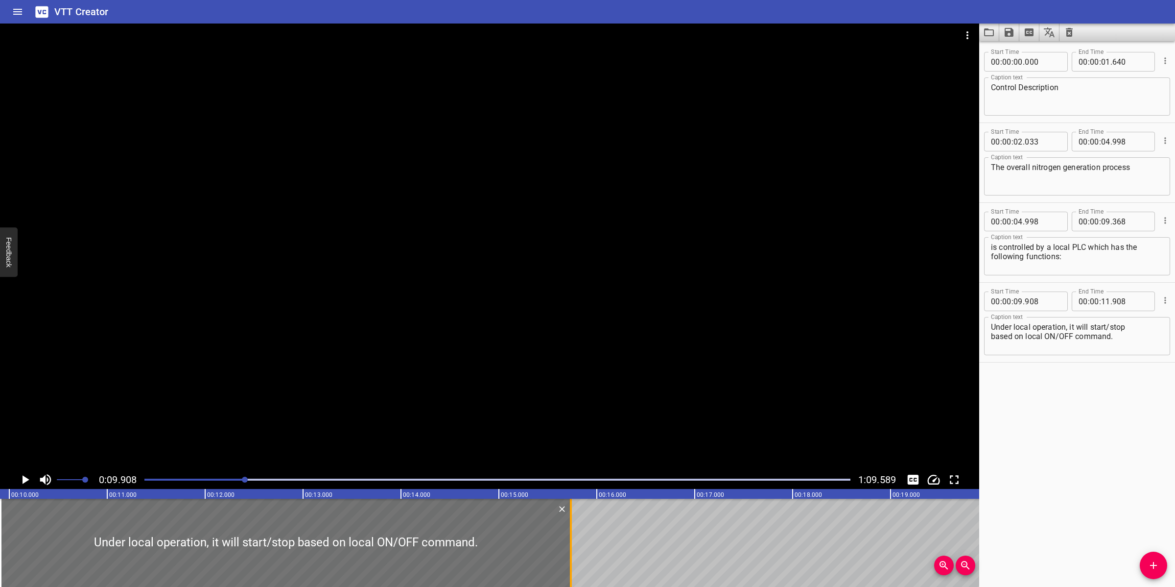
drag, startPoint x: 195, startPoint y: 532, endPoint x: 570, endPoint y: 529, distance: 375.5
click at [570, 529] on div at bounding box center [571, 542] width 2 height 88
click at [992, 336] on textarea "Under local operation, it will start/stop based on local ON/OFF command." at bounding box center [1077, 336] width 172 height 28
click at [579, 379] on div at bounding box center [489, 247] width 979 height 447
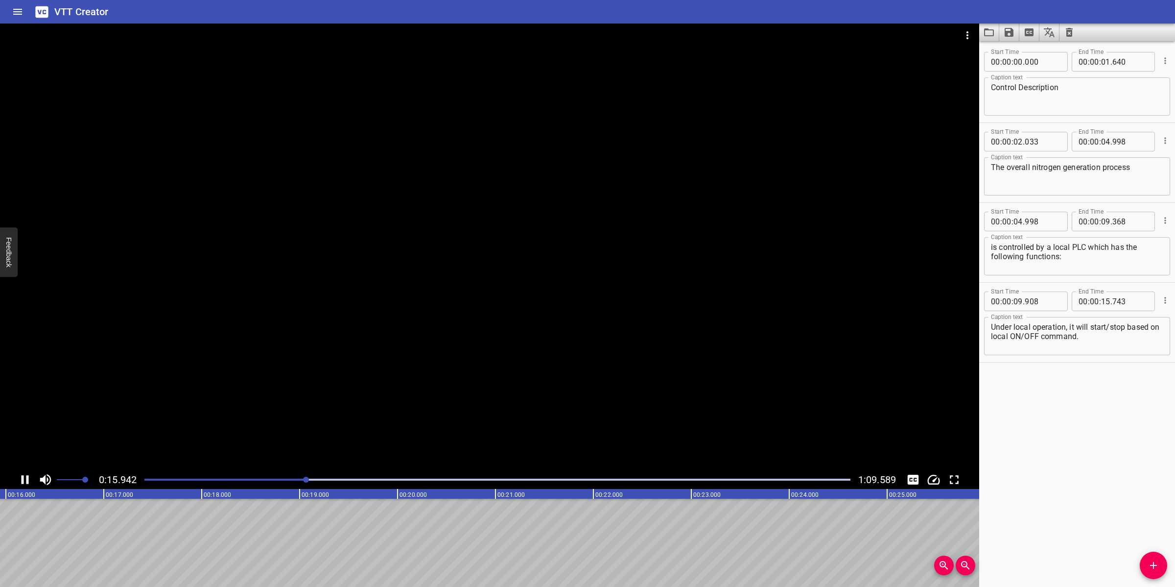
click at [596, 414] on div at bounding box center [489, 247] width 979 height 447
drag, startPoint x: 1152, startPoint y: 566, endPoint x: 1163, endPoint y: 549, distance: 19.4
click at [1153, 566] on icon "Add Cue" at bounding box center [1153, 565] width 7 height 7
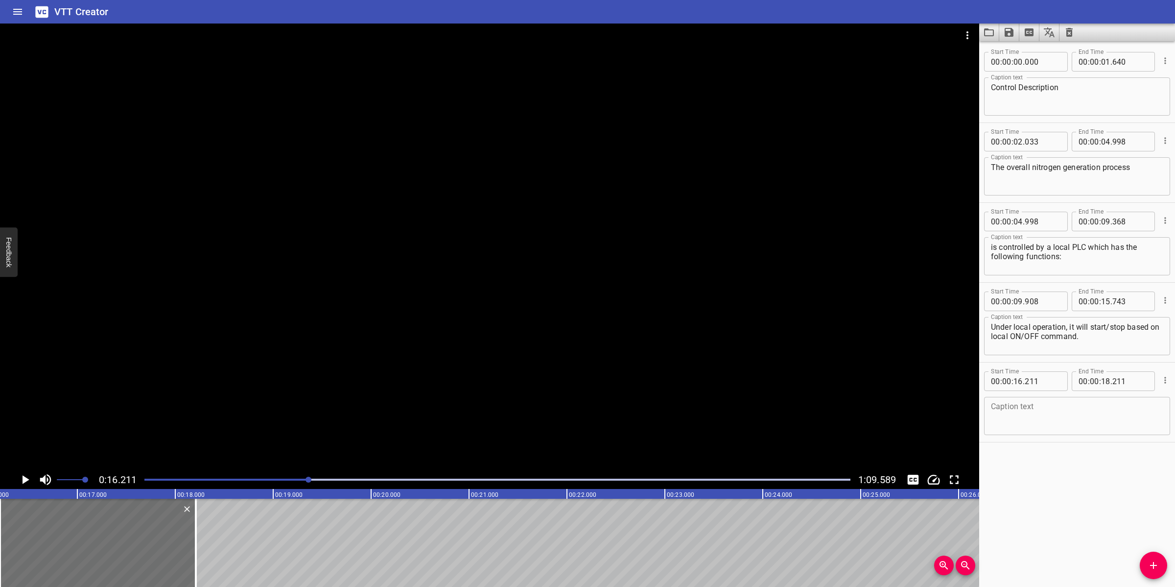
click at [1058, 398] on div "Caption text" at bounding box center [1077, 416] width 186 height 38
paste textarea "When inlet air pressure is < 6.5 [PERSON_NAME] (SV-64-PT-602), an alarm is indi…"
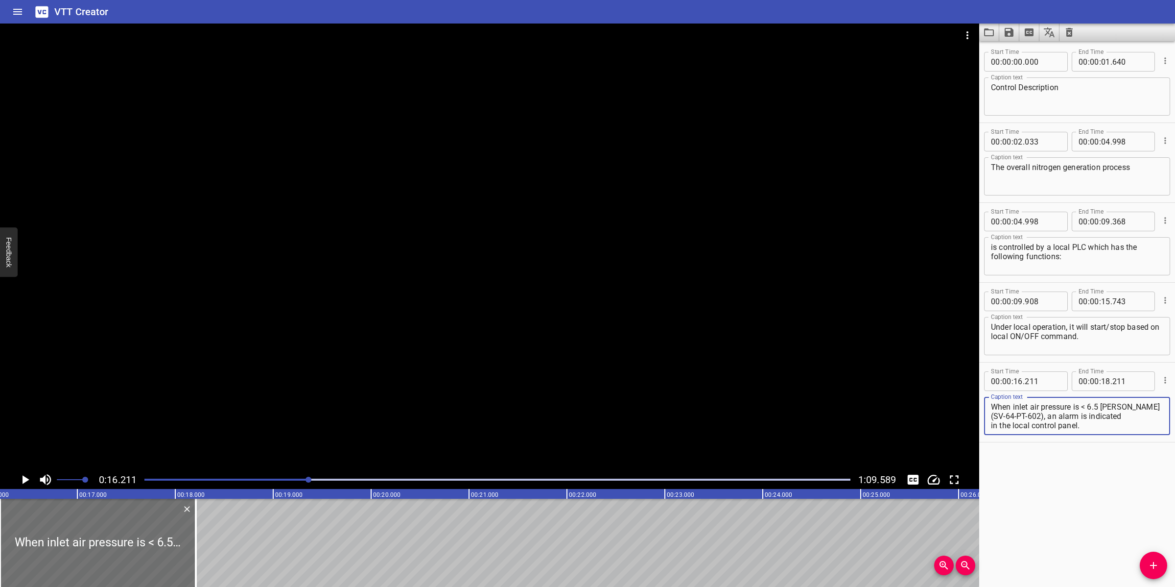
click at [1122, 408] on textarea "When inlet air pressure is < 6.5 [PERSON_NAME] (SV-64-PT-602), an alarm is indi…" at bounding box center [1077, 416] width 172 height 28
click at [1119, 412] on textarea "When inlet air pressure is < 6.5 [PERSON_NAME] (SV-64-PT-602), an alarm is indi…" at bounding box center [1077, 416] width 172 height 28
click at [417, 378] on div at bounding box center [489, 247] width 979 height 447
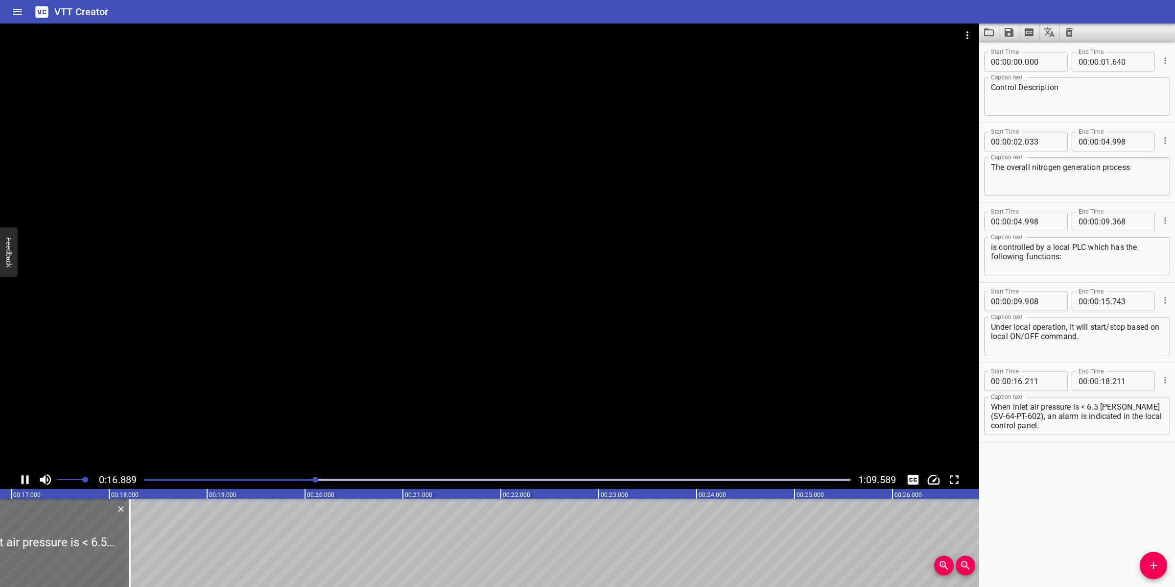
click at [383, 350] on div at bounding box center [489, 247] width 979 height 447
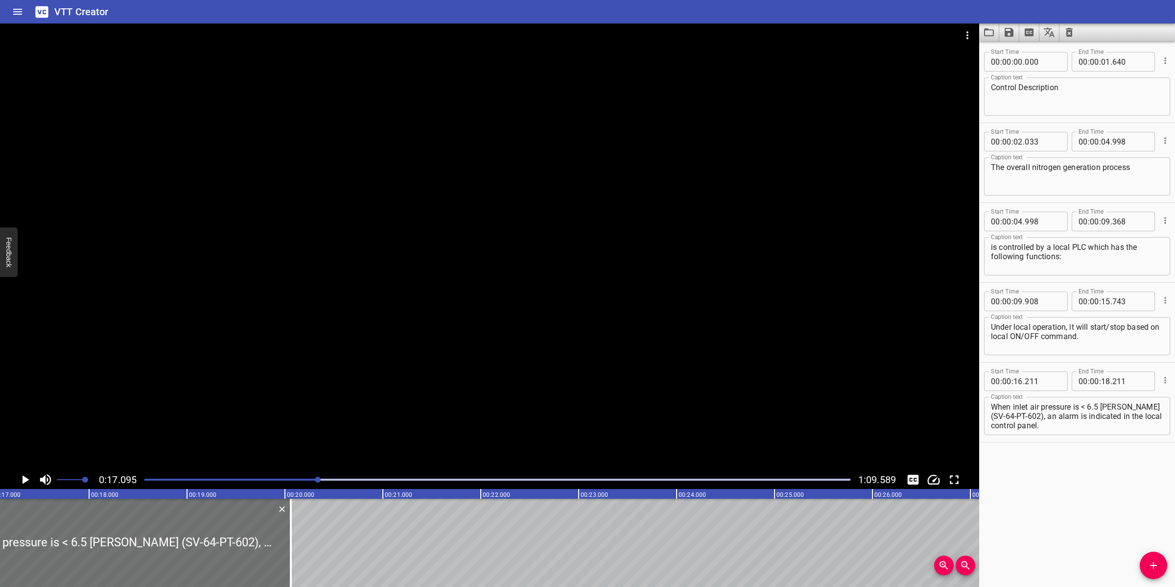
drag, startPoint x: 111, startPoint y: 523, endPoint x: 297, endPoint y: 528, distance: 186.1
click at [291, 537] on div at bounding box center [291, 542] width 10 height 88
click at [478, 352] on div at bounding box center [489, 247] width 979 height 447
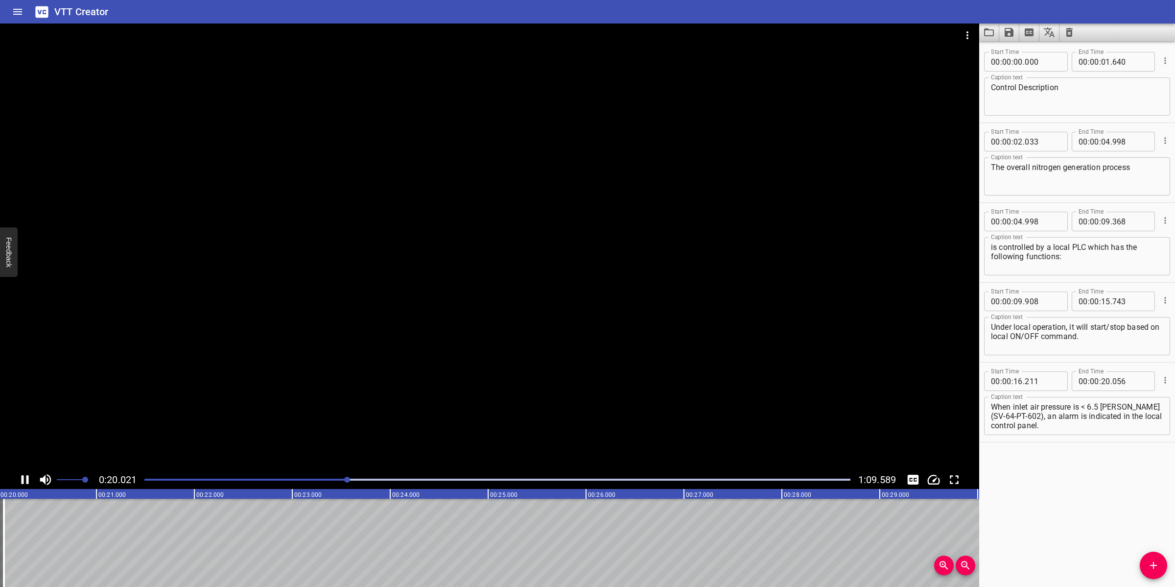
click at [471, 333] on div at bounding box center [489, 247] width 979 height 447
click at [427, 386] on div at bounding box center [489, 247] width 979 height 447
click at [477, 365] on div at bounding box center [489, 247] width 979 height 447
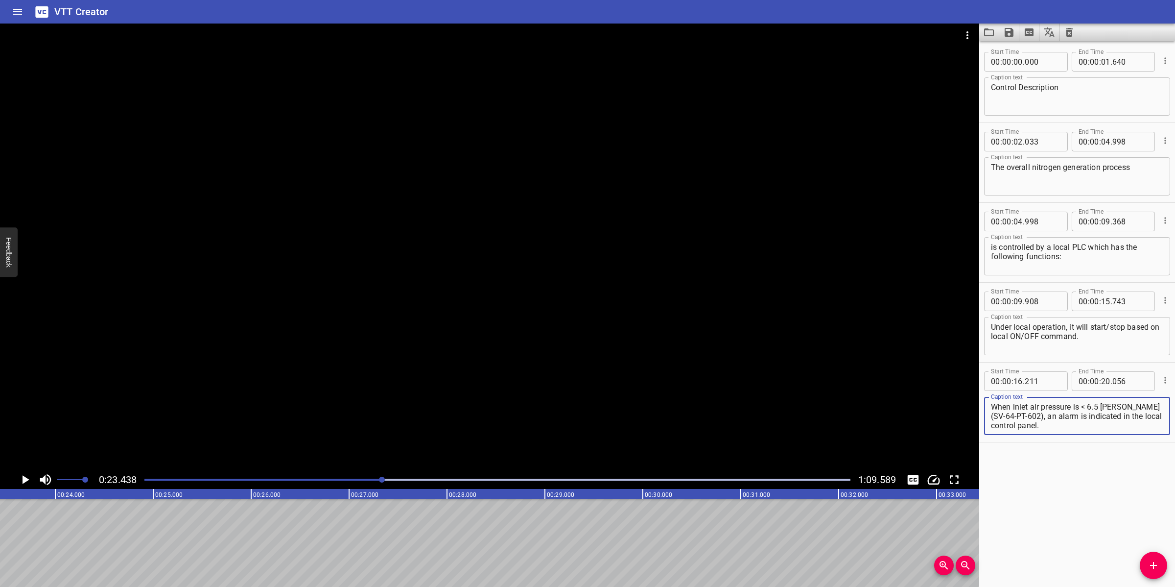
drag, startPoint x: 1021, startPoint y: 414, endPoint x: 1076, endPoint y: 431, distance: 56.8
click at [1076, 431] on div "When inlet air pressure is < 6.5 [PERSON_NAME] (SV-64-PT-602), an alarm is indi…" at bounding box center [1077, 416] width 186 height 38
click at [1102, 381] on input "number" at bounding box center [1105, 381] width 9 height 20
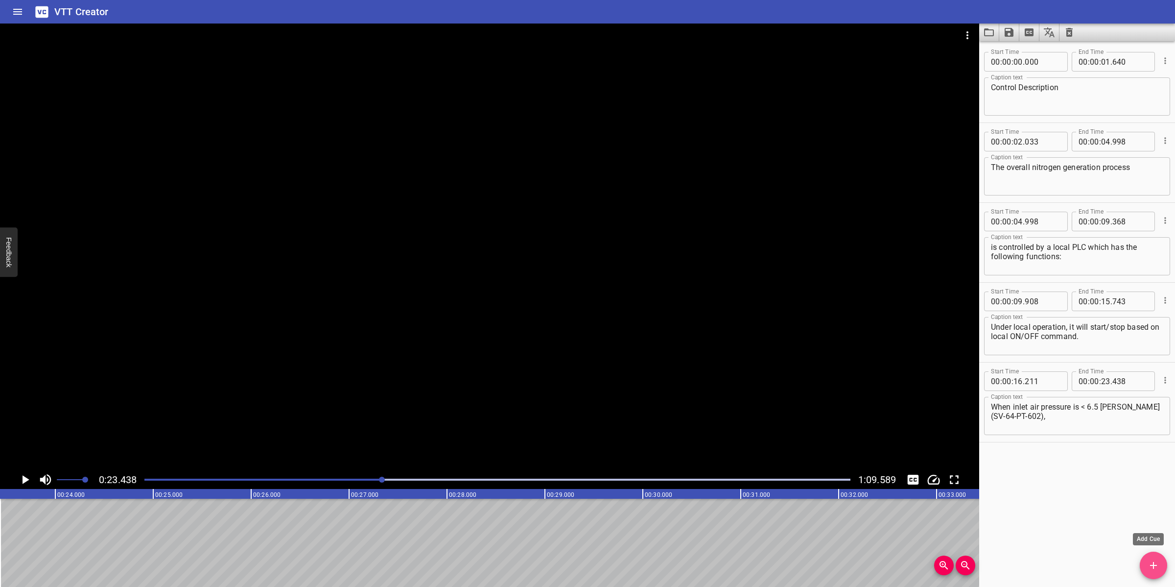
click at [1160, 568] on span "Add Cue" at bounding box center [1153, 565] width 27 height 12
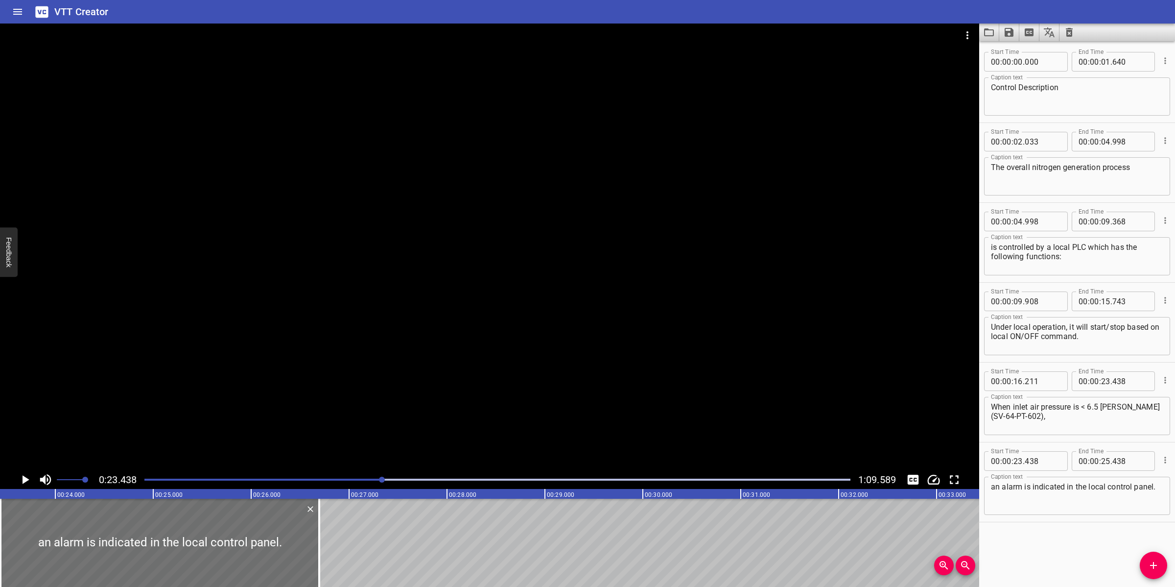
drag, startPoint x: 191, startPoint y: 544, endPoint x: 343, endPoint y: 540, distance: 152.4
click at [317, 524] on div at bounding box center [319, 542] width 10 height 88
click at [1127, 508] on textarea "an alarm is indicated in the local control panel." at bounding box center [1077, 496] width 172 height 28
click at [544, 339] on div at bounding box center [489, 247] width 979 height 447
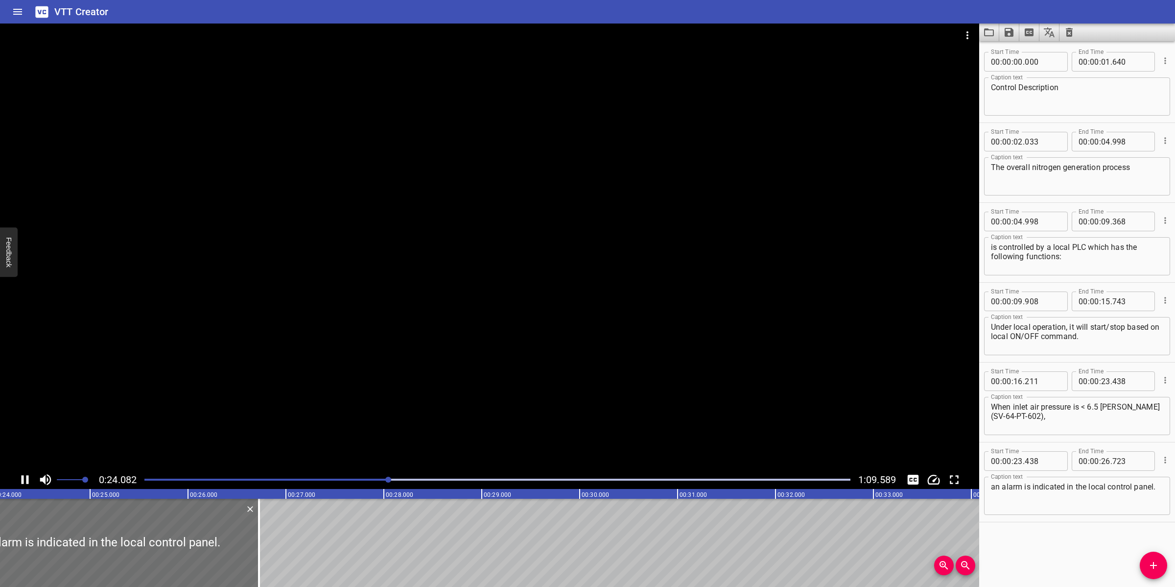
click at [645, 356] on div at bounding box center [489, 247] width 979 height 447
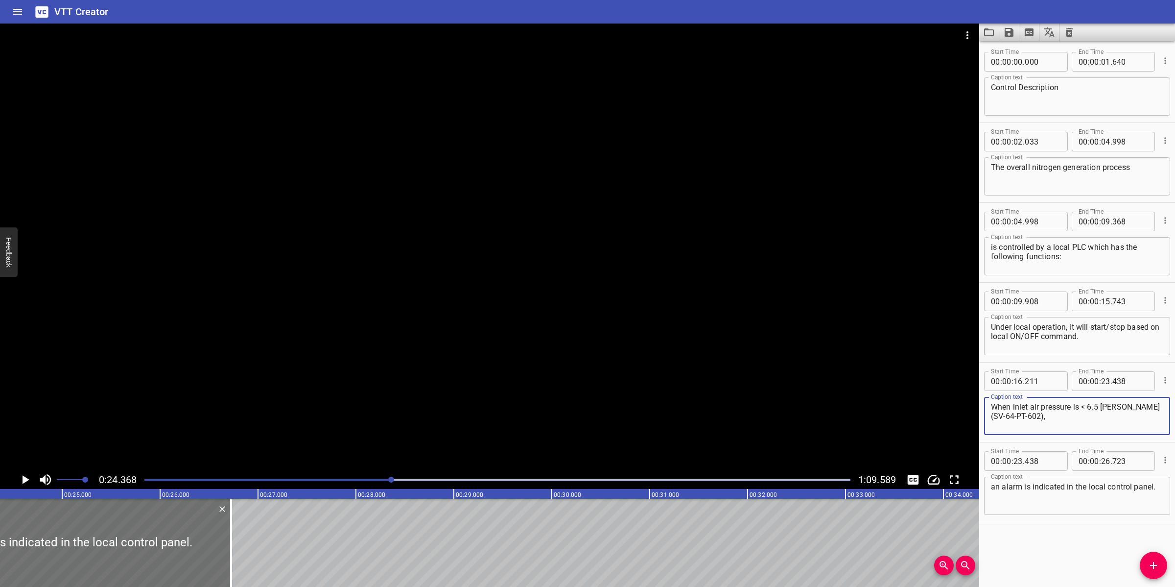
click at [1085, 406] on textarea "When inlet air pressure is < 6.5 [PERSON_NAME] (SV-64-PT-602)," at bounding box center [1077, 416] width 172 height 28
drag, startPoint x: 305, startPoint y: 483, endPoint x: 283, endPoint y: 476, distance: 23.4
click at [305, 483] on div at bounding box center [498, 479] width 718 height 14
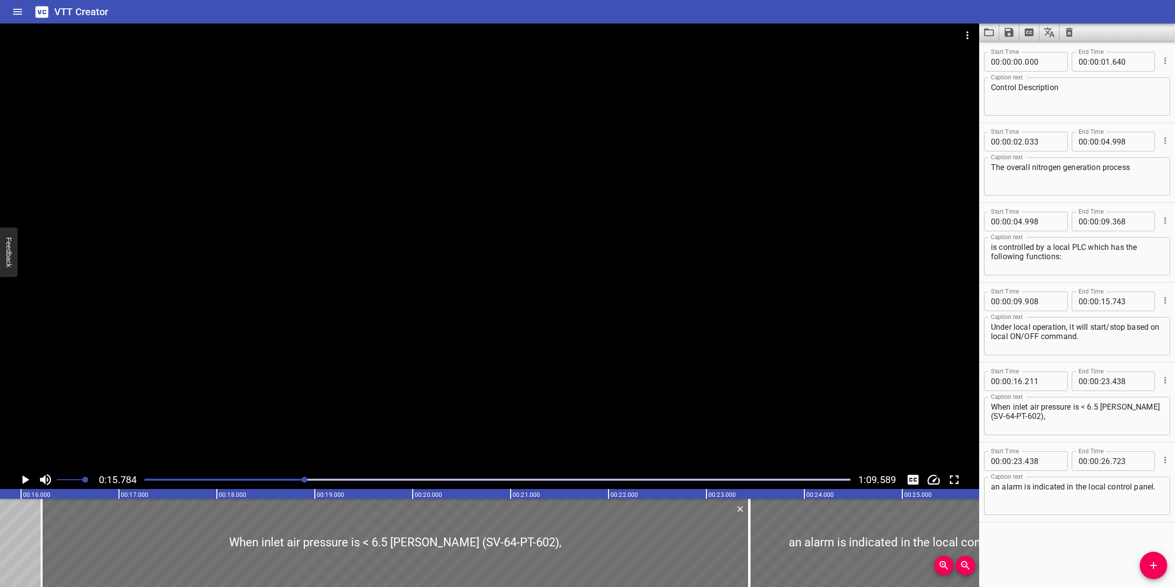
scroll to position [0, 1545]
click at [1084, 407] on textarea "When inlet air pressure is < 6.5 [PERSON_NAME] (SV-64-PT-602)," at bounding box center [1077, 416] width 172 height 28
click at [500, 422] on div at bounding box center [489, 247] width 979 height 447
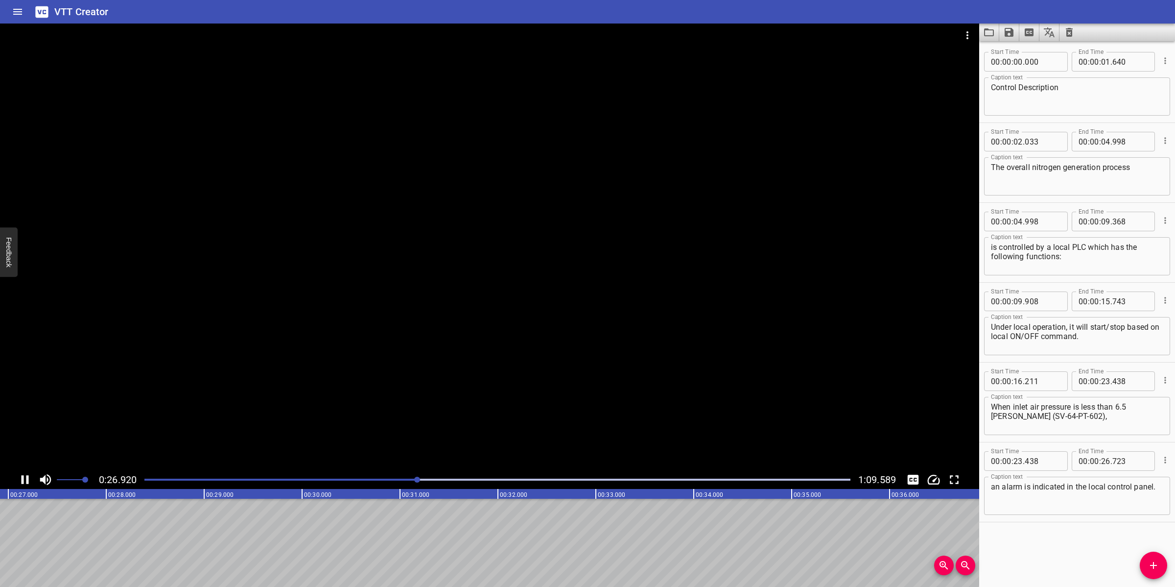
click at [532, 383] on div at bounding box center [489, 247] width 979 height 447
click at [1152, 559] on button "Add Cue" at bounding box center [1153, 564] width 27 height 27
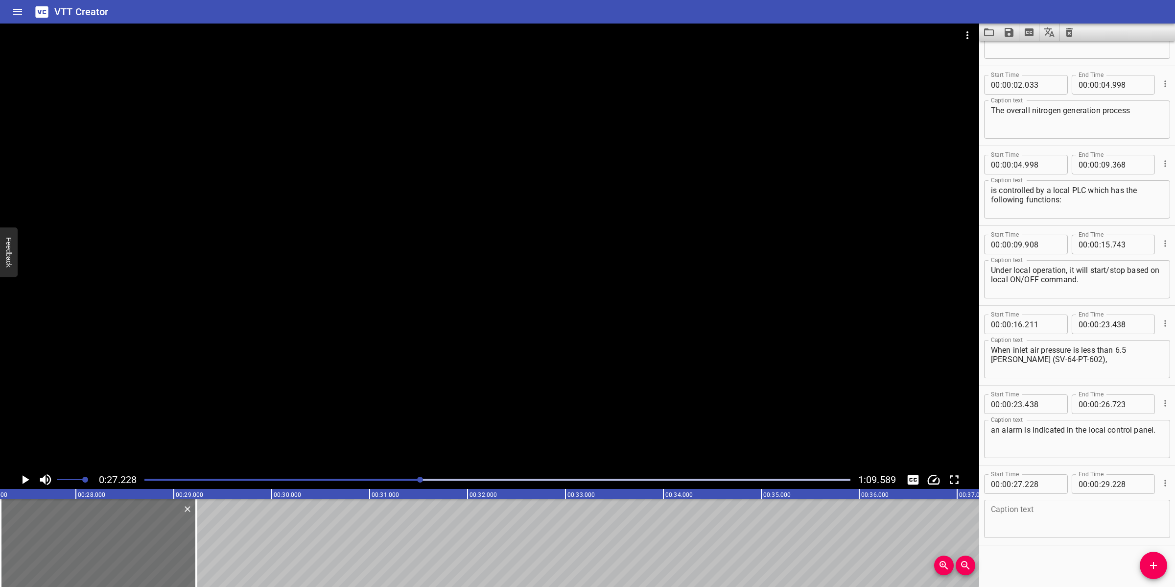
scroll to position [58, 0]
click at [1048, 516] on textarea at bounding box center [1077, 518] width 172 height 28
paste textarea "When inlet air pressure is < 6 [PERSON_NAME], the package will be tripped."
click at [1084, 505] on textarea "When inlet air pressure is < 6 [PERSON_NAME], the package will be tripped." at bounding box center [1077, 518] width 172 height 28
click at [1085, 505] on textarea "When inlet air pressure is < 6 [PERSON_NAME], the package will be tripped." at bounding box center [1077, 518] width 172 height 28
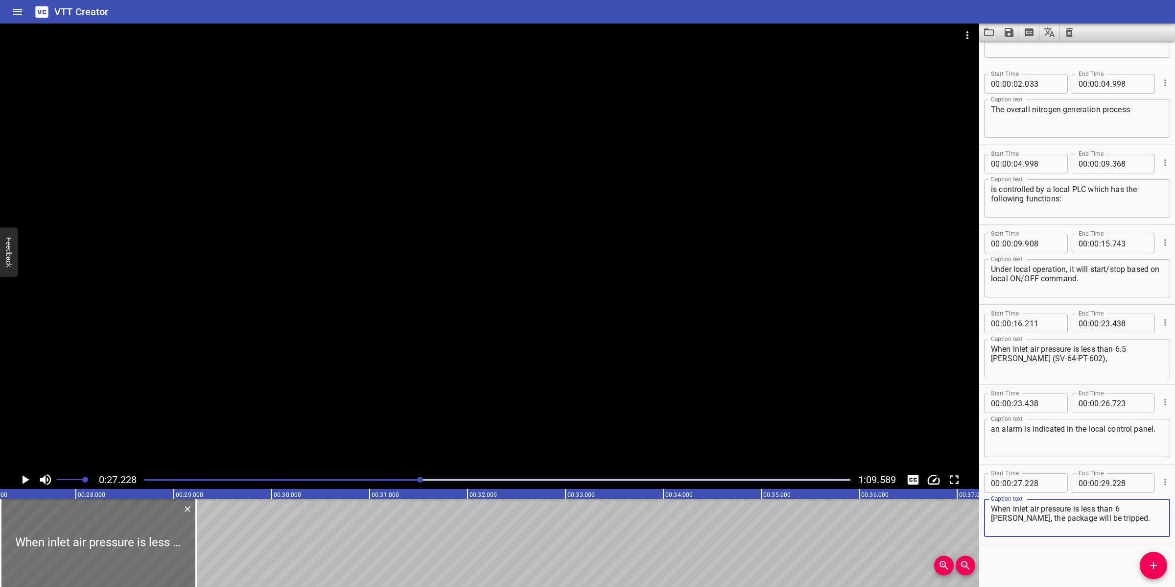
click at [1139, 508] on textarea "When inlet air pressure is less than 6 [PERSON_NAME], the package will be tripp…" at bounding box center [1077, 518] width 172 height 28
click at [1105, 524] on textarea "When inlet air pressure is less than 6 [PERSON_NAME], the package will be tripp…" at bounding box center [1077, 518] width 172 height 28
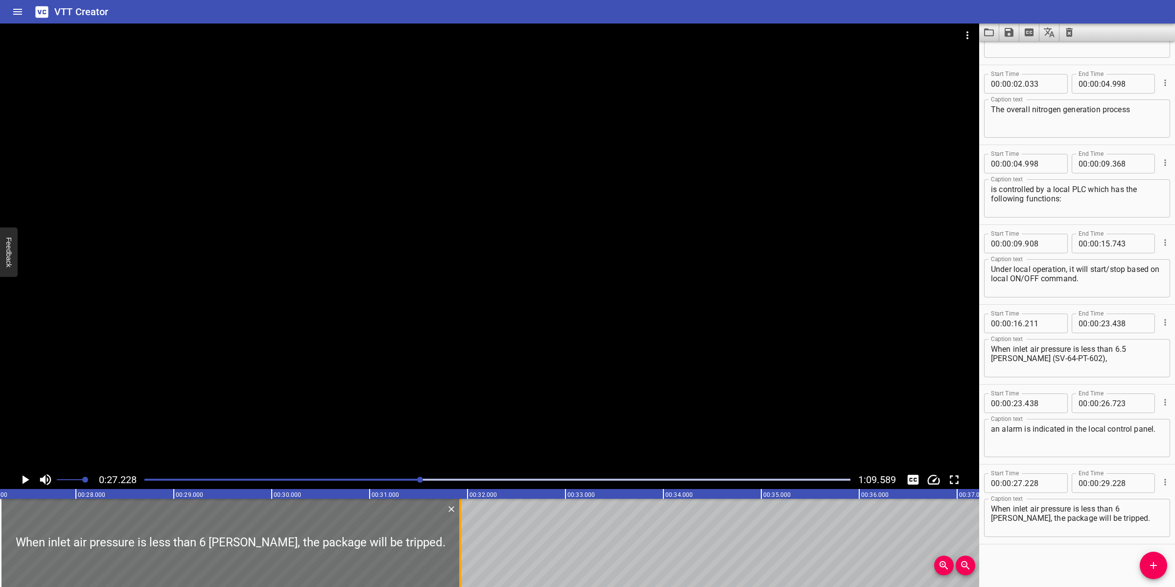
drag, startPoint x: 194, startPoint y: 535, endPoint x: 463, endPoint y: 508, distance: 269.7
click at [463, 508] on div at bounding box center [460, 542] width 10 height 88
click at [565, 338] on div at bounding box center [489, 247] width 979 height 447
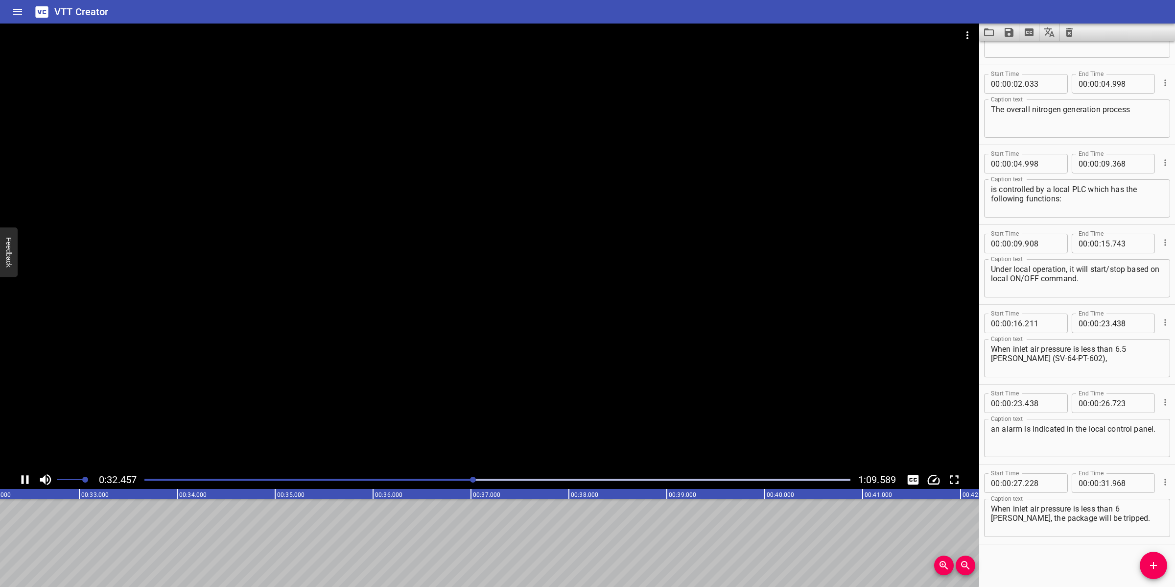
drag, startPoint x: 526, startPoint y: 383, endPoint x: 561, endPoint y: 376, distance: 35.5
click at [528, 381] on div at bounding box center [489, 247] width 979 height 447
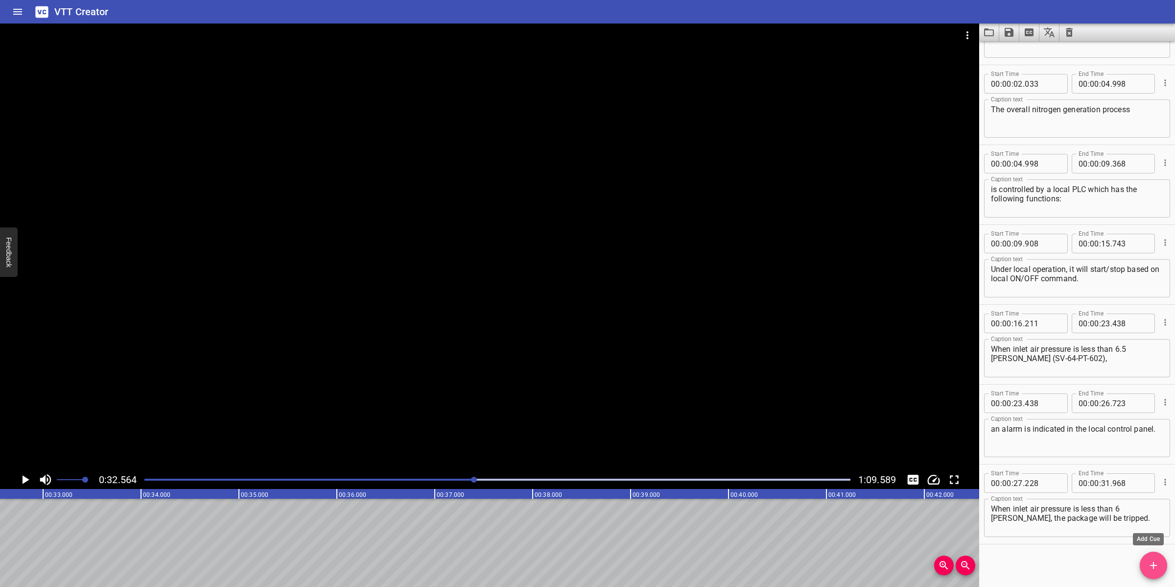
click at [1159, 566] on icon "Add Cue" at bounding box center [1154, 565] width 12 height 12
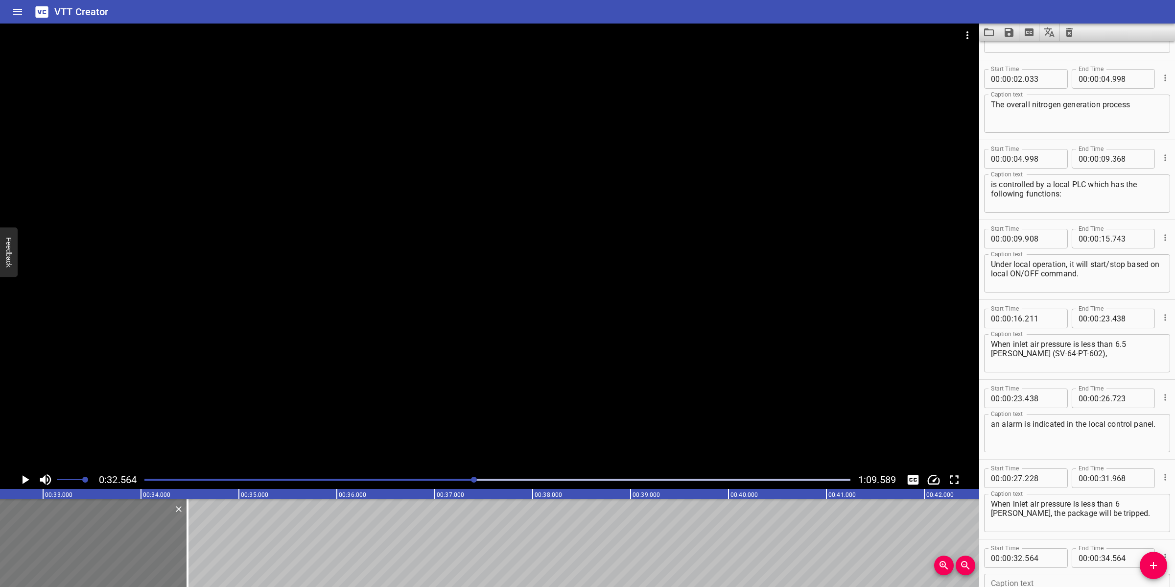
drag, startPoint x: 80, startPoint y: 531, endPoint x: 71, endPoint y: 534, distance: 9.3
click at [71, 534] on div at bounding box center [90, 542] width 196 height 88
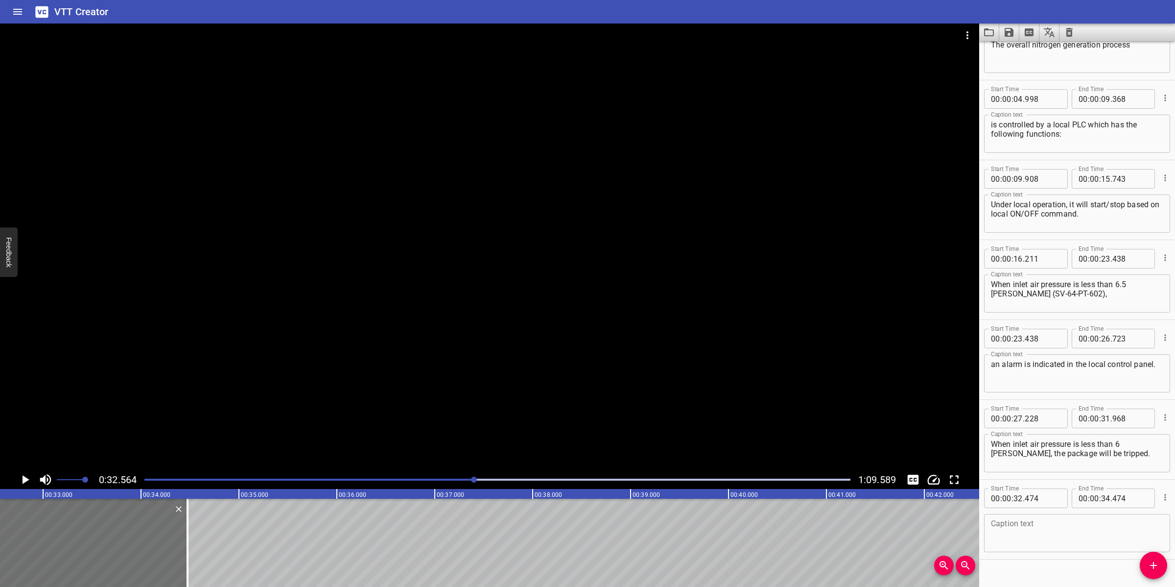
scroll to position [138, 0]
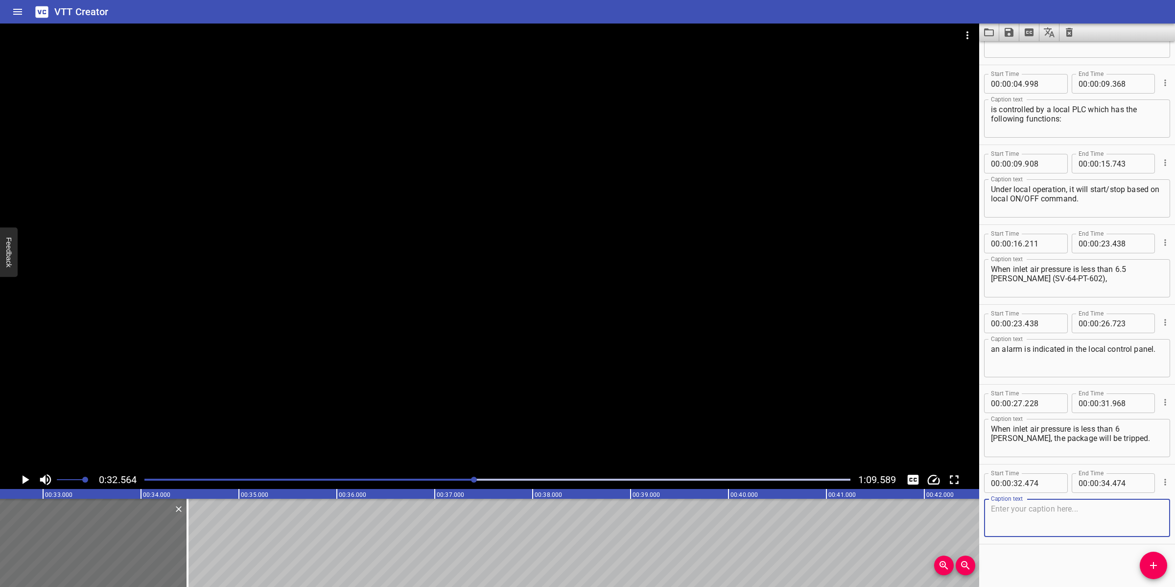
click at [999, 514] on textarea at bounding box center [1077, 518] width 172 height 28
paste textarea "A pressure transmitter (SV-64-PT-604) is included to always monitor the nitroge…"
click at [1132, 504] on textarea "A pressure transmitter (SV-64-PT-604) is included to always monitor the nitroge…" at bounding box center [1077, 518] width 172 height 28
drag, startPoint x: 1127, startPoint y: 517, endPoint x: 1106, endPoint y: 538, distance: 30.1
click at [1127, 517] on textarea "A pressure transmitter (SV-64-PT-604) is included to always monitor the nitroge…" at bounding box center [1077, 518] width 172 height 28
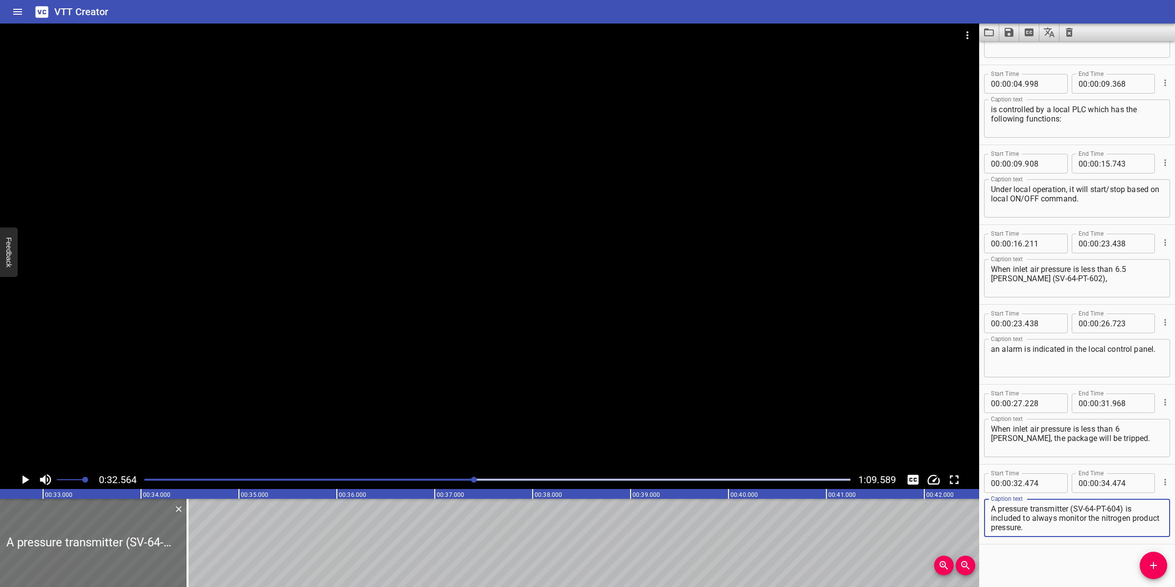
click at [459, 300] on div at bounding box center [489, 247] width 979 height 447
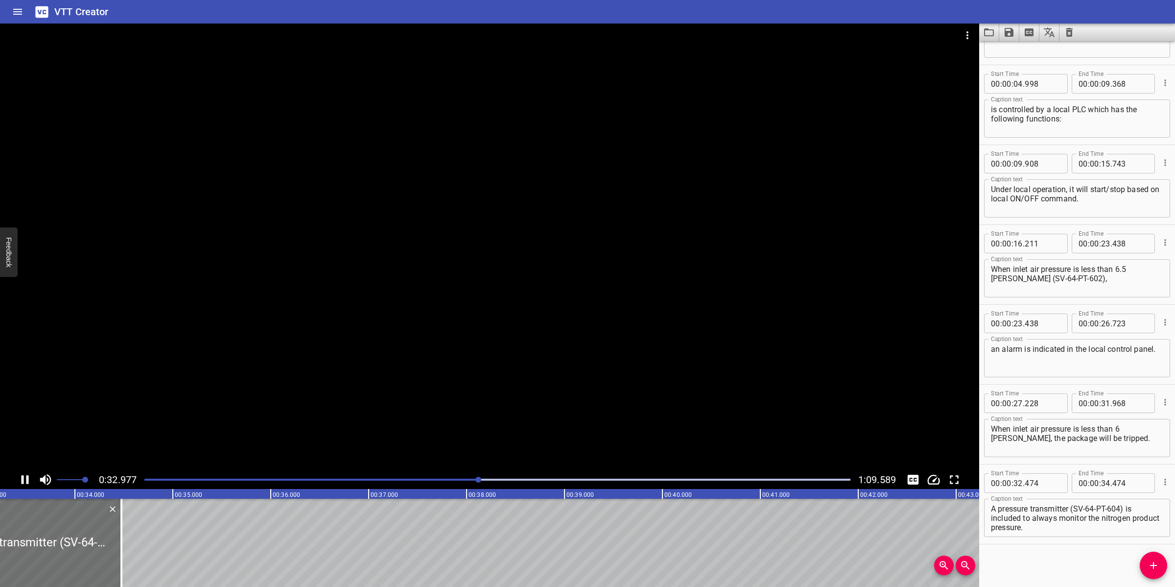
click at [427, 404] on div at bounding box center [489, 247] width 979 height 447
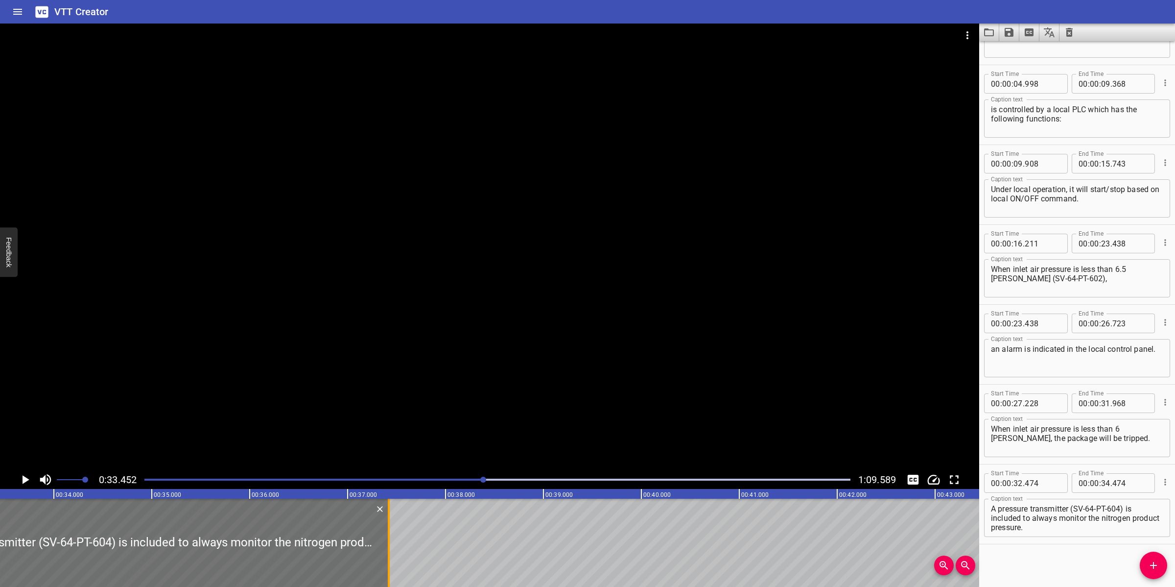
drag, startPoint x: 96, startPoint y: 542, endPoint x: 385, endPoint y: 538, distance: 288.4
click at [385, 538] on div at bounding box center [389, 542] width 10 height 88
click at [439, 322] on div at bounding box center [489, 247] width 979 height 447
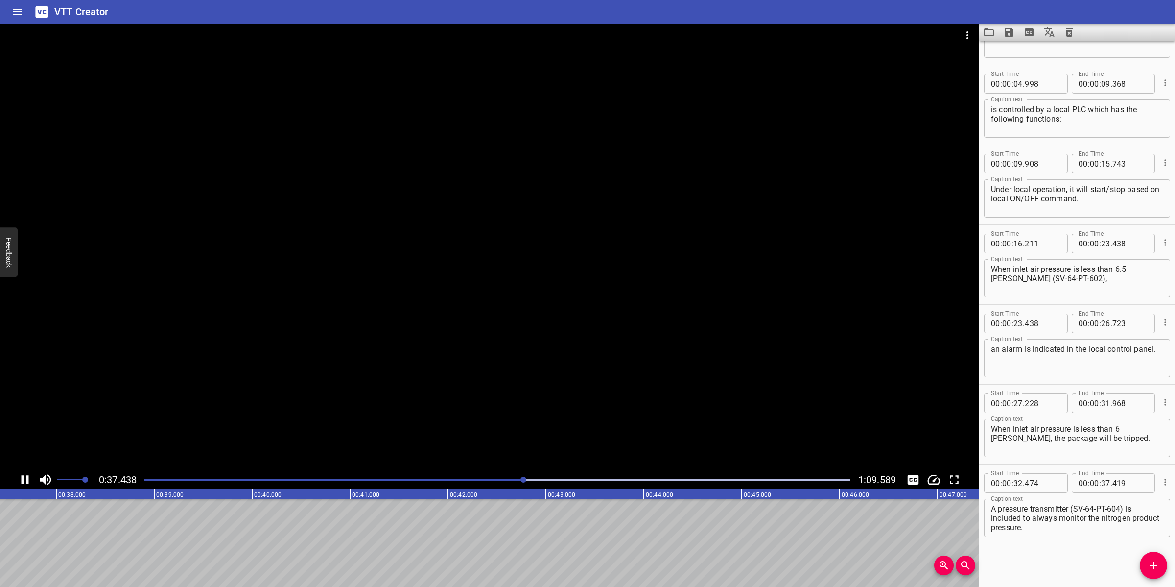
click at [421, 417] on div at bounding box center [489, 247] width 979 height 447
click at [1156, 562] on icon "Add Cue" at bounding box center [1154, 565] width 12 height 12
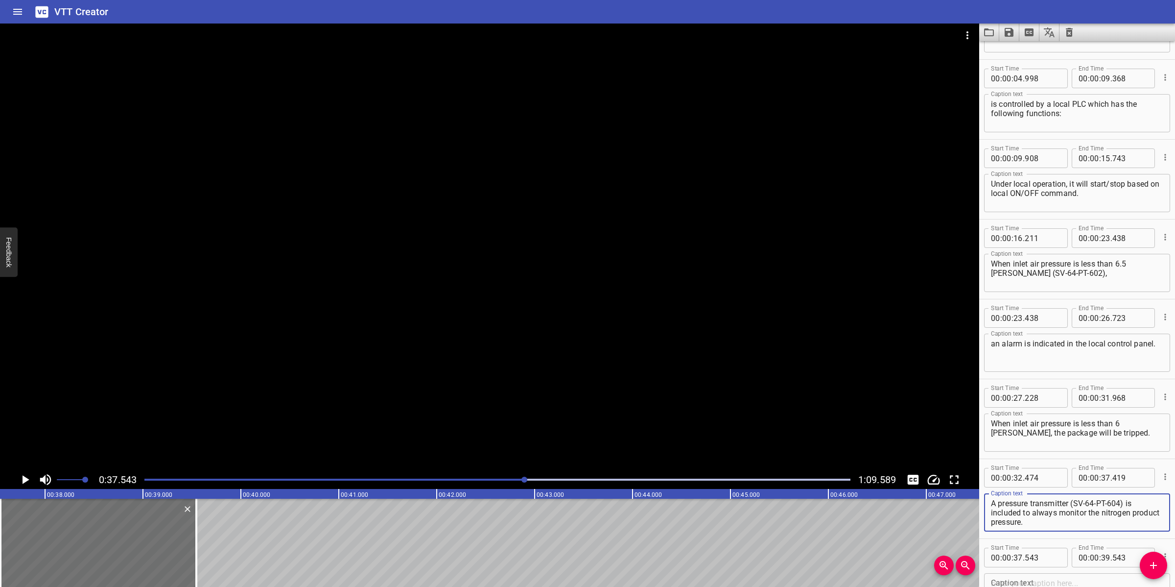
drag, startPoint x: 1127, startPoint y: 502, endPoint x: 1134, endPoint y: 520, distance: 19.5
click at [1134, 520] on textarea "A pressure transmitter (SV-64-PT-604) is included to always monitor the nitroge…" at bounding box center [1077, 512] width 172 height 28
click at [1076, 583] on textarea at bounding box center [1077, 592] width 172 height 28
paste textarea "is included to always monitor the nitrogen product pressure."
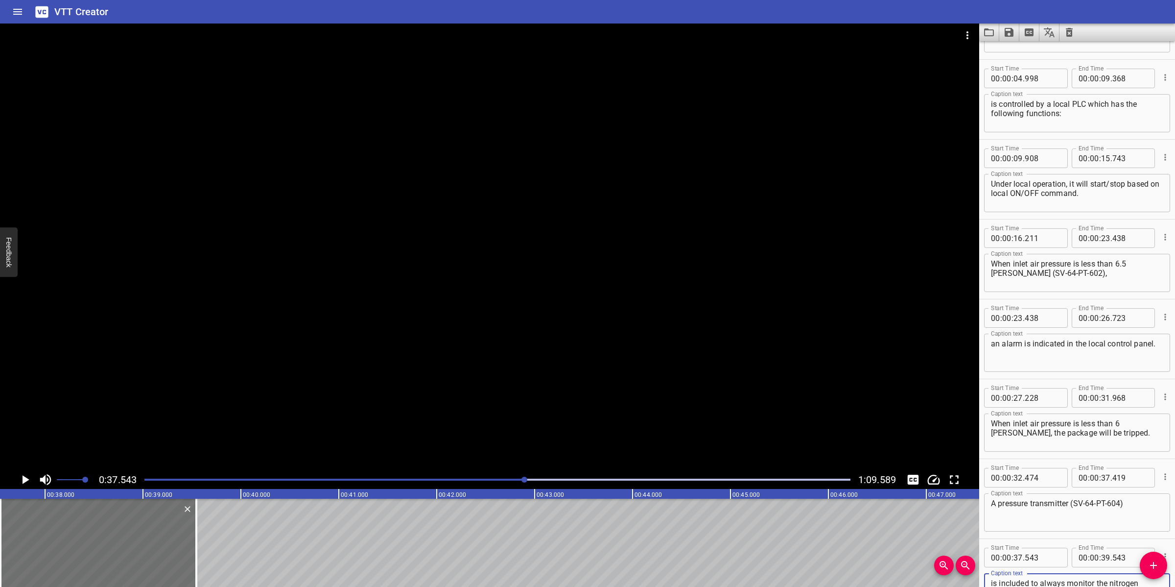
scroll to position [152, 0]
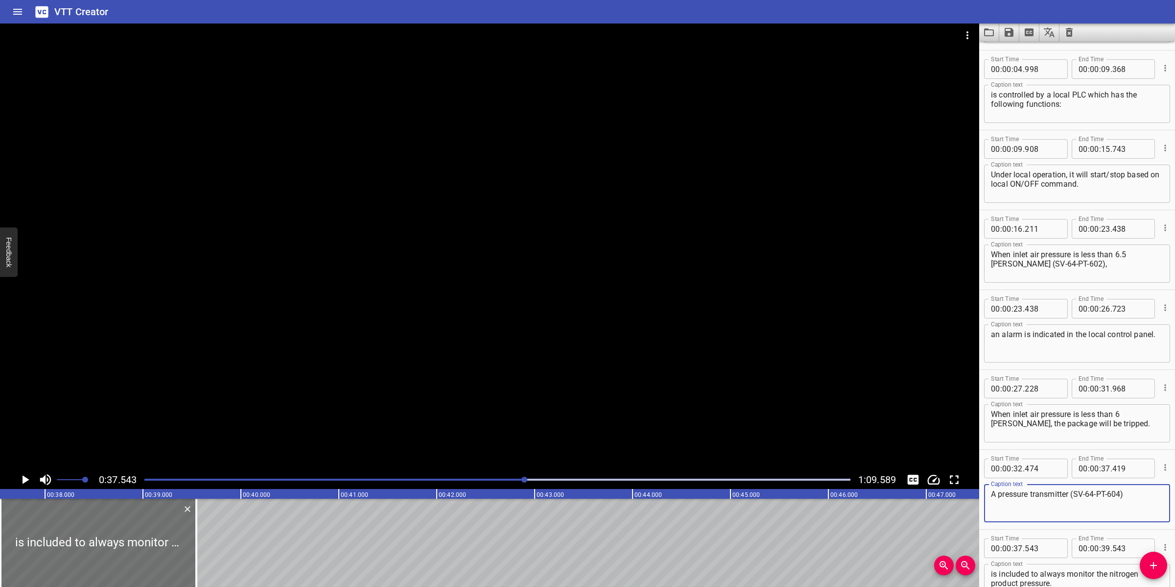
click at [1138, 502] on textarea "A pressure transmitter (SV-64-PT-604)" at bounding box center [1077, 503] width 172 height 28
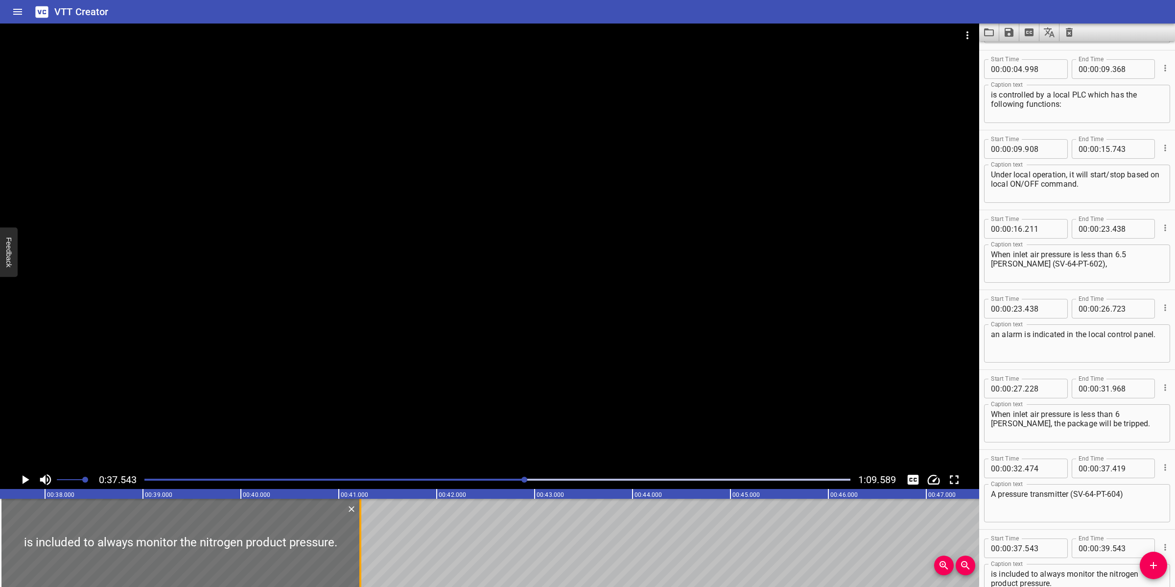
drag, startPoint x: 197, startPoint y: 553, endPoint x: 361, endPoint y: 518, distance: 167.9
click at [361, 518] on div at bounding box center [360, 542] width 10 height 88
click at [427, 353] on div at bounding box center [489, 247] width 979 height 447
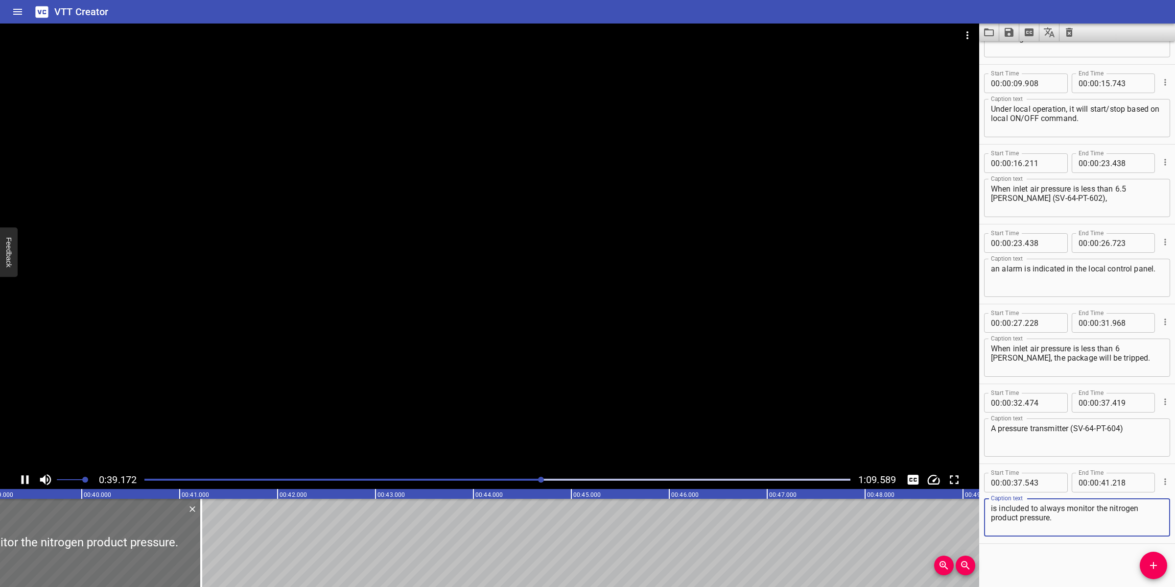
click at [1085, 517] on textarea "is included to always monitor the nitrogen product pressure." at bounding box center [1077, 517] width 172 height 28
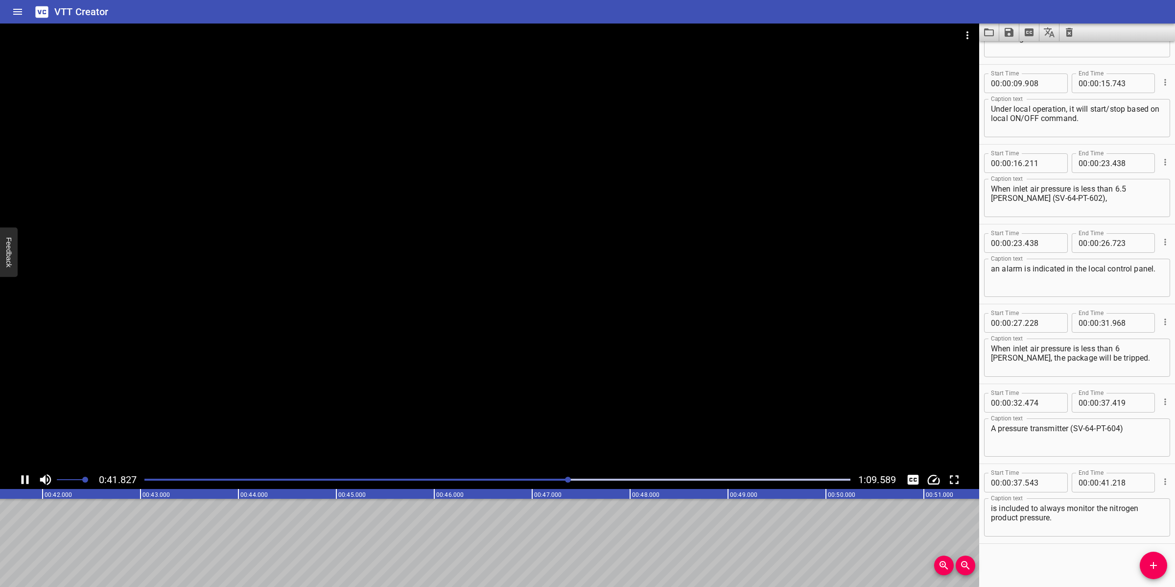
drag, startPoint x: 382, startPoint y: 353, endPoint x: 407, endPoint y: 346, distance: 25.4
click at [382, 352] on div at bounding box center [489, 247] width 979 height 447
drag, startPoint x: 562, startPoint y: 483, endPoint x: 568, endPoint y: 481, distance: 6.7
click at [562, 481] on div at bounding box center [498, 479] width 718 height 14
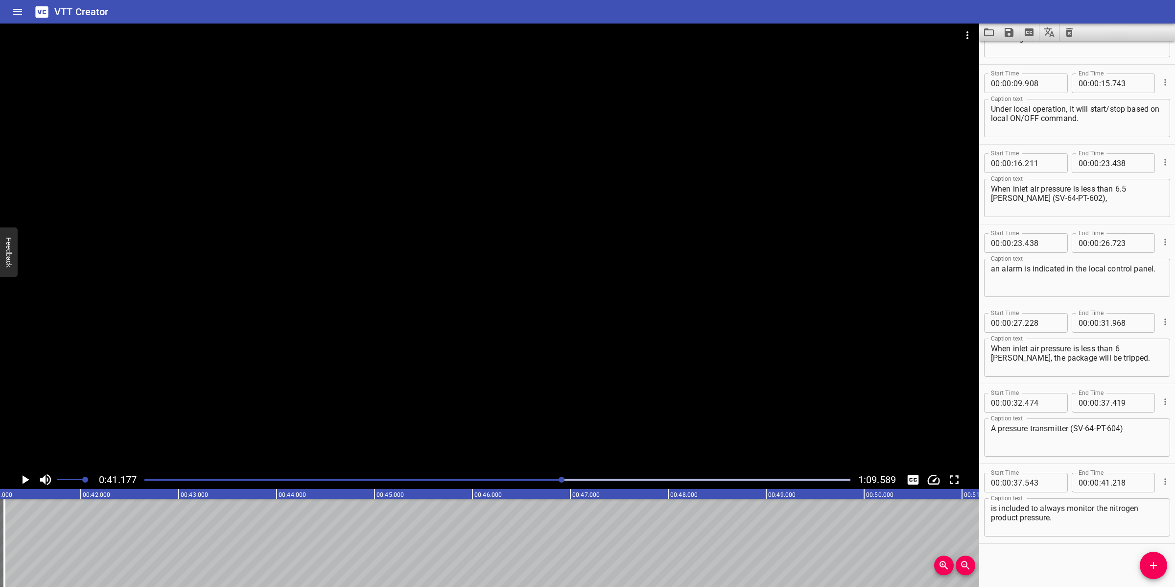
click at [692, 334] on div at bounding box center [489, 247] width 979 height 447
click at [668, 316] on div at bounding box center [489, 247] width 979 height 447
drag, startPoint x: 790, startPoint y: 441, endPoint x: 748, endPoint y: 446, distance: 42.0
click at [783, 428] on div at bounding box center [489, 247] width 979 height 447
click at [565, 474] on div at bounding box center [498, 479] width 718 height 14
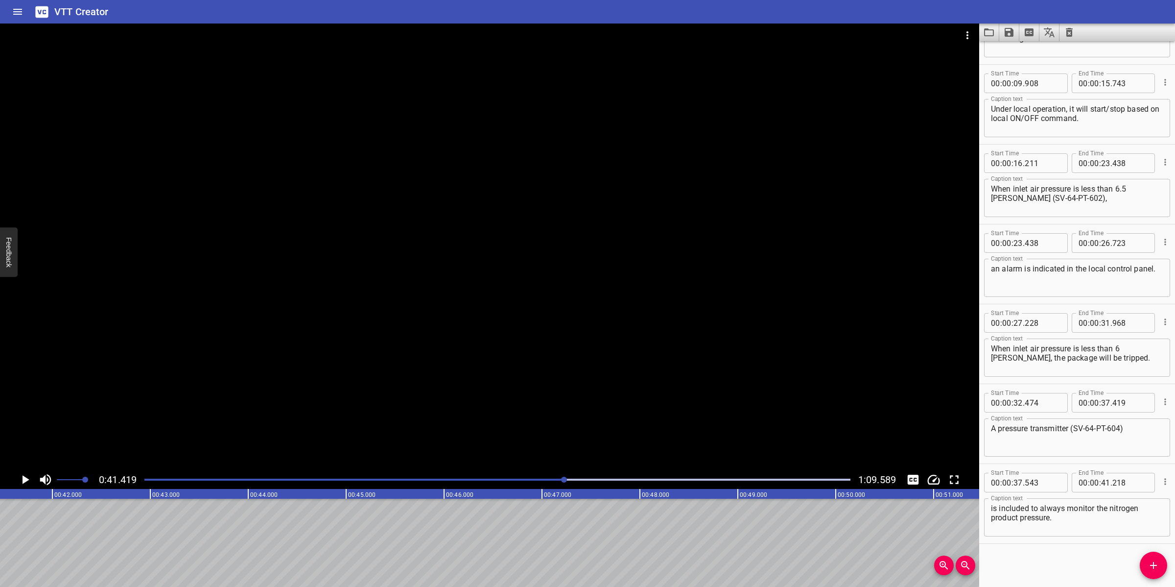
scroll to position [0, 4056]
click at [1144, 566] on span "Add Cue" at bounding box center [1153, 565] width 27 height 12
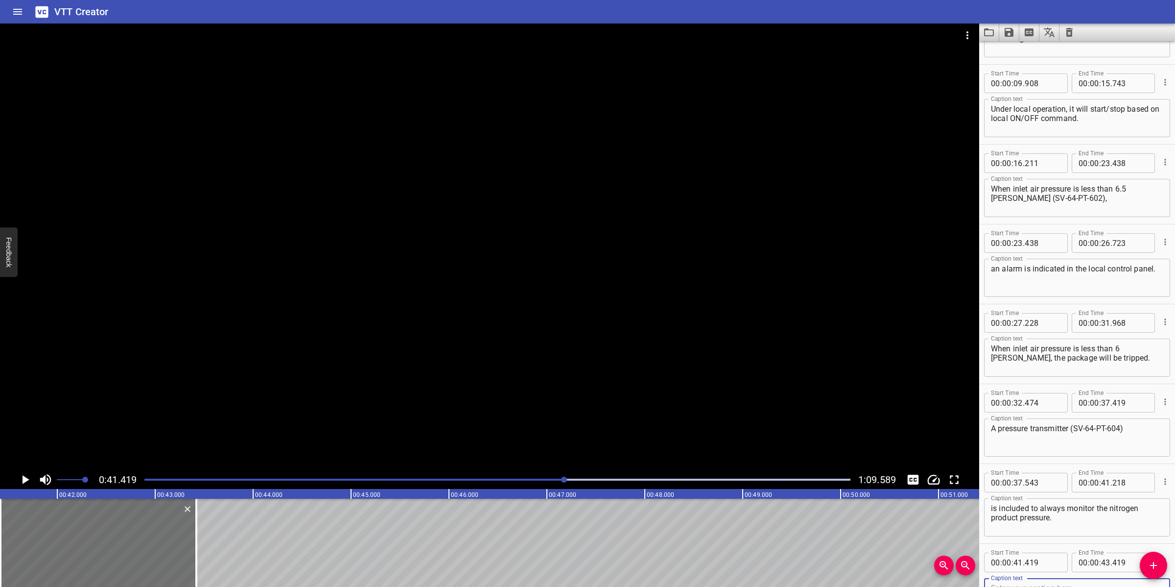
scroll to position [223, 0]
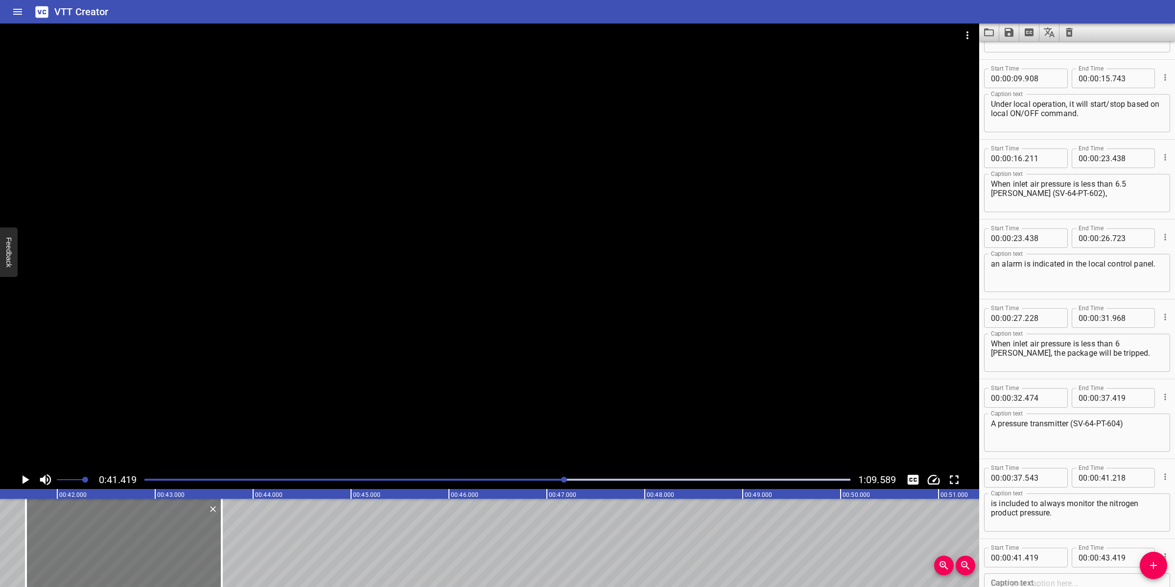
drag, startPoint x: 141, startPoint y: 542, endPoint x: 166, endPoint y: 508, distance: 42.7
click at [166, 508] on div at bounding box center [124, 542] width 196 height 88
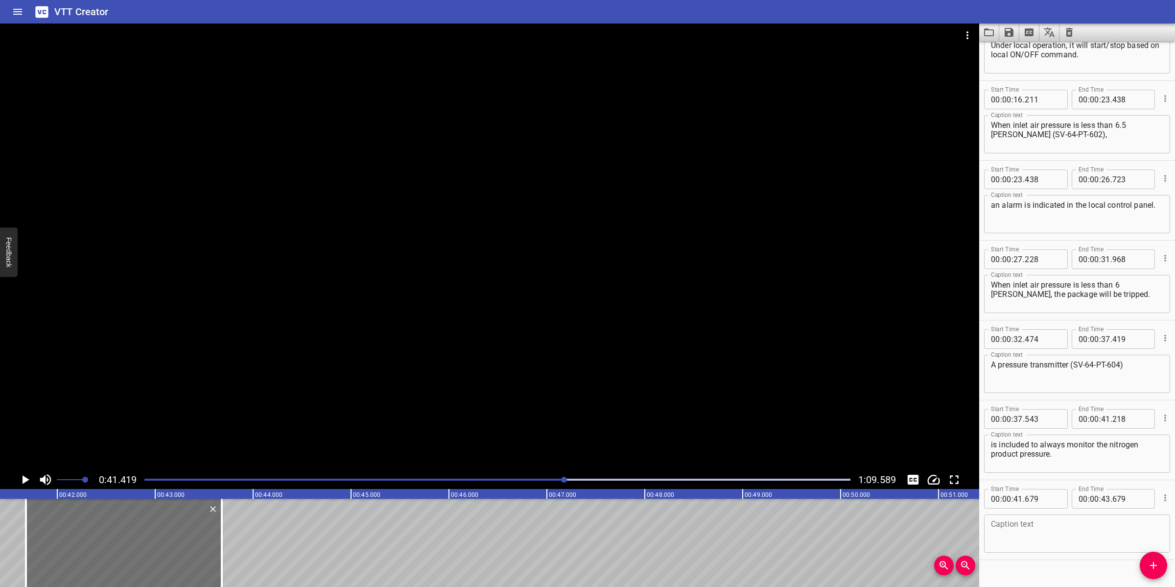
scroll to position [284, 0]
click at [1061, 524] on textarea at bounding box center [1077, 531] width 172 height 28
paste textarea "When N2 pressure is > 9 [PERSON_NAME], the instrument air to the membranes is s…"
click at [1095, 533] on textarea "When N2 pressure is > 9 [PERSON_NAME], the instrument air to the membranes is s…" at bounding box center [1077, 531] width 172 height 28
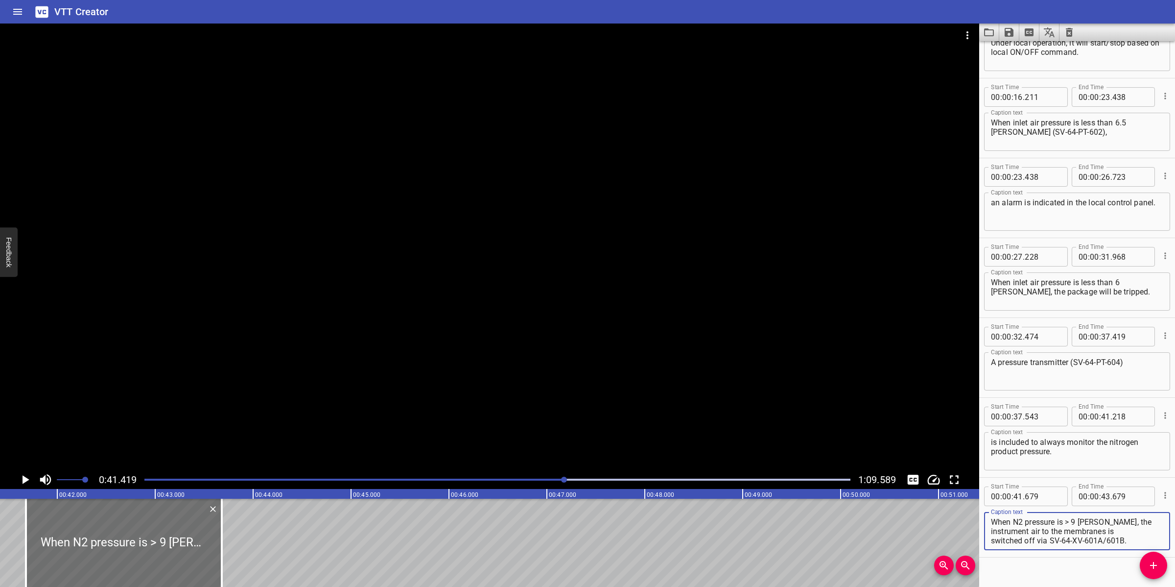
scroll to position [0, 0]
click at [1130, 531] on textarea "When N2 pressure is > 9 [PERSON_NAME], the instrument air to the membranes is s…" at bounding box center [1077, 531] width 172 height 28
click at [1141, 519] on textarea "When N2 pressure is > 9 [PERSON_NAME], the instrument air to the membranes is s…" at bounding box center [1077, 531] width 172 height 28
click at [1066, 521] on textarea "When N2 pressure is > 9 [PERSON_NAME], the instrument air to the membranes is s…" at bounding box center [1077, 531] width 172 height 28
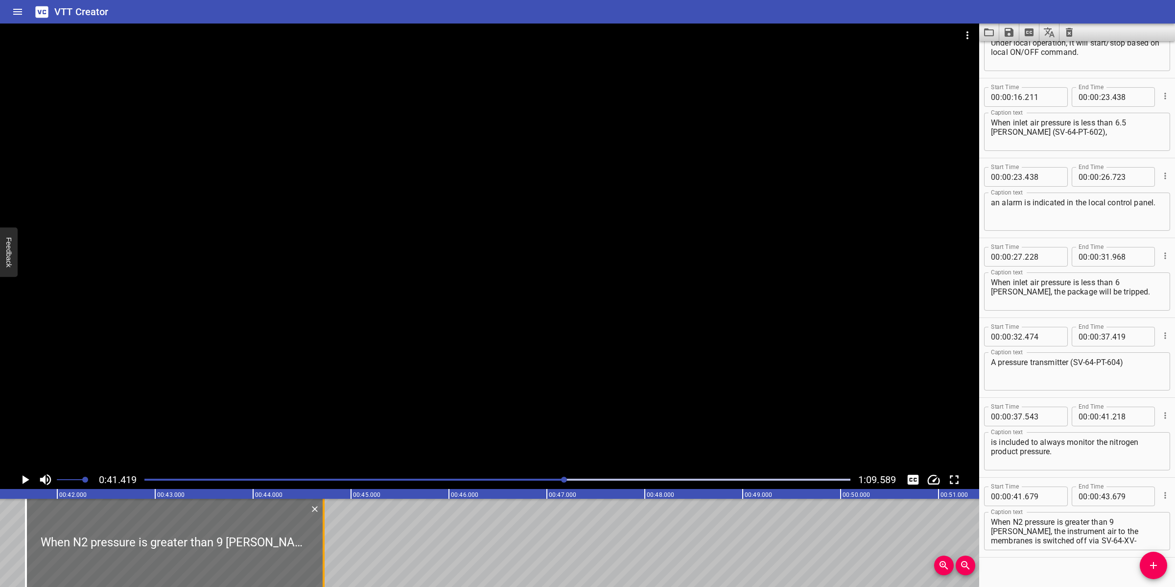
drag, startPoint x: 221, startPoint y: 534, endPoint x: 323, endPoint y: 535, distance: 101.8
click at [323, 535] on div at bounding box center [324, 542] width 2 height 88
click at [456, 362] on div at bounding box center [489, 247] width 979 height 447
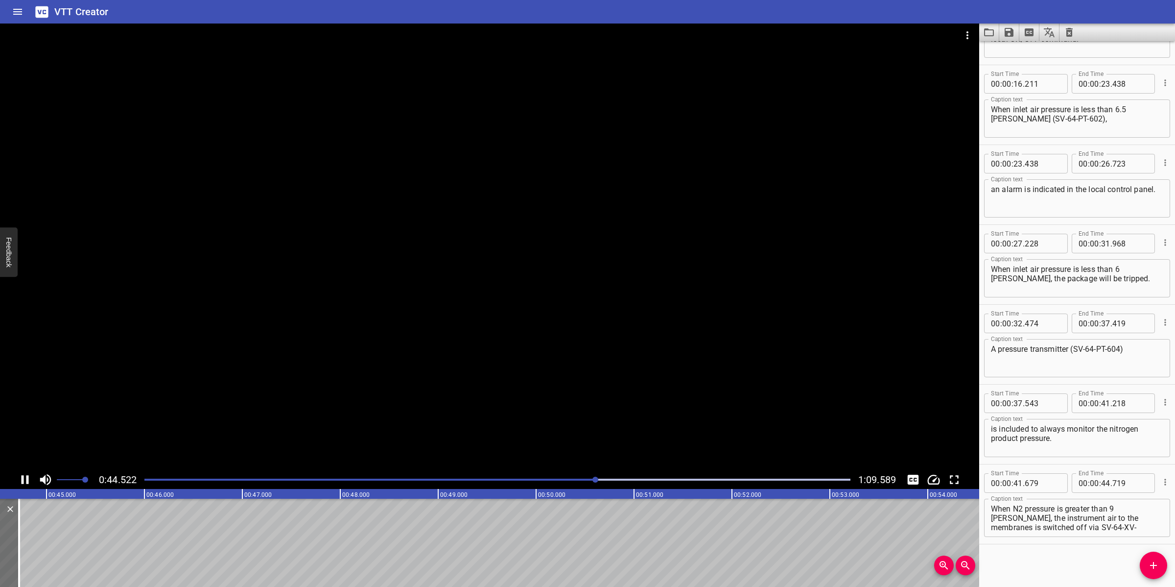
click at [411, 421] on div at bounding box center [489, 247] width 979 height 447
click at [1151, 567] on icon "Add Cue" at bounding box center [1154, 565] width 12 height 12
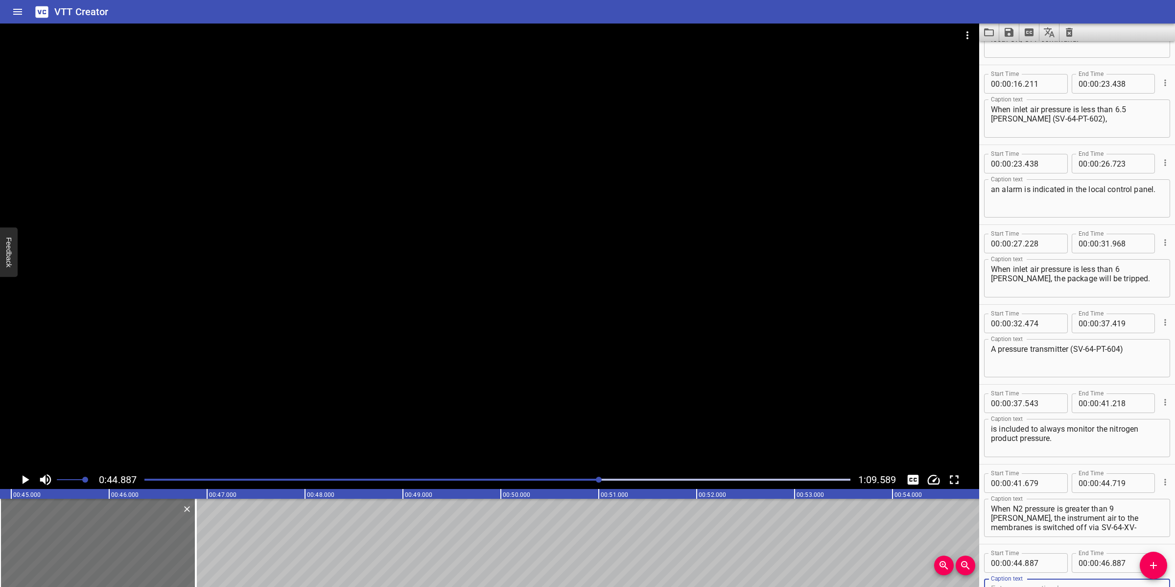
scroll to position [302, 0]
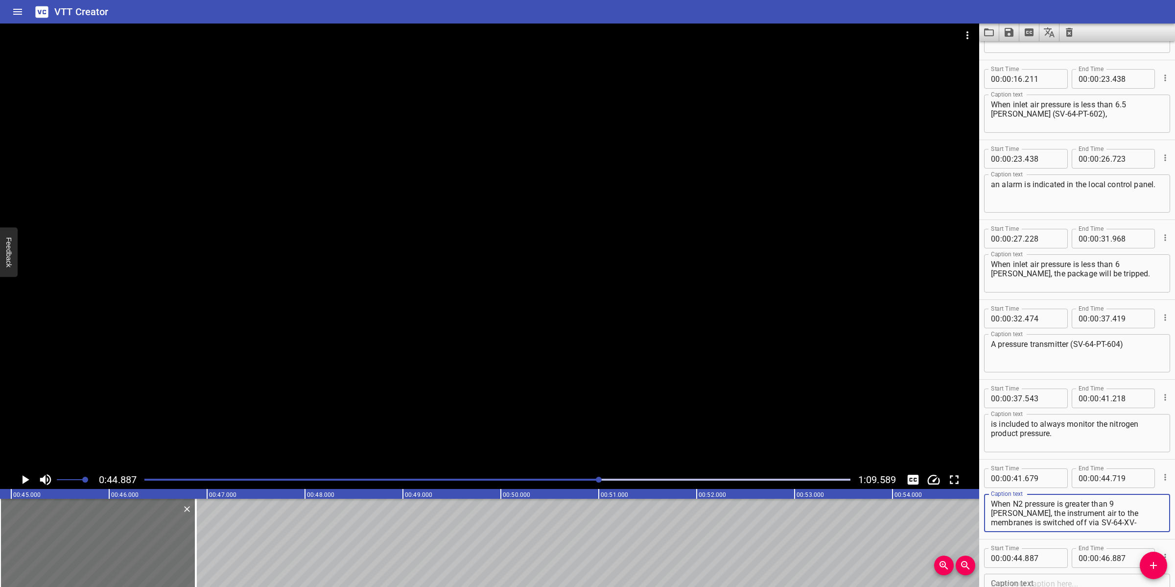
drag, startPoint x: 1137, startPoint y: 503, endPoint x: 1137, endPoint y: 530, distance: 26.9
click at [1137, 530] on div "When N2 pressure is greater than 9 [PERSON_NAME], the instrument air to the mem…" at bounding box center [1077, 513] width 186 height 38
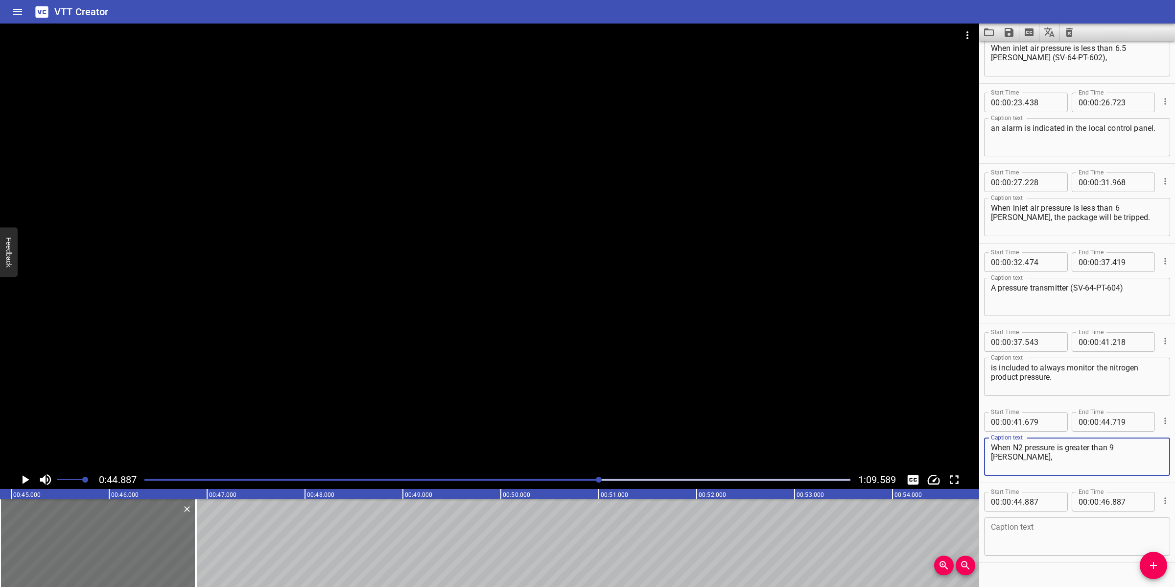
scroll to position [363, 0]
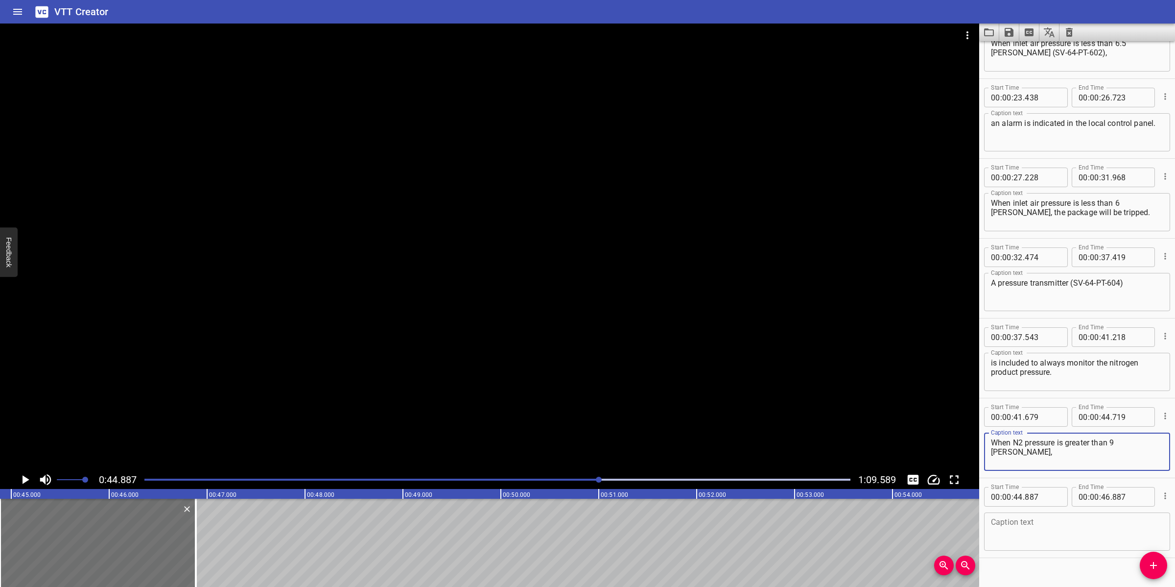
click at [1044, 531] on textarea at bounding box center [1077, 532] width 172 height 28
paste textarea "the instrument air to the membranes is switched off via SV-64-XV-601A/601B."
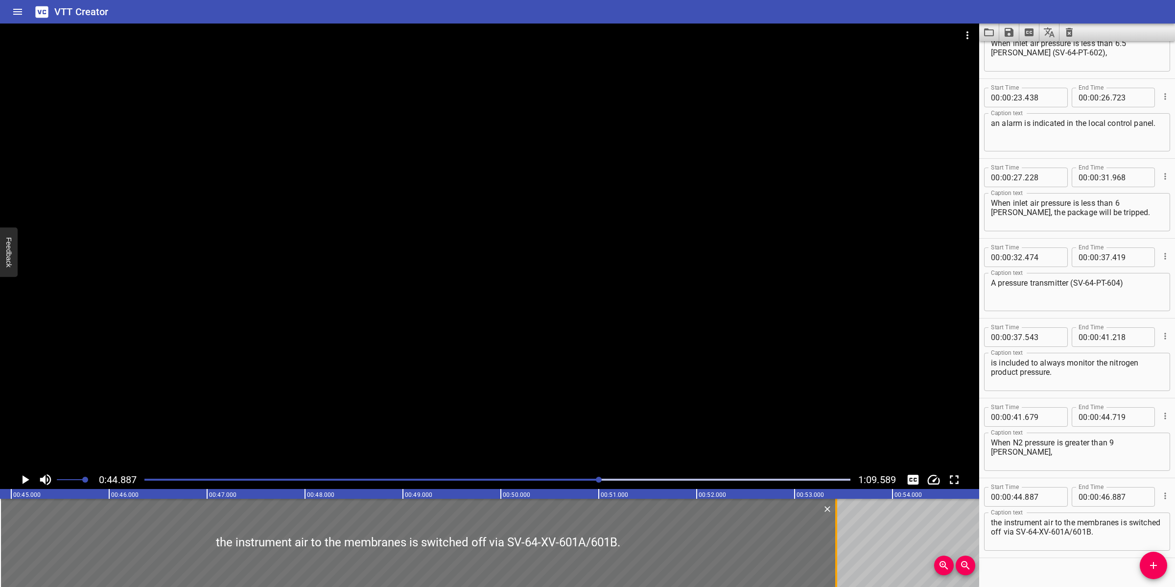
drag, startPoint x: 193, startPoint y: 523, endPoint x: 834, endPoint y: 534, distance: 640.5
click at [834, 534] on div at bounding box center [836, 542] width 10 height 88
click at [1049, 530] on textarea "the instrument air to the membranes is switched off via SV-64-XV-601A/601B." at bounding box center [1077, 532] width 172 height 28
click at [1139, 530] on textarea "the instrument air to the membranes is switched off via (SV-64-XV-601A/601B." at bounding box center [1077, 532] width 172 height 28
click at [1127, 530] on textarea "the instrument air to the membranes is switched off via (SV-64-XV-601A/601B." at bounding box center [1077, 532] width 172 height 28
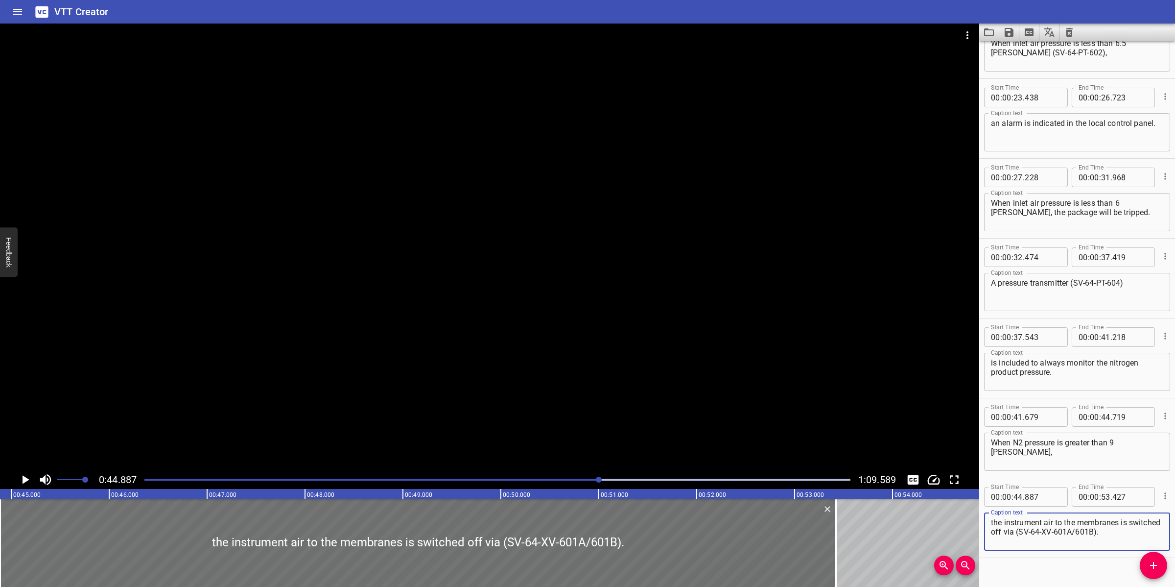
click at [638, 381] on div at bounding box center [489, 247] width 979 height 447
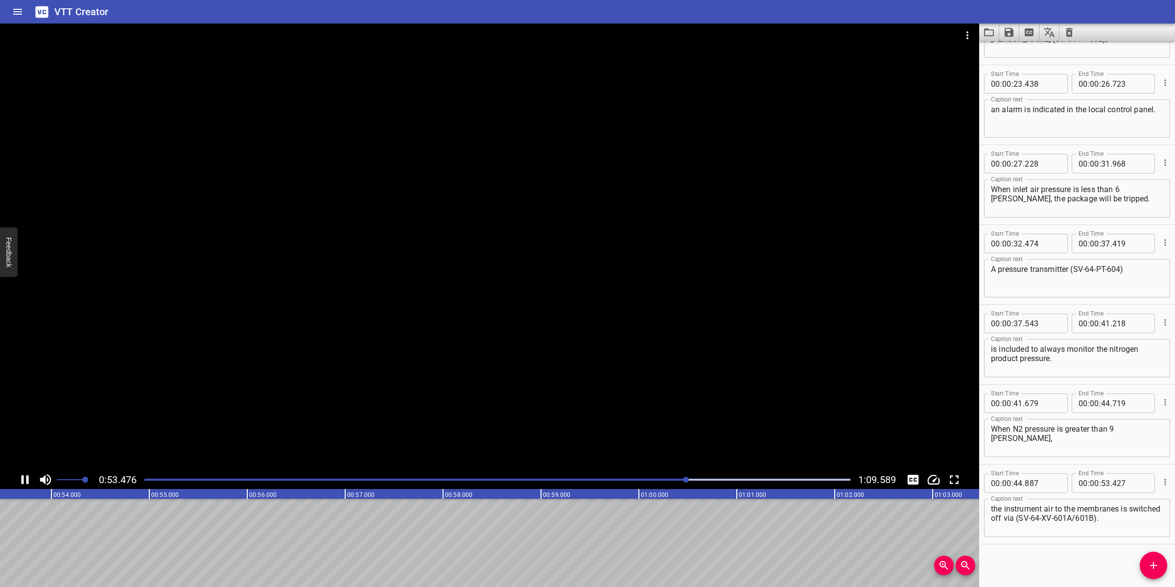
click at [539, 379] on div at bounding box center [489, 247] width 979 height 447
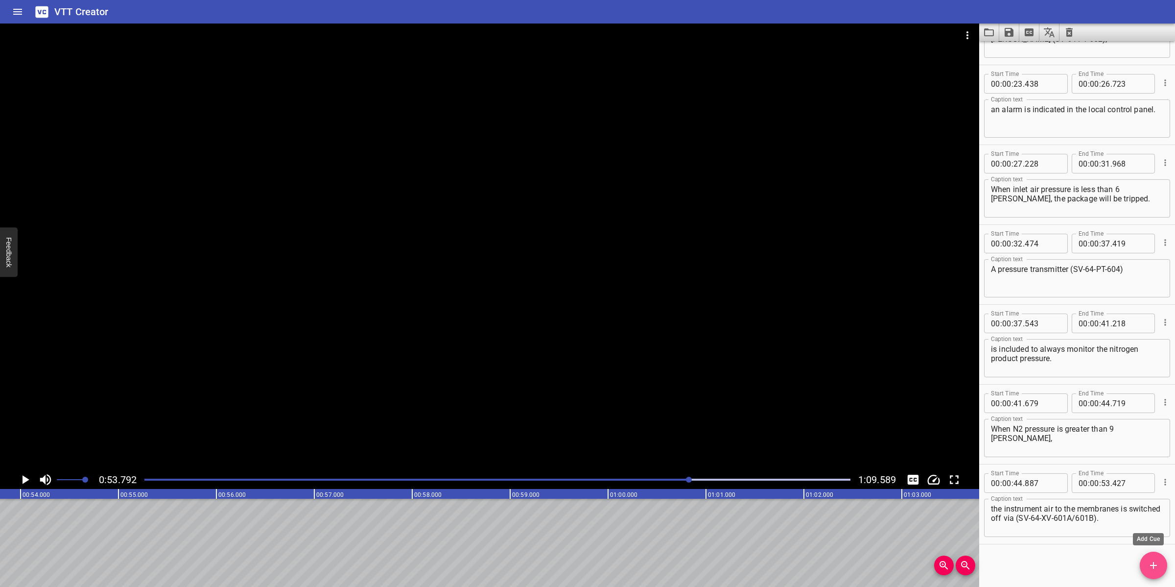
click at [1151, 562] on icon "Add Cue" at bounding box center [1154, 565] width 12 height 12
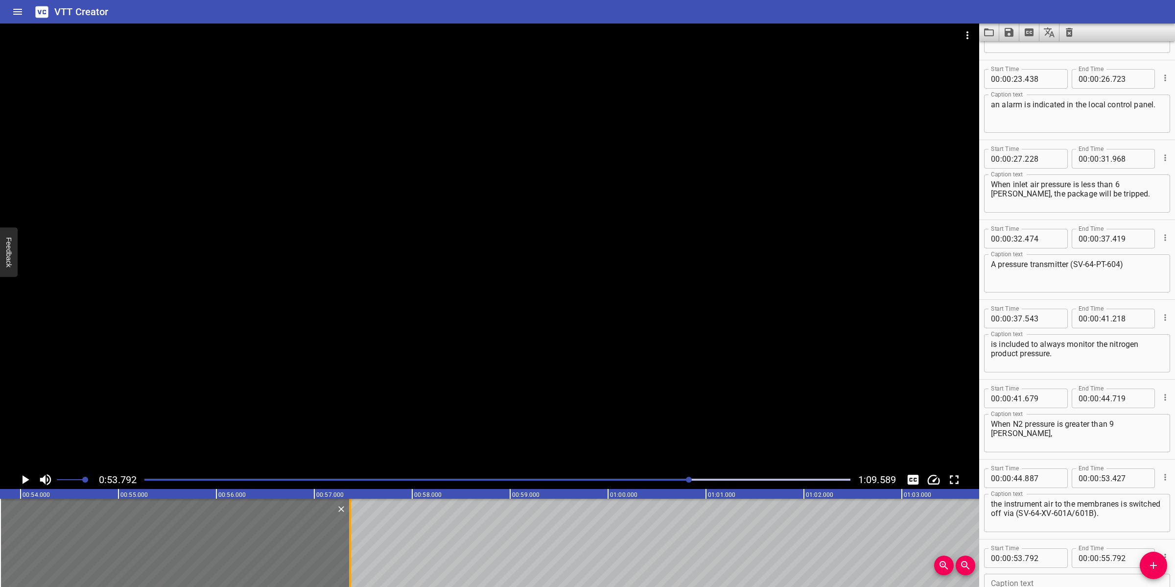
drag, startPoint x: 194, startPoint y: 540, endPoint x: 348, endPoint y: 525, distance: 154.9
click at [349, 525] on div at bounding box center [350, 542] width 2 height 88
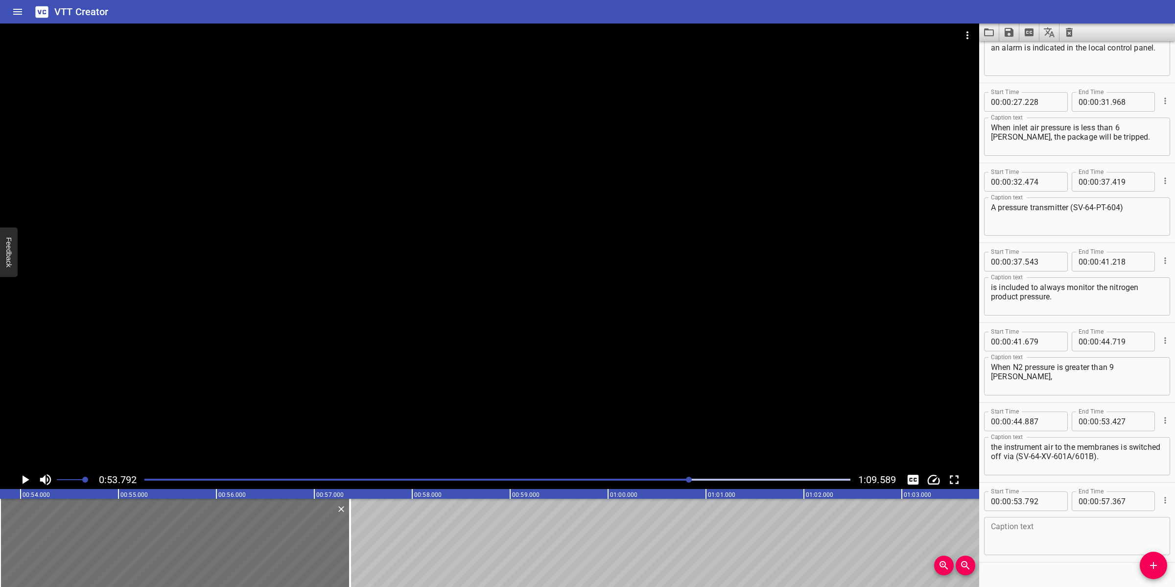
scroll to position [443, 0]
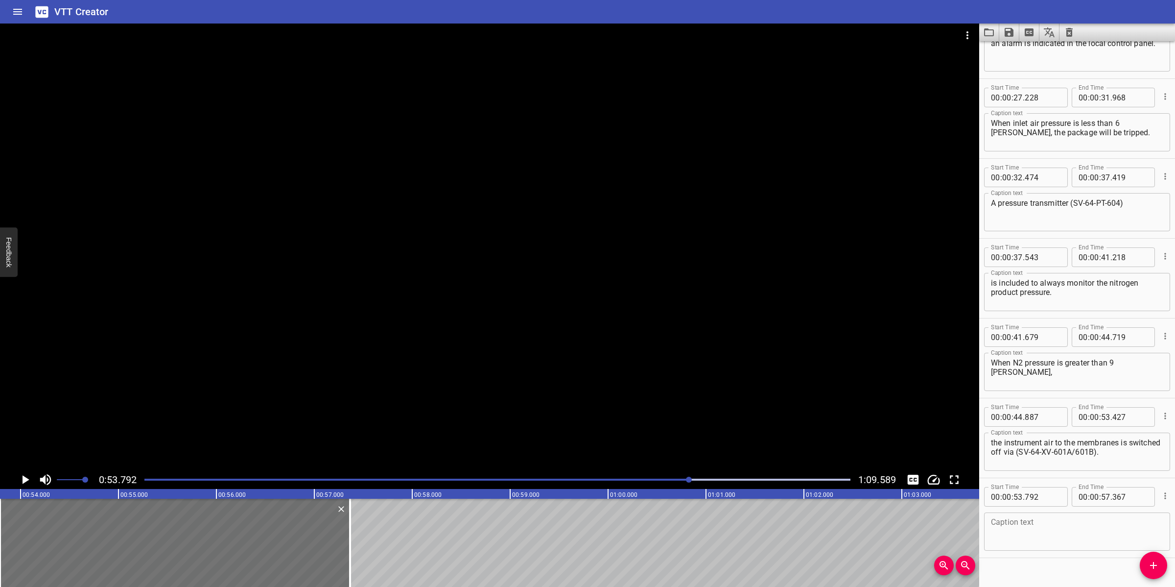
click at [1037, 532] on textarea at bounding box center [1077, 532] width 172 height 28
paste textarea "The nitrogen generator is now inthe standby mode."
click at [1107, 520] on textarea "The nitrogen generator is now inthe standby mode." at bounding box center [1077, 532] width 172 height 28
click at [1103, 524] on textarea "The nitrogen generator is now inthe standby mode." at bounding box center [1077, 532] width 172 height 28
click at [432, 374] on div at bounding box center [489, 247] width 979 height 447
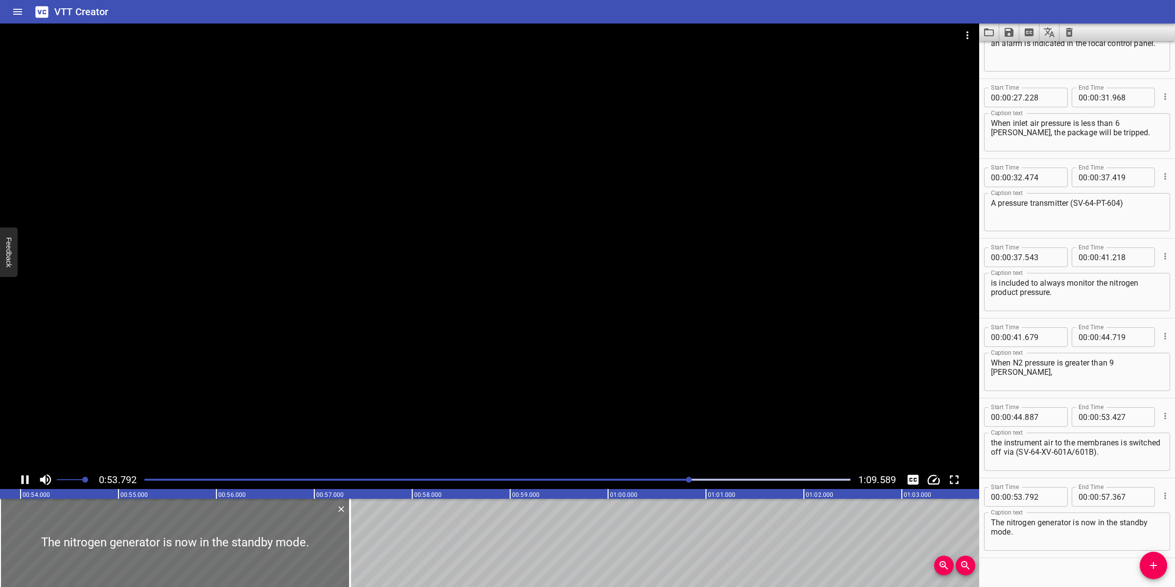
scroll to position [457, 0]
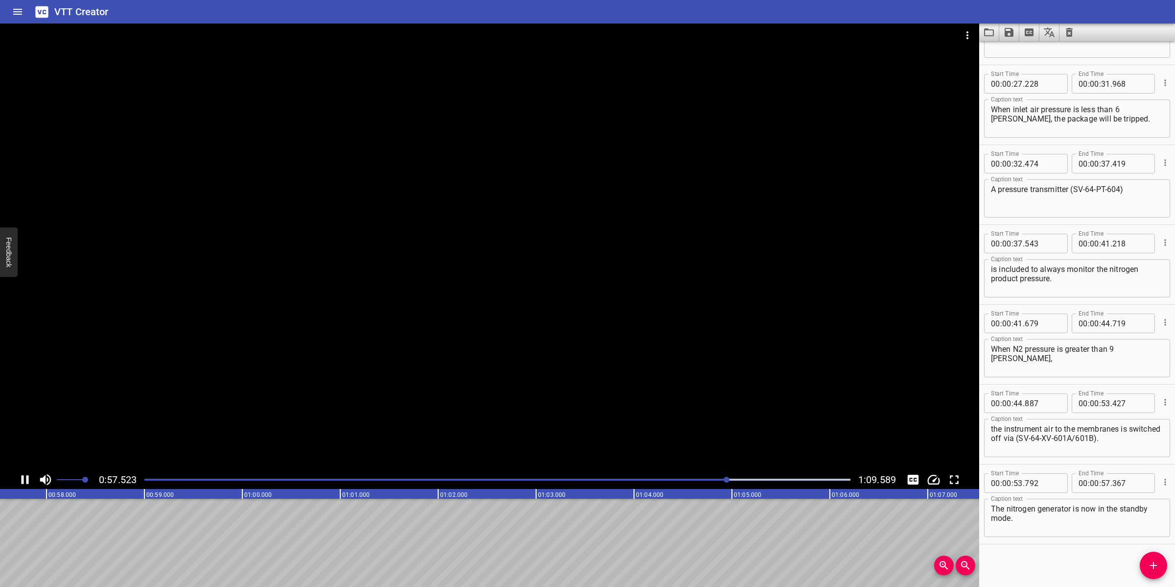
click at [470, 392] on div at bounding box center [489, 247] width 979 height 447
click at [1152, 566] on icon "Add Cue" at bounding box center [1154, 565] width 12 height 12
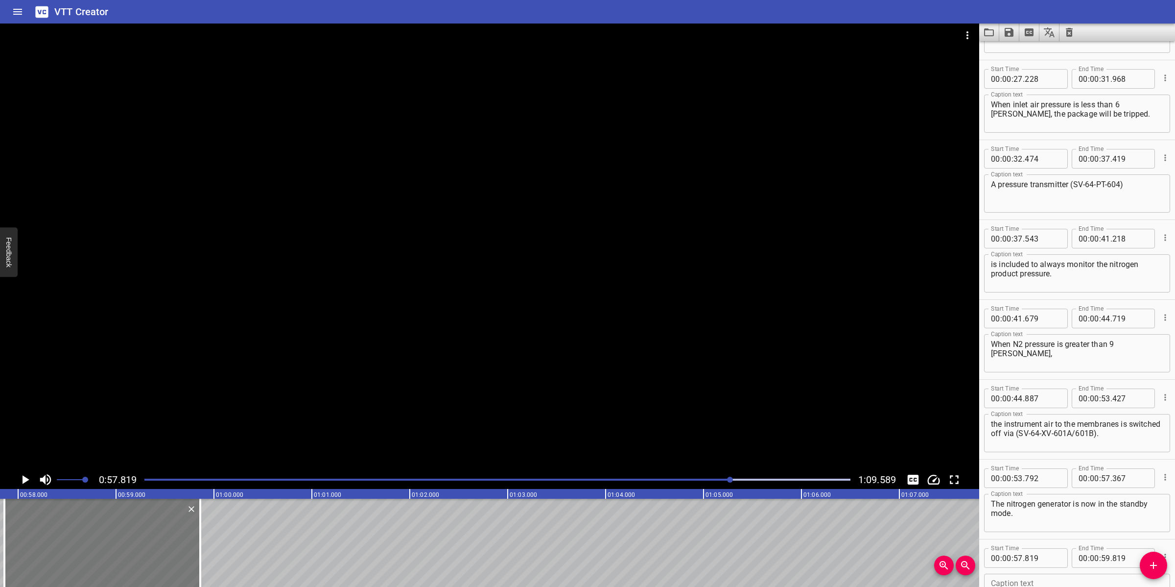
drag, startPoint x: 108, startPoint y: 563, endPoint x: 104, endPoint y: 535, distance: 28.1
click at [112, 552] on div at bounding box center [102, 542] width 196 height 88
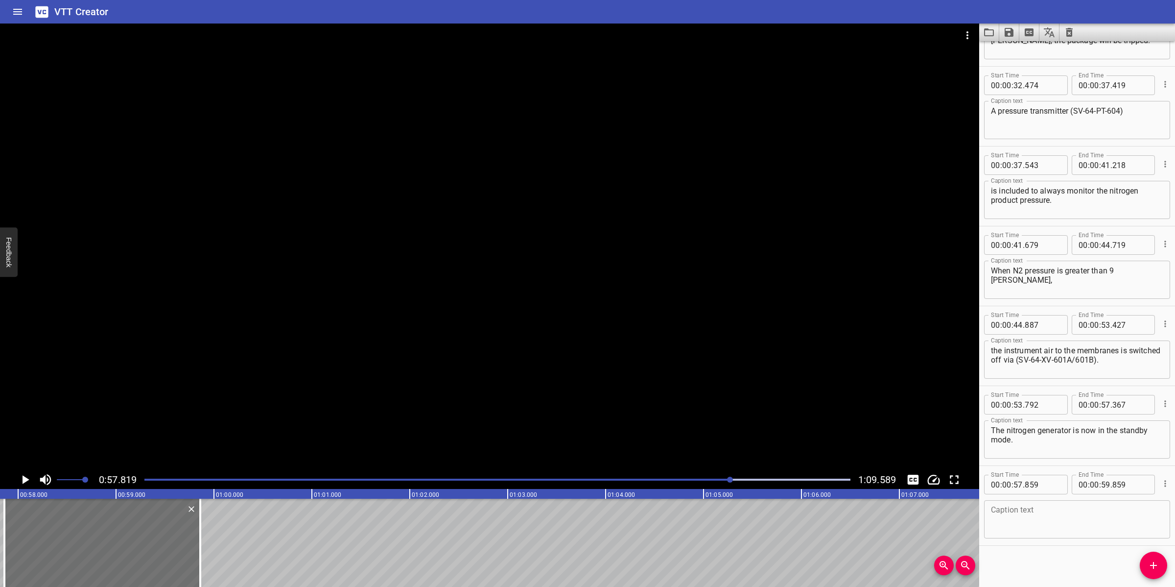
scroll to position [537, 0]
click at [1027, 524] on textarea at bounding box center [1077, 518] width 172 height 28
paste textarea "When pressure drops to 7 [PERSON_NAME]-64-XV-601A/601B will openand nitrogen pr…"
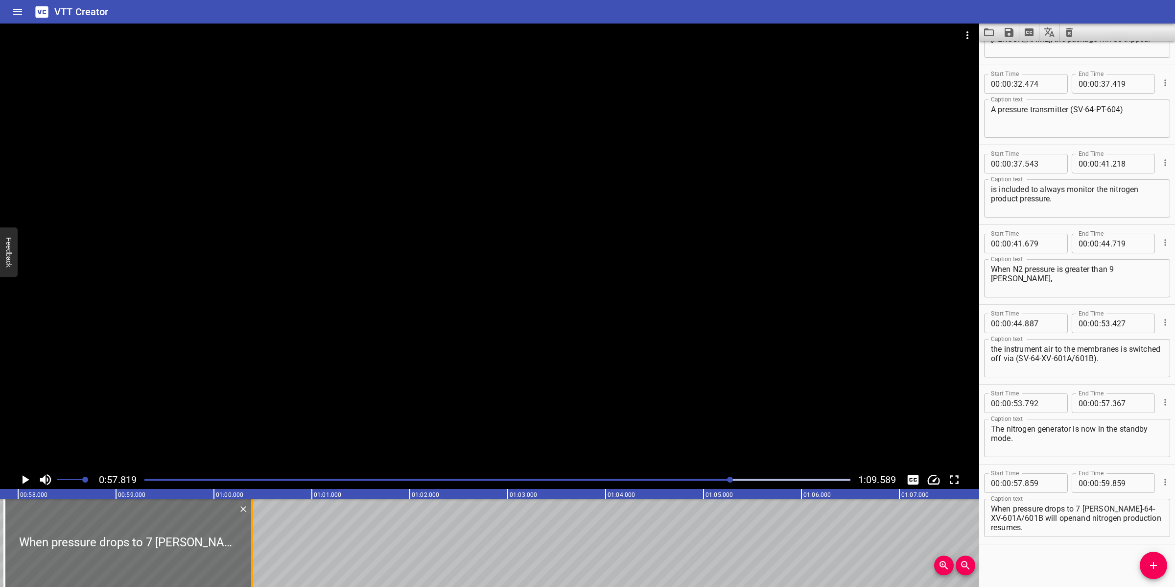
drag, startPoint x: 202, startPoint y: 519, endPoint x: 254, endPoint y: 510, distance: 52.7
click at [254, 510] on div at bounding box center [252, 542] width 10 height 88
click at [352, 414] on div at bounding box center [489, 247] width 979 height 447
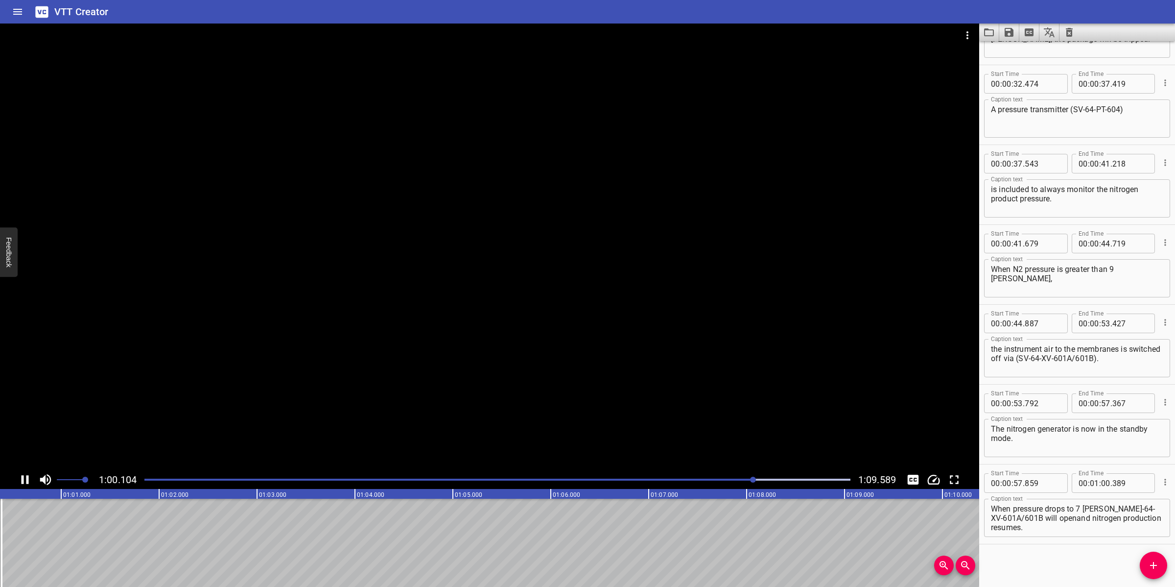
click at [362, 417] on div at bounding box center [489, 247] width 979 height 447
click at [1149, 567] on icon "Add Cue" at bounding box center [1154, 565] width 12 height 12
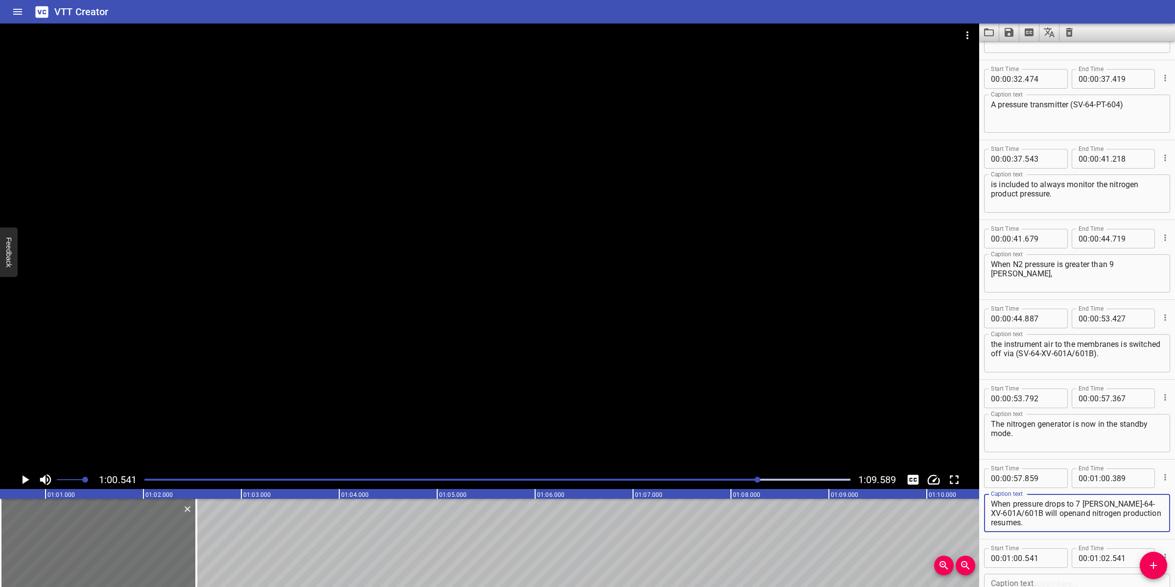
drag, startPoint x: 1102, startPoint y: 498, endPoint x: 1129, endPoint y: 532, distance: 42.5
click at [1129, 532] on div "Caption text When pressure drops to 7 [PERSON_NAME]-64-XV-601A/601B will openan…" at bounding box center [1077, 512] width 186 height 44
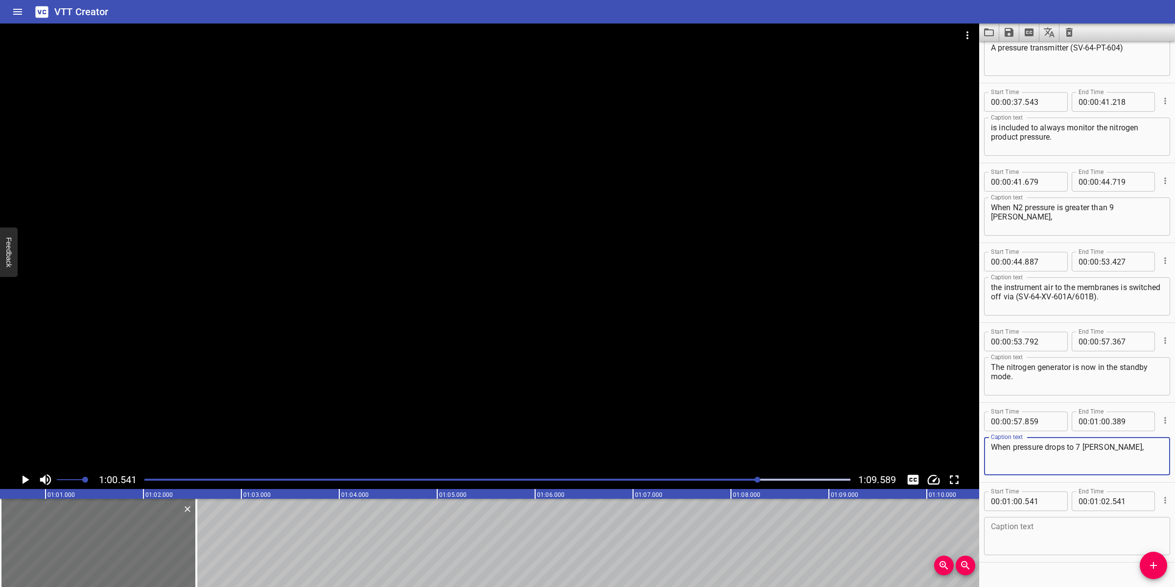
scroll to position [603, 0]
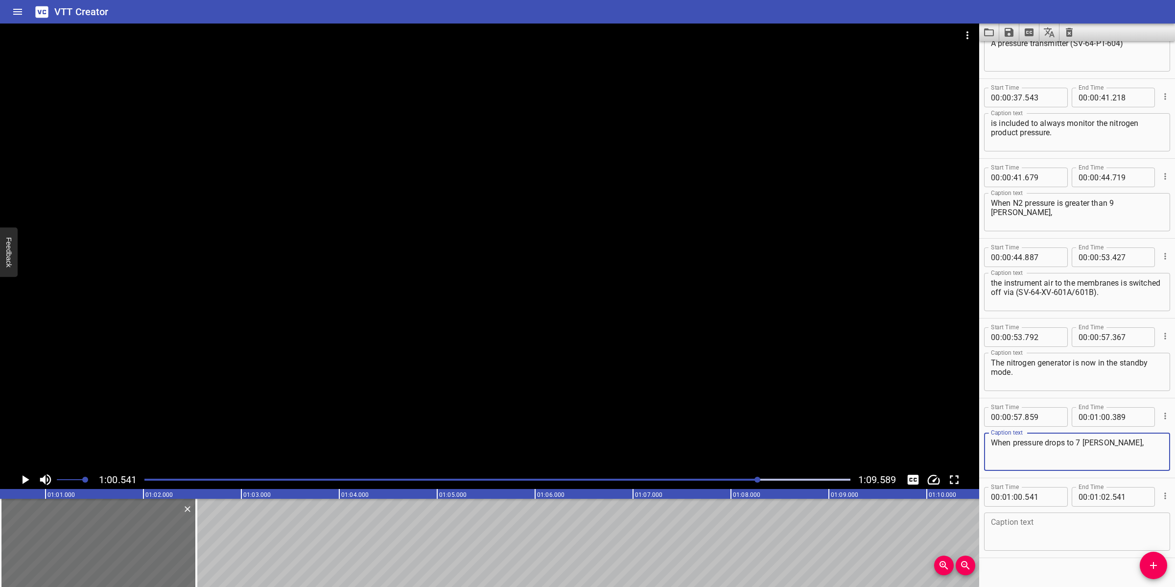
click at [1027, 539] on textarea at bounding box center [1077, 532] width 172 height 28
paste textarea "SV-64-XV-601A/601B will openand nitrogen production resumes."
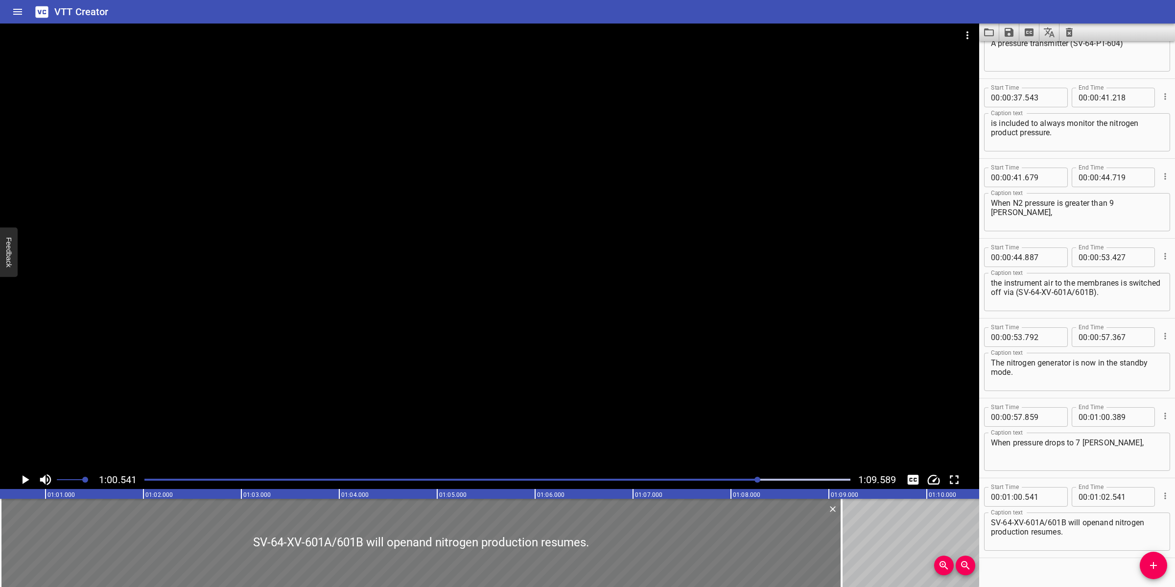
drag, startPoint x: 195, startPoint y: 559, endPoint x: 830, endPoint y: 533, distance: 636.1
click at [841, 540] on div at bounding box center [842, 542] width 2 height 88
click at [741, 421] on div at bounding box center [489, 247] width 979 height 447
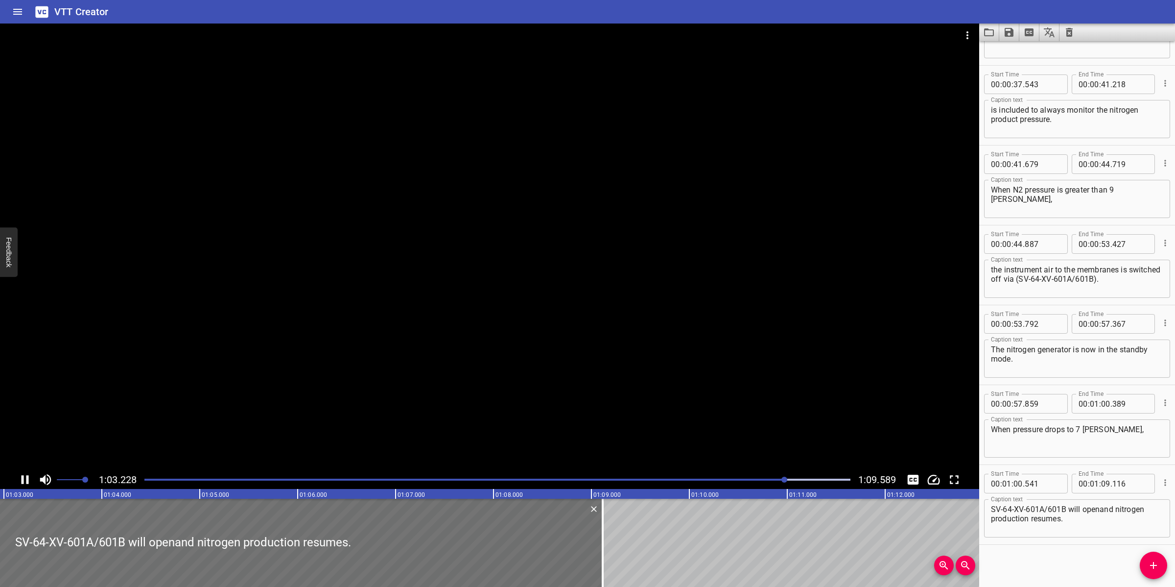
click at [745, 399] on div at bounding box center [489, 247] width 979 height 447
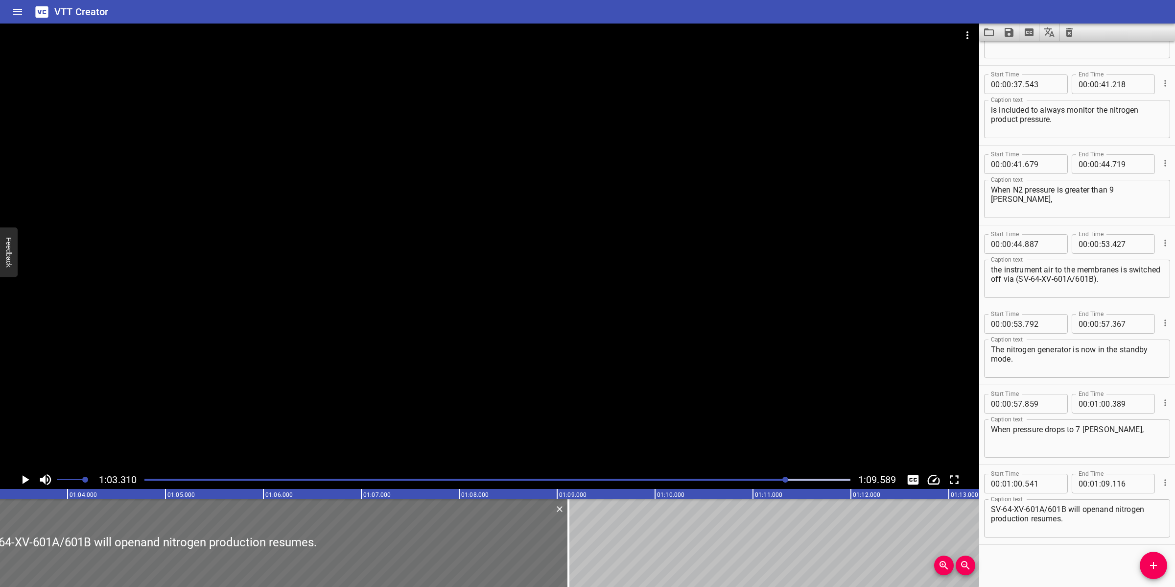
click at [992, 508] on textarea "SV-64-XV-601A/601B will openand nitrogen production resumes." at bounding box center [1077, 518] width 172 height 28
drag, startPoint x: 1066, startPoint y: 542, endPoint x: 1065, endPoint y: 519, distance: 22.6
click at [1066, 544] on hr at bounding box center [1077, 544] width 196 height 0
click at [1070, 508] on textarea "(SV-64-XV-601A/601B will openand nitrogen production resumes." at bounding box center [1077, 518] width 172 height 28
click at [1068, 508] on textarea "(SV-64-XV-601A/601B will openand nitrogen production resumes." at bounding box center [1077, 518] width 172 height 28
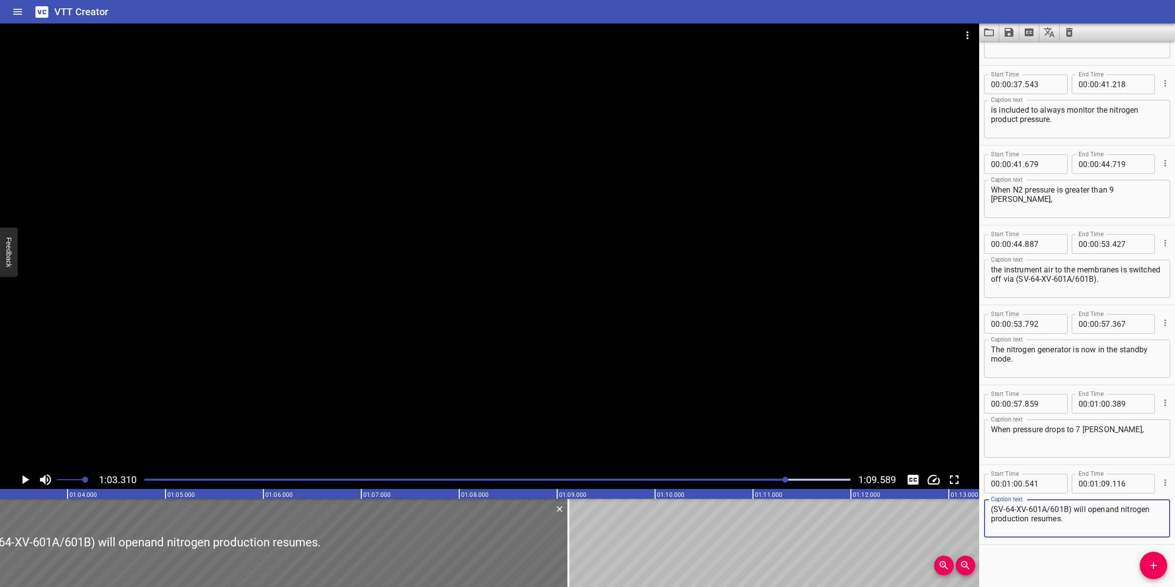
click at [704, 431] on div at bounding box center [489, 247] width 979 height 447
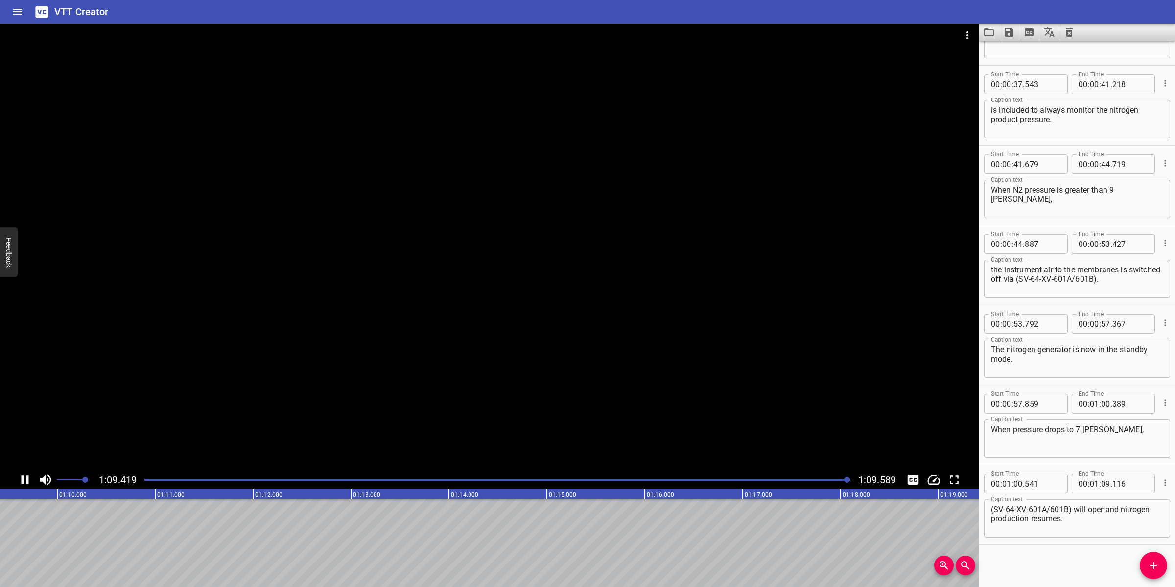
scroll to position [0, 6814]
click at [598, 309] on div at bounding box center [489, 247] width 979 height 447
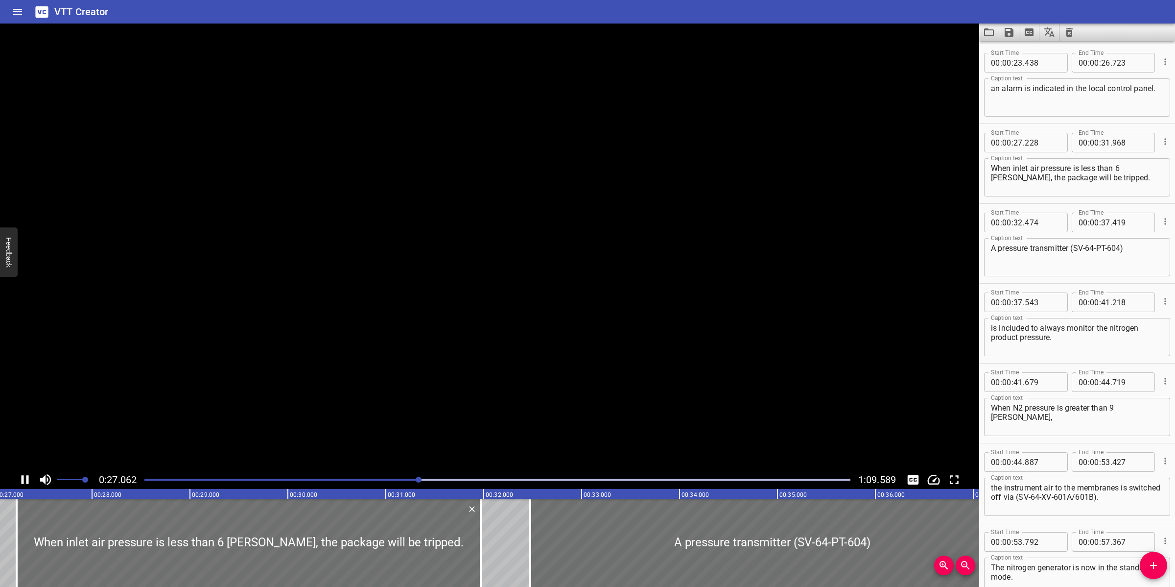
scroll to position [477, 0]
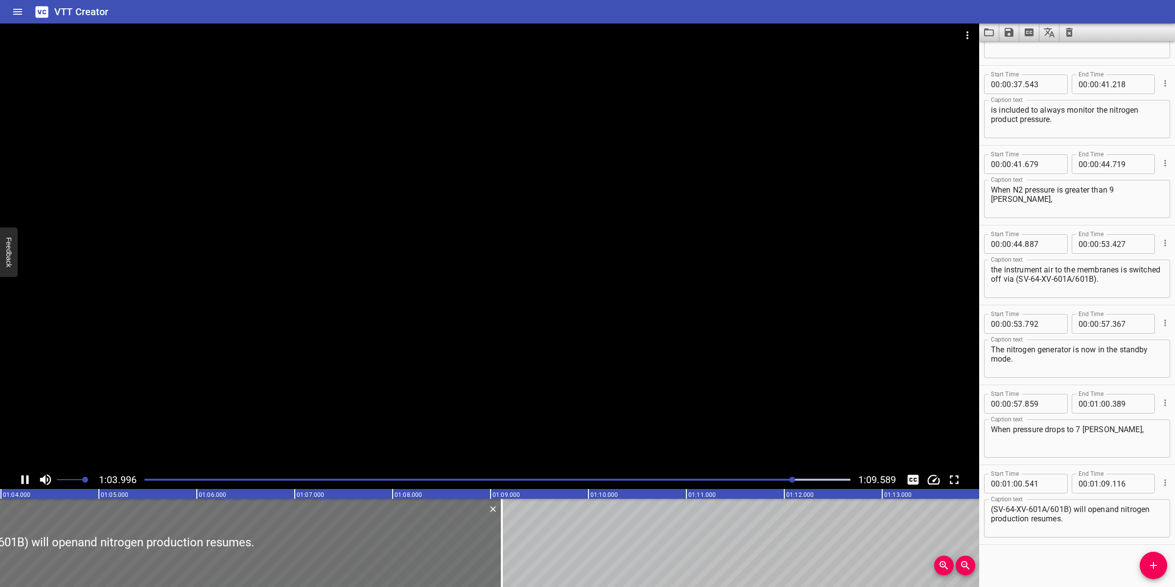
click at [623, 331] on div at bounding box center [489, 247] width 979 height 447
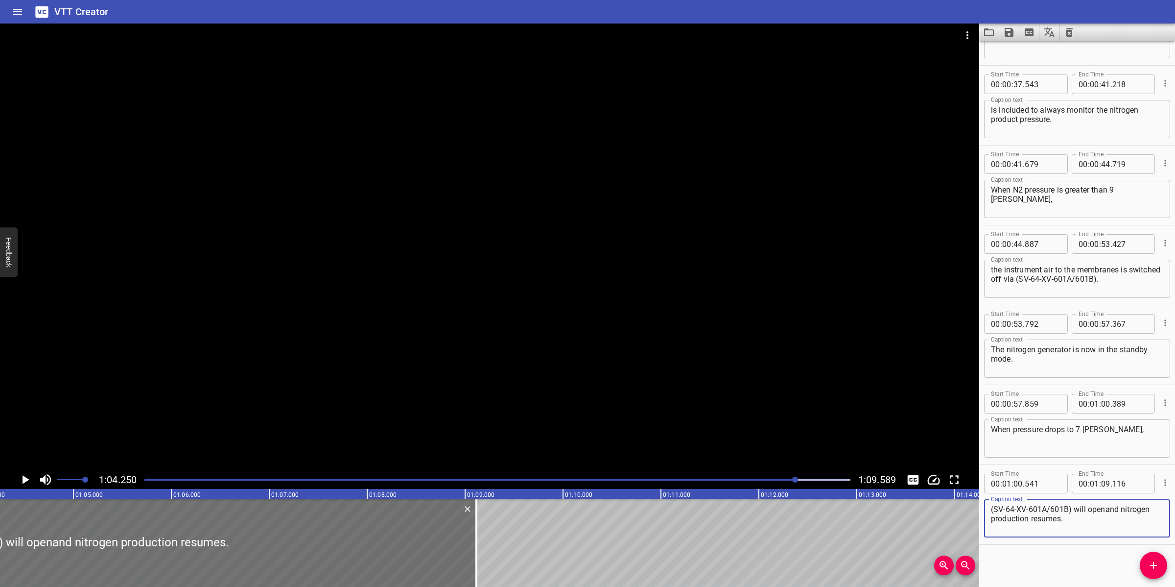
drag, startPoint x: 1073, startPoint y: 505, endPoint x: 982, endPoint y: 504, distance: 91.6
click at [982, 504] on div "Start Time 00 : 01 : 00 . 541 Start Time End Time 00 : 01 : 09 . 116 End Time C…" at bounding box center [1077, 504] width 196 height 79
click at [1120, 429] on textarea "When pressure drops to 7 [PERSON_NAME]," at bounding box center [1077, 438] width 172 height 28
paste textarea "(SV-64-XV-601A/601B)"
click at [720, 378] on div at bounding box center [489, 247] width 979 height 447
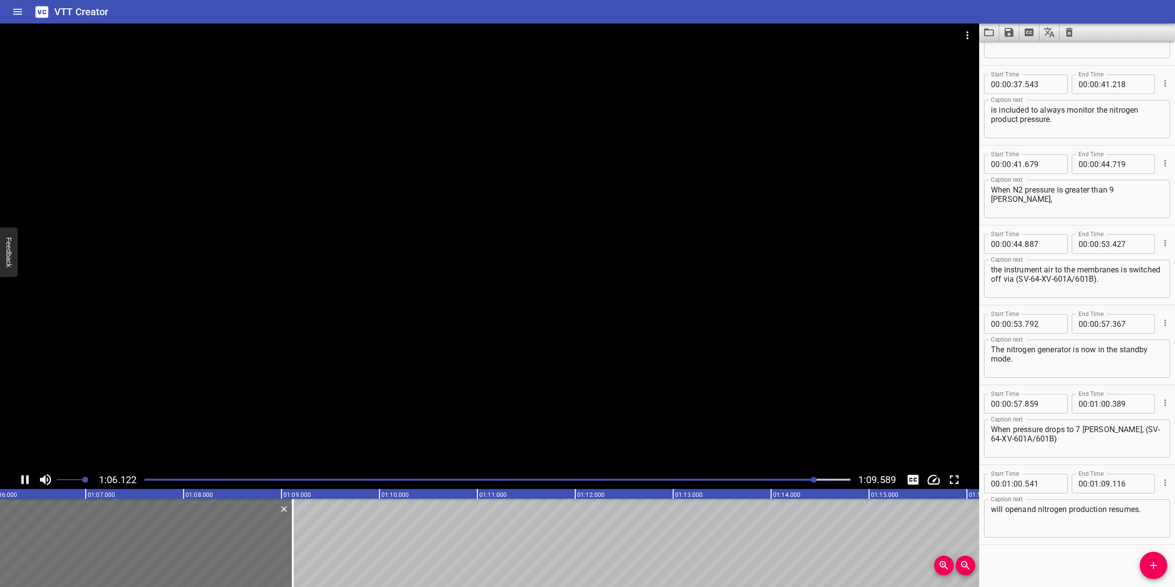
click at [612, 365] on div at bounding box center [489, 247] width 979 height 447
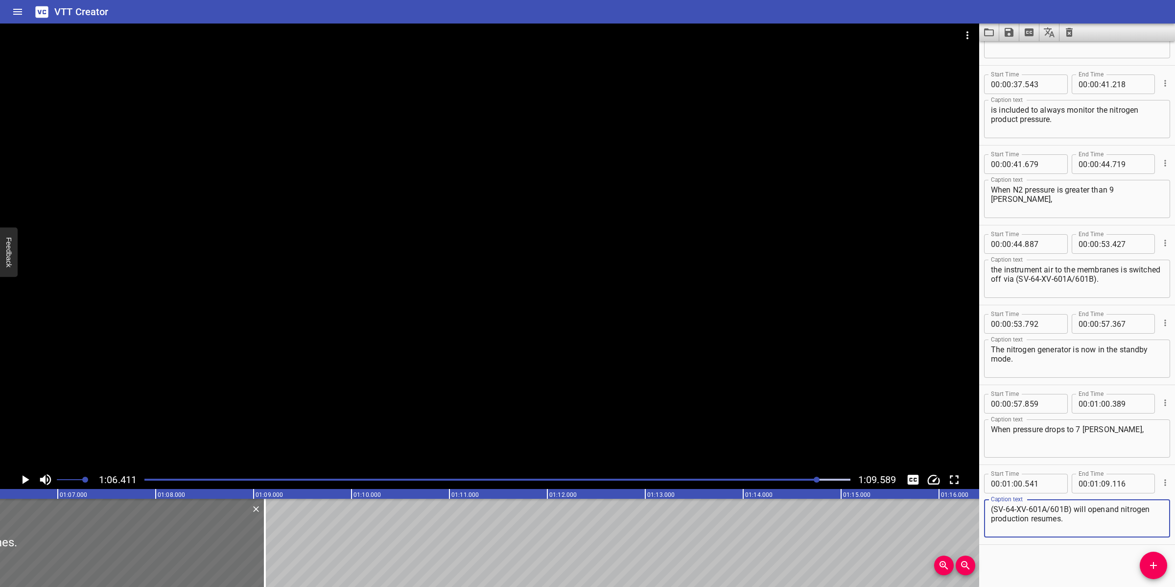
click at [1104, 510] on textarea "(SV-64-XV-601A/601B) will openand nitrogen production resumes." at bounding box center [1077, 518] width 172 height 28
click at [561, 319] on div at bounding box center [489, 247] width 979 height 447
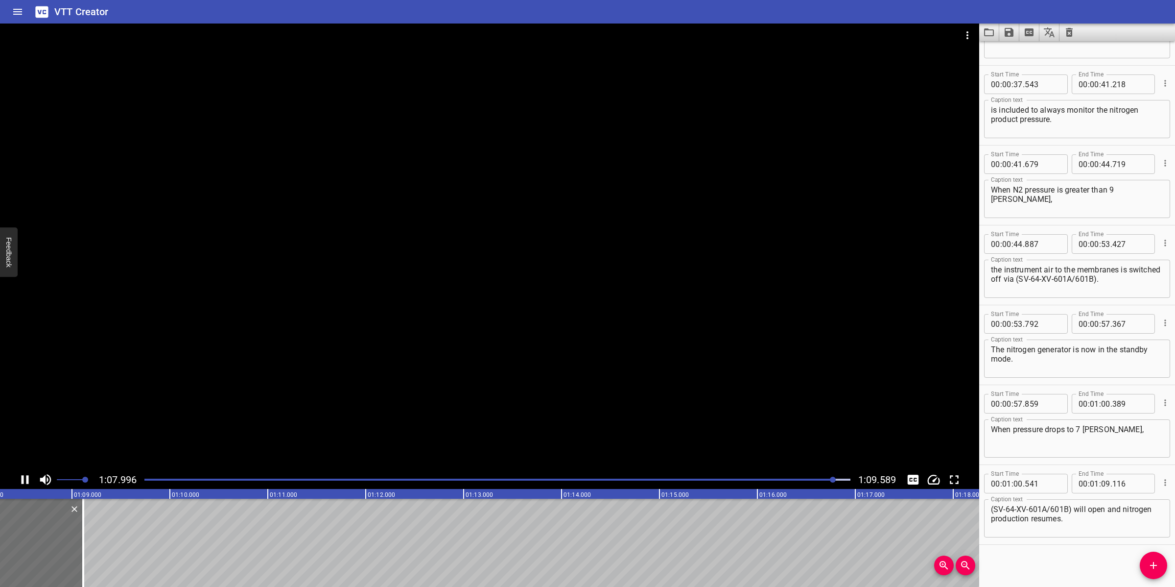
click at [1007, 30] on icon "Save captions to file" at bounding box center [1009, 32] width 12 height 12
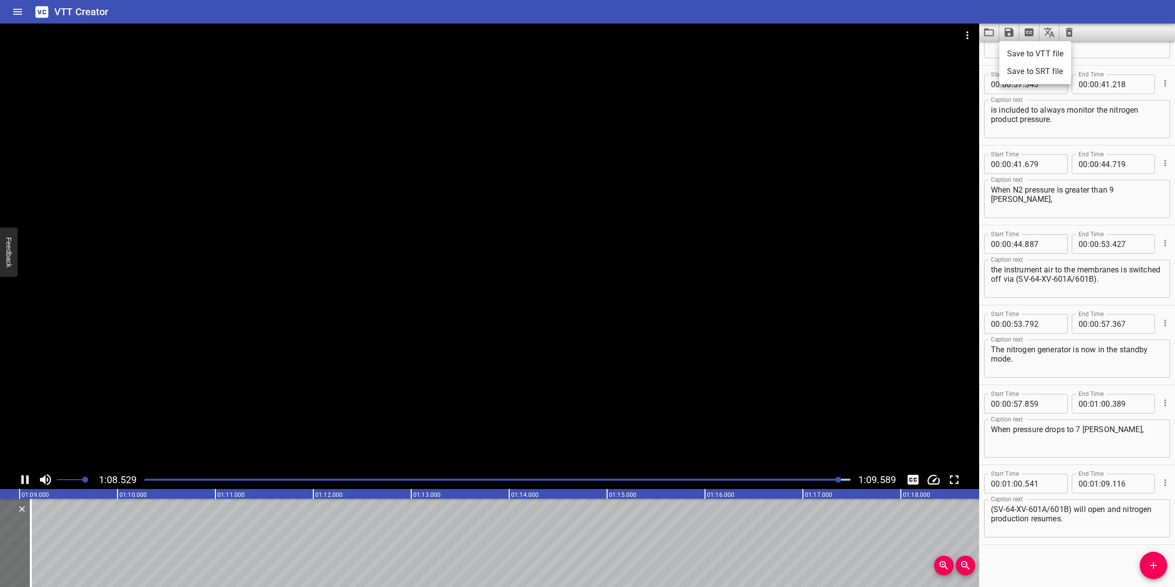
click at [1023, 50] on li "Save to VTT file" at bounding box center [1035, 54] width 72 height 18
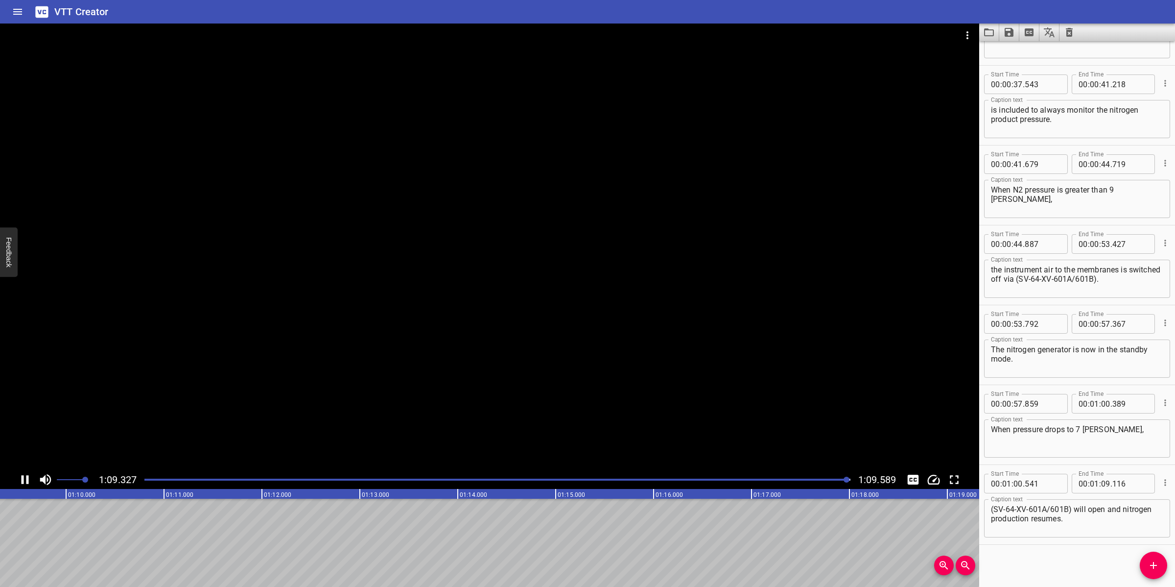
scroll to position [0, 6814]
click at [969, 37] on icon "Video Options" at bounding box center [968, 35] width 12 height 12
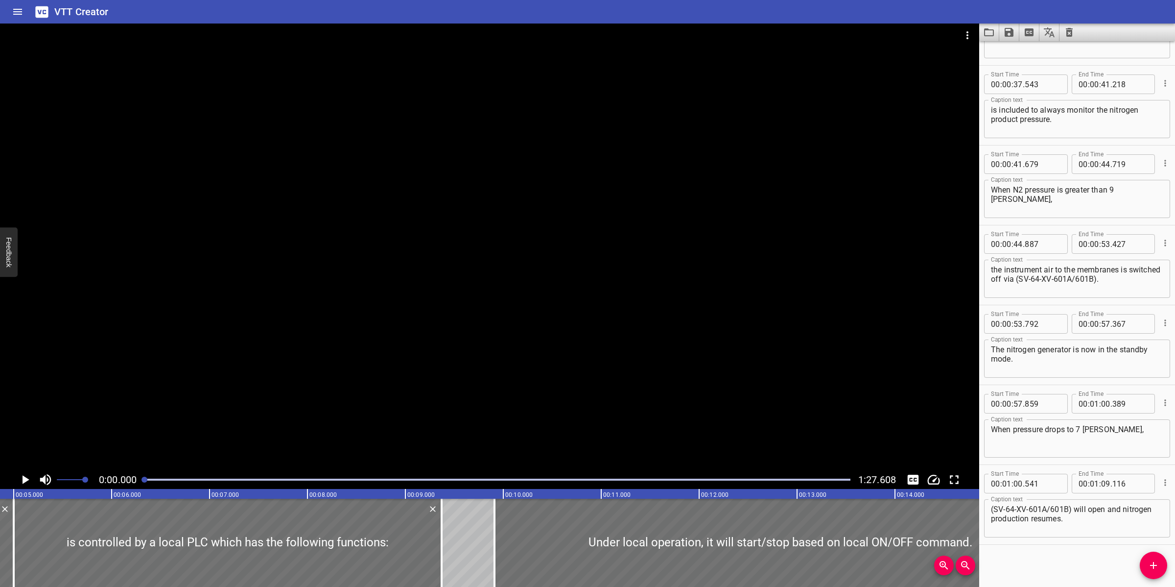
click at [1062, 35] on button "Clear captions" at bounding box center [1070, 33] width 20 height 18
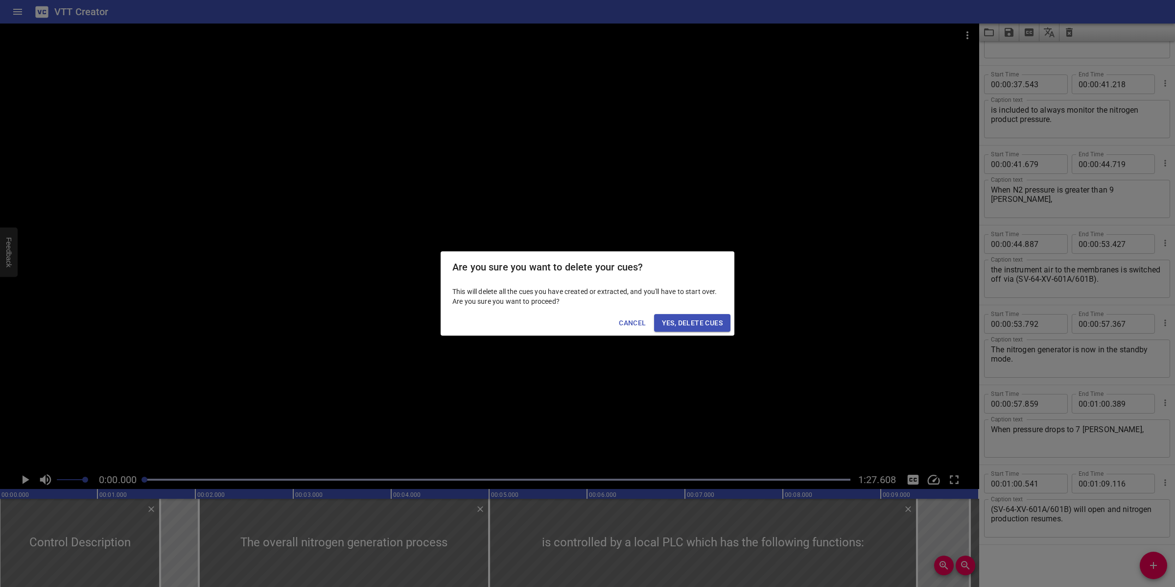
scroll to position [0, 0]
click at [684, 325] on span "Yes, Delete Cues" at bounding box center [692, 323] width 61 height 12
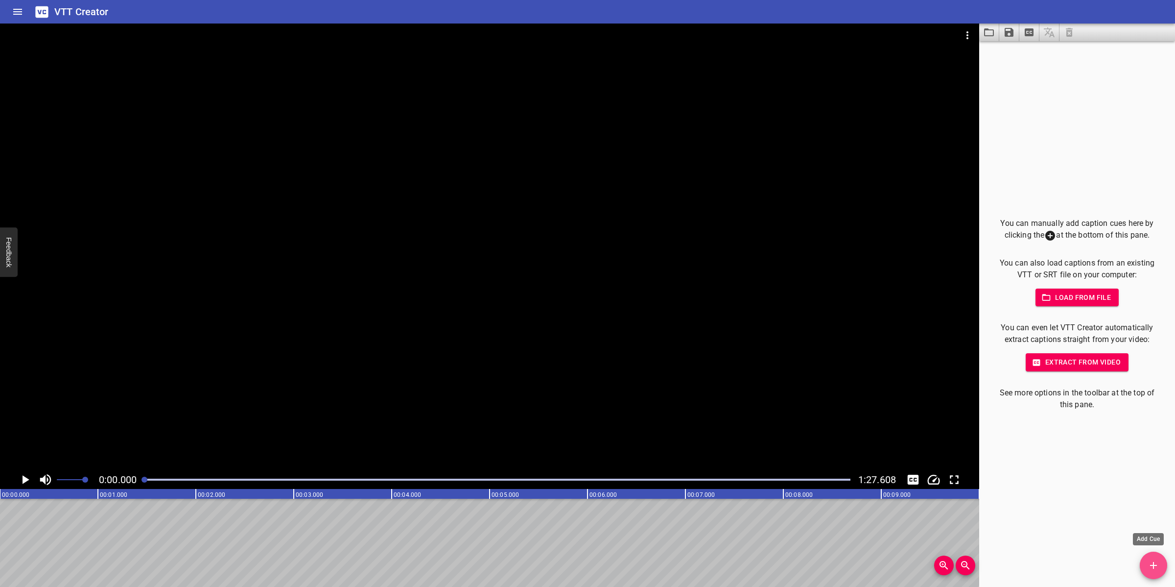
click at [1166, 566] on span "Add Cue" at bounding box center [1153, 565] width 27 height 12
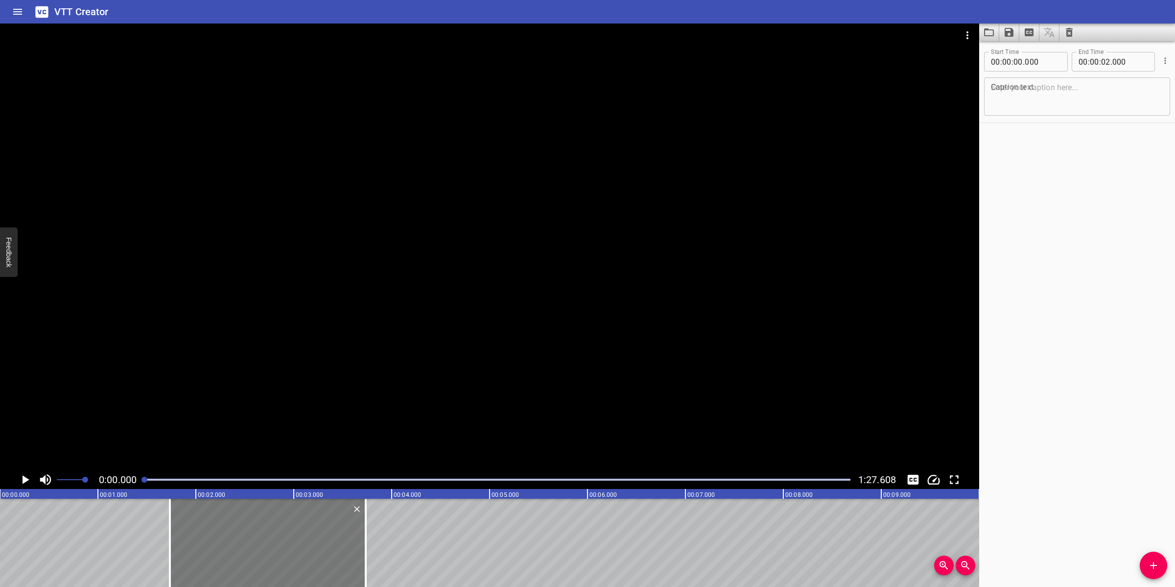
drag, startPoint x: 64, startPoint y: 556, endPoint x: 235, endPoint y: 550, distance: 171.5
click at [235, 550] on div at bounding box center [268, 542] width 196 height 88
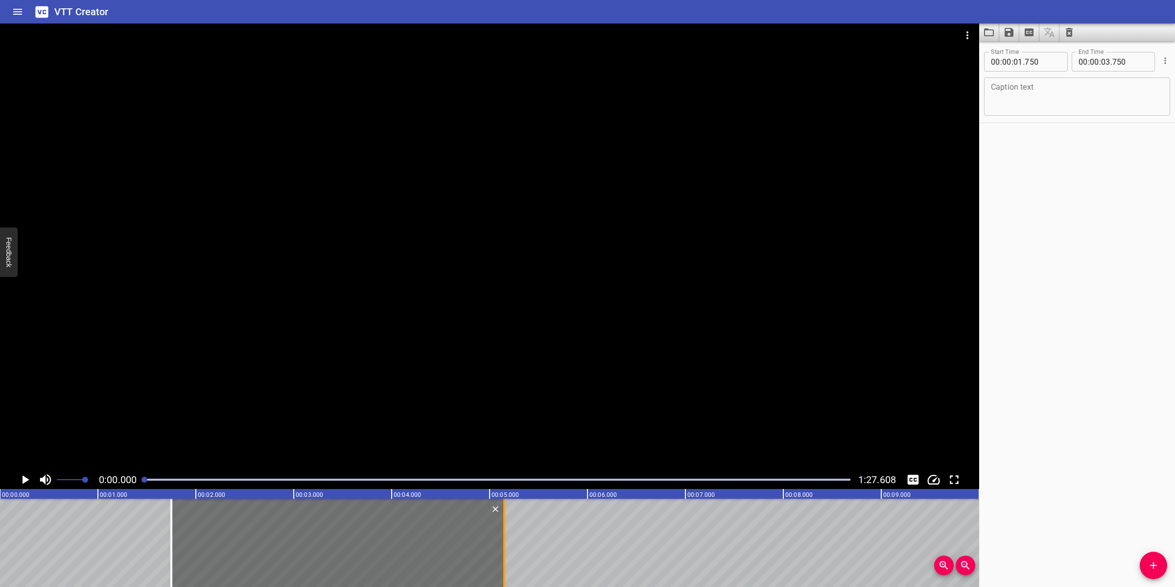
drag, startPoint x: 367, startPoint y: 552, endPoint x: 506, endPoint y: 548, distance: 138.6
click at [505, 548] on div at bounding box center [504, 542] width 2 height 88
click at [1161, 560] on span "Add Cue" at bounding box center [1153, 565] width 27 height 12
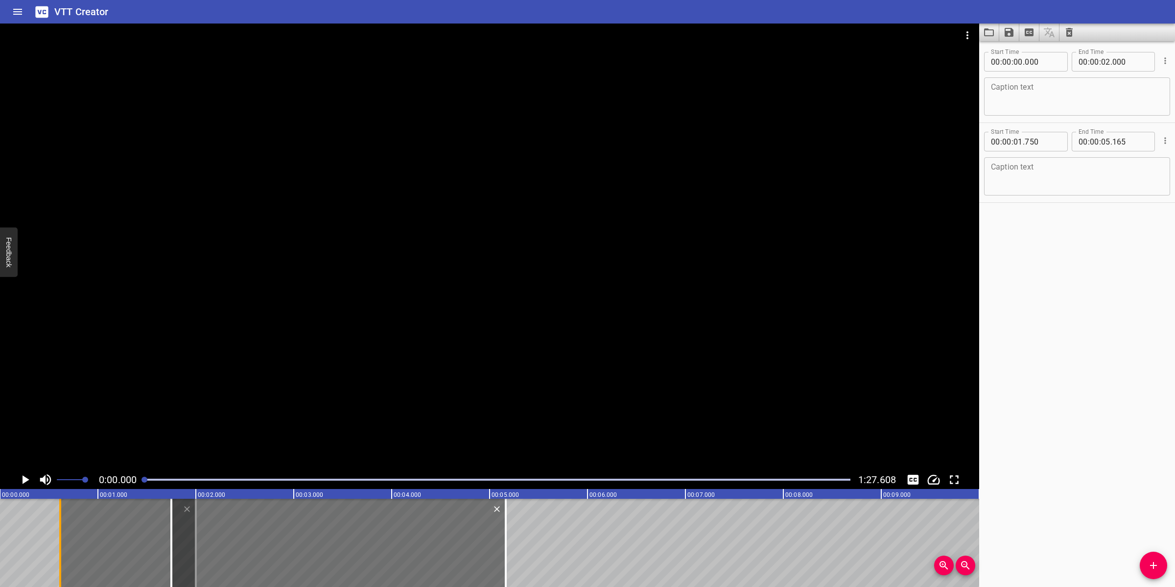
drag, startPoint x: 1, startPoint y: 519, endPoint x: 62, endPoint y: 526, distance: 61.6
click at [62, 526] on div at bounding box center [60, 542] width 10 height 88
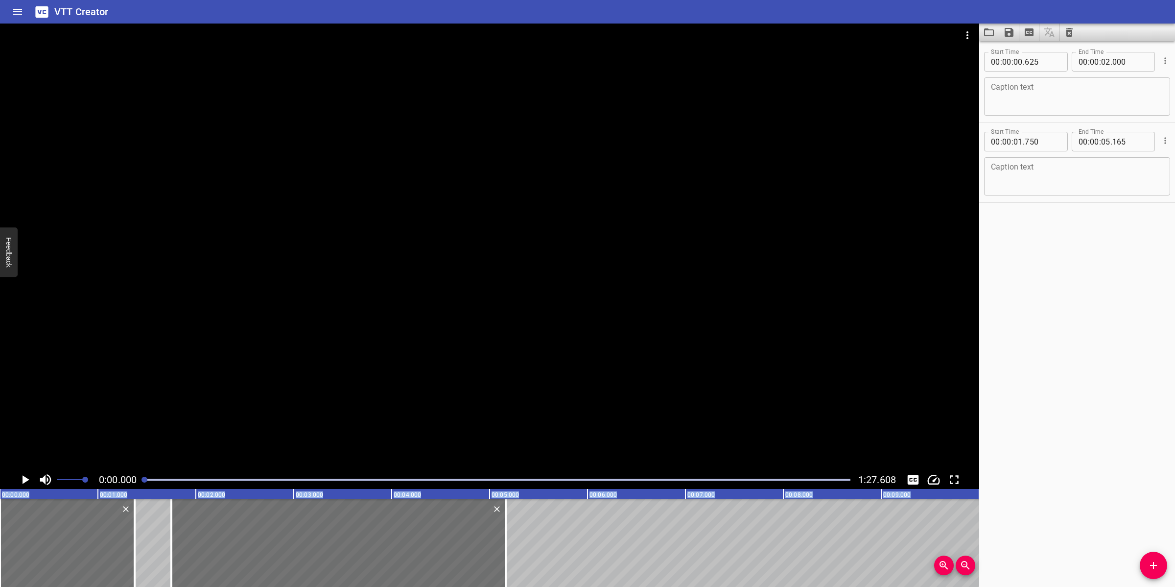
drag, startPoint x: 114, startPoint y: 535, endPoint x: -6, endPoint y: 541, distance: 120.1
click at [0, 541] on html "VTT Creator Caption Editor Batch Transcribe Login Sign Up Privacy Contact 0:00.…" at bounding box center [587, 293] width 1175 height 587
drag, startPoint x: 134, startPoint y: 518, endPoint x: 152, endPoint y: 519, distance: 18.2
click at [152, 519] on div at bounding box center [153, 542] width 2 height 88
click at [996, 101] on textarea at bounding box center [1077, 97] width 172 height 28
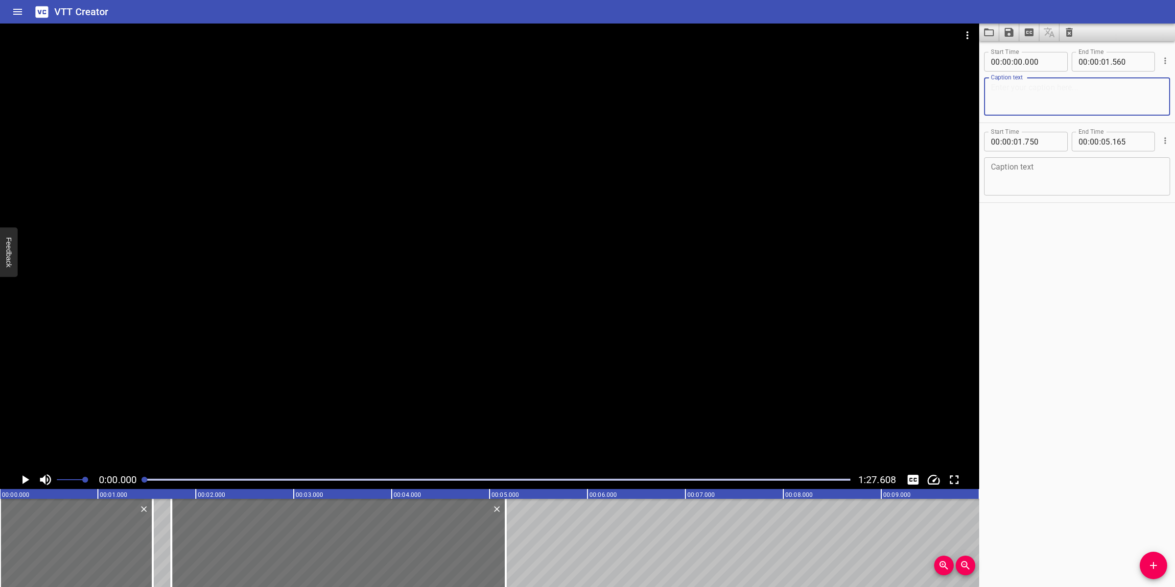
paste textarea "Oxygen analyzer (SV-64-AT-605) is provided at the membrane outlet to continuous…"
click at [1123, 88] on textarea "Oxygen analyzer (SV-64-AT-605) is provided at the membrane outlet to continuous…" at bounding box center [1077, 97] width 172 height 28
click at [1114, 98] on textarea "Oxygen analyzer (SV-64-AT-605) is provided at the membrane outlet to continuous…" at bounding box center [1077, 97] width 172 height 28
drag, startPoint x: 551, startPoint y: 259, endPoint x: 549, endPoint y: 265, distance: 6.7
click at [549, 265] on div at bounding box center [489, 247] width 979 height 447
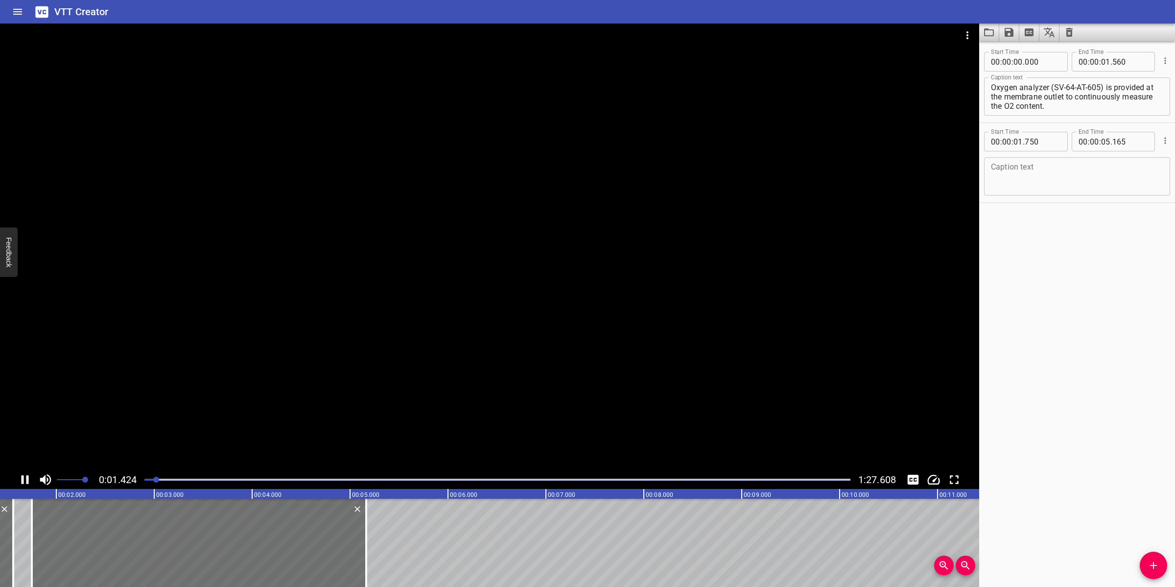
click at [393, 355] on div at bounding box center [489, 247] width 979 height 447
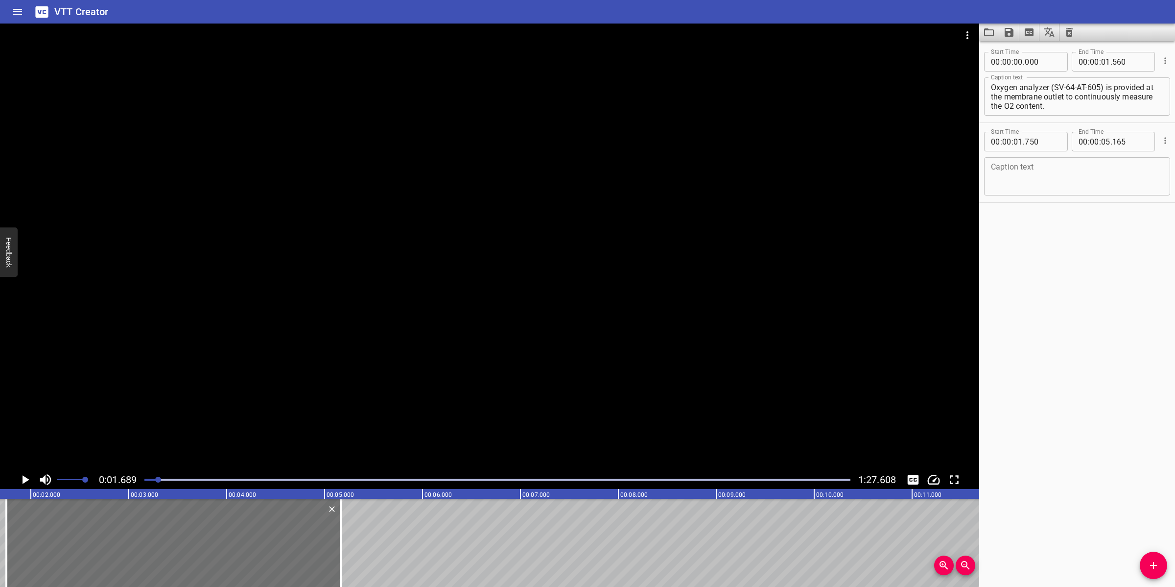
click at [560, 241] on div at bounding box center [489, 247] width 979 height 447
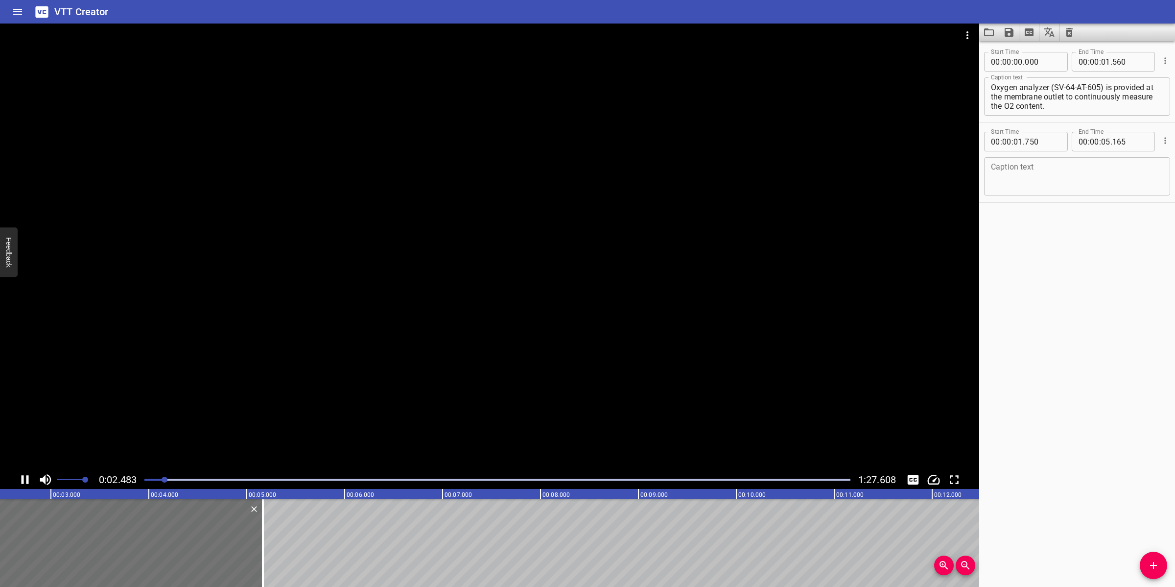
drag, startPoint x: 389, startPoint y: 316, endPoint x: 395, endPoint y: 327, distance: 12.5
click at [392, 316] on div at bounding box center [489, 247] width 979 height 447
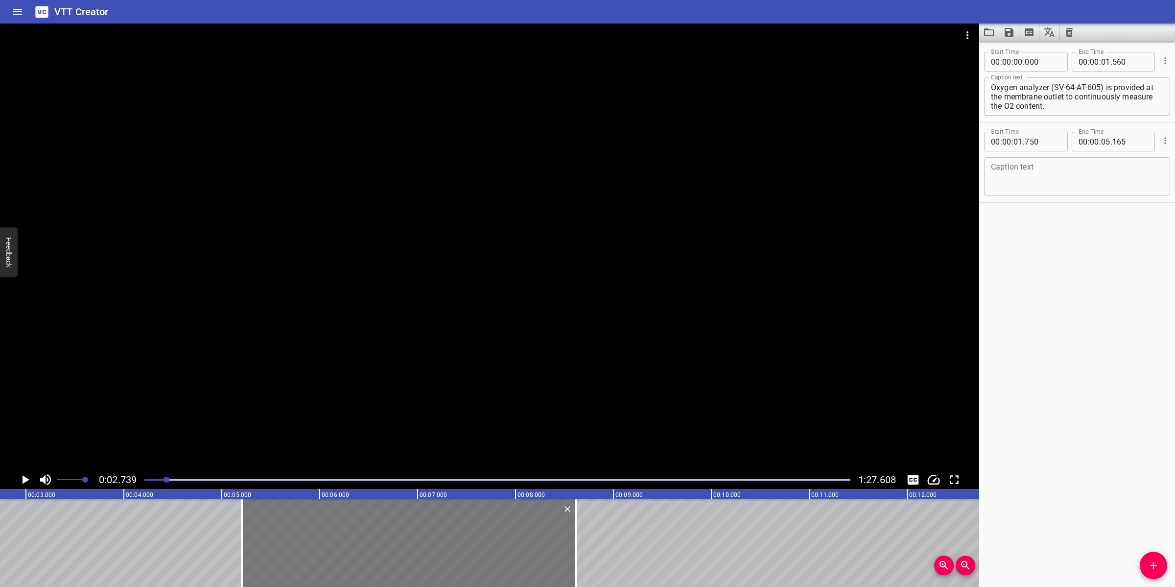
drag, startPoint x: 139, startPoint y: 556, endPoint x: 488, endPoint y: 504, distance: 352.9
click at [436, 530] on div at bounding box center [409, 542] width 334 height 88
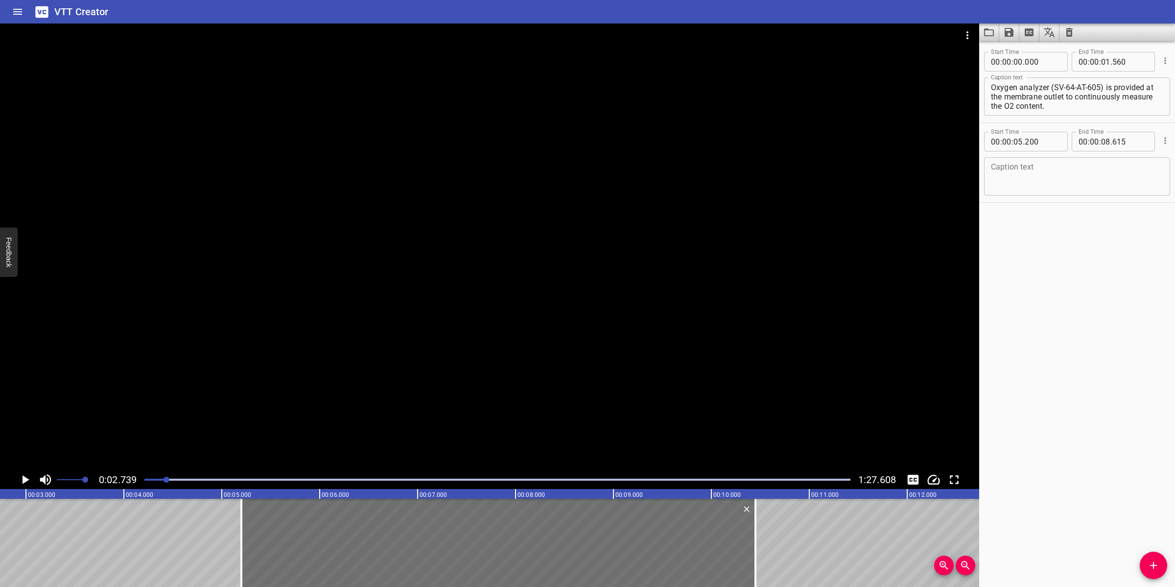
drag, startPoint x: 576, startPoint y: 531, endPoint x: 764, endPoint y: 486, distance: 193.8
click at [756, 505] on div at bounding box center [756, 542] width 2 height 88
drag, startPoint x: 1105, startPoint y: 88, endPoint x: 1117, endPoint y: 117, distance: 31.1
click at [1117, 117] on div "Caption text Oxygen analyzer (SV-64-AT-605) is provided at the membrane outlet …" at bounding box center [1077, 95] width 186 height 44
click at [1056, 175] on textarea at bounding box center [1077, 177] width 172 height 28
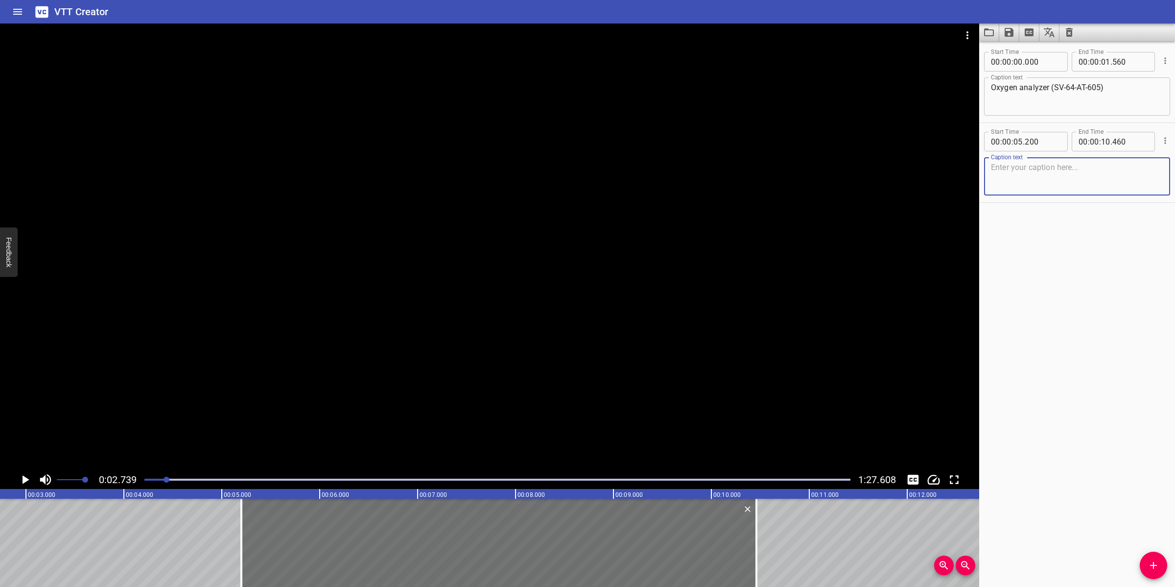
paste textarea "is provided at the membrane outlet to continuously measure the O2 content."
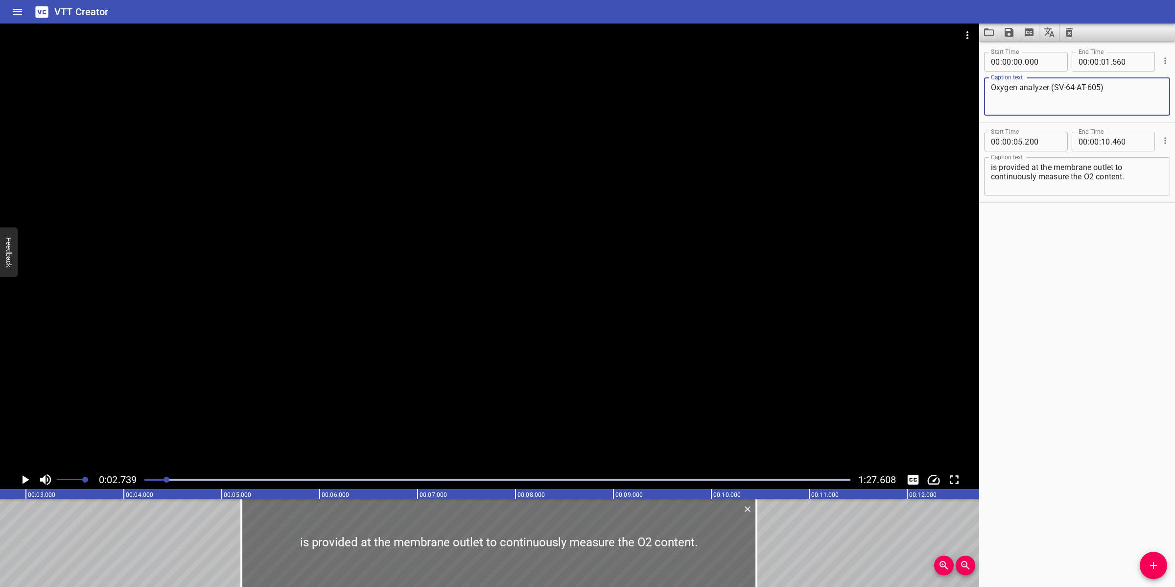
click at [1109, 91] on textarea "Oxygen analyzer (SV-64-AT-605)" at bounding box center [1077, 97] width 172 height 28
click at [1103, 61] on input "number" at bounding box center [1105, 62] width 9 height 20
click at [1117, 64] on input "number" at bounding box center [1130, 62] width 36 height 20
click at [1101, 64] on input "number" at bounding box center [1105, 62] width 9 height 20
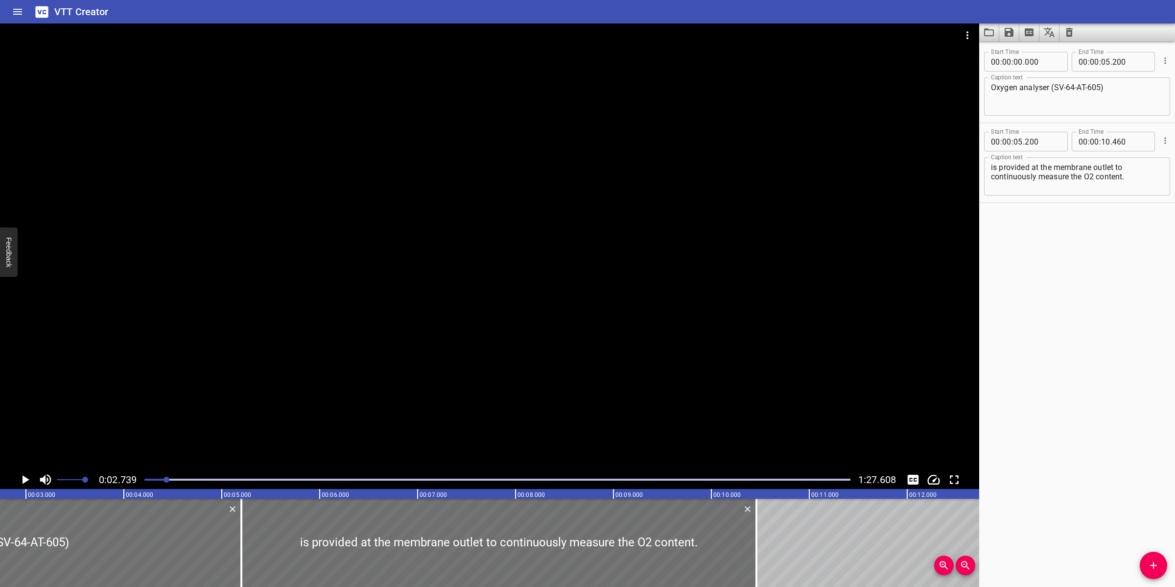
click at [512, 368] on div at bounding box center [489, 247] width 979 height 447
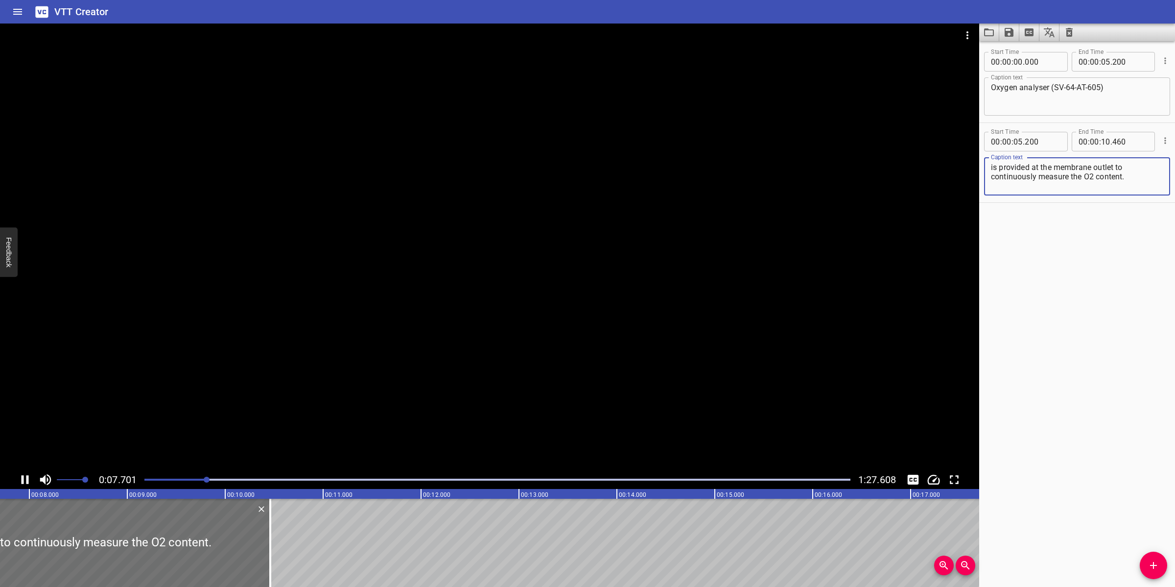
click at [992, 170] on textarea "is provided at the membrane outlet to continuously measure the O2 content." at bounding box center [1077, 177] width 172 height 28
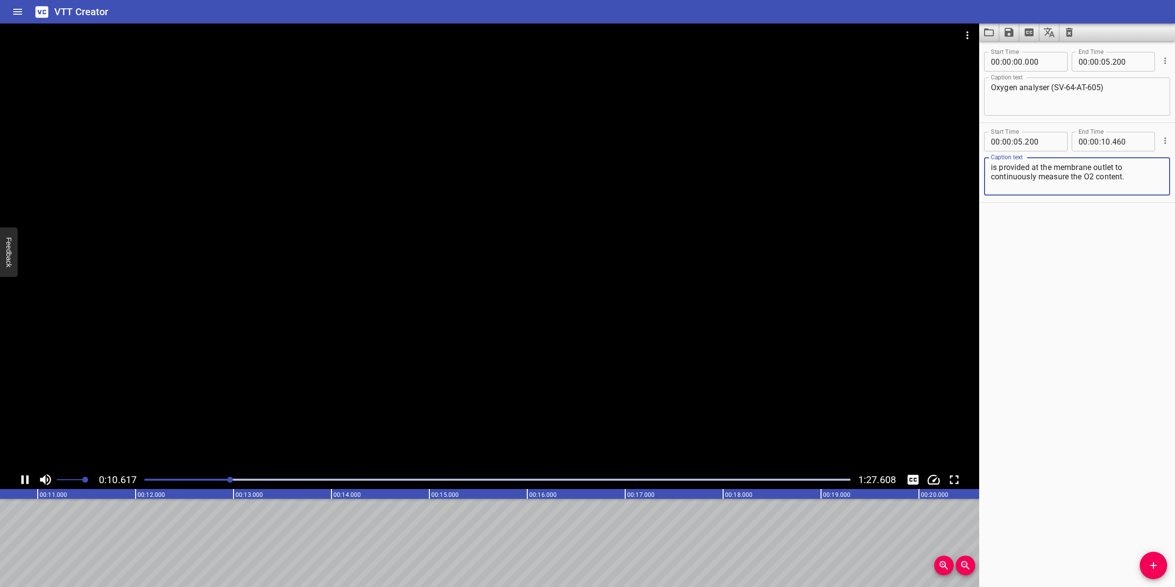
click at [532, 316] on div at bounding box center [489, 247] width 979 height 447
click at [1132, 174] on textarea "is provided at the membrane outlet to continuously measure the O2 content." at bounding box center [1077, 177] width 172 height 28
click at [1161, 561] on span "Add Cue" at bounding box center [1153, 565] width 27 height 12
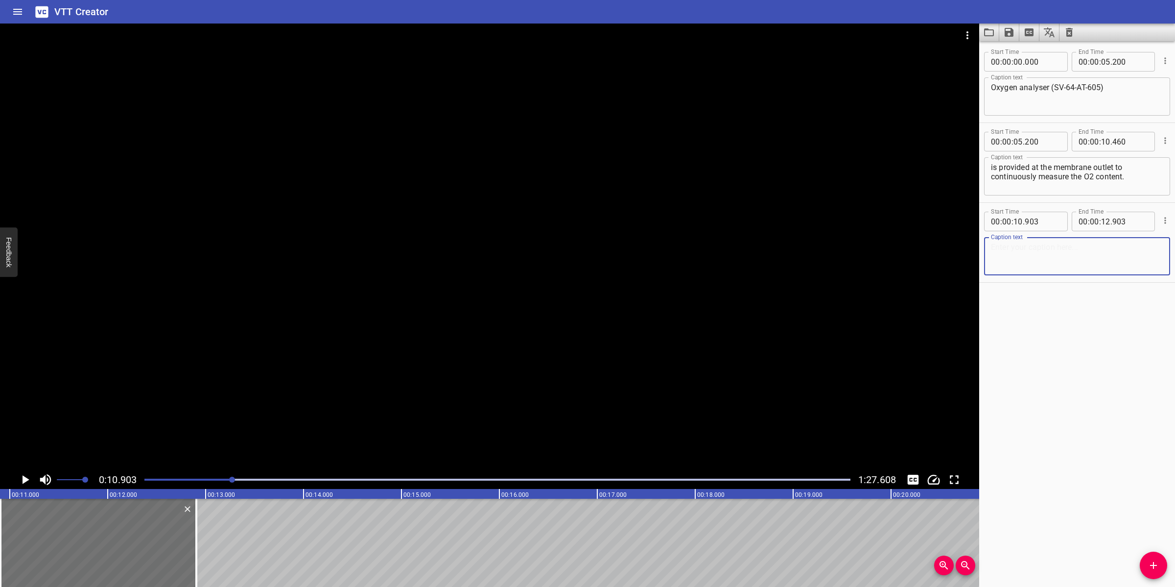
click at [1085, 251] on textarea at bounding box center [1077, 256] width 172 height 28
paste textarea "If the analyzer exceeds high-set limits (2.7%), an alarm shall be initiated."
click at [1155, 251] on div "If the analyzer exceeds high-set limits (2.7%), an alarm shall be initiated. Ca…" at bounding box center [1077, 256] width 186 height 38
click at [1143, 245] on textarea "If the analyzer exceeds high-set limits (2.7%), an alarm shall be initiated." at bounding box center [1077, 256] width 172 height 28
drag, startPoint x: 587, startPoint y: 354, endPoint x: 590, endPoint y: 349, distance: 6.0
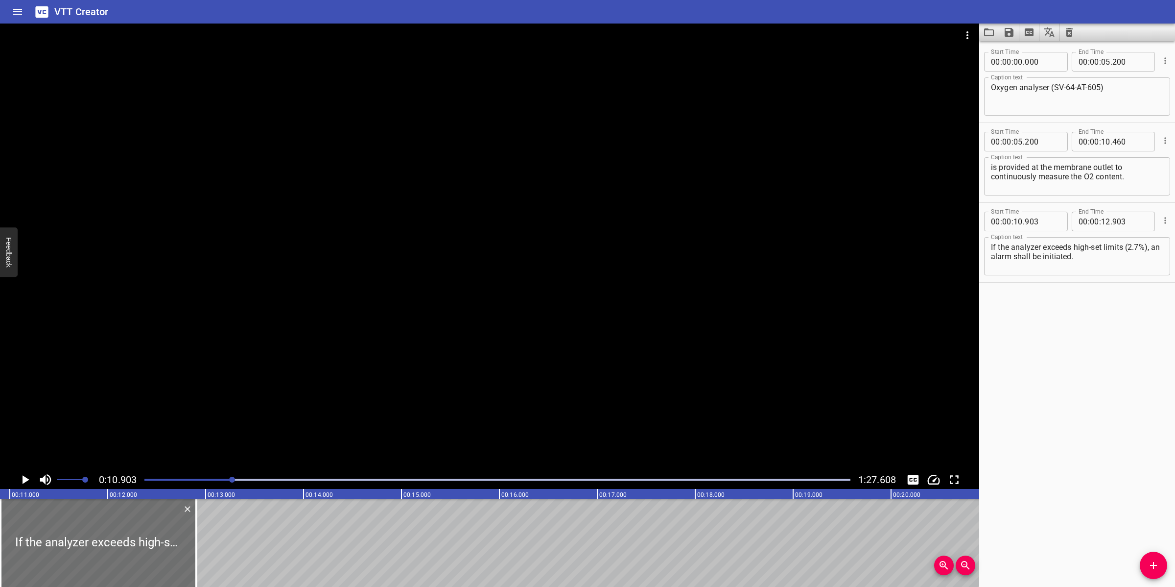
click at [587, 354] on div at bounding box center [489, 247] width 979 height 447
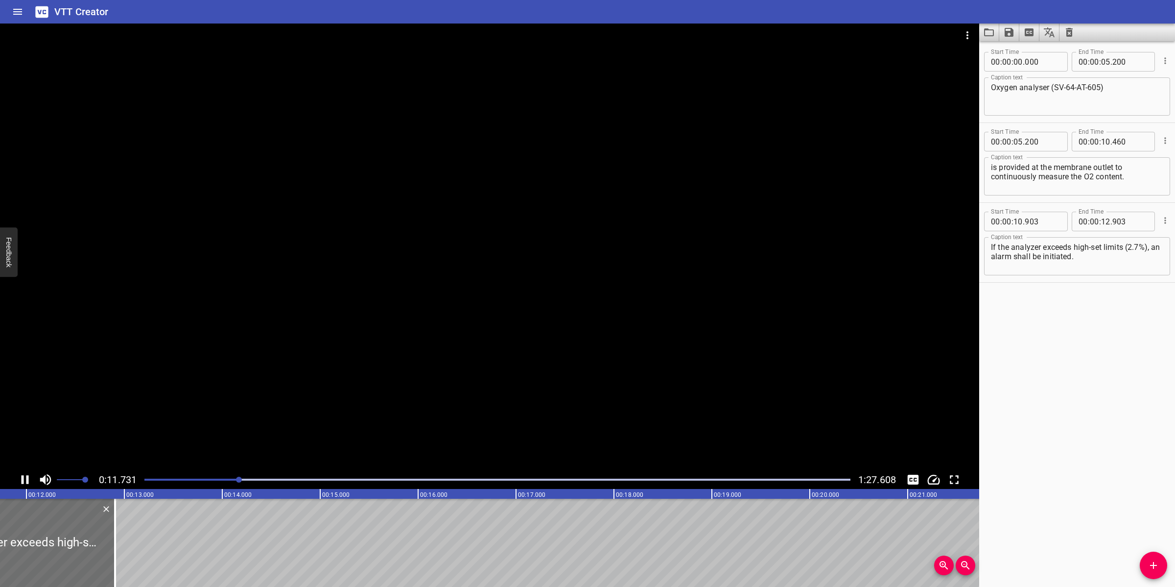
drag, startPoint x: 387, startPoint y: 401, endPoint x: 402, endPoint y: 375, distance: 29.6
click at [383, 400] on div at bounding box center [489, 247] width 979 height 447
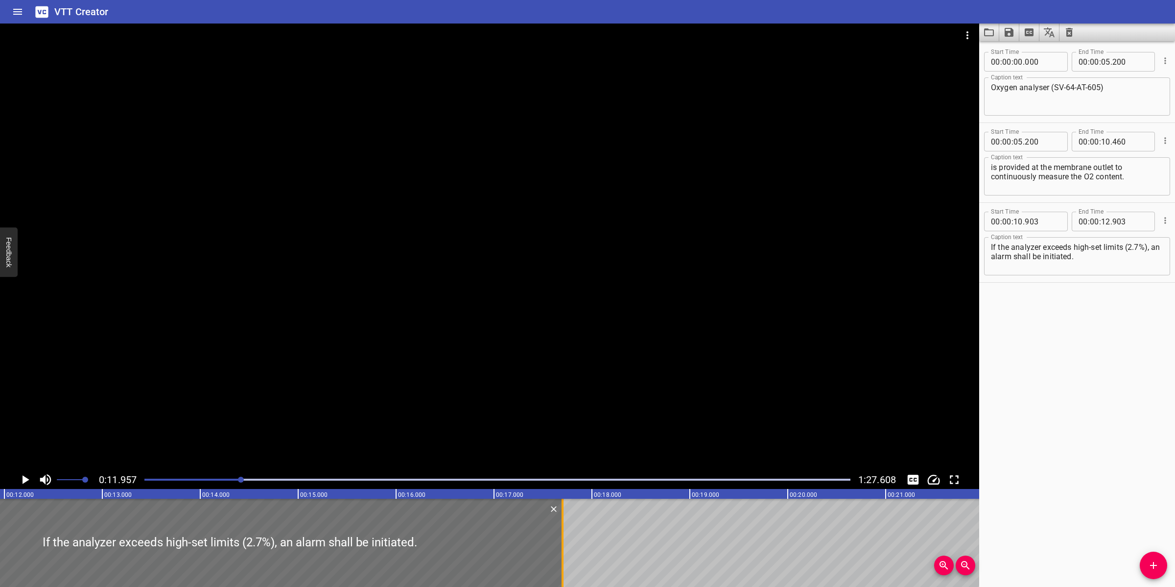
drag, startPoint x: 123, startPoint y: 536, endPoint x: 562, endPoint y: 518, distance: 439.1
click at [564, 529] on div at bounding box center [563, 542] width 10 height 88
drag, startPoint x: 1033, startPoint y: 245, endPoint x: 1058, endPoint y: 274, distance: 37.9
click at [531, 346] on div at bounding box center [489, 247] width 979 height 447
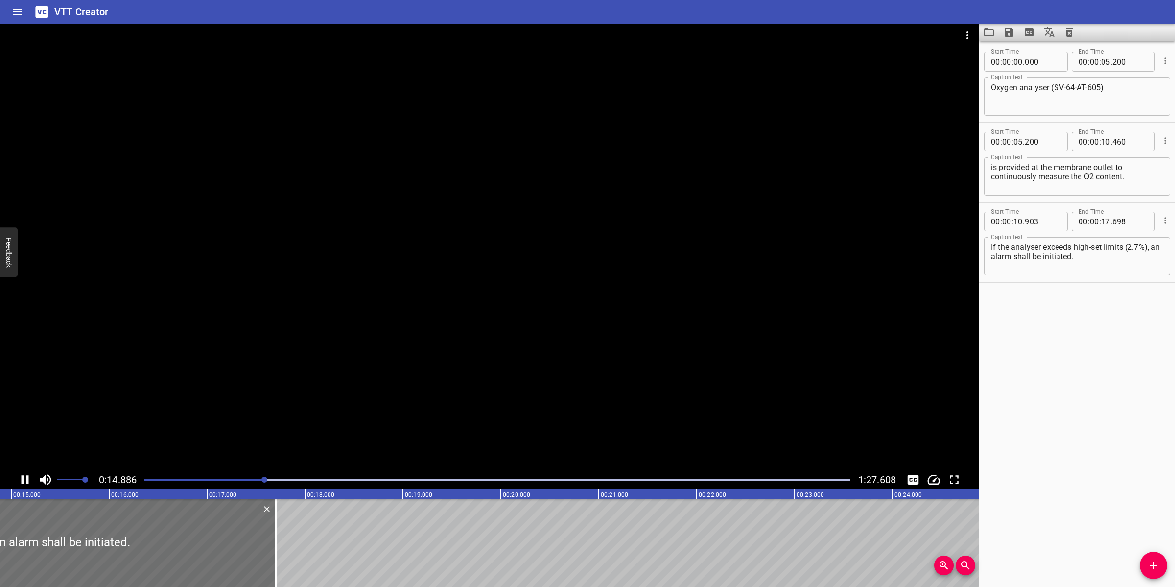
click at [1103, 259] on textarea "If the analyser exceeds high-set limits (2.7%), an alarm shall be initiated." at bounding box center [1077, 256] width 172 height 28
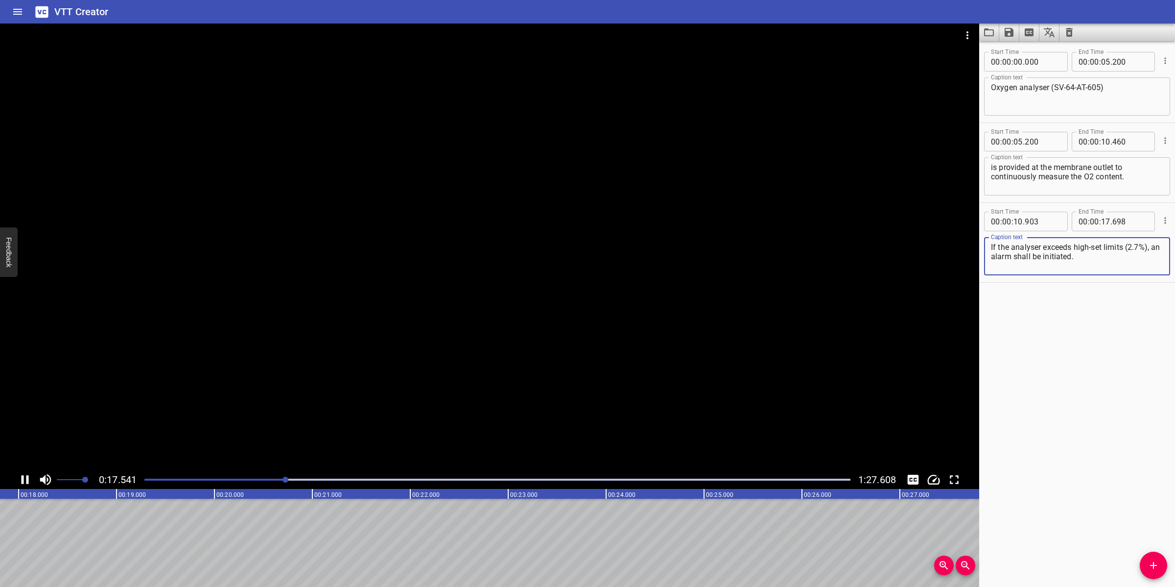
click at [488, 389] on div at bounding box center [489, 247] width 979 height 447
click at [1163, 566] on span "Add Cue" at bounding box center [1153, 565] width 27 height 12
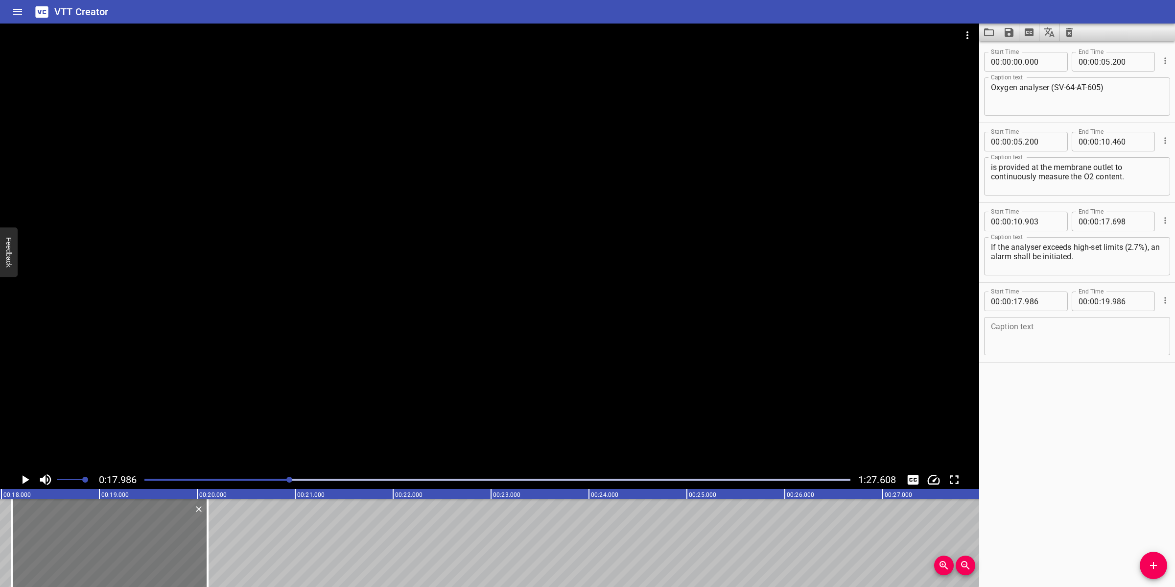
drag, startPoint x: 103, startPoint y: 546, endPoint x: 114, endPoint y: 540, distance: 12.8
click at [114, 540] on div at bounding box center [110, 542] width 196 height 88
click at [1050, 339] on textarea at bounding box center [1077, 336] width 172 height 28
paste textarea "If the analyzer exceeds high high set- limits (3.0%),"
click at [1136, 326] on textarea "If the analyzer exceeds high high set- limits (3.0%)," at bounding box center [1077, 336] width 172 height 28
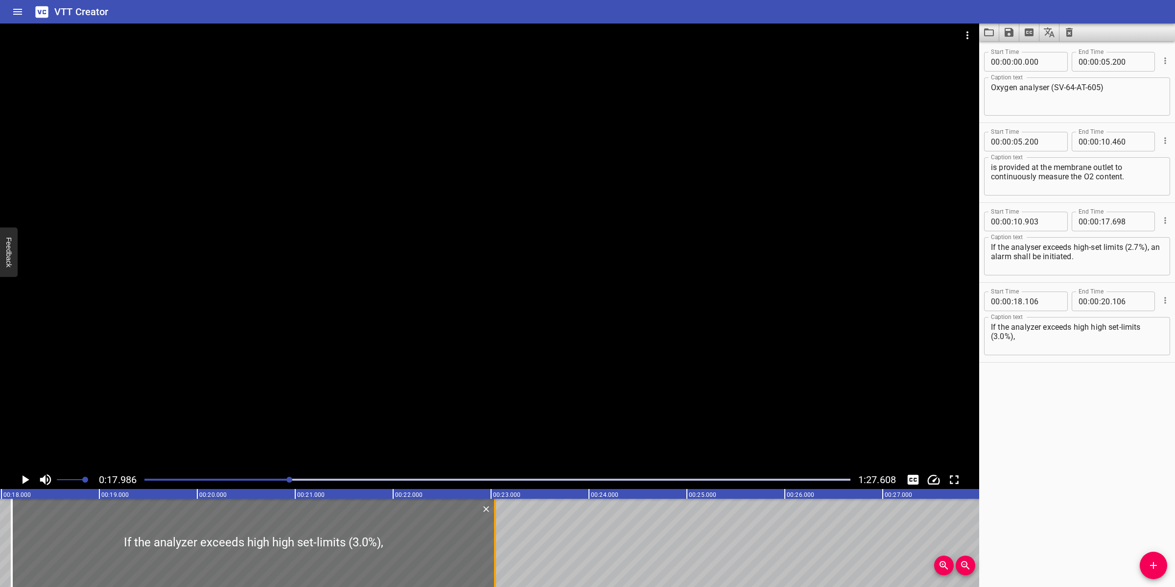
drag, startPoint x: 214, startPoint y: 531, endPoint x: 495, endPoint y: 519, distance: 280.3
click at [495, 519] on div at bounding box center [495, 542] width 2 height 88
click at [548, 402] on div at bounding box center [489, 247] width 979 height 447
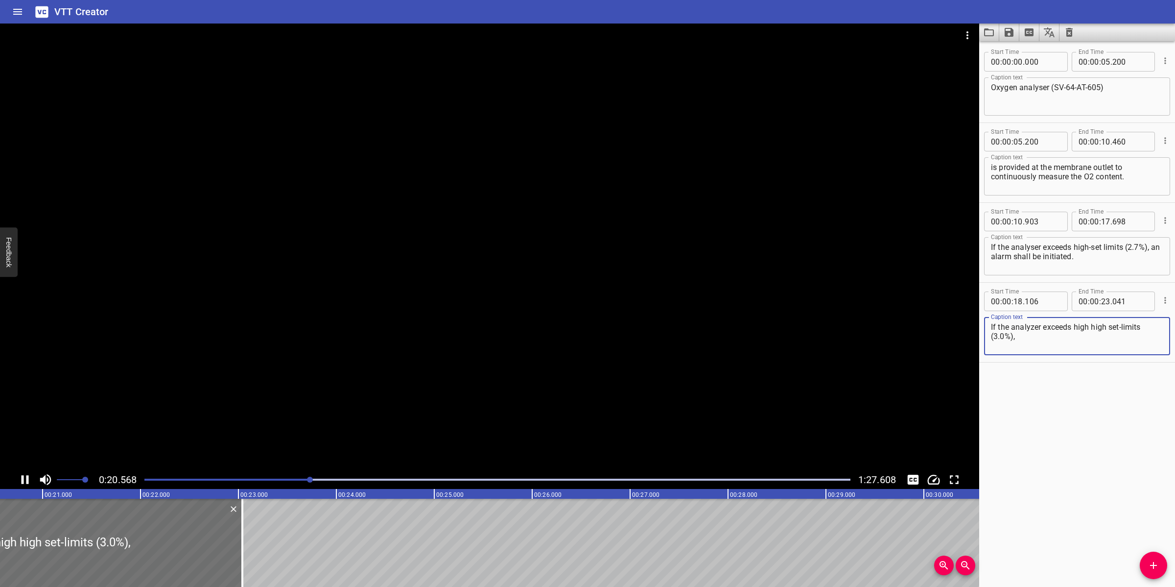
click at [1030, 329] on textarea "If the analyzer exceeds high high set-limits (3.0%)," at bounding box center [1077, 336] width 172 height 28
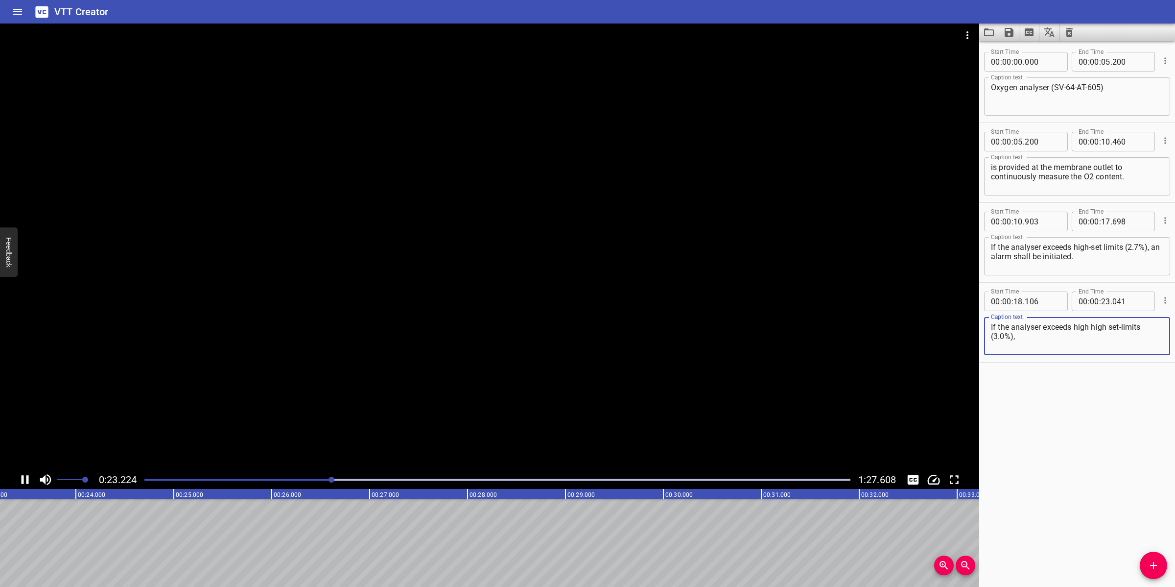
click at [429, 360] on div at bounding box center [489, 247] width 979 height 447
drag, startPoint x: 317, startPoint y: 484, endPoint x: 349, endPoint y: 439, distance: 54.8
click at [317, 483] on div at bounding box center [498, 479] width 718 height 14
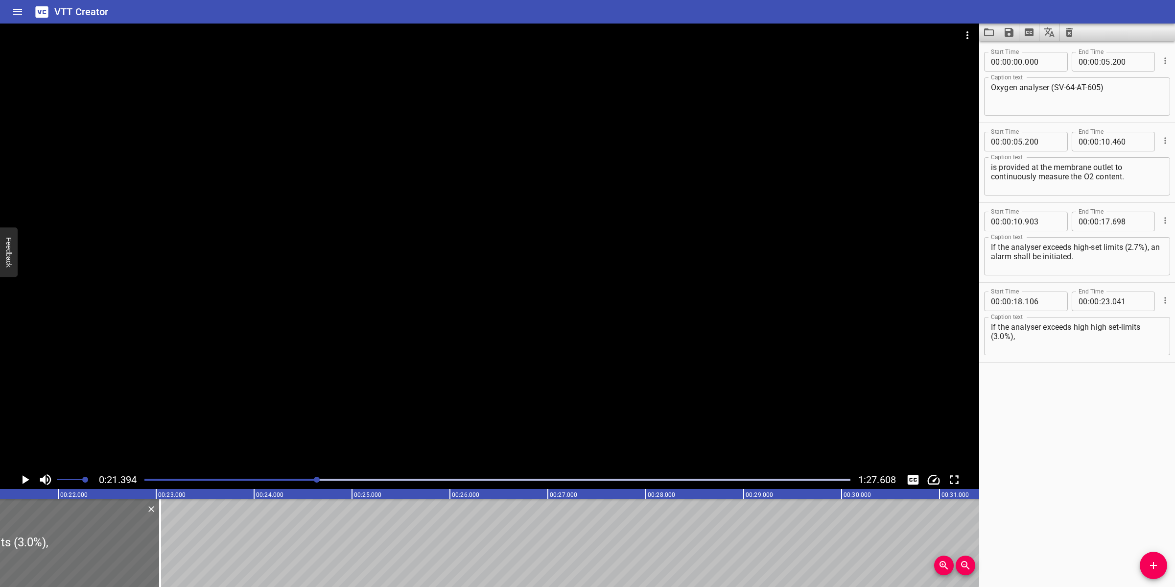
drag, startPoint x: 354, startPoint y: 436, endPoint x: 381, endPoint y: 425, distance: 29.6
click at [355, 436] on div at bounding box center [489, 247] width 979 height 447
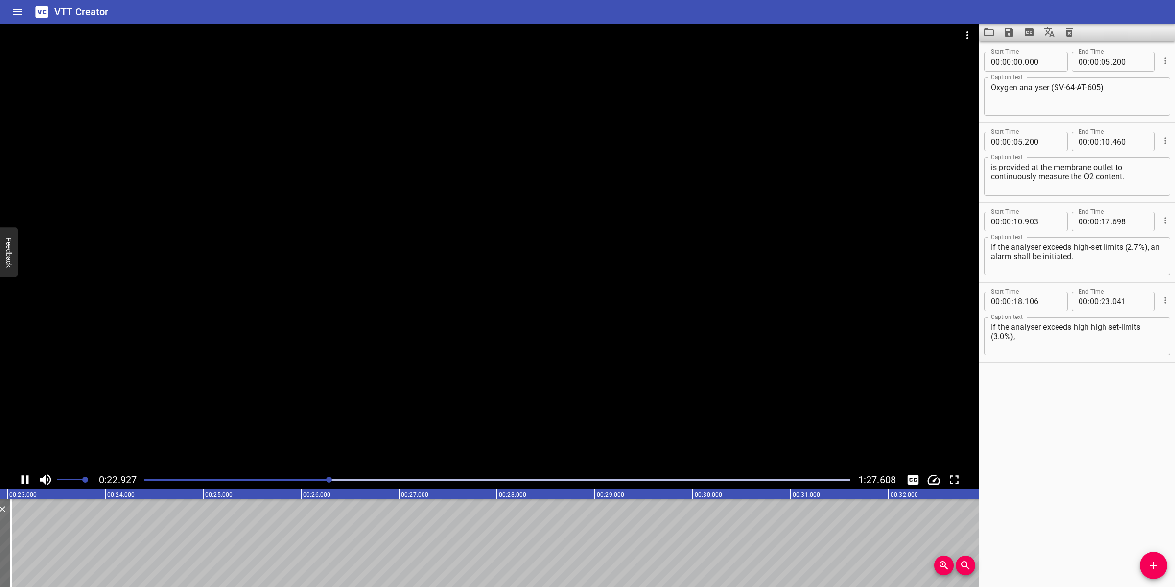
click at [548, 398] on div at bounding box center [489, 247] width 979 height 447
click at [1144, 566] on span "Add Cue" at bounding box center [1153, 565] width 27 height 12
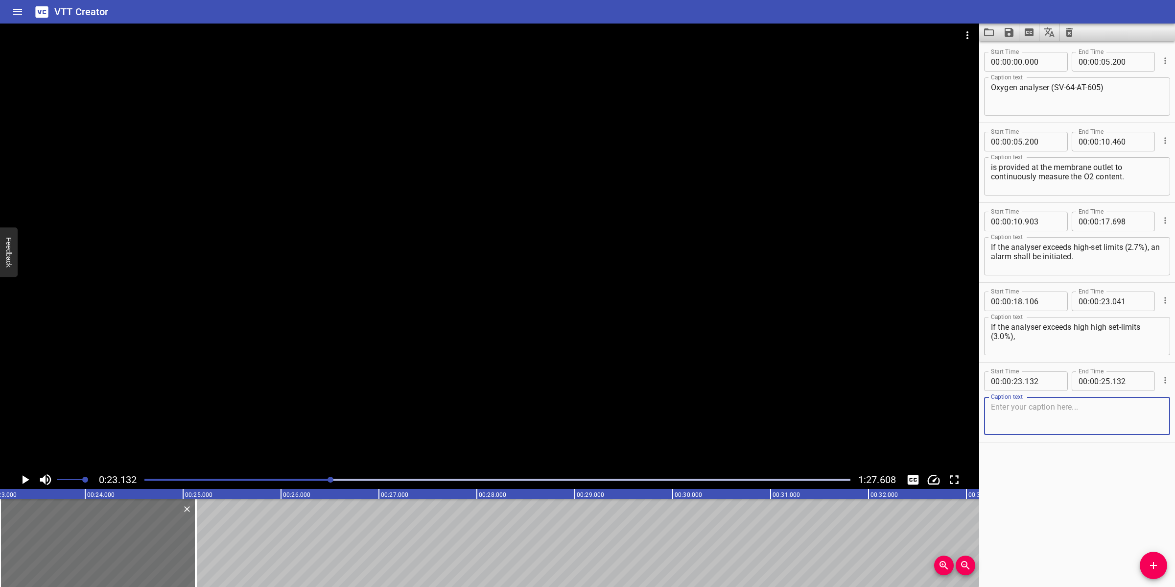
click at [1053, 415] on textarea at bounding box center [1077, 416] width 172 height 28
click at [1111, 417] on textarea at bounding box center [1077, 416] width 172 height 28
paste textarea "off spec alarm will be initiated & off-spec nitrogen shall be vented to atmosph…"
click at [1103, 407] on textarea "off spec alarm will be initiated & off-spec nitrogen shall be vented to atmosph…" at bounding box center [1077, 416] width 172 height 28
click at [1100, 412] on textarea "off spec alarm will be initiated & off-spec nitrogen shall be vented to atmosph…" at bounding box center [1077, 416] width 172 height 28
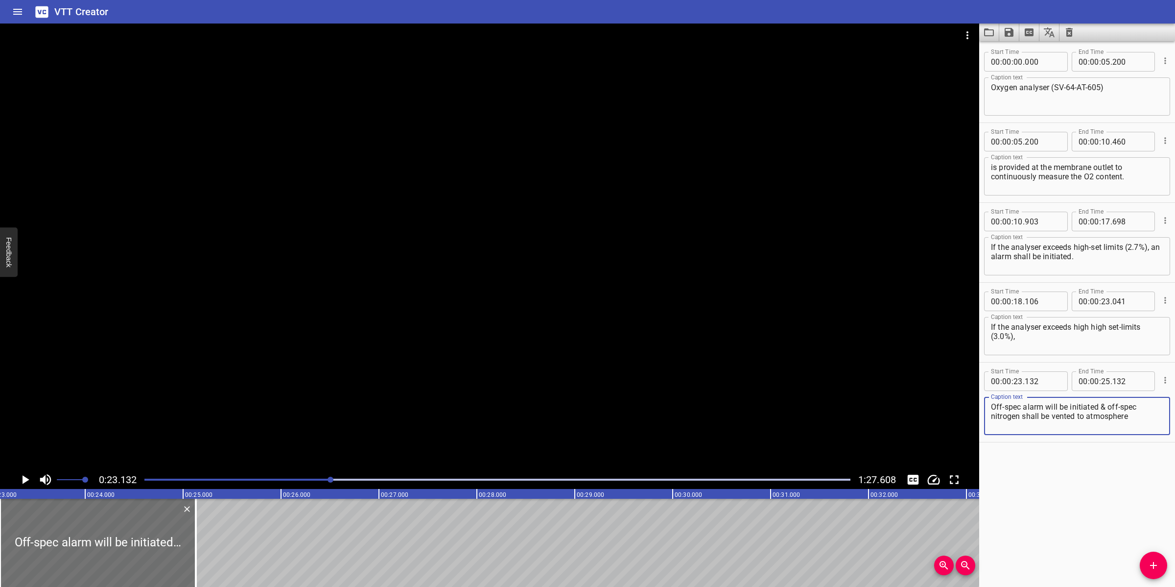
click at [994, 405] on textarea "Off-spec alarm will be initiated & off-spec nitrogen shall be vented to atmosph…" at bounding box center [1077, 416] width 172 height 28
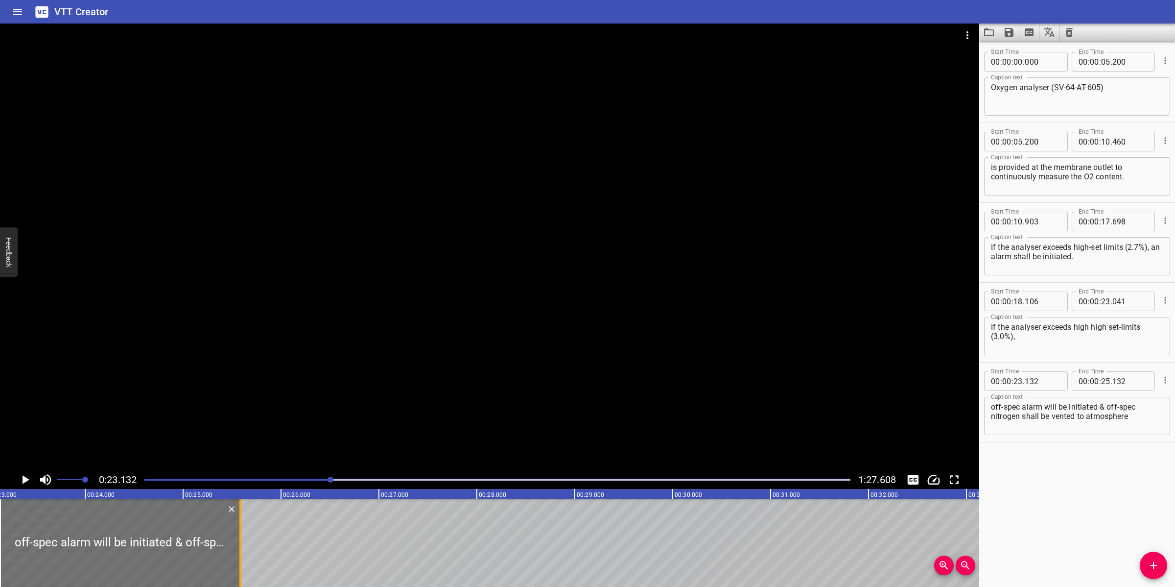
drag, startPoint x: 198, startPoint y: 520, endPoint x: 243, endPoint y: 513, distance: 45.2
click at [243, 513] on div at bounding box center [241, 542] width 10 height 88
click at [362, 425] on div at bounding box center [489, 247] width 979 height 447
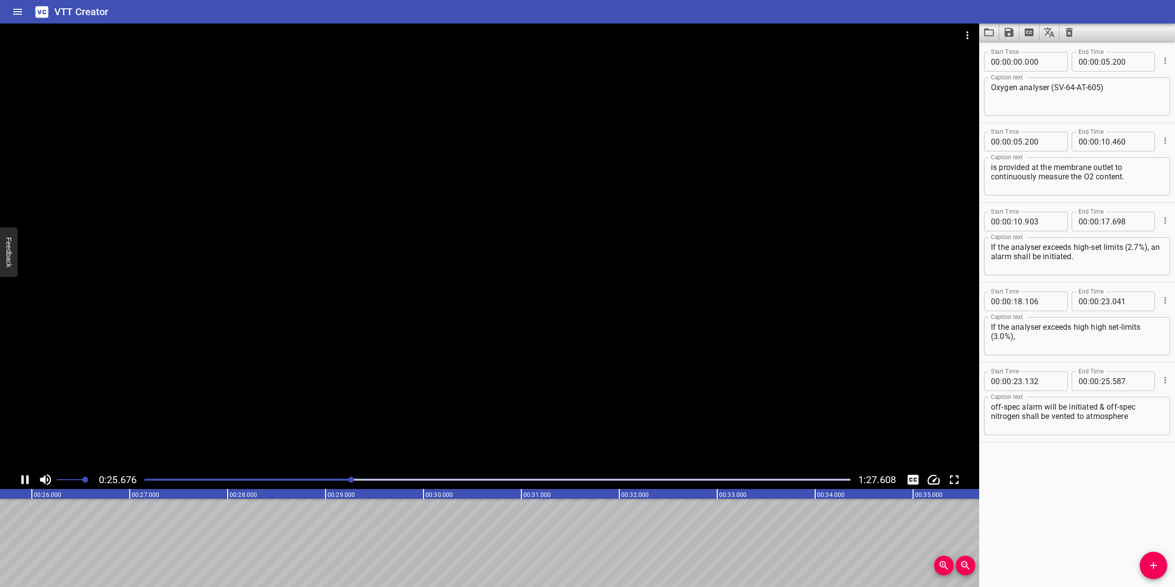
drag, startPoint x: 385, startPoint y: 415, endPoint x: 389, endPoint y: 429, distance: 15.3
click at [387, 414] on div at bounding box center [489, 247] width 979 height 447
click at [327, 485] on div at bounding box center [498, 479] width 718 height 14
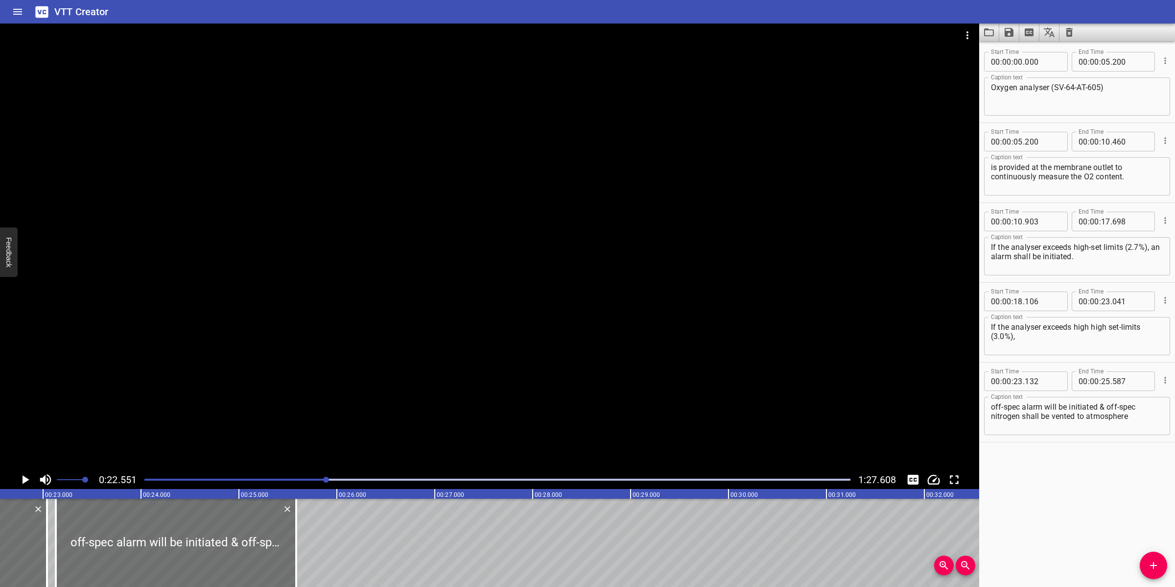
scroll to position [0, 2208]
click at [453, 353] on div at bounding box center [489, 247] width 979 height 447
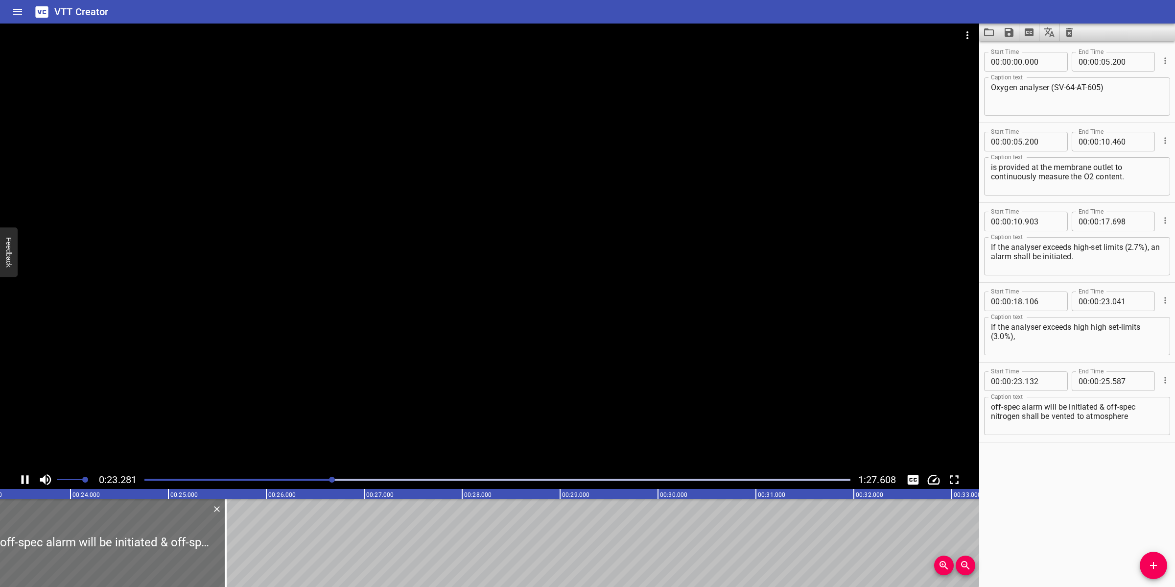
click at [519, 346] on div at bounding box center [489, 247] width 979 height 447
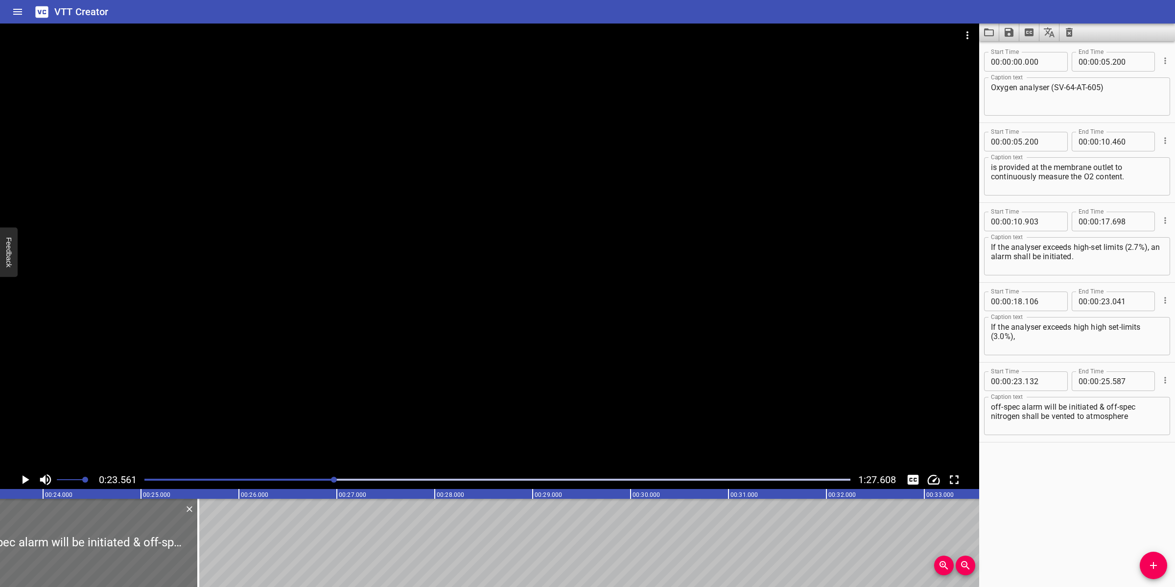
click at [512, 405] on div at bounding box center [489, 247] width 979 height 447
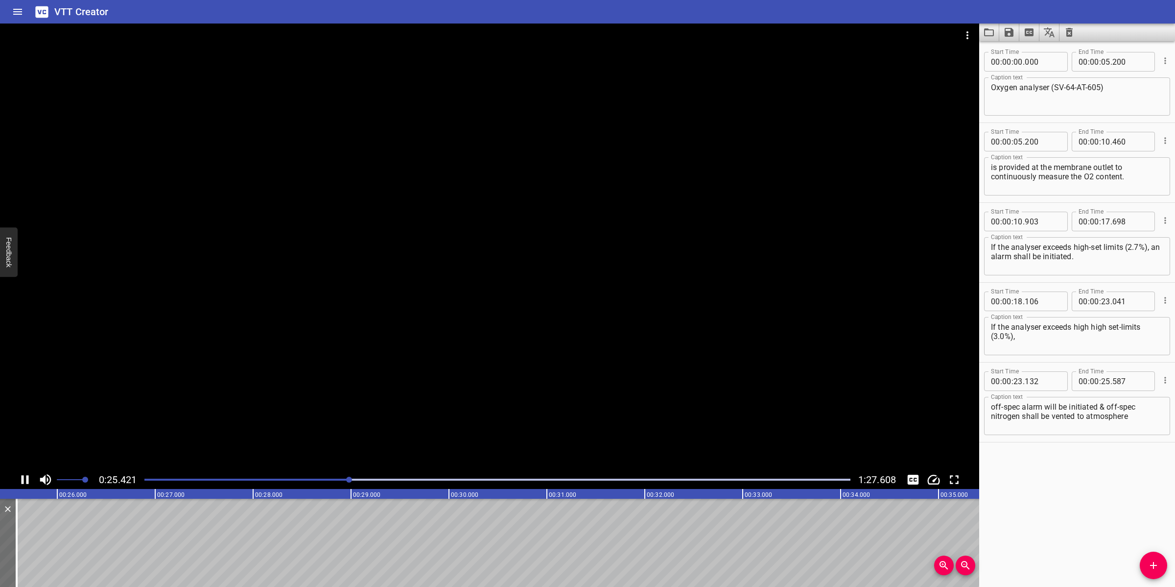
click at [434, 434] on div at bounding box center [489, 247] width 979 height 447
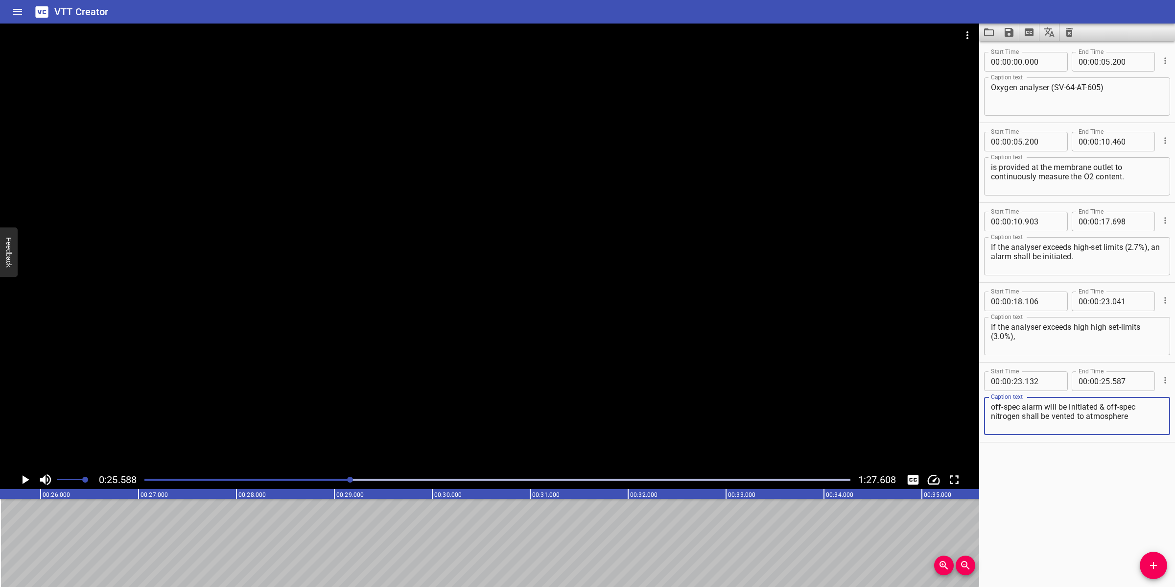
drag, startPoint x: 1098, startPoint y: 406, endPoint x: 1153, endPoint y: 415, distance: 55.5
click at [1154, 417] on textarea "off-spec alarm will be initiated & off-spec nitrogen shall be vented to atmosph…" at bounding box center [1077, 416] width 172 height 28
click at [1101, 384] on input "number" at bounding box center [1105, 381] width 9 height 20
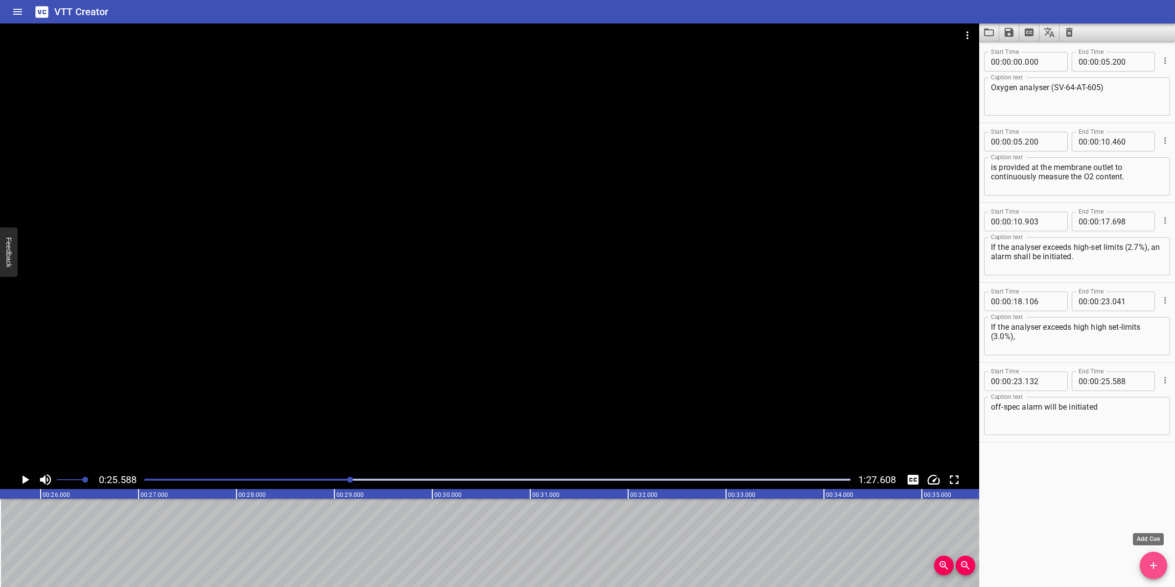
click at [1143, 561] on span "Add Cue" at bounding box center [1153, 565] width 27 height 12
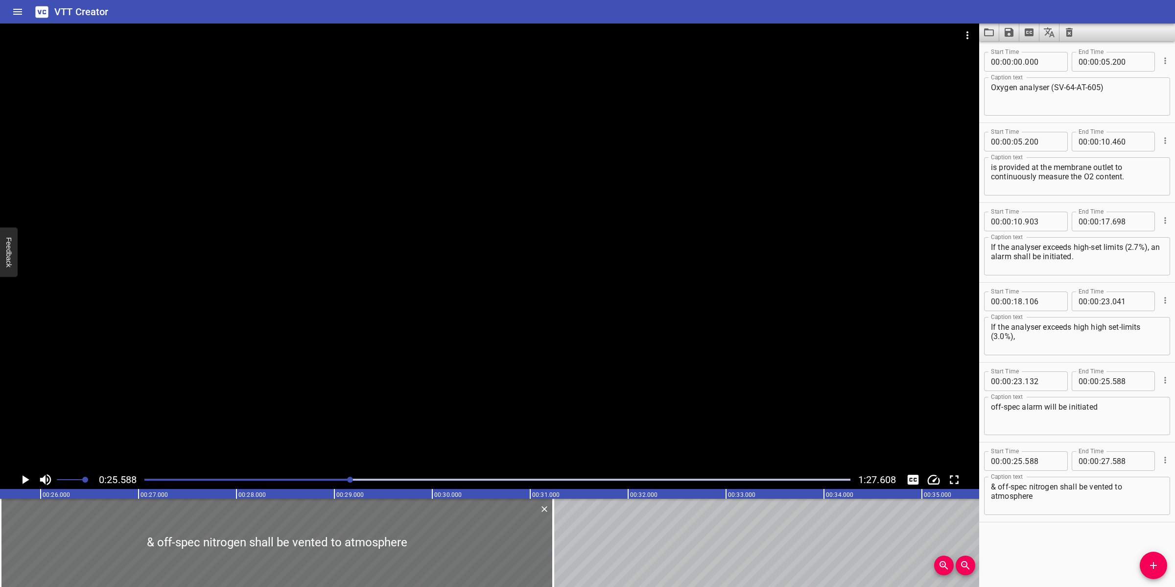
drag, startPoint x: 200, startPoint y: 533, endPoint x: 562, endPoint y: 530, distance: 361.8
click at [557, 519] on div at bounding box center [553, 542] width 10 height 88
drag, startPoint x: 1000, startPoint y: 485, endPoint x: 975, endPoint y: 482, distance: 25.1
click at [976, 482] on main "0:25.588 1:27.608 00:00.000 00:01.000 00:02.000 00:03.000 00:04.000 00:05.000 0…" at bounding box center [587, 305] width 1175 height 563
click at [468, 405] on div at bounding box center [489, 247] width 979 height 447
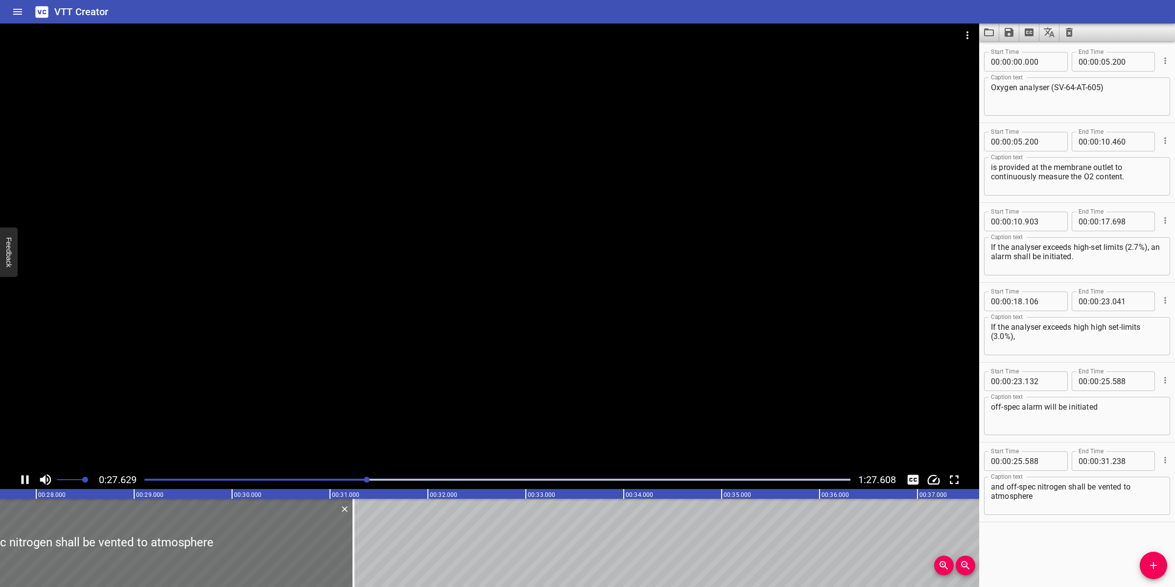
click at [1056, 501] on textarea "and off-spec nitrogen shall be vented to atmosphere" at bounding box center [1077, 496] width 172 height 28
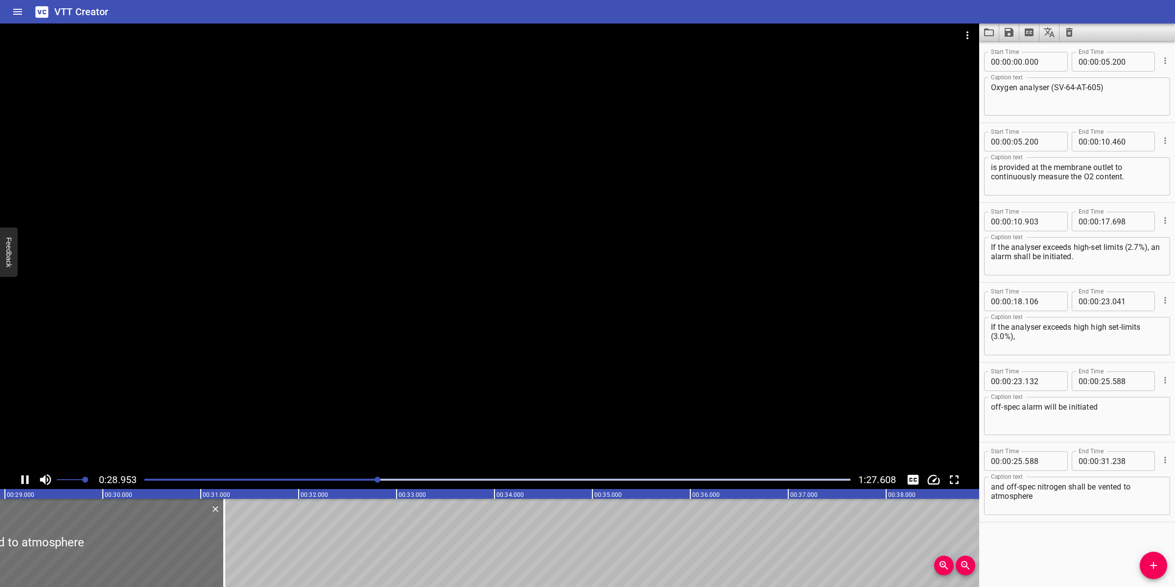
click at [485, 316] on div at bounding box center [489, 247] width 979 height 447
click at [341, 480] on div "Play progress" at bounding box center [26, 479] width 706 height 2
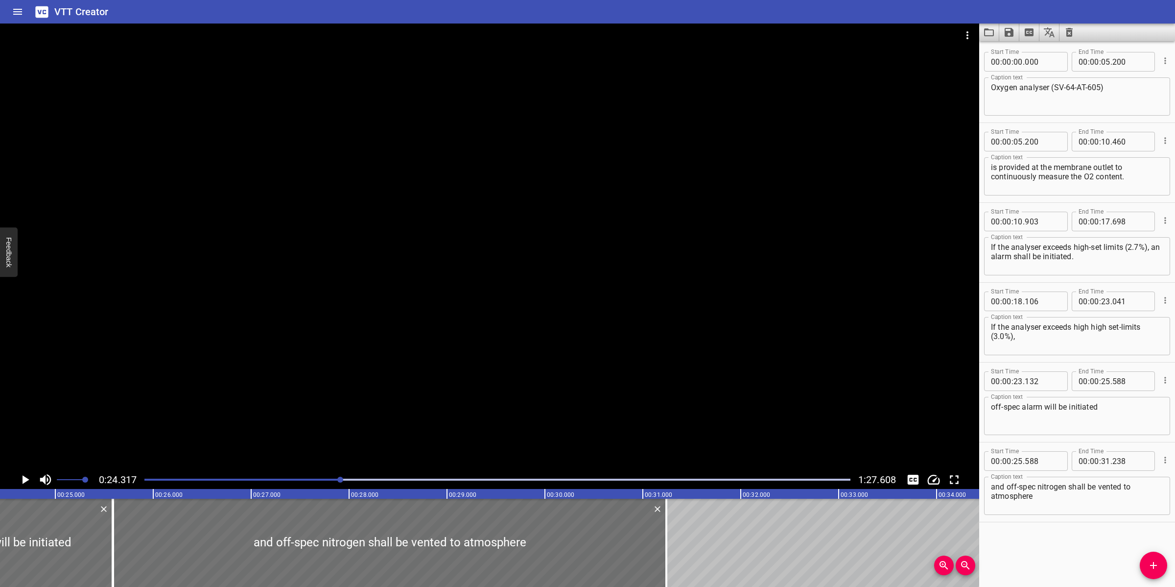
click at [358, 367] on div at bounding box center [489, 247] width 979 height 447
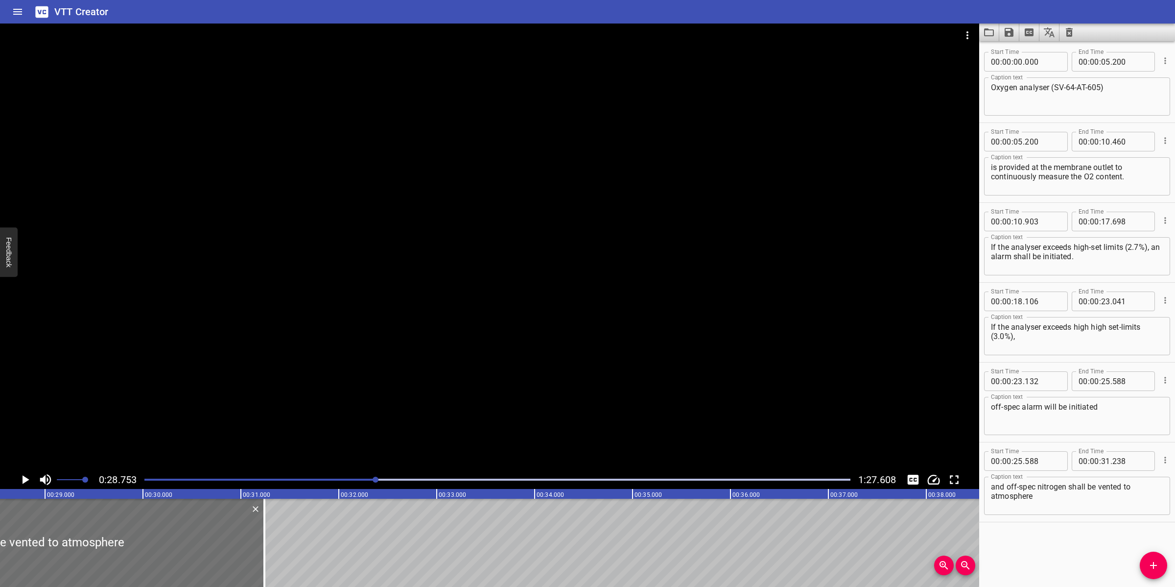
scroll to position [0, 2815]
click at [1099, 461] on span ":" at bounding box center [1100, 461] width 2 height 20
click at [1101, 461] on input "number" at bounding box center [1105, 461] width 9 height 20
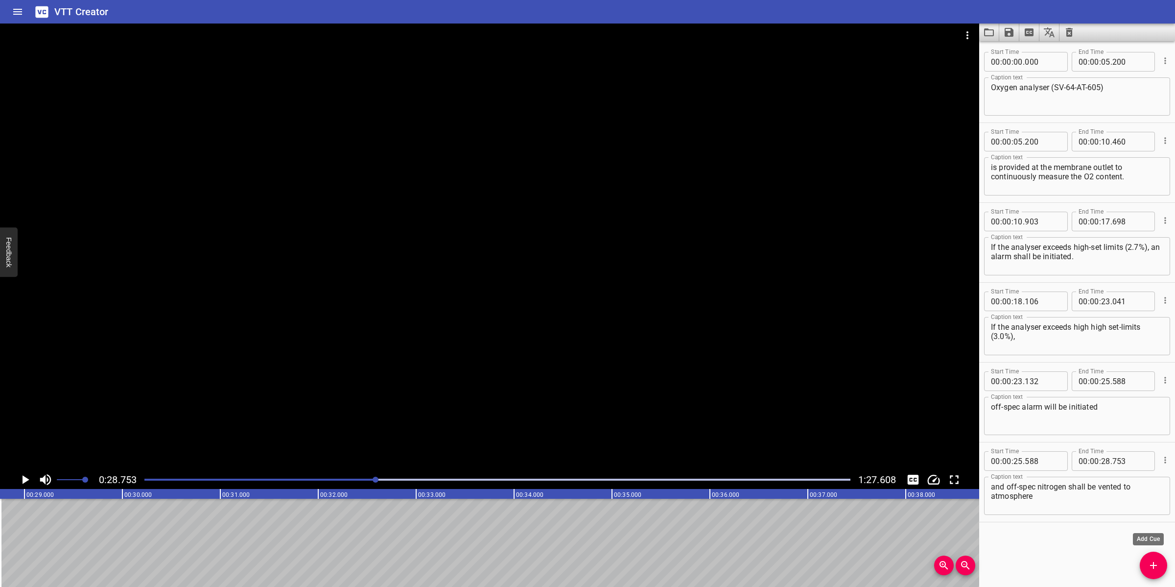
click at [1151, 564] on icon "Add Cue" at bounding box center [1154, 565] width 12 height 12
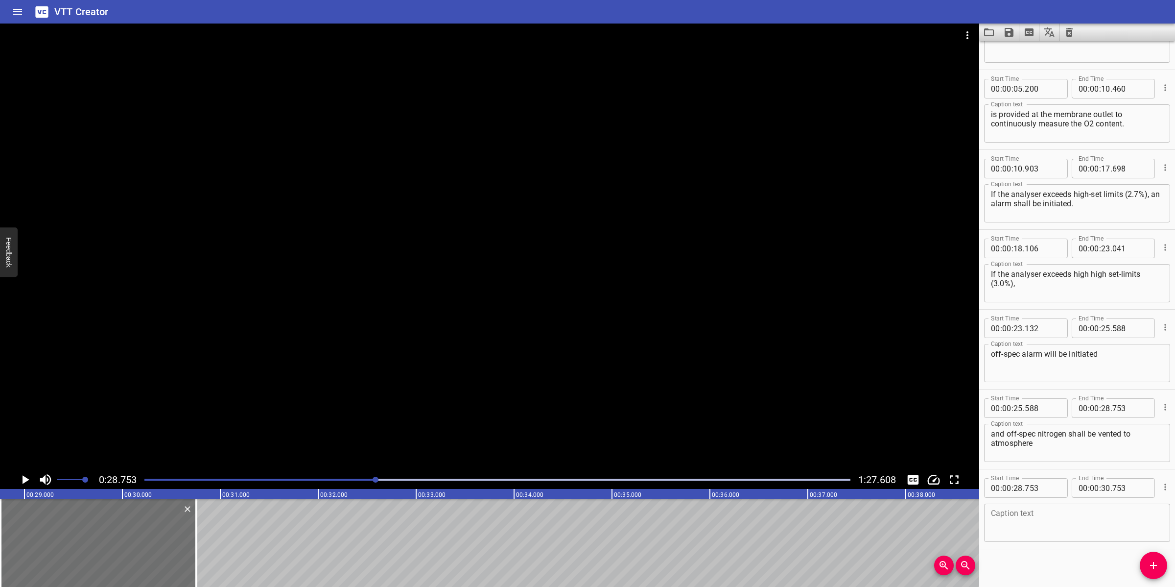
scroll to position [58, 0]
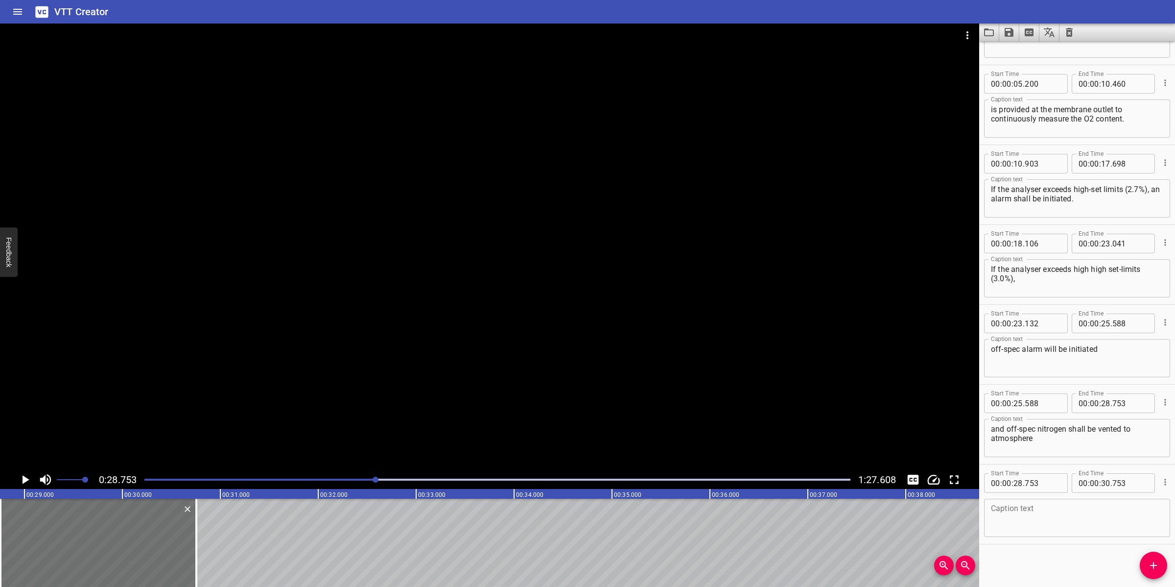
drag, startPoint x: 1048, startPoint y: 515, endPoint x: 1042, endPoint y: 512, distance: 6.6
click at [1045, 514] on textarea at bounding box center [1077, 518] width 172 height 28
paste textarea "by the off-spec actuator valve (SV-64-XV-603)"
click at [1051, 510] on textarea "by the off-spec actuator valve (SV-64-XV-603)" at bounding box center [1077, 518] width 172 height 28
drag, startPoint x: 197, startPoint y: 534, endPoint x: 228, endPoint y: 526, distance: 31.2
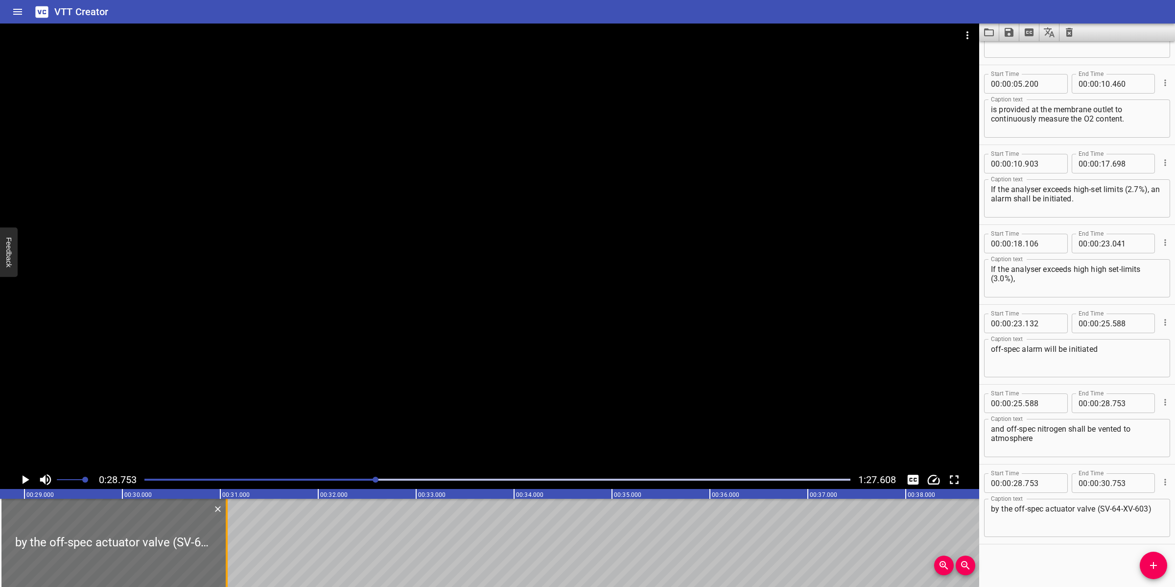
click at [228, 527] on div at bounding box center [227, 542] width 2 height 88
click at [387, 399] on div at bounding box center [489, 247] width 979 height 447
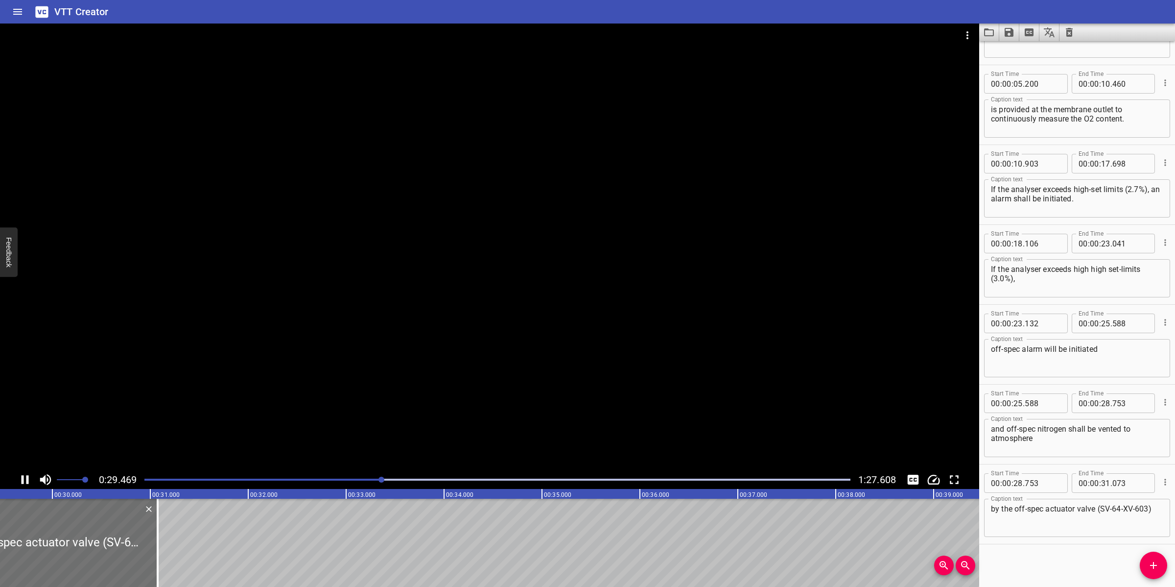
click at [373, 399] on div at bounding box center [489, 247] width 979 height 447
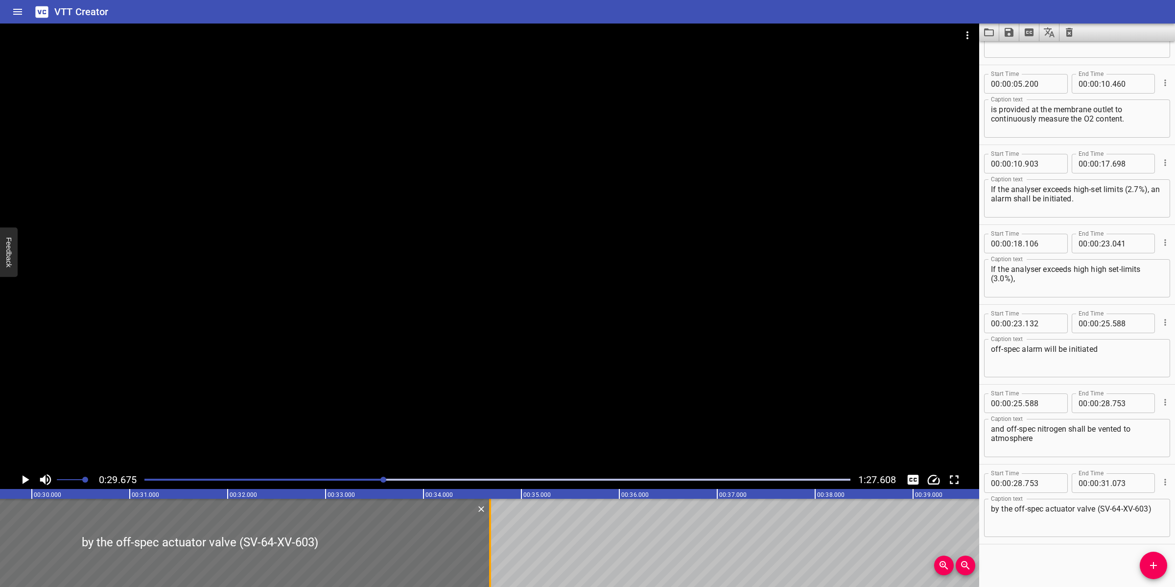
drag, startPoint x: 270, startPoint y: 525, endPoint x: 485, endPoint y: 522, distance: 215.5
click at [488, 519] on div at bounding box center [490, 542] width 10 height 88
click at [1156, 508] on div "by the off-spec actuator valve (SV-64-XV-603) Caption text" at bounding box center [1077, 517] width 186 height 38
click at [1081, 526] on textarea "by the off-spec actuator valve (SV-64-XV-603)" at bounding box center [1077, 518] width 172 height 28
click at [664, 297] on div at bounding box center [489, 247] width 979 height 447
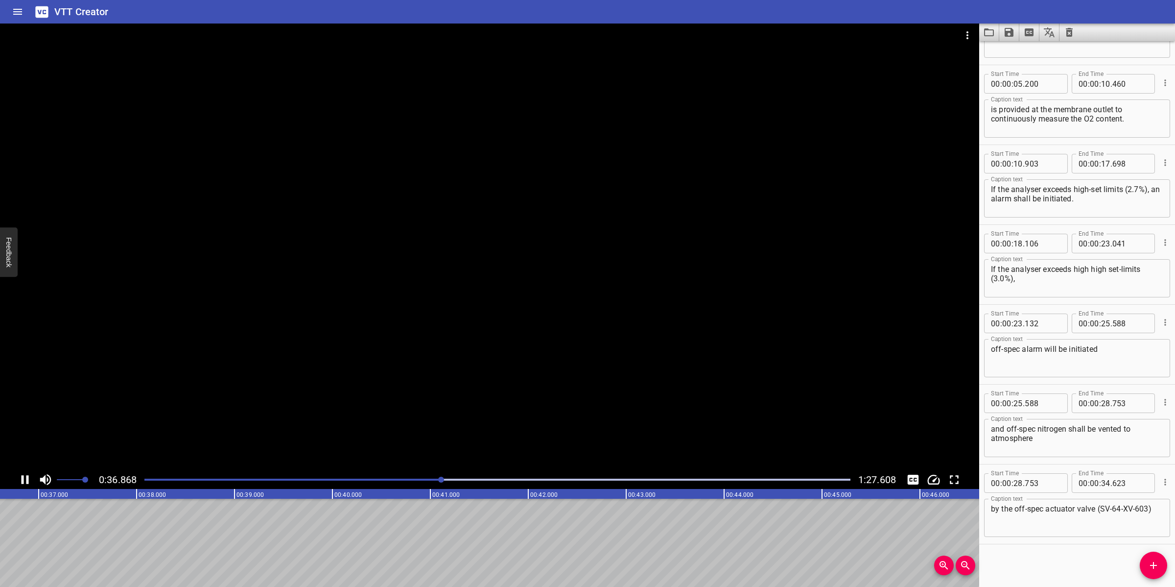
click at [405, 473] on div at bounding box center [498, 479] width 718 height 14
click at [516, 388] on div at bounding box center [489, 247] width 979 height 447
click at [1157, 562] on icon "Add Cue" at bounding box center [1154, 565] width 12 height 12
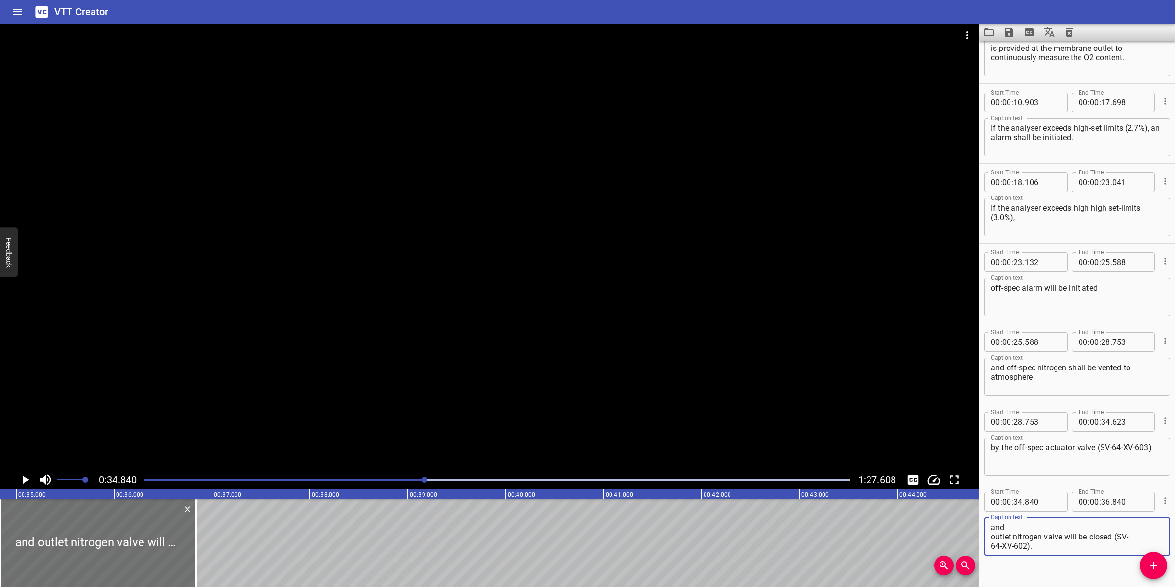
scroll to position [124, 0]
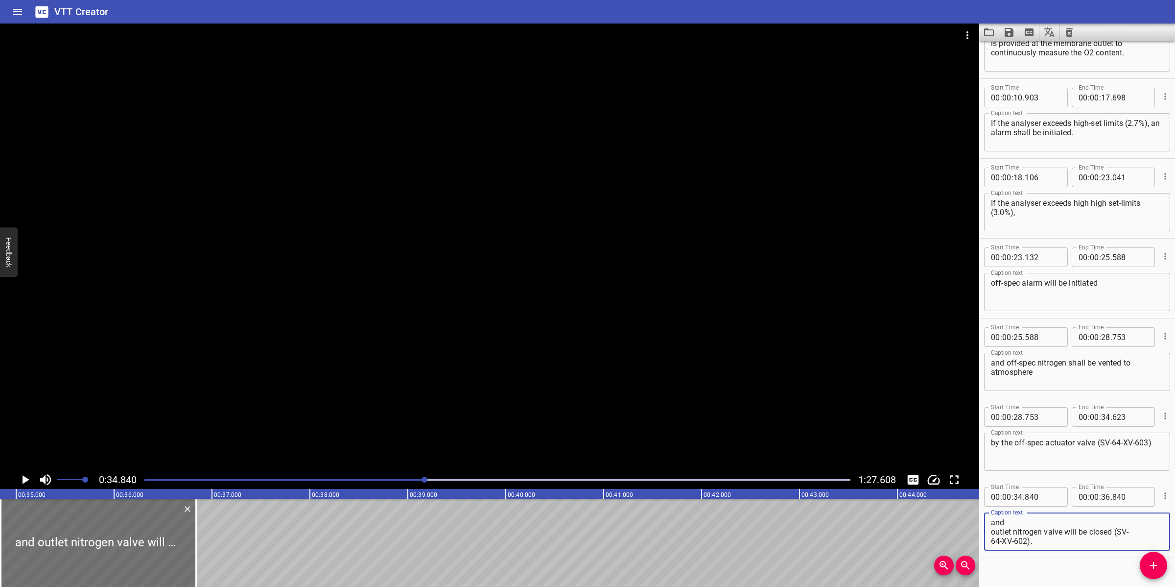
click at [1016, 522] on textarea "and outlet nitrogen valve will be closed (SV- 64-XV-602). ​" at bounding box center [1077, 532] width 172 height 28
click at [1056, 530] on textarea "and outlet nitrogen valve will be closed (SV- 64-XV-602). ​" at bounding box center [1077, 532] width 172 height 28
click at [1154, 518] on div "and outlet nitrogen valve will be closed (SV- 64-XV-602). Caption text" at bounding box center [1077, 531] width 186 height 38
click at [1149, 521] on textarea "and outlet nitrogen valve will be closed (SV- 64-XV-602)." at bounding box center [1077, 532] width 172 height 28
drag, startPoint x: 1032, startPoint y: 535, endPoint x: 1039, endPoint y: 538, distance: 7.5
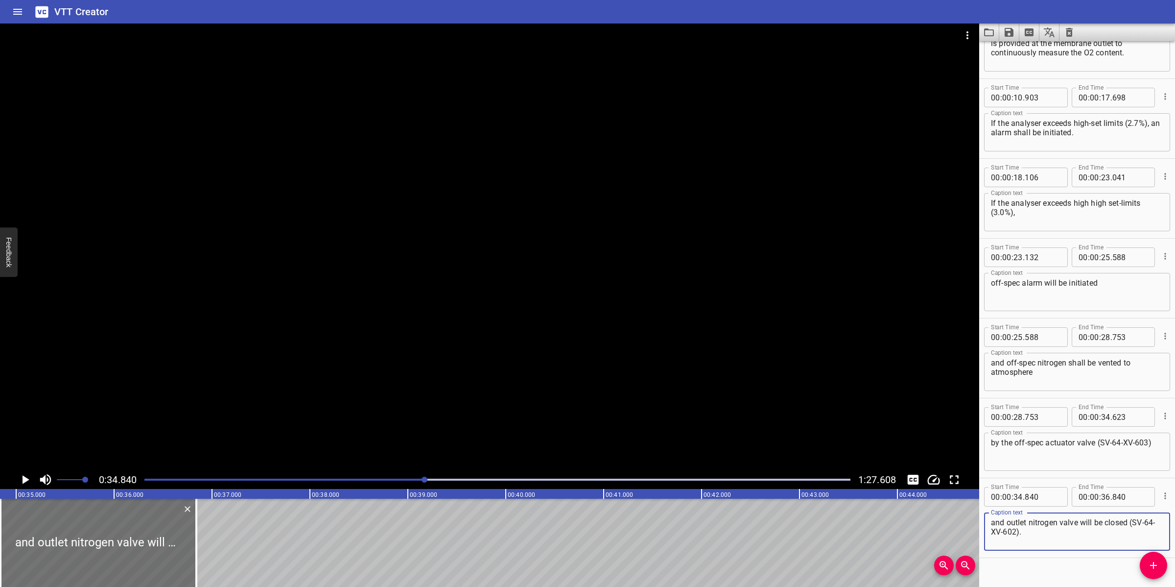
click at [1039, 538] on textarea "and outlet nitrogen valve will be closed (SV-64-XV-602)." at bounding box center [1077, 532] width 172 height 28
click at [1048, 535] on textarea "and outlet nitrogen valve will be closed (SV-64-XV-602)." at bounding box center [1077, 532] width 172 height 28
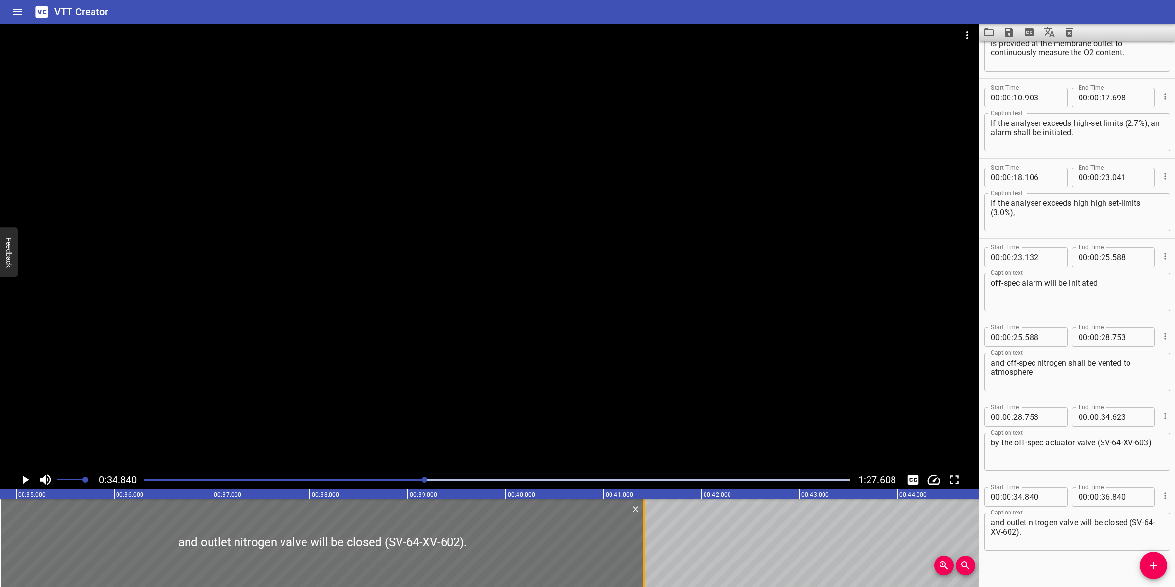
drag, startPoint x: 196, startPoint y: 532, endPoint x: 644, endPoint y: 556, distance: 448.7
click at [644, 556] on div at bounding box center [644, 542] width 2 height 88
click at [581, 417] on div at bounding box center [489, 247] width 979 height 447
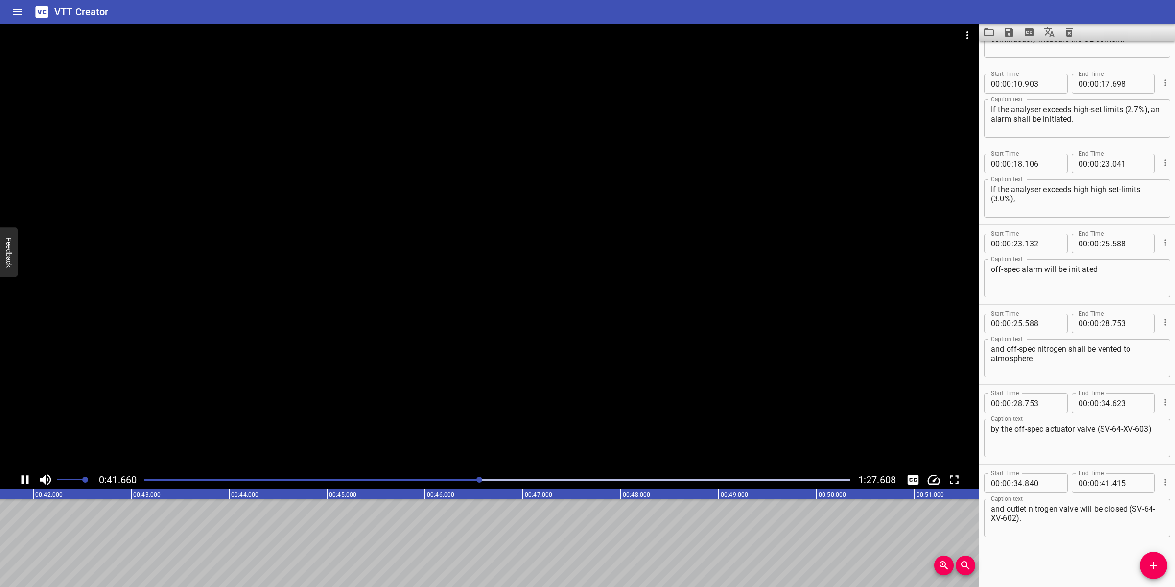
click at [517, 388] on div at bounding box center [489, 247] width 979 height 447
click at [1148, 567] on icon "Add Cue" at bounding box center [1154, 565] width 12 height 12
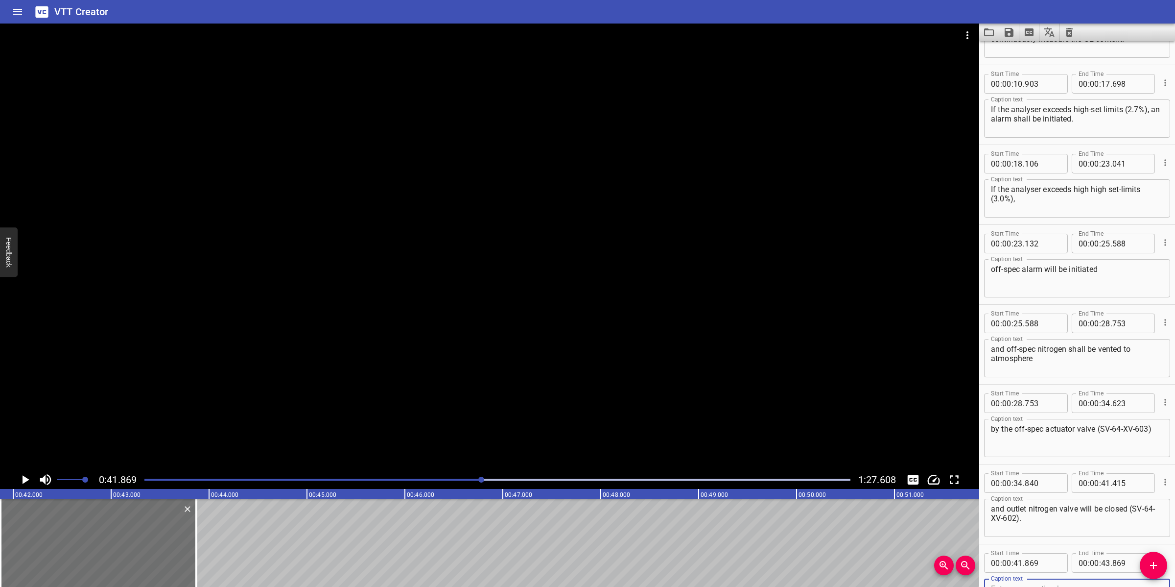
scroll to position [143, 0]
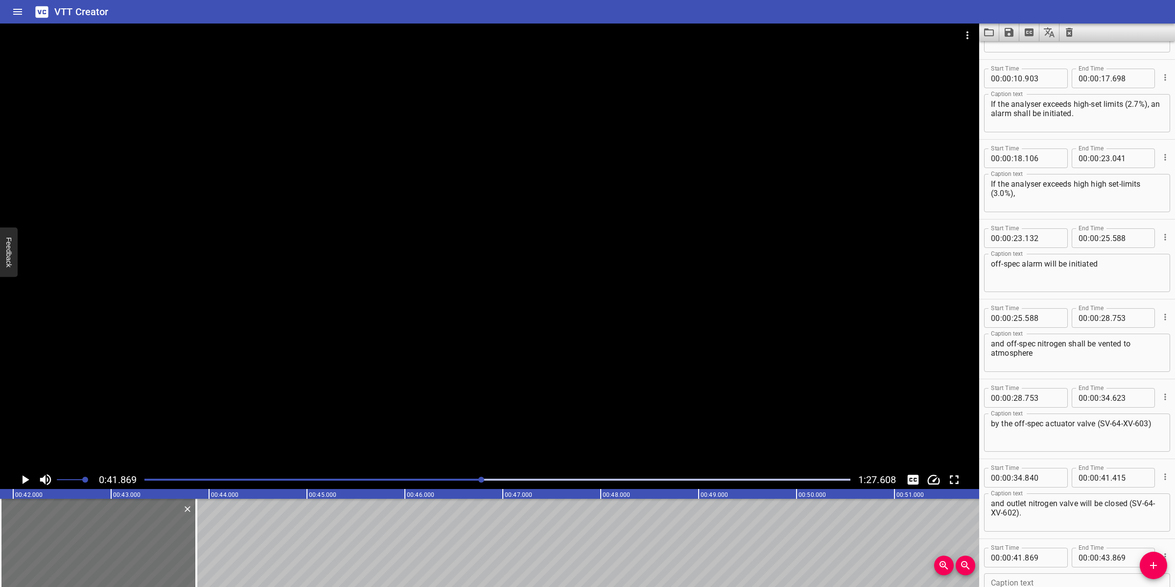
click at [409, 397] on div at bounding box center [489, 247] width 979 height 447
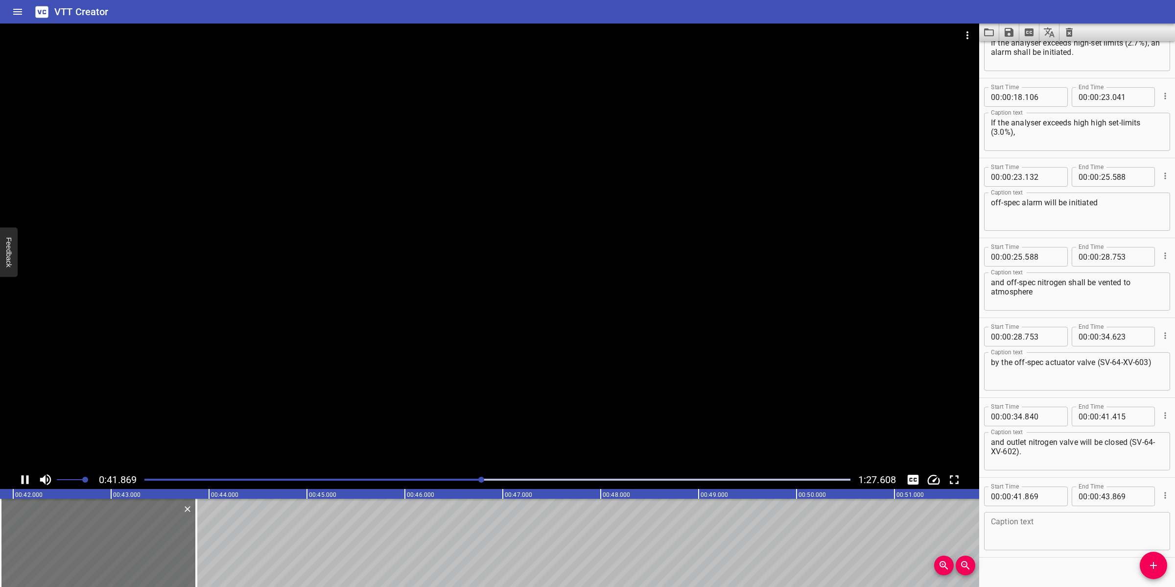
scroll to position [218, 0]
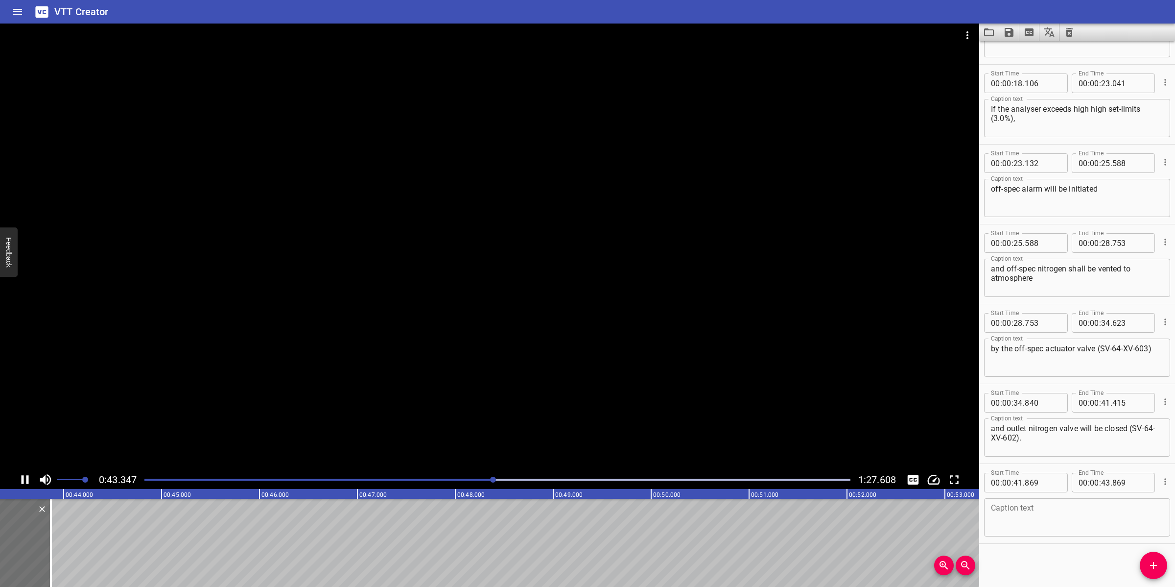
click at [437, 392] on div at bounding box center [489, 247] width 979 height 447
click at [1056, 520] on textarea at bounding box center [1077, 517] width 172 height 28
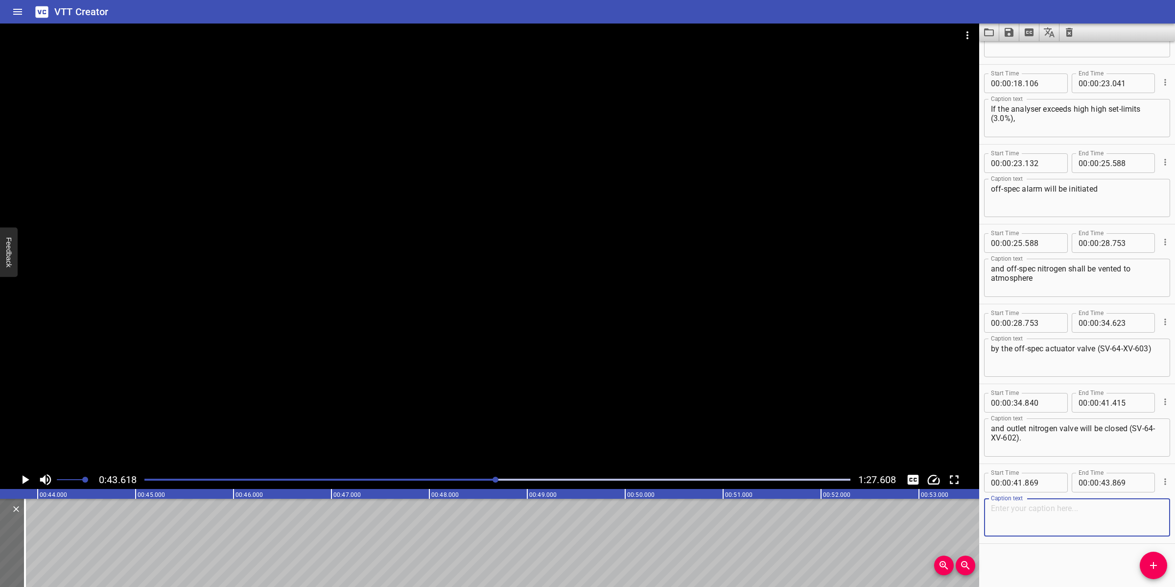
paste textarea "and outlet nitrogen valve will be closed (SV- 64-XV-602). ​"
click at [145, 476] on div at bounding box center [498, 479] width 718 height 14
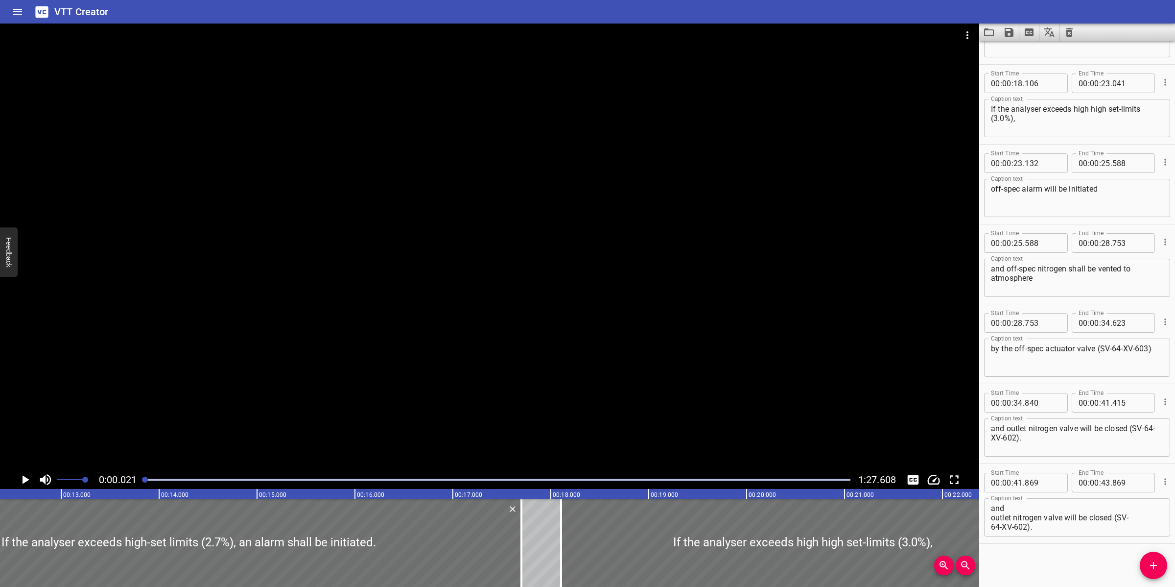
click at [677, 331] on div at bounding box center [489, 247] width 979 height 447
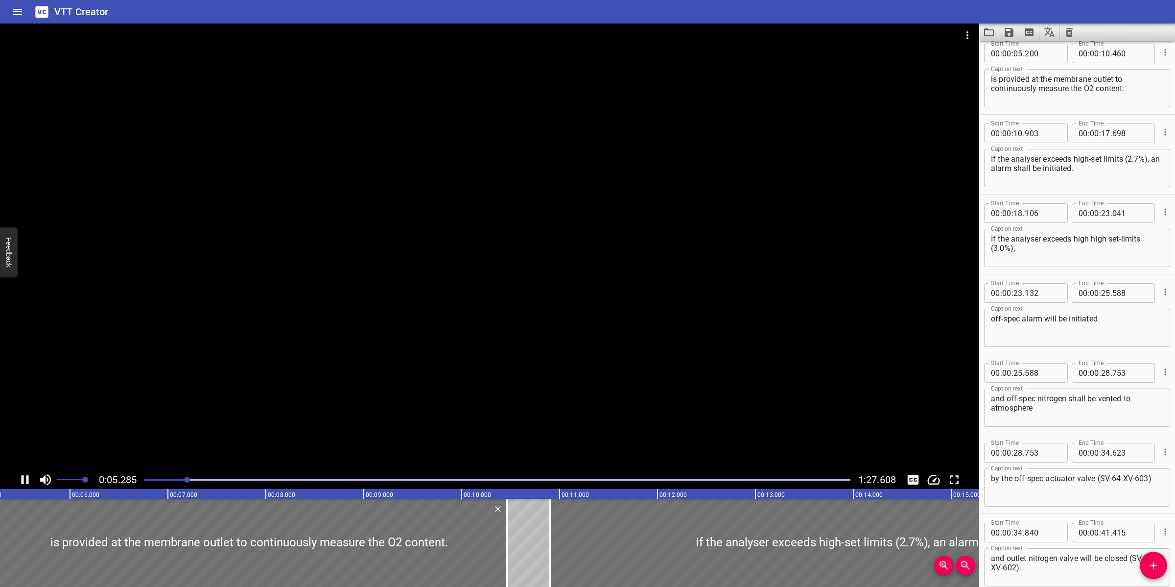
scroll to position [79, 0]
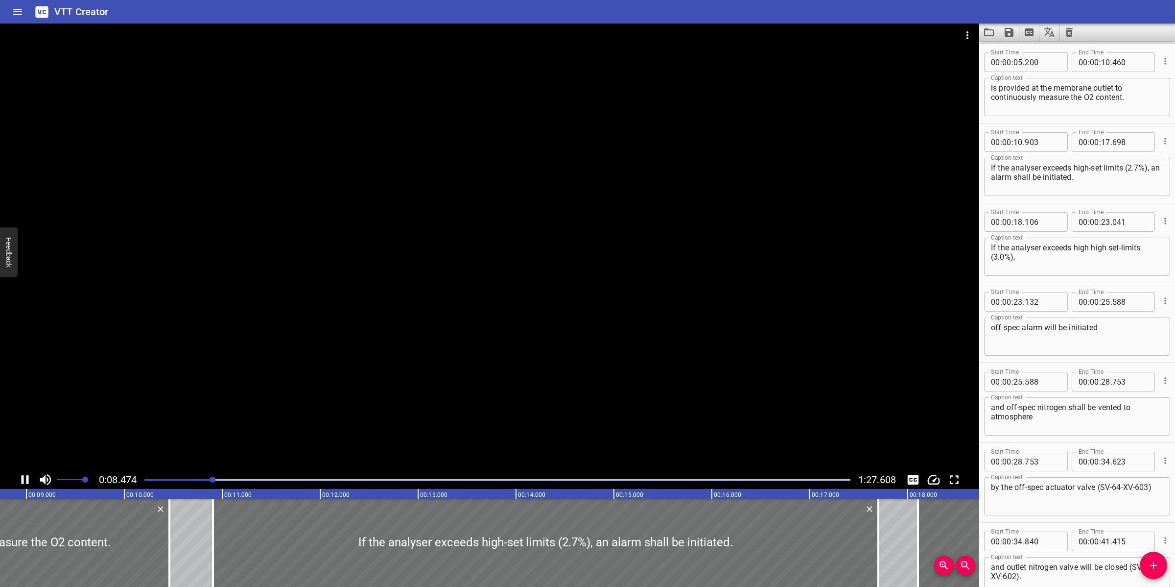
click at [312, 481] on div at bounding box center [498, 479] width 718 height 14
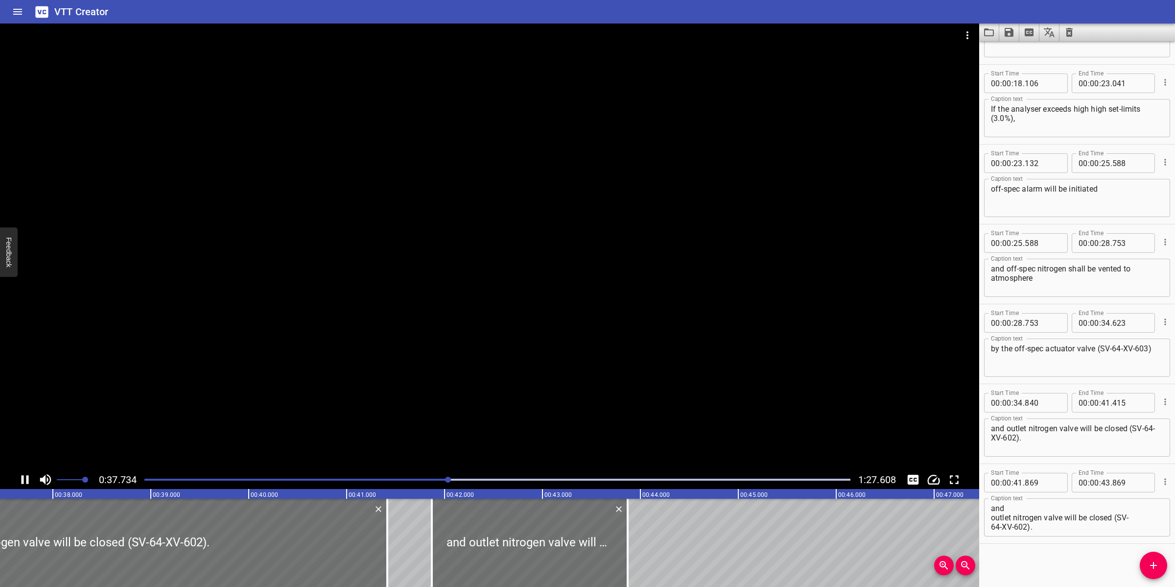
scroll to position [0, 3706]
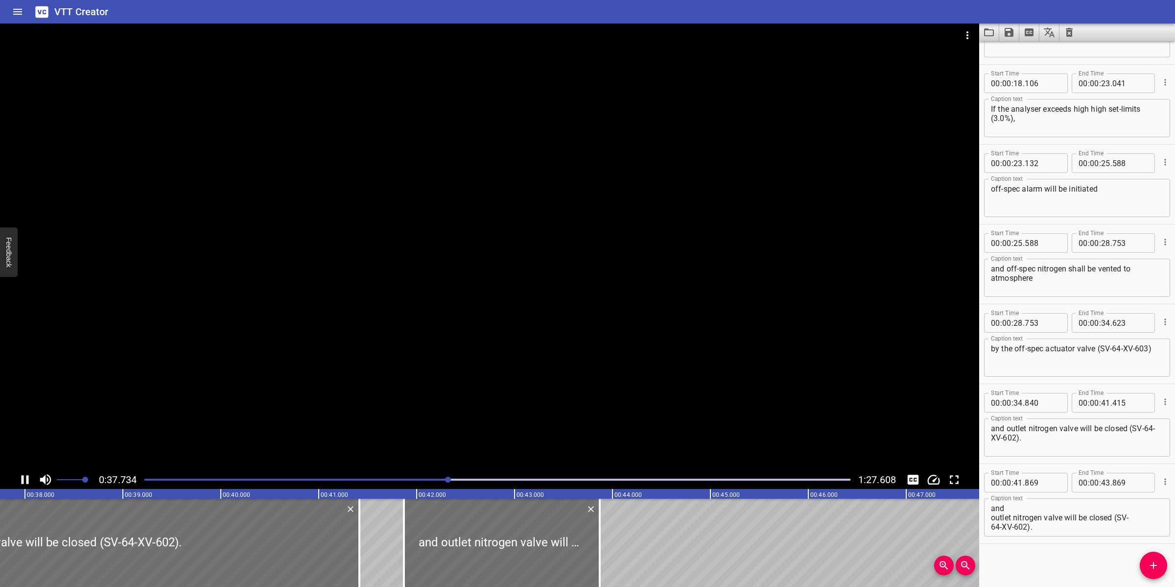
click at [366, 354] on div at bounding box center [489, 247] width 979 height 447
click at [601, 387] on div at bounding box center [489, 247] width 979 height 447
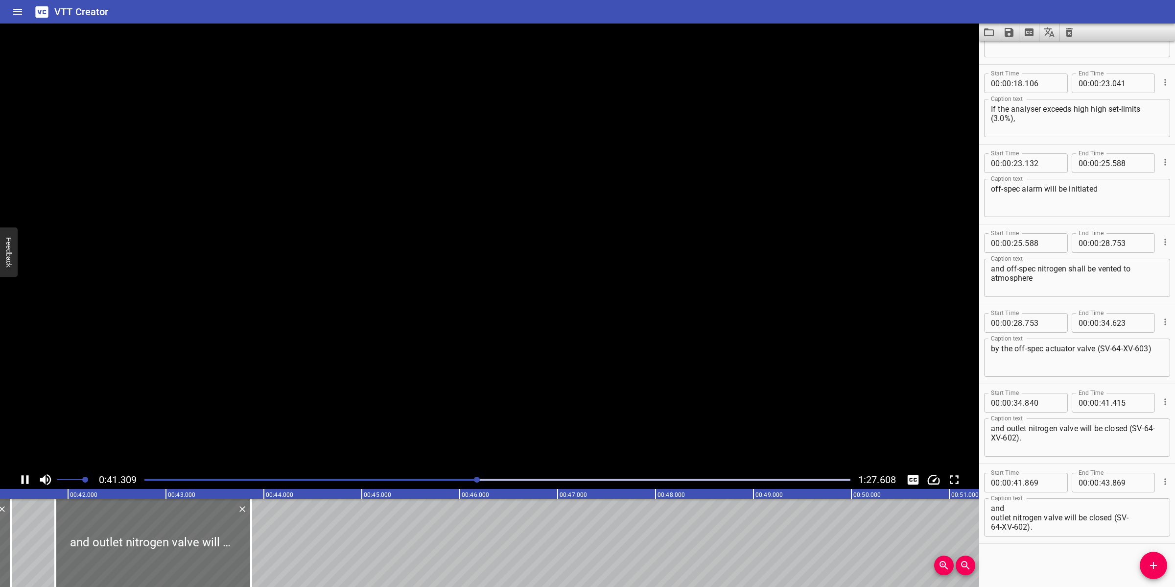
click at [595, 390] on video at bounding box center [489, 247] width 979 height 447
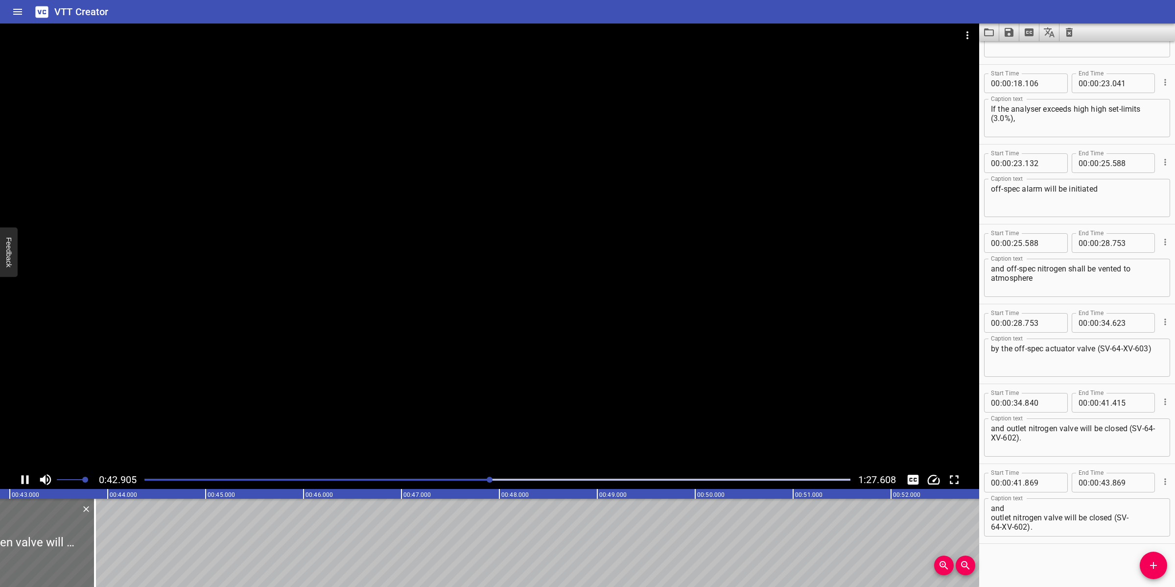
click at [594, 322] on div at bounding box center [489, 247] width 979 height 447
click at [1069, 524] on textarea "and outlet nitrogen valve will be closed (SV- 64-XV-602). ​" at bounding box center [1077, 517] width 172 height 28
paste textarea "When Oxygen analyzer (SV-64-AT- 605)"
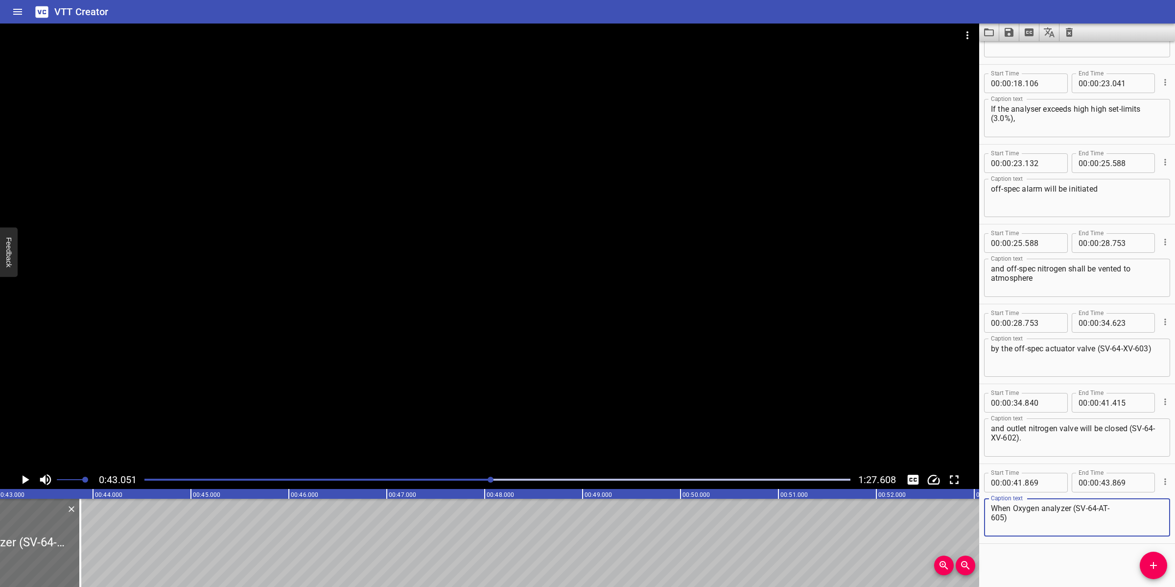
click at [1134, 508] on textarea "When Oxygen analyzer (SV-64-AT- 605)" at bounding box center [1077, 517] width 172 height 28
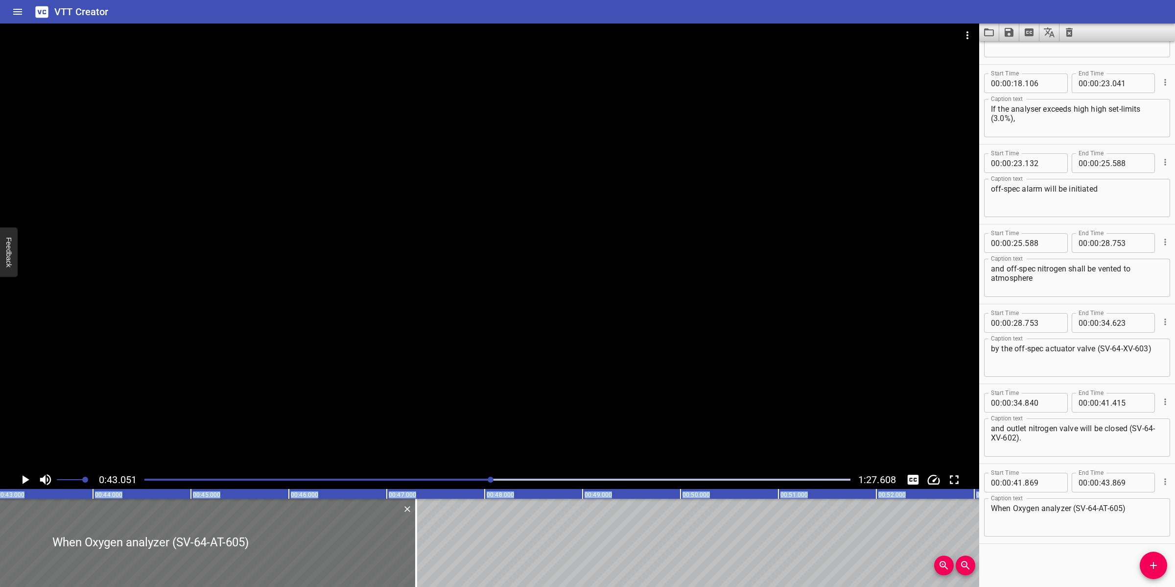
drag, startPoint x: 82, startPoint y: 518, endPoint x: 419, endPoint y: 498, distance: 337.9
click at [522, 415] on div at bounding box center [489, 247] width 979 height 447
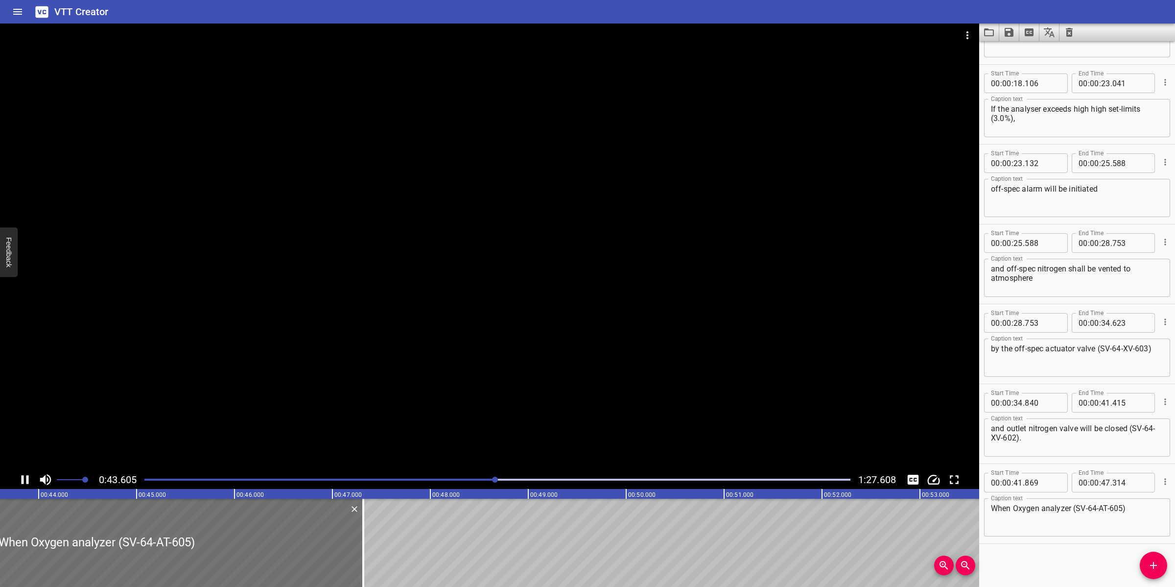
click at [623, 377] on div at bounding box center [489, 247] width 979 height 447
click at [1016, 505] on textarea "When Oxygen analyzer (SV-64-AT-605)" at bounding box center [1077, 517] width 172 height 28
click at [571, 356] on div at bounding box center [489, 247] width 979 height 447
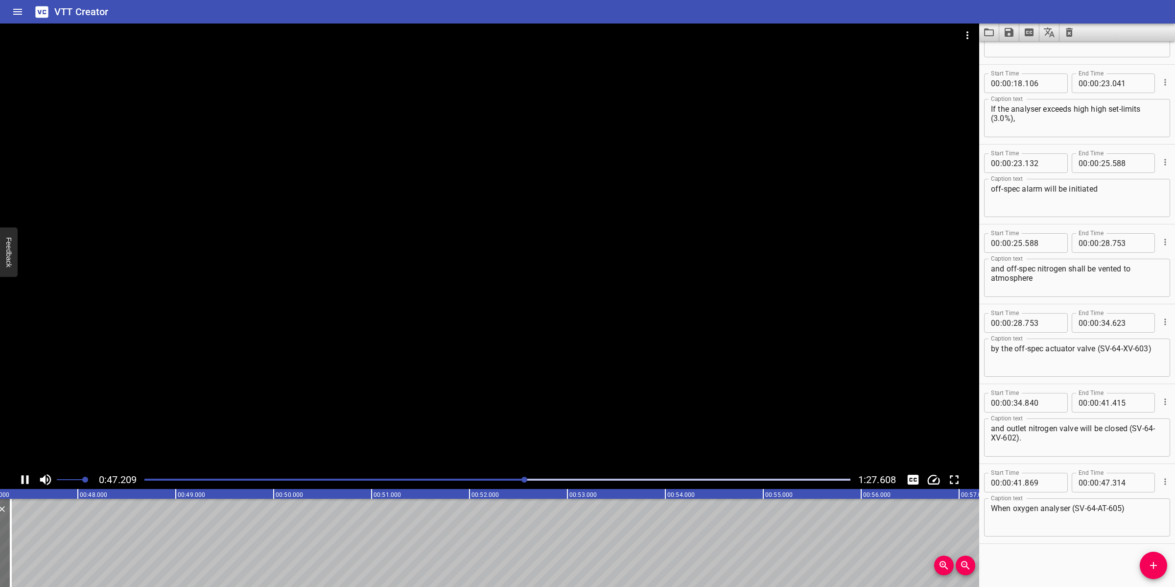
click at [467, 407] on div at bounding box center [489, 247] width 979 height 447
click at [1148, 566] on icon "Add Cue" at bounding box center [1154, 565] width 12 height 12
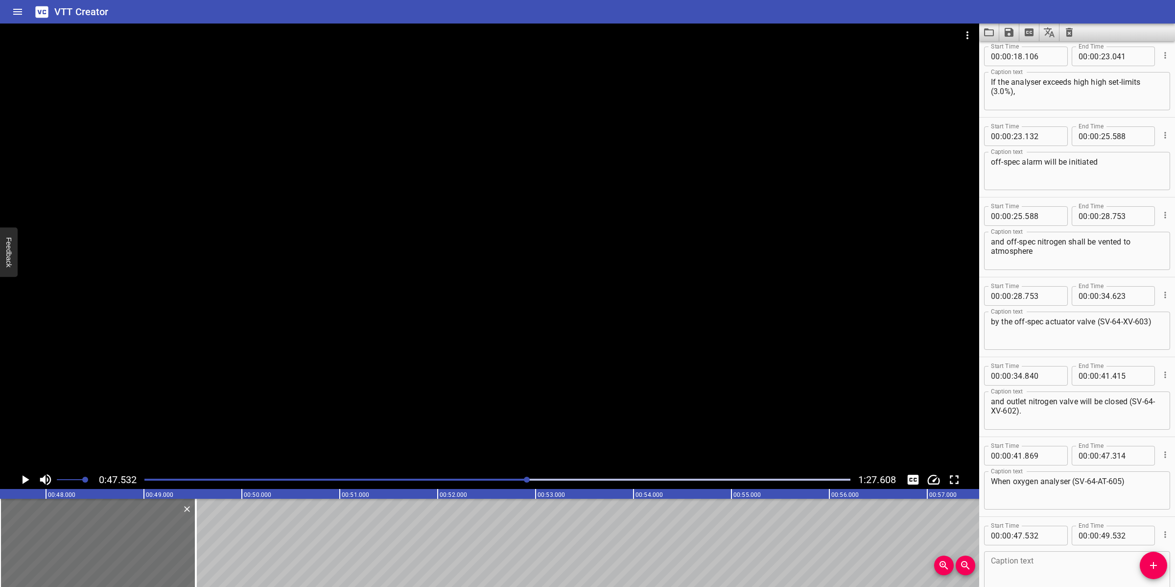
scroll to position [284, 0]
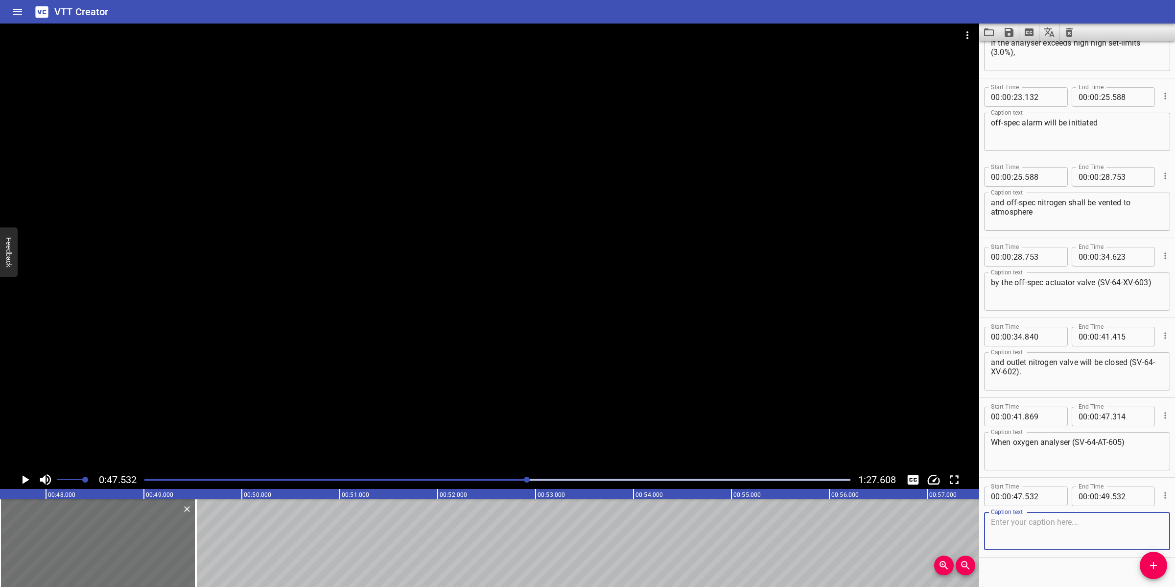
click at [1072, 527] on textarea at bounding box center [1077, 531] width 172 height 28
paste textarea "measures the O2 content less than (3.0%),"
click at [1110, 521] on textarea "measures the O2 content less than (3.0%)," at bounding box center [1077, 531] width 172 height 28
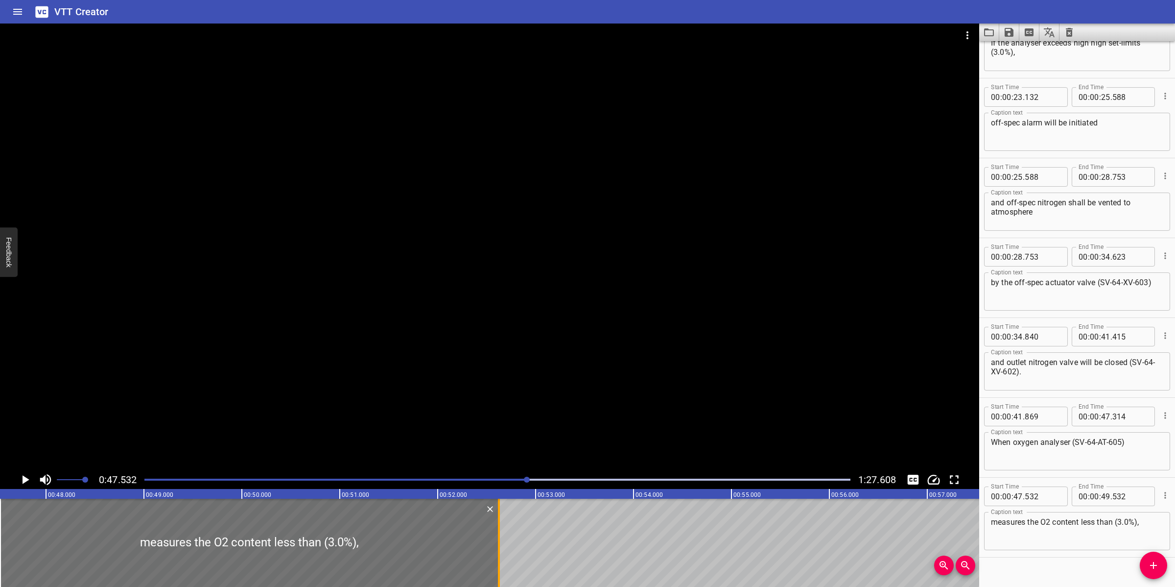
drag, startPoint x: 199, startPoint y: 529, endPoint x: 502, endPoint y: 527, distance: 303.1
click at [502, 527] on div at bounding box center [499, 542] width 10 height 88
click at [574, 390] on div at bounding box center [489, 247] width 979 height 447
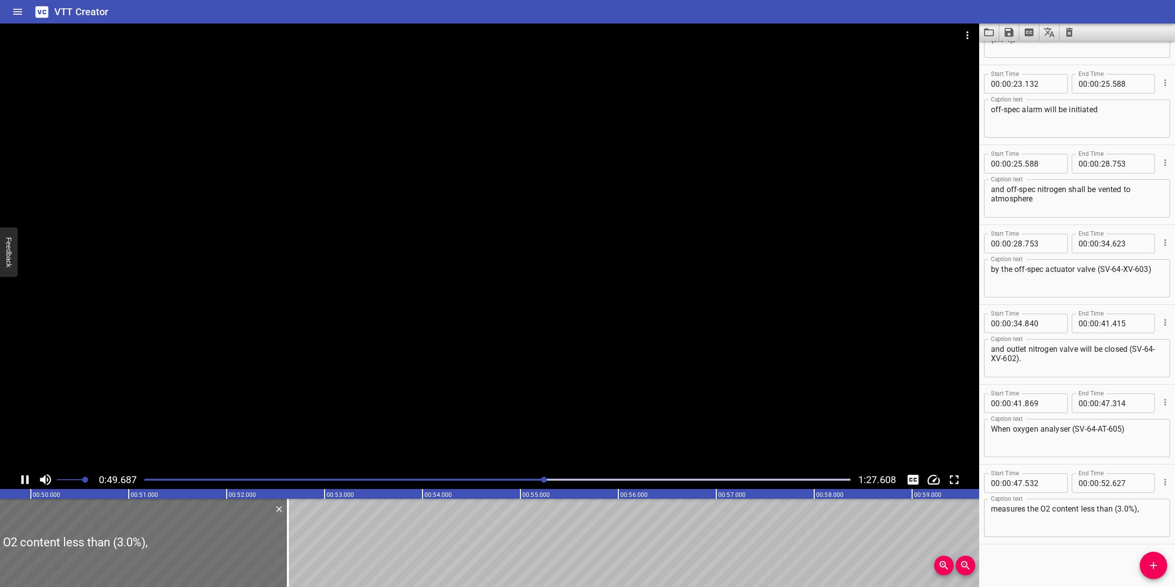
click at [480, 409] on div at bounding box center [489, 247] width 979 height 447
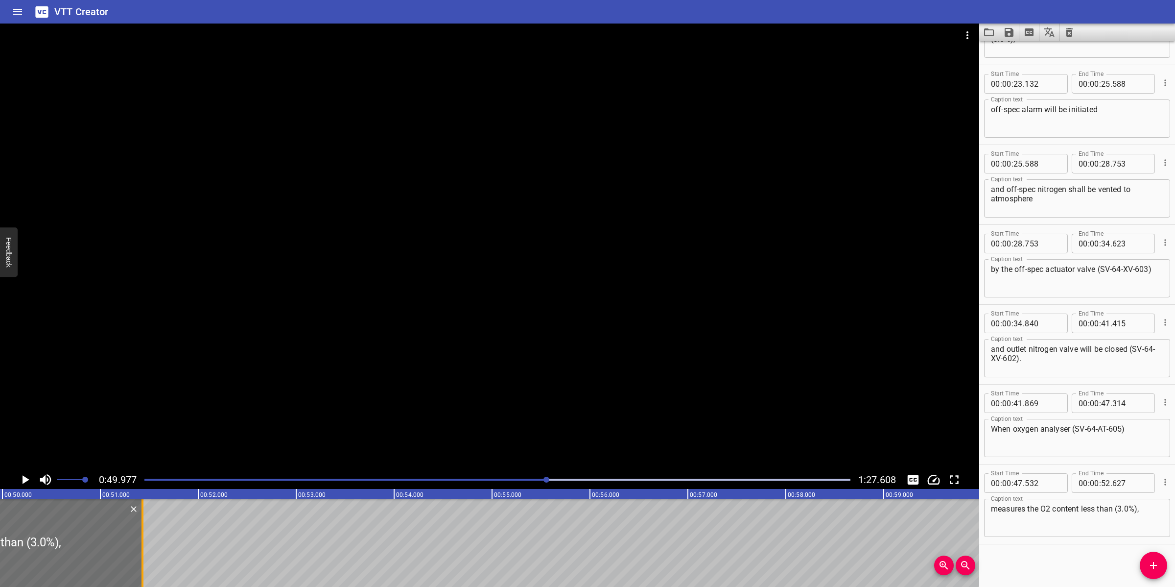
drag, startPoint x: 260, startPoint y: 569, endPoint x: 143, endPoint y: 554, distance: 118.0
click at [143, 554] on div at bounding box center [143, 542] width 10 height 88
click at [1162, 563] on span "Add Cue" at bounding box center [1153, 565] width 27 height 12
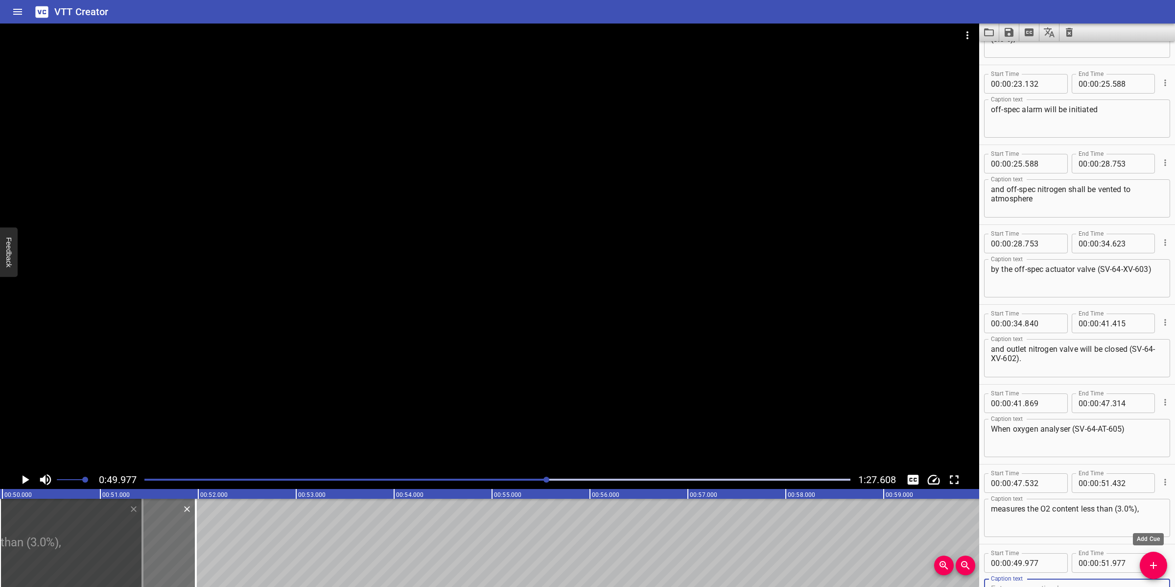
scroll to position [302, 0]
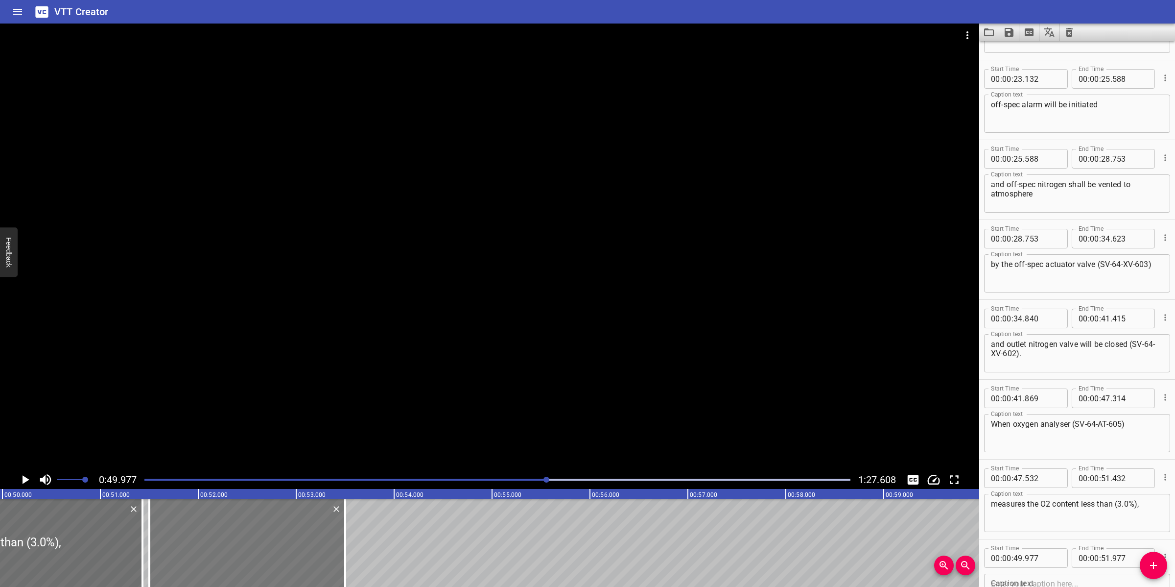
drag, startPoint x: 290, startPoint y: 535, endPoint x: 294, endPoint y: 528, distance: 8.1
click at [294, 528] on div at bounding box center [247, 542] width 196 height 88
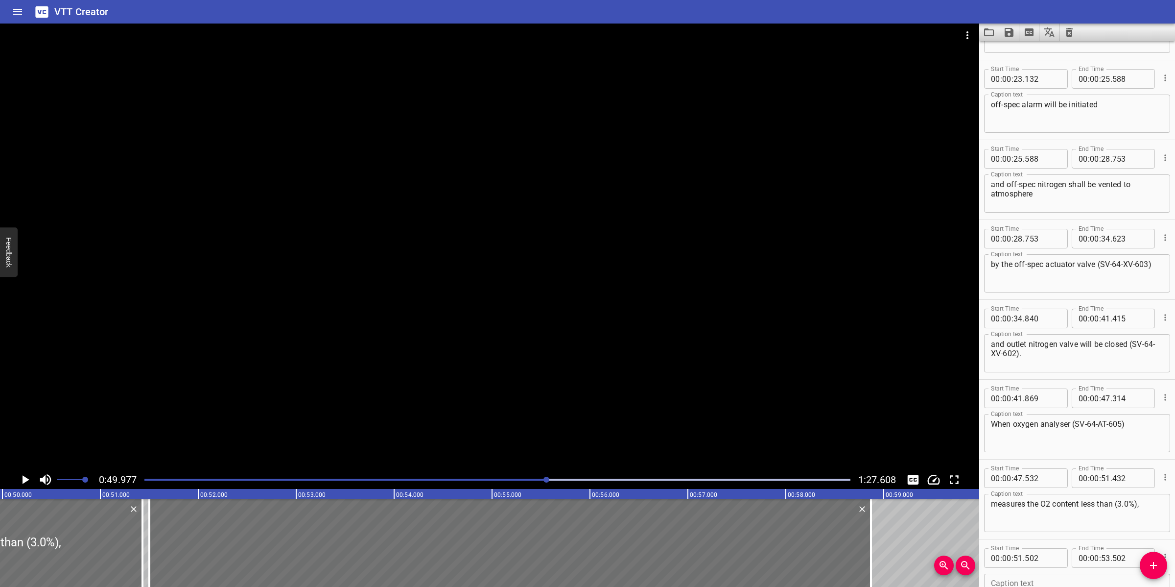
drag, startPoint x: 344, startPoint y: 542, endPoint x: 884, endPoint y: 534, distance: 540.1
click at [871, 539] on div at bounding box center [871, 542] width 2 height 88
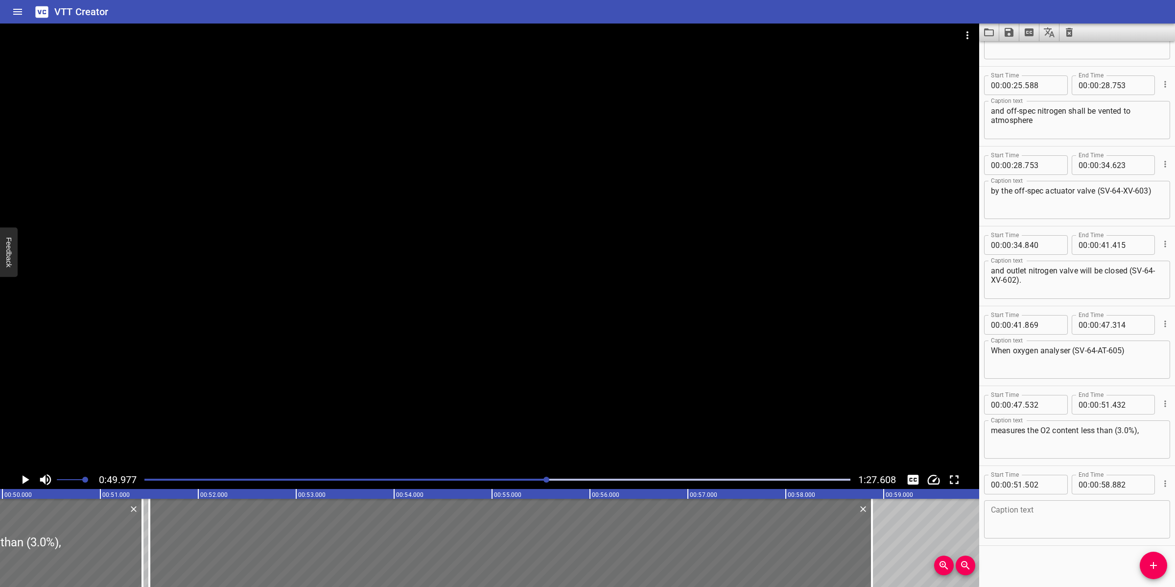
scroll to position [377, 0]
click at [1049, 519] on textarea at bounding box center [1077, 518] width 172 height 28
paste textarea "the vent valve (SV-64-XV- 603) will be closed,"
click at [1095, 506] on textarea "the vent valve (SV-64-XV- 603) will be closed," at bounding box center [1077, 518] width 172 height 28
click at [426, 330] on div at bounding box center [489, 247] width 979 height 447
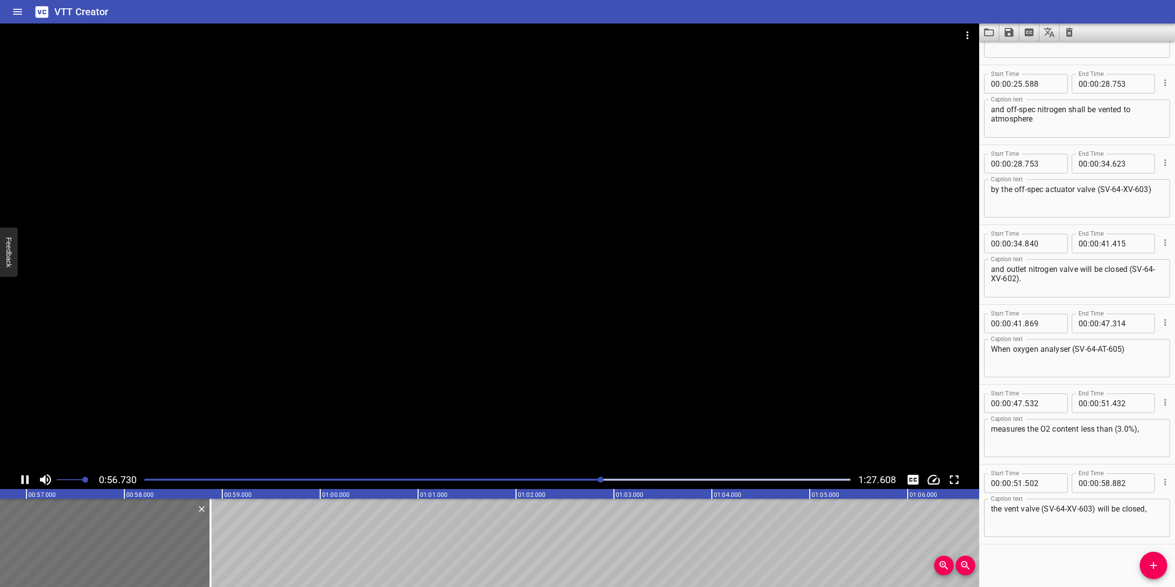
click at [393, 337] on div at bounding box center [489, 247] width 979 height 447
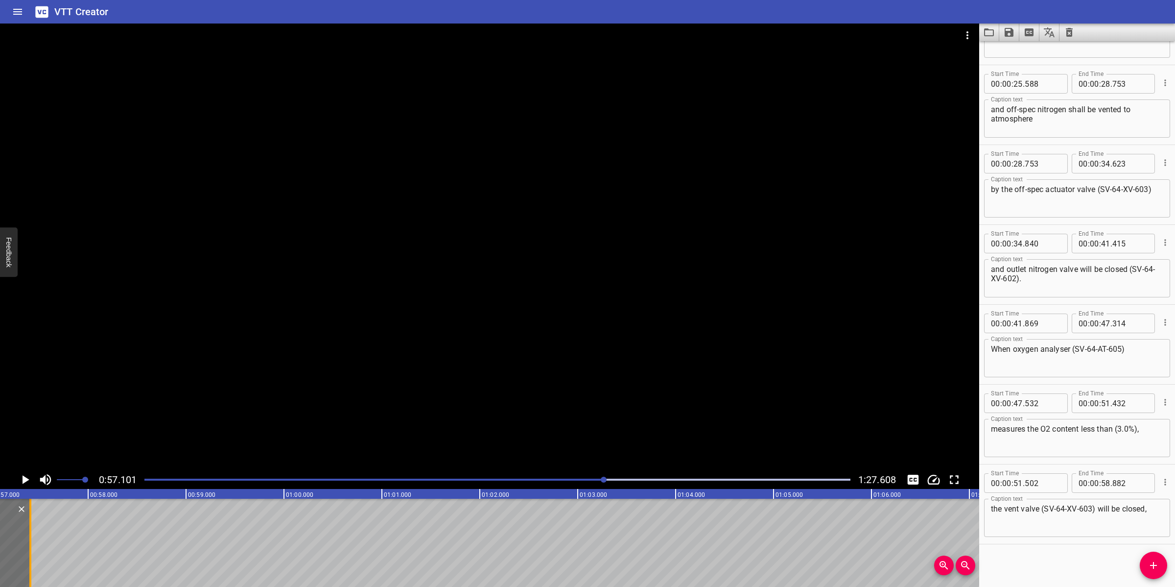
drag, startPoint x: 175, startPoint y: 551, endPoint x: 31, endPoint y: 554, distance: 144.0
click at [31, 554] on div at bounding box center [30, 542] width 2 height 88
click at [31, 551] on div at bounding box center [30, 542] width 2 height 88
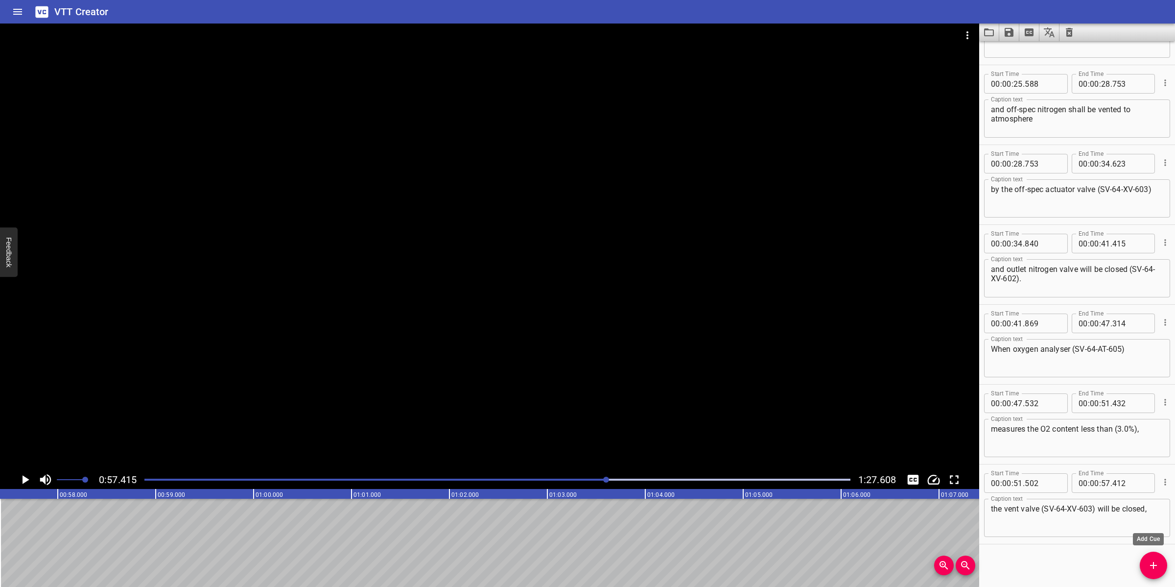
click at [1151, 569] on icon "Add Cue" at bounding box center [1154, 565] width 12 height 12
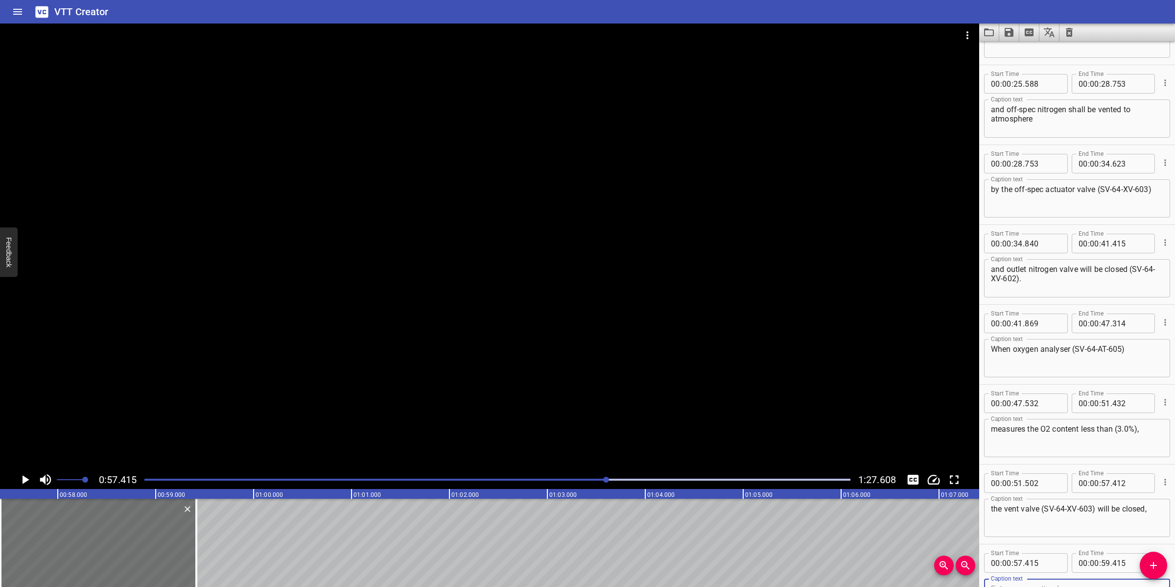
scroll to position [382, 0]
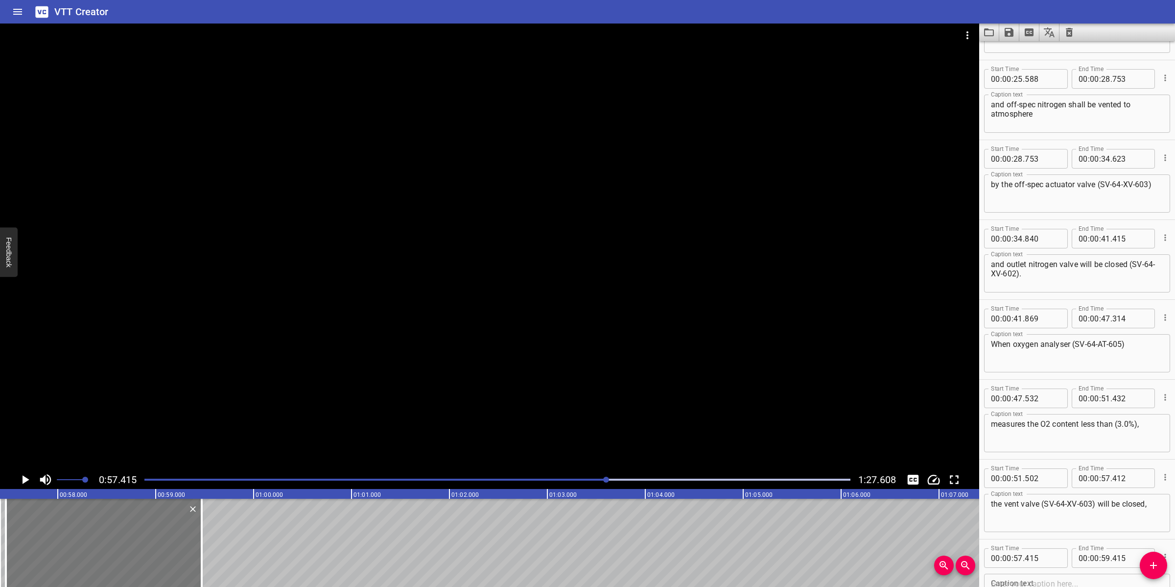
drag, startPoint x: 67, startPoint y: 552, endPoint x: 72, endPoint y: 540, distance: 13.8
click at [72, 540] on div at bounding box center [104, 542] width 196 height 88
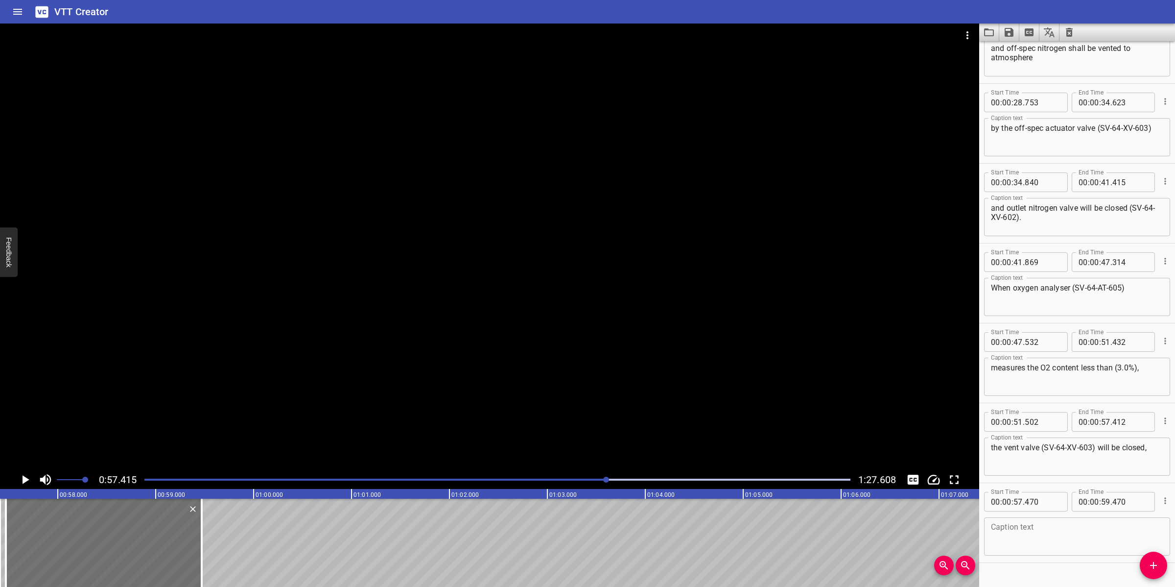
scroll to position [457, 0]
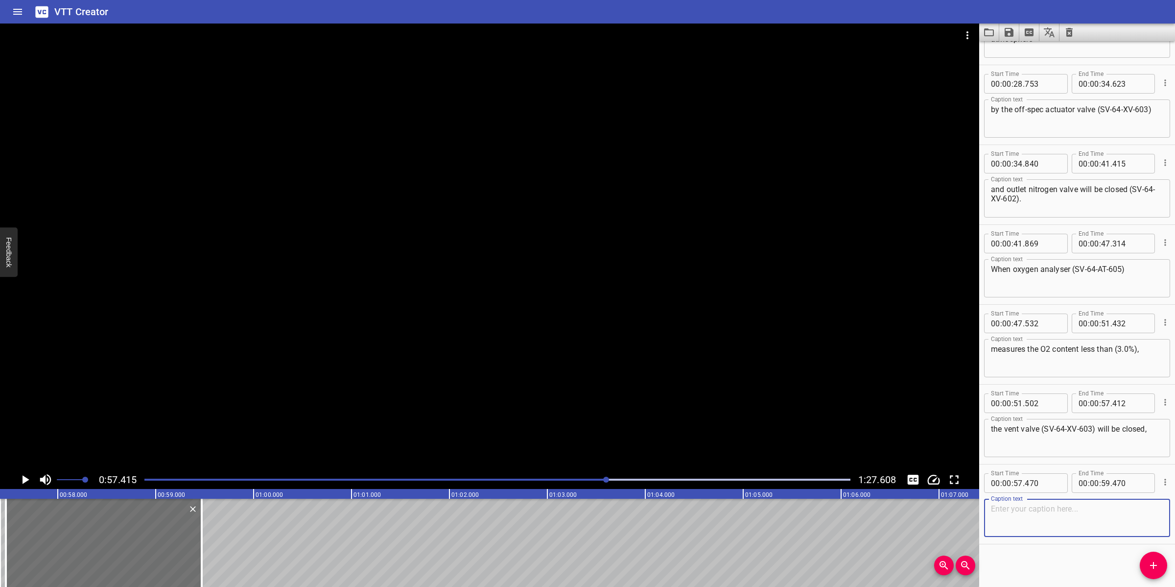
click at [1029, 520] on textarea at bounding box center [1077, 518] width 172 height 28
paste textarea "and the product valve (SV-64-XV-602) will be opened.​"
click at [1104, 507] on textarea "and the product valve (SV-64-XV-602) will be opened.​" at bounding box center [1077, 518] width 172 height 28
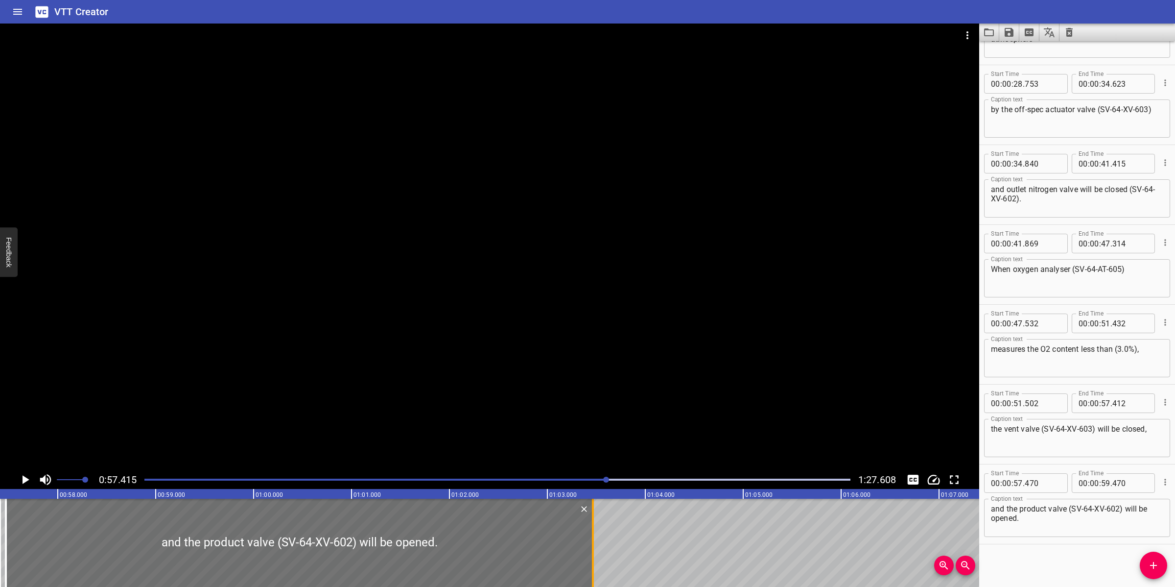
drag, startPoint x: 199, startPoint y: 524, endPoint x: 590, endPoint y: 520, distance: 391.7
click at [590, 520] on div at bounding box center [593, 542] width 10 height 88
click at [600, 429] on div at bounding box center [489, 247] width 979 height 447
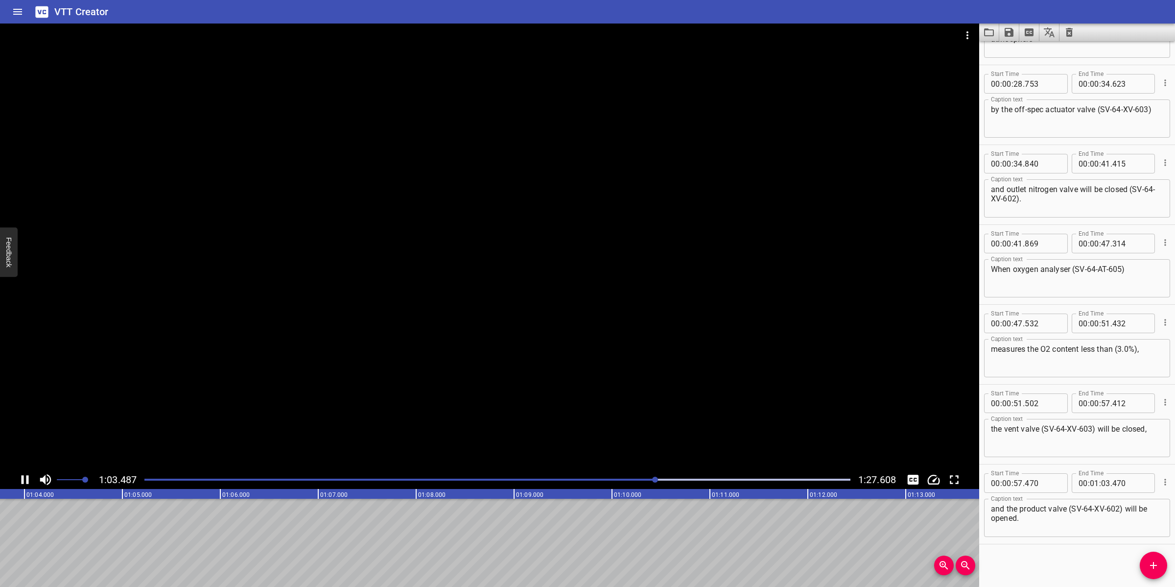
click at [518, 355] on div at bounding box center [489, 247] width 979 height 447
click at [1141, 554] on div "Start Time 00 : 00 : 00 . 000 Start Time End Time 00 : 00 : 05 . 200 End Time C…" at bounding box center [1077, 313] width 196 height 545
click at [1145, 566] on span "Add Cue" at bounding box center [1153, 565] width 27 height 12
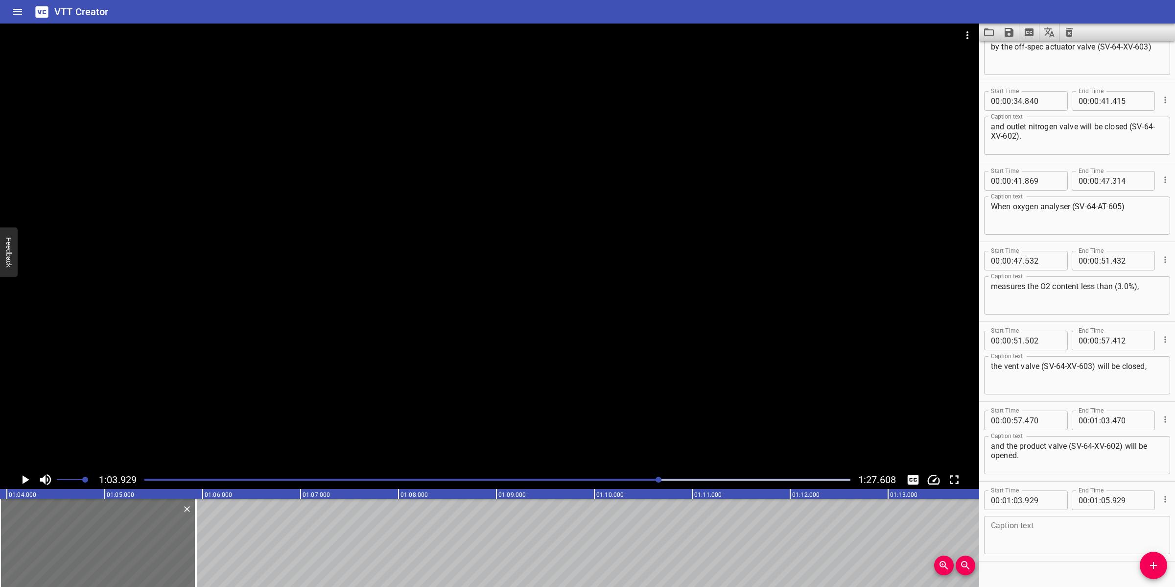
scroll to position [523, 0]
click at [1042, 532] on textarea at bounding box center [1077, 532] width 172 height 28
paste textarea "The PLC will be programmed to shut down the Nitrogen Generator upon platform sh…"
click at [458, 383] on div at bounding box center [489, 247] width 979 height 447
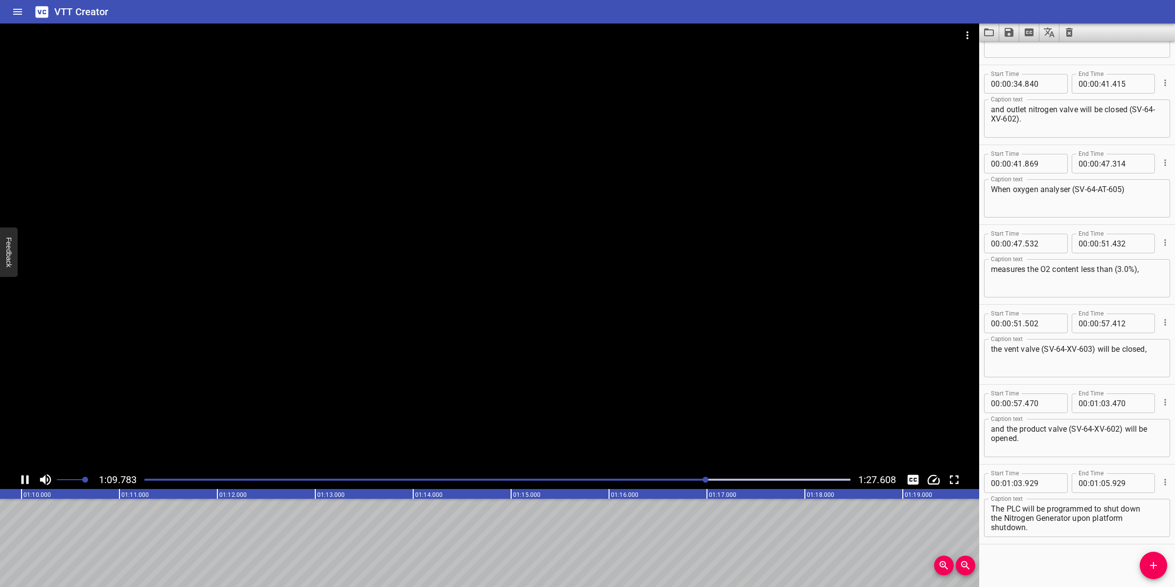
click at [507, 377] on div at bounding box center [489, 247] width 979 height 447
click at [991, 526] on textarea "The PLC will be programmed to shut down the Nitrogen Generator upon platform sh…" at bounding box center [1077, 518] width 172 height 28
click at [663, 477] on div at bounding box center [498, 479] width 718 height 14
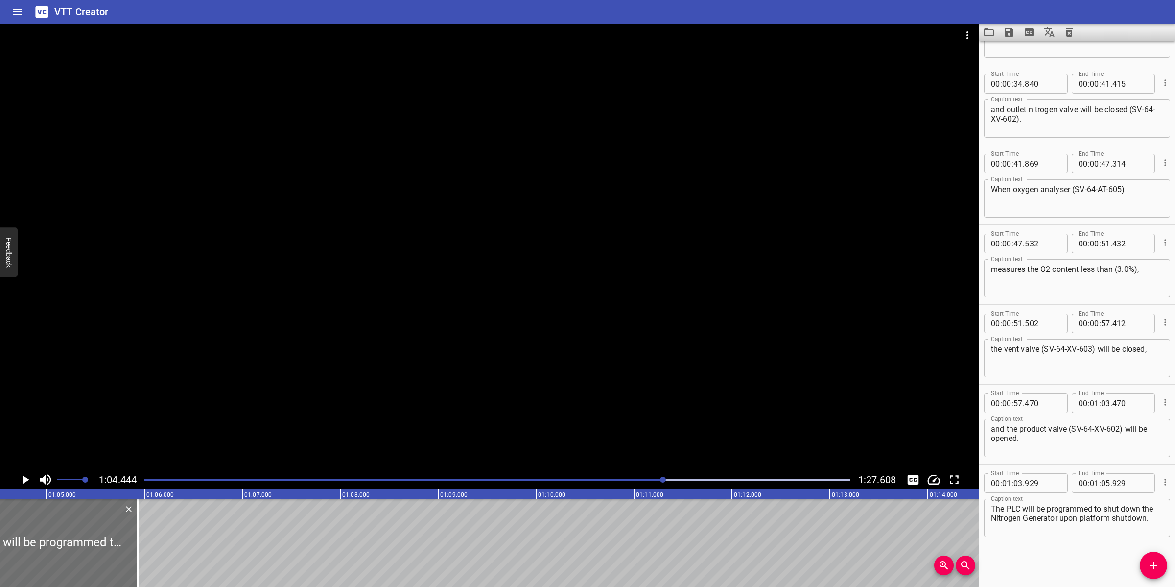
scroll to position [0, 6310]
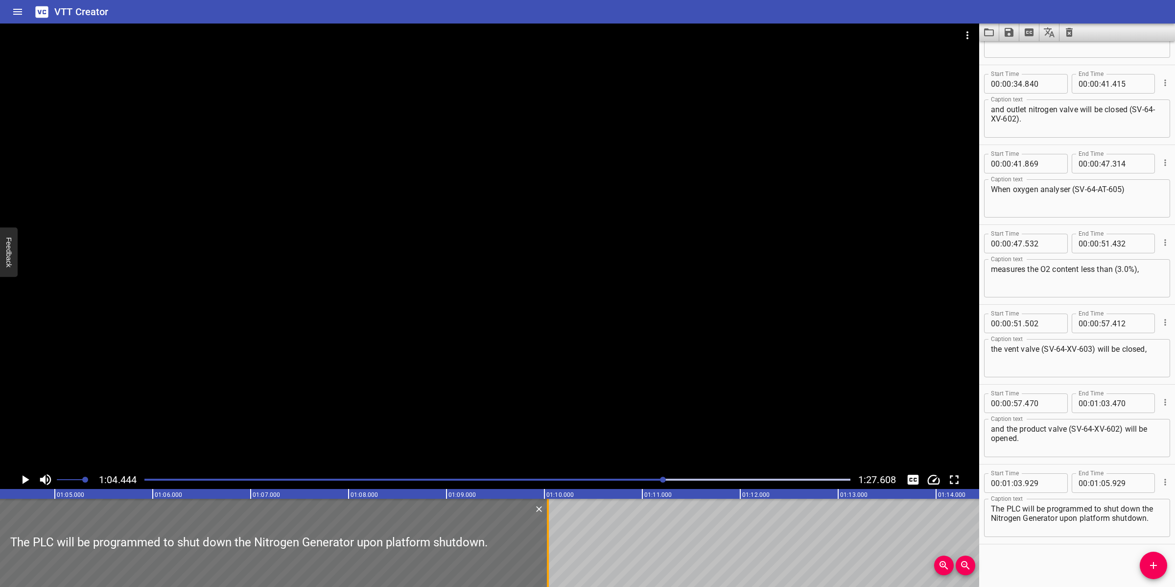
drag, startPoint x: 144, startPoint y: 529, endPoint x: 546, endPoint y: 556, distance: 402.9
click at [547, 556] on div at bounding box center [548, 542] width 2 height 88
click at [623, 478] on div "Play progress" at bounding box center [311, 479] width 706 height 2
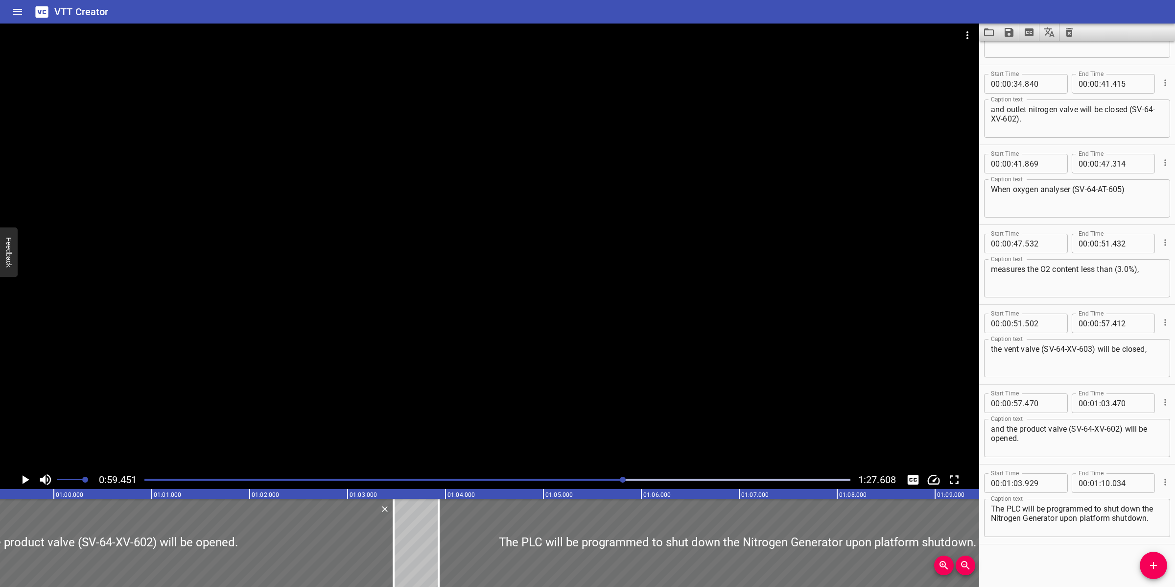
click at [703, 369] on div at bounding box center [489, 247] width 979 height 447
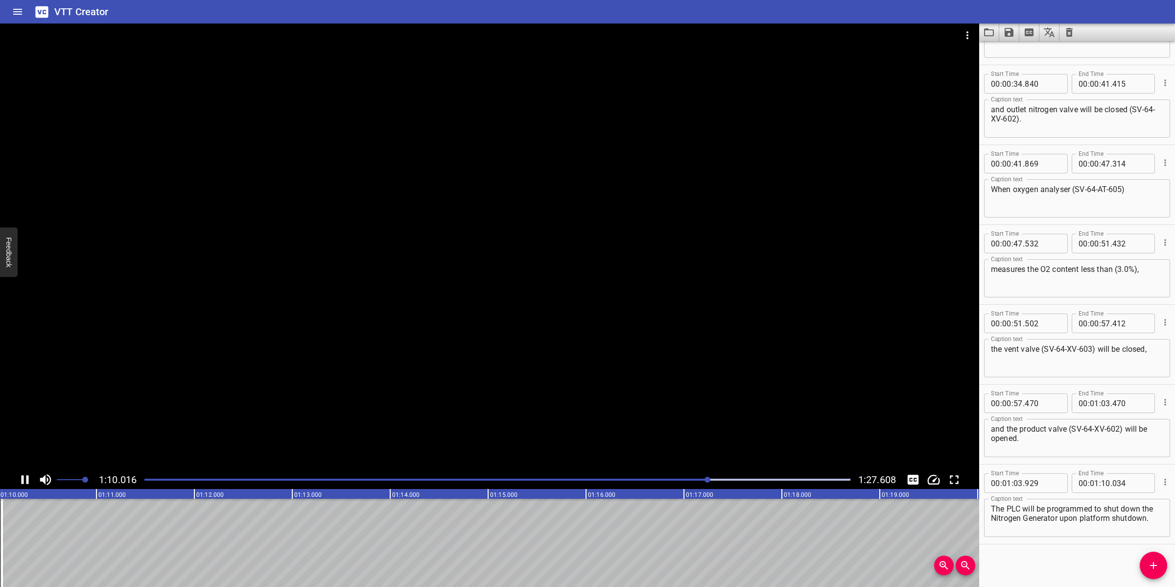
click at [571, 358] on div at bounding box center [489, 247] width 979 height 447
click at [1155, 564] on icon "Add Cue" at bounding box center [1154, 565] width 12 height 12
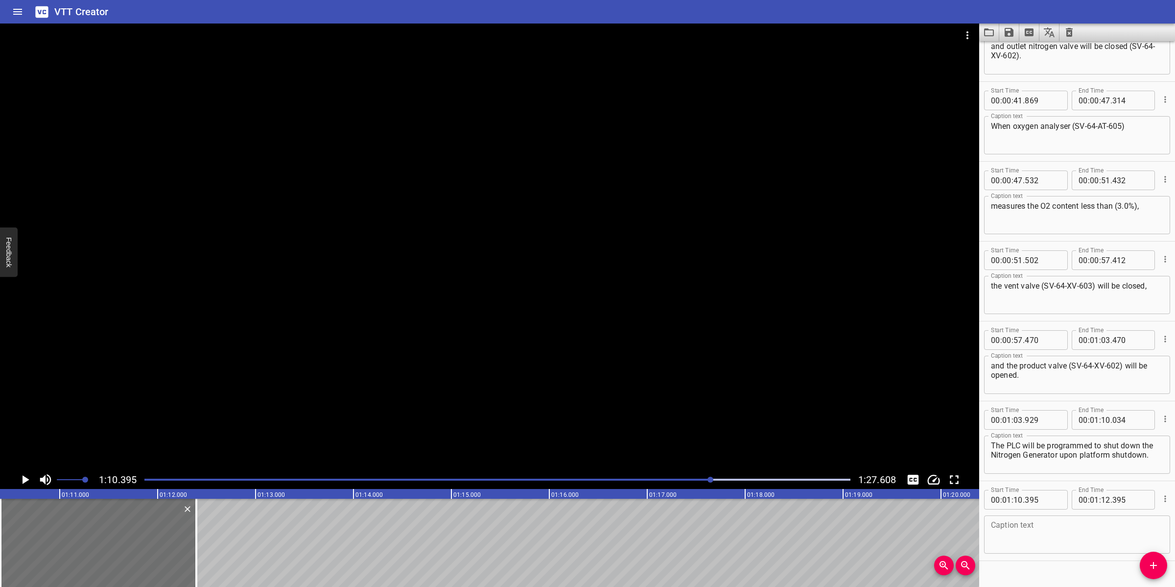
scroll to position [603, 0]
click at [1027, 537] on textarea at bounding box center [1077, 532] width 172 height 28
paste textarea "When the nitrogen generator is shut down or cut off due to loss of instrument a…"
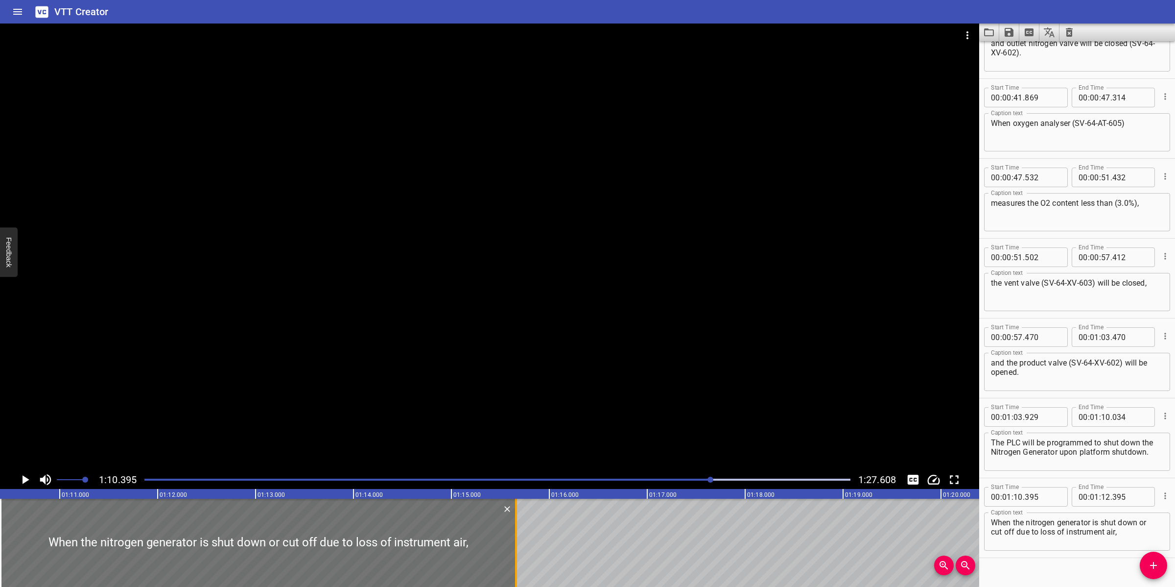
drag, startPoint x: 194, startPoint y: 537, endPoint x: 514, endPoint y: 527, distance: 319.9
click at [515, 527] on div at bounding box center [516, 542] width 2 height 88
click at [561, 377] on div at bounding box center [489, 247] width 979 height 447
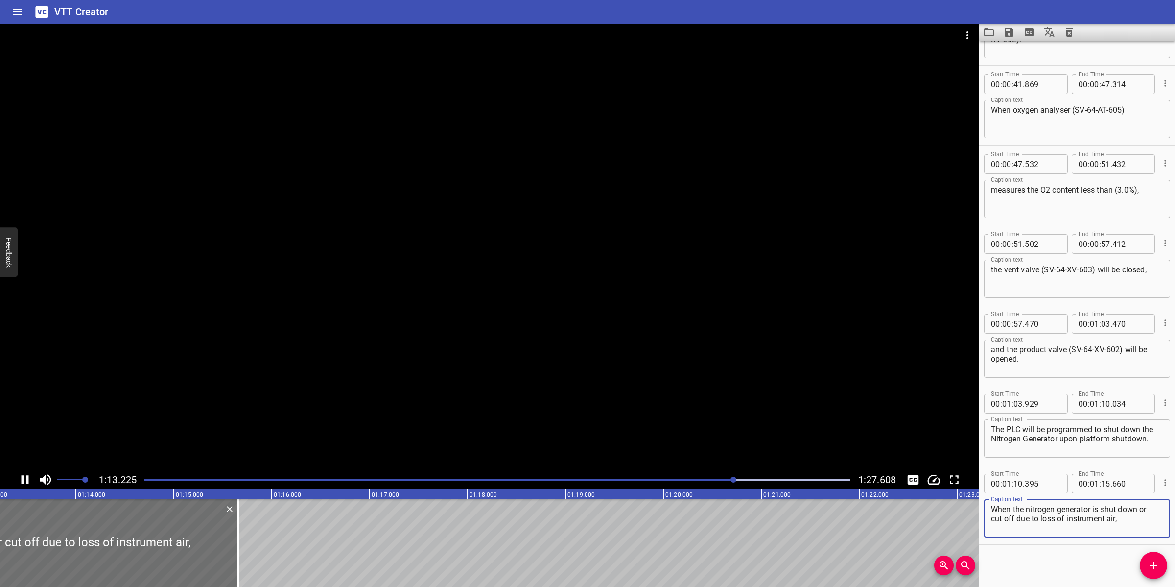
click at [993, 517] on textarea "When the nitrogen generator is shut down or cut off due to loss of instrument a…" at bounding box center [1077, 518] width 172 height 28
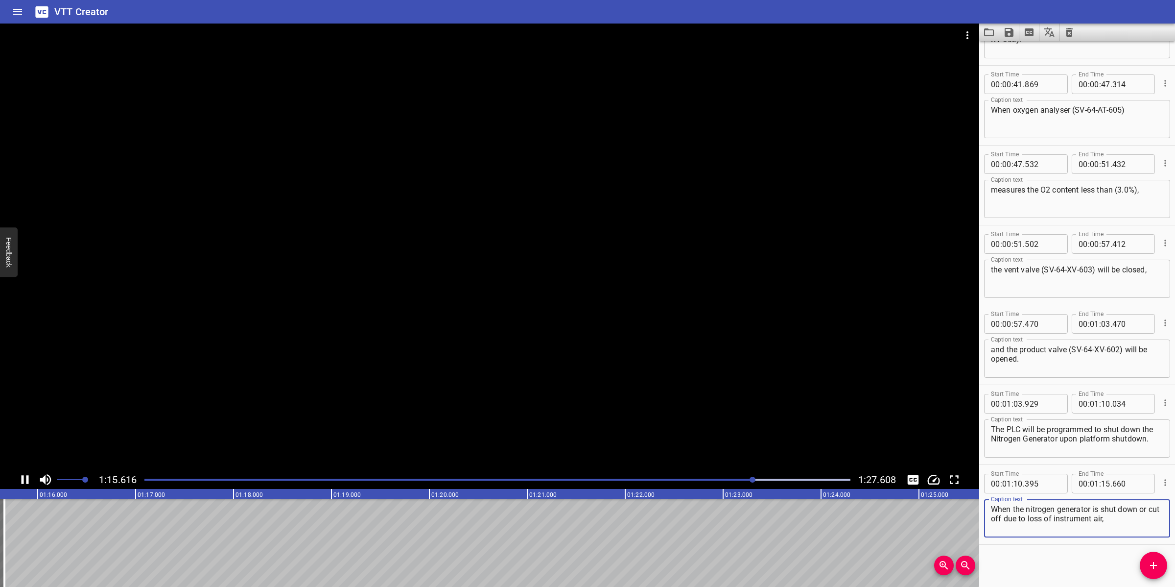
drag, startPoint x: 544, startPoint y: 371, endPoint x: 550, endPoint y: 371, distance: 5.9
click at [544, 371] on div at bounding box center [489, 247] width 979 height 447
click at [683, 475] on div at bounding box center [498, 479] width 718 height 14
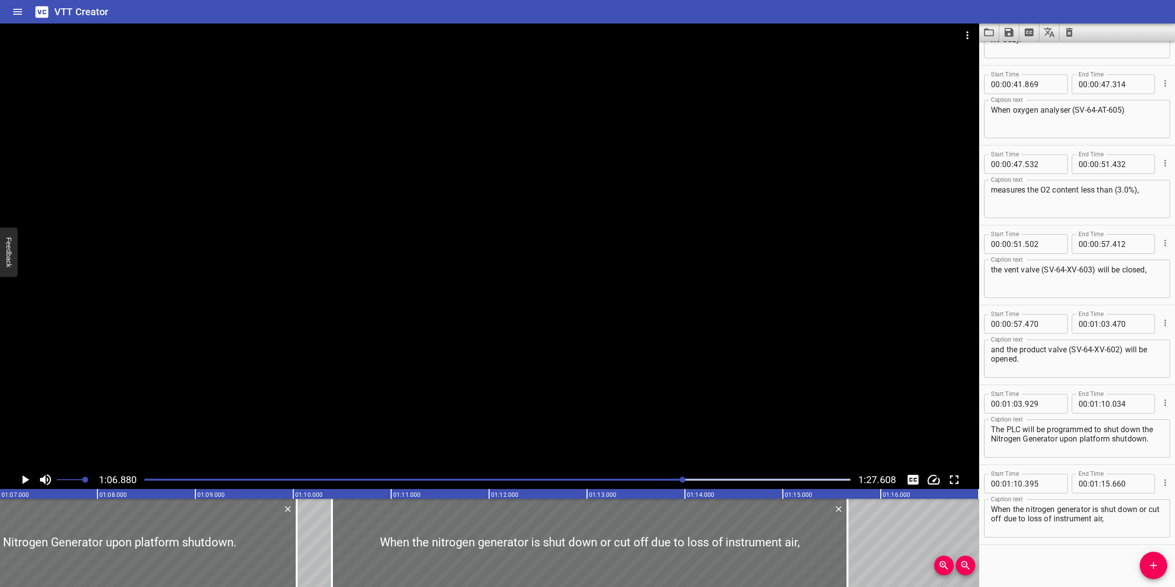
scroll to position [0, 6549]
click at [720, 400] on div at bounding box center [489, 247] width 979 height 447
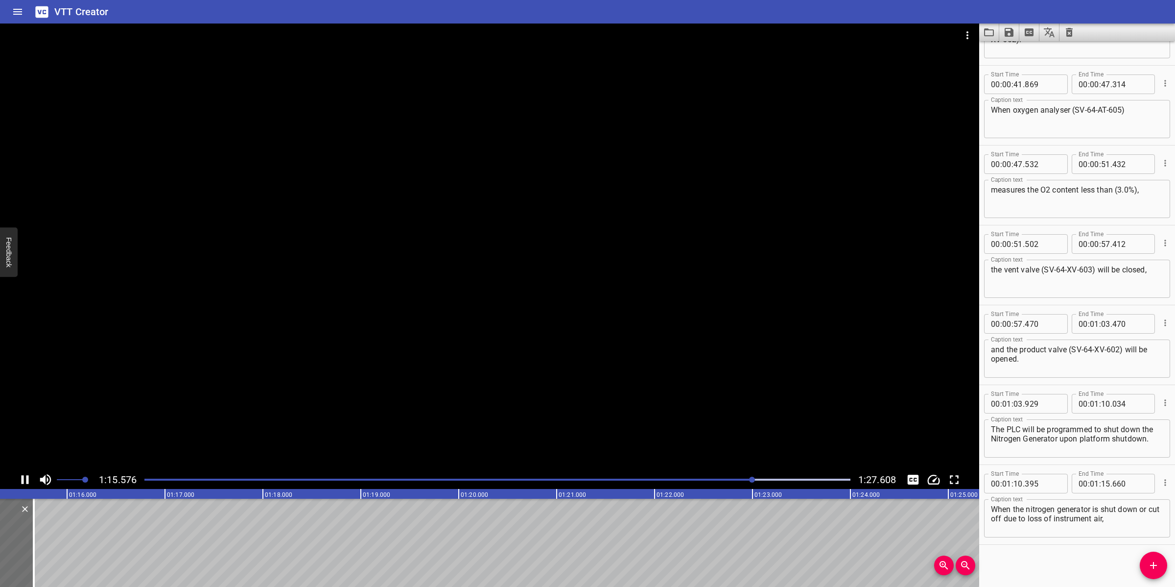
scroll to position [0, 7413]
drag, startPoint x: 637, startPoint y: 419, endPoint x: 644, endPoint y: 408, distance: 13.4
click at [637, 418] on div at bounding box center [489, 247] width 979 height 447
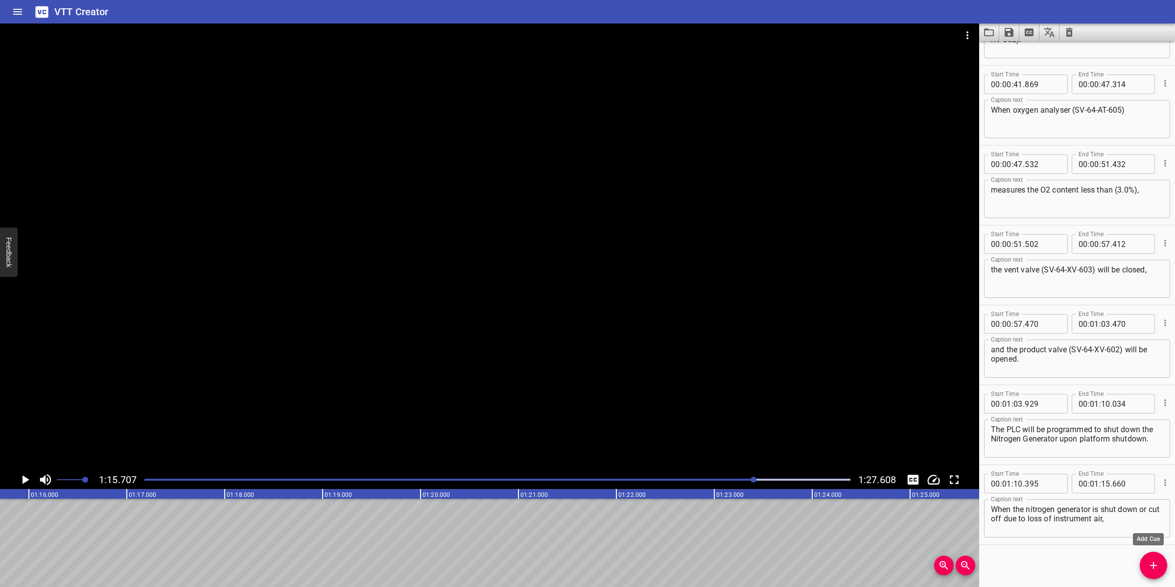
click at [1148, 568] on icon "Add Cue" at bounding box center [1154, 565] width 12 height 12
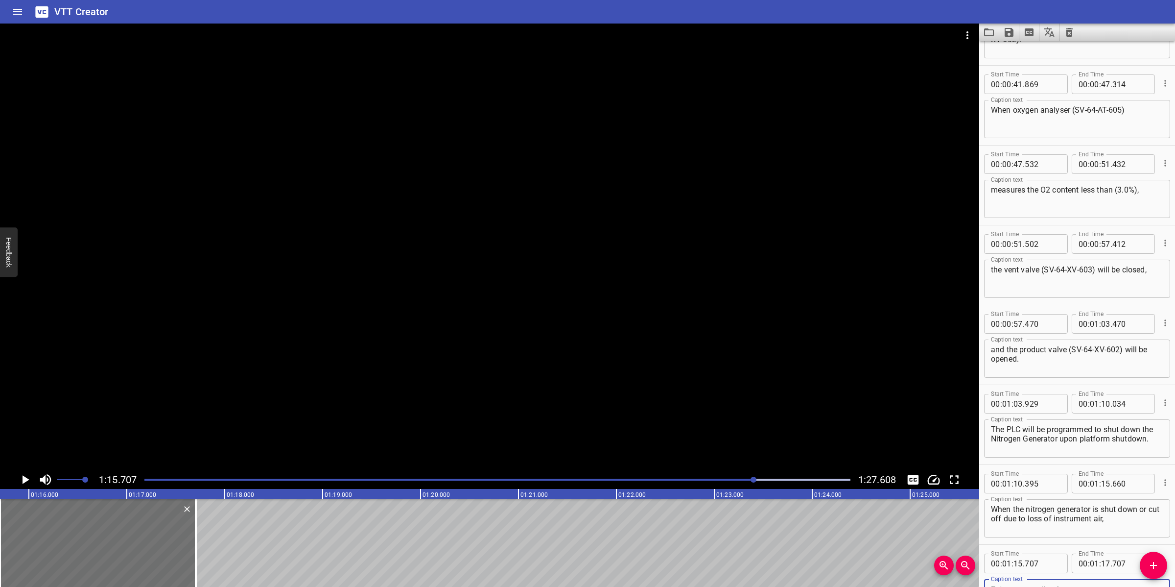
scroll to position [621, 0]
click at [1029, 557] on input "number" at bounding box center [1043, 558] width 36 height 20
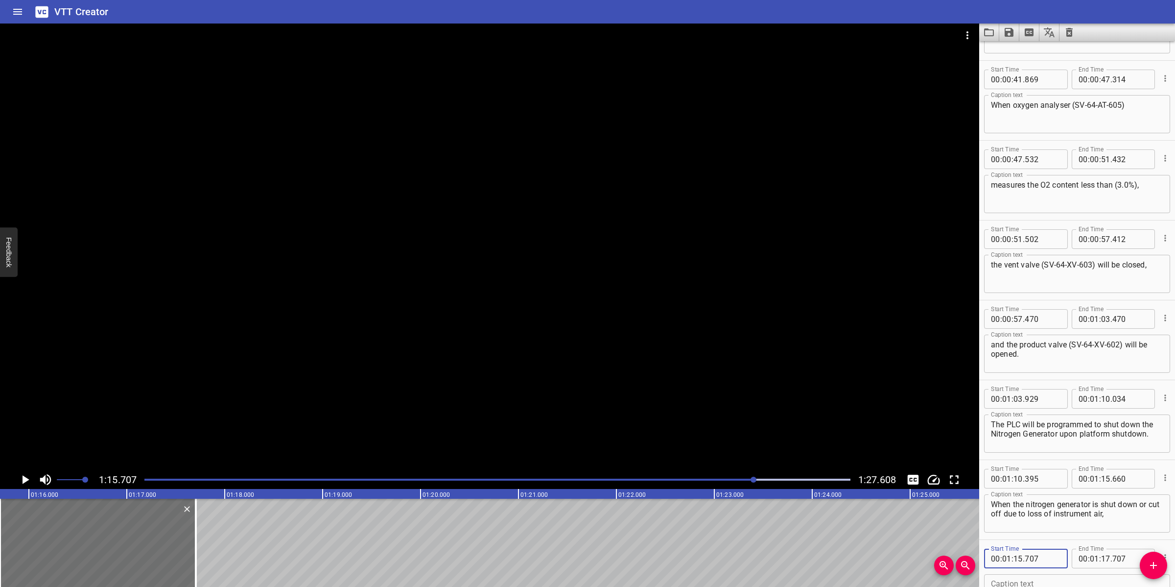
click at [1110, 478] on span "." at bounding box center [1111, 479] width 2 height 20
click at [1112, 476] on input "number" at bounding box center [1130, 479] width 36 height 20
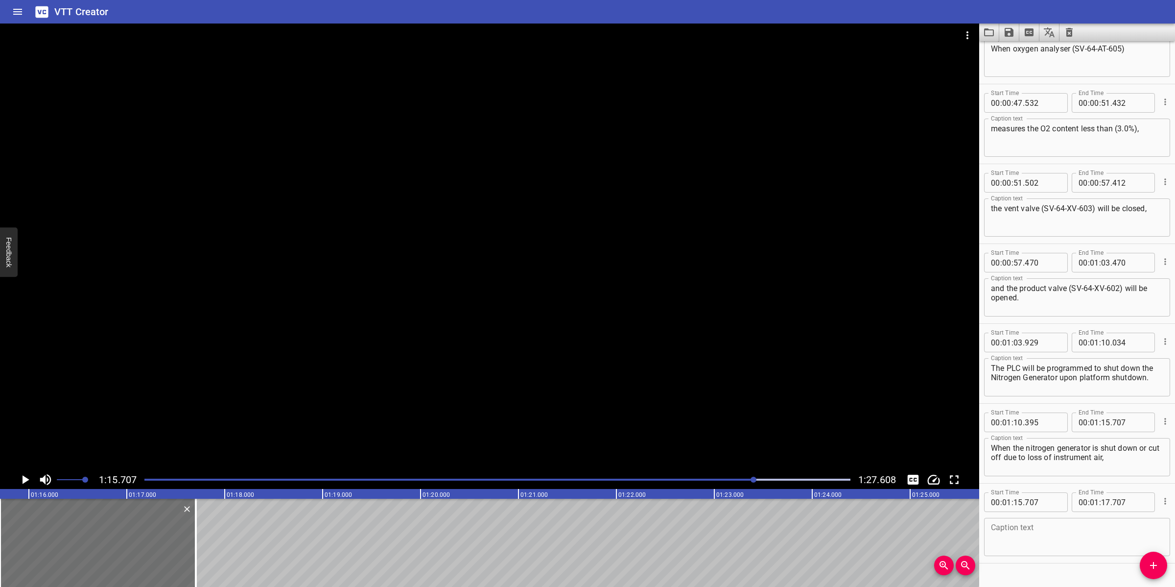
scroll to position [696, 0]
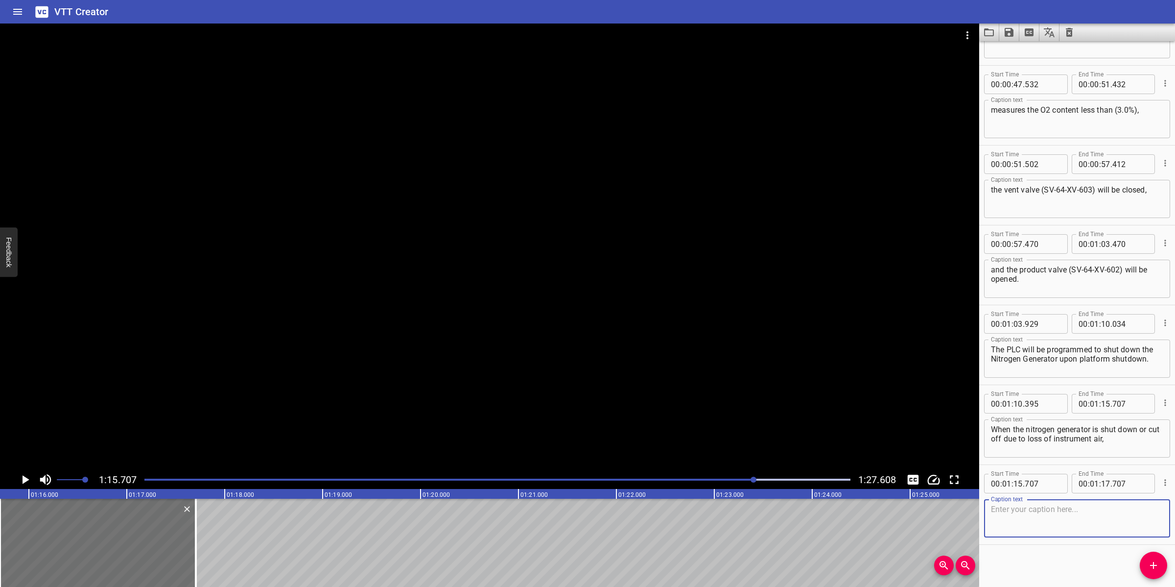
click at [1017, 518] on textarea at bounding box center [1077, 518] width 172 height 28
paste textarea "4-XSV- 166/167 shall automatically open to supply nitrogen at 5 [PERSON_NAME] v…"
click at [385, 349] on div at bounding box center [489, 247] width 979 height 447
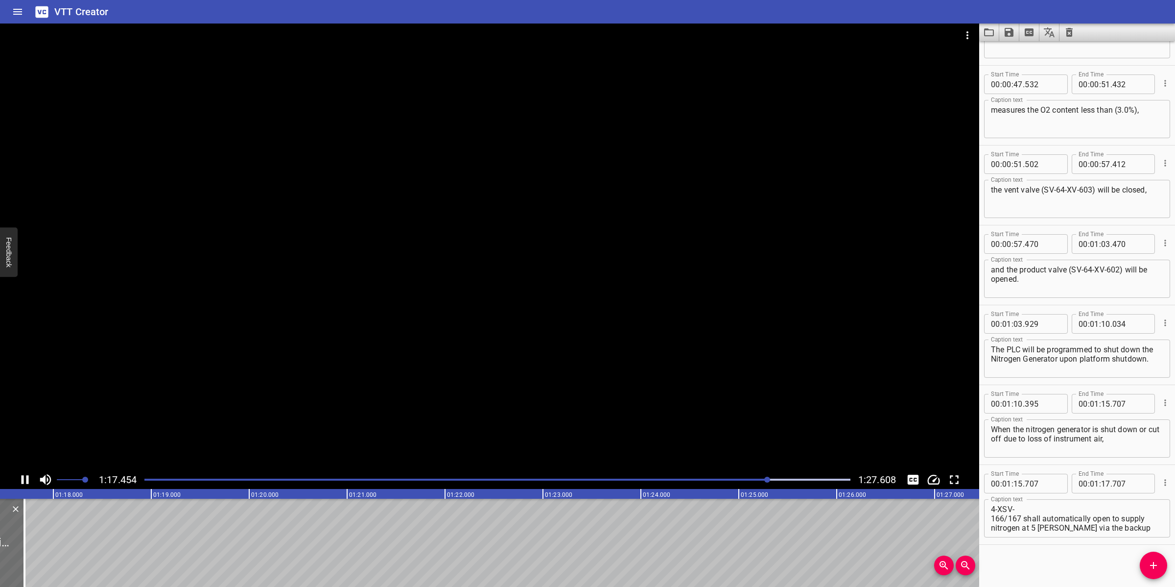
click at [277, 339] on div at bounding box center [489, 247] width 979 height 447
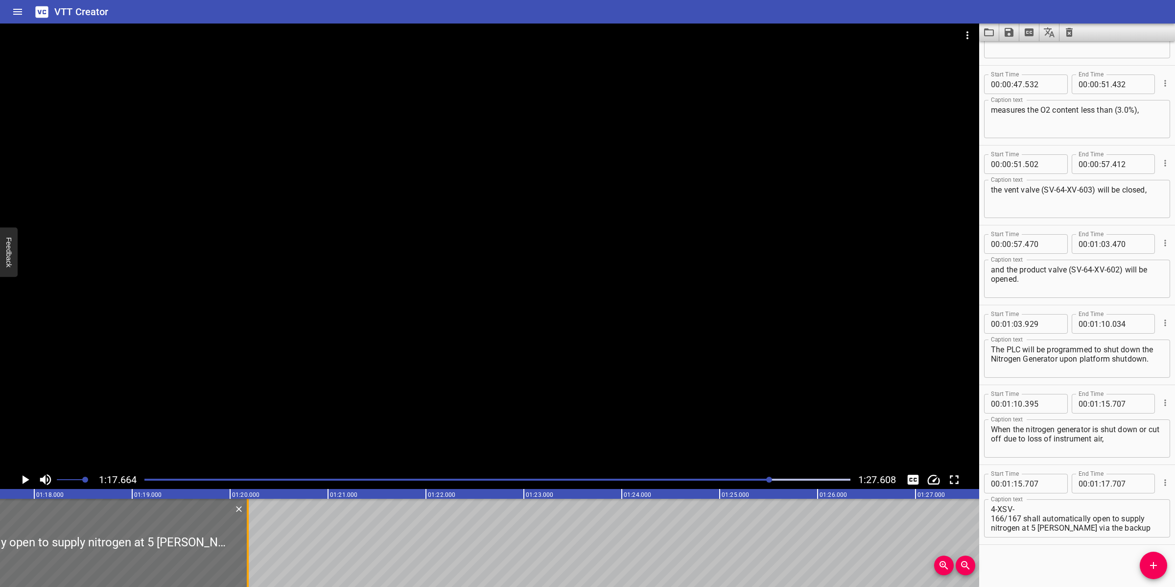
drag, startPoint x: 6, startPoint y: 528, endPoint x: 250, endPoint y: 546, distance: 244.5
click at [250, 546] on div at bounding box center [248, 542] width 10 height 88
click at [341, 421] on div at bounding box center [489, 247] width 979 height 447
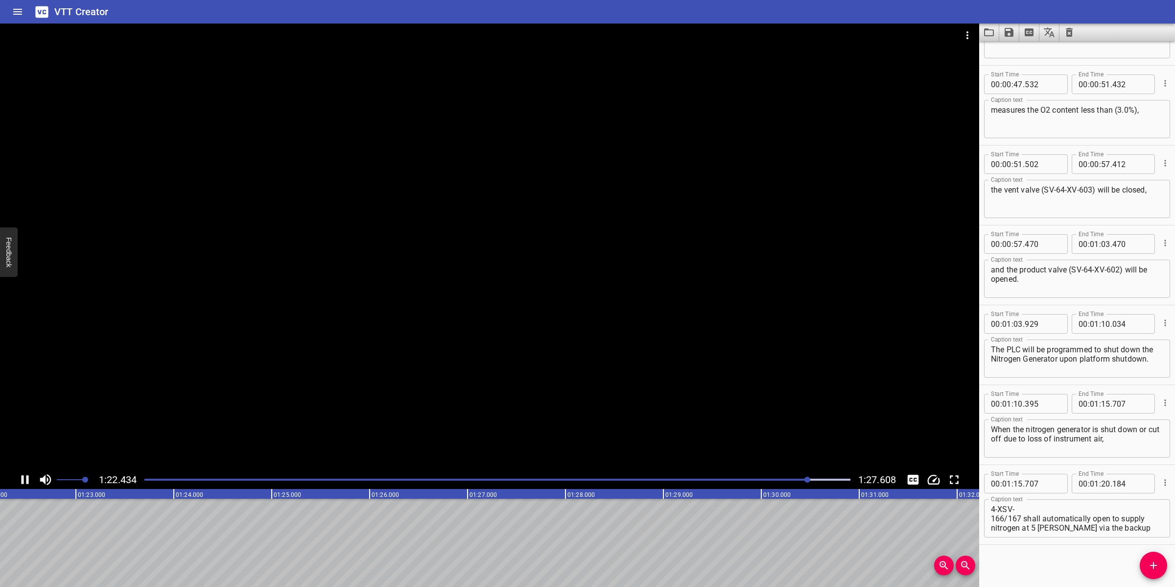
click at [792, 480] on div "Play progress" at bounding box center [456, 479] width 706 height 2
drag, startPoint x: 776, startPoint y: 478, endPoint x: 752, endPoint y: 481, distance: 24.1
click at [767, 480] on div "Play progress" at bounding box center [442, 479] width 706 height 2
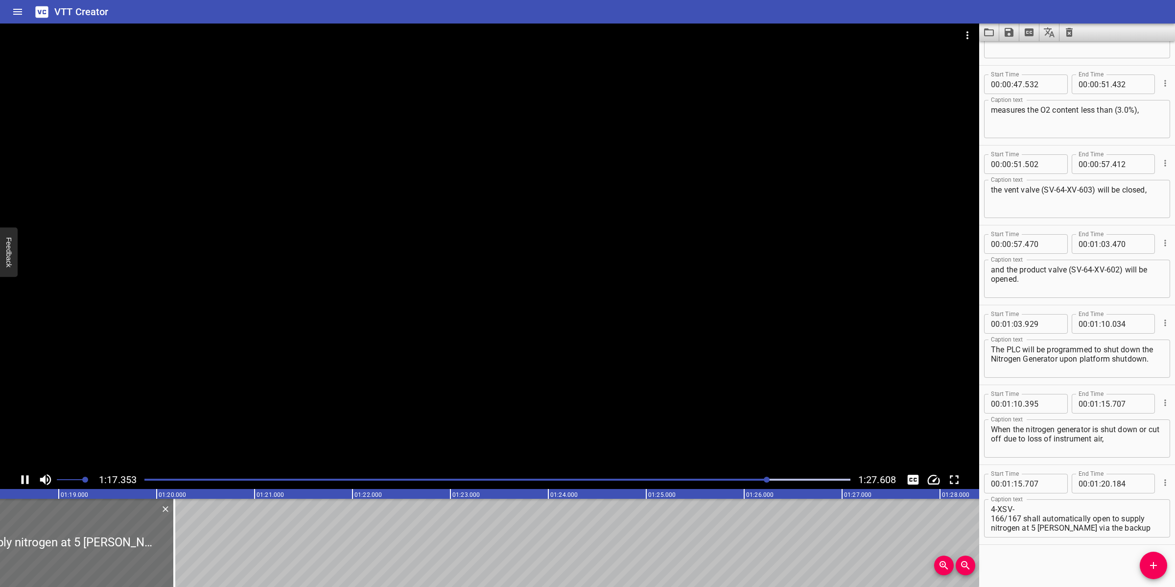
click at [752, 481] on div at bounding box center [498, 479] width 718 height 14
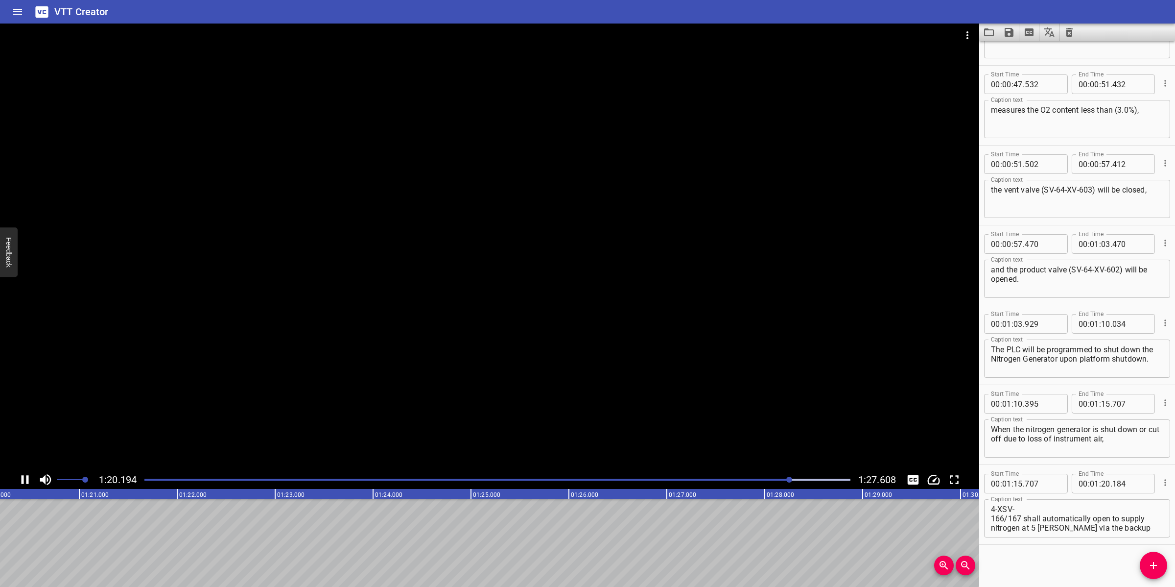
click at [694, 407] on div at bounding box center [489, 247] width 979 height 447
click at [1149, 565] on icon "Add Cue" at bounding box center [1154, 565] width 12 height 12
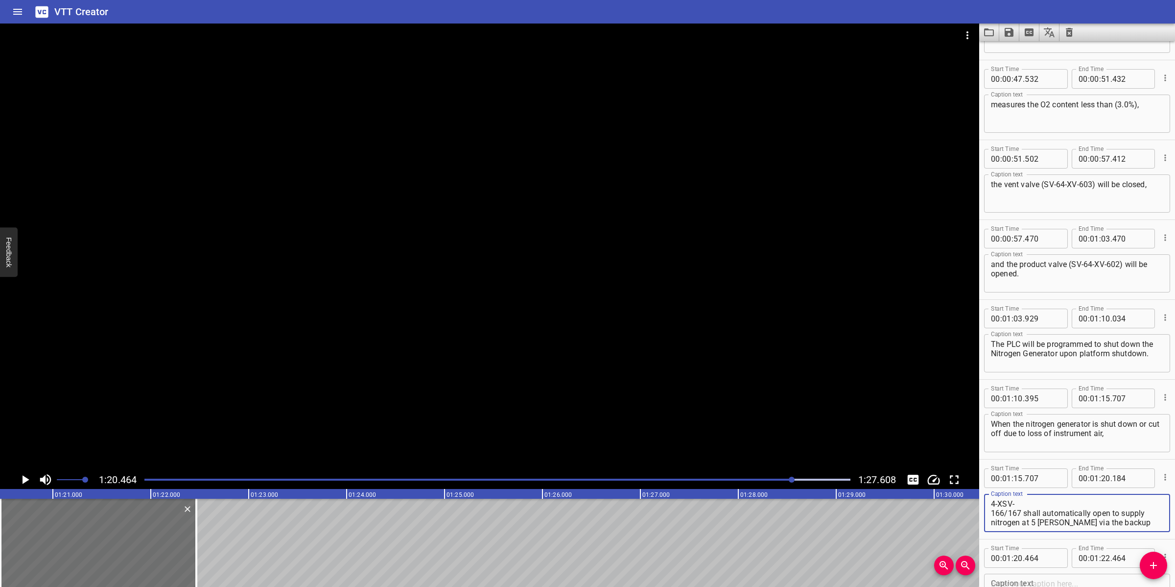
scroll to position [9, 0]
drag, startPoint x: 1022, startPoint y: 512, endPoint x: 1156, endPoint y: 548, distance: 139.1
click at [992, 499] on textarea "4-XSV- 166/167" at bounding box center [1077, 513] width 172 height 28
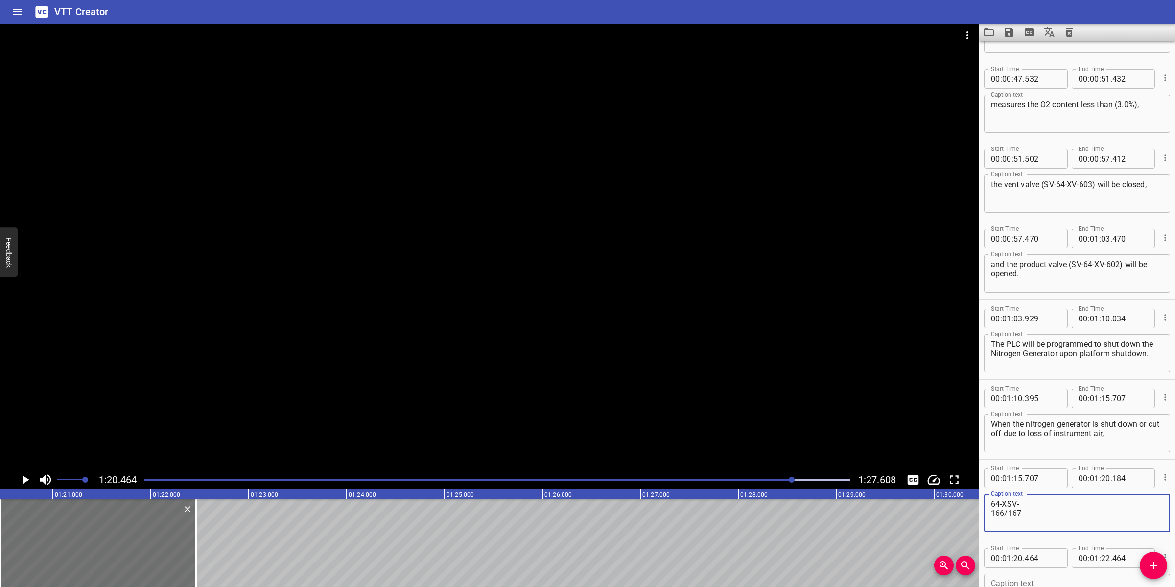
click at [992, 512] on textarea "64-XSV- 166/167" at bounding box center [1077, 513] width 172 height 28
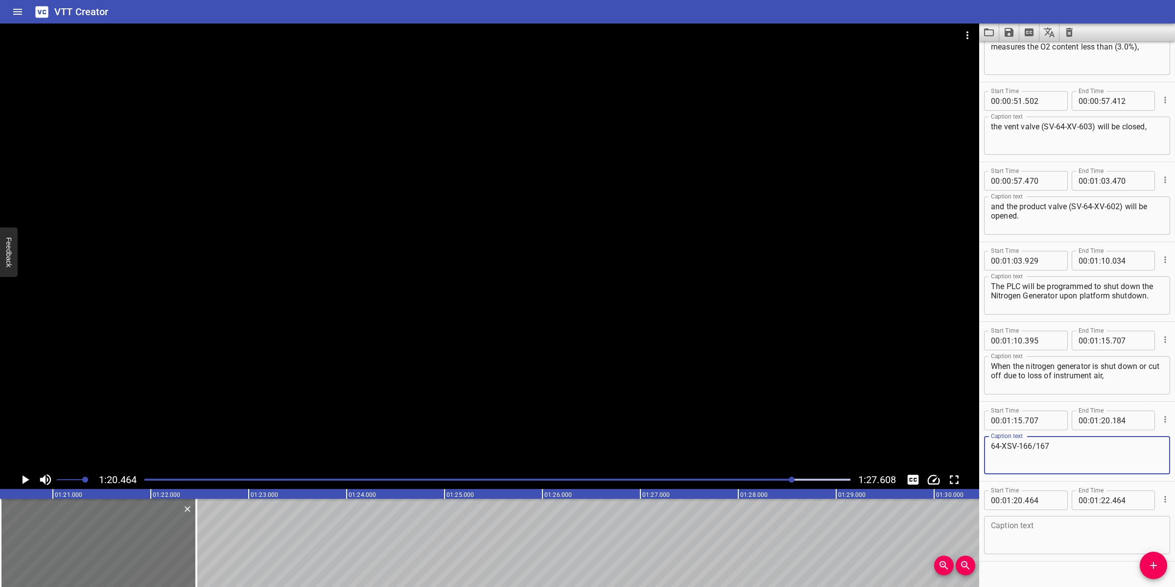
scroll to position [776, 0]
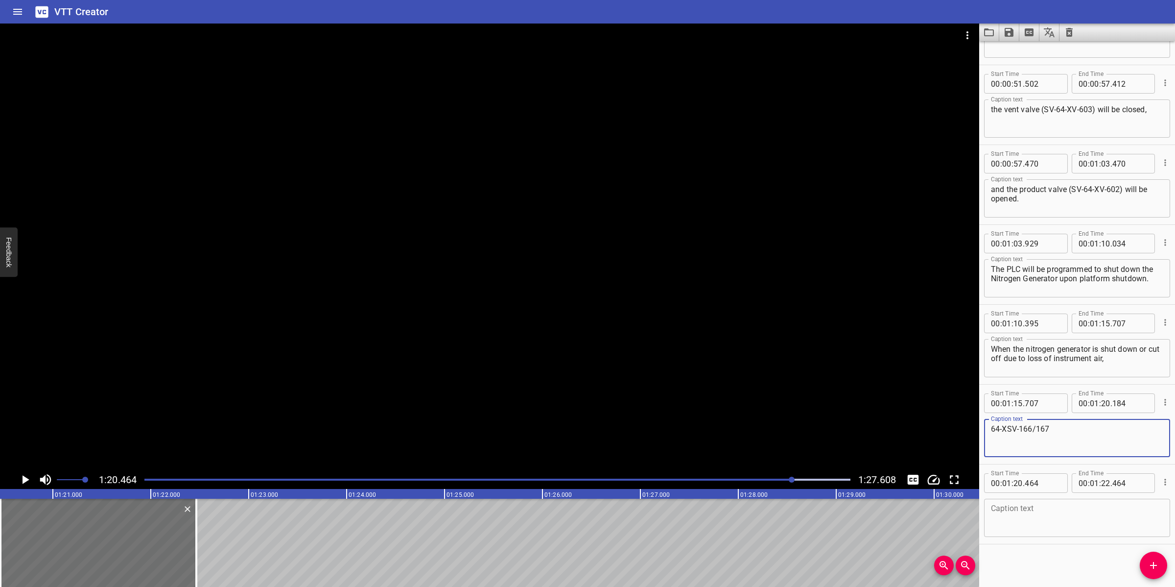
click at [1043, 512] on textarea at bounding box center [1077, 518] width 172 height 28
paste textarea "shall automatically open to supply nitrogen at 5 [PERSON_NAME] via the backup N…"
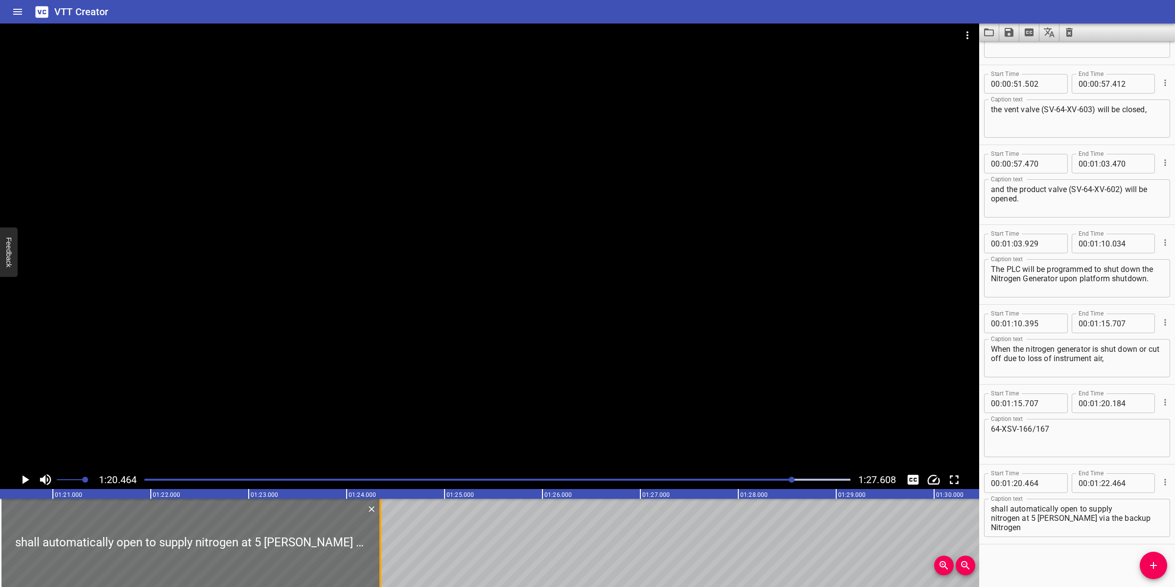
drag, startPoint x: 241, startPoint y: 549, endPoint x: 380, endPoint y: 560, distance: 139.4
click at [380, 560] on div at bounding box center [380, 542] width 2 height 88
click at [600, 343] on div at bounding box center [489, 247] width 979 height 447
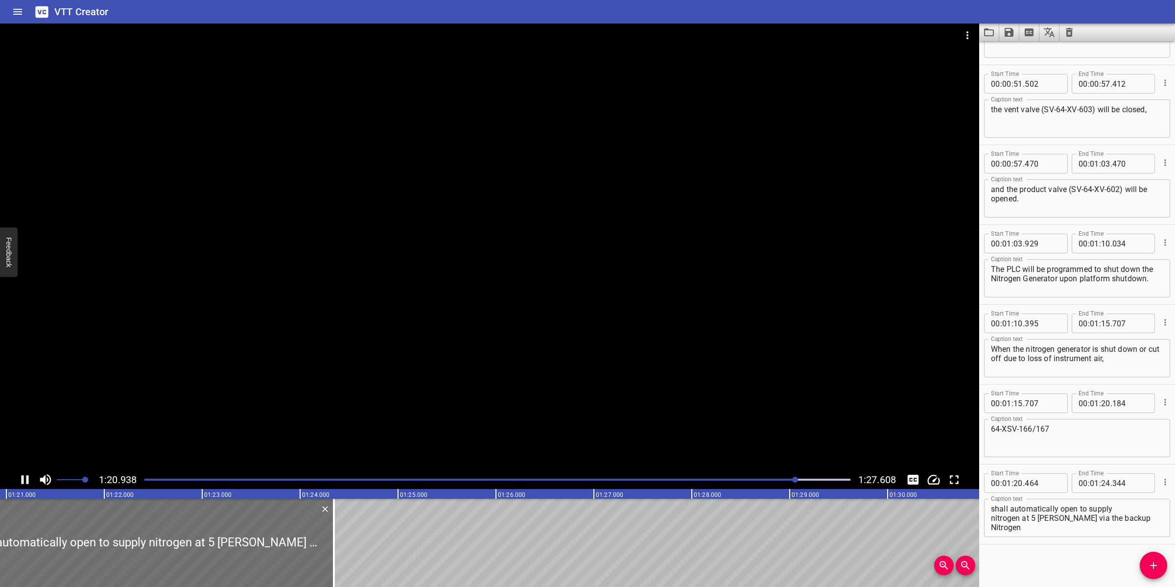
click at [562, 376] on div at bounding box center [489, 247] width 979 height 447
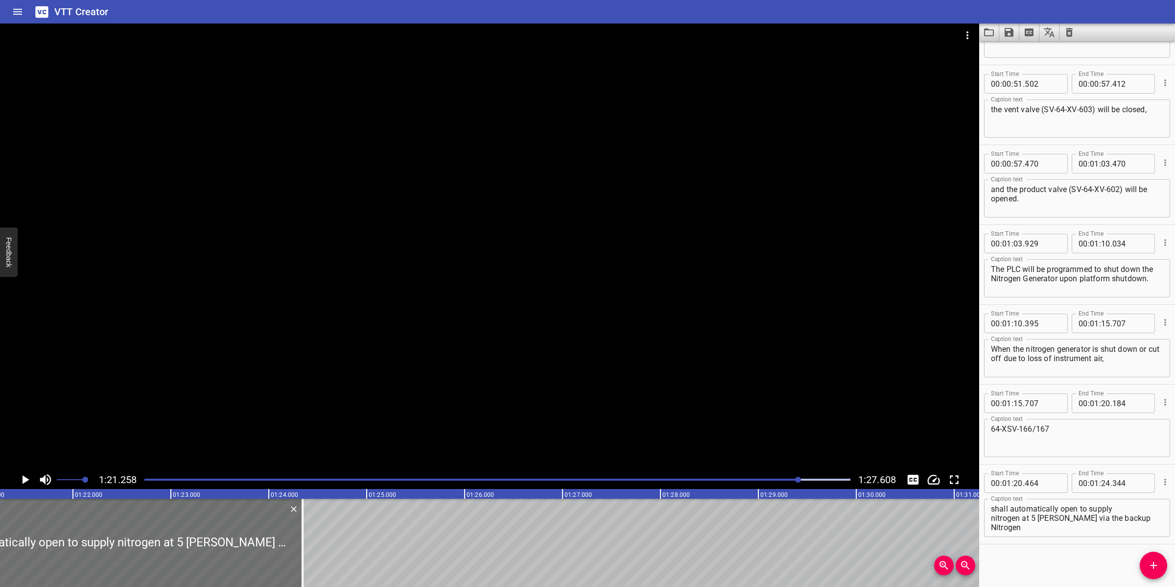
click at [562, 376] on div at bounding box center [489, 247] width 979 height 447
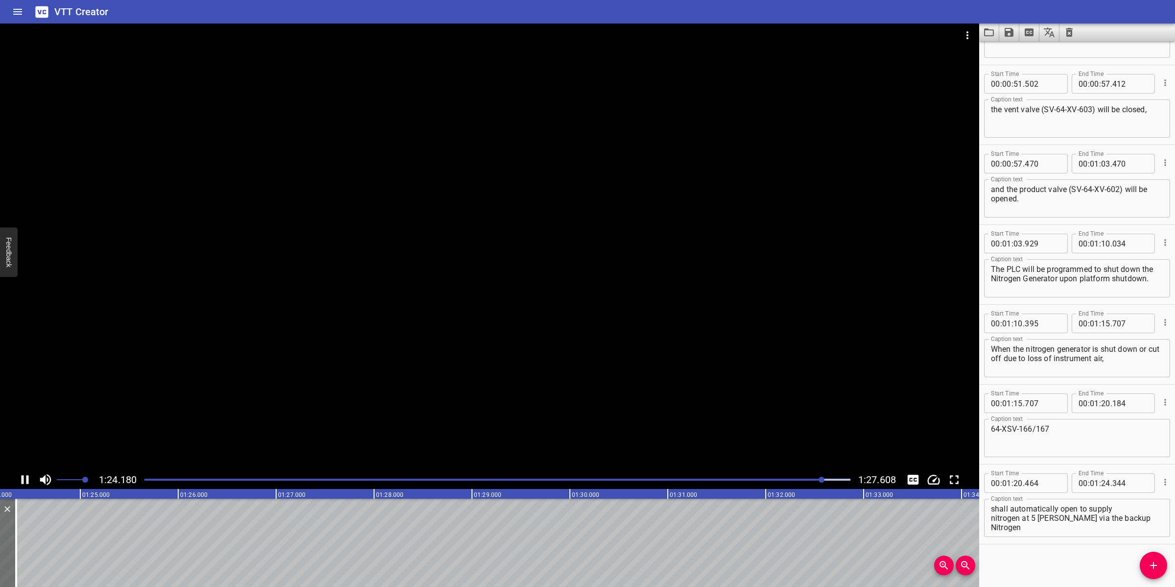
click at [547, 393] on div at bounding box center [489, 247] width 979 height 447
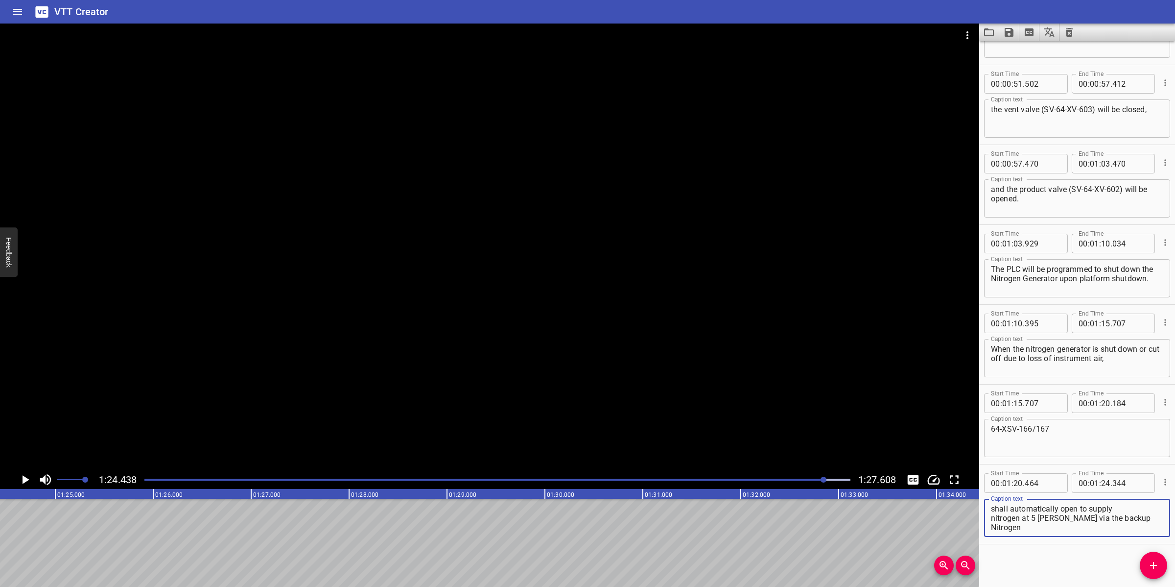
drag, startPoint x: 1054, startPoint y: 519, endPoint x: 1068, endPoint y: 534, distance: 20.4
click at [1068, 534] on div "shall automatically open to supply nitrogen at 5 [PERSON_NAME] via the backup N…" at bounding box center [1077, 517] width 186 height 38
click at [1101, 483] on input "number" at bounding box center [1105, 483] width 9 height 20
click at [1153, 578] on div "Start Time 00 : 00 : 00 . 000 Start Time End Time 00 : 00 : 05 . 200 End Time C…" at bounding box center [1077, 313] width 196 height 545
click at [1153, 564] on icon "Add Cue" at bounding box center [1153, 565] width 7 height 7
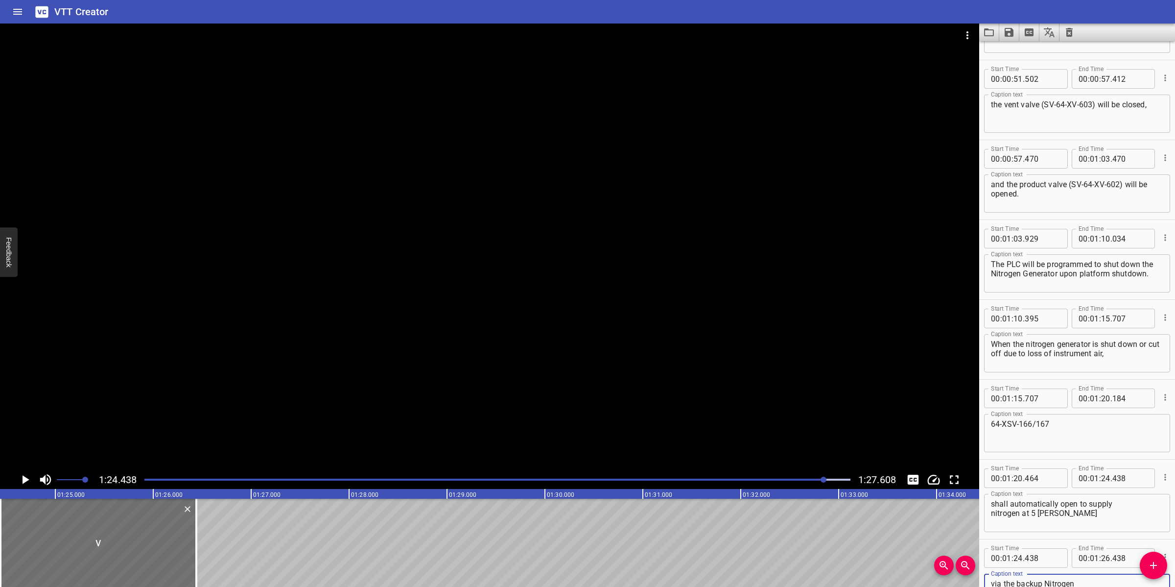
scroll to position [790, 0]
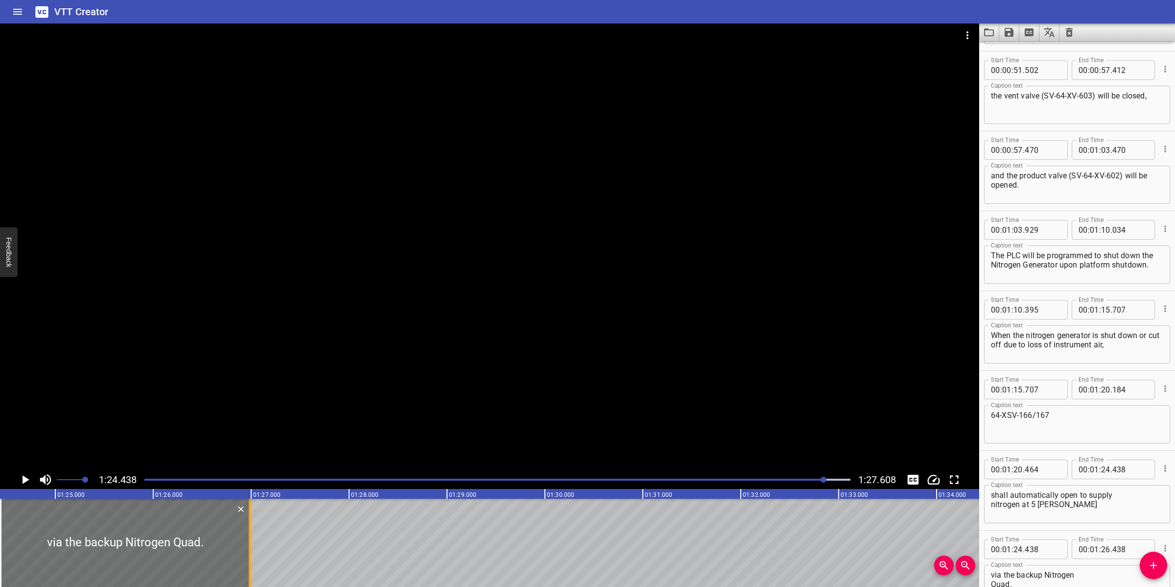
drag, startPoint x: 197, startPoint y: 529, endPoint x: 251, endPoint y: 524, distance: 54.6
click at [251, 524] on div at bounding box center [250, 542] width 10 height 88
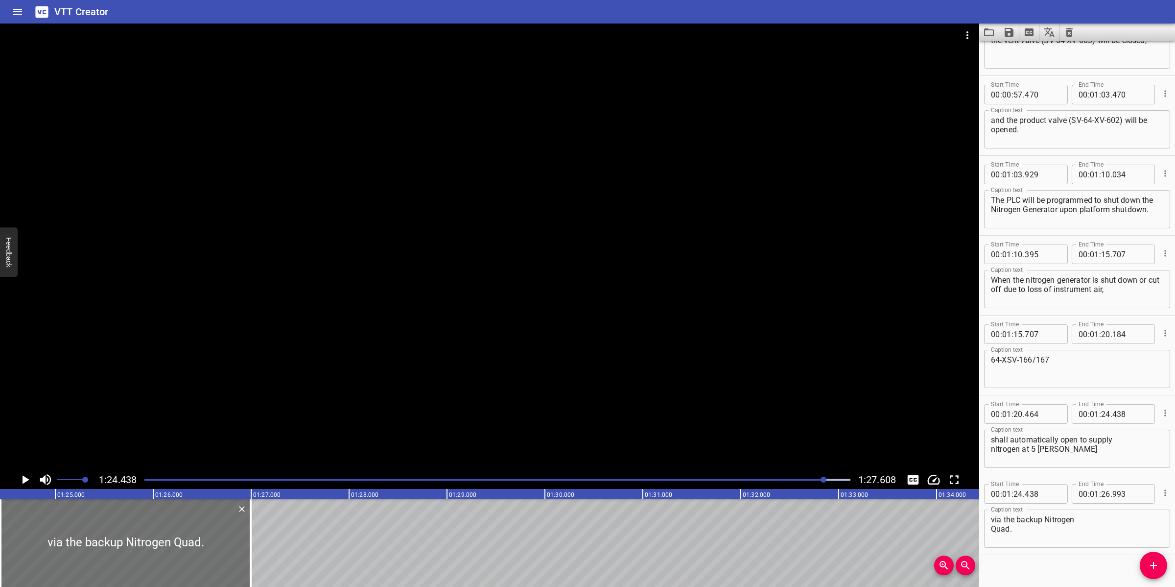
scroll to position [851, 0]
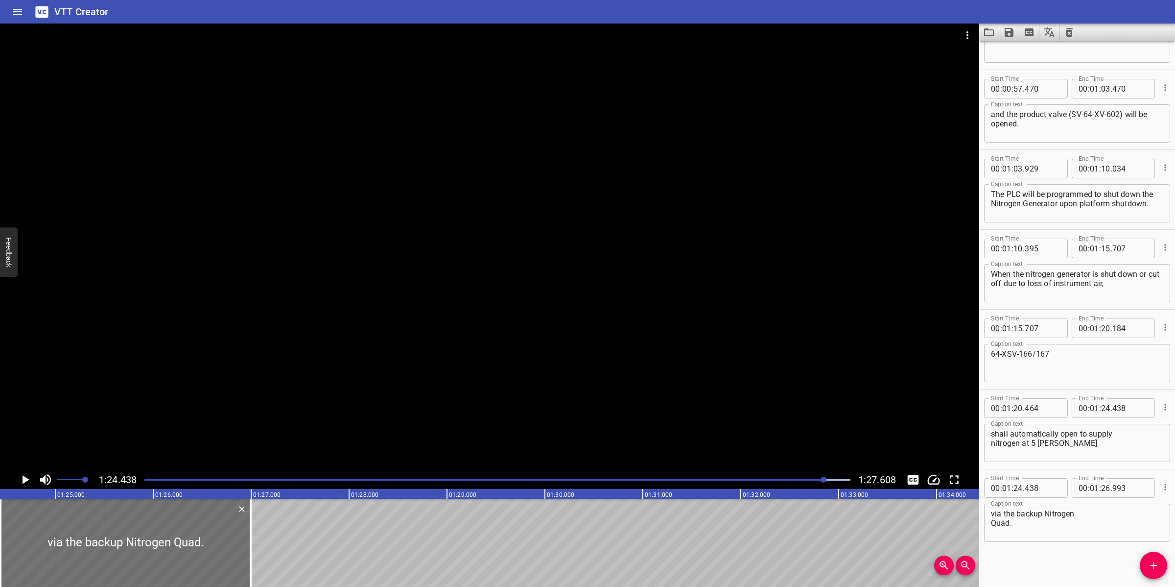
click at [991, 524] on textarea "via the backup Nitrogen Quad.​" at bounding box center [1077, 523] width 172 height 28
click at [994, 514] on textarea "via the backup Nitrogen Quad.​" at bounding box center [1077, 523] width 172 height 28
drag, startPoint x: 495, startPoint y: 326, endPoint x: 505, endPoint y: 331, distance: 11.2
click at [496, 326] on div at bounding box center [489, 247] width 979 height 447
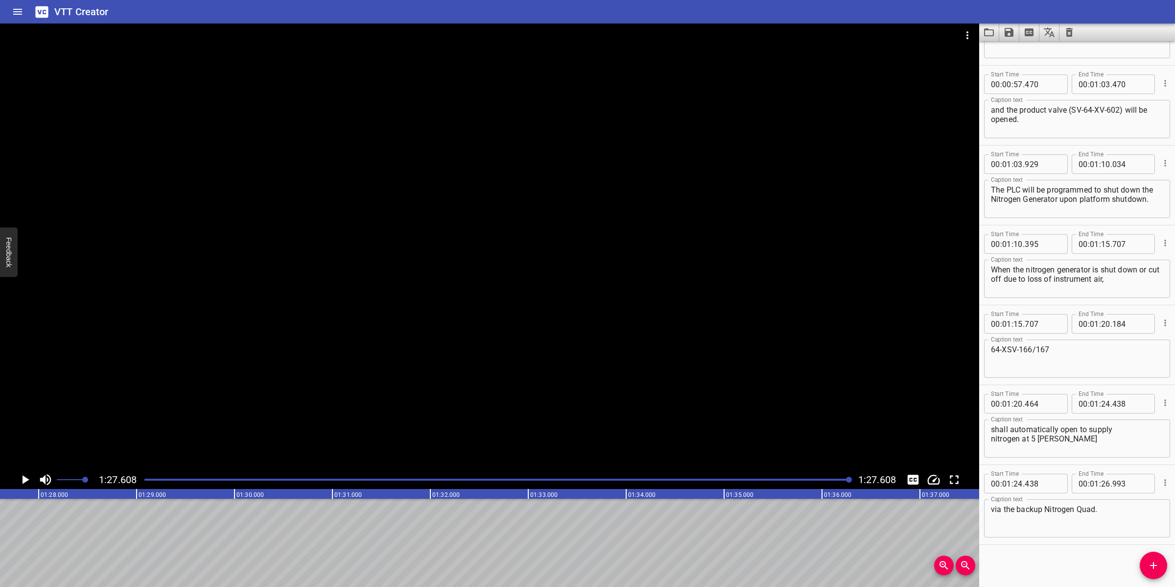
click at [513, 300] on div at bounding box center [489, 247] width 979 height 447
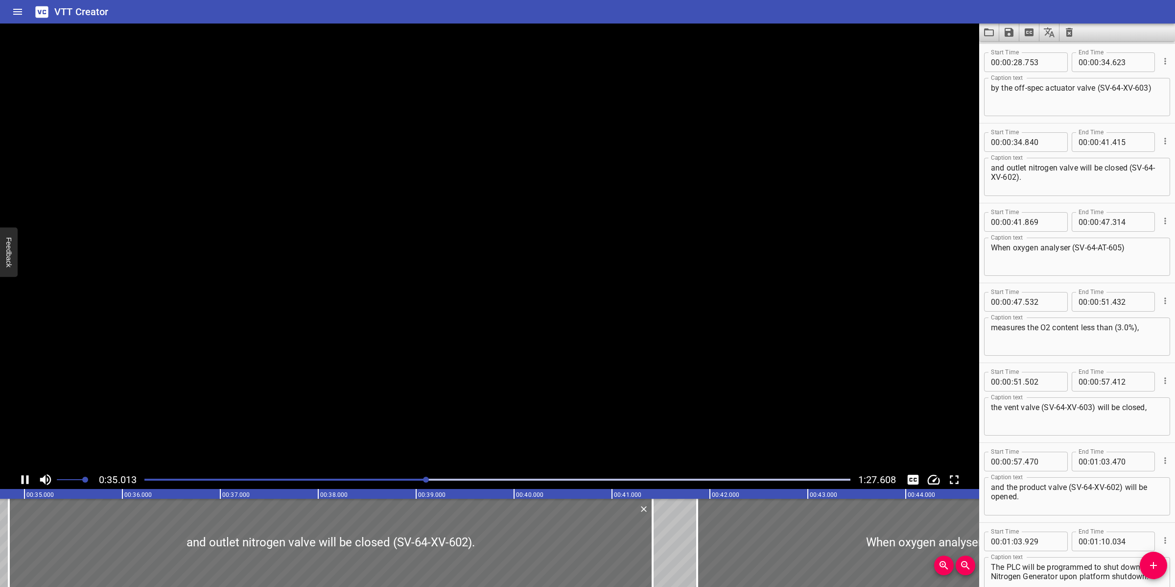
scroll to position [557, 0]
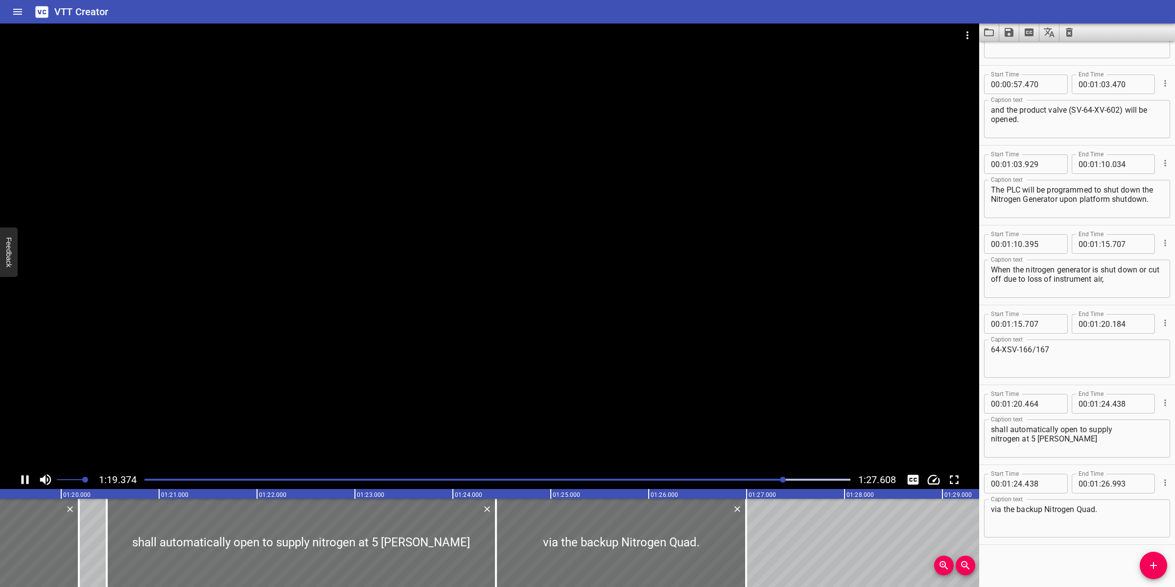
click at [535, 350] on div at bounding box center [489, 247] width 979 height 447
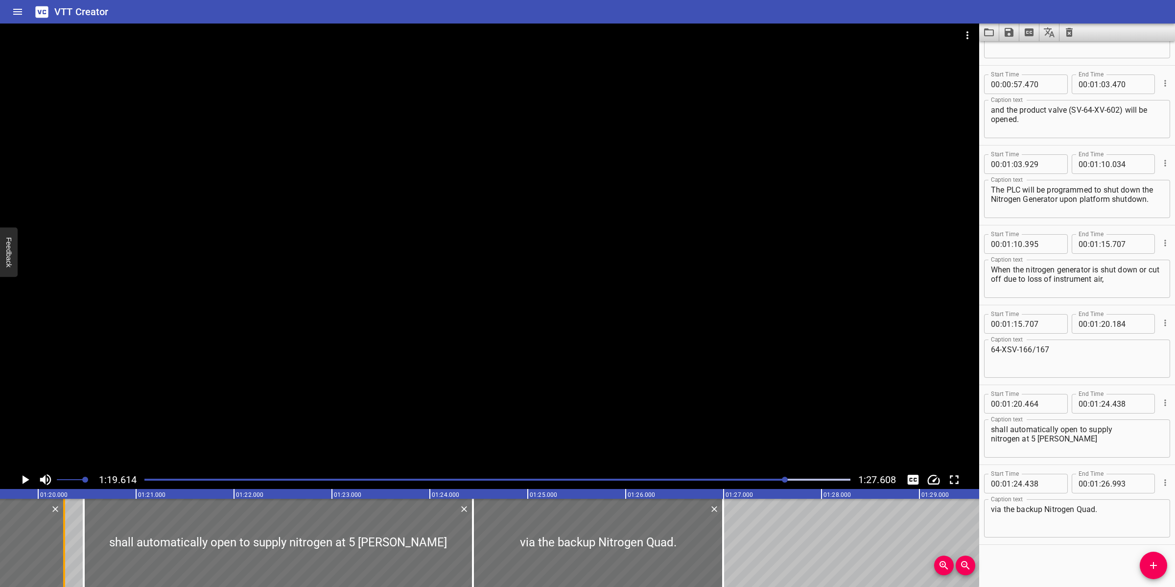
drag, startPoint x: 56, startPoint y: 522, endPoint x: 65, endPoint y: 517, distance: 9.9
click at [65, 517] on div at bounding box center [64, 542] width 2 height 88
click at [283, 392] on div at bounding box center [489, 247] width 979 height 447
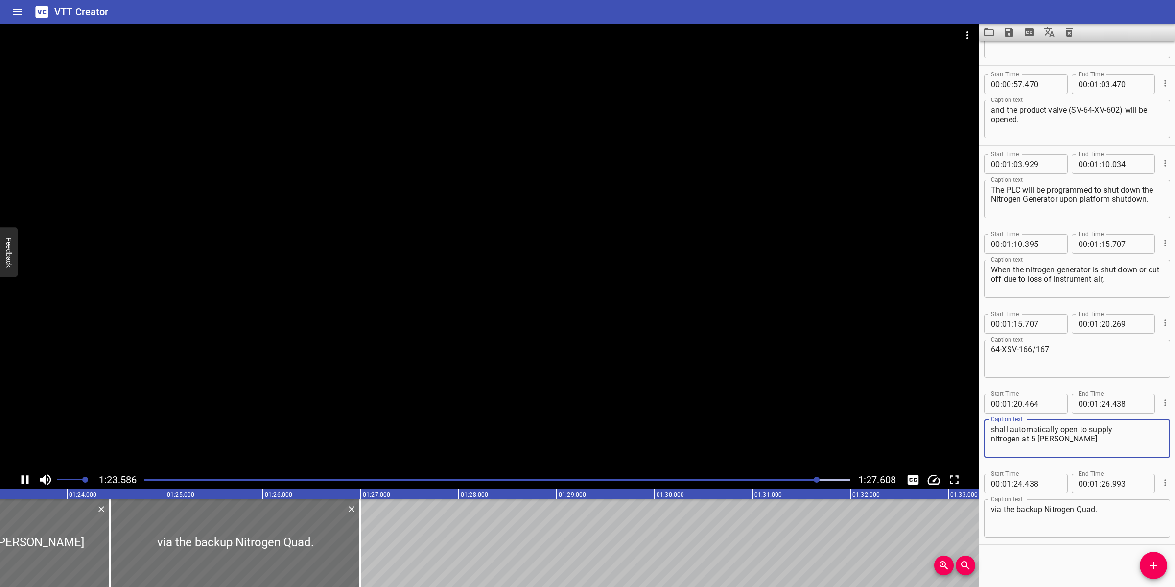
click at [991, 438] on textarea "shall automatically open to supply nitrogen at 5 [PERSON_NAME]" at bounding box center [1077, 438] width 172 height 28
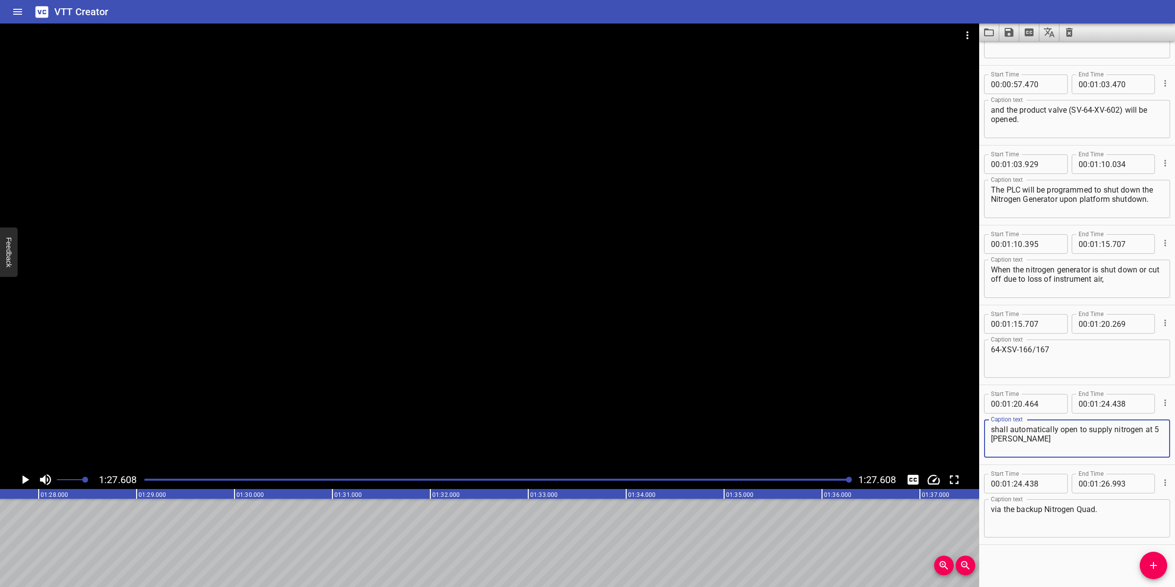
click at [771, 483] on div at bounding box center [498, 479] width 718 height 14
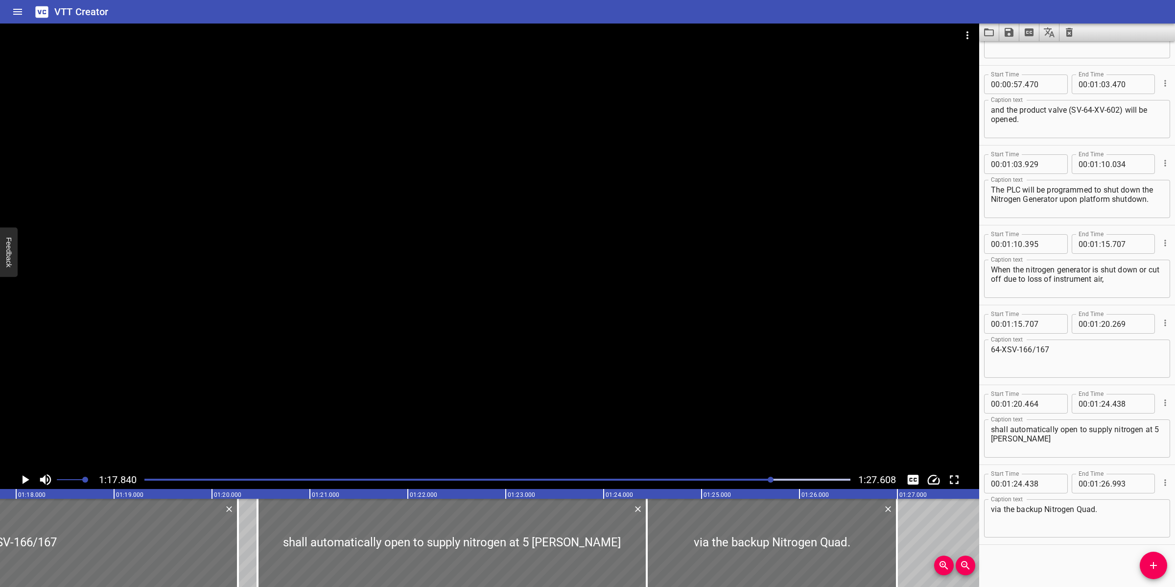
click at [764, 391] on div at bounding box center [489, 247] width 979 height 447
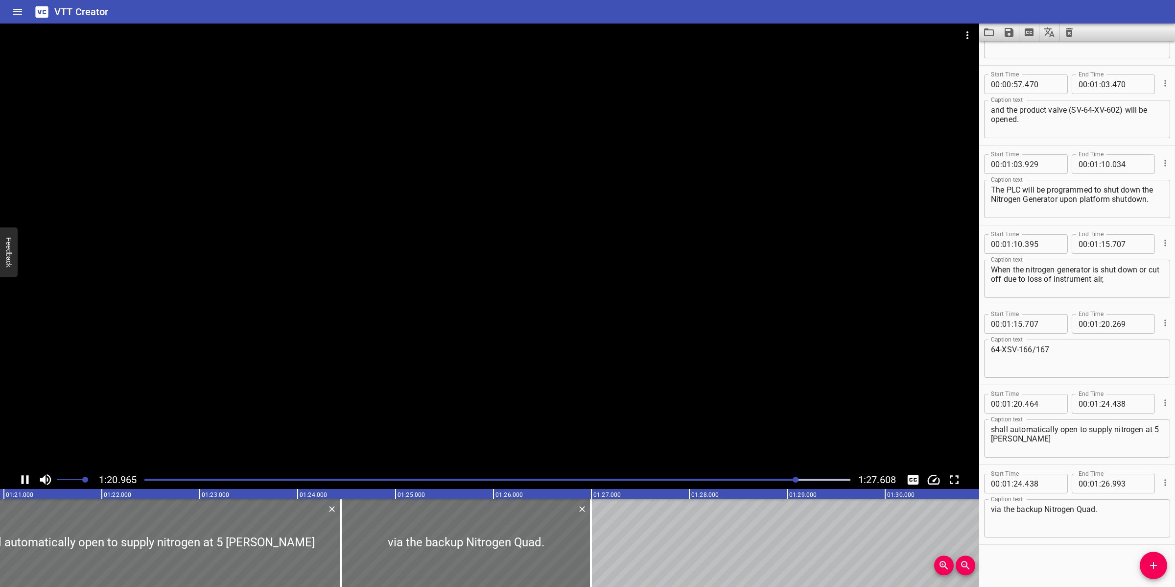
click at [677, 382] on div at bounding box center [489, 247] width 979 height 447
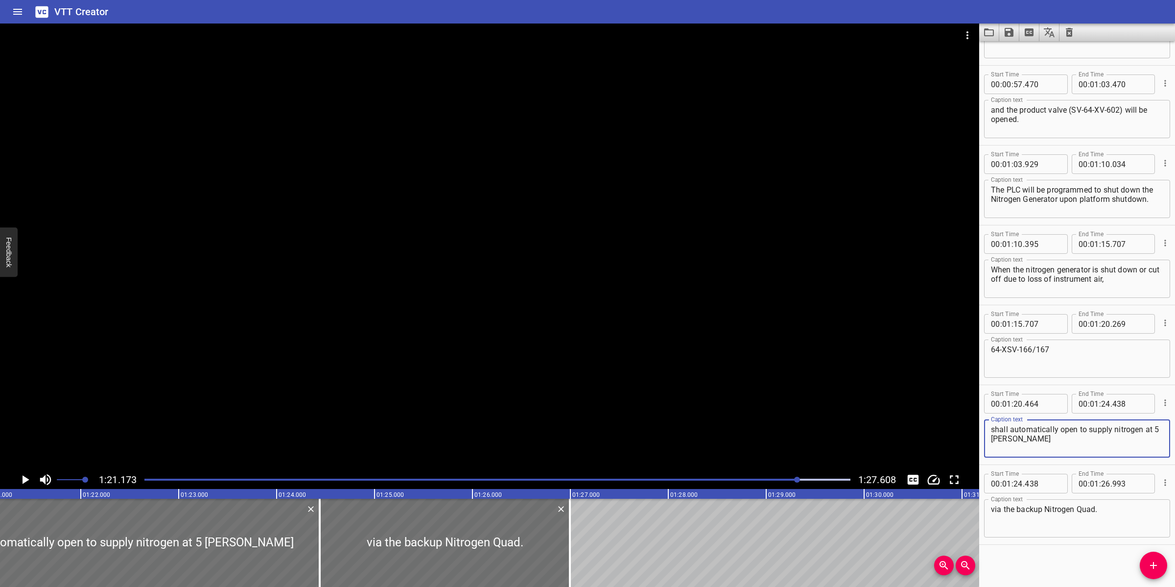
drag, startPoint x: 1031, startPoint y: 439, endPoint x: 987, endPoint y: 426, distance: 45.4
click at [987, 426] on div "shall automatically open to supply nitrogen at 5 [PERSON_NAME] Caption text" at bounding box center [1077, 438] width 186 height 38
click at [1085, 359] on textarea "64-XSV-166/167" at bounding box center [1077, 359] width 172 height 28
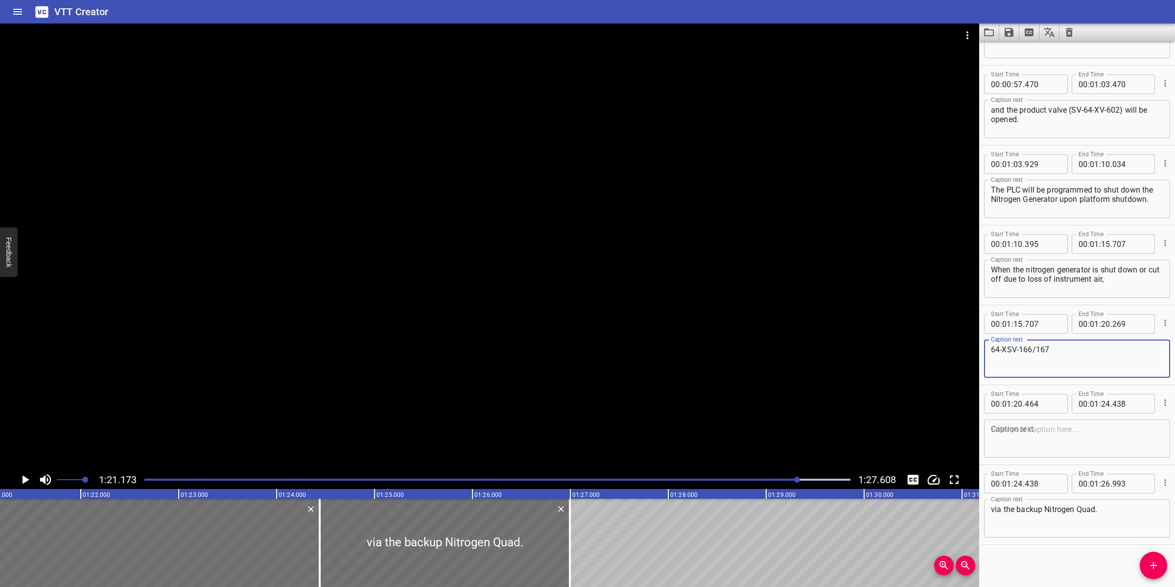
paste textarea "shall automatically open to supply nitrogen at 5 [PERSON_NAME]"
click at [1159, 407] on button "Cue Options" at bounding box center [1165, 402] width 13 height 13
click at [1128, 427] on li "Delete Cue" at bounding box center [1124, 419] width 85 height 18
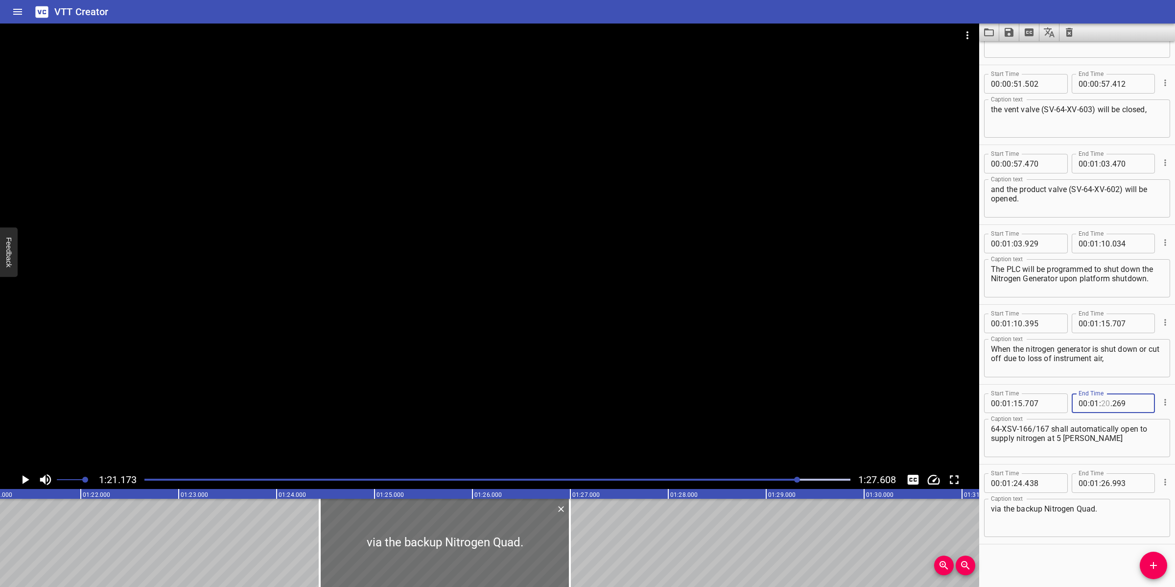
click at [1101, 400] on input "number" at bounding box center [1105, 403] width 9 height 20
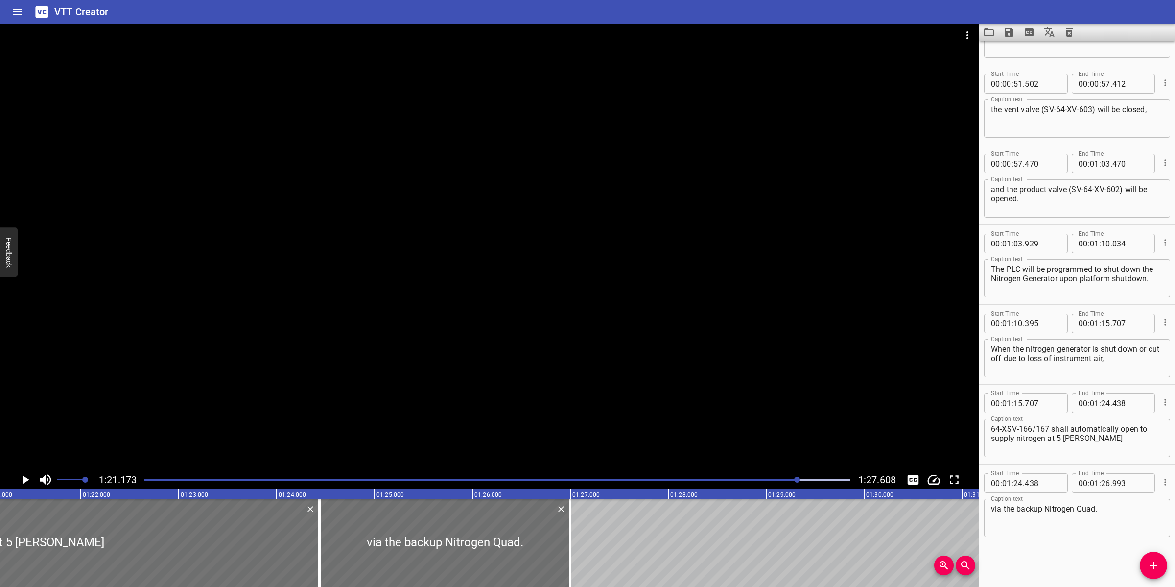
click at [627, 388] on div at bounding box center [489, 247] width 979 height 447
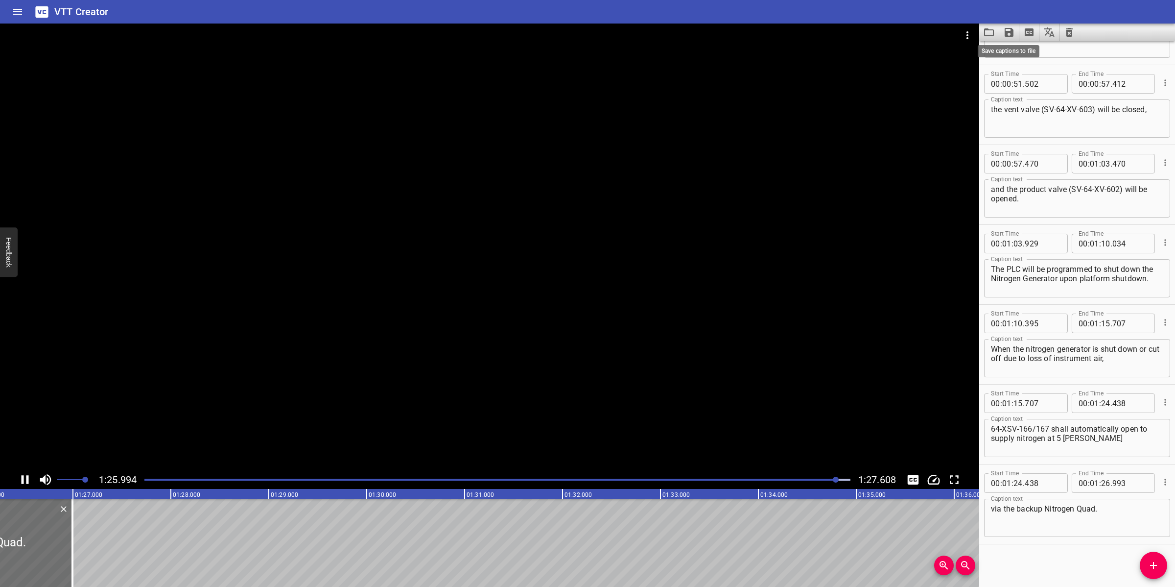
click at [1010, 37] on icon "Save captions to file" at bounding box center [1009, 32] width 12 height 12
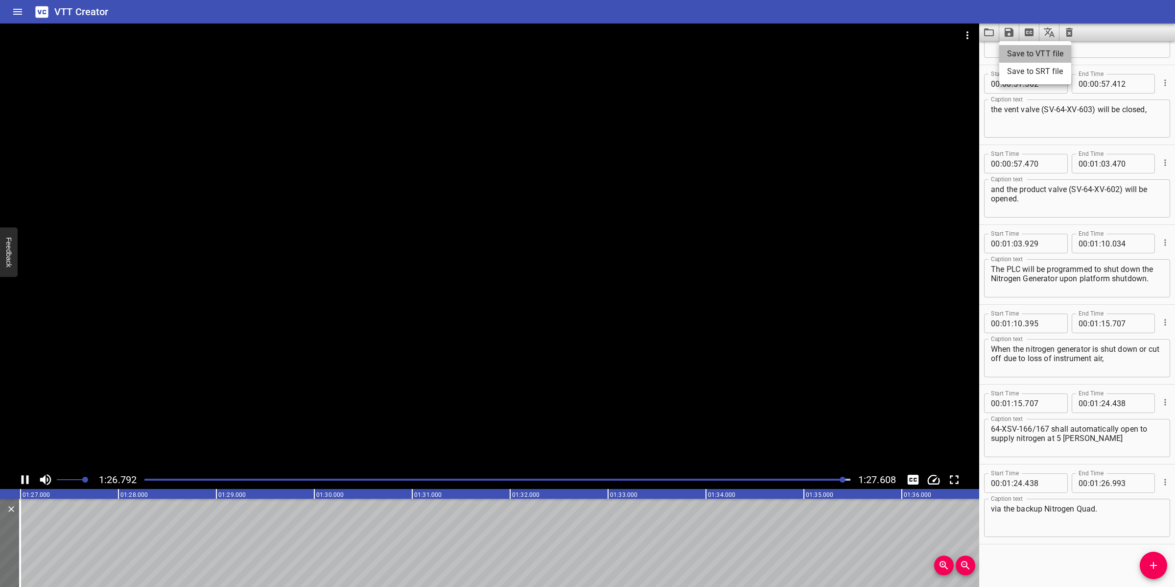
click at [1032, 54] on li "Save to VTT file" at bounding box center [1035, 54] width 72 height 18
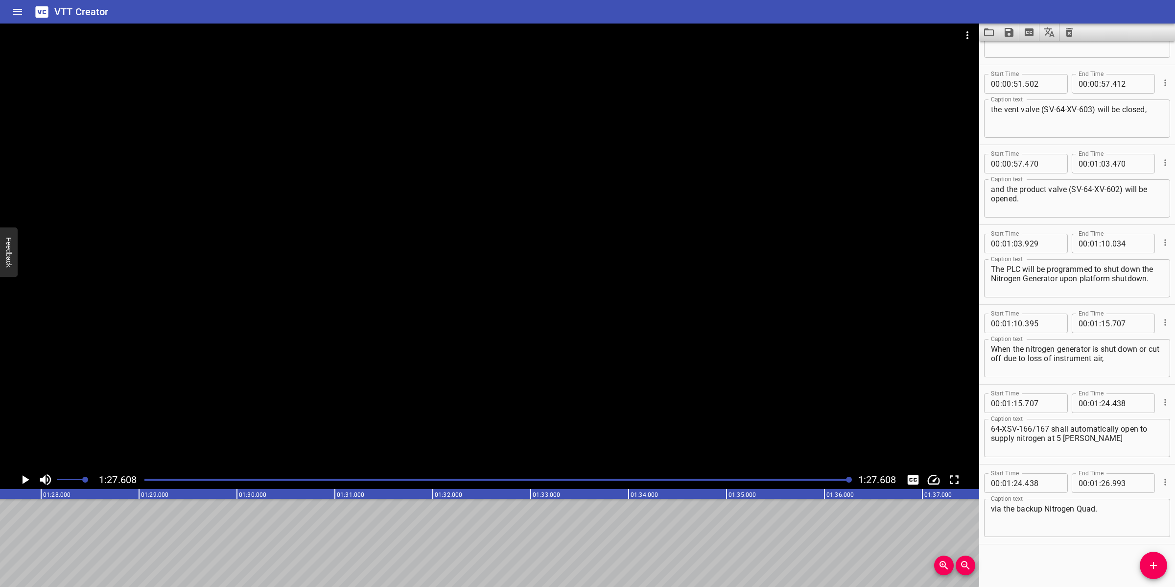
scroll to position [0, 8579]
click at [963, 35] on icon "Video Options" at bounding box center [968, 35] width 12 height 12
click at [963, 35] on li "Select New Video File..." at bounding box center [1004, 36] width 97 height 18
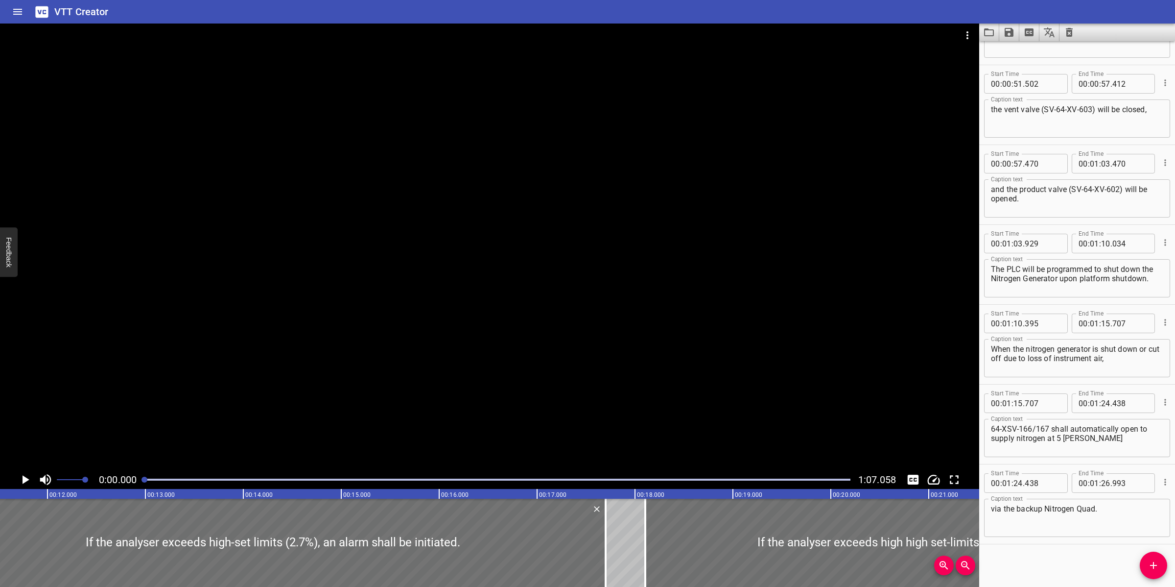
click at [1067, 38] on button "Clear captions" at bounding box center [1070, 33] width 20 height 18
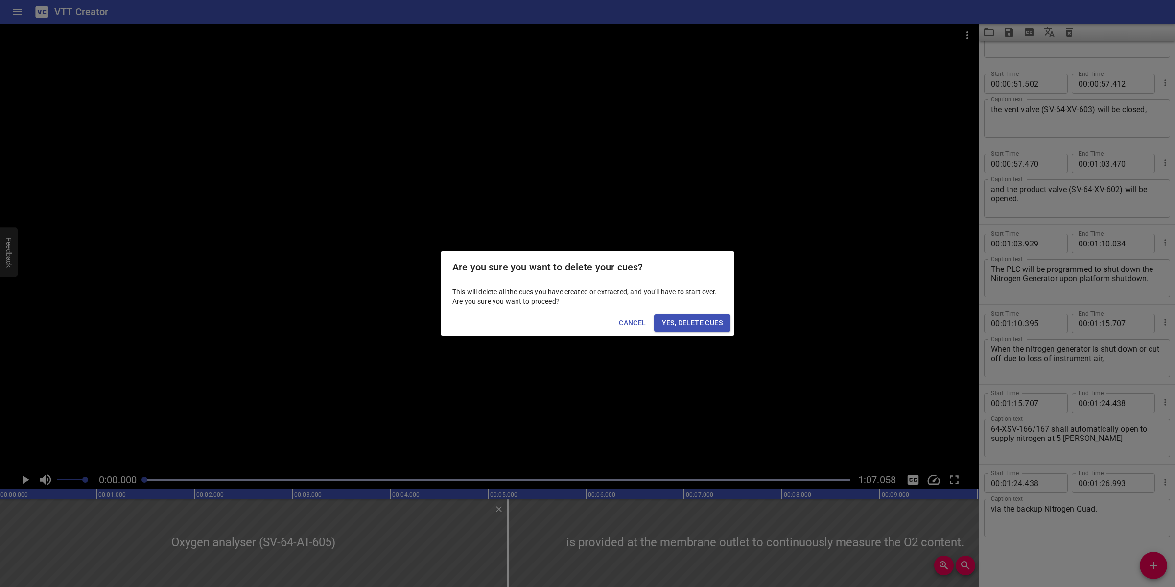
scroll to position [0, 0]
drag, startPoint x: 703, startPoint y: 321, endPoint x: 766, endPoint y: 330, distance: 63.8
click at [707, 322] on span "Yes, Delete Cues" at bounding box center [692, 323] width 61 height 12
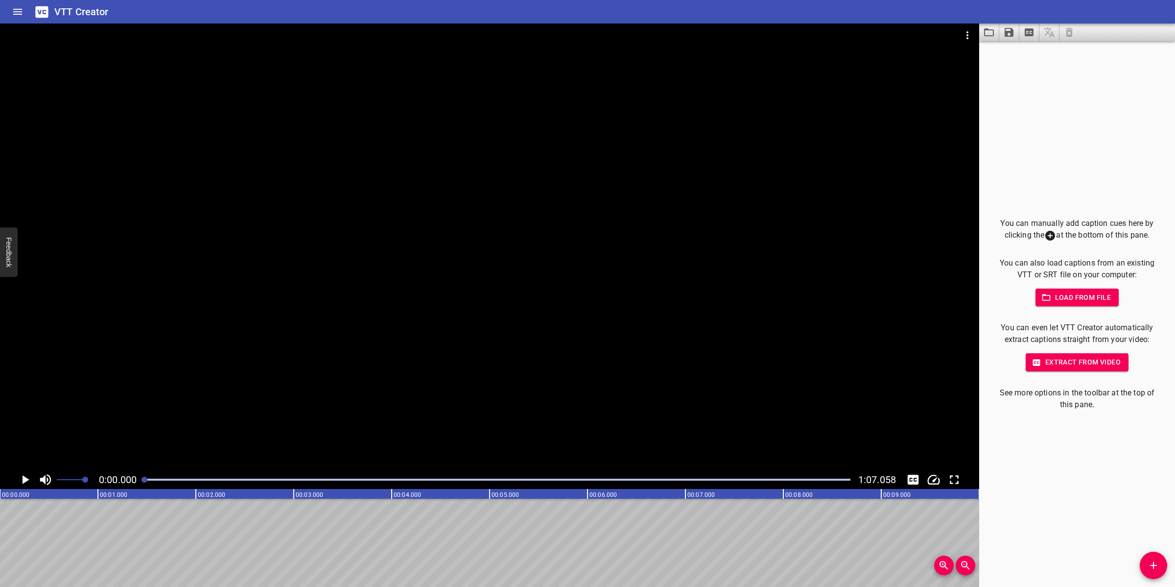
click at [1157, 568] on icon "Add Cue" at bounding box center [1154, 565] width 12 height 12
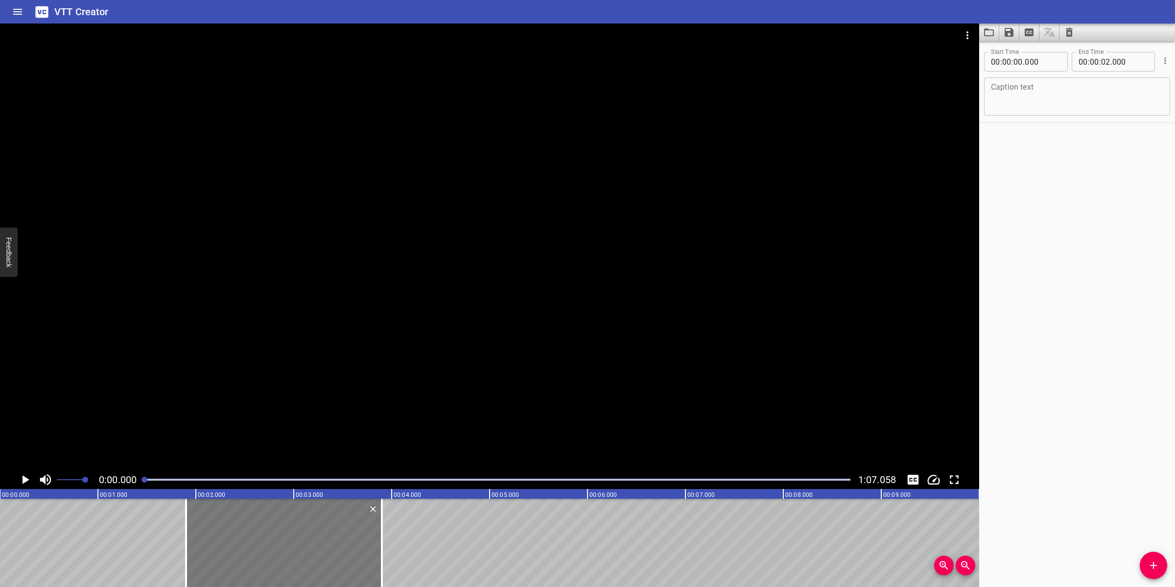
drag, startPoint x: 152, startPoint y: 537, endPoint x: 355, endPoint y: 530, distance: 203.8
click at [338, 525] on div at bounding box center [284, 542] width 196 height 88
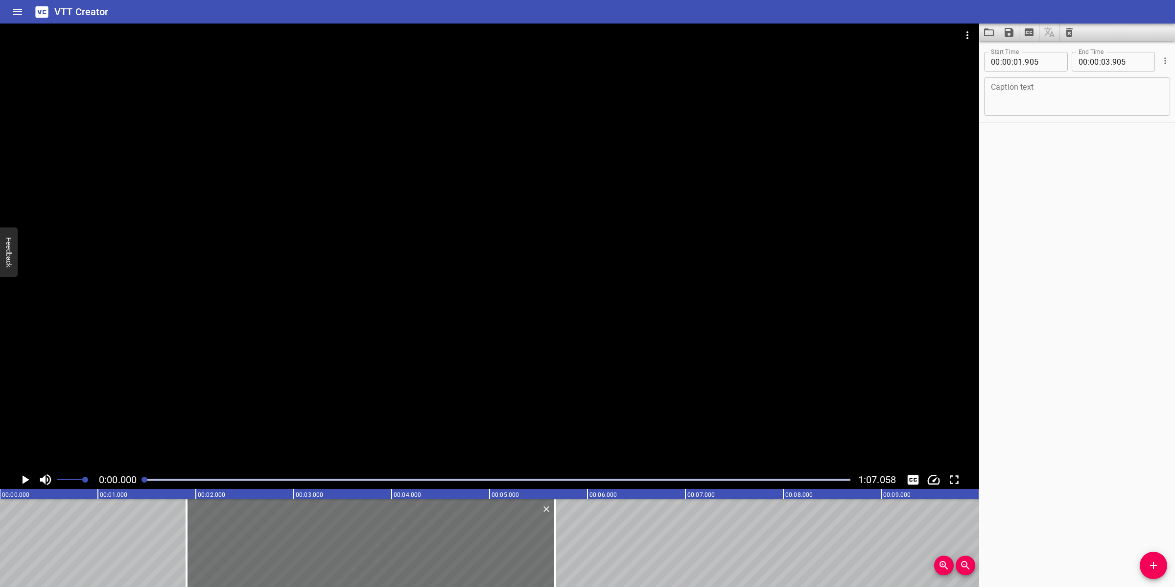
drag, startPoint x: 378, startPoint y: 531, endPoint x: 557, endPoint y: 513, distance: 179.1
click at [558, 517] on div at bounding box center [555, 542] width 10 height 88
click at [1153, 568] on icon "Add Cue" at bounding box center [1153, 565] width 7 height 7
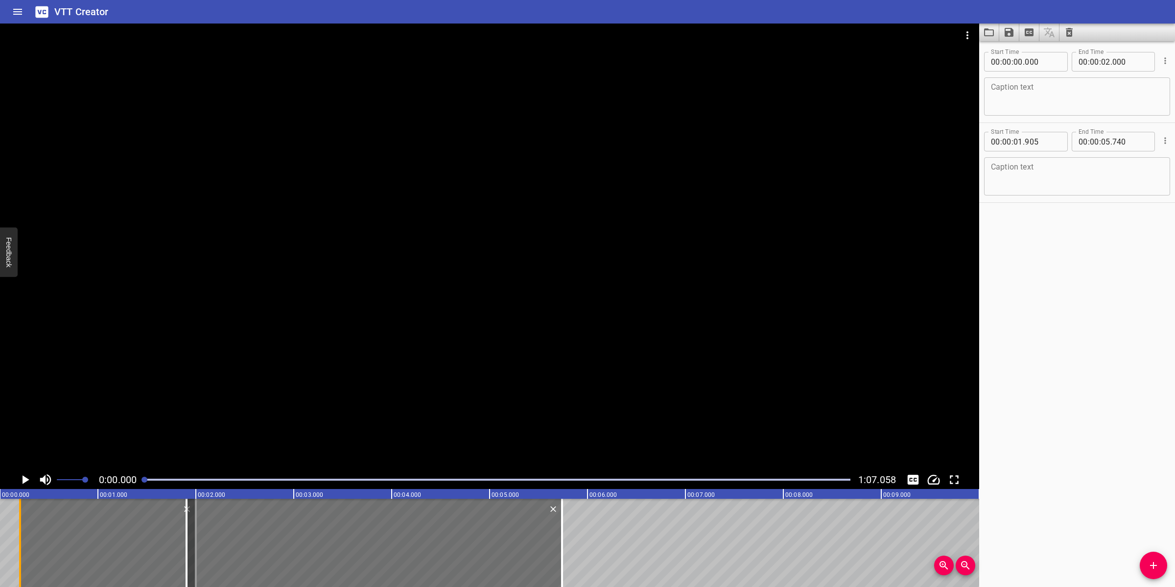
drag, startPoint x: 1, startPoint y: 532, endPoint x: 25, endPoint y: 540, distance: 25.2
click at [25, 540] on div at bounding box center [20, 542] width 10 height 88
drag, startPoint x: 130, startPoint y: 550, endPoint x: 18, endPoint y: 547, distance: 112.7
click at [18, 547] on div at bounding box center [86, 542] width 172 height 88
drag, startPoint x: 170, startPoint y: 545, endPoint x: 142, endPoint y: 552, distance: 28.7
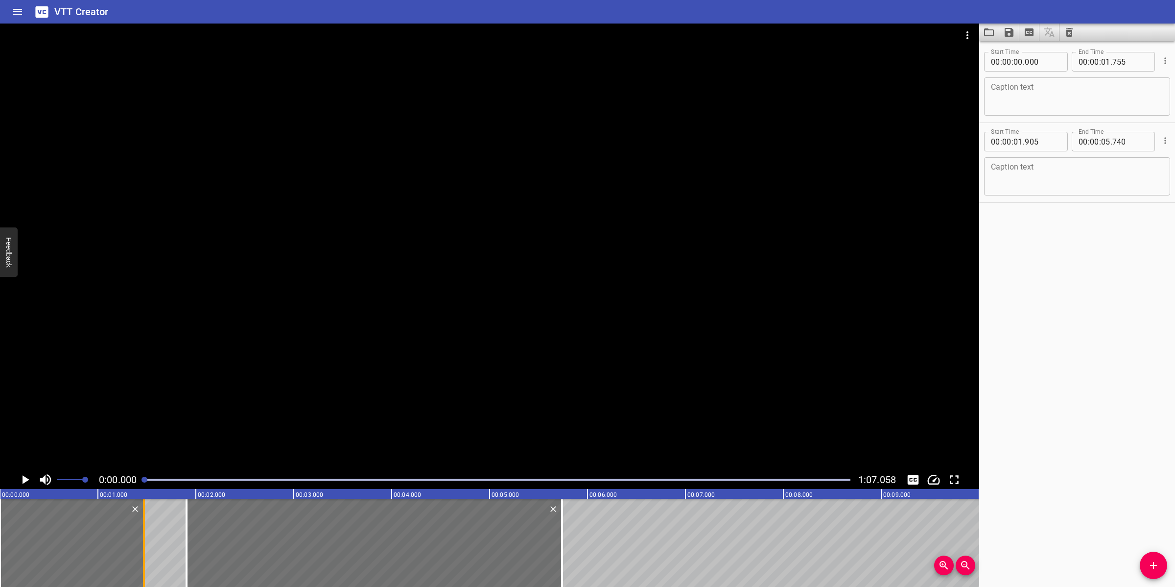
click at [142, 552] on div at bounding box center [144, 542] width 10 height 88
click at [1014, 104] on textarea at bounding box center [1077, 97] width 172 height 28
paste textarea "Nitrogen Quad"
drag, startPoint x: 1076, startPoint y: 129, endPoint x: 1076, endPoint y: 137, distance: 8.3
click at [1076, 129] on div "Start Time 00 : 00 : 01 . 905 Start Time End Time 00 : 00 : 05 . 740 End Time" at bounding box center [1077, 140] width 186 height 25
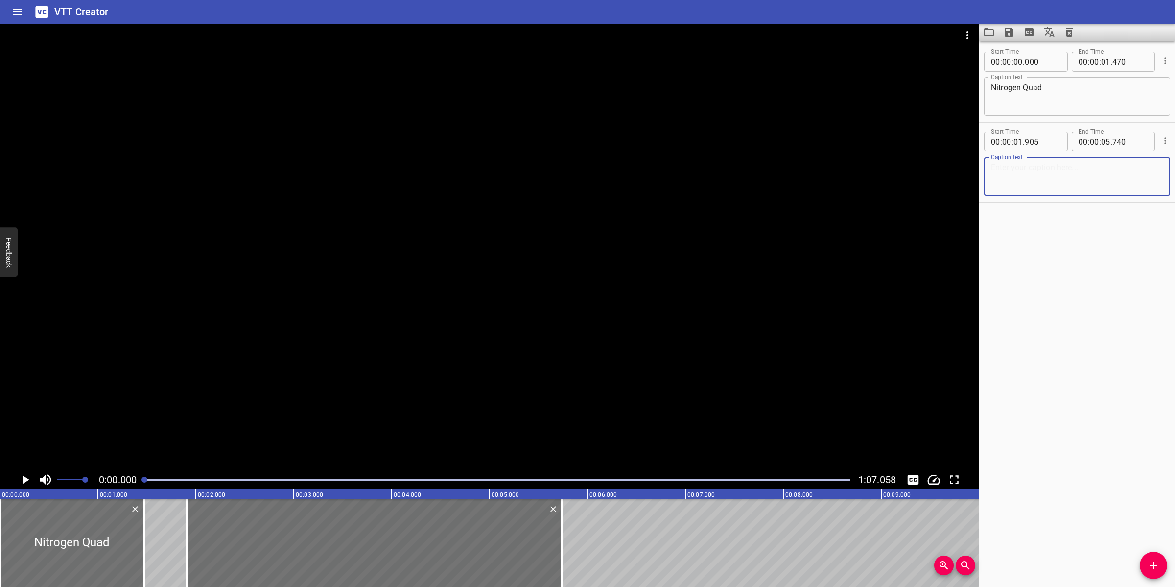
click at [1054, 182] on textarea at bounding box center [1077, 177] width 172 height 28
paste textarea "The Nitrogen Quad system will be designedas following:"
click at [637, 341] on div at bounding box center [489, 247] width 979 height 447
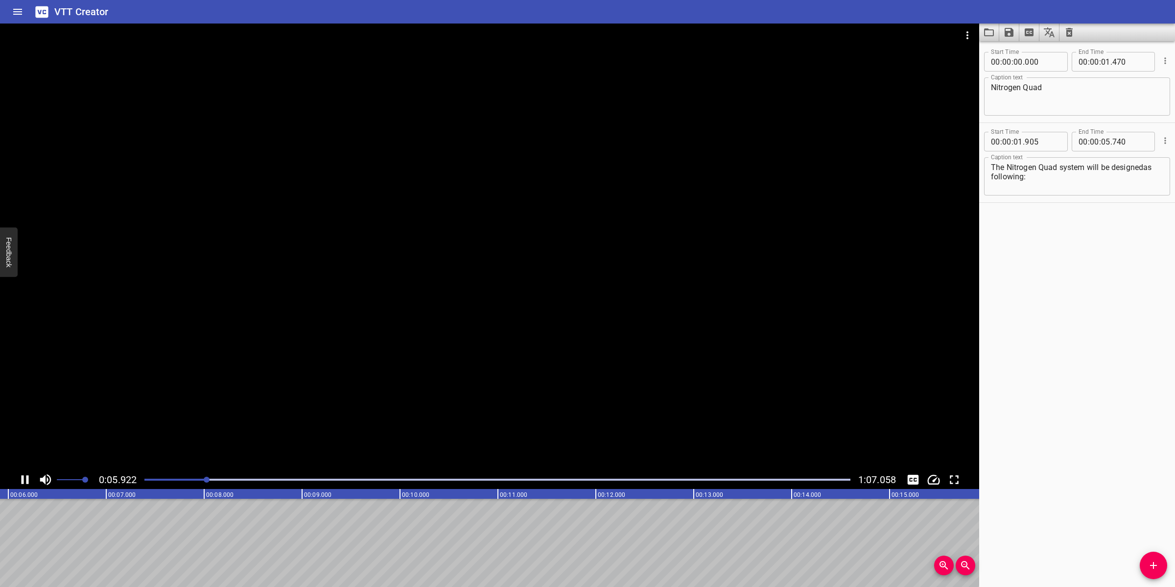
click at [453, 415] on div at bounding box center [489, 247] width 979 height 447
click at [1155, 561] on icon "Add Cue" at bounding box center [1154, 565] width 12 height 12
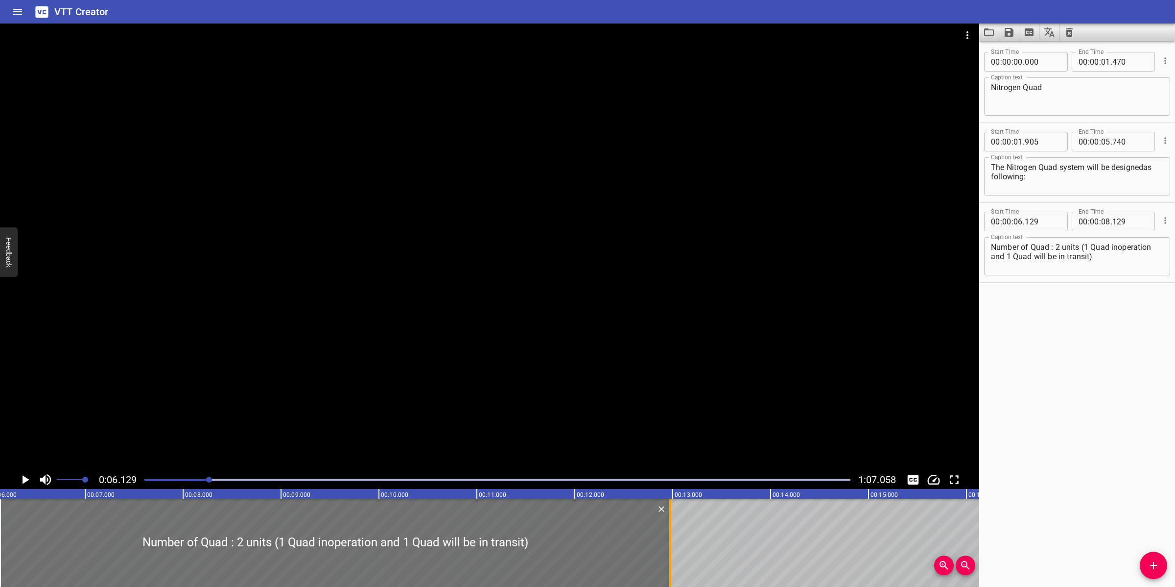
drag, startPoint x: 197, startPoint y: 549, endPoint x: 674, endPoint y: 542, distance: 476.9
click at [672, 544] on div at bounding box center [670, 542] width 10 height 88
click at [1053, 249] on textarea "Number of Quad : 2 units (1 Quad inoperation and 1 Quad will be in transit)" at bounding box center [1077, 256] width 172 height 28
click at [1114, 248] on textarea "Number of Quad: 2 units (1 Quad inoperation and 1 Quad will be in transit)" at bounding box center [1077, 256] width 172 height 28
click at [1132, 258] on textarea "Number of Quad: 2 units (1 Quad in operation and 1 Quad will be in transit)" at bounding box center [1077, 256] width 172 height 28
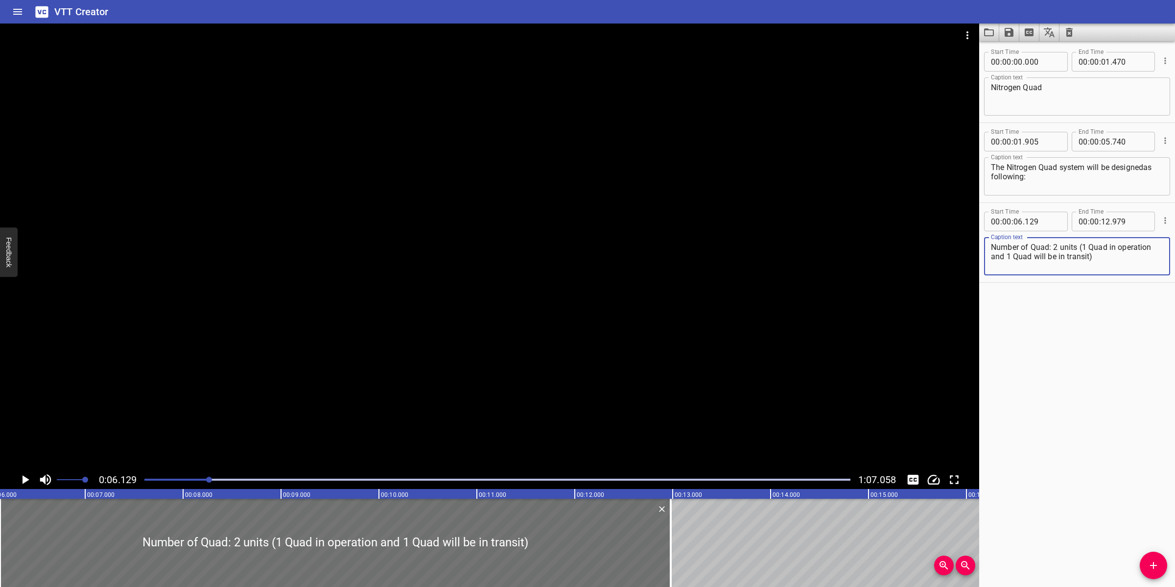
click at [681, 372] on div at bounding box center [489, 247] width 979 height 447
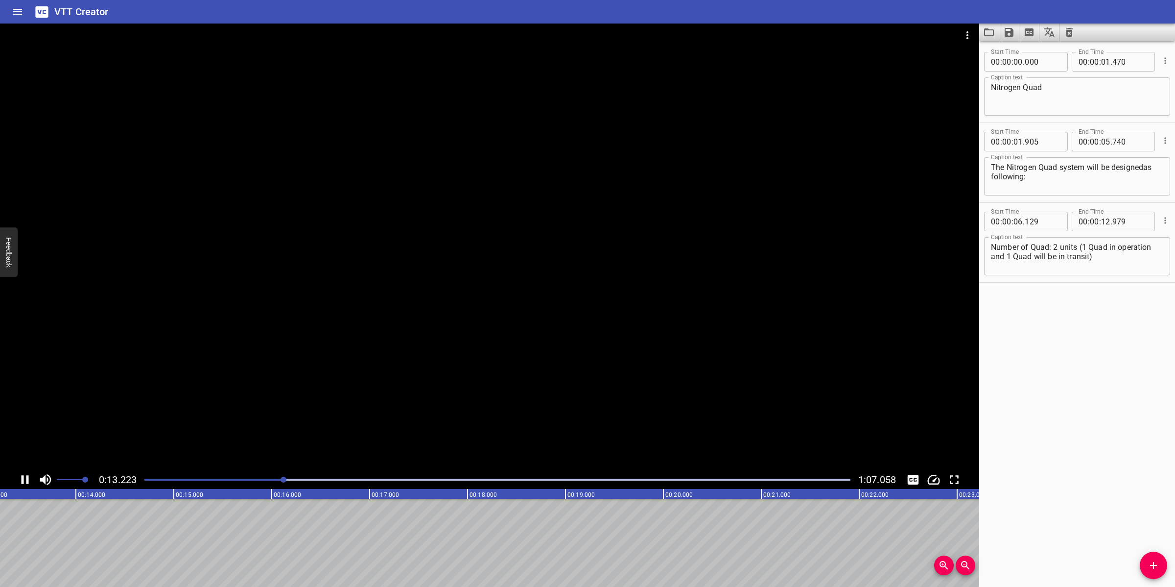
drag, startPoint x: 487, startPoint y: 418, endPoint x: 505, endPoint y: 404, distance: 22.4
click at [487, 417] on div at bounding box center [489, 247] width 979 height 447
click at [1157, 563] on icon "Add Cue" at bounding box center [1154, 565] width 12 height 12
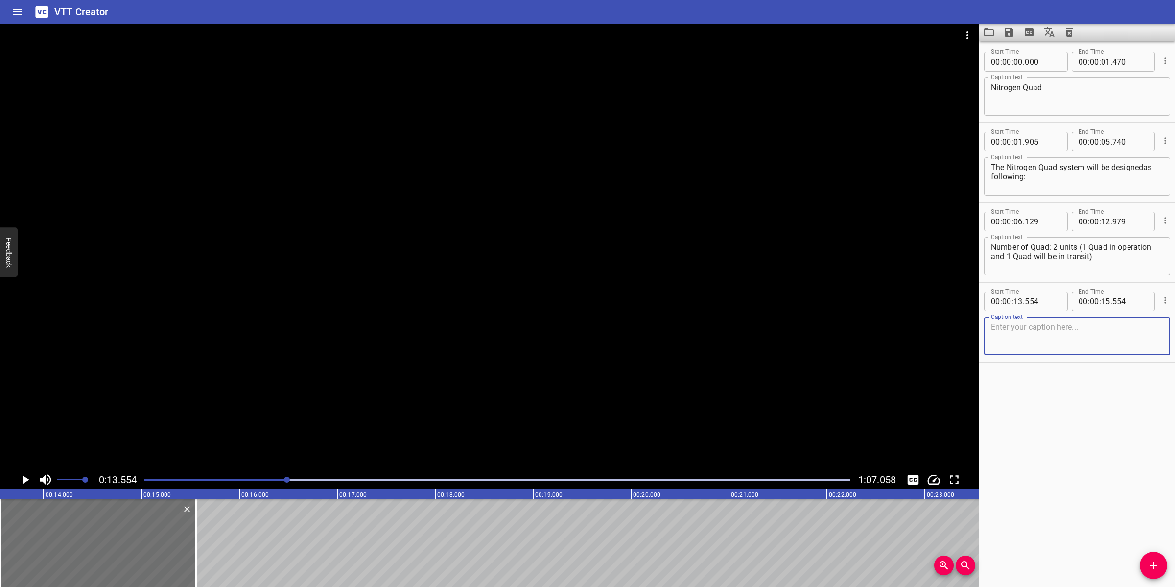
click at [1075, 345] on textarea at bounding box center [1077, 336] width 172 height 28
paste textarea "Bottle Pressure : 200 [PERSON_NAME]"
click at [1046, 327] on textarea "Bottle Pressure : 200 [PERSON_NAME]" at bounding box center [1077, 336] width 172 height 28
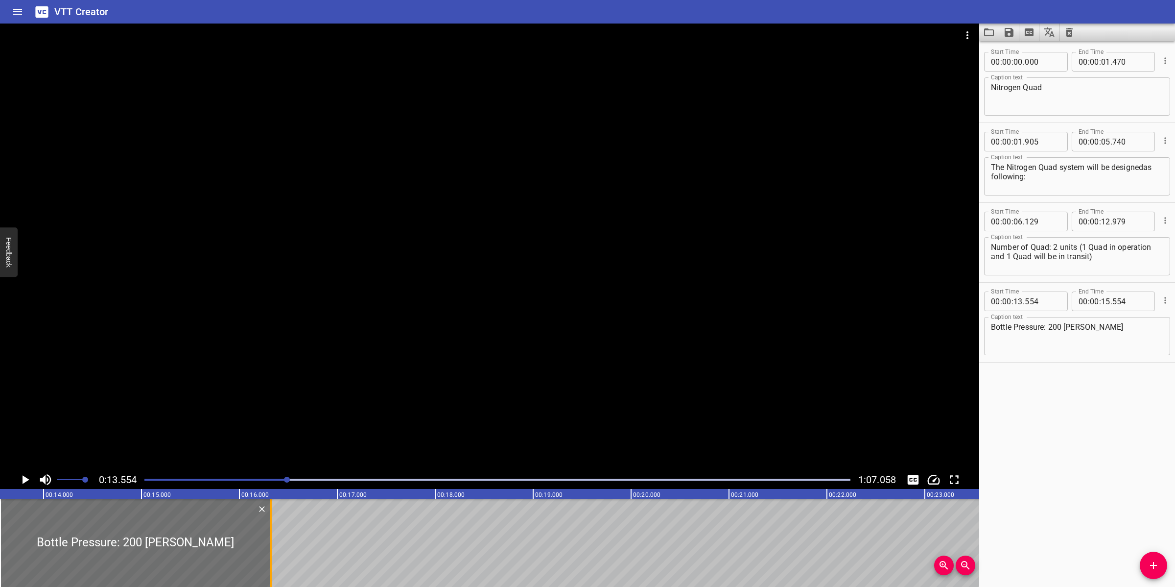
drag, startPoint x: 195, startPoint y: 525, endPoint x: 270, endPoint y: 519, distance: 75.1
click at [270, 519] on div at bounding box center [271, 542] width 2 height 88
click at [415, 370] on div at bounding box center [489, 247] width 979 height 447
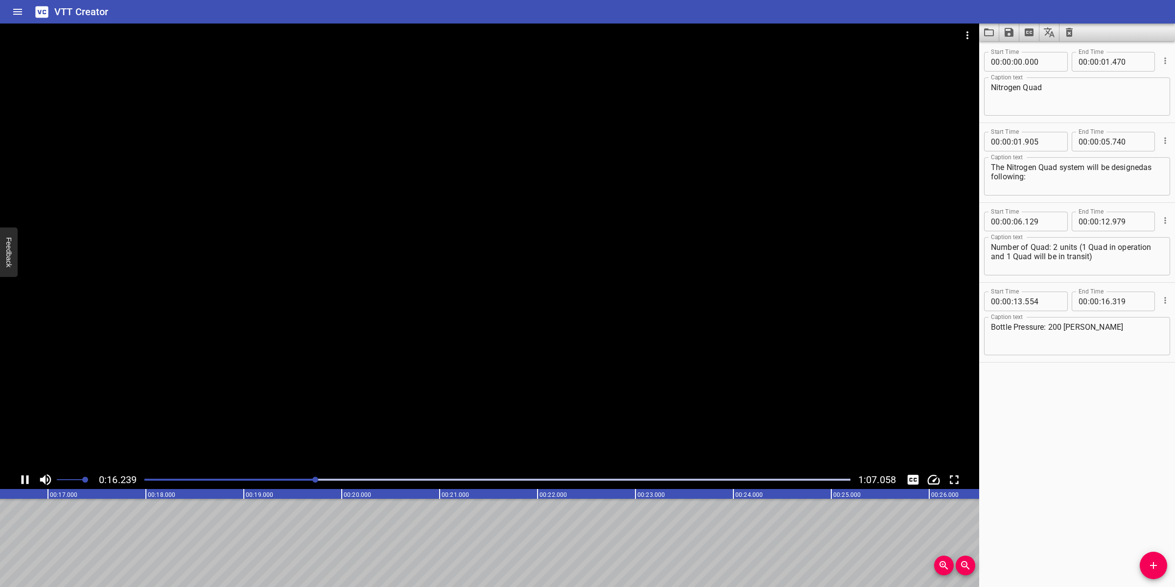
click at [449, 398] on div at bounding box center [489, 247] width 979 height 447
click at [1154, 564] on icon "Add Cue" at bounding box center [1153, 565] width 7 height 7
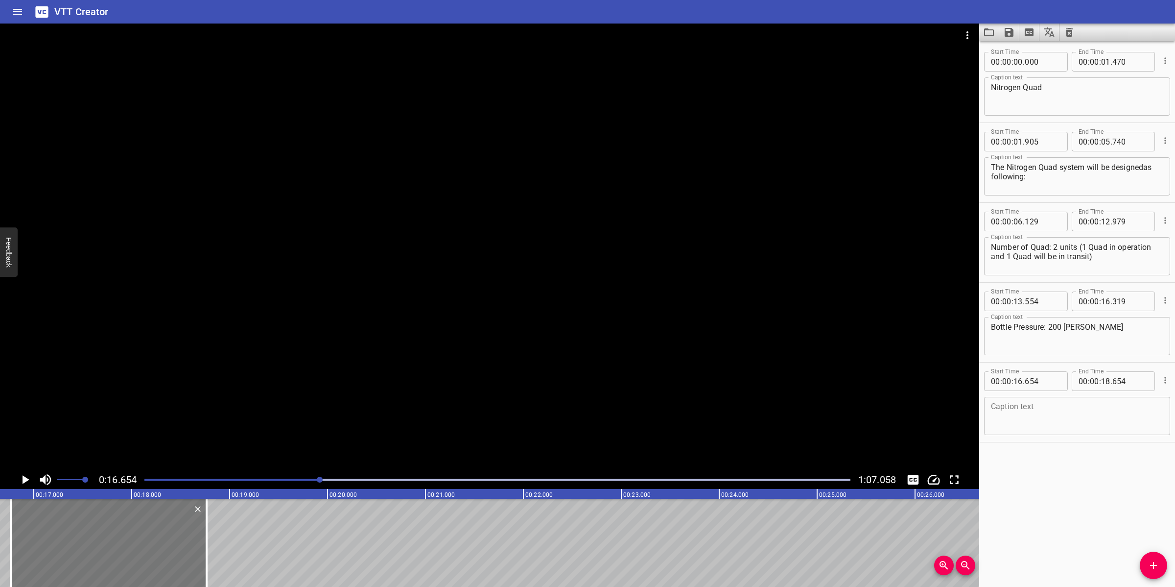
drag, startPoint x: 135, startPoint y: 543, endPoint x: 146, endPoint y: 532, distance: 15.6
click at [146, 532] on div at bounding box center [109, 542] width 196 height 88
click at [1097, 405] on textarea at bounding box center [1077, 416] width 172 height 28
paste textarea "Number of cylinder per quad : 16"
click at [1093, 407] on textarea "Number of cylinder per quad : 16" at bounding box center [1077, 416] width 172 height 28
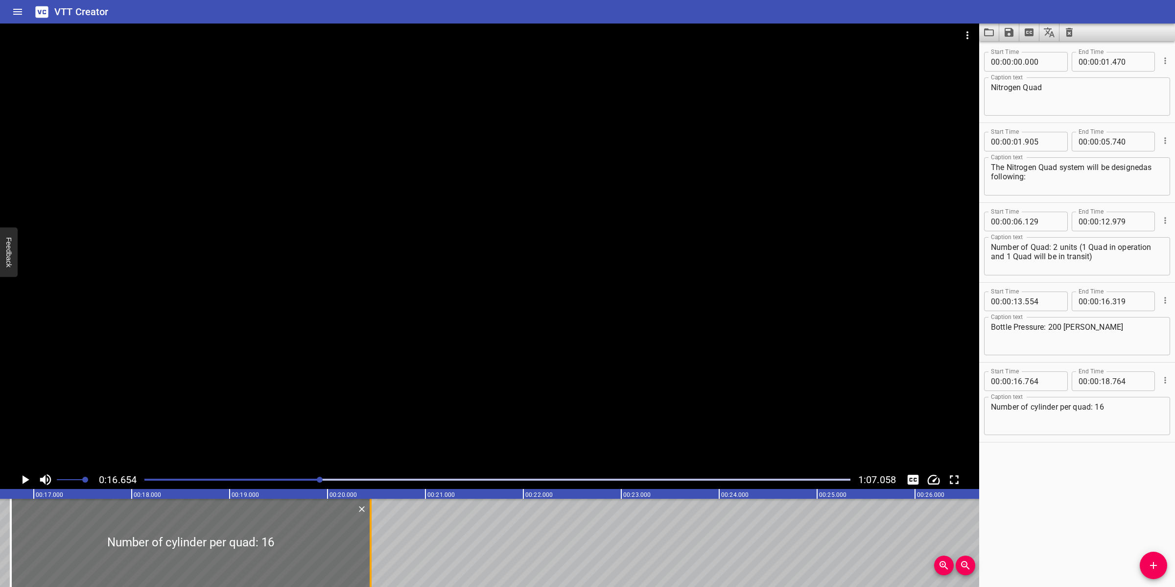
drag, startPoint x: 203, startPoint y: 535, endPoint x: 367, endPoint y: 525, distance: 164.3
click at [367, 525] on div at bounding box center [371, 542] width 10 height 88
click at [413, 422] on div at bounding box center [489, 247] width 979 height 447
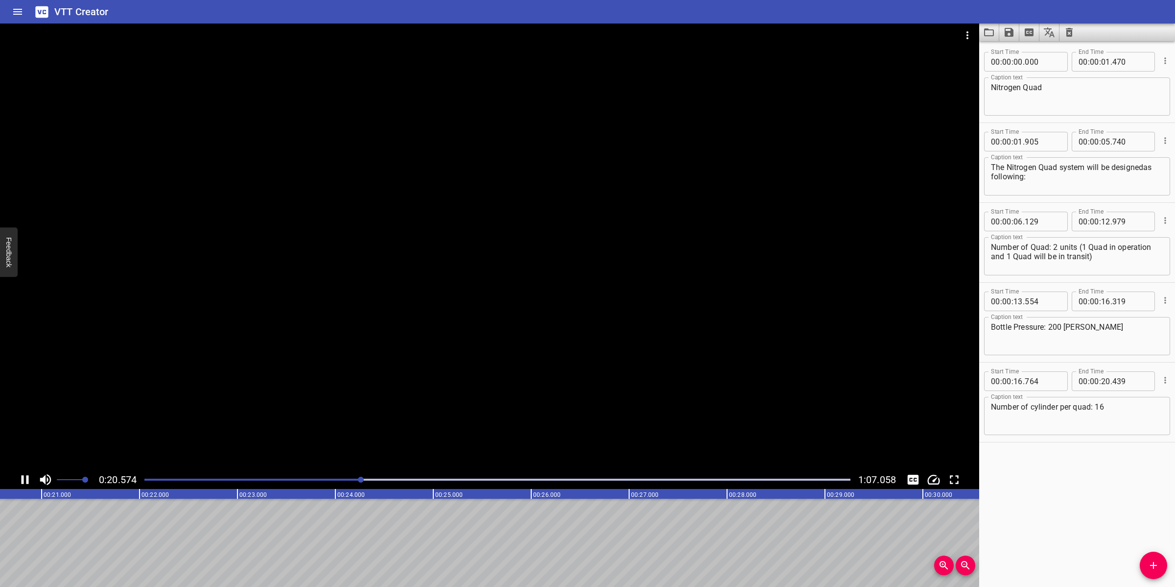
click at [432, 410] on div at bounding box center [489, 247] width 979 height 447
click at [1147, 560] on span "Add Cue" at bounding box center [1153, 565] width 27 height 12
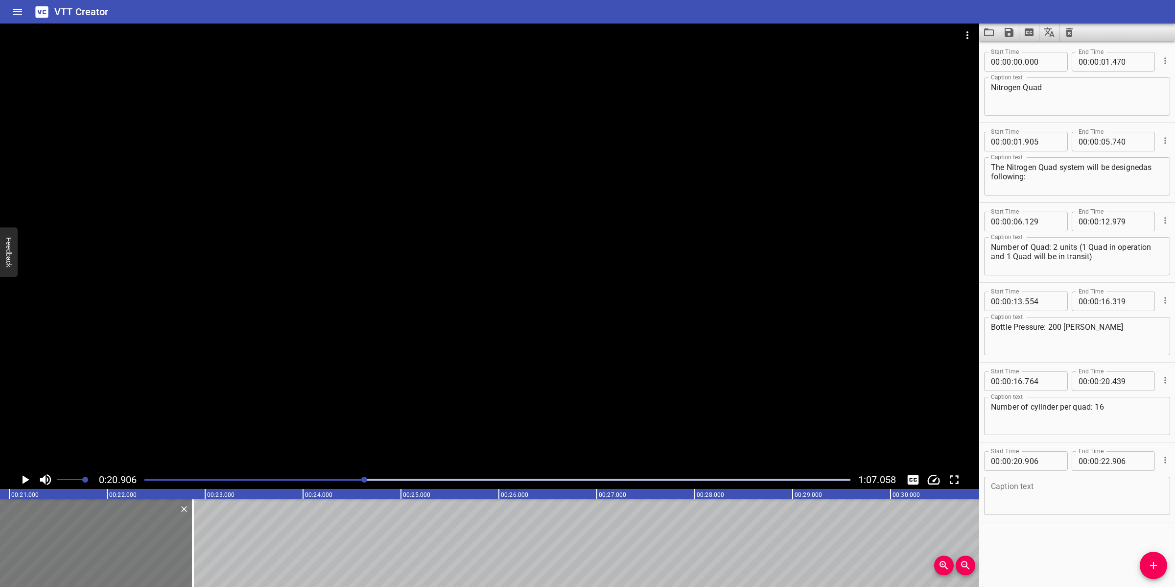
click at [158, 549] on div at bounding box center [95, 542] width 196 height 88
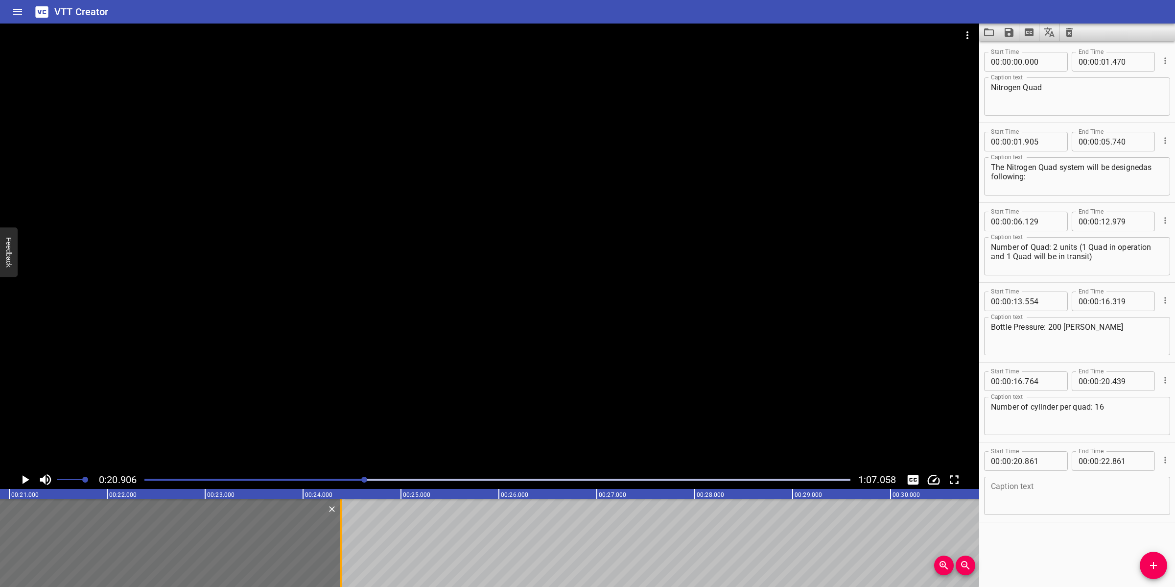
drag, startPoint x: 187, startPoint y: 532, endPoint x: 336, endPoint y: 519, distance: 149.8
click at [337, 519] on div at bounding box center [341, 542] width 10 height 88
click at [1095, 491] on textarea at bounding box center [1077, 496] width 172 height 28
paste textarea "Capacity per Cylinder: 50 L"
drag, startPoint x: 703, startPoint y: 401, endPoint x: 701, endPoint y: 406, distance: 5.3
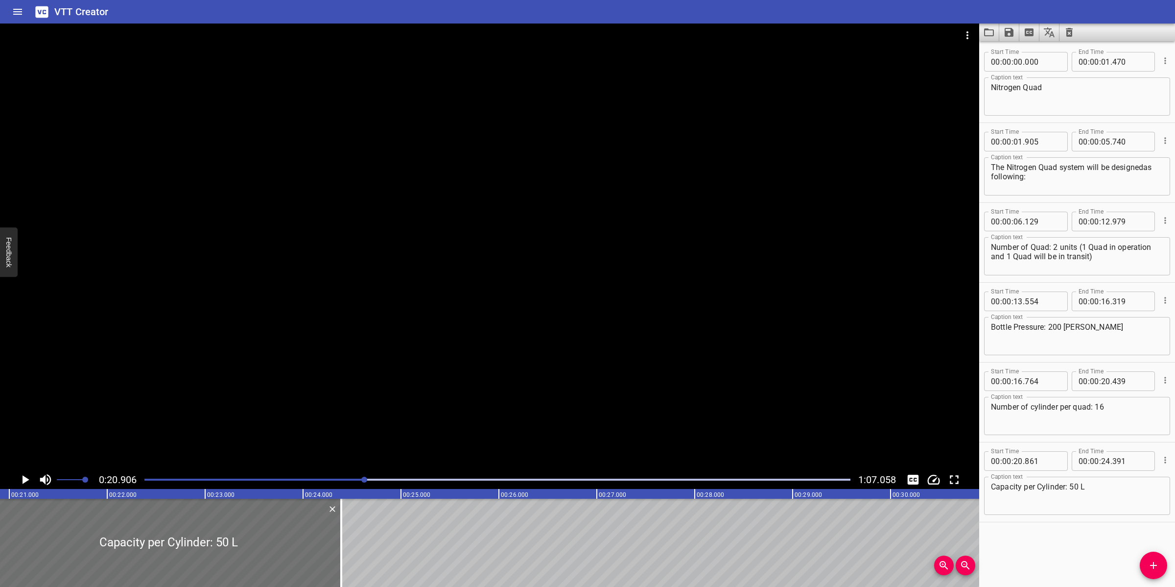
click at [703, 401] on div at bounding box center [489, 247] width 979 height 447
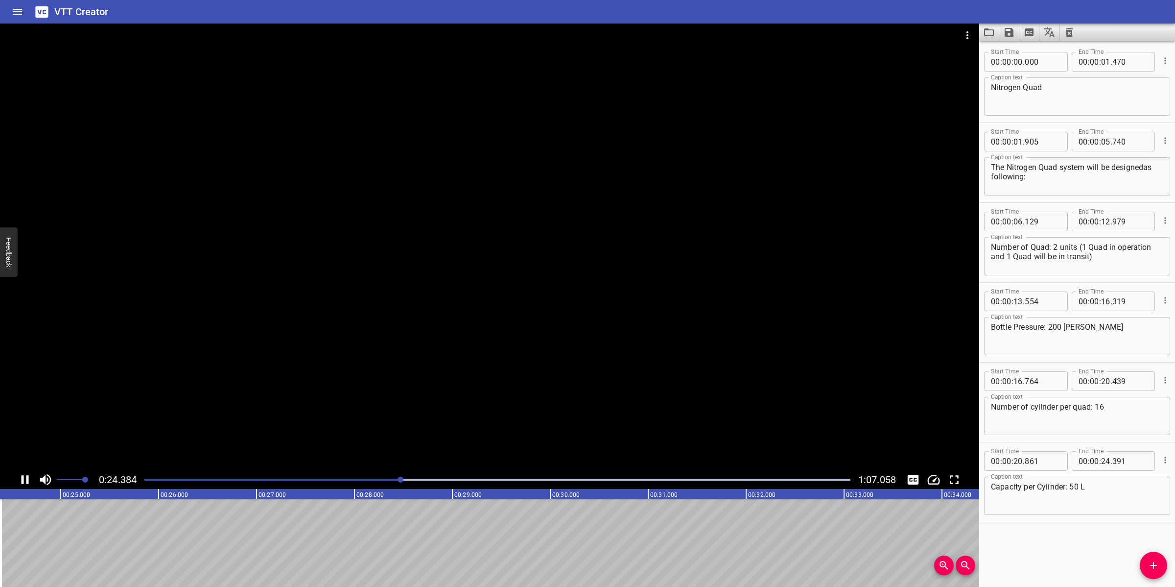
click at [624, 411] on div at bounding box center [489, 247] width 979 height 447
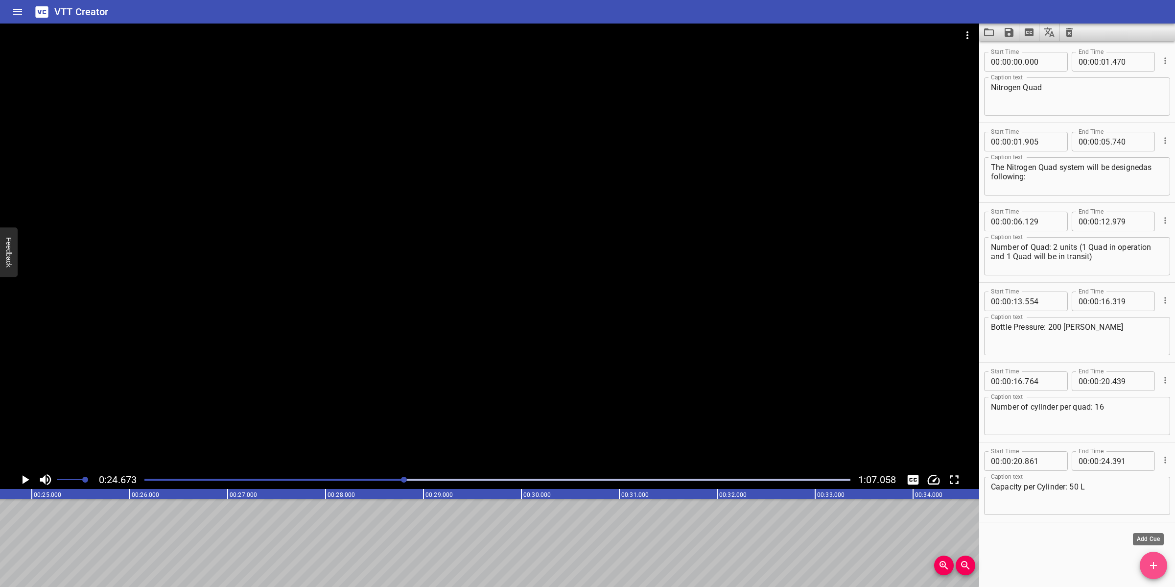
click at [1156, 561] on icon "Add Cue" at bounding box center [1154, 565] width 12 height 12
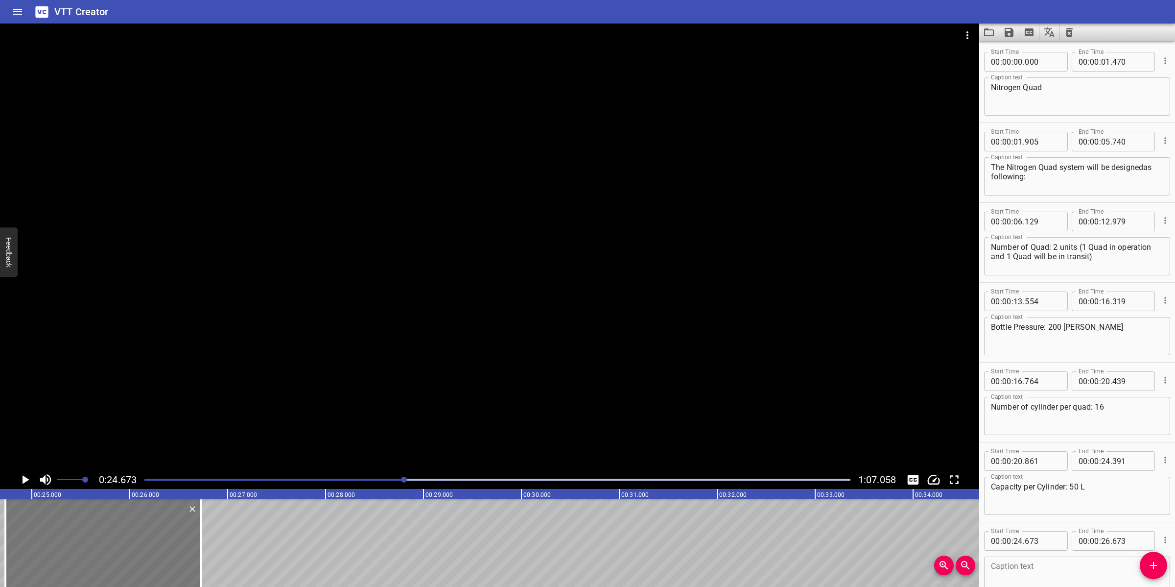
drag, startPoint x: 101, startPoint y: 547, endPoint x: 150, endPoint y: 540, distance: 50.0
click at [106, 542] on div at bounding box center [103, 542] width 196 height 88
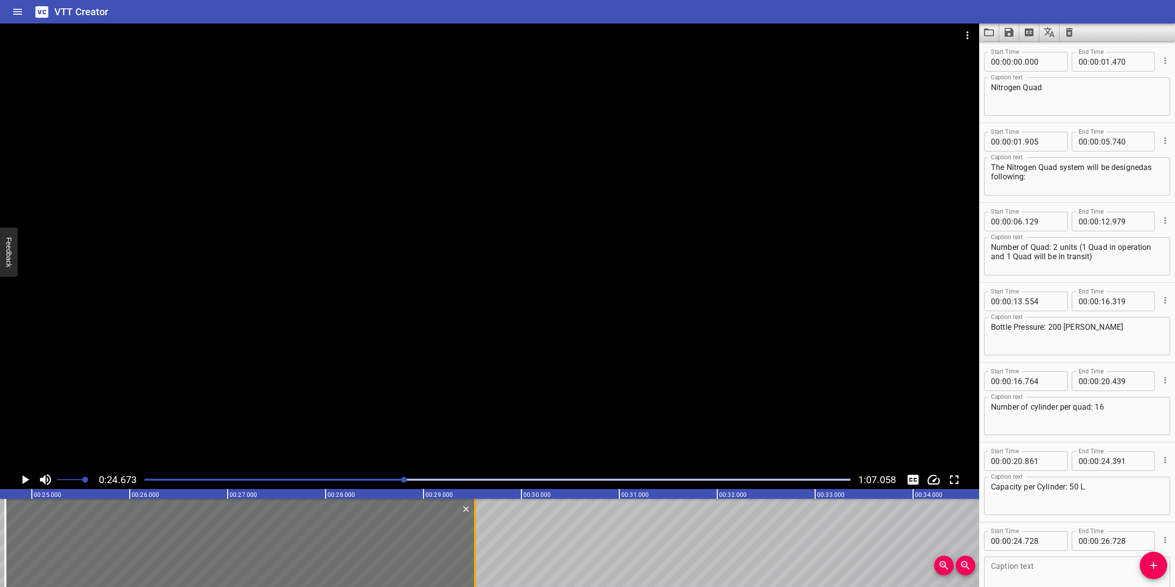
drag, startPoint x: 201, startPoint y: 533, endPoint x: 475, endPoint y: 512, distance: 274.5
click at [475, 512] on div at bounding box center [475, 542] width 2 height 88
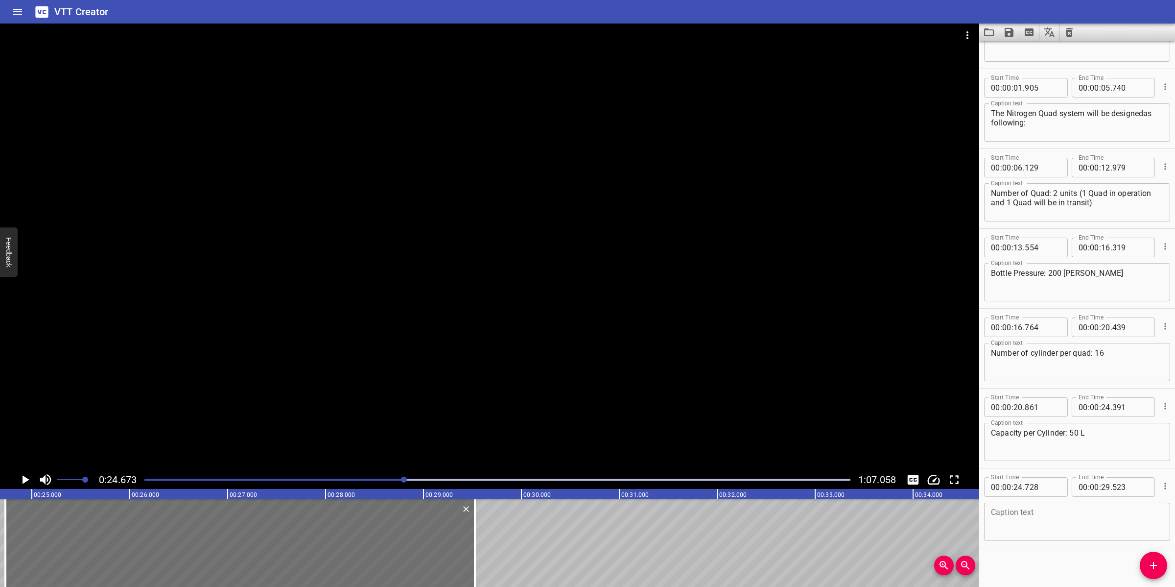
scroll to position [58, 0]
click at [1046, 517] on textarea at bounding box center [1077, 518] width 172 height 28
paste textarea "In the event of loss of fuel gas (major event,production shutdown), existing 16…"
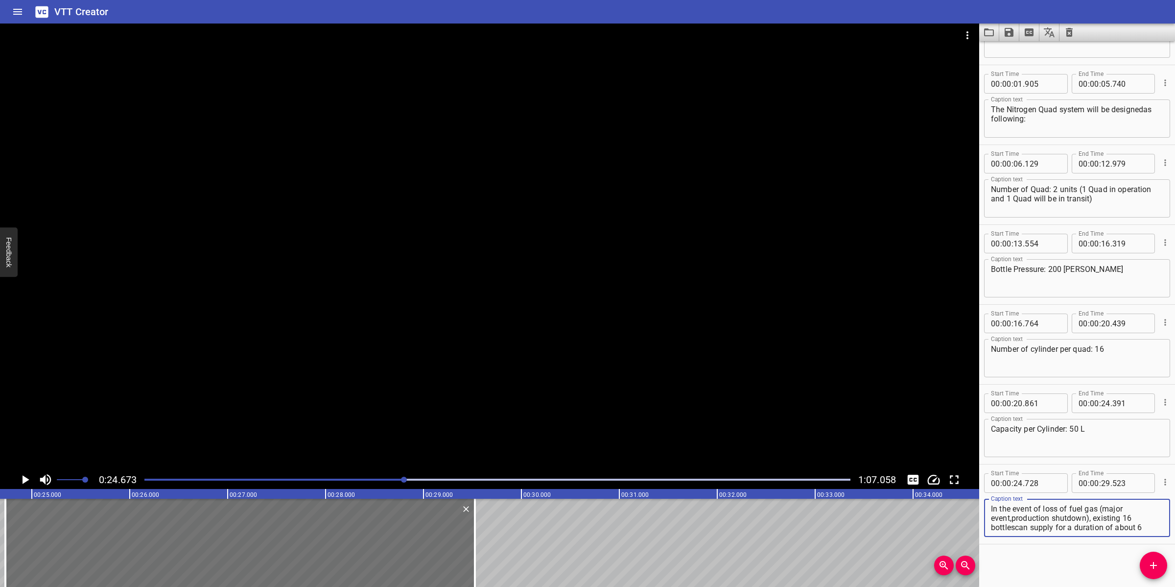
scroll to position [18, 0]
click at [676, 392] on div at bounding box center [489, 247] width 979 height 447
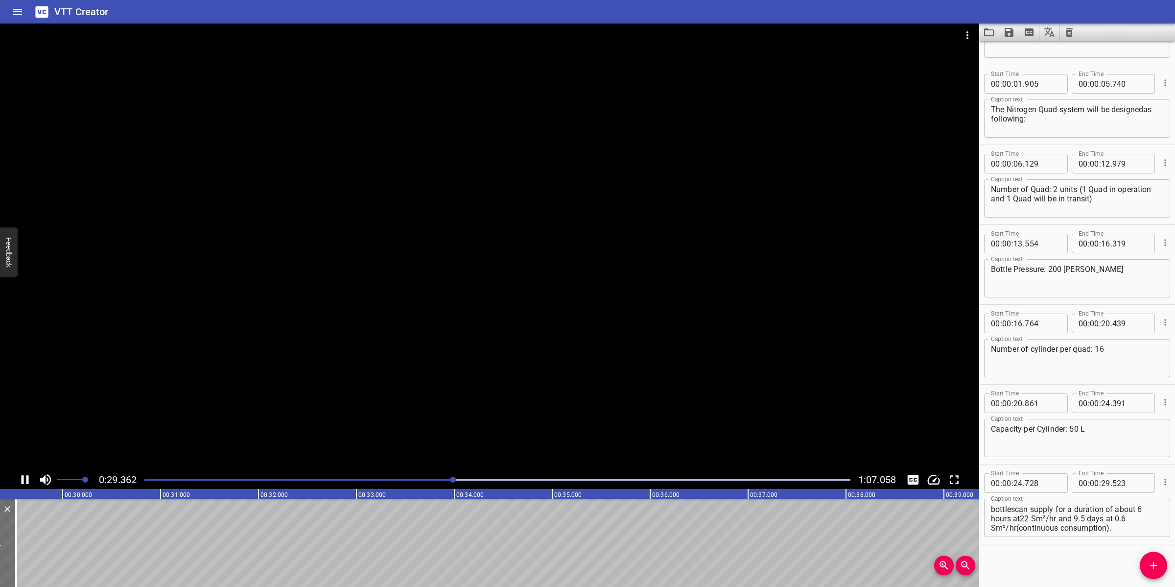
click at [473, 413] on div at bounding box center [489, 247] width 979 height 447
click at [1076, 527] on textarea "In the event of loss of fuel gas (major event,production shutdown), existing 16…" at bounding box center [1077, 518] width 172 height 28
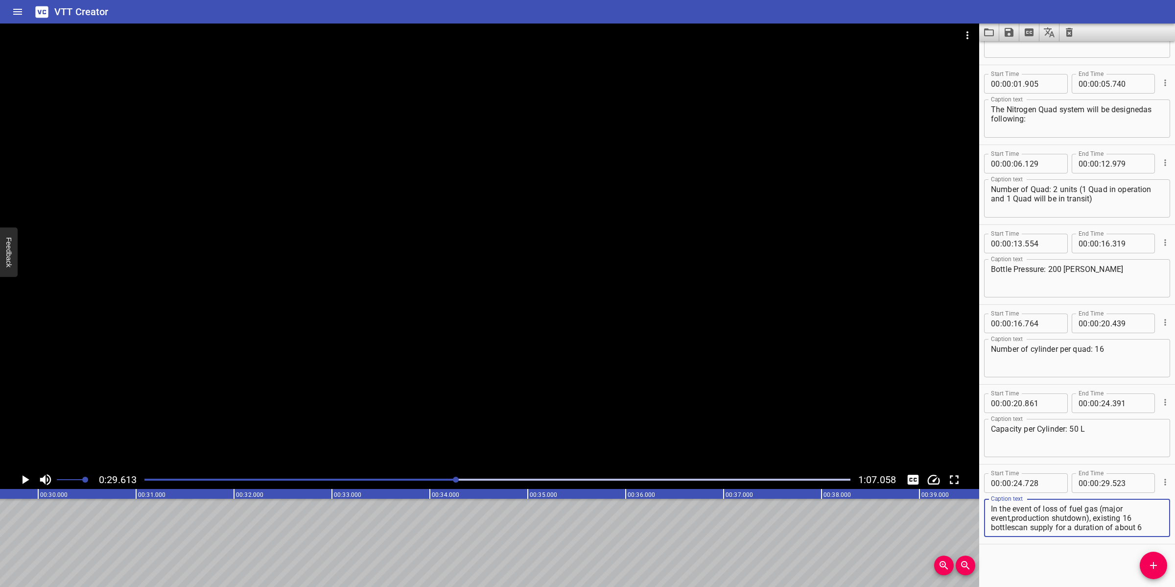
scroll to position [18, 0]
drag, startPoint x: 1093, startPoint y: 517, endPoint x: 1139, endPoint y: 541, distance: 52.1
click at [1139, 541] on div "Start Time 00 : 00 : 24 . 728 Start Time End Time 00 : 00 : 29 . 523 End Time C…" at bounding box center [1077, 503] width 196 height 79
drag, startPoint x: 1012, startPoint y: 517, endPoint x: 1032, endPoint y: 526, distance: 22.1
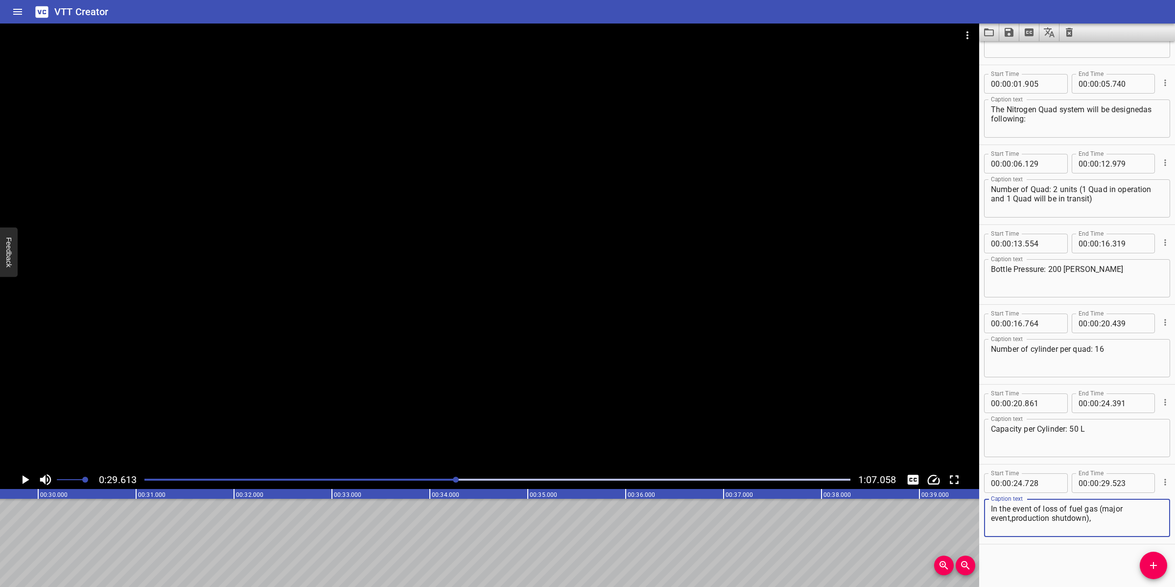
click at [1012, 518] on textarea "In the event of loss of fuel gas (major event,production shutdown)," at bounding box center [1077, 518] width 172 height 28
click at [1087, 524] on textarea "In the event of loss of fuel gas (major event, production shutdown)," at bounding box center [1077, 518] width 172 height 28
click at [1102, 481] on input "number" at bounding box center [1105, 483] width 9 height 20
click at [1145, 571] on span "Add Cue" at bounding box center [1153, 565] width 27 height 12
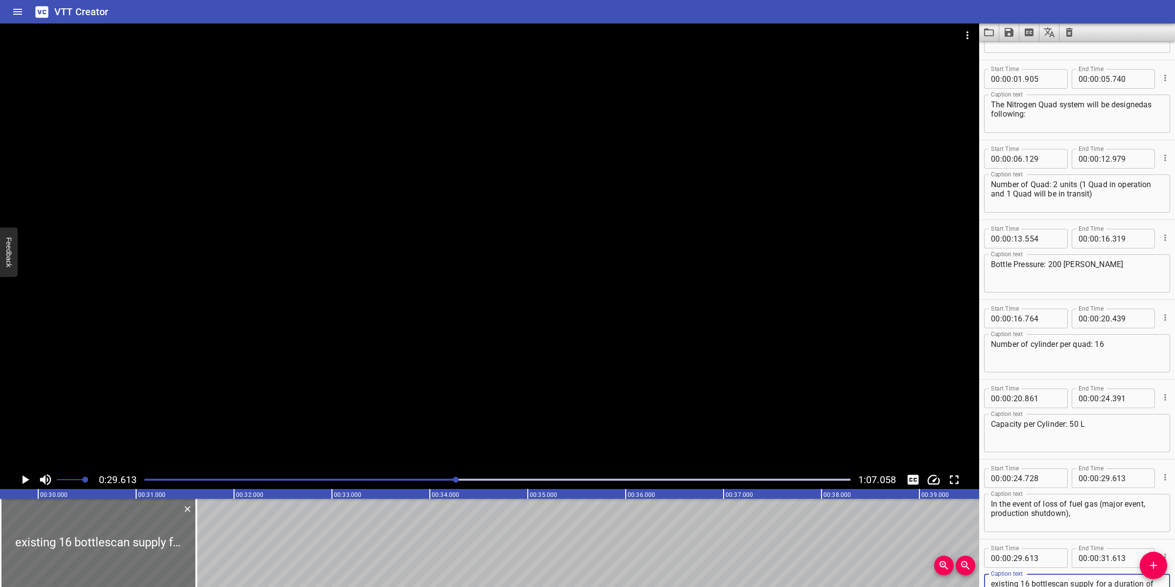
click at [469, 311] on div at bounding box center [489, 247] width 979 height 447
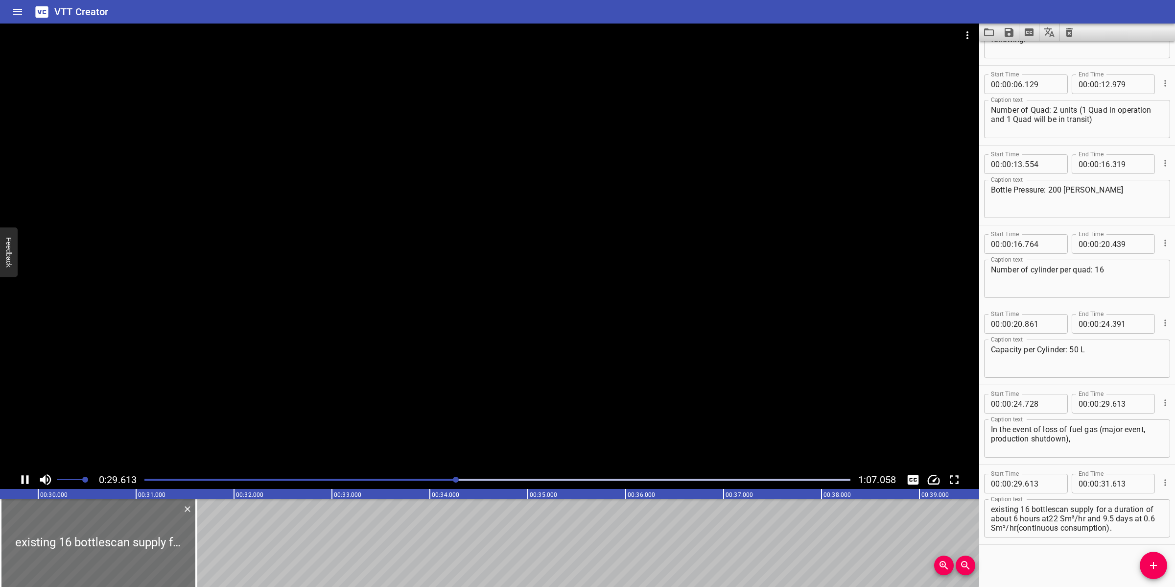
scroll to position [138, 0]
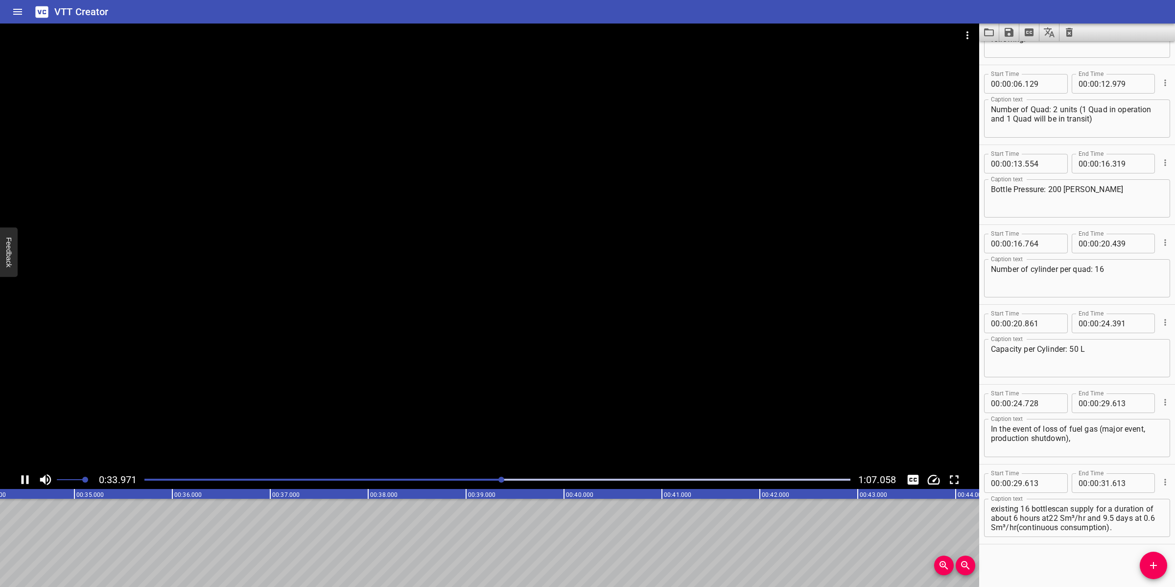
click at [376, 444] on div at bounding box center [489, 247] width 979 height 447
click at [453, 420] on div at bounding box center [489, 247] width 979 height 447
click at [457, 412] on div at bounding box center [489, 247] width 979 height 447
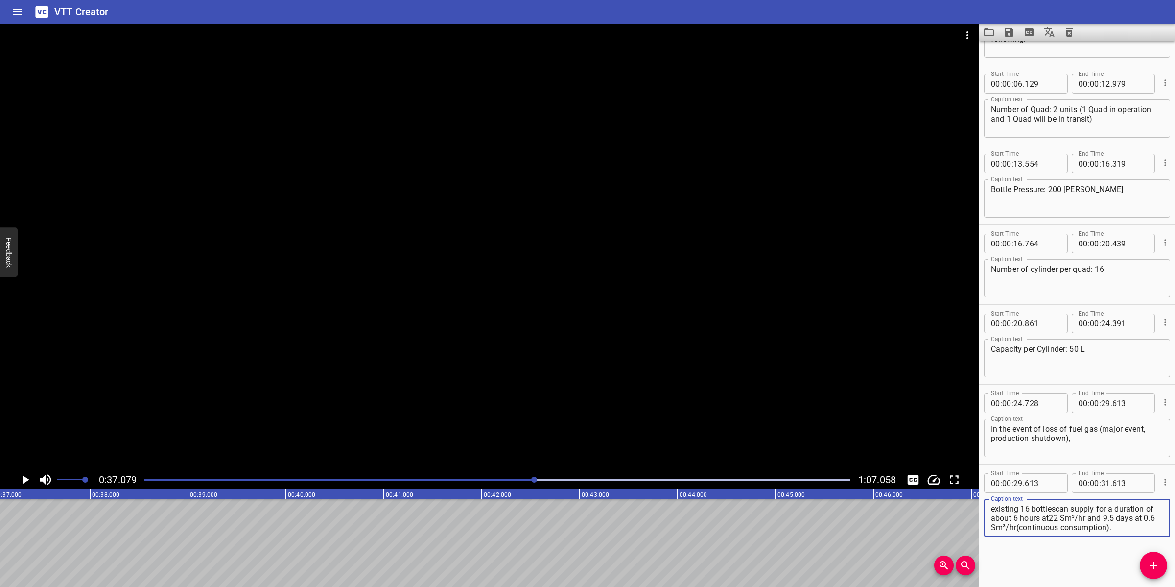
drag, startPoint x: 1086, startPoint y: 518, endPoint x: 1147, endPoint y: 527, distance: 61.9
click at [1147, 527] on textarea "existing 16 bottlescan supply for a duration of about 6 hours at22 Sm³/hr and 9…" at bounding box center [1077, 518] width 172 height 28
drag, startPoint x: 1143, startPoint y: 528, endPoint x: 1087, endPoint y: 520, distance: 56.4
click at [1087, 520] on textarea "existing 16 bottlescan supply for a duration of about 6 hours at22 Sm³/hr and 9…" at bounding box center [1077, 518] width 172 height 28
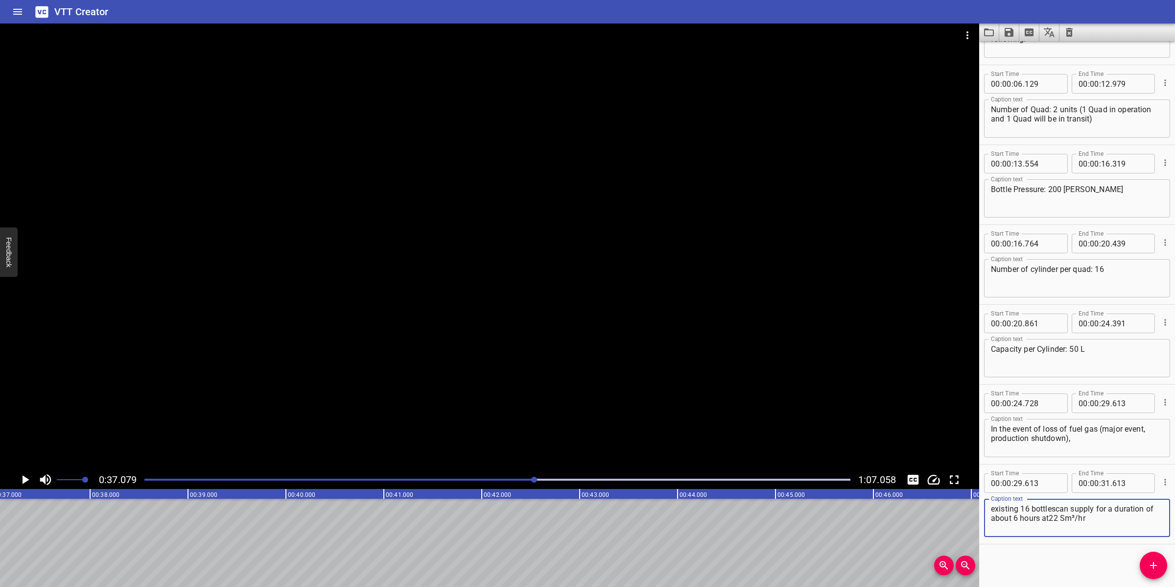
click at [1053, 507] on textarea "existing 16 bottlescan supply for a duration of about 6 hours at22 Sm³/hr" at bounding box center [1077, 518] width 172 height 28
click at [1058, 507] on textarea "existing 16 bottlescan supply for a duration of about 6 hours at22 Sm³/hr" at bounding box center [1077, 518] width 172 height 28
click at [1058, 514] on textarea "existing 16 bottles can supply for a duration of about 6 hours at22 Sm³/hr" at bounding box center [1077, 518] width 172 height 28
click at [1101, 488] on input "number" at bounding box center [1105, 483] width 9 height 20
click at [1152, 574] on button "Add Cue" at bounding box center [1153, 564] width 27 height 27
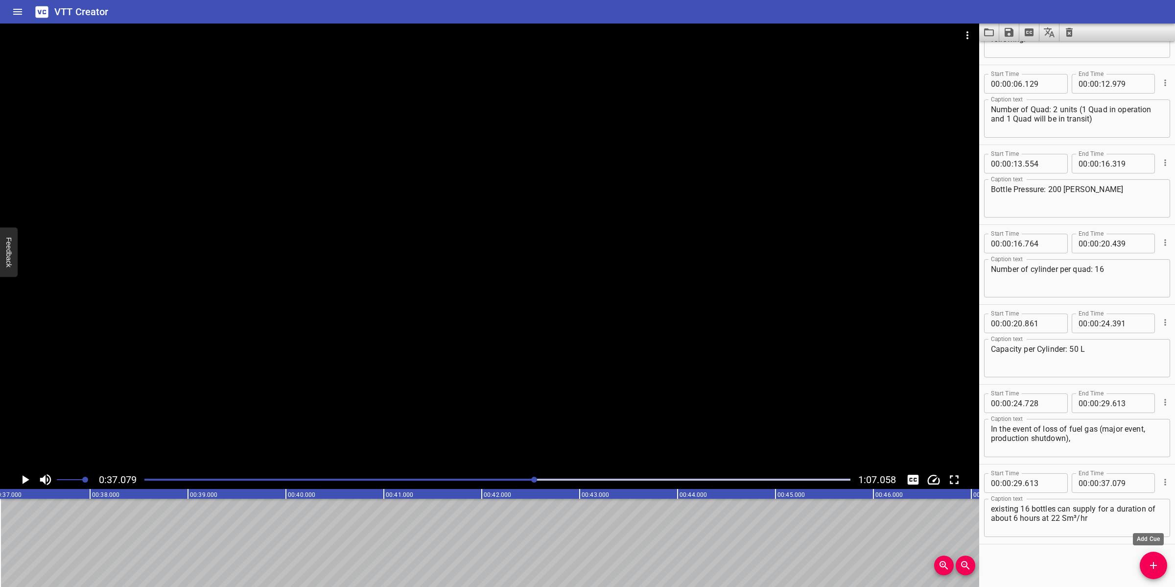
scroll to position [143, 0]
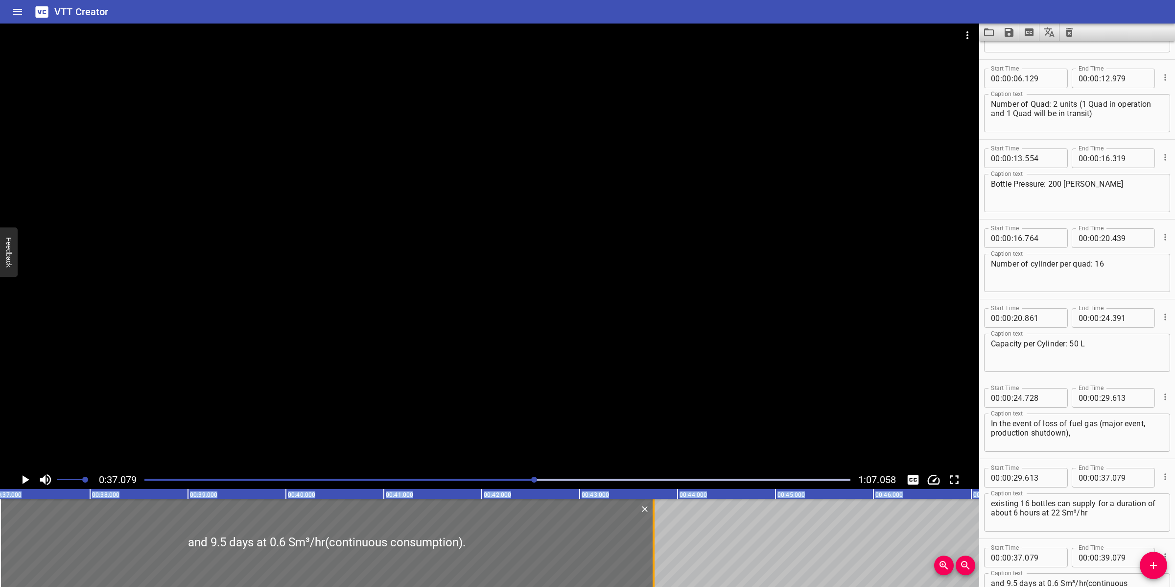
drag, startPoint x: 195, startPoint y: 522, endPoint x: 650, endPoint y: 501, distance: 455.9
click at [650, 501] on div at bounding box center [654, 542] width 10 height 88
click at [706, 405] on div at bounding box center [489, 247] width 979 height 447
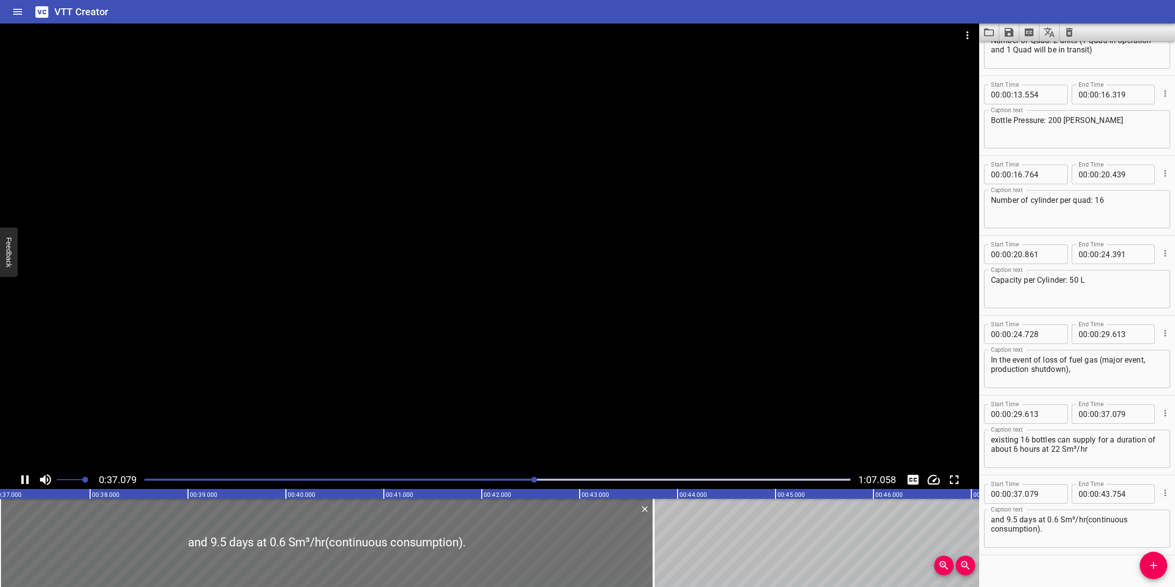
scroll to position [218, 0]
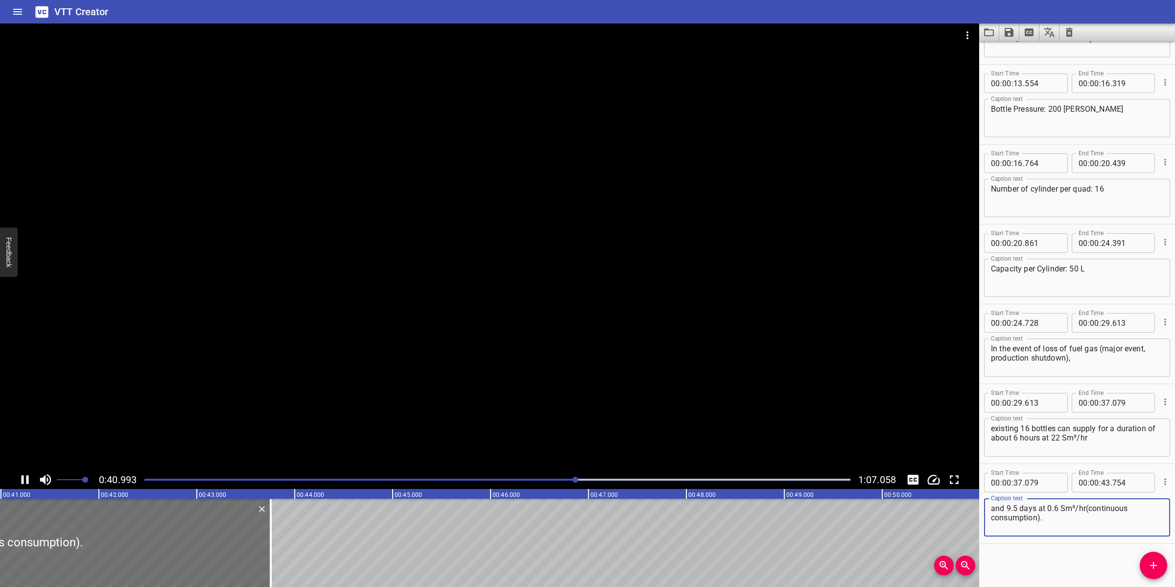
click at [1085, 507] on textarea "and 9.5 days at 0.6 Sm³/hr(continuous consumption)." at bounding box center [1077, 517] width 172 height 28
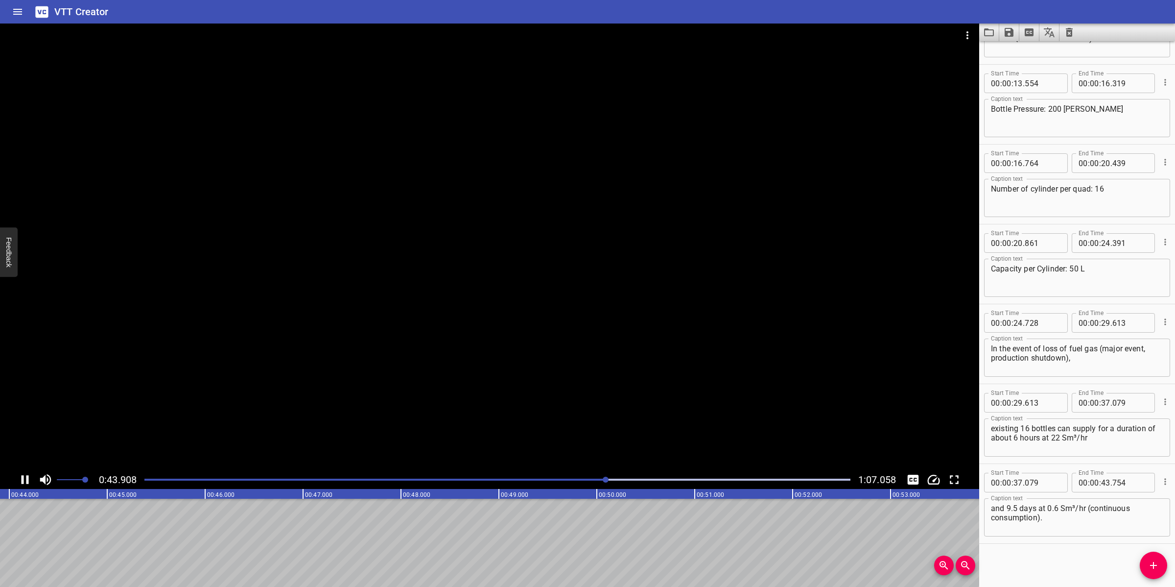
click at [440, 420] on div at bounding box center [489, 247] width 979 height 447
click at [1152, 568] on icon "Add Cue" at bounding box center [1154, 565] width 12 height 12
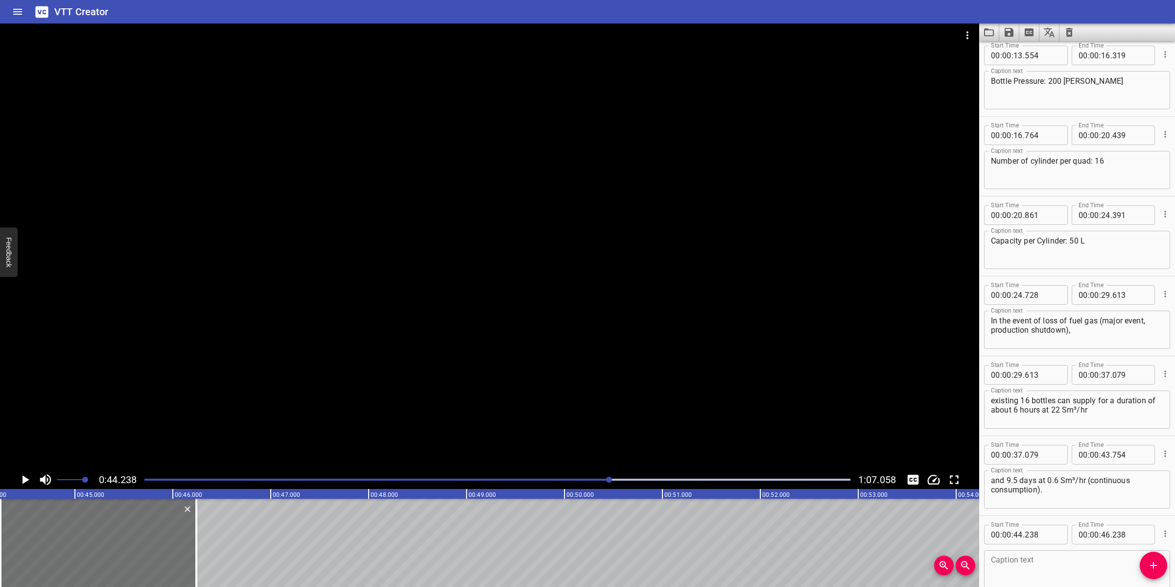
scroll to position [284, 0]
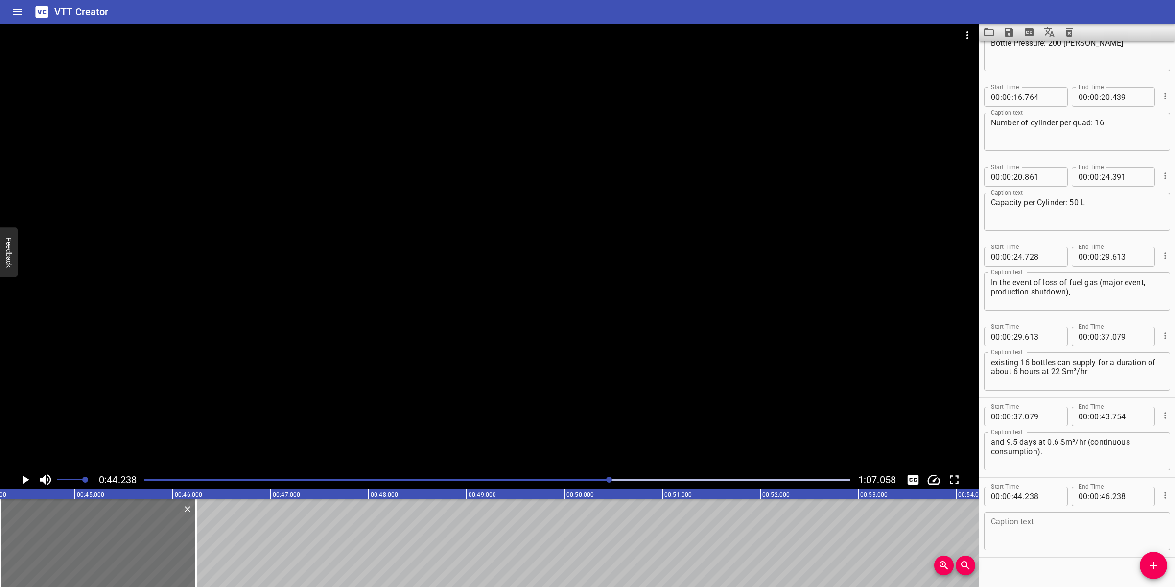
click at [1084, 537] on textarea at bounding box center [1077, 531] width 172 height 28
paste textarea "The Nitrogen Quad system will supplynitrogen stored at 200 [PERSON_NAME] and de…"
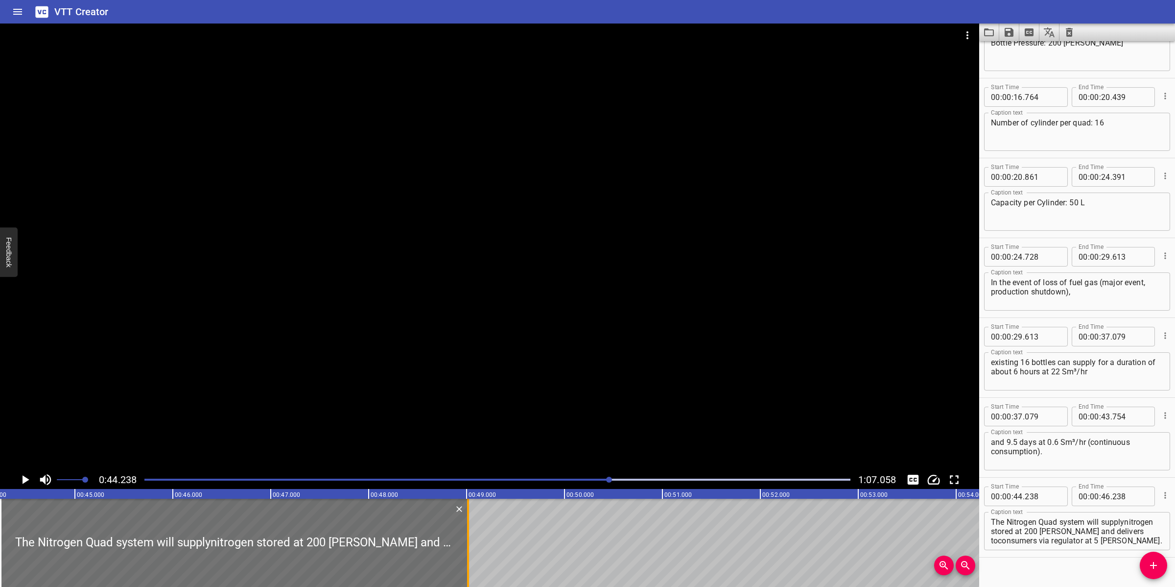
drag, startPoint x: 196, startPoint y: 539, endPoint x: 468, endPoint y: 527, distance: 272.0
click at [468, 527] on div at bounding box center [468, 542] width 2 height 88
click at [534, 388] on div at bounding box center [489, 247] width 979 height 447
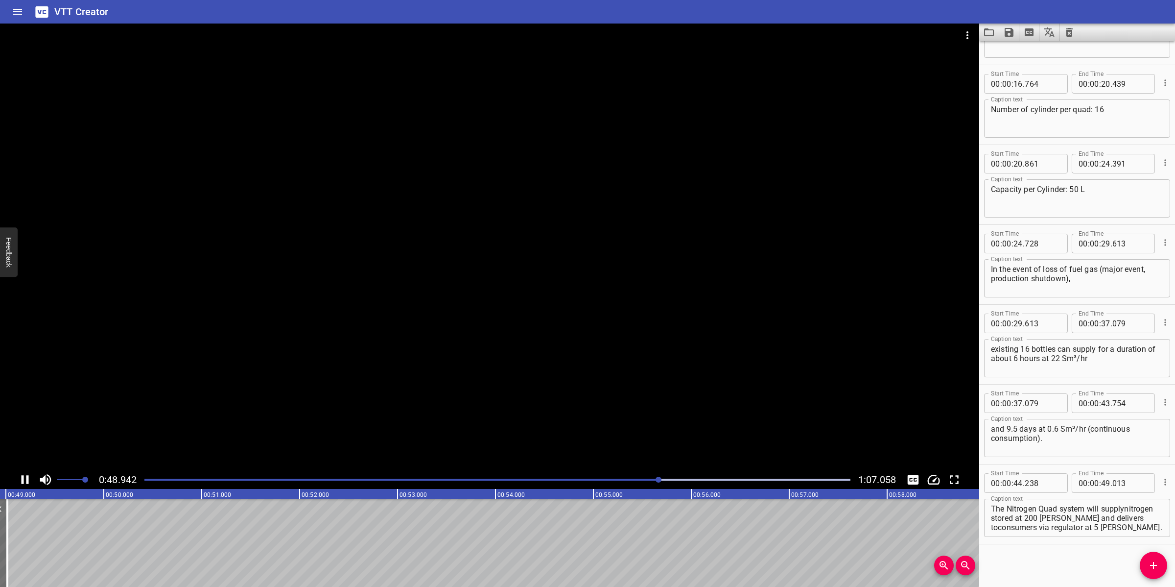
drag, startPoint x: 444, startPoint y: 398, endPoint x: 471, endPoint y: 388, distance: 28.2
click at [446, 398] on div at bounding box center [489, 247] width 979 height 447
click at [1120, 519] on textarea "The Nitrogen Quad system will supplynitrogen stored at 200 [PERSON_NAME] and de…" at bounding box center [1077, 518] width 172 height 28
drag, startPoint x: 1057, startPoint y: 515, endPoint x: 1102, endPoint y: 532, distance: 48.7
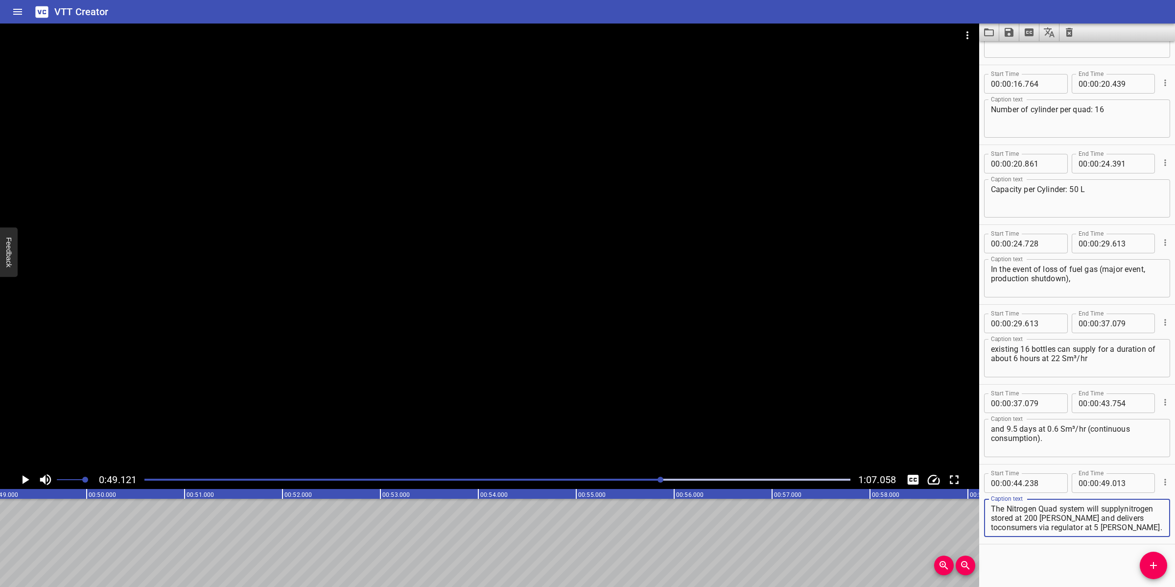
click at [1102, 532] on div "The Nitrogen Quad system will supplynitrogen stored at 200 [PERSON_NAME] and de…" at bounding box center [1077, 517] width 186 height 38
click at [1124, 507] on textarea "The Nitrogen Quad system will supplynitrogen stored at 200 [PERSON_NAME]" at bounding box center [1077, 518] width 172 height 28
click at [1102, 482] on input "number" at bounding box center [1105, 483] width 9 height 20
click at [1147, 574] on button "Add Cue" at bounding box center [1153, 564] width 27 height 27
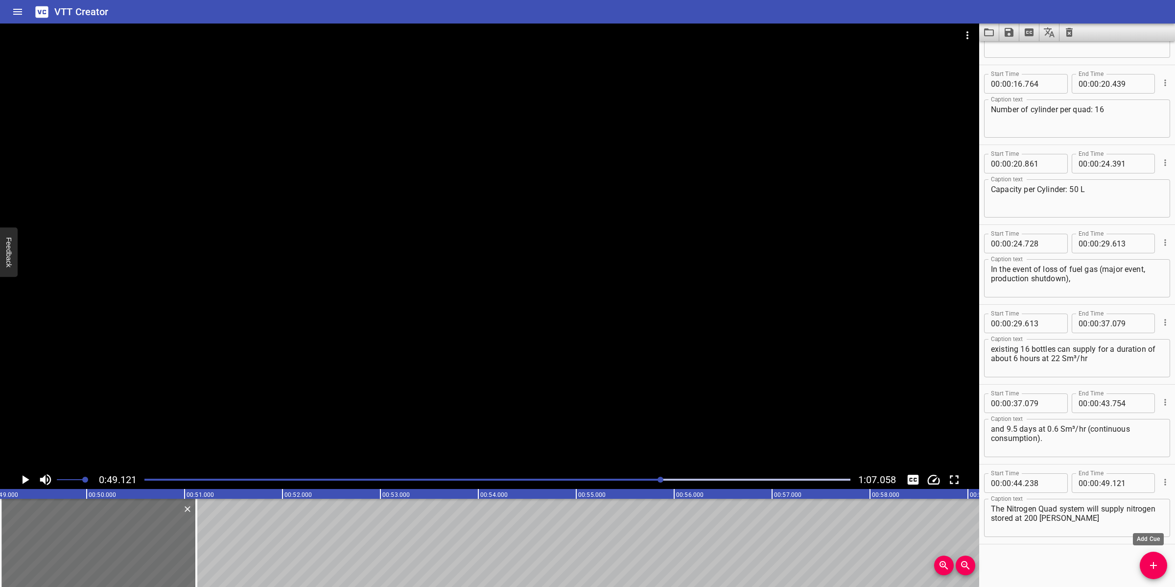
scroll to position [302, 0]
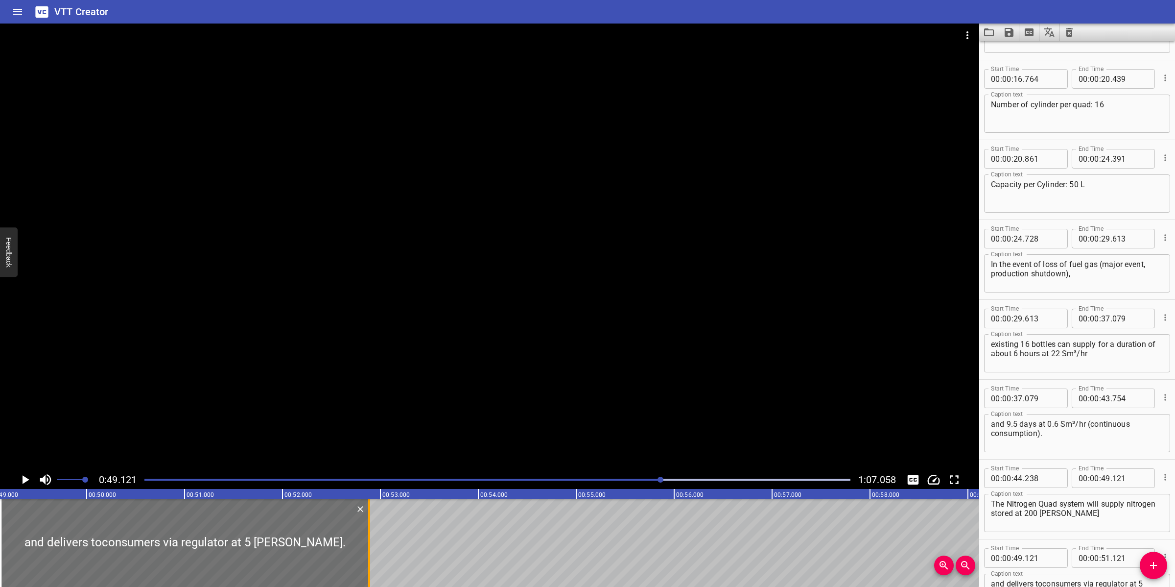
drag, startPoint x: 200, startPoint y: 534, endPoint x: 373, endPoint y: 539, distance: 172.9
click at [373, 539] on div at bounding box center [369, 542] width 10 height 88
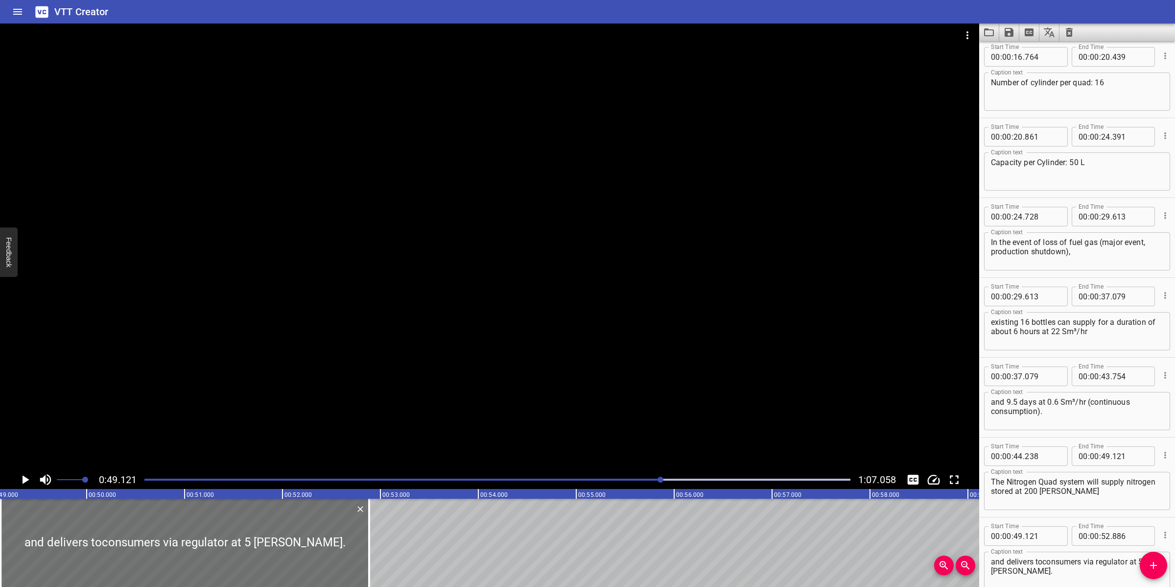
scroll to position [363, 0]
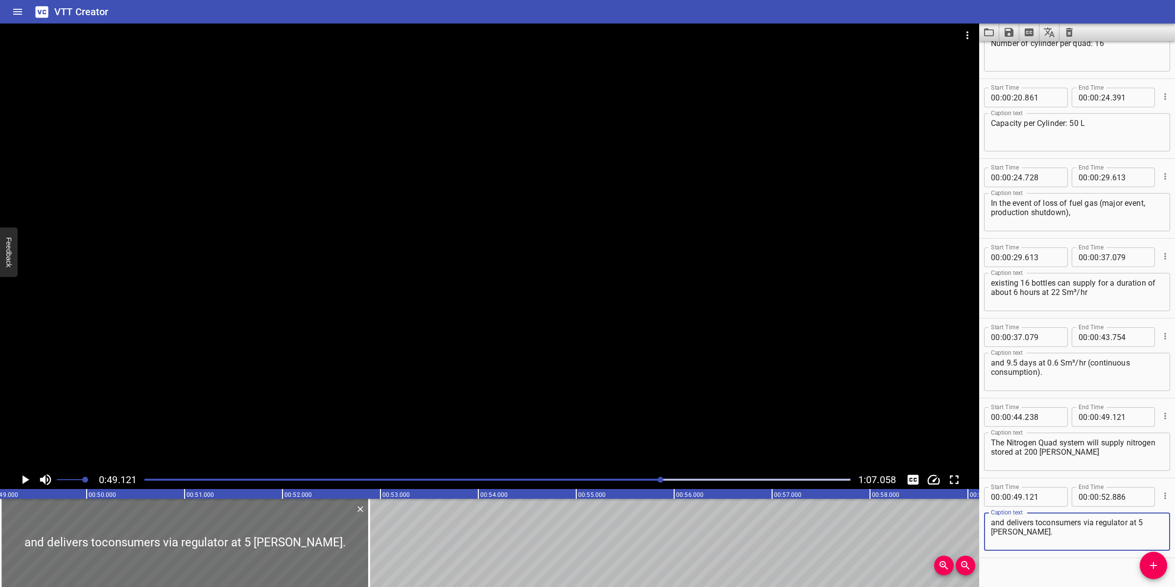
click at [991, 522] on textarea "and delivers toconsumers via regulator at 5 [PERSON_NAME]." at bounding box center [1077, 532] width 172 height 28
click at [1044, 525] on textarea "and delivers toconsumers via regulator at 5 [PERSON_NAME]." at bounding box center [1077, 532] width 172 height 28
click at [431, 300] on div at bounding box center [489, 247] width 979 height 447
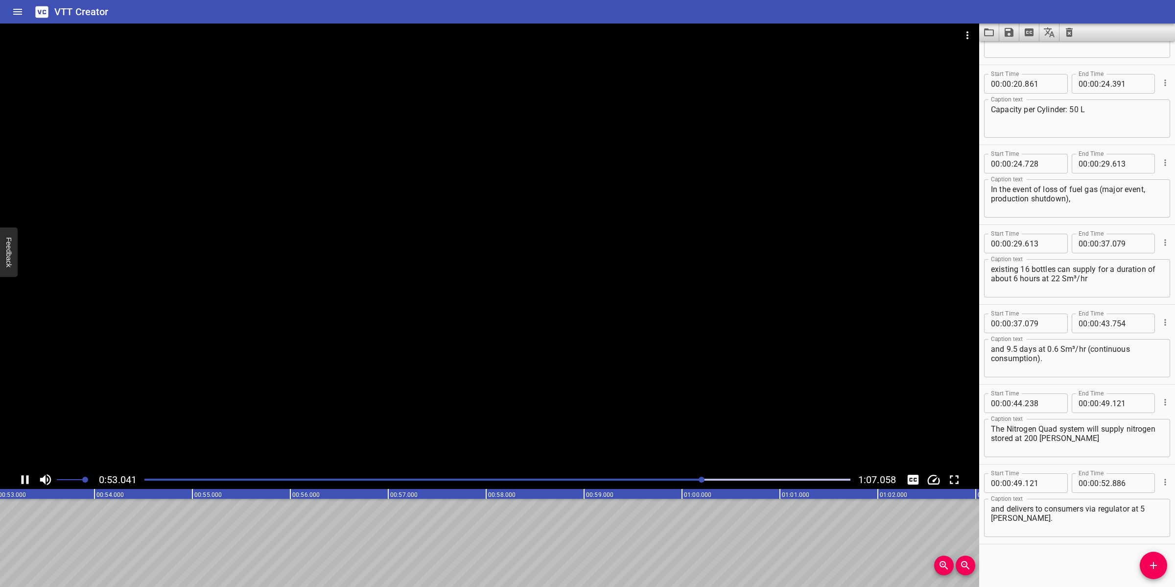
scroll to position [0, 5229]
click at [540, 398] on div at bounding box center [489, 247] width 979 height 447
click at [1161, 563] on span "Add Cue" at bounding box center [1153, 565] width 27 height 12
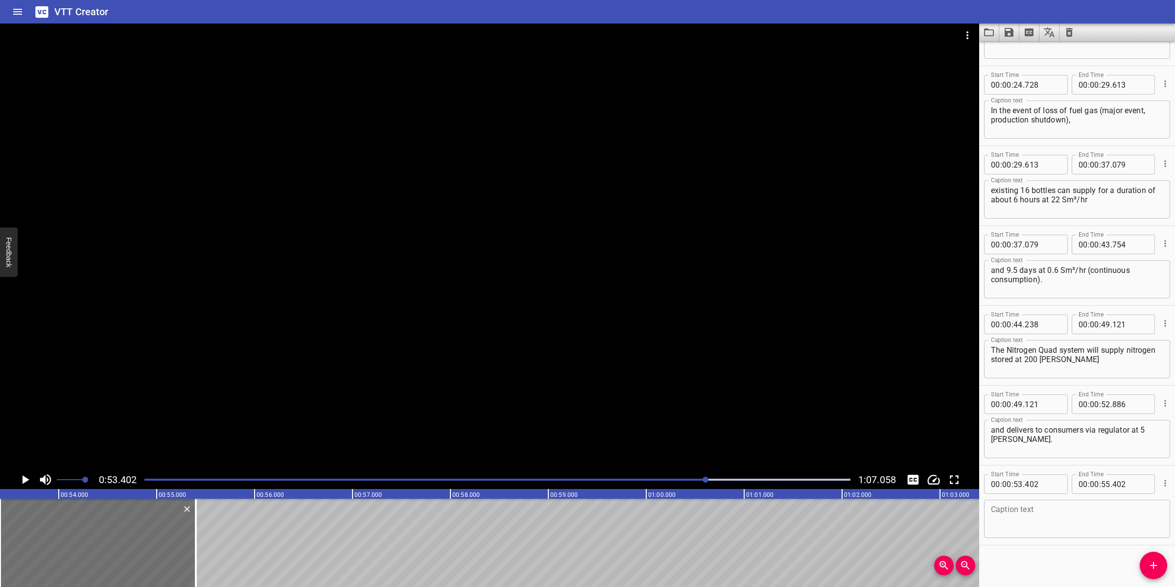
scroll to position [457, 0]
click at [1035, 500] on div "Caption text" at bounding box center [1077, 517] width 186 height 38
paste textarea "Each Nitrogen Quad has 16 cylinders."
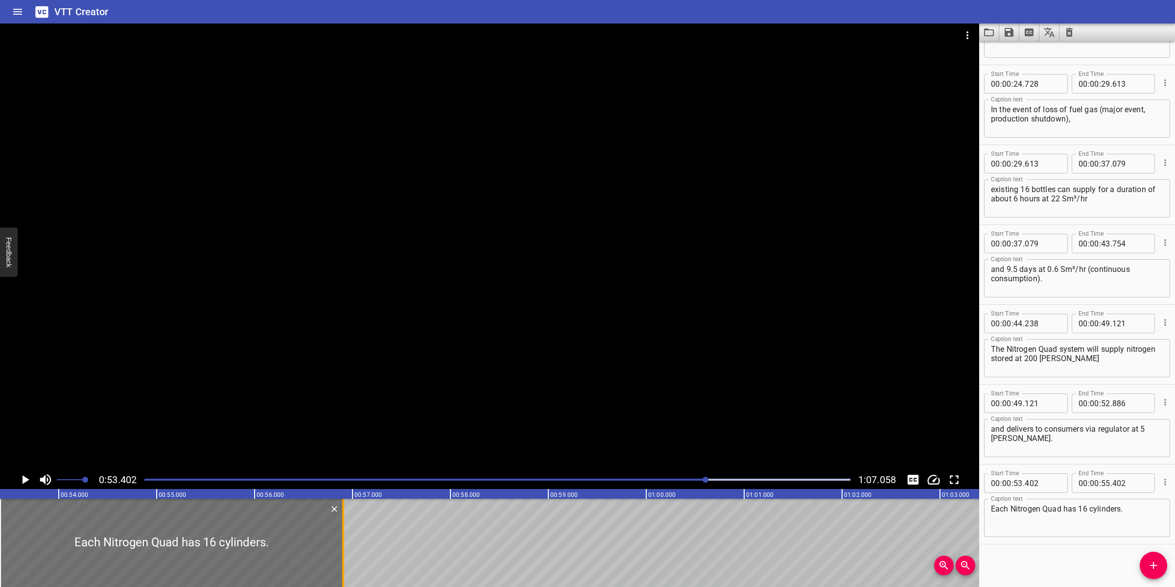
drag, startPoint x: 191, startPoint y: 520, endPoint x: 339, endPoint y: 530, distance: 147.7
click at [339, 530] on div at bounding box center [343, 542] width 10 height 88
click at [469, 383] on div at bounding box center [489, 247] width 979 height 447
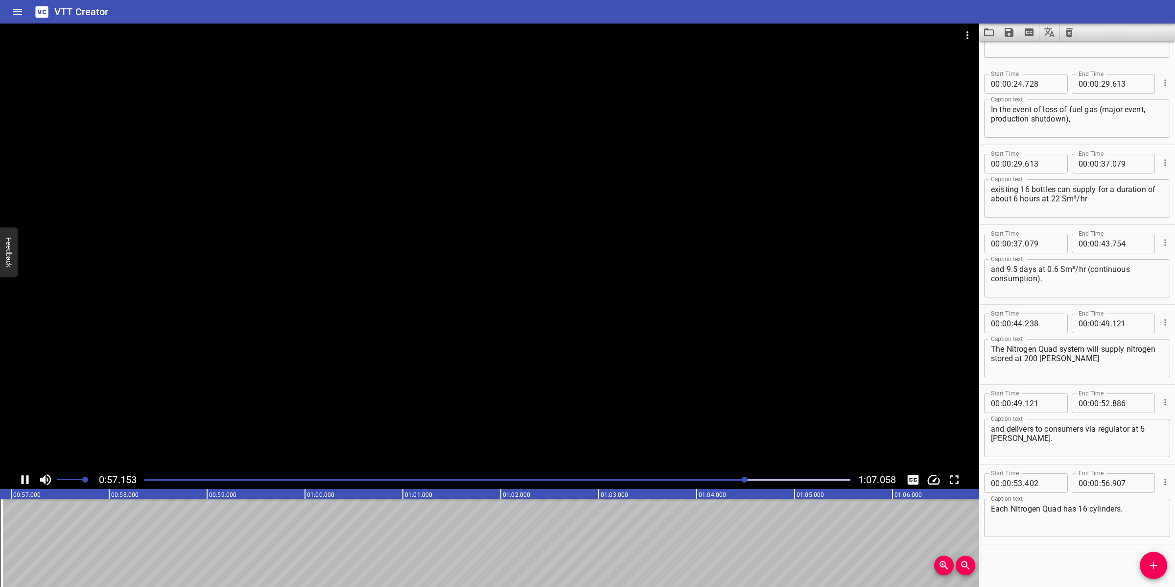
scroll to position [0, 5607]
click at [528, 408] on div at bounding box center [489, 247] width 979 height 447
click at [1154, 564] on icon "Add Cue" at bounding box center [1153, 565] width 7 height 7
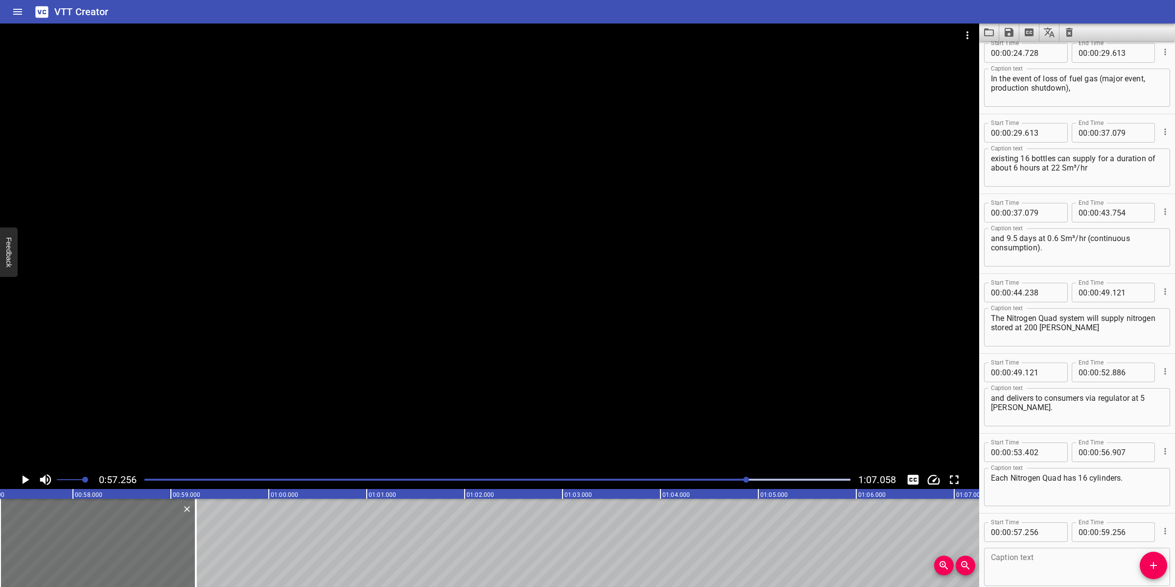
scroll to position [523, 0]
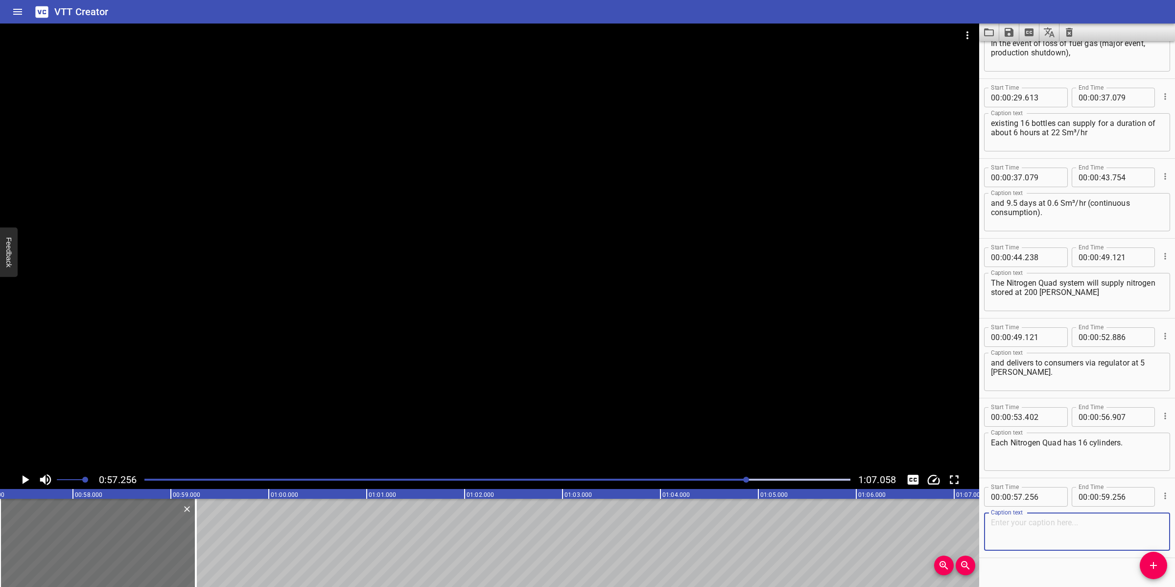
click at [1040, 532] on textarea at bounding box center [1077, 532] width 172 height 28
paste textarea "Each Nitrogen Cylinder is designed for231.5 [PERSON_NAME], from -20°C to 60°C."
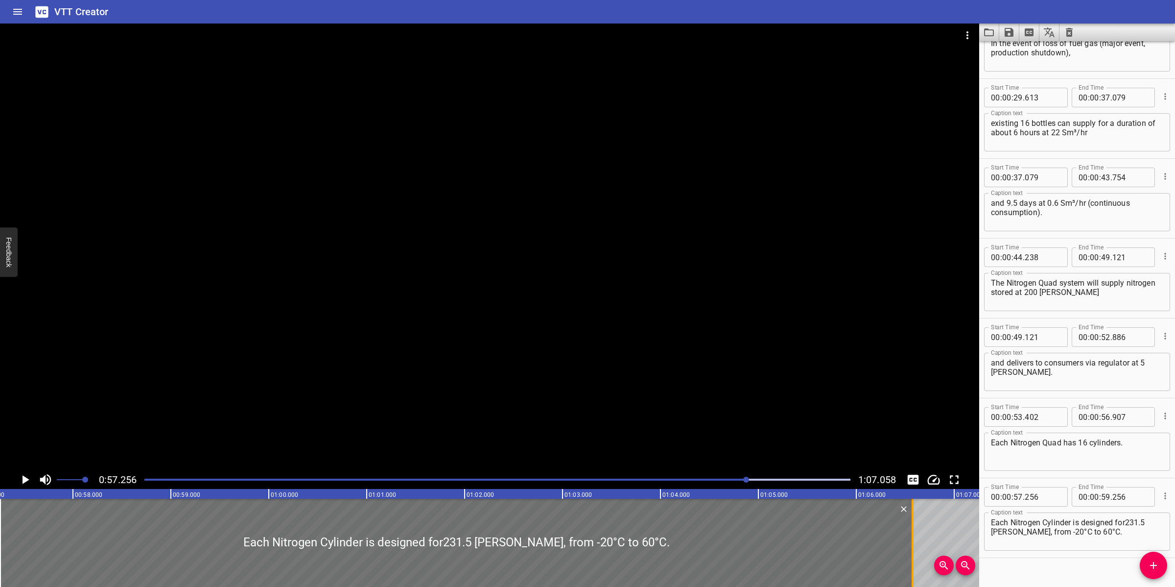
drag, startPoint x: 194, startPoint y: 524, endPoint x: 911, endPoint y: 516, distance: 716.4
click at [912, 522] on div at bounding box center [913, 542] width 2 height 88
click at [1128, 518] on textarea "Each Nitrogen Cylinder is designed for231.5 [PERSON_NAME], from -20°C to 60°C." at bounding box center [1077, 532] width 172 height 28
click at [1041, 527] on textarea "Each Nitrogen Cylinder is designed for 231.5 [PERSON_NAME], from -20°C to 60°C." at bounding box center [1077, 532] width 172 height 28
click at [1070, 533] on textarea "Each Nitrogen Cylinder is designed for 231.5 [PERSON_NAME], from -20 °C to 60°C." at bounding box center [1077, 532] width 172 height 28
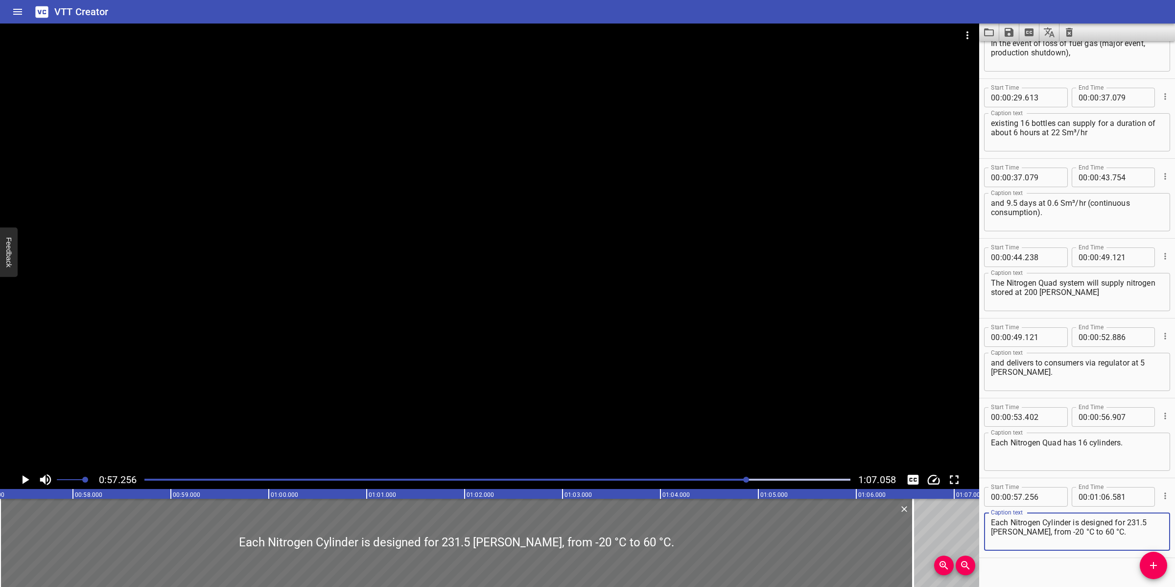
click at [566, 342] on div at bounding box center [489, 247] width 979 height 447
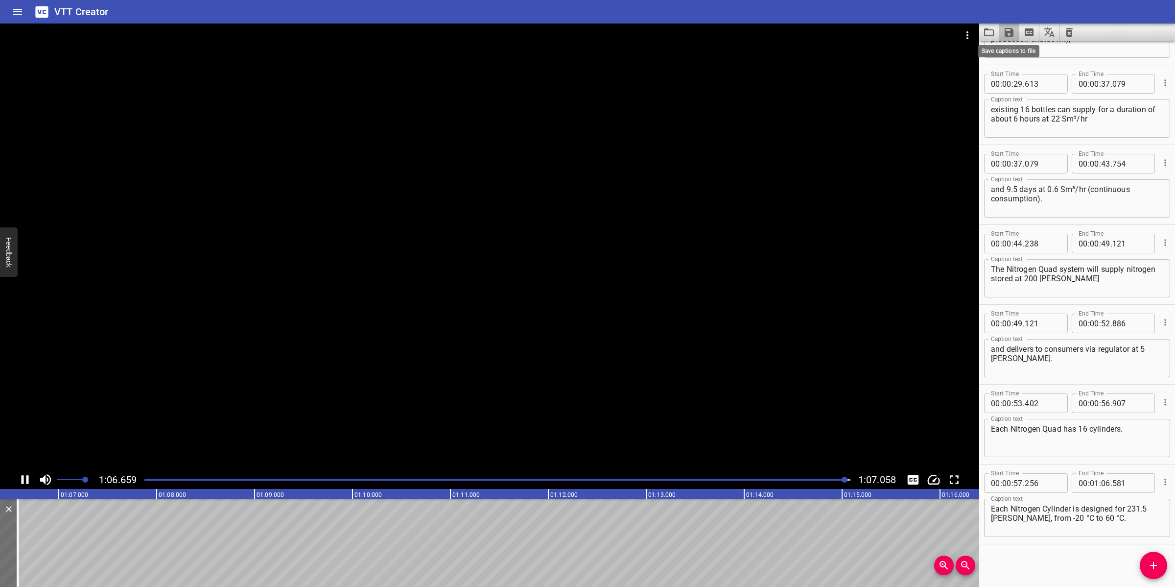
click at [1007, 35] on icon "Save captions to file" at bounding box center [1009, 32] width 9 height 9
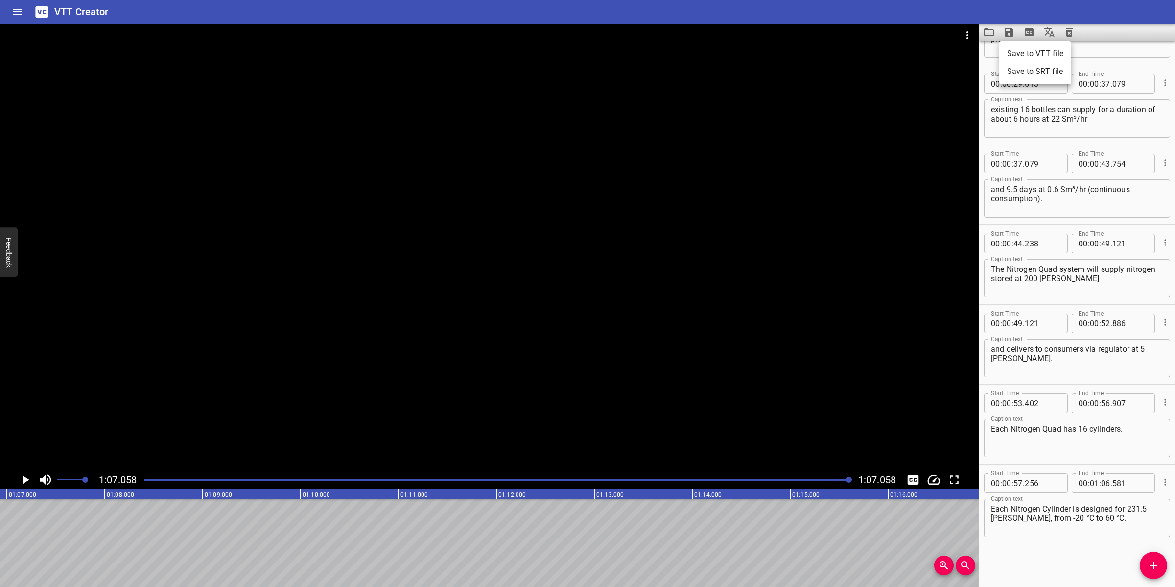
scroll to position [0, 6566]
click at [1031, 53] on li "Save to VTT file" at bounding box center [1035, 54] width 72 height 18
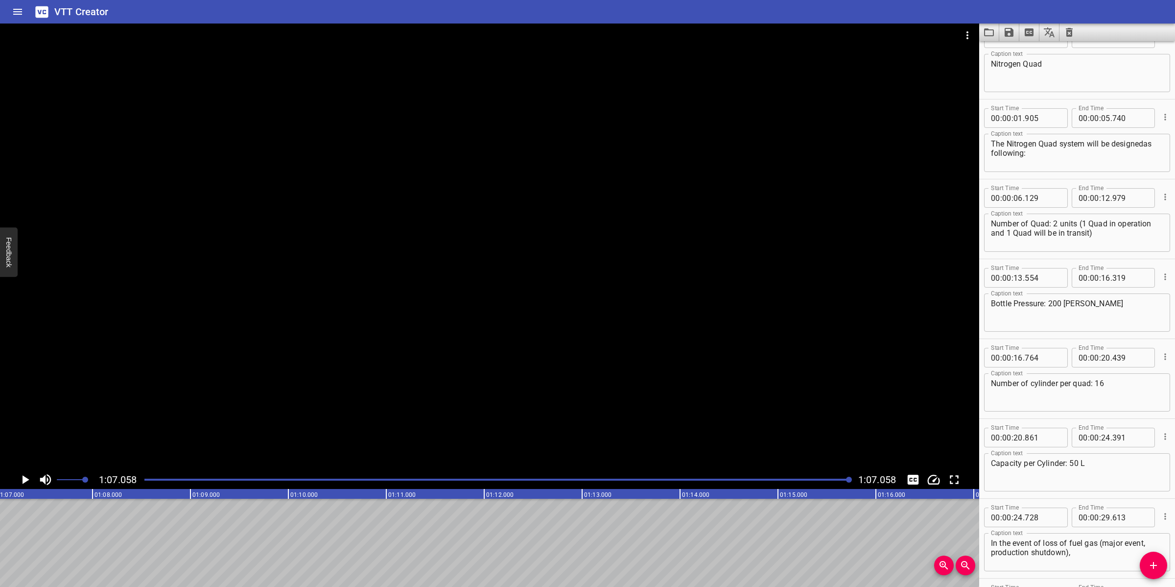
scroll to position [0, 0]
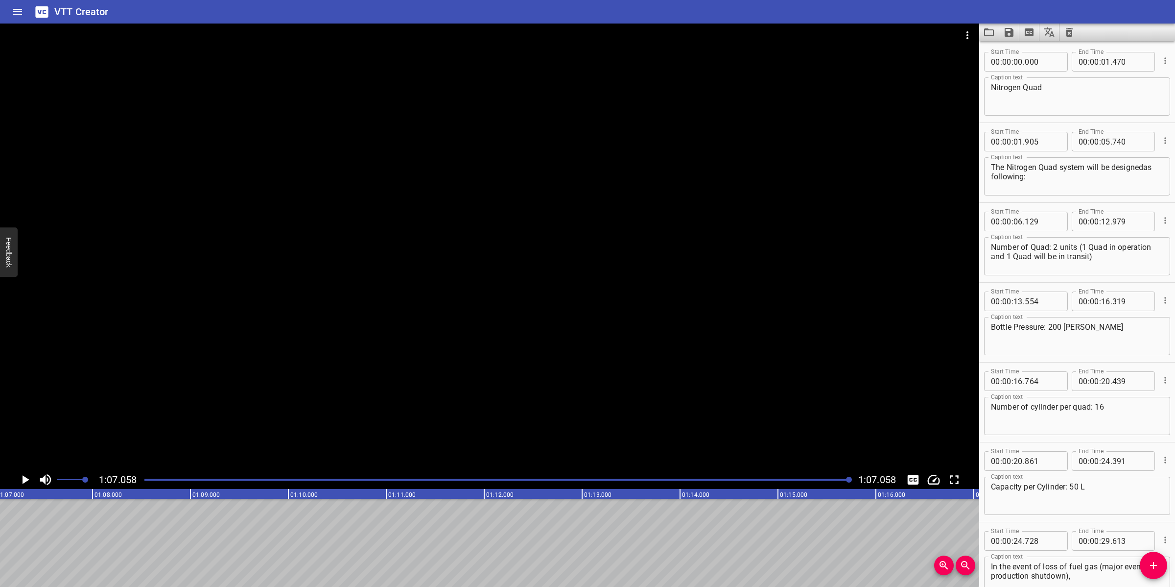
click at [963, 34] on icon "Video Options" at bounding box center [968, 35] width 12 height 12
click at [965, 33] on li "Select New Video File..." at bounding box center [1004, 36] width 97 height 18
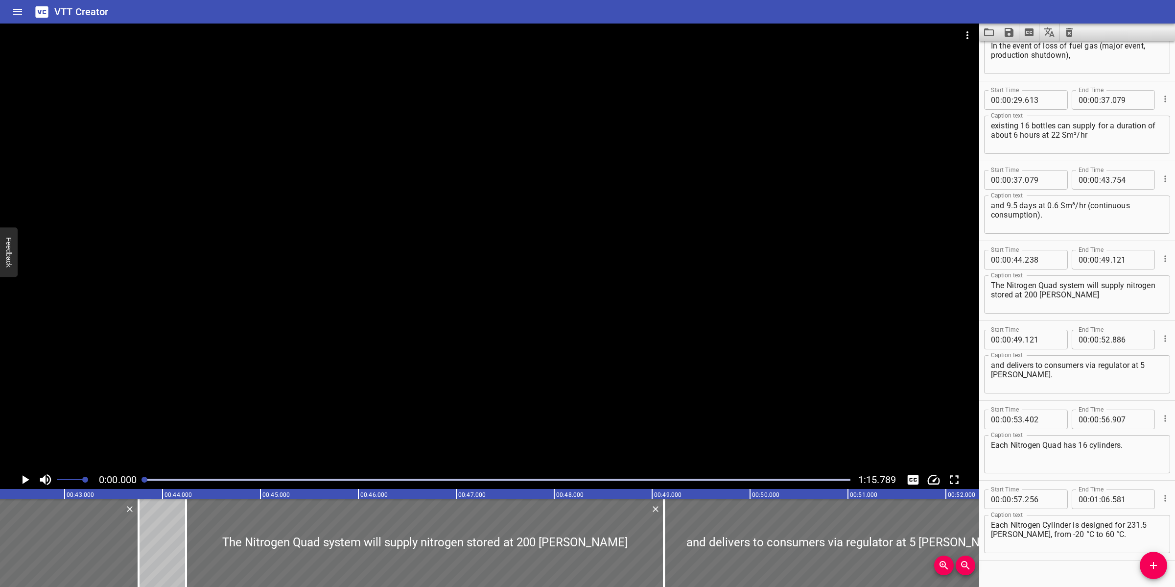
scroll to position [537, 0]
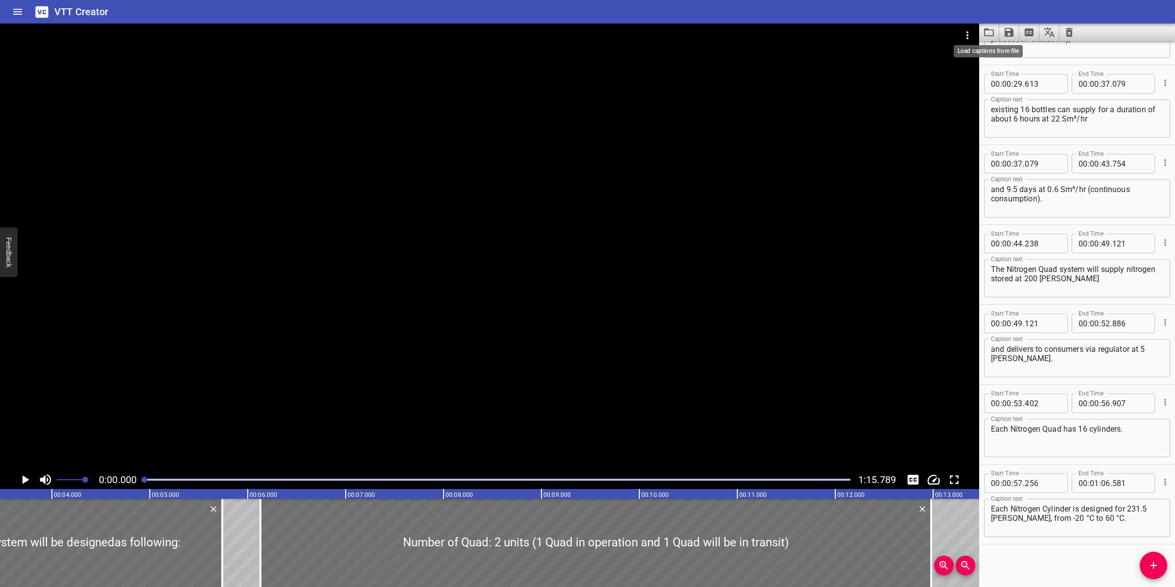
click at [987, 33] on icon "Load captions from file" at bounding box center [989, 32] width 12 height 12
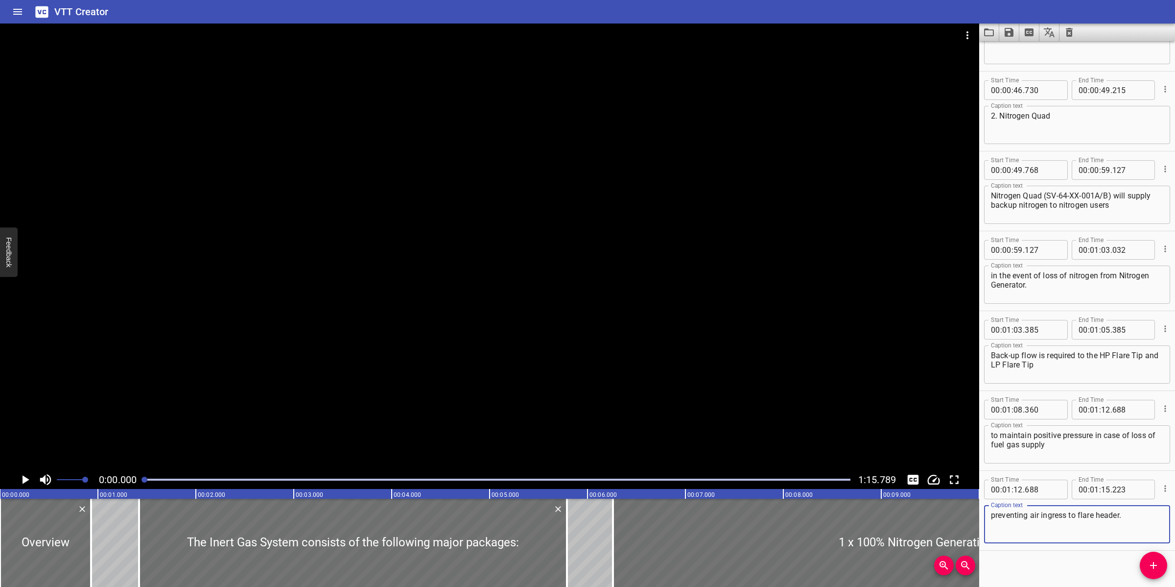
scroll to position [776, 0]
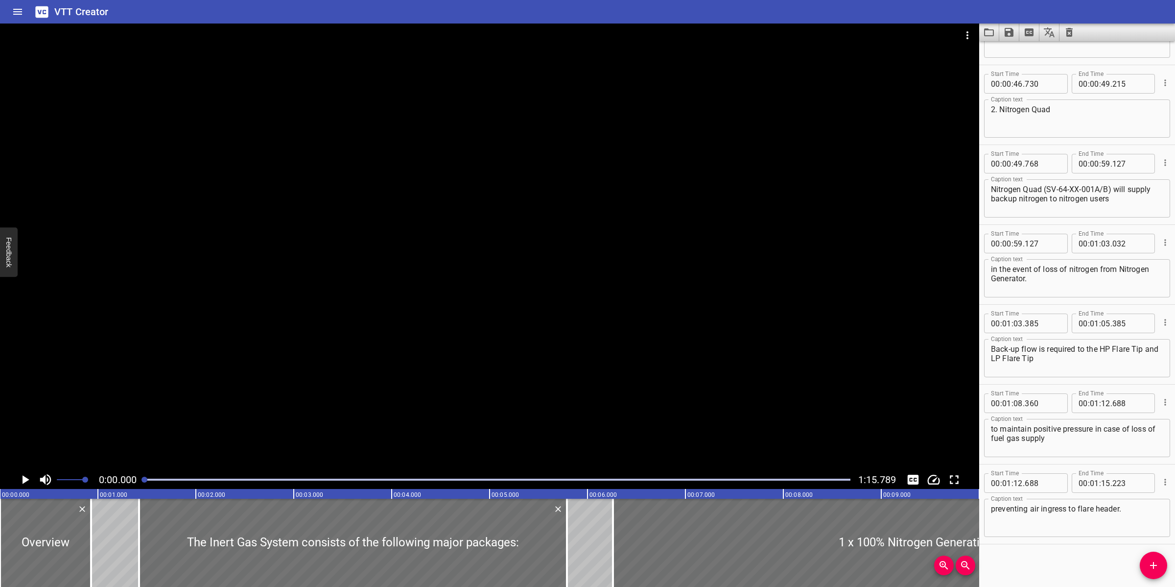
click at [510, 358] on div at bounding box center [489, 247] width 979 height 447
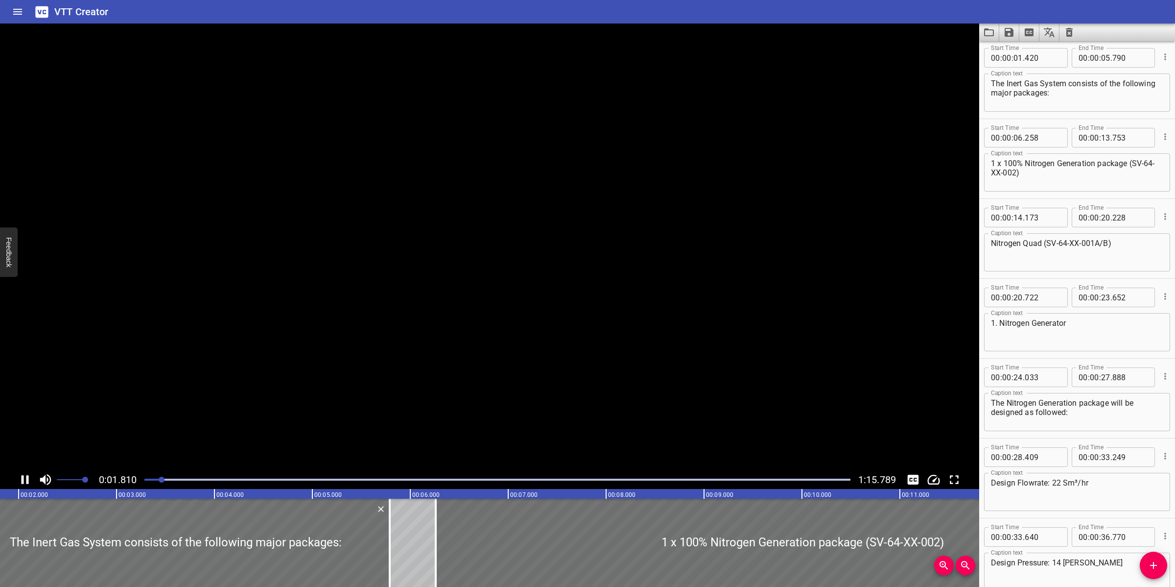
scroll to position [79, 0]
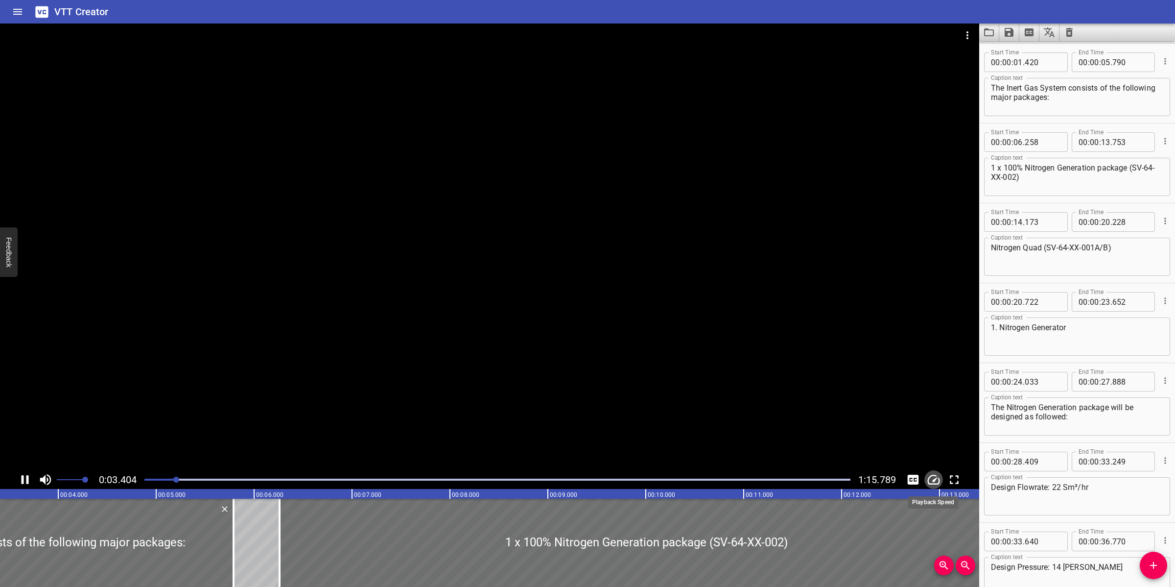
click at [934, 482] on icon "Change Playback Speed" at bounding box center [933, 479] width 15 height 15
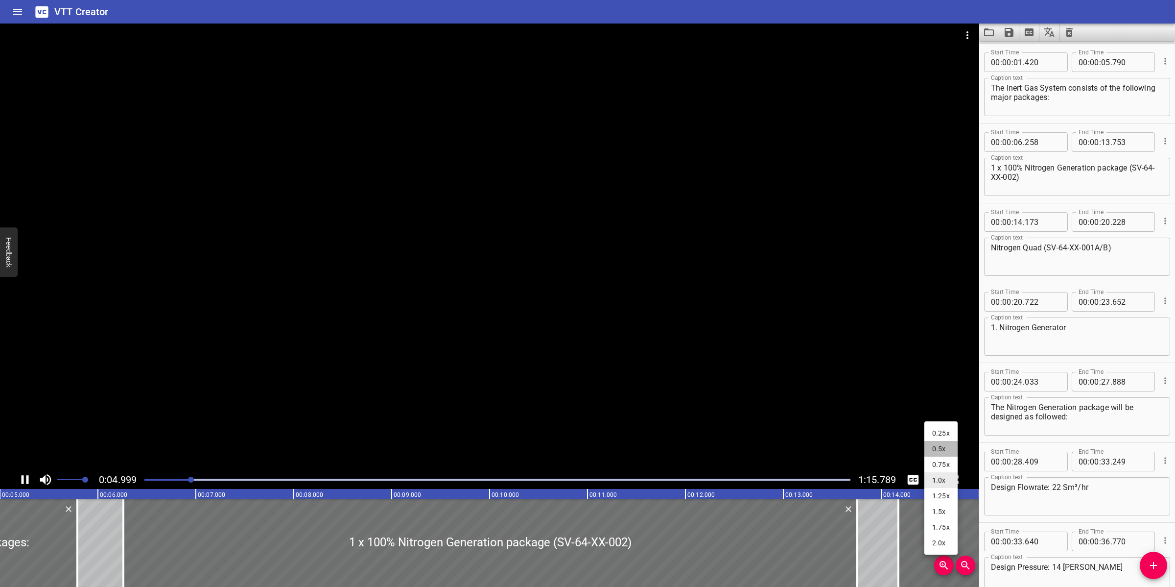
click at [938, 446] on li "0.5x" at bounding box center [940, 449] width 33 height 16
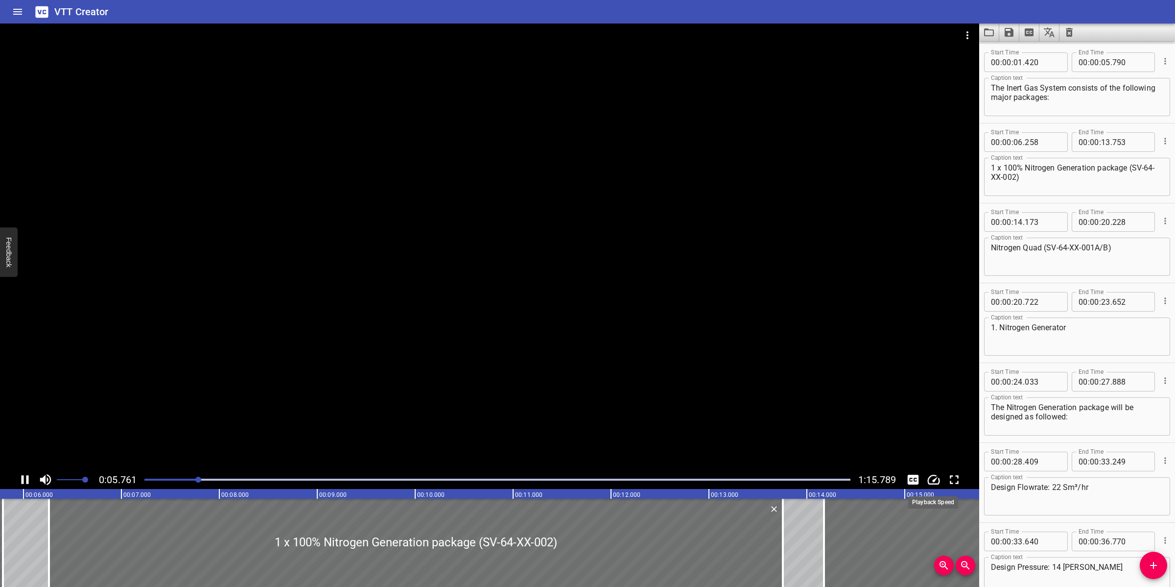
click at [929, 481] on icon "Change Playback Speed" at bounding box center [933, 479] width 15 height 15
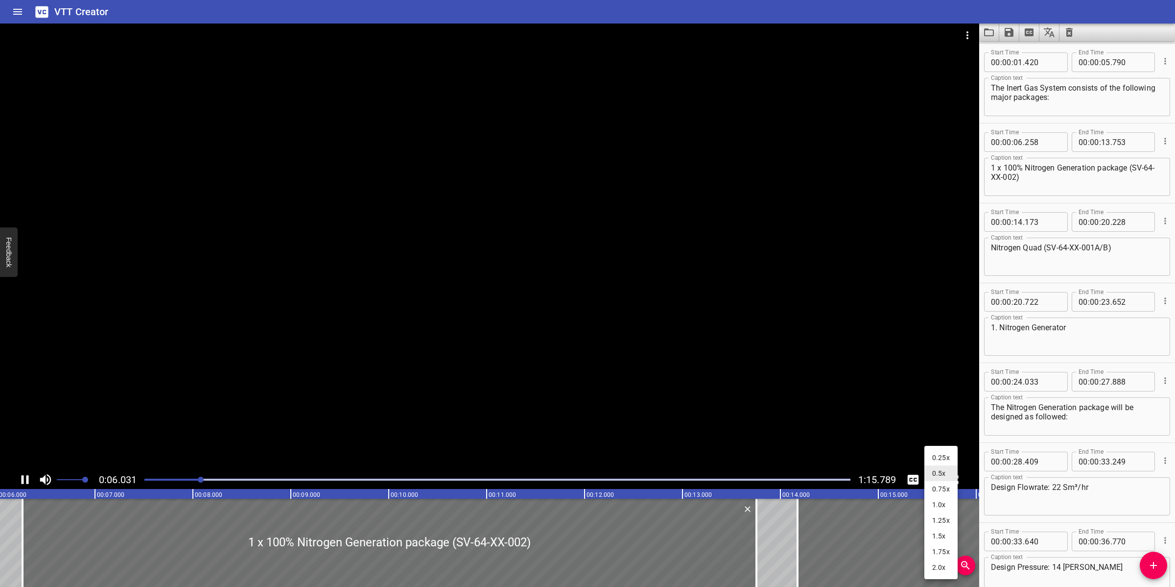
click at [935, 533] on li "1.5x" at bounding box center [940, 536] width 33 height 16
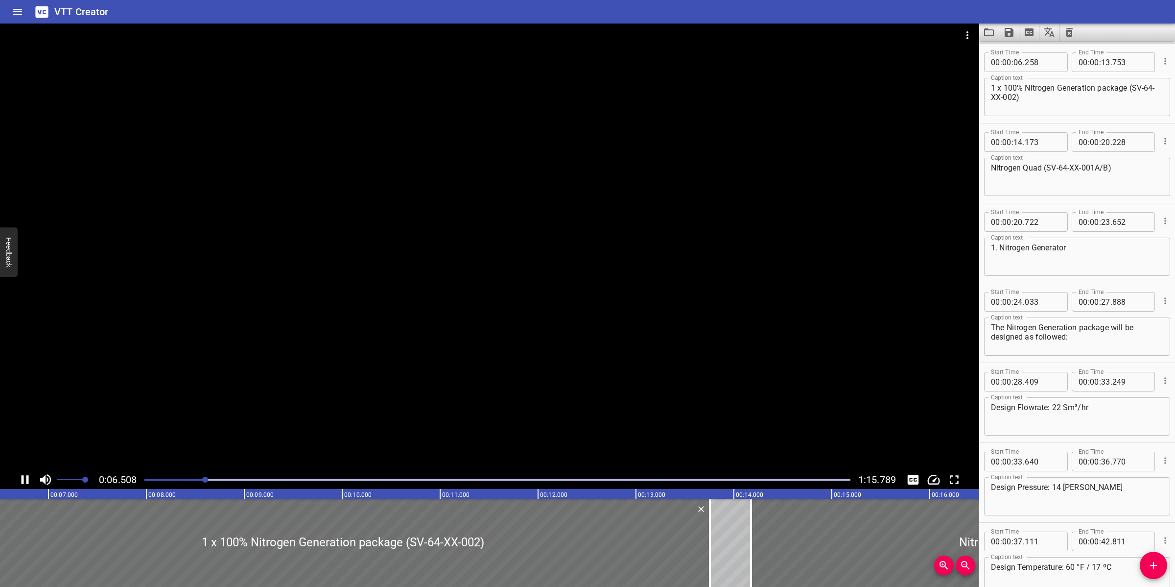
scroll to position [160, 0]
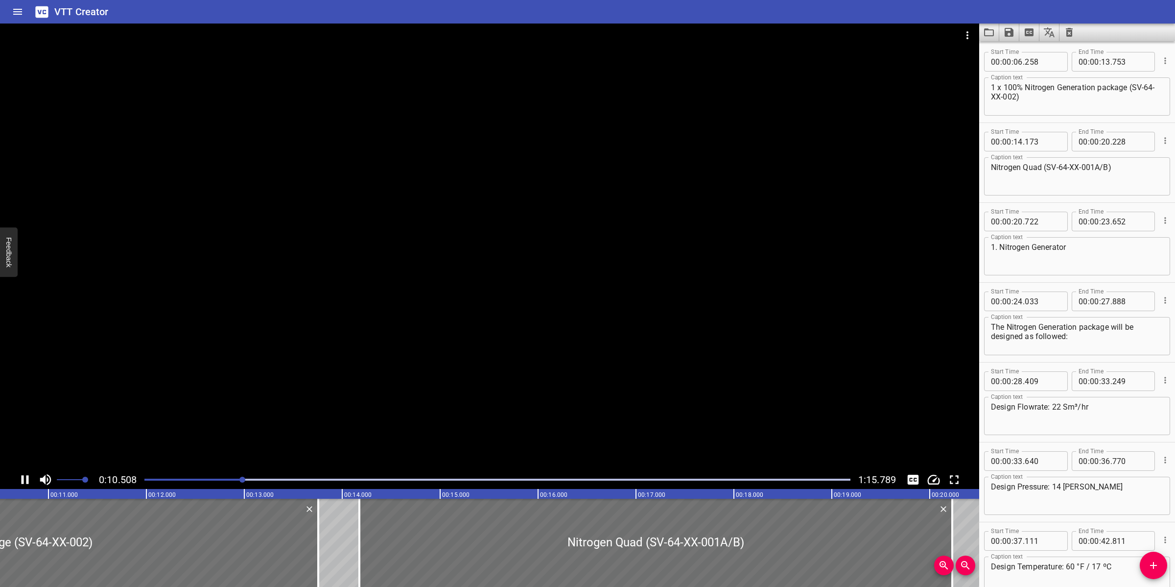
click at [933, 482] on icon "Change Playback Speed" at bounding box center [933, 479] width 15 height 15
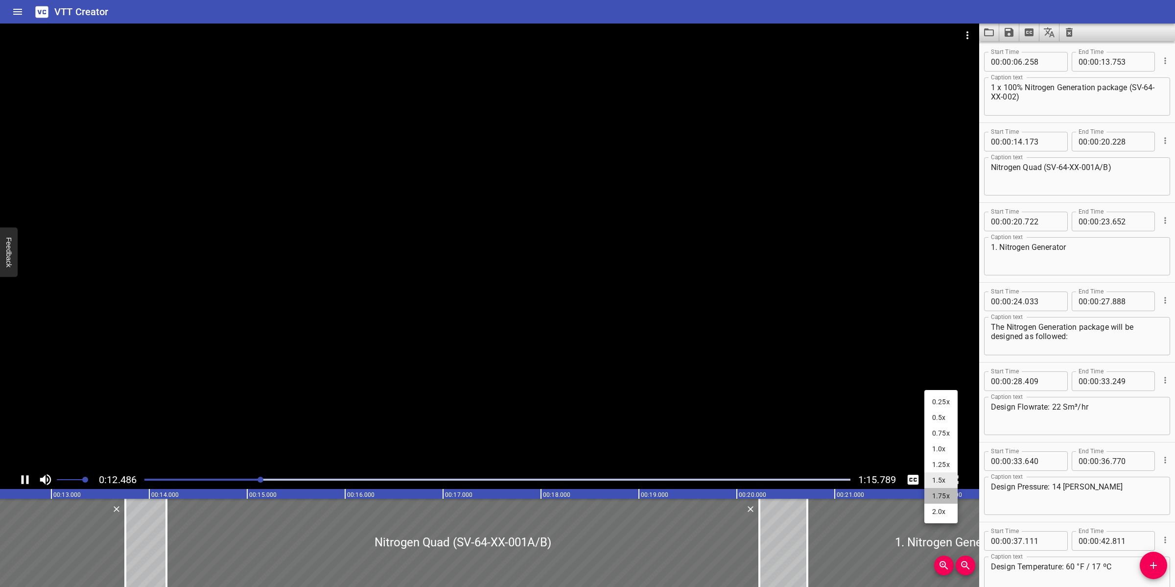
click at [937, 498] on li "1.75x" at bounding box center [940, 496] width 33 height 16
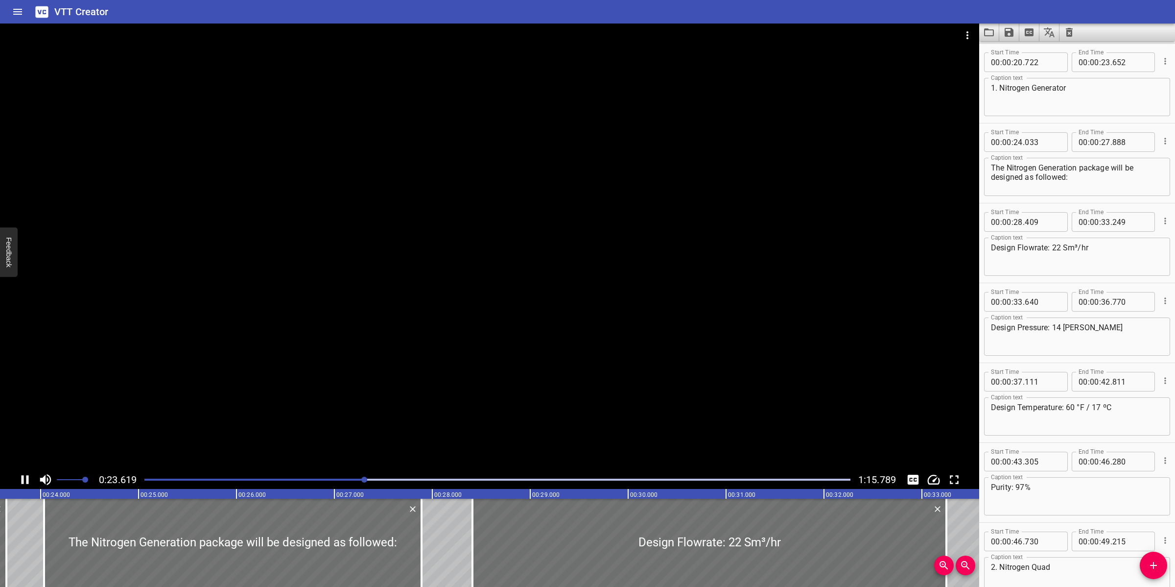
scroll to position [0, 2312]
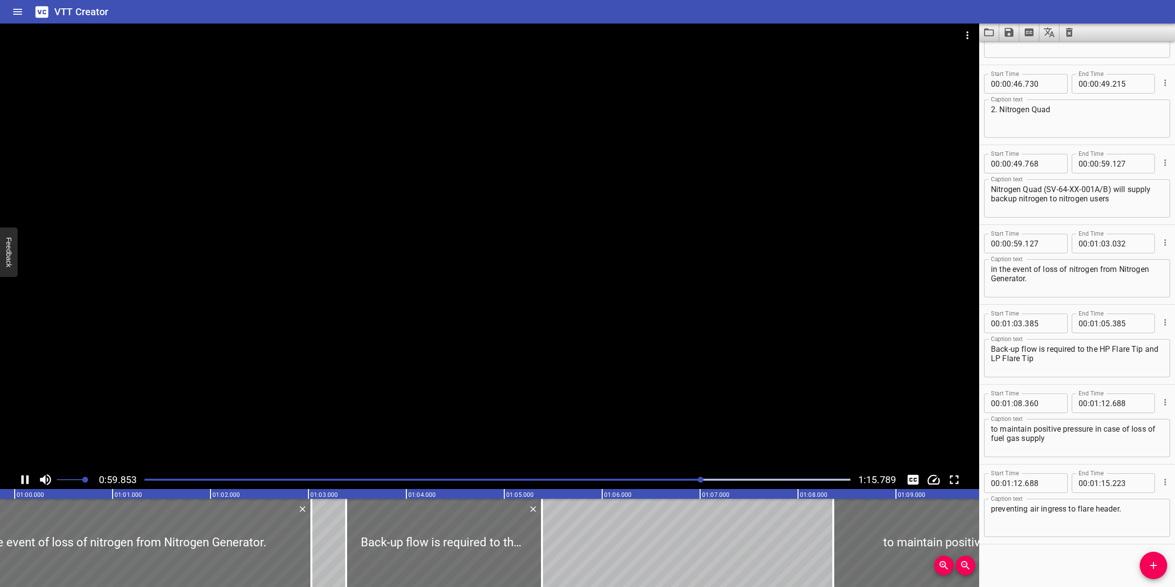
click at [648, 404] on div at bounding box center [489, 247] width 979 height 447
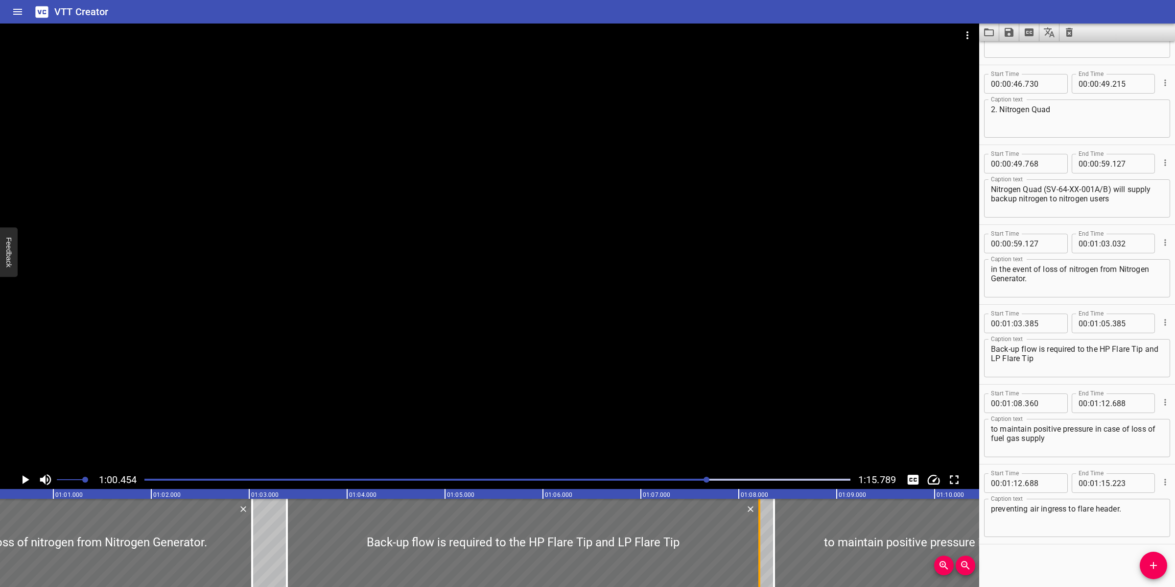
drag, startPoint x: 481, startPoint y: 541, endPoint x: 758, endPoint y: 542, distance: 276.6
click at [758, 542] on div at bounding box center [759, 542] width 2 height 88
click at [1010, 33] on icon "Save captions to file" at bounding box center [1009, 32] width 12 height 12
click at [1029, 57] on li "Save to VTT file" at bounding box center [1035, 54] width 72 height 18
